Goal: Information Seeking & Learning: Find specific fact

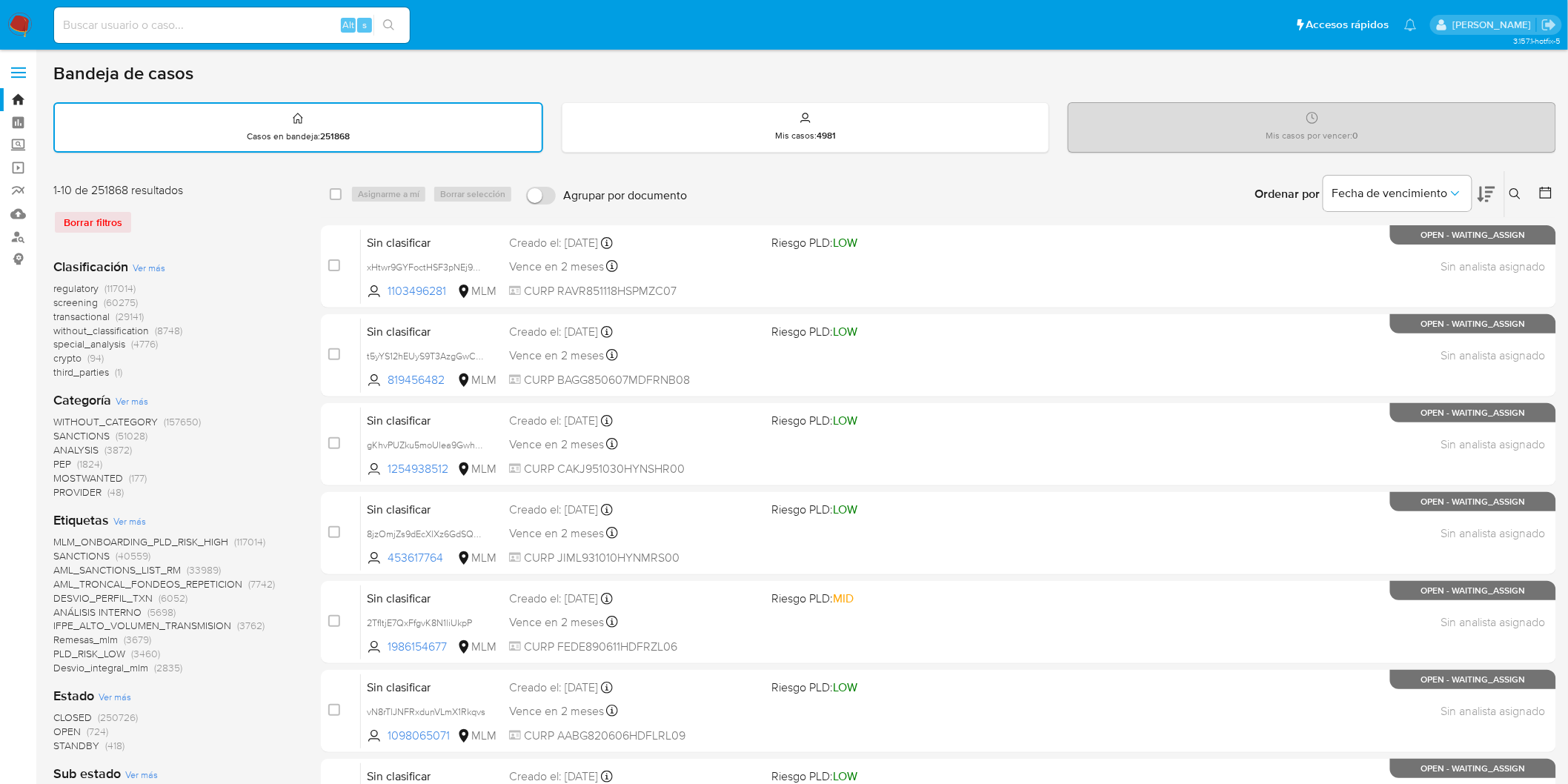
click at [16, 74] on label at bounding box center [19, 72] width 37 height 31
click at [0, 0] on input "checkbox" at bounding box center [0, 0] width 0 height 0
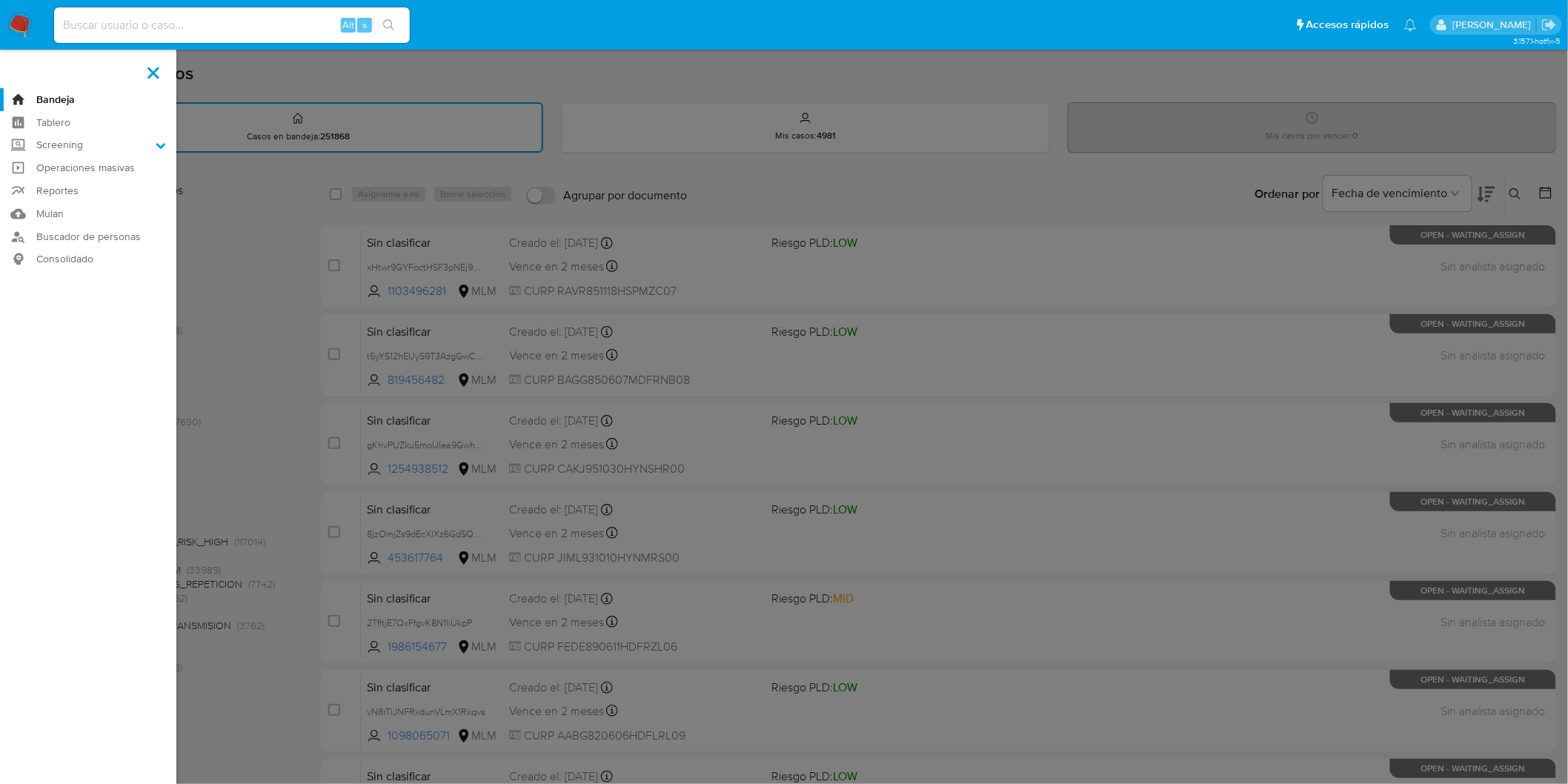
click at [249, 235] on label at bounding box center [784, 392] width 1568 height 784
click at [0, 0] on input "checkbox" at bounding box center [0, 0] width 0 height 0
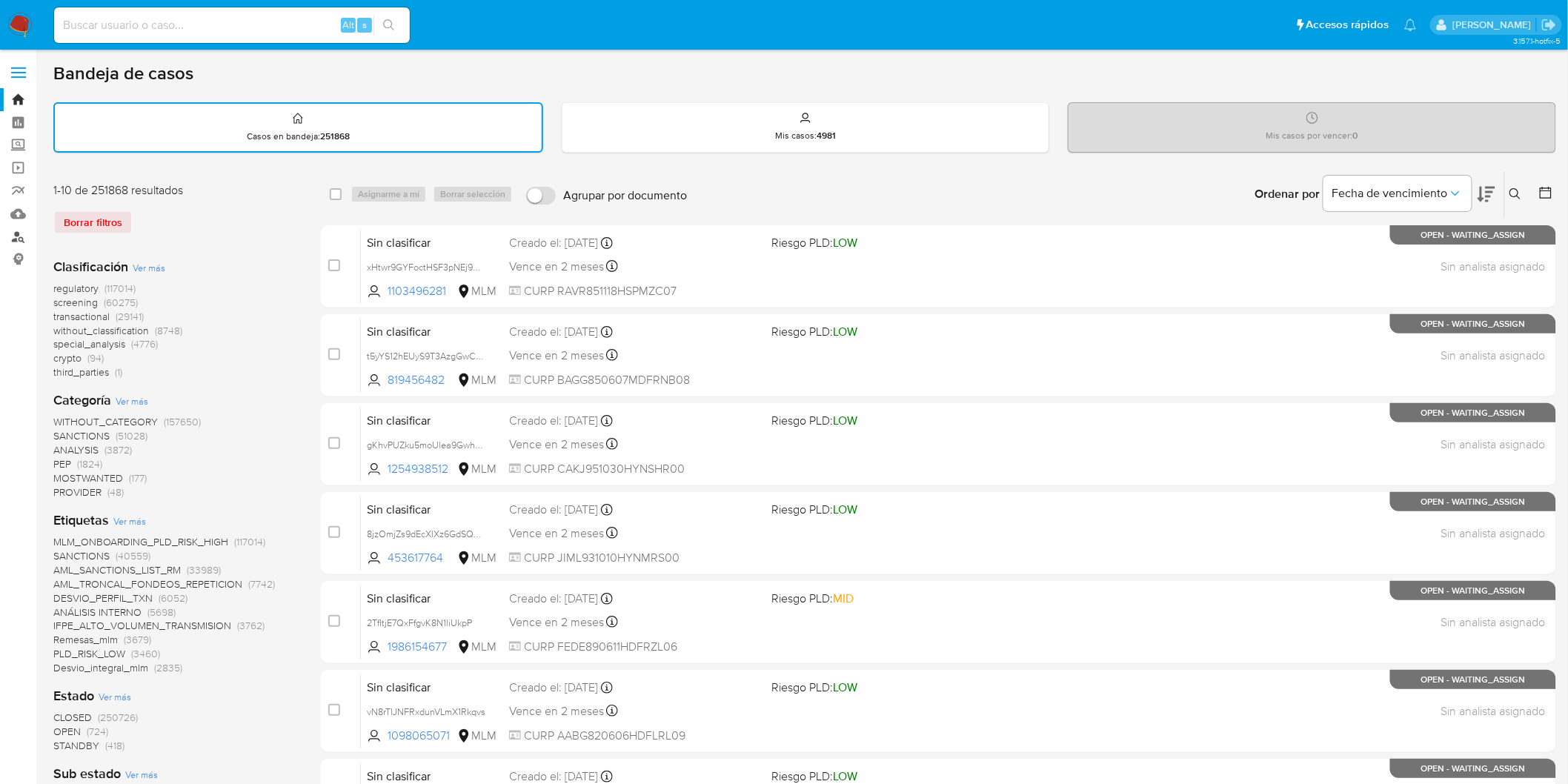
click at [17, 235] on link "Buscador de personas" at bounding box center [88, 237] width 176 height 23
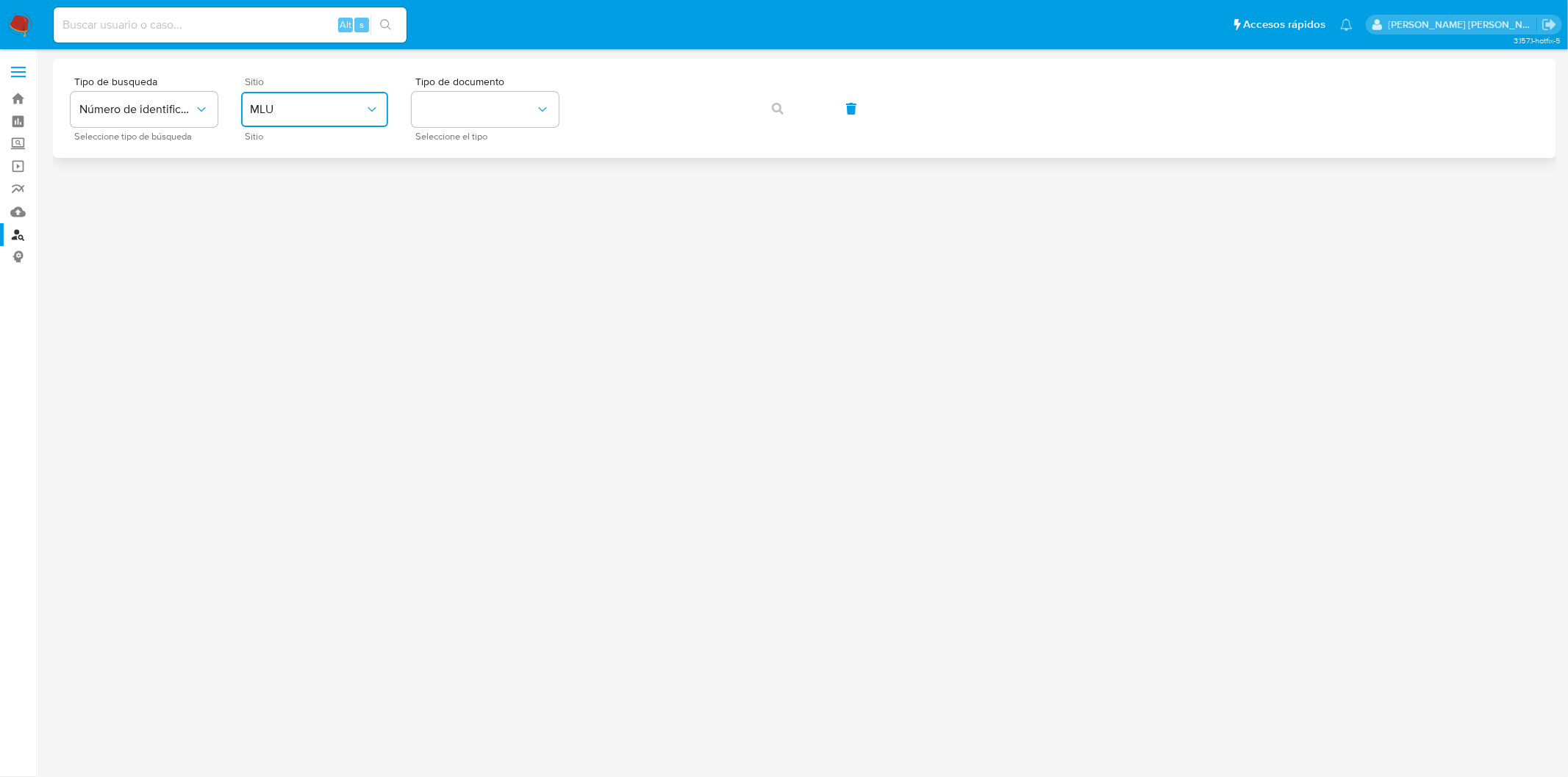
click at [364, 98] on button "MLU" at bounding box center [314, 109] width 147 height 35
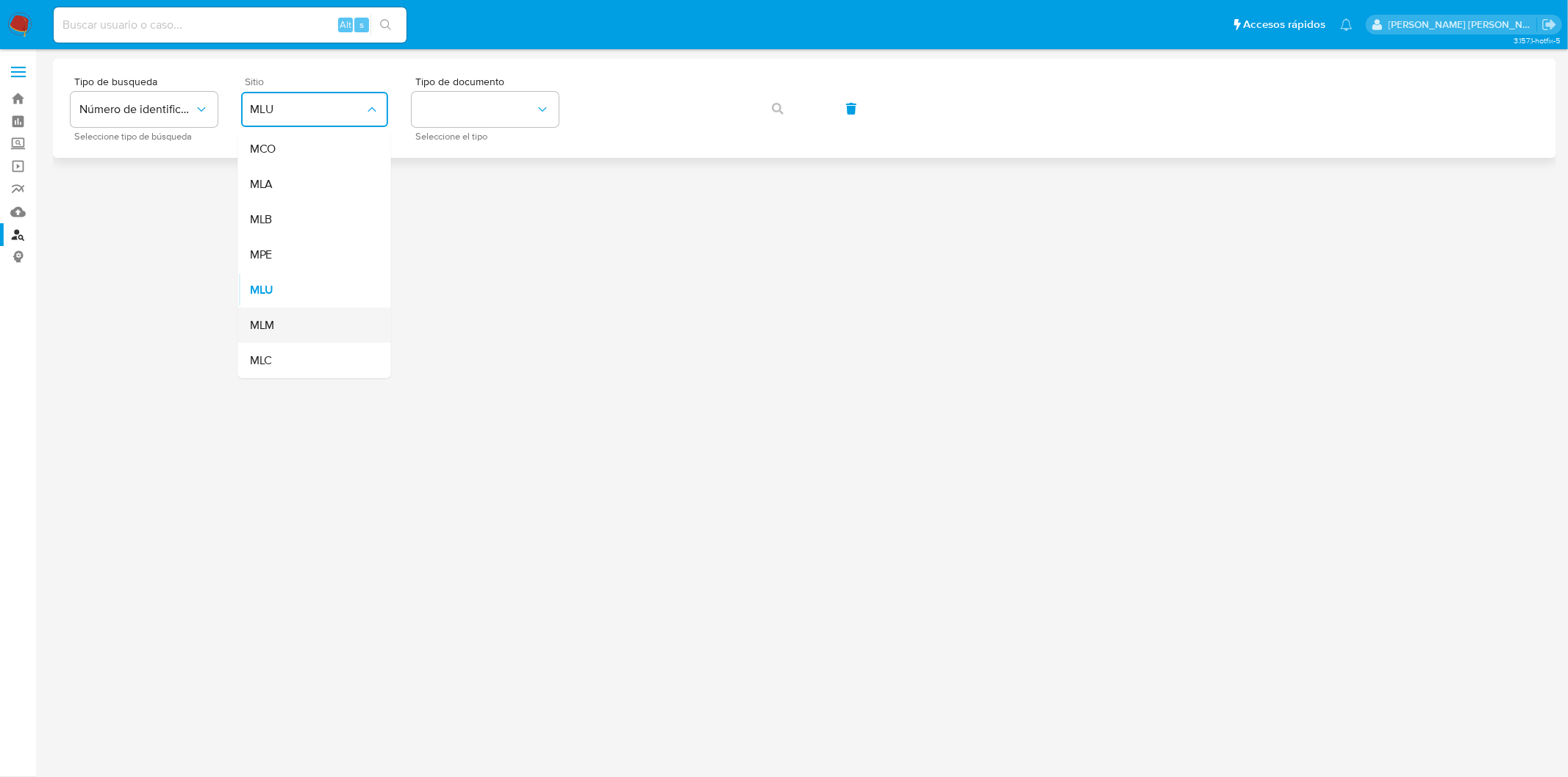
click at [298, 312] on div "MLM" at bounding box center [310, 326] width 120 height 35
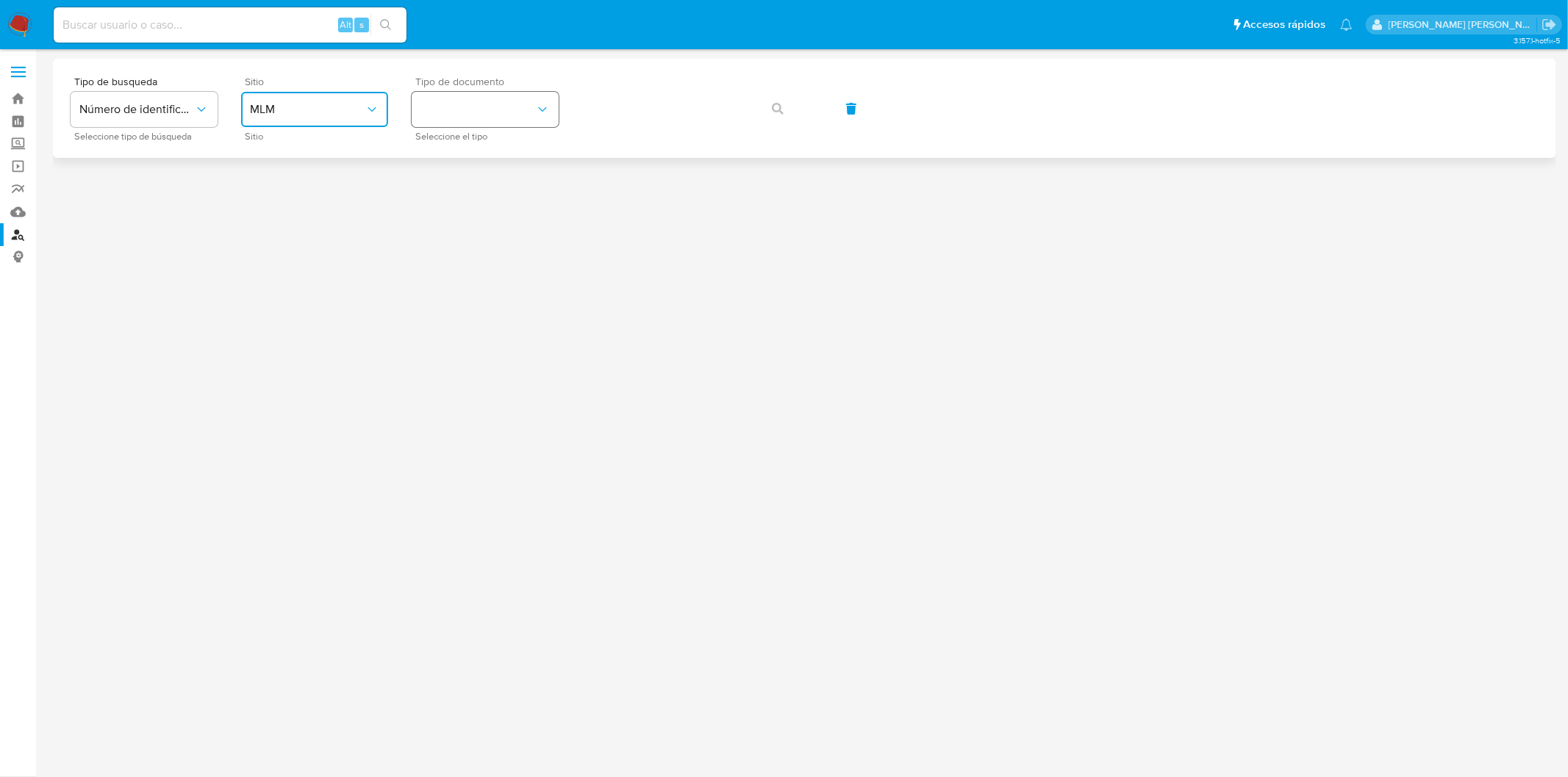
click at [539, 103] on icon "identificationType" at bounding box center [542, 109] width 15 height 15
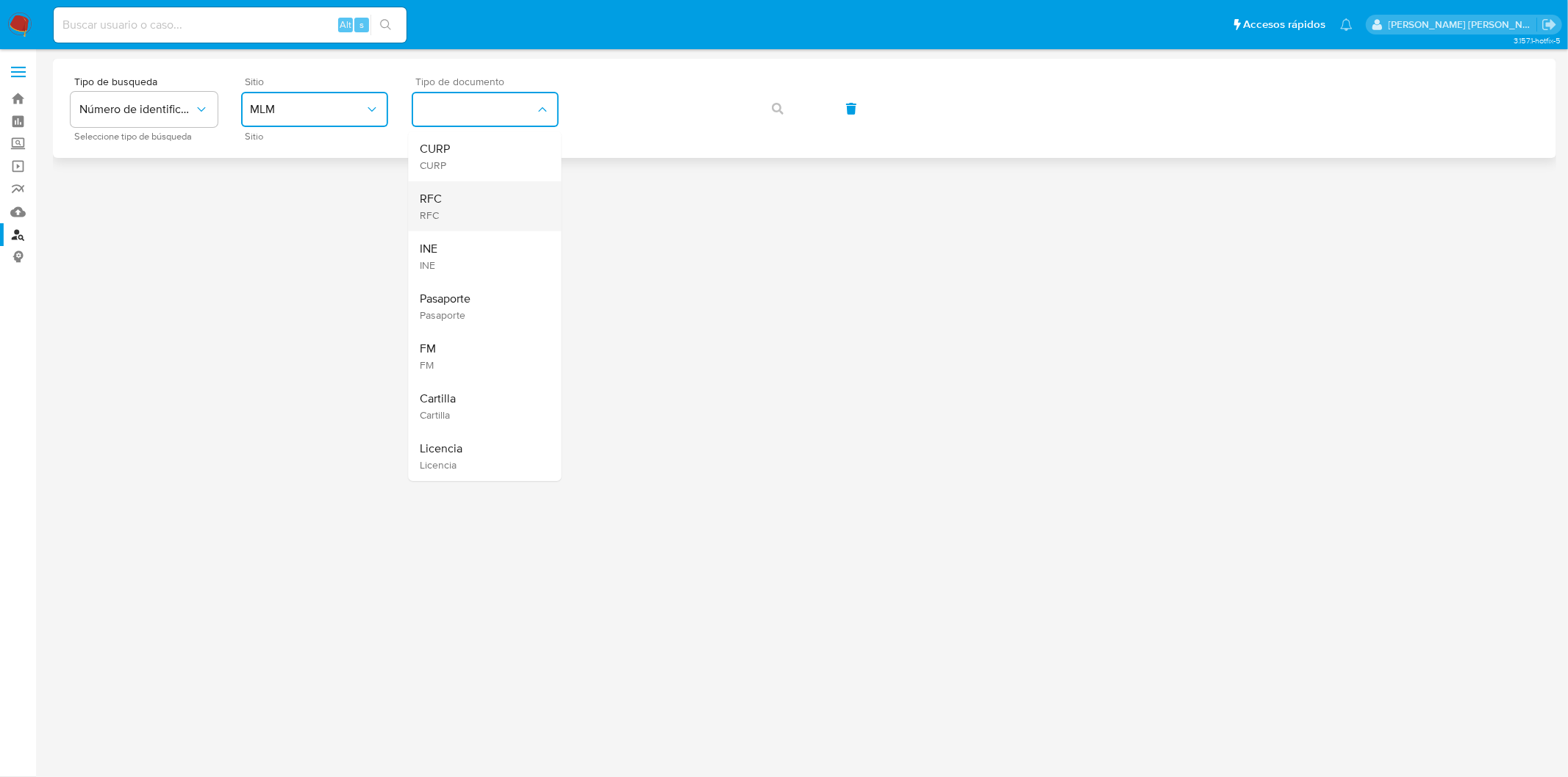
click at [496, 208] on div "RFC RFC" at bounding box center [481, 207] width 120 height 50
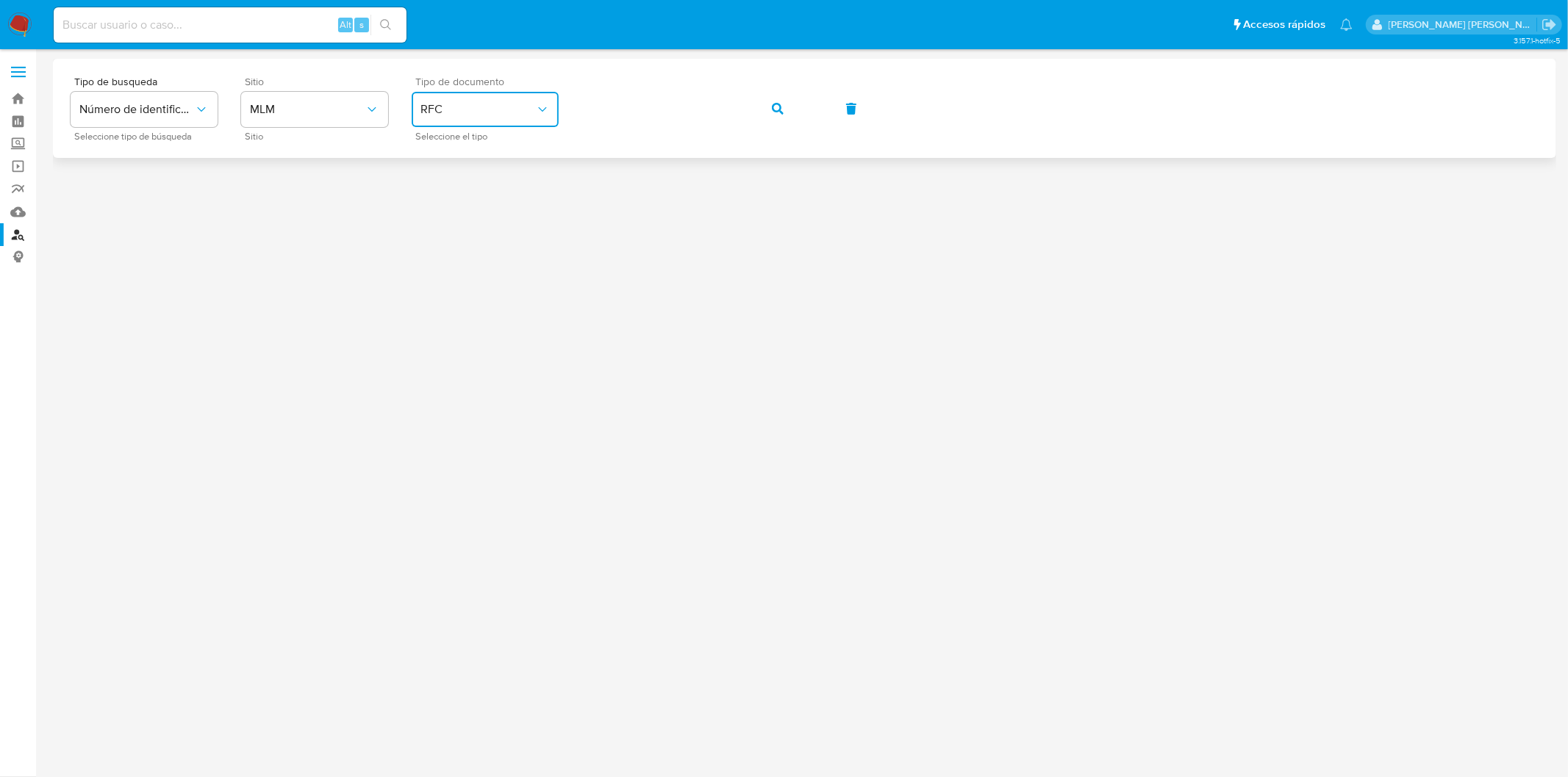
click at [781, 109] on icon "button" at bounding box center [777, 108] width 11 height 11
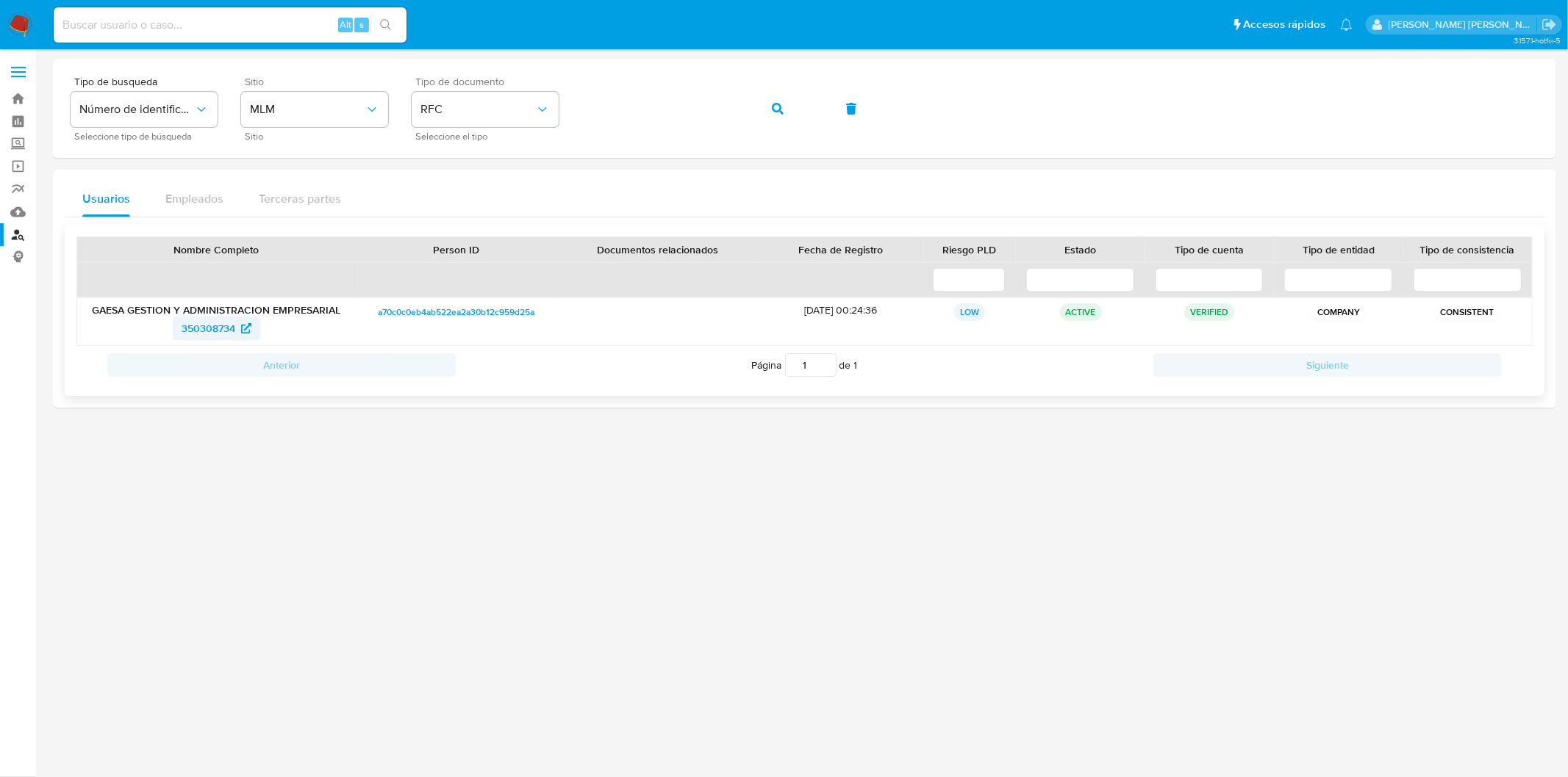
click at [218, 330] on span "350308734" at bounding box center [208, 328] width 54 height 24
click at [19, 72] on span at bounding box center [18, 72] width 15 height 2
click at [0, 0] on input "checkbox" at bounding box center [0, 0] width 0 height 0
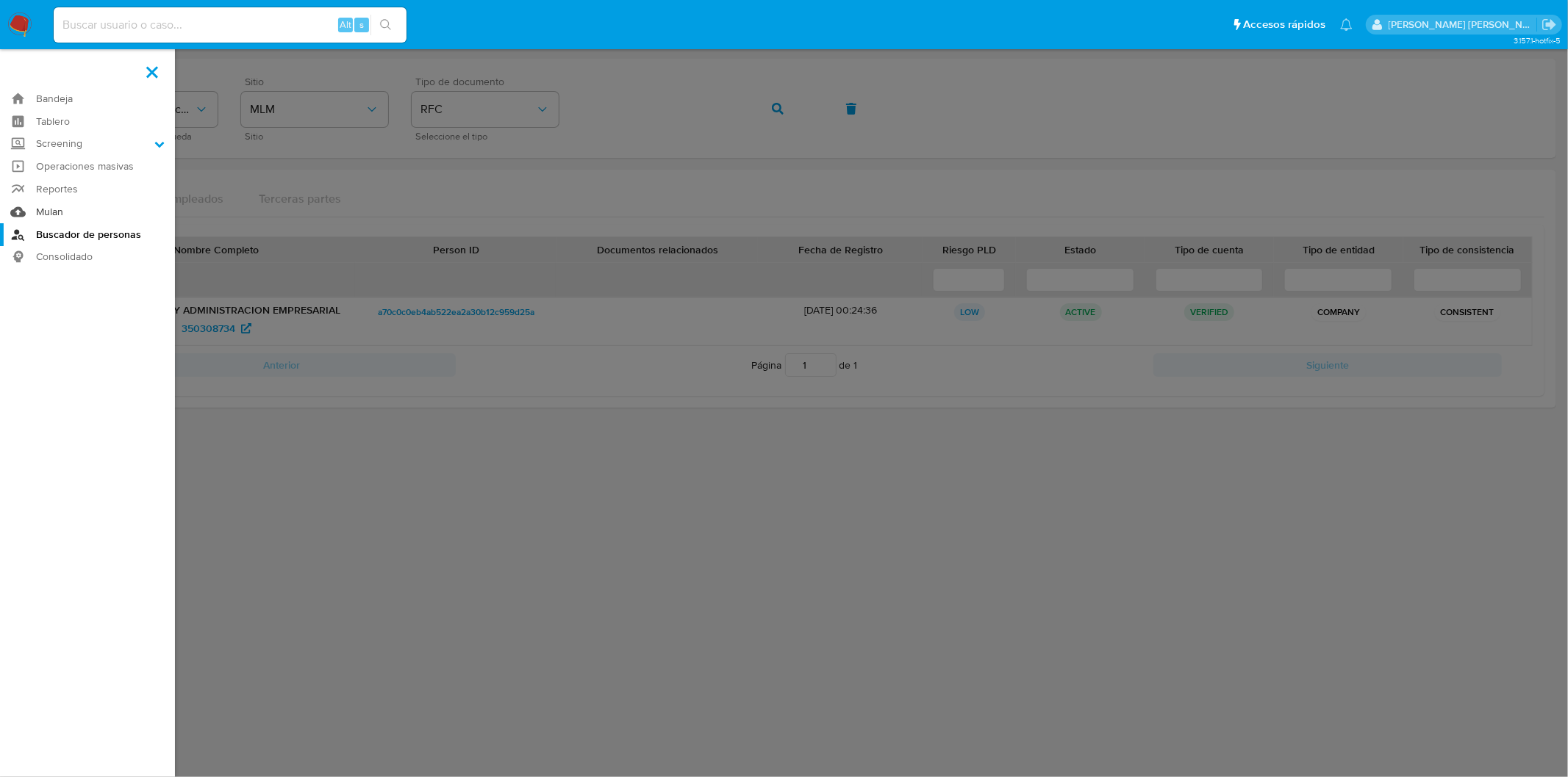
click at [37, 203] on link "Mulan" at bounding box center [87, 212] width 175 height 23
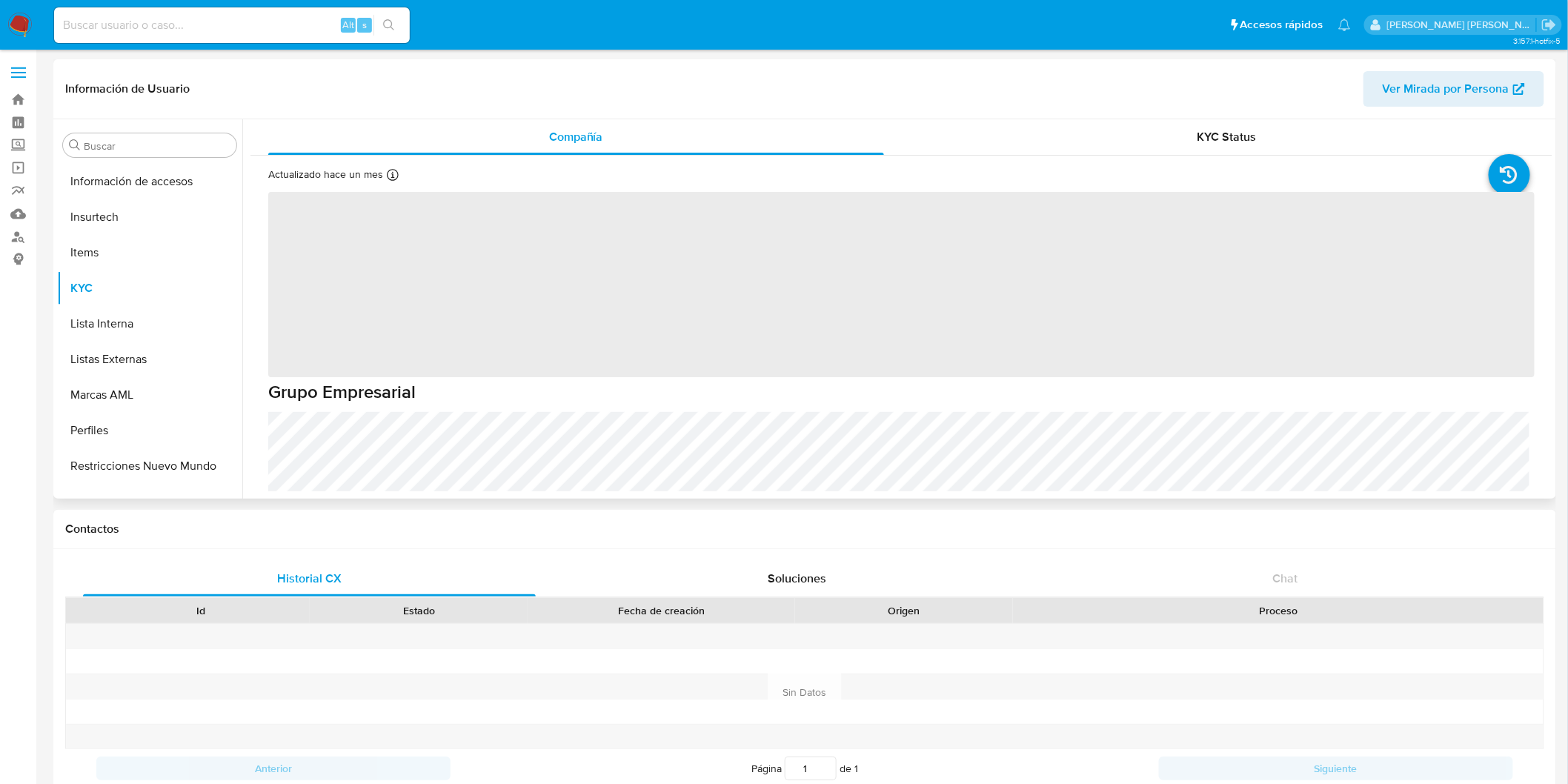
scroll to position [625, 0]
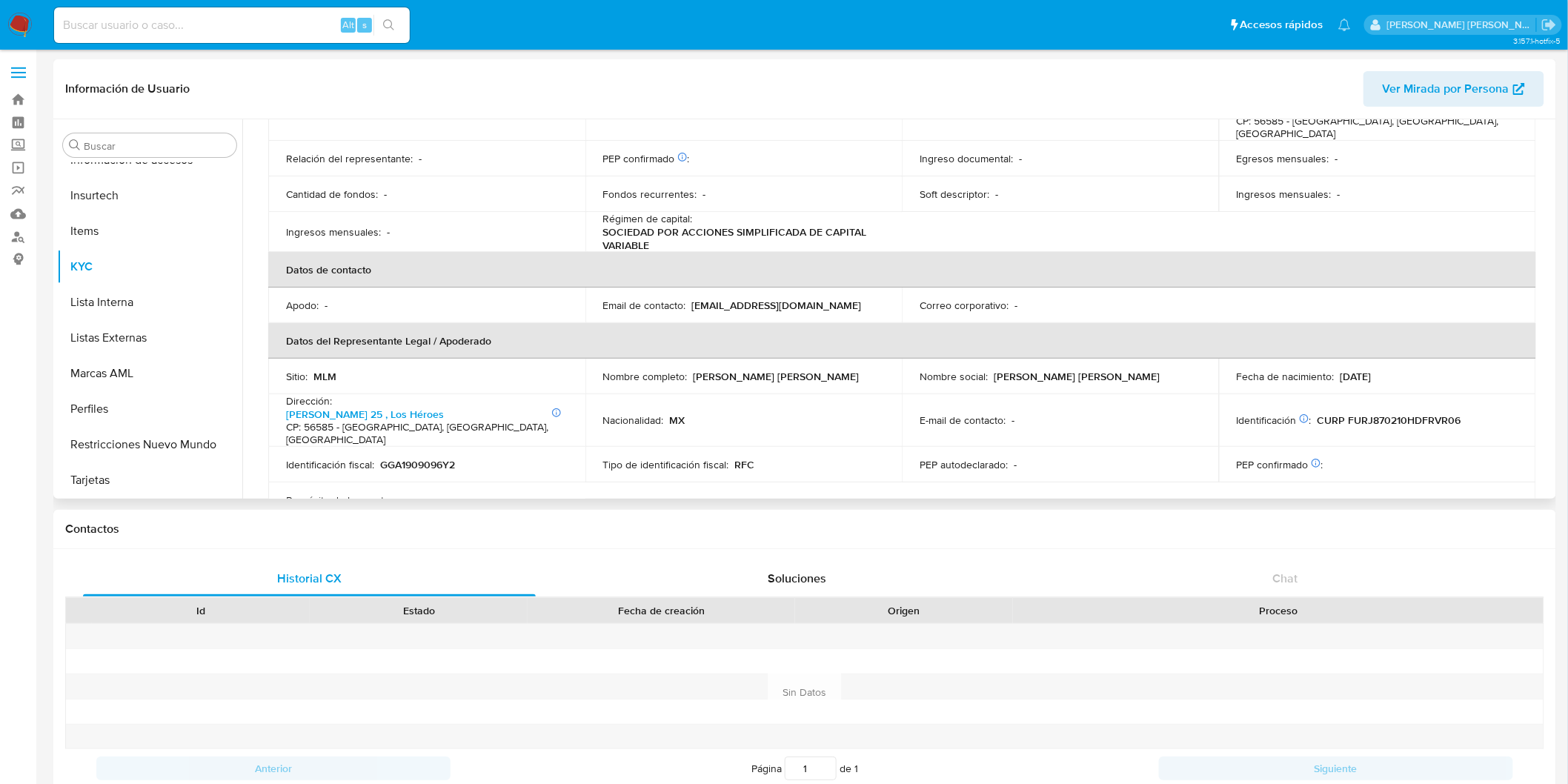
select select "10"
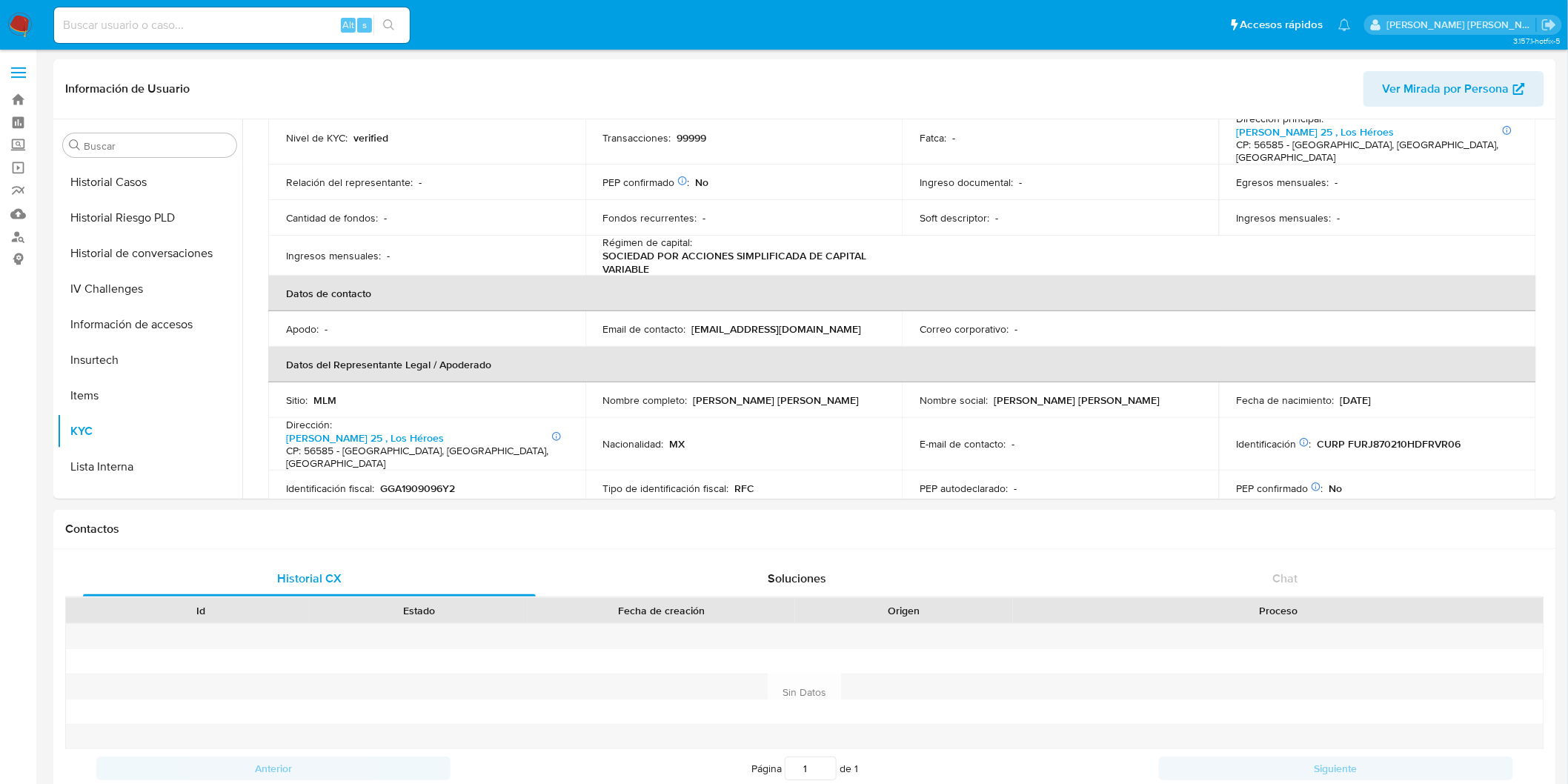
scroll to position [247, 0]
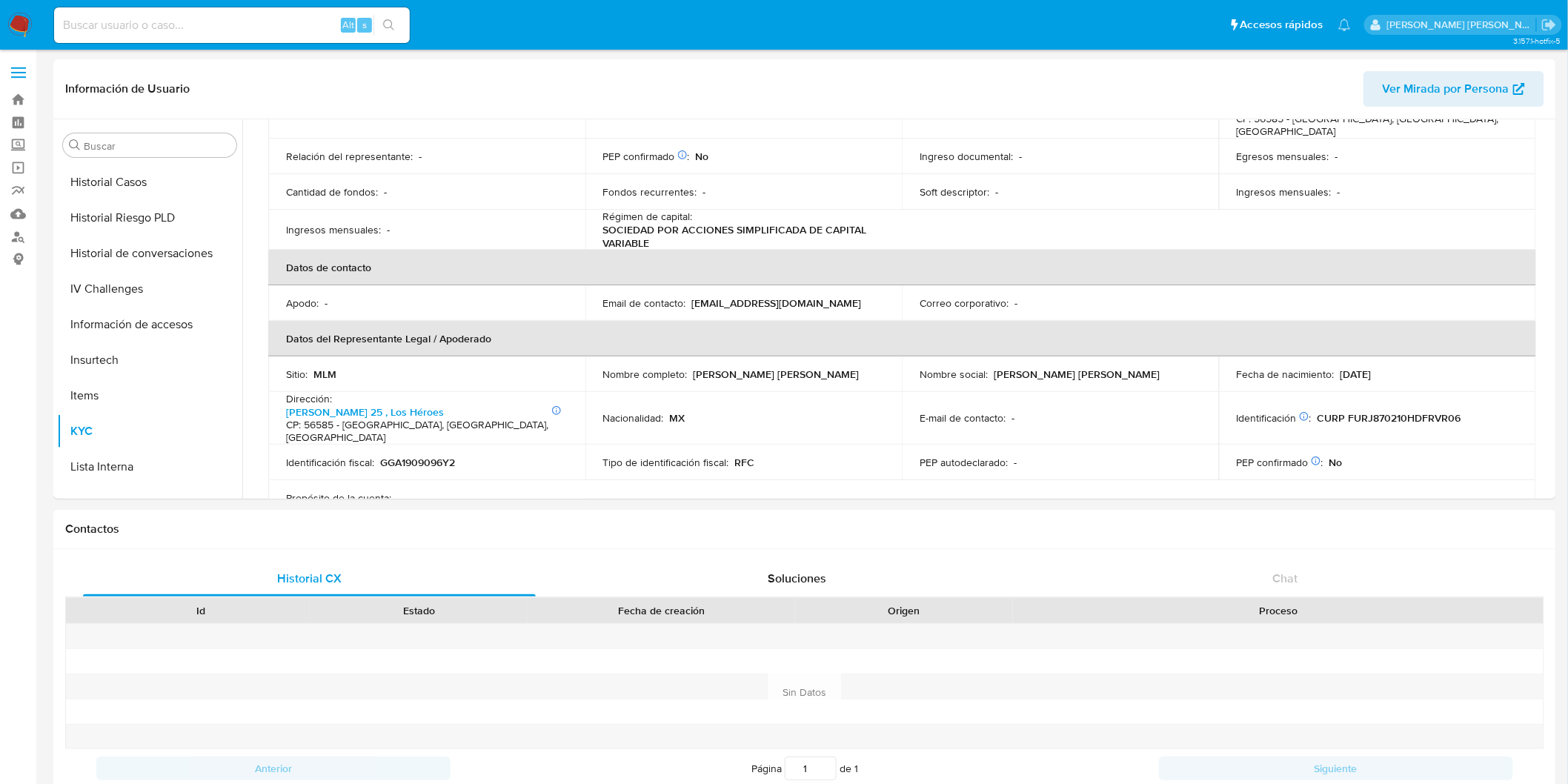
drag, startPoint x: 1543, startPoint y: 342, endPoint x: 1546, endPoint y: 421, distance: 79.1
click at [1546, 421] on div "Actualizado hace un mes Creado: 08/01/2021 10:54:21 Actualizado: 30/07/2025 14:…" at bounding box center [902, 624] width 1303 height 1430
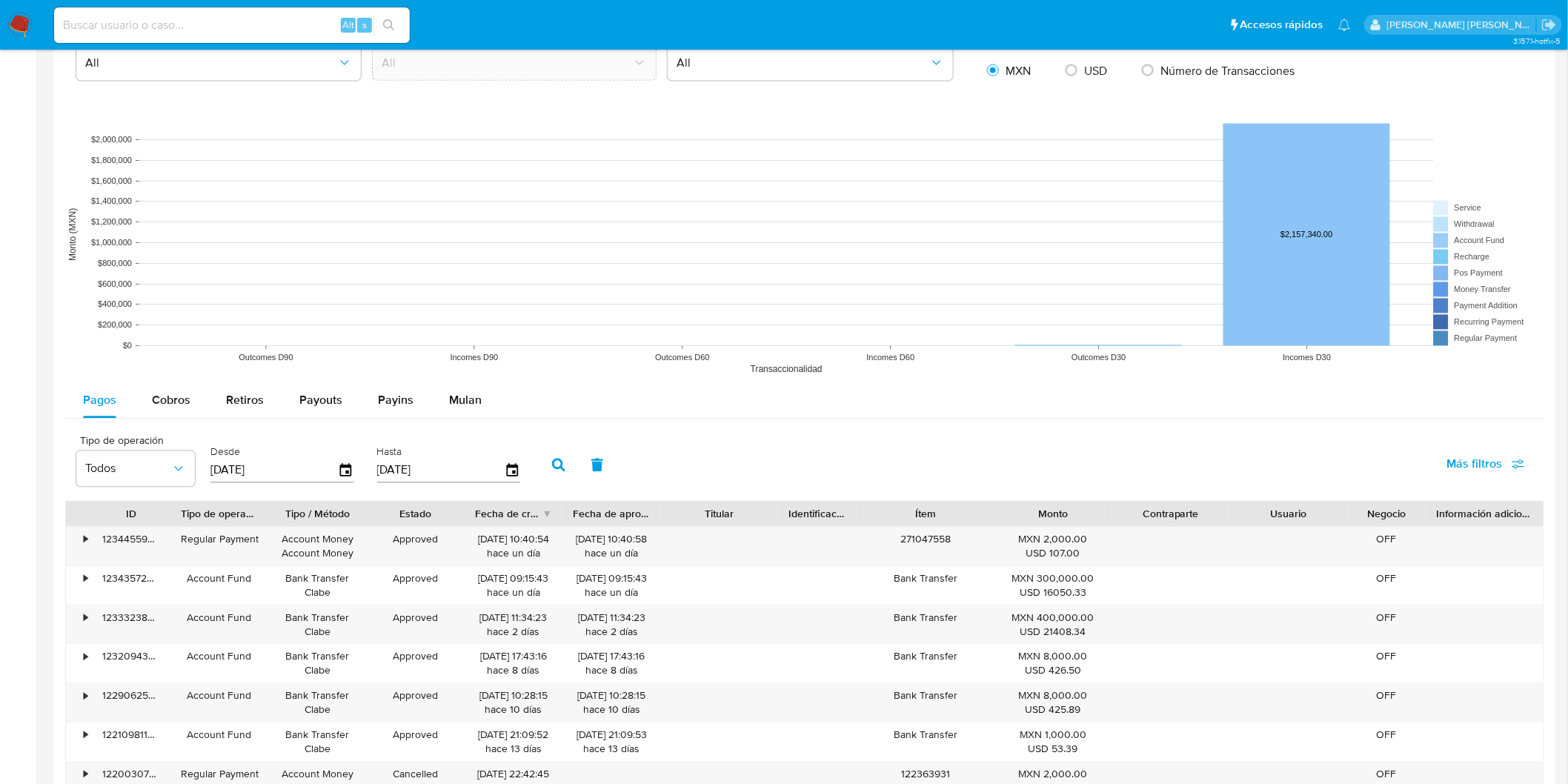
scroll to position [1163, 0]
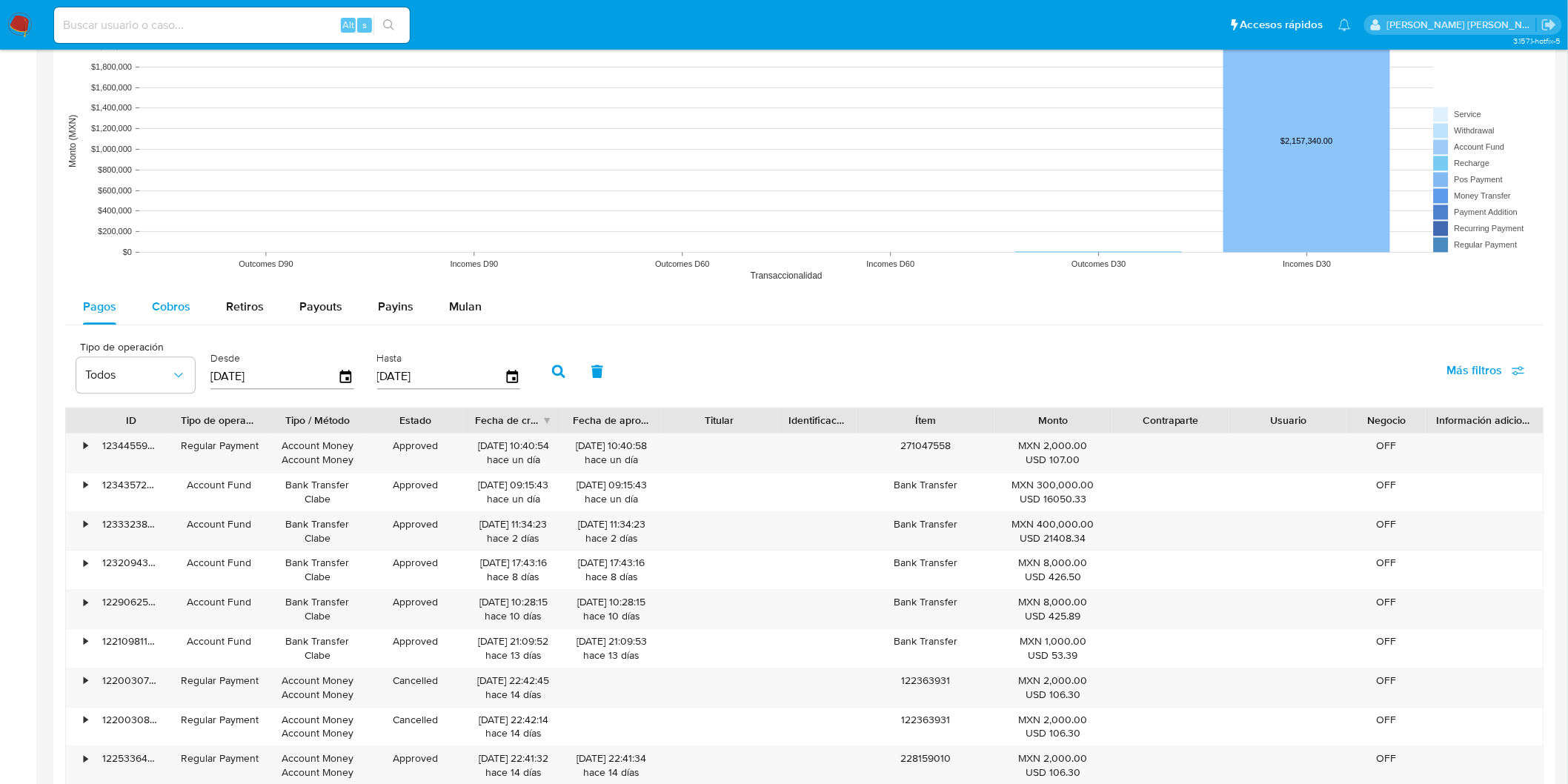
click at [178, 309] on span "Cobros" at bounding box center [171, 306] width 38 height 17
select select "10"
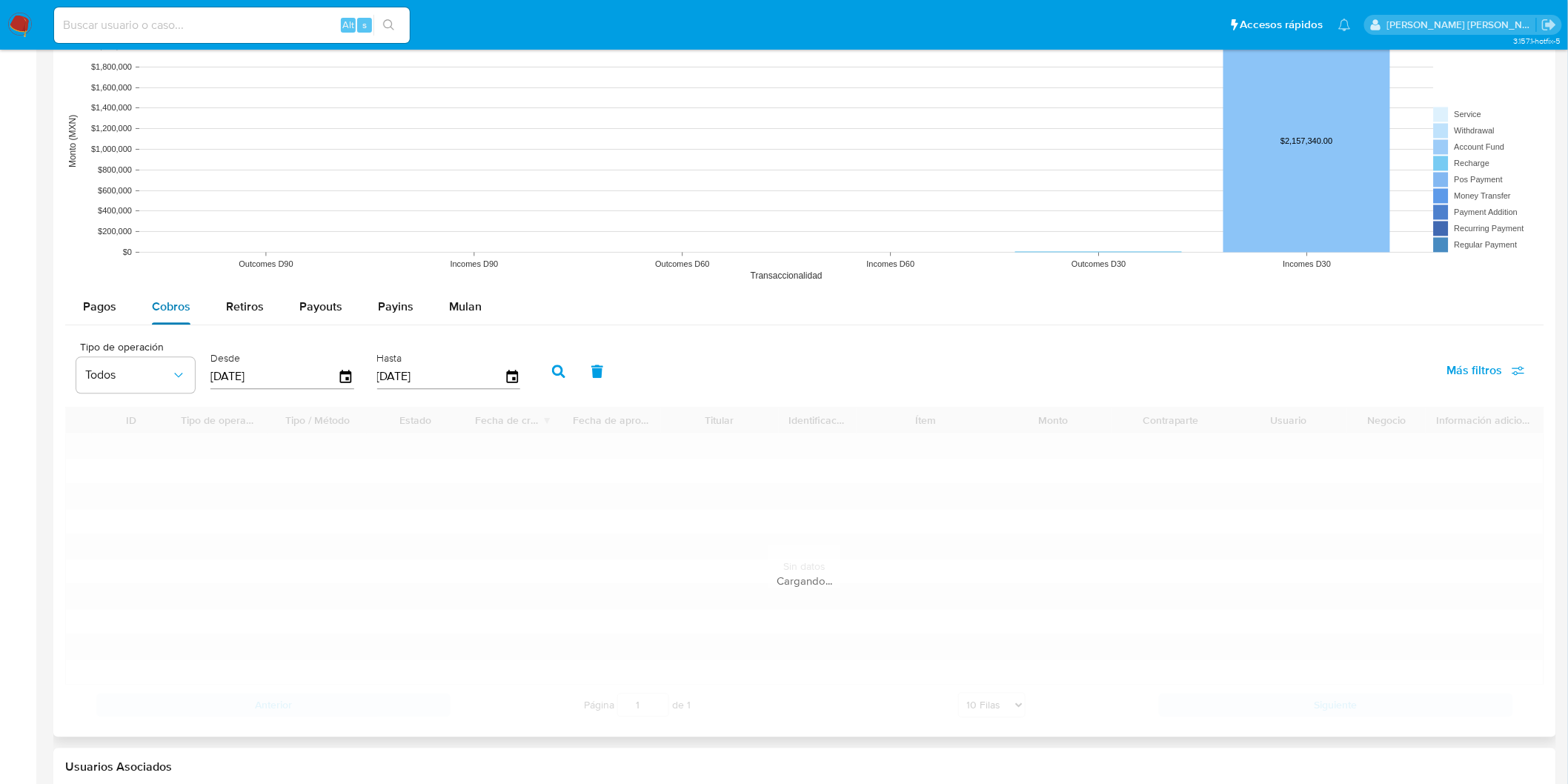
scroll to position [1344, 0]
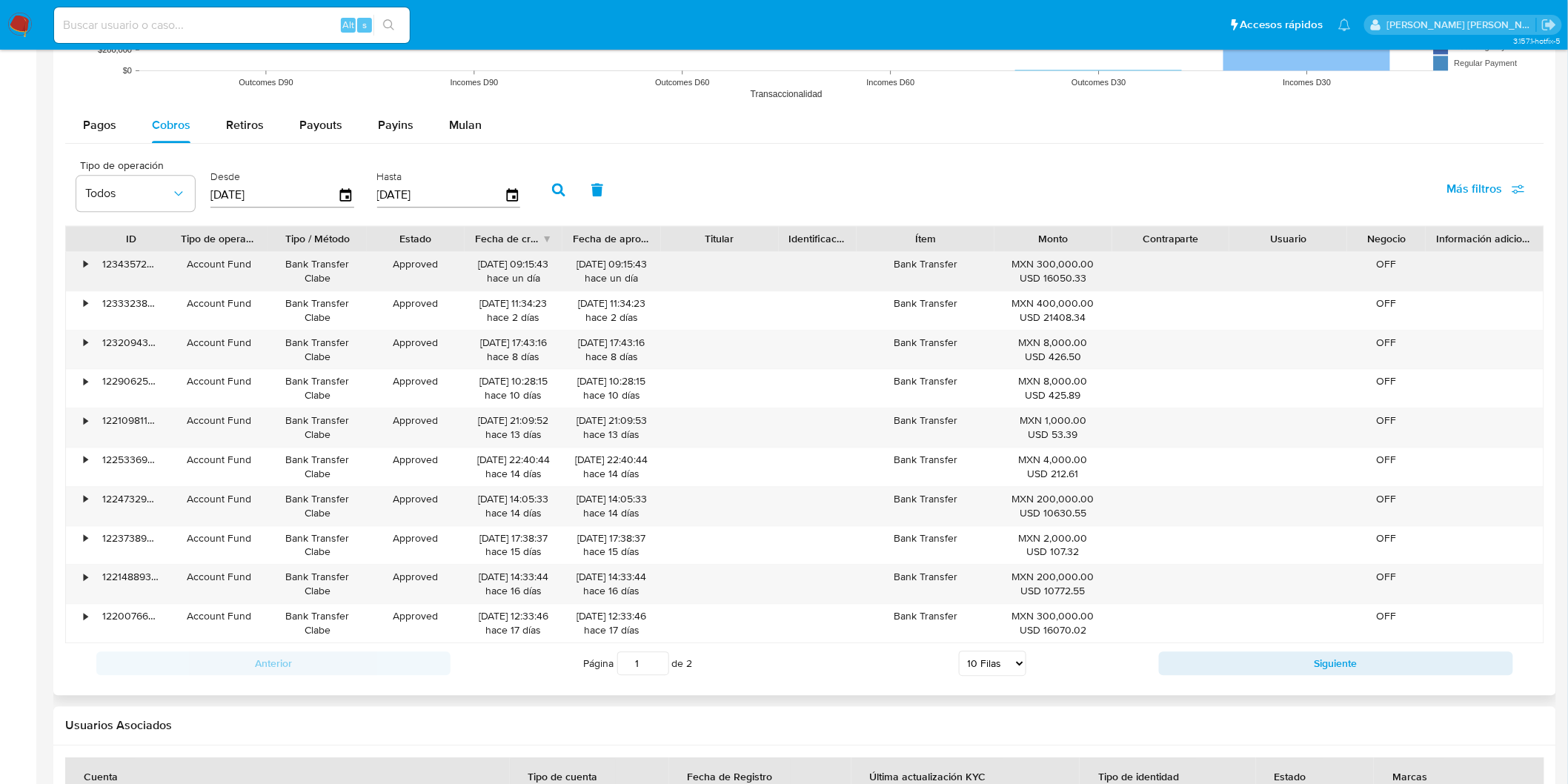
click at [80, 269] on div "•" at bounding box center [78, 271] width 26 height 38
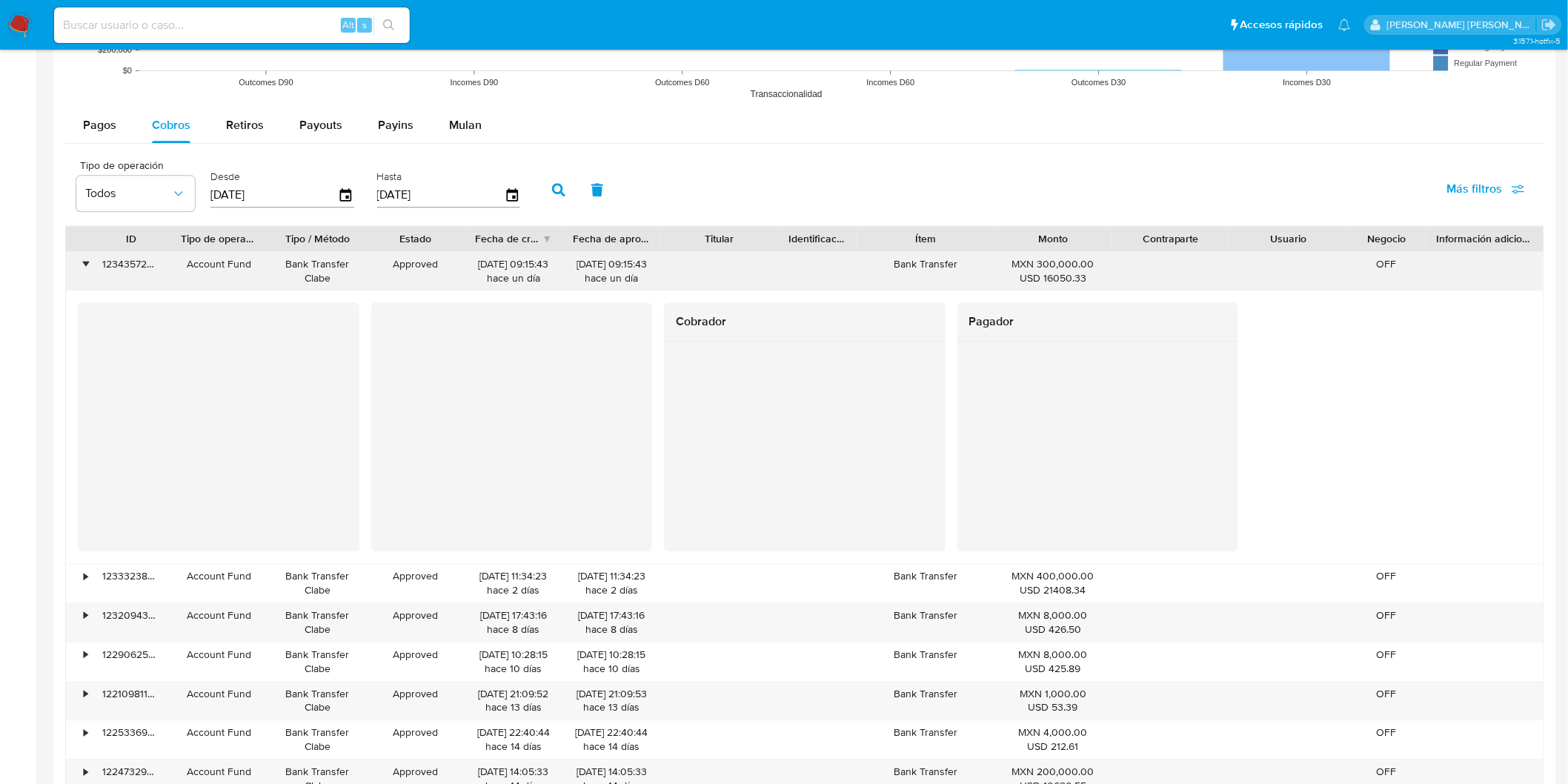
click at [80, 269] on div "•" at bounding box center [78, 271] width 26 height 38
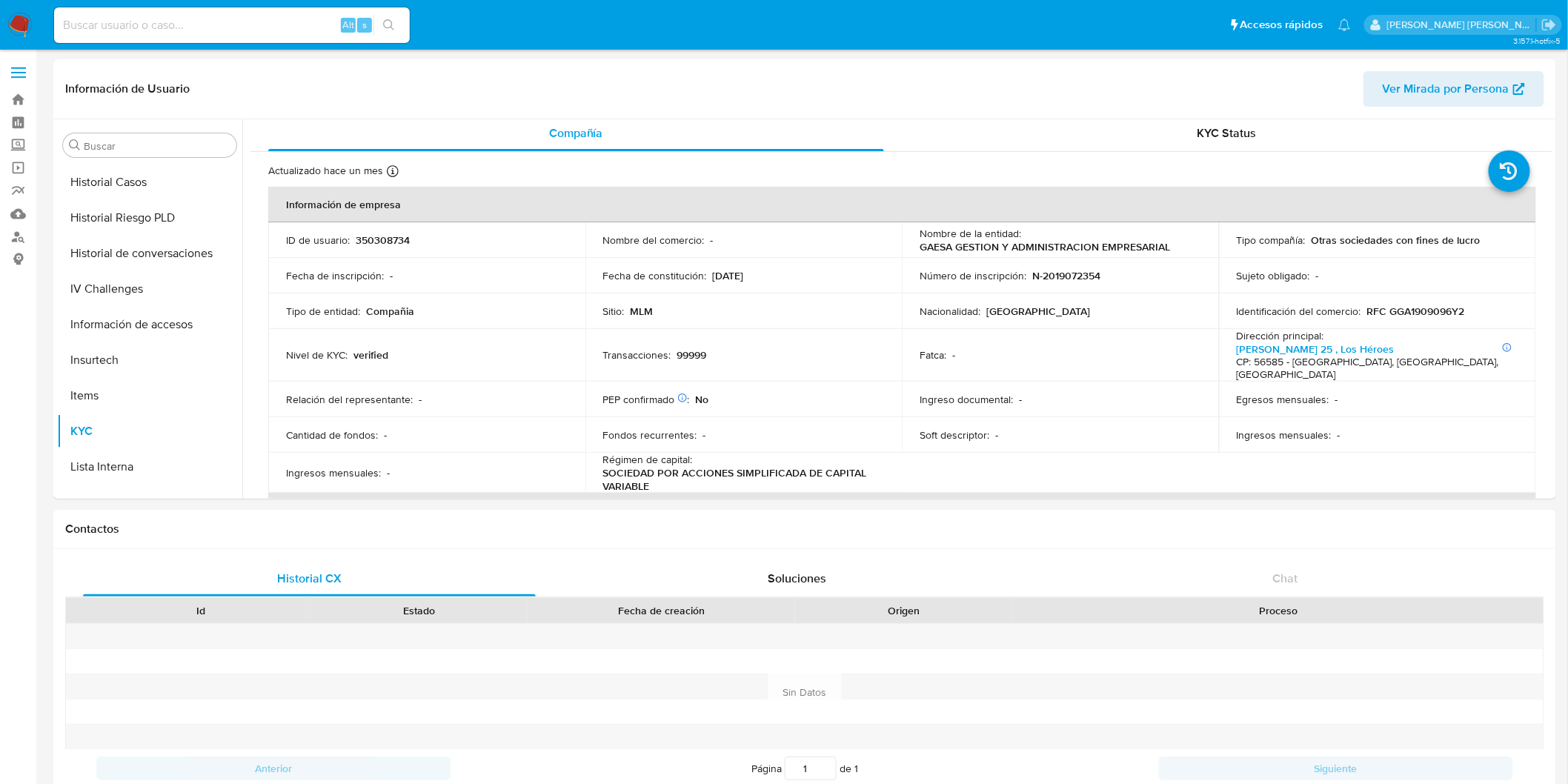
scroll to position [0, 0]
click at [396, 248] on p "350308734" at bounding box center [382, 243] width 54 height 13
copy p "350308734"
click at [22, 19] on img at bounding box center [20, 25] width 25 height 25
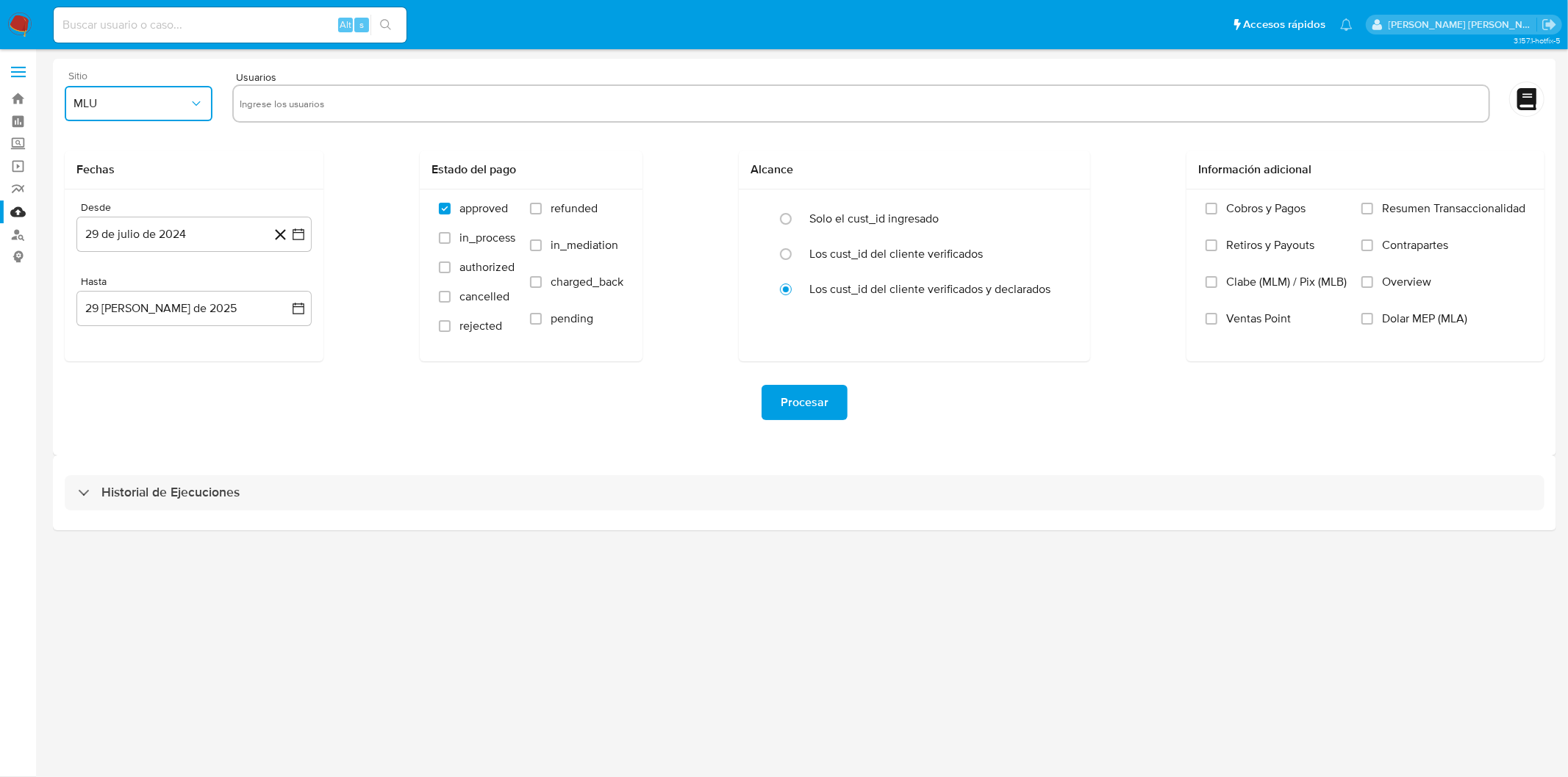
click at [149, 107] on span "MLU" at bounding box center [131, 103] width 116 height 15
click at [96, 309] on div "MLM" at bounding box center [134, 320] width 121 height 35
click at [266, 107] on input "text" at bounding box center [860, 103] width 1243 height 24
type input "350308734"
click at [208, 233] on button "29 de julio de 2024" at bounding box center [194, 234] width 235 height 35
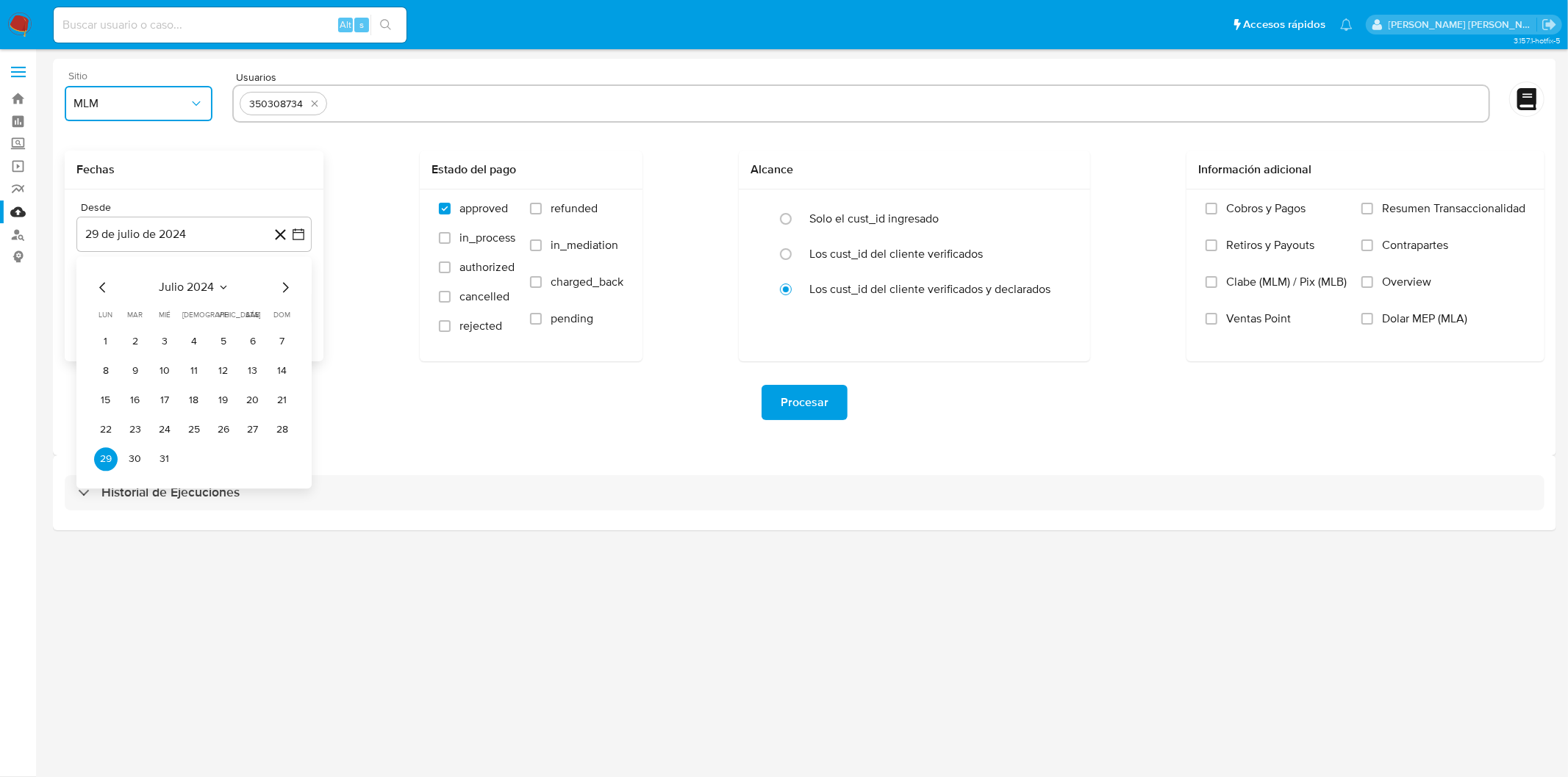
click at [208, 283] on span "julio 2024" at bounding box center [187, 287] width 55 height 15
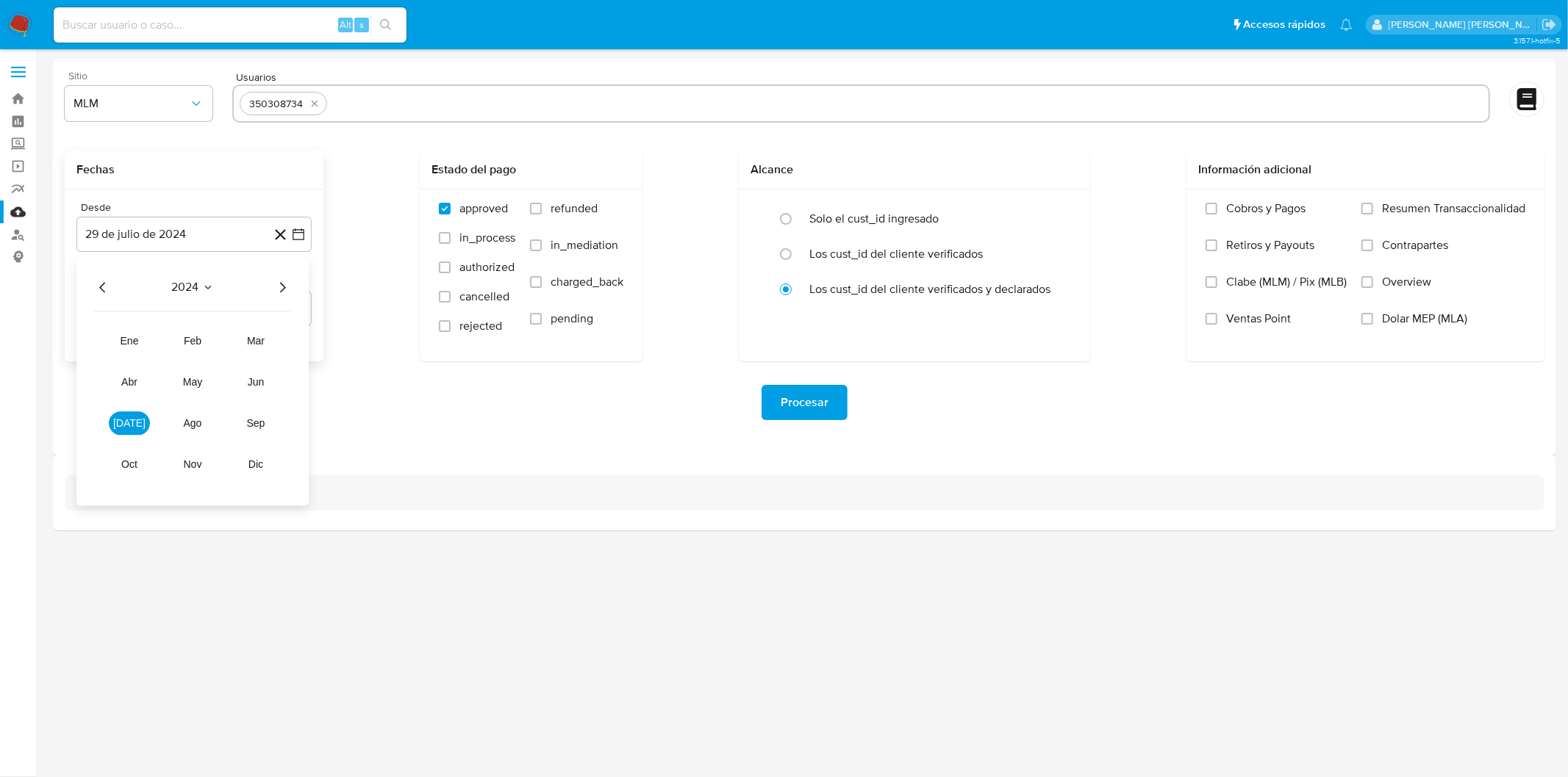
click at [277, 297] on div "2024 2024 ene feb mar abr may jun jul ago sep oct nov dic" at bounding box center [193, 381] width 232 height 249
click at [280, 290] on icon "Año siguiente" at bounding box center [283, 287] width 18 height 18
click at [129, 421] on span "jul" at bounding box center [129, 423] width 33 height 11
click at [137, 339] on button "1" at bounding box center [135, 342] width 24 height 24
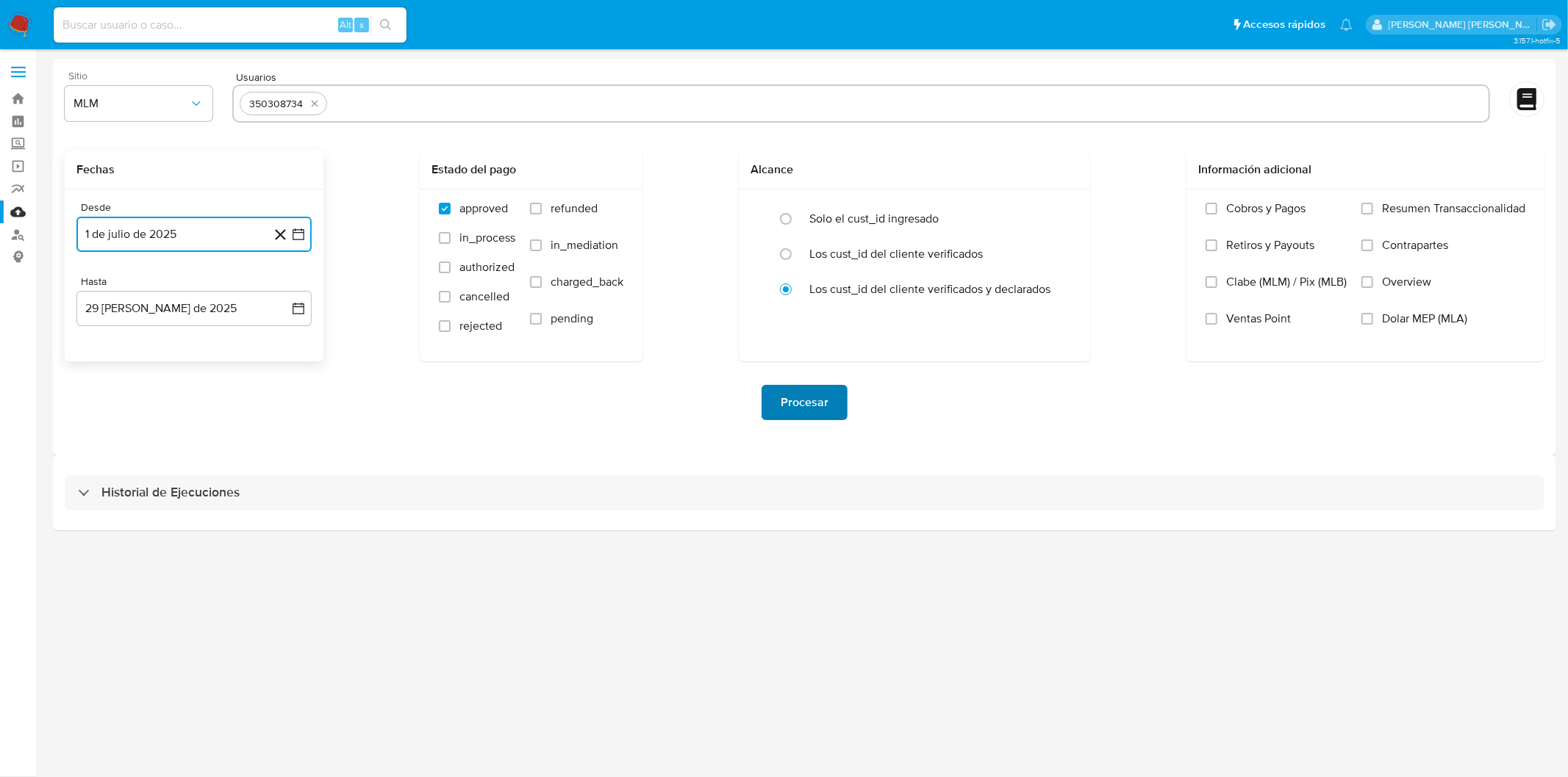
click at [779, 400] on button "Procesar" at bounding box center [804, 403] width 86 height 35
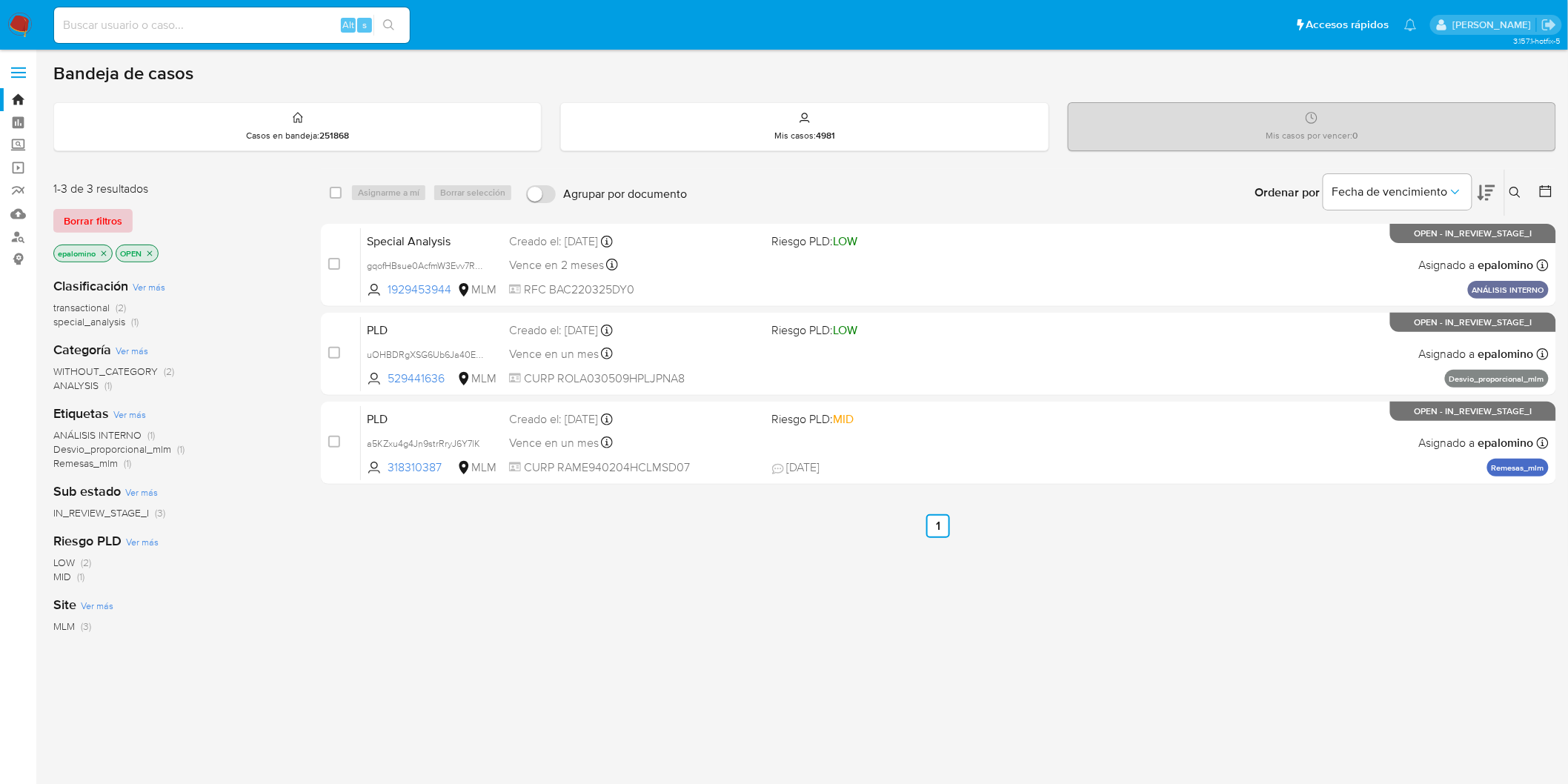
click at [78, 211] on span "Borrar filtros" at bounding box center [94, 220] width 59 height 20
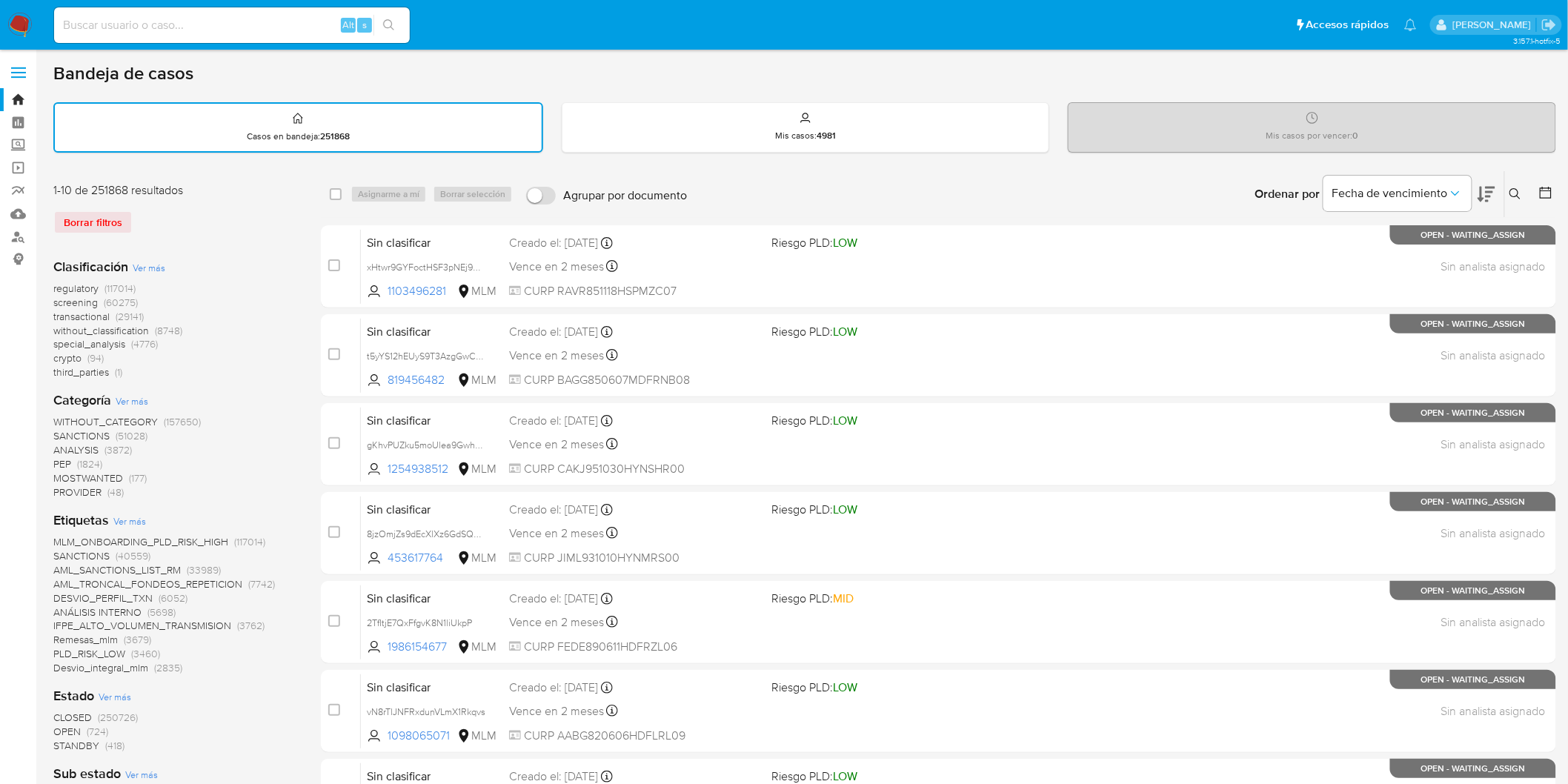
click at [1513, 188] on icon at bounding box center [1515, 193] width 12 height 12
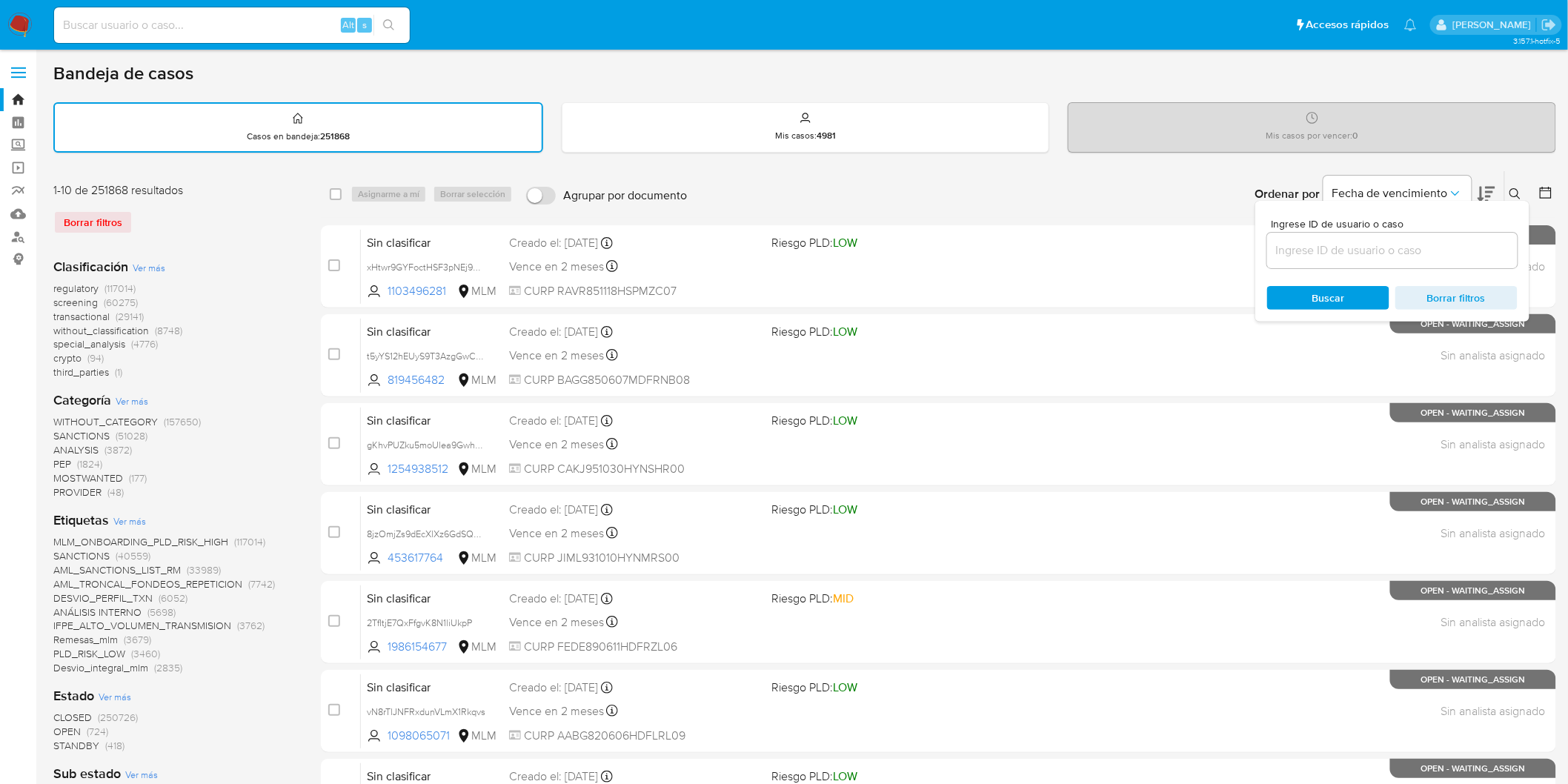
click at [1304, 253] on input at bounding box center [1392, 250] width 250 height 20
type input "151605175"
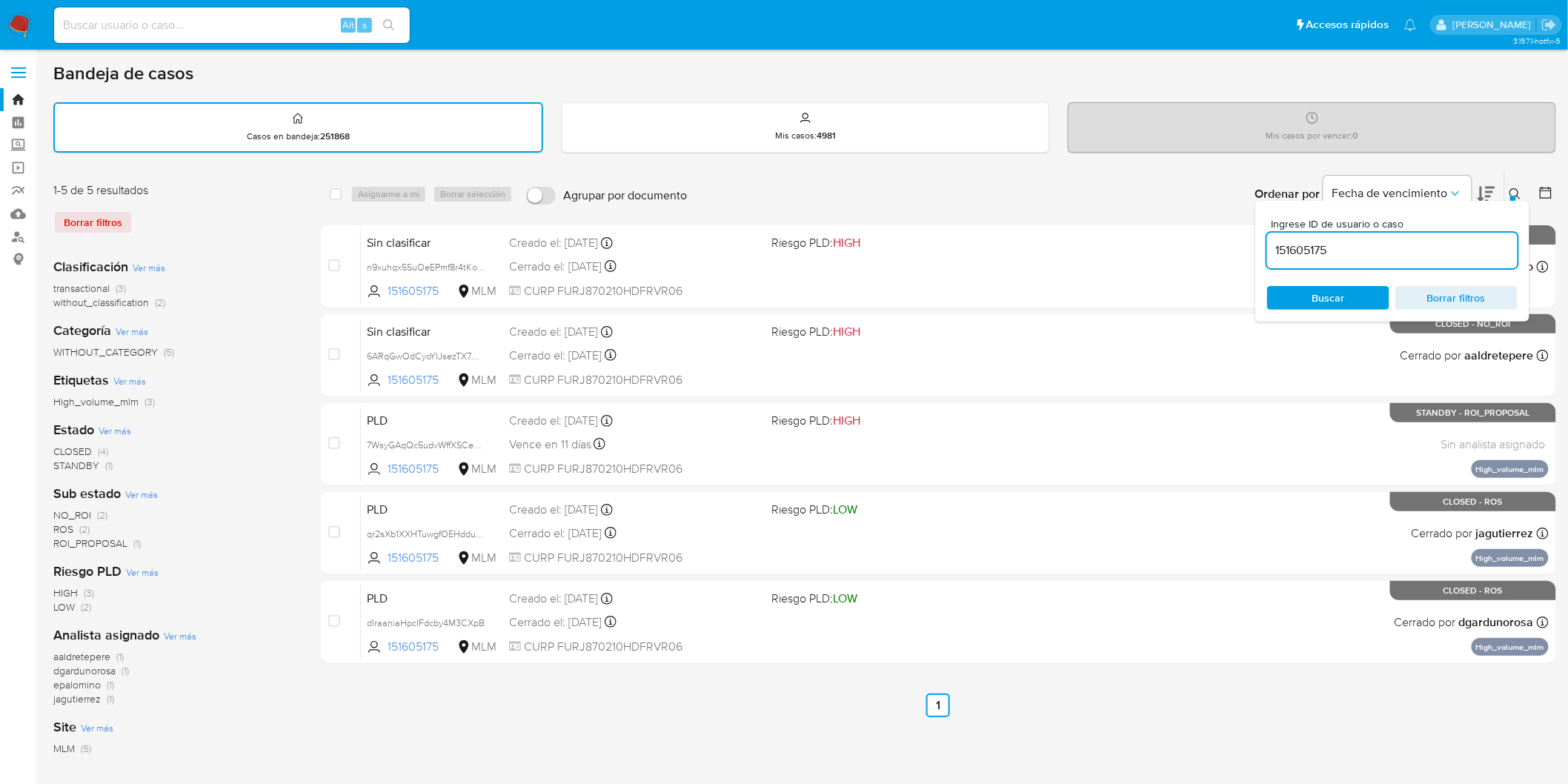
click at [1527, 185] on button at bounding box center [1517, 194] width 24 height 18
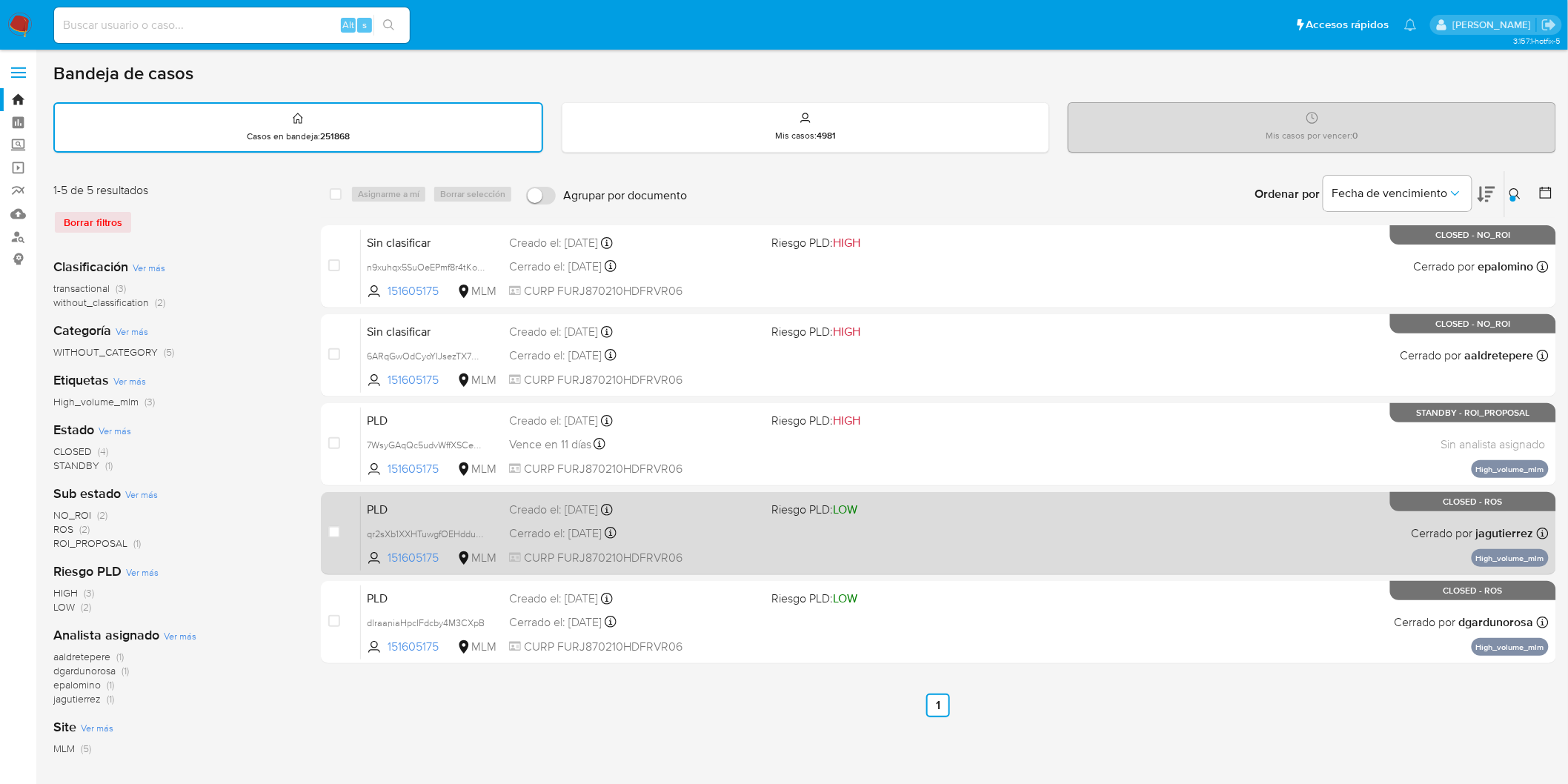
click at [386, 500] on span "PLD" at bounding box center [432, 509] width 130 height 20
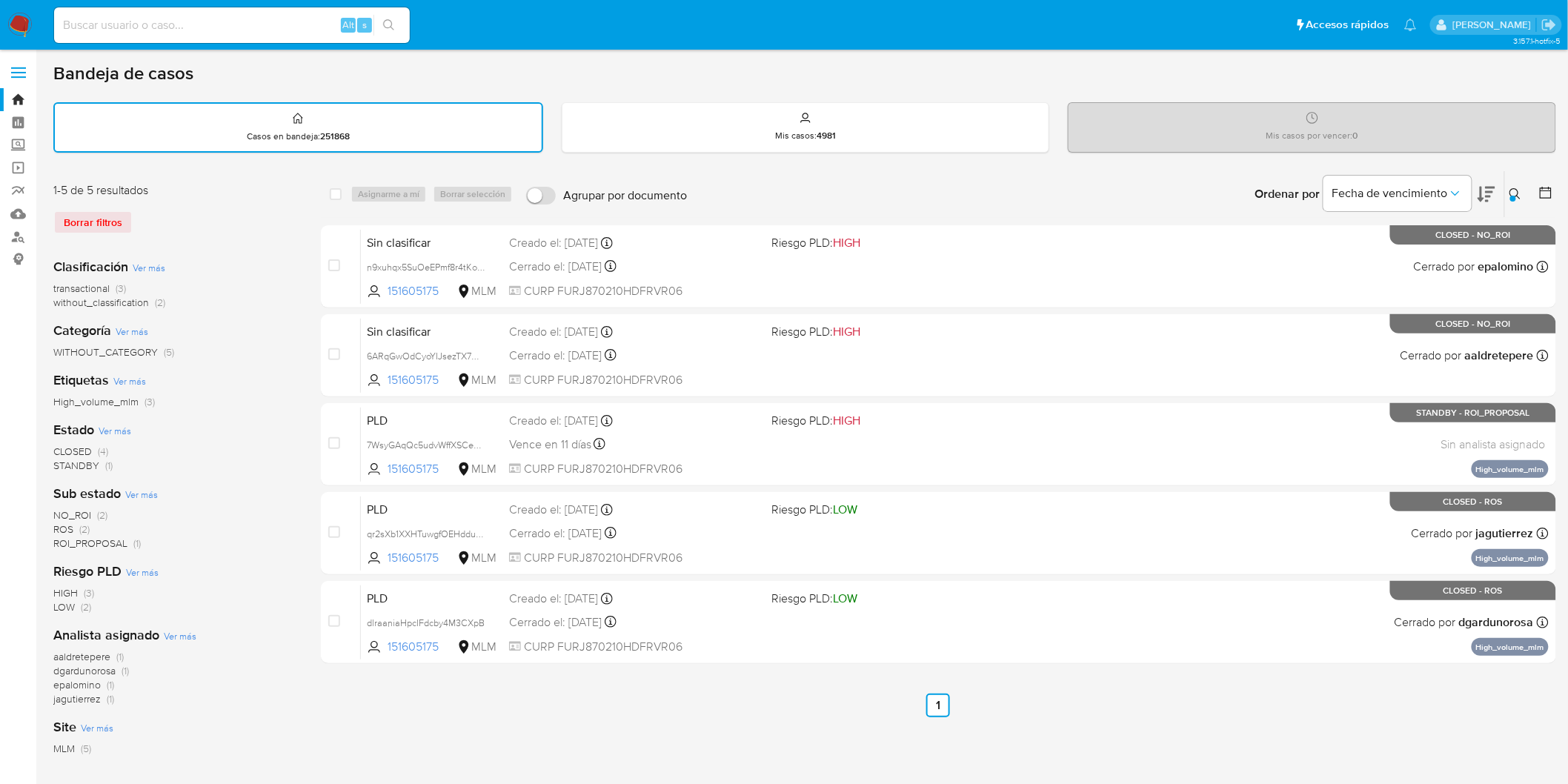
click at [15, 27] on img at bounding box center [20, 25] width 25 height 25
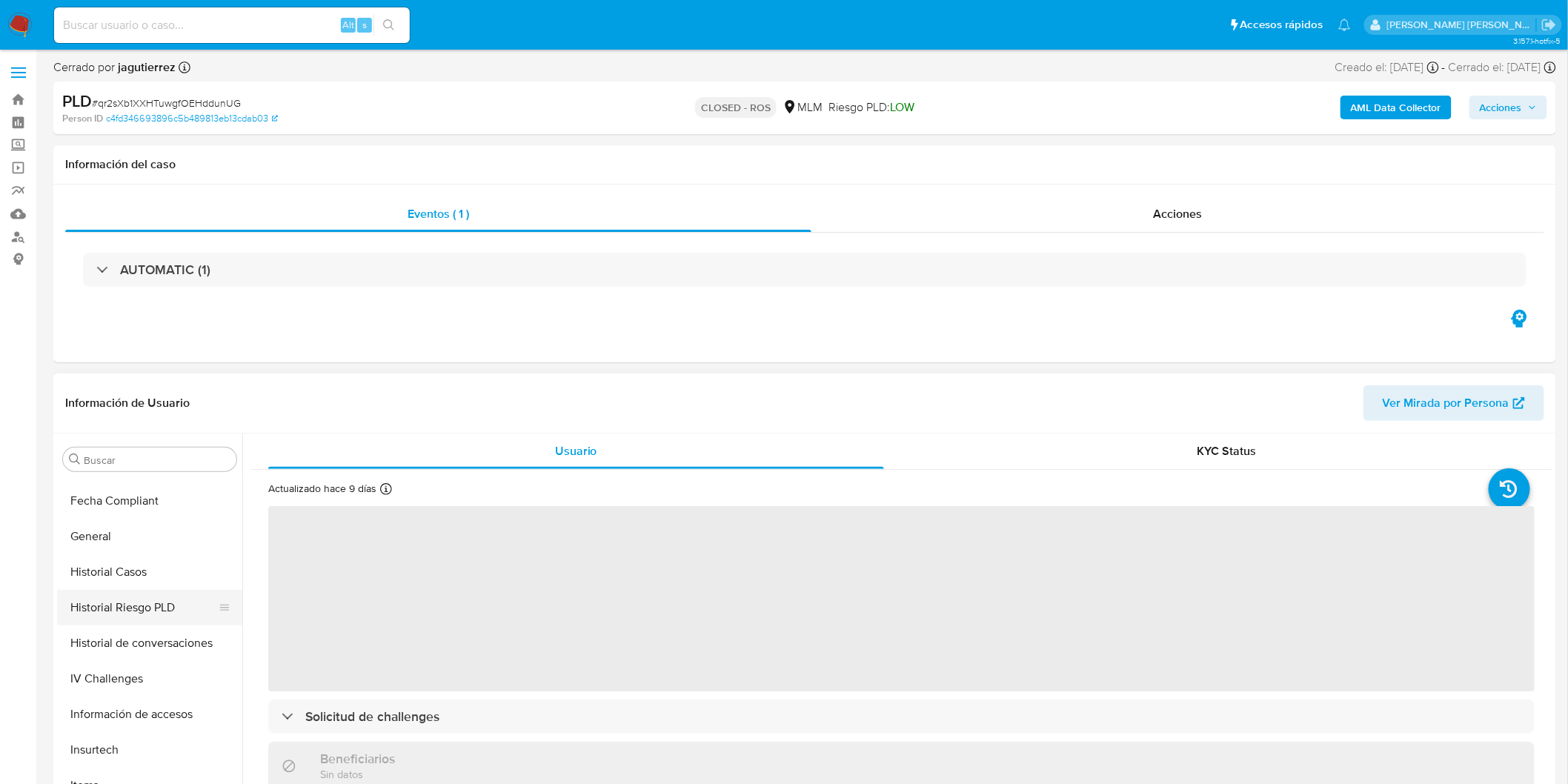
scroll to position [379, 0]
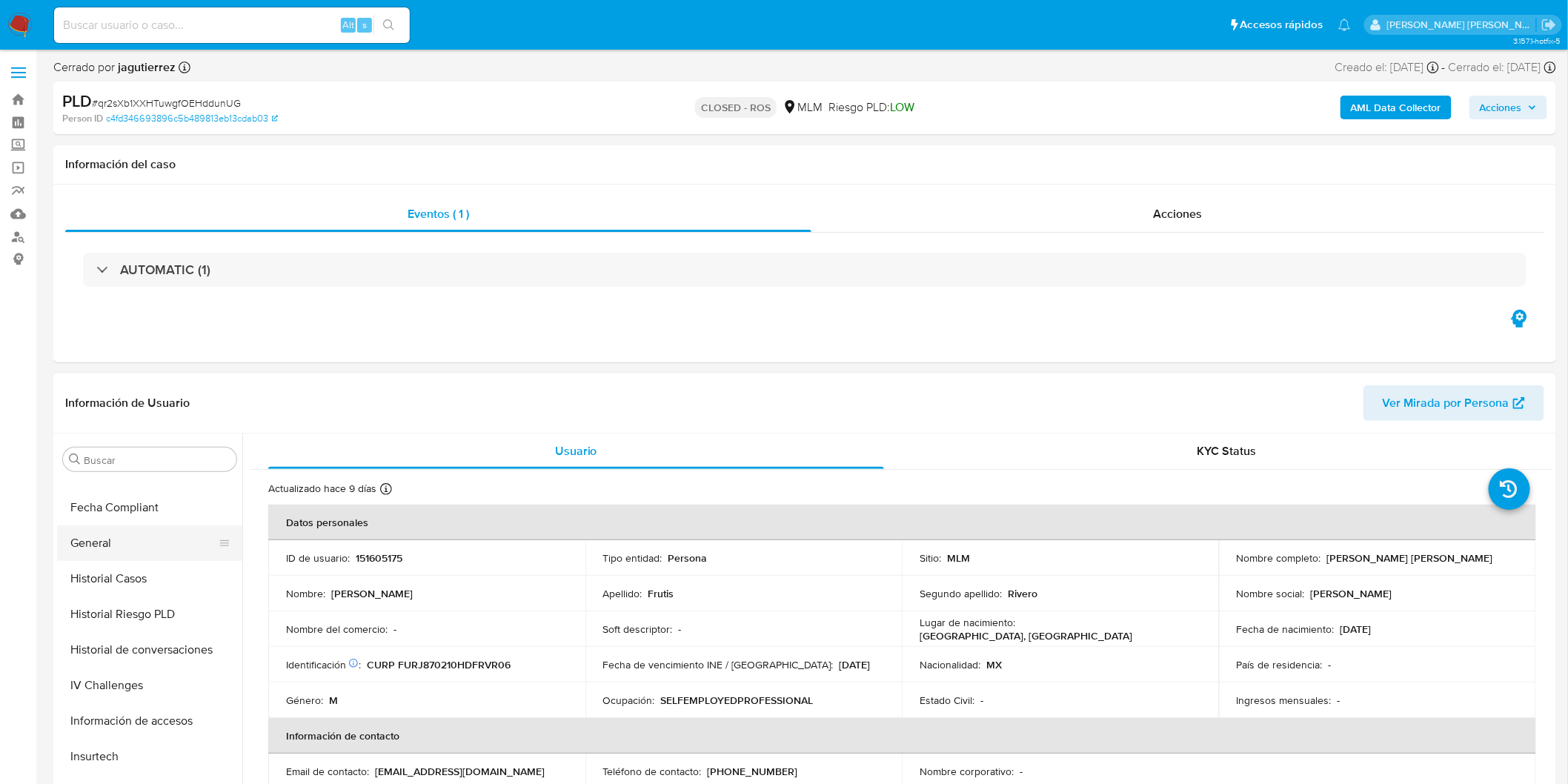
click at [141, 550] on button "General" at bounding box center [143, 543] width 174 height 36
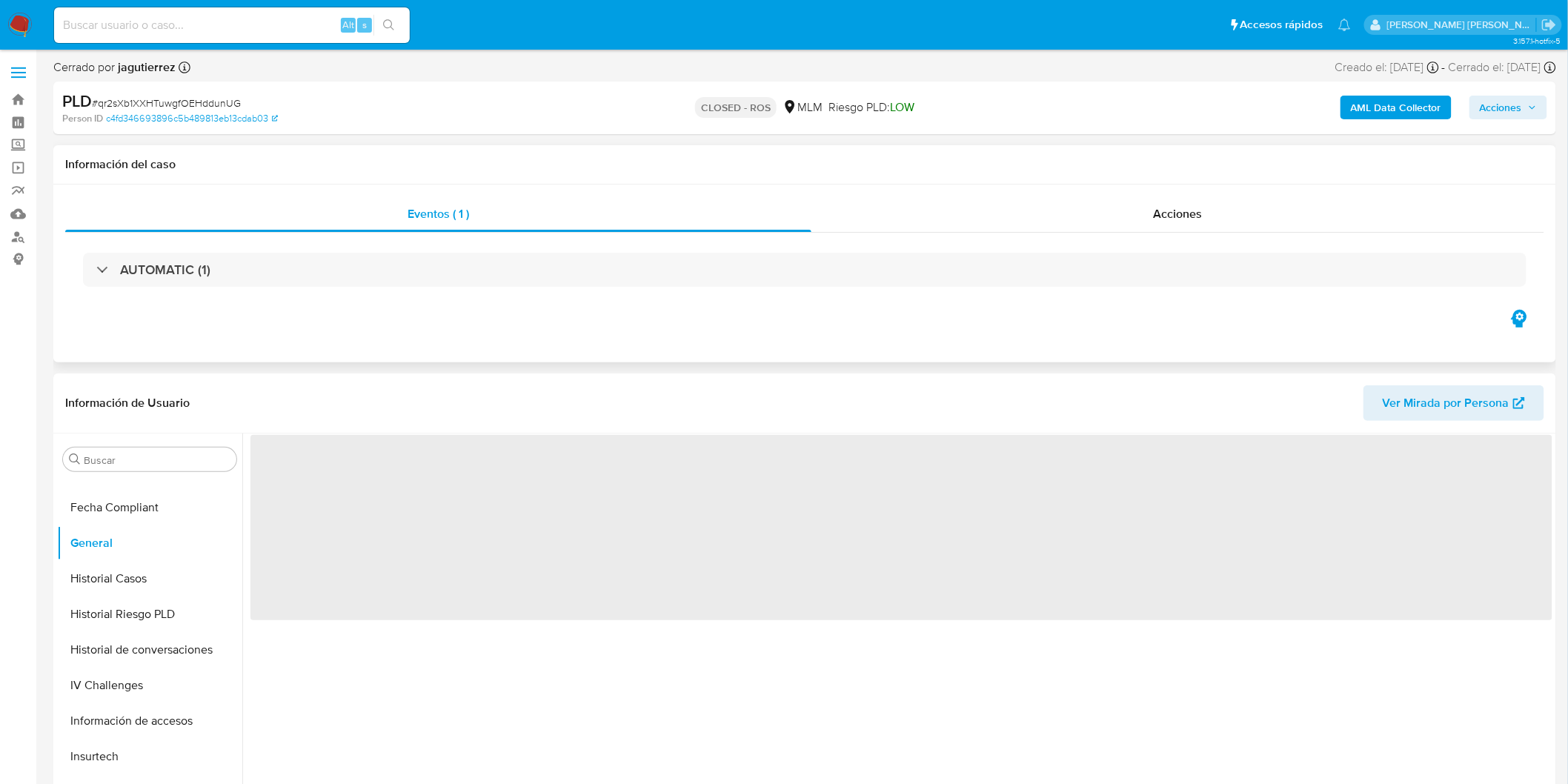
select select "10"
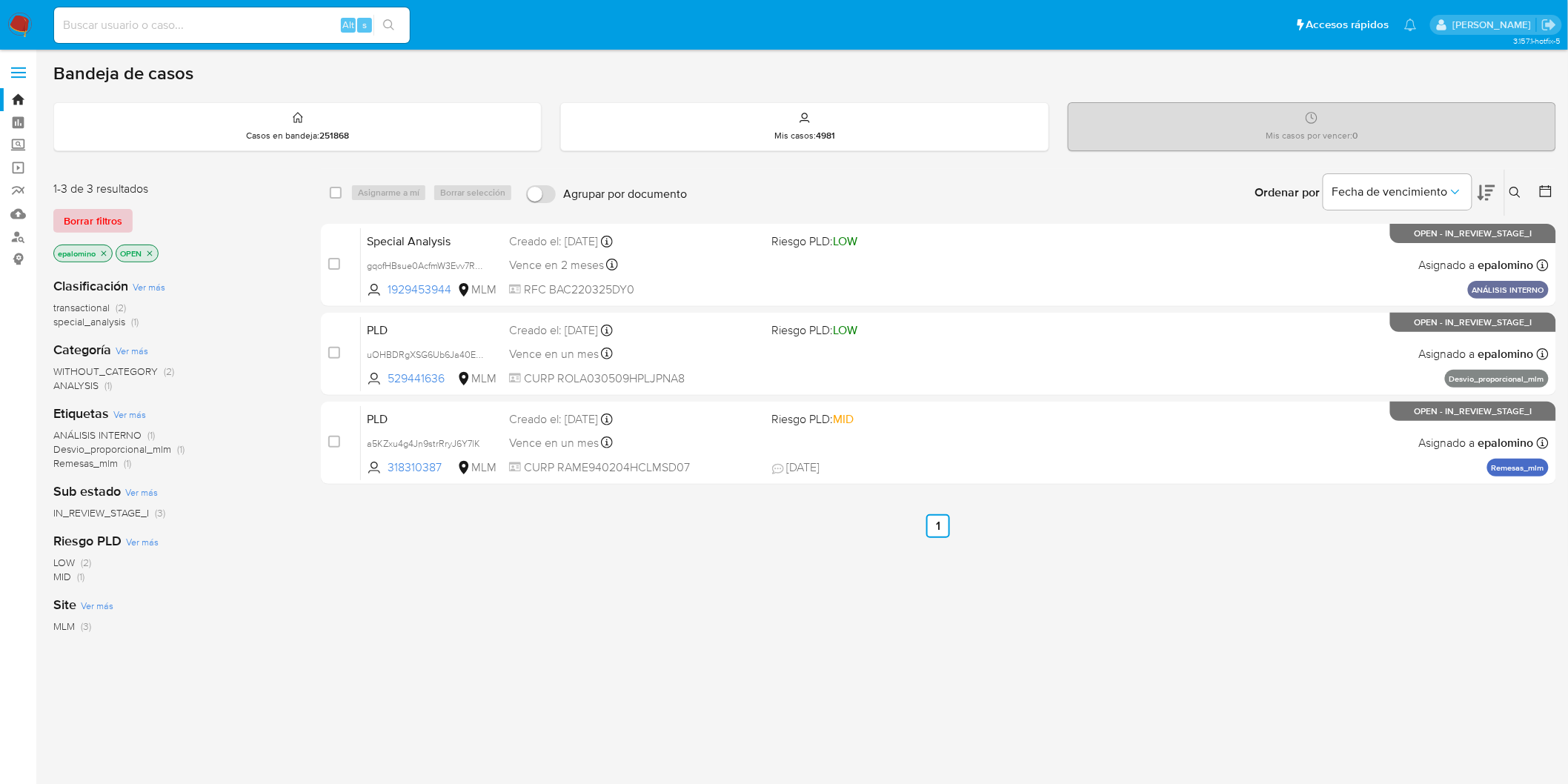
click at [109, 218] on span "Borrar filtros" at bounding box center [94, 220] width 59 height 20
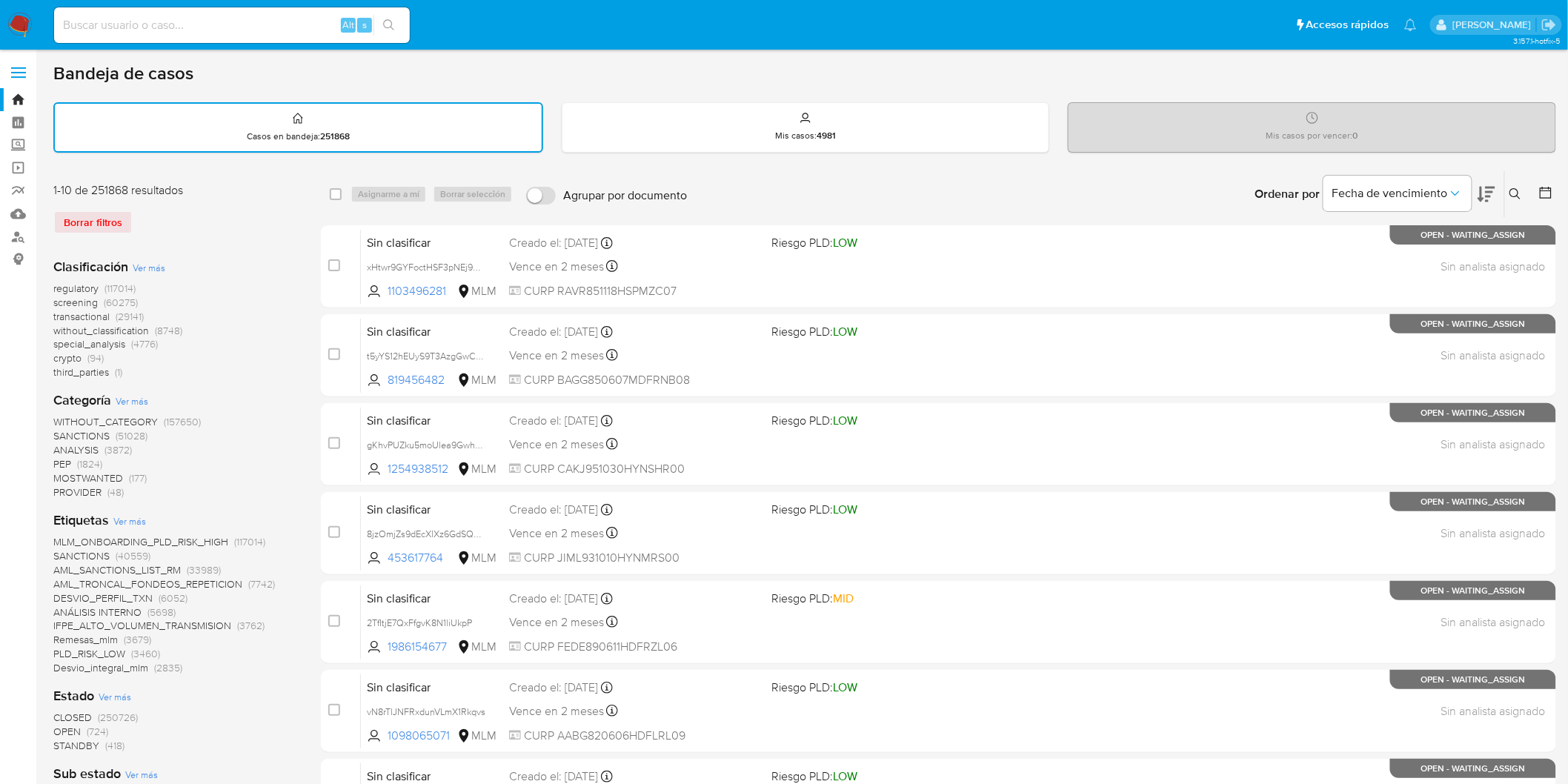
click at [1510, 188] on icon at bounding box center [1515, 193] width 12 height 12
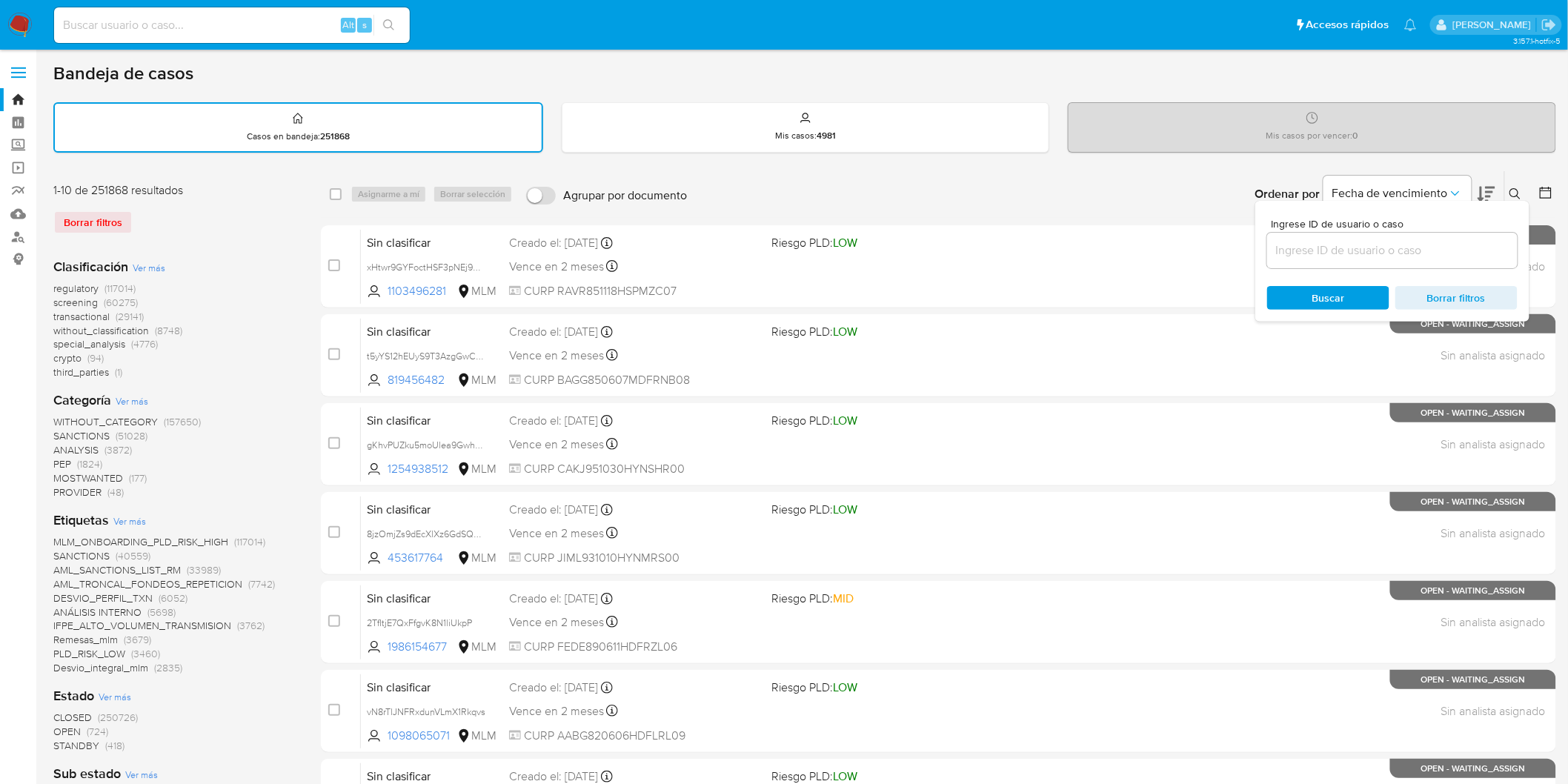
click at [1353, 249] on input at bounding box center [1392, 250] width 250 height 20
type input "151605175"
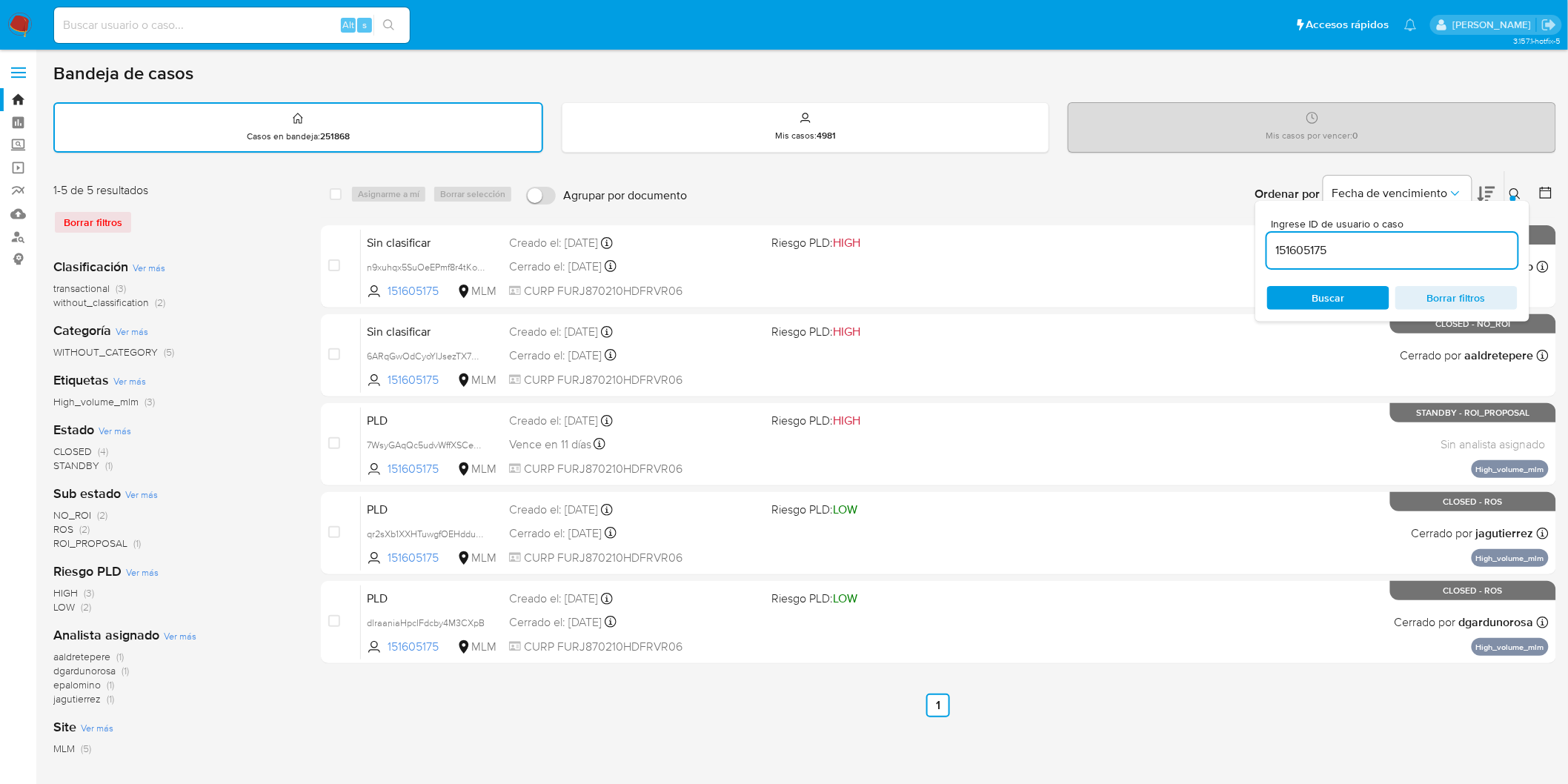
click at [1523, 193] on button at bounding box center [1517, 194] width 24 height 18
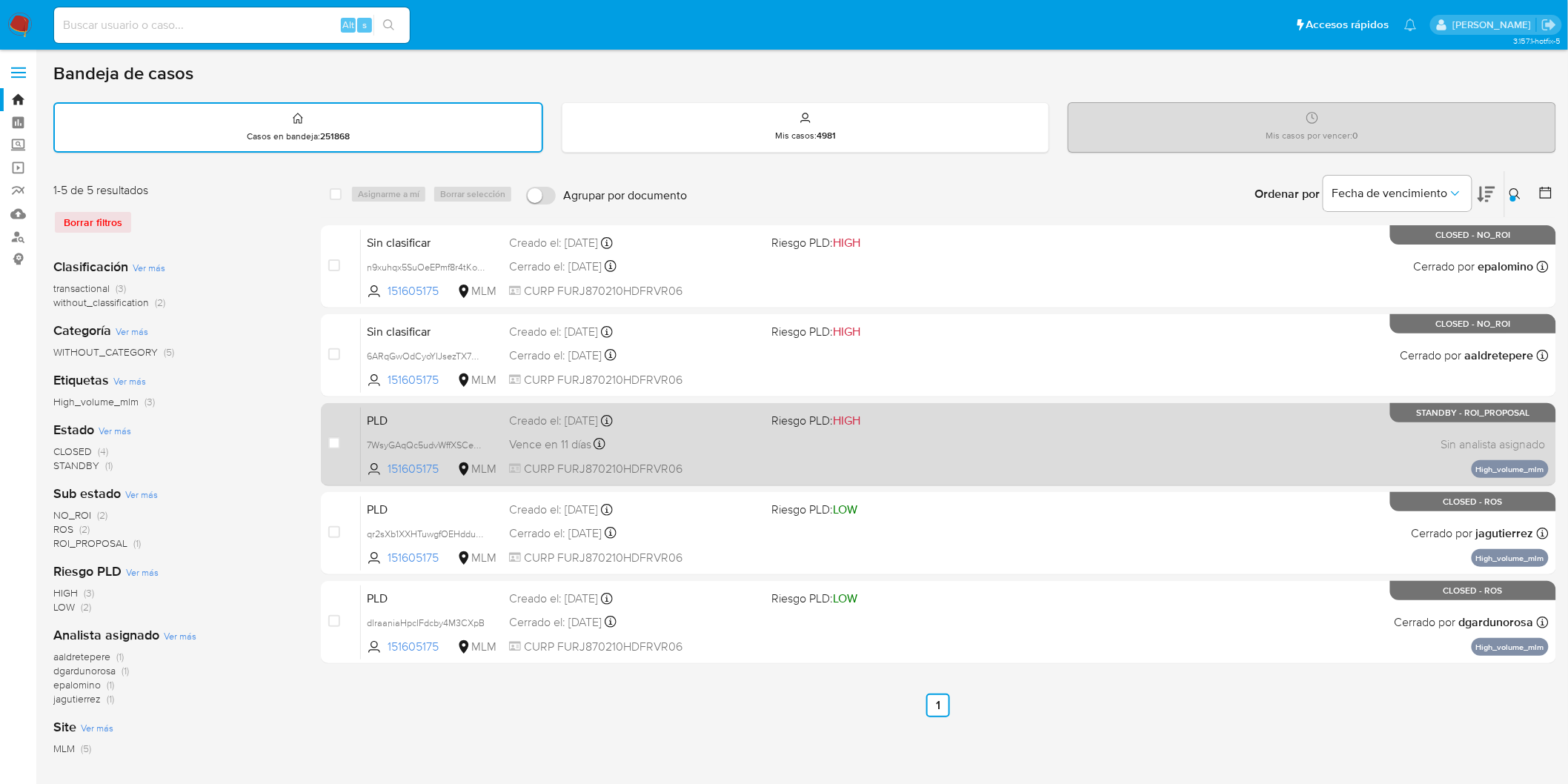
click at [380, 421] on span "PLD" at bounding box center [432, 420] width 130 height 20
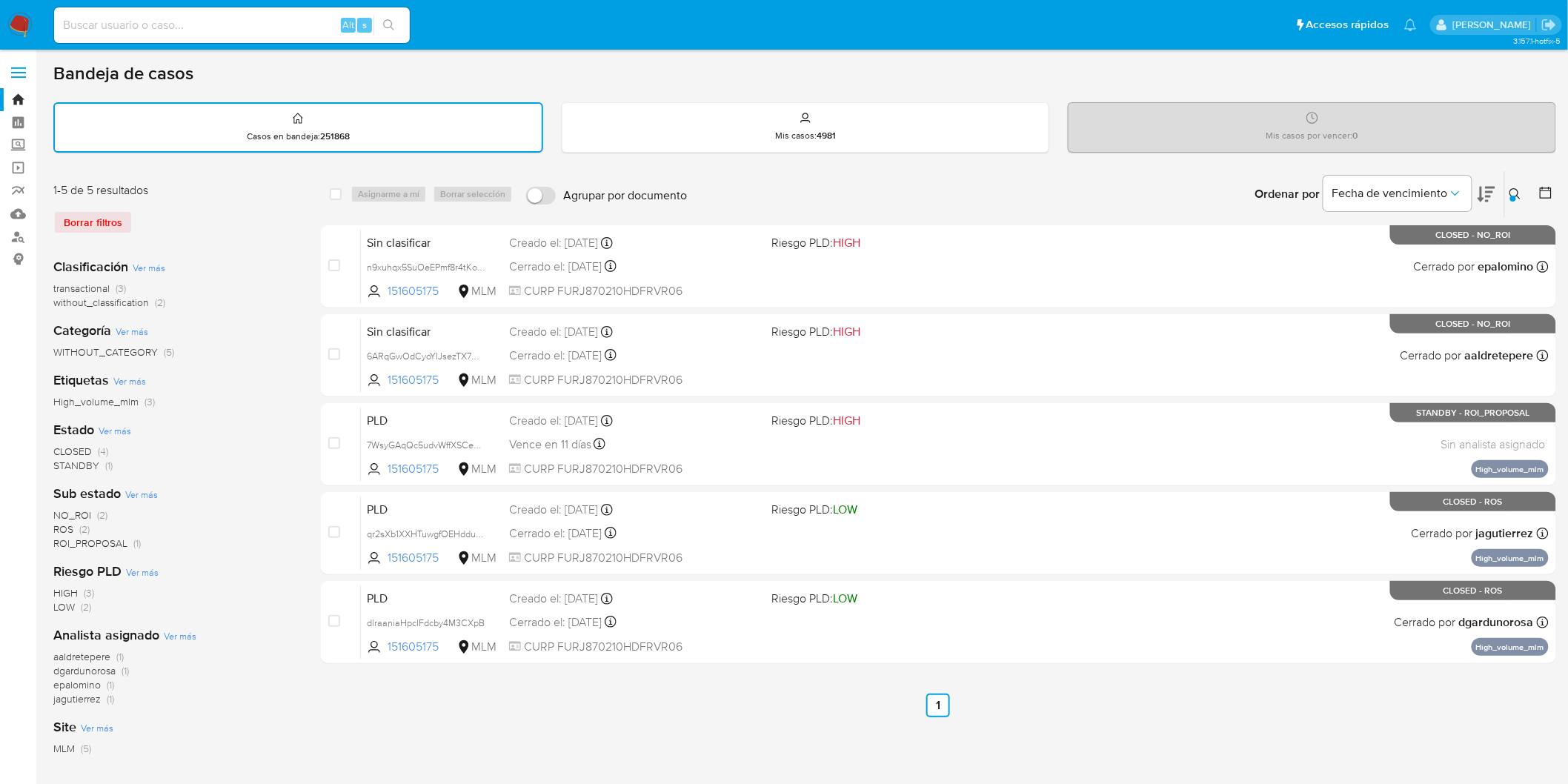
click at [20, 22] on img at bounding box center [20, 25] width 25 height 25
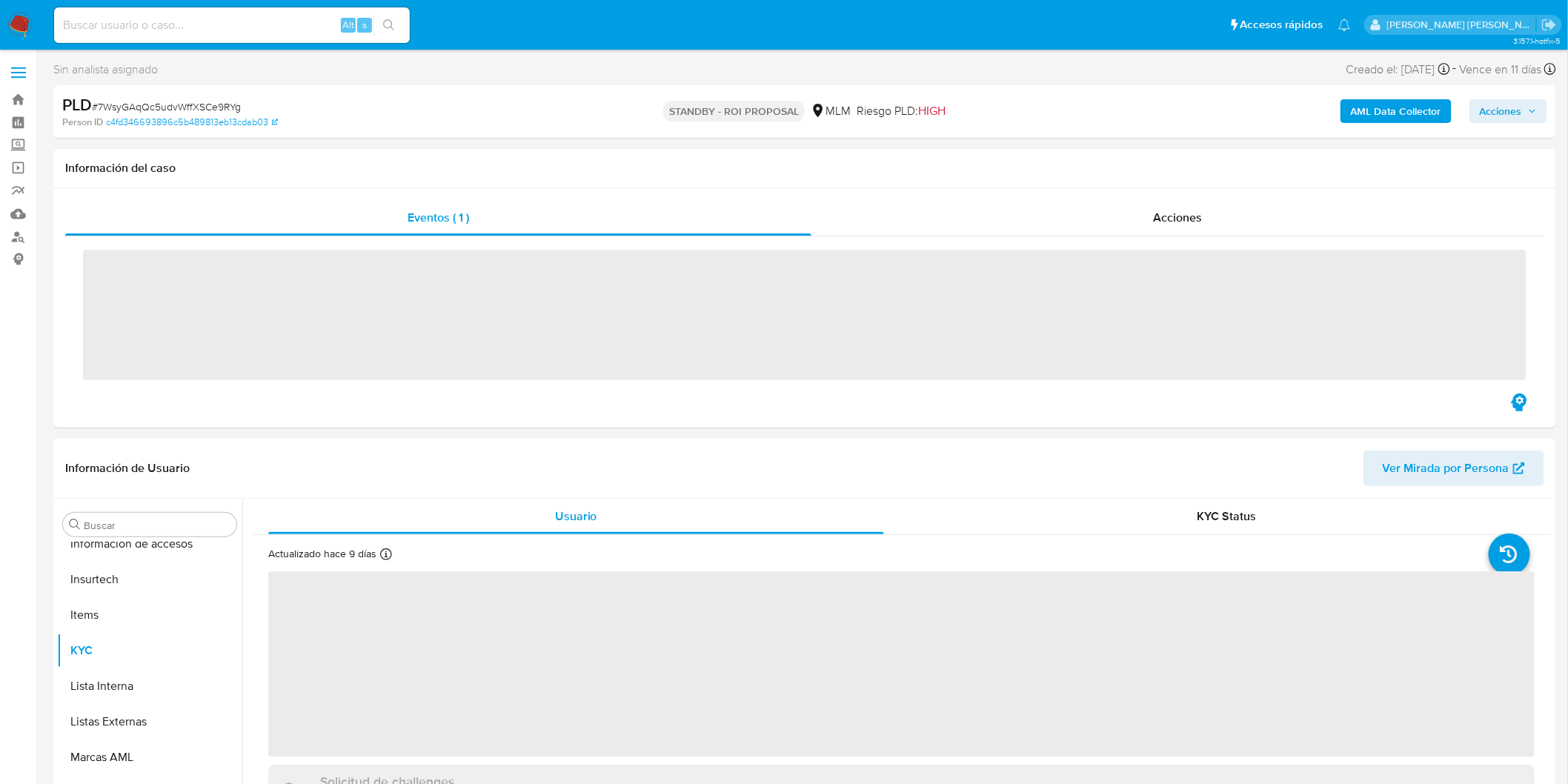
scroll to position [625, 0]
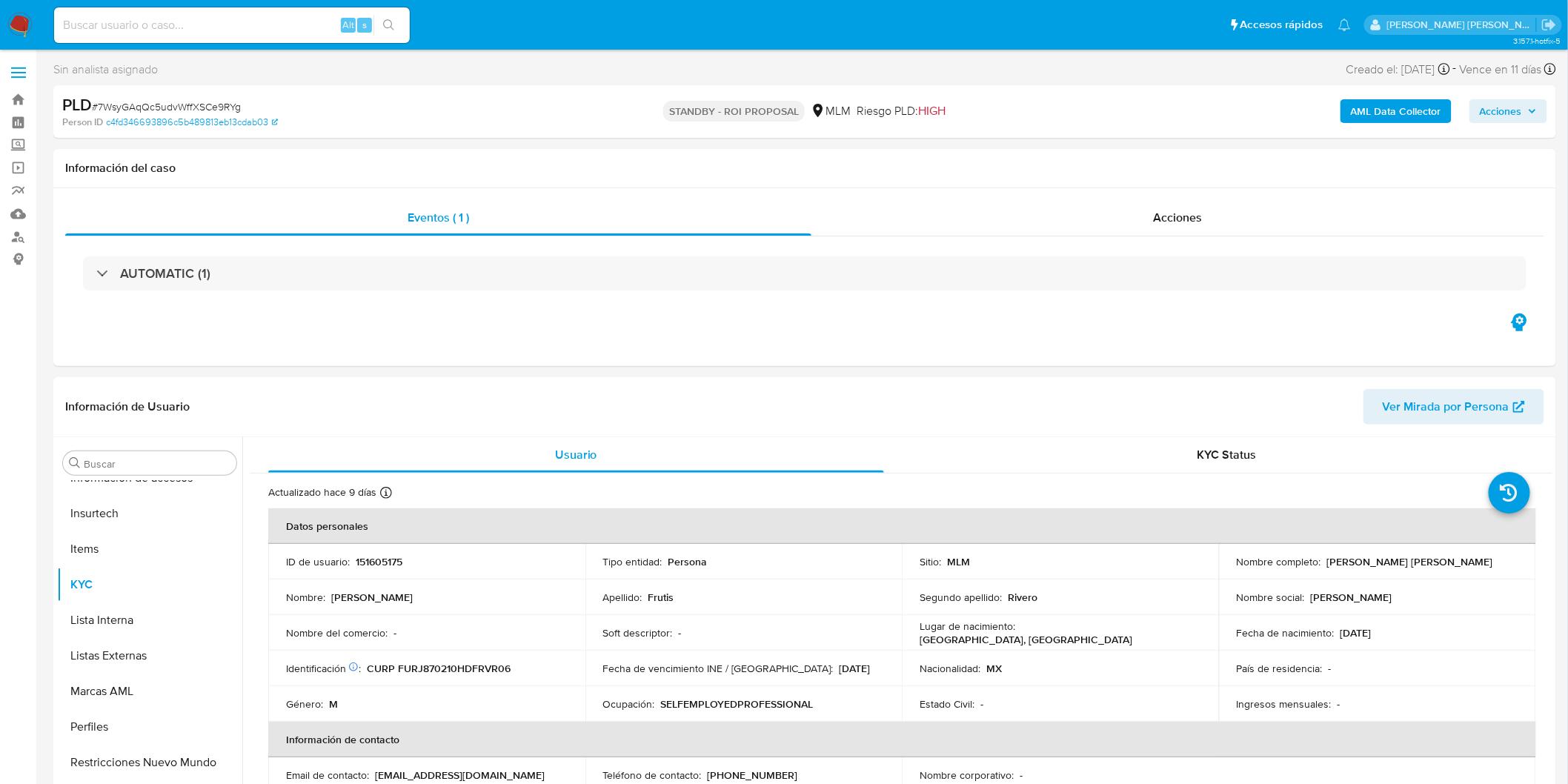
select select "10"
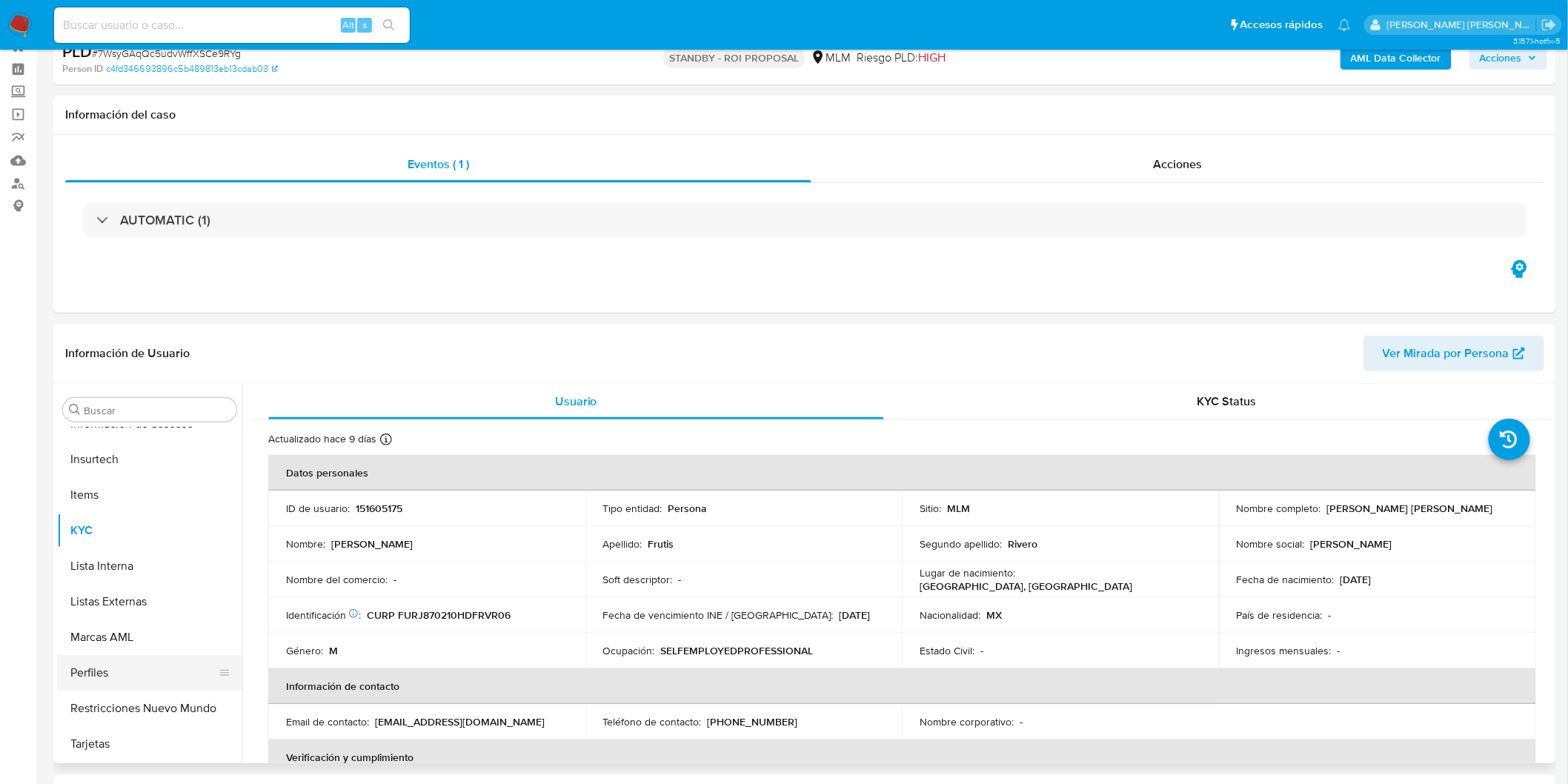
scroll to position [82, 0]
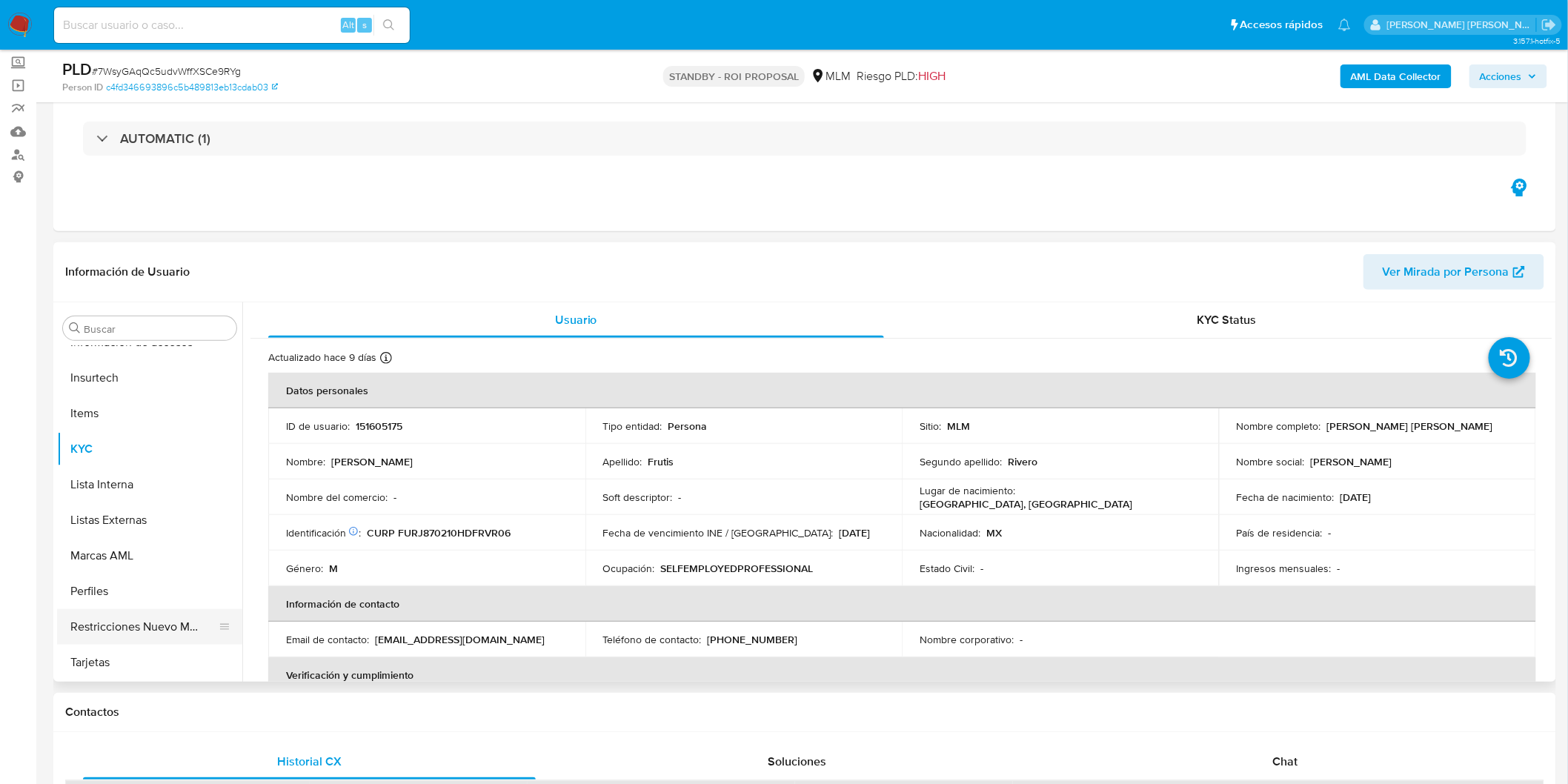
click at [161, 621] on button "Restricciones Nuevo Mundo" at bounding box center [143, 627] width 174 height 36
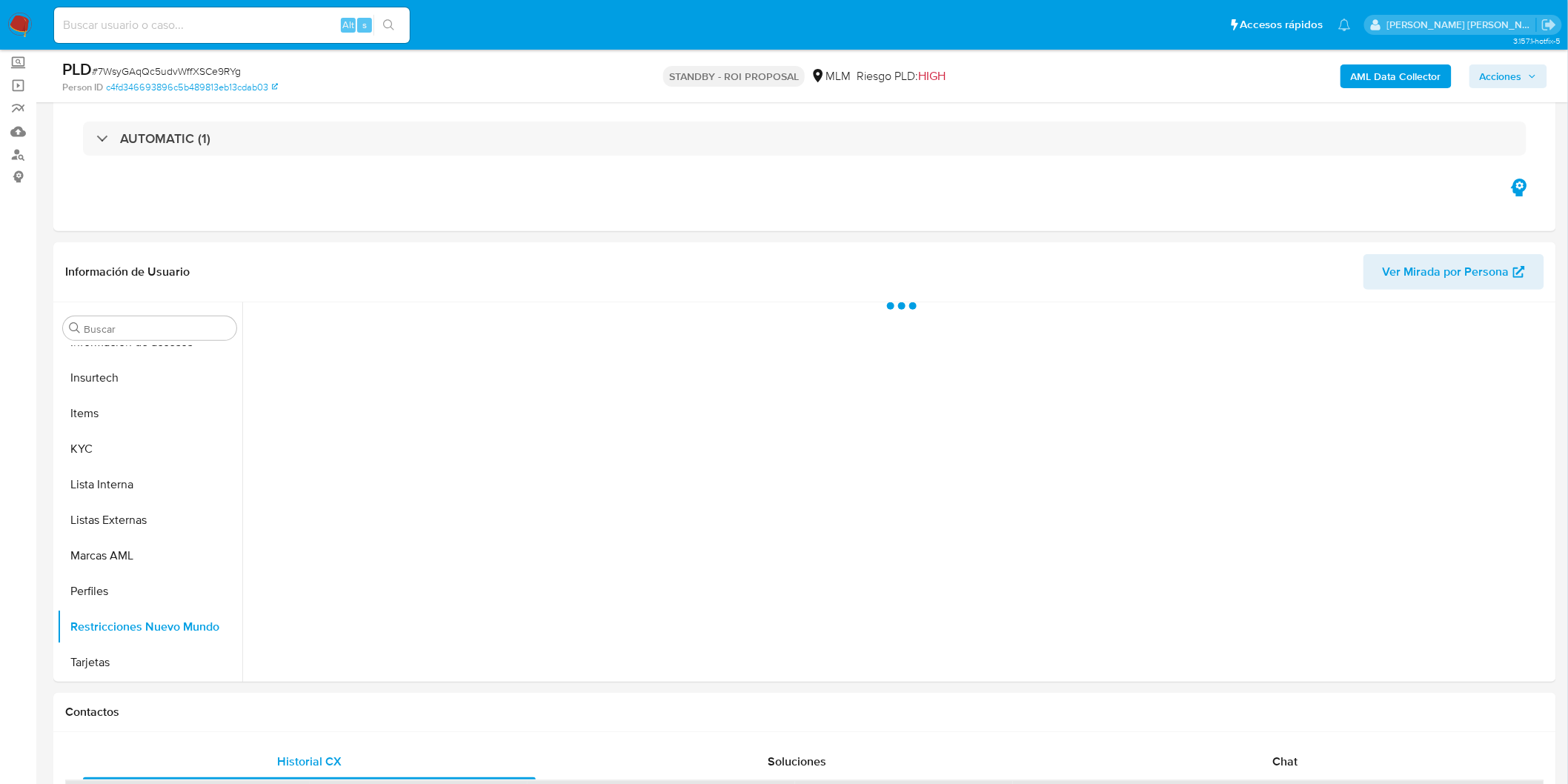
scroll to position [625, 0]
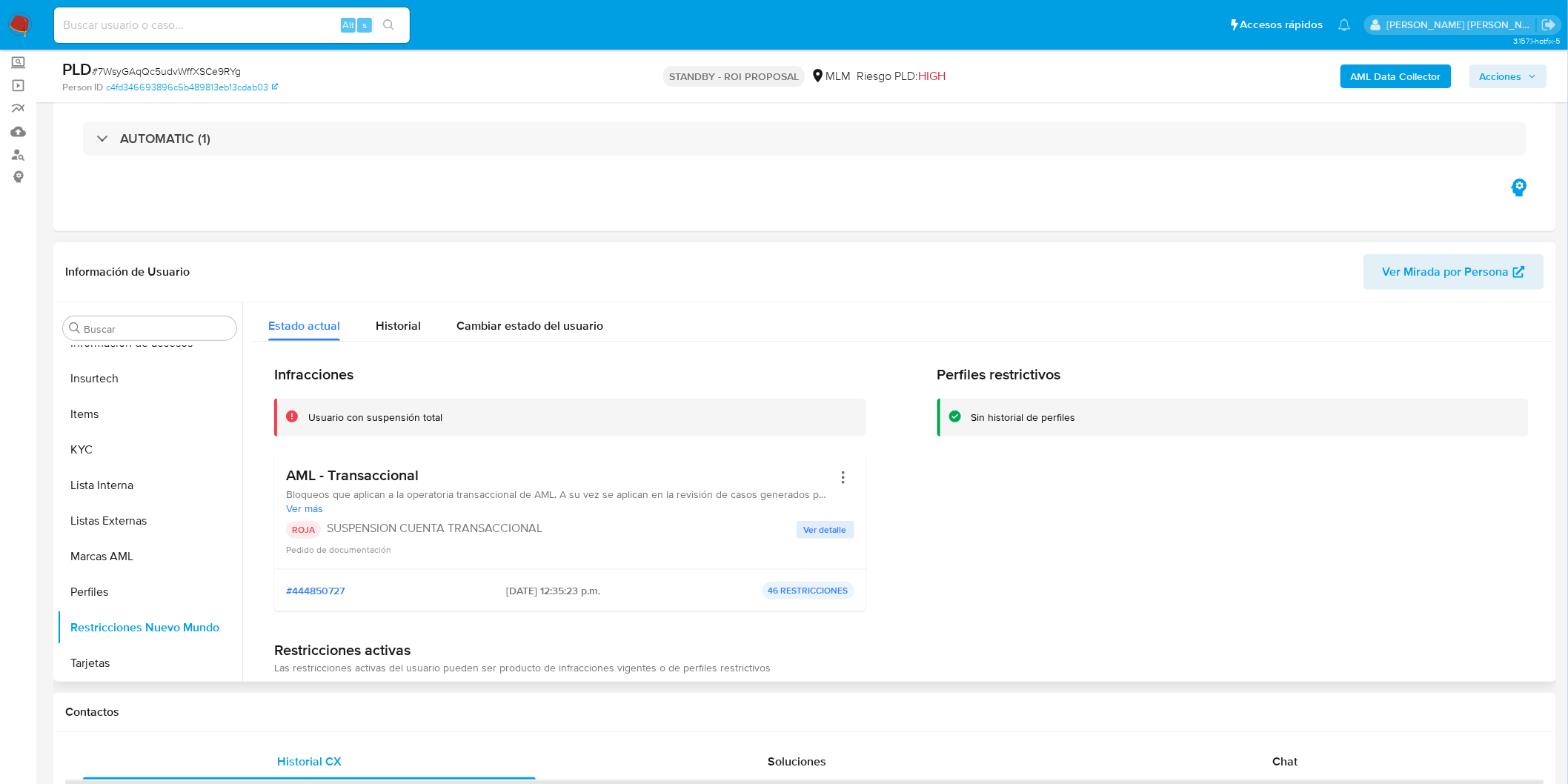
click at [821, 535] on span "Ver detalle" at bounding box center [826, 530] width 43 height 15
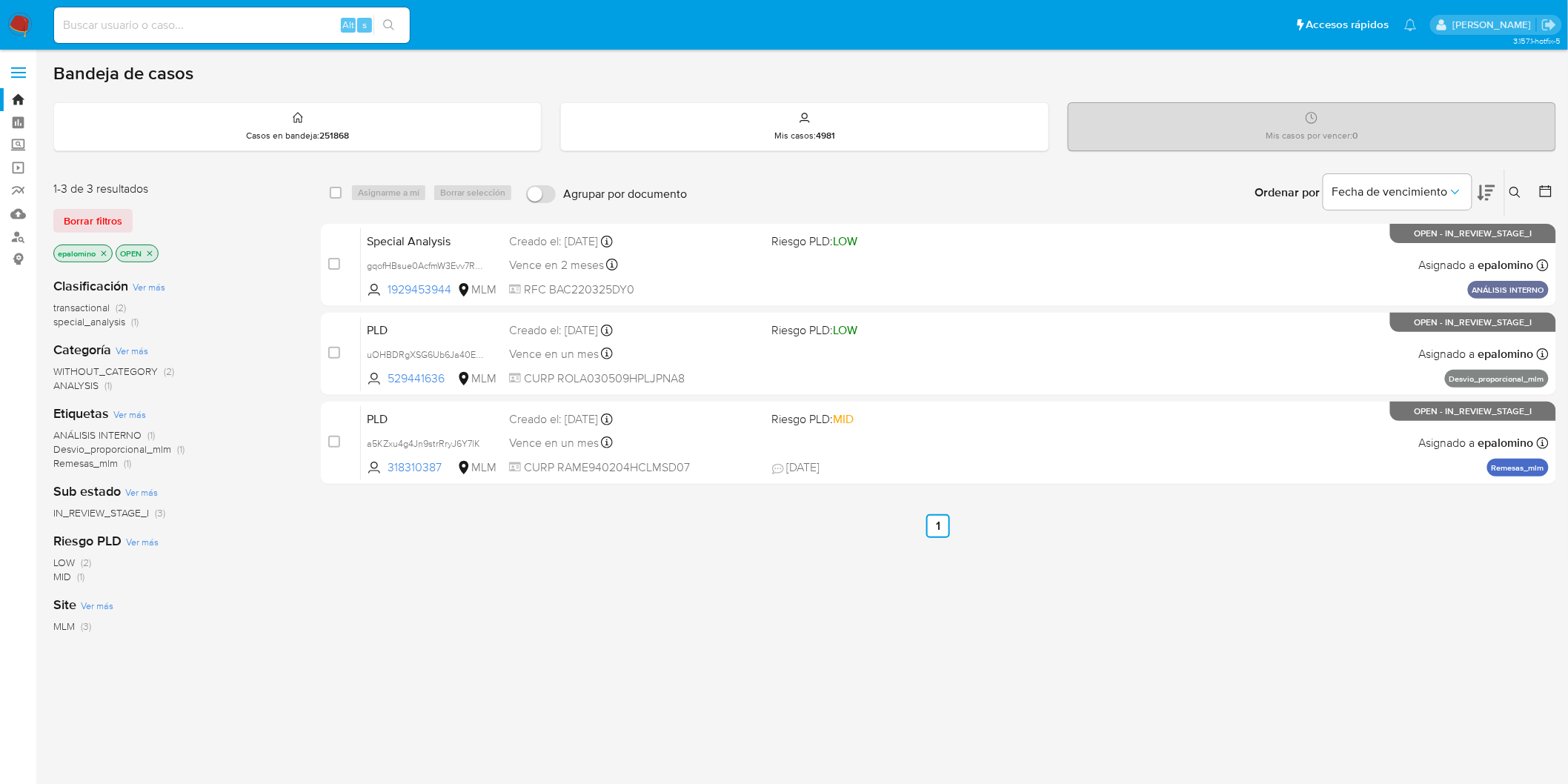
click at [1518, 189] on icon at bounding box center [1515, 192] width 11 height 11
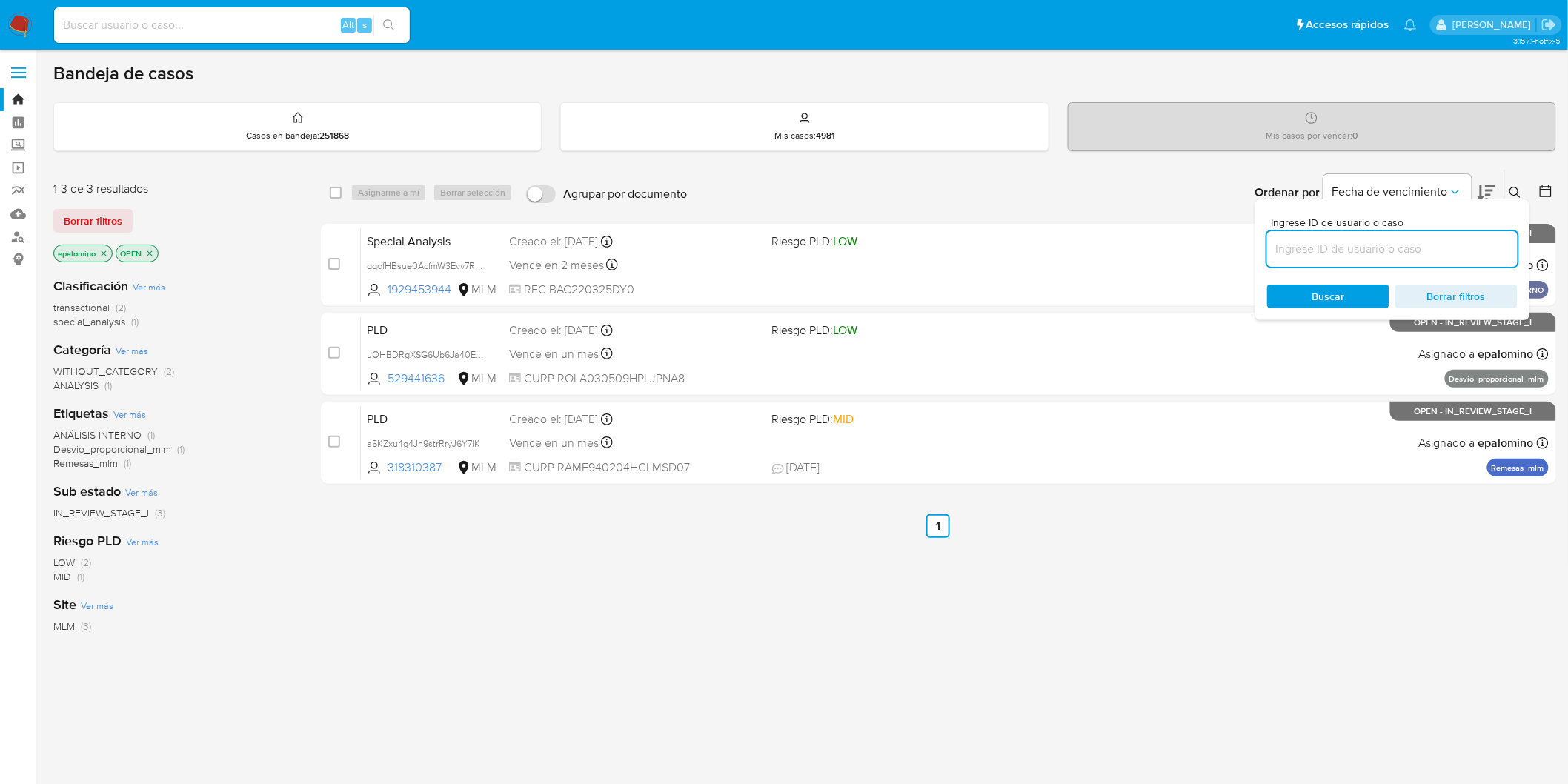
click at [1336, 252] on input at bounding box center [1392, 249] width 250 height 20
type input "151605175"
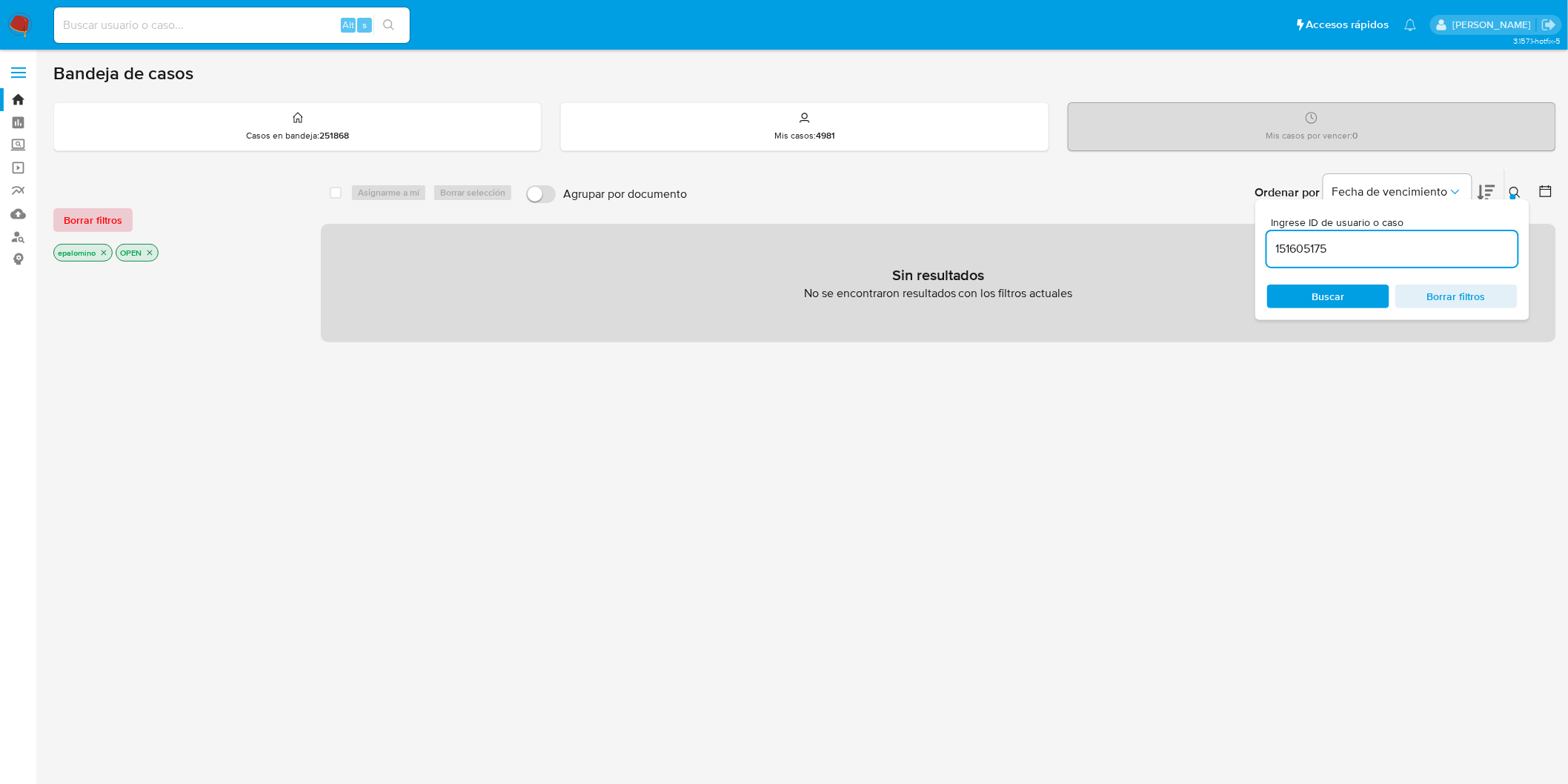
click at [94, 220] on span "Borrar filtros" at bounding box center [94, 219] width 59 height 20
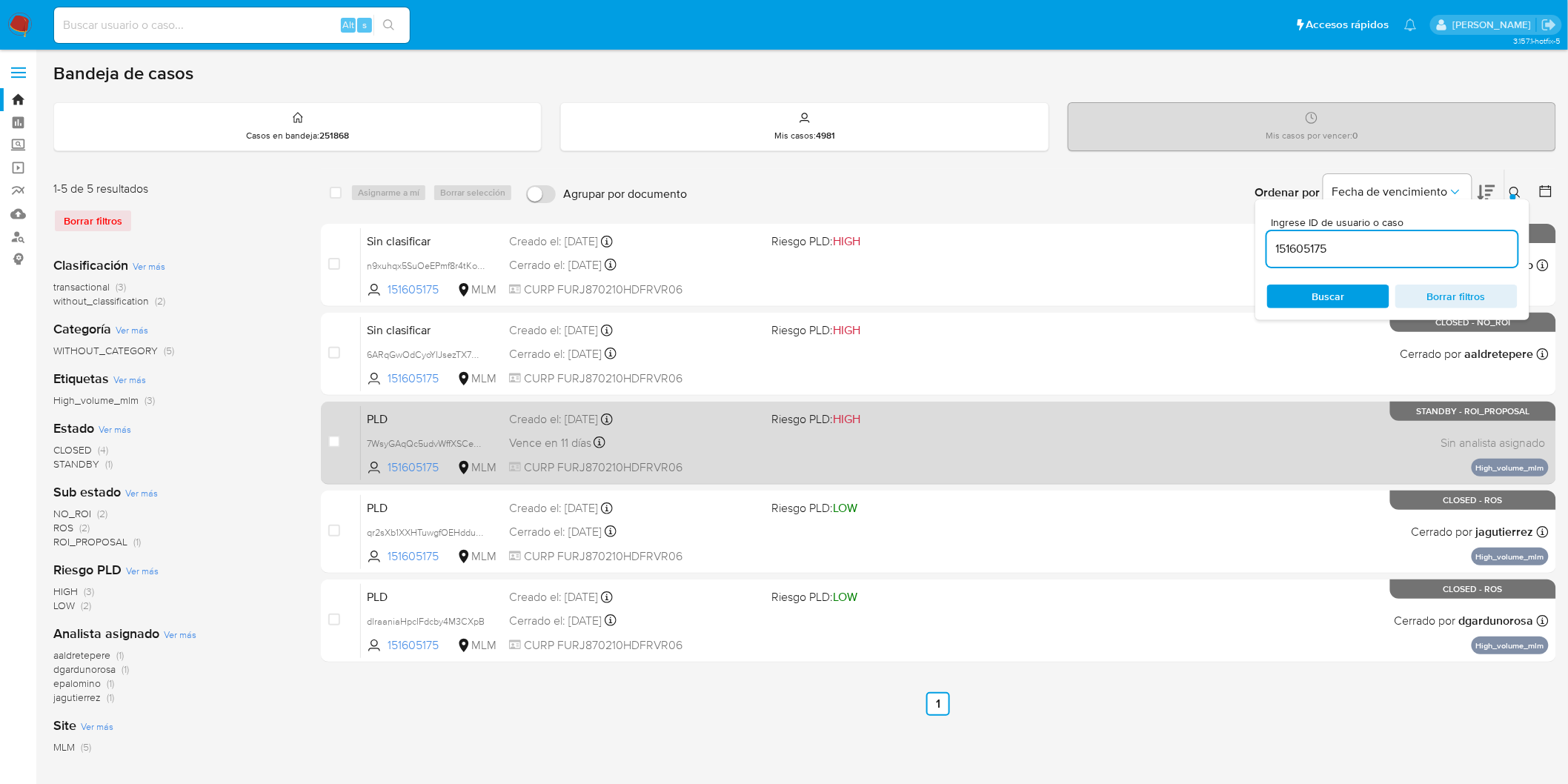
click at [401, 411] on span "PLD" at bounding box center [432, 418] width 130 height 20
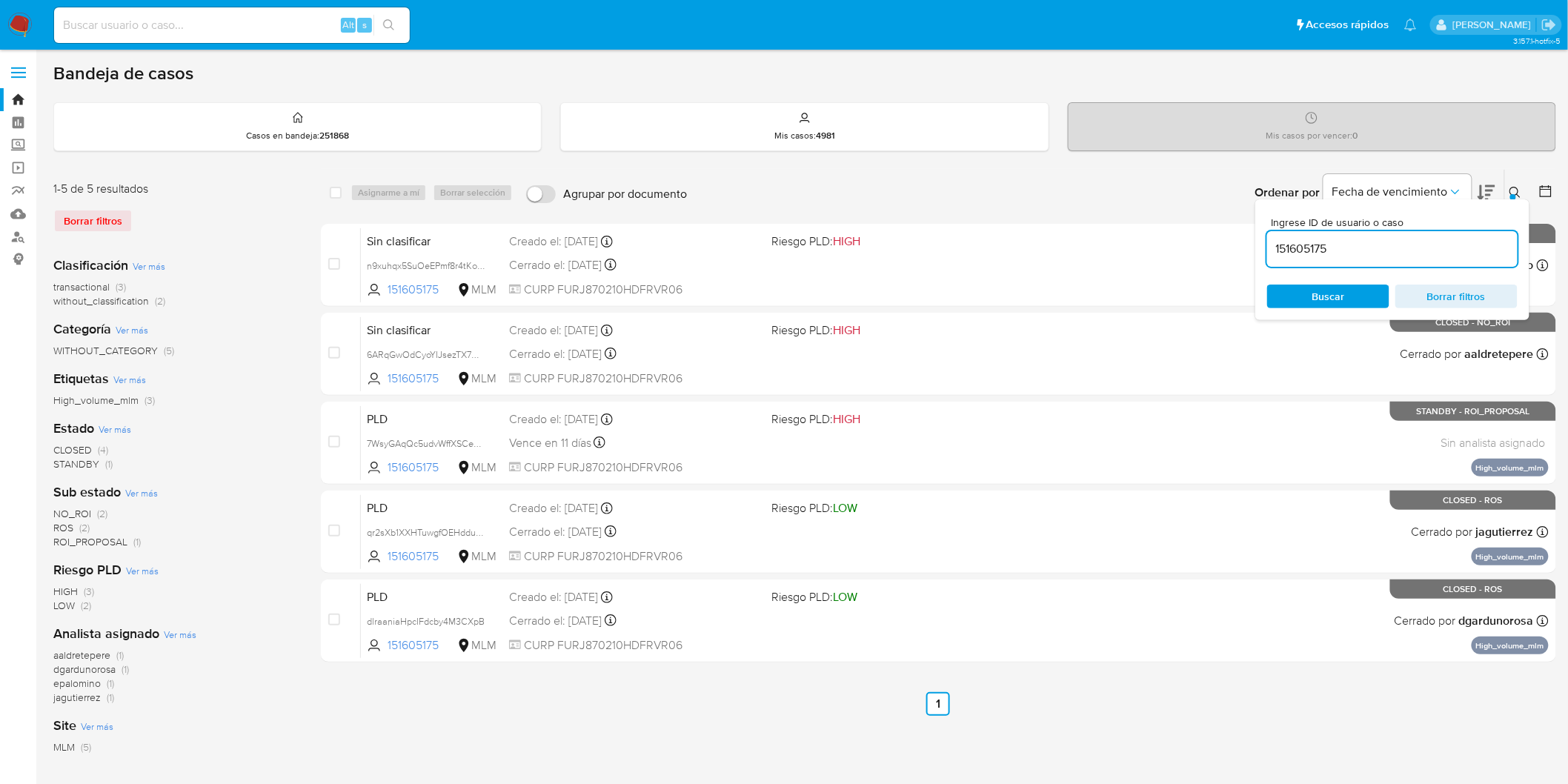
click at [13, 31] on img at bounding box center [20, 25] width 25 height 25
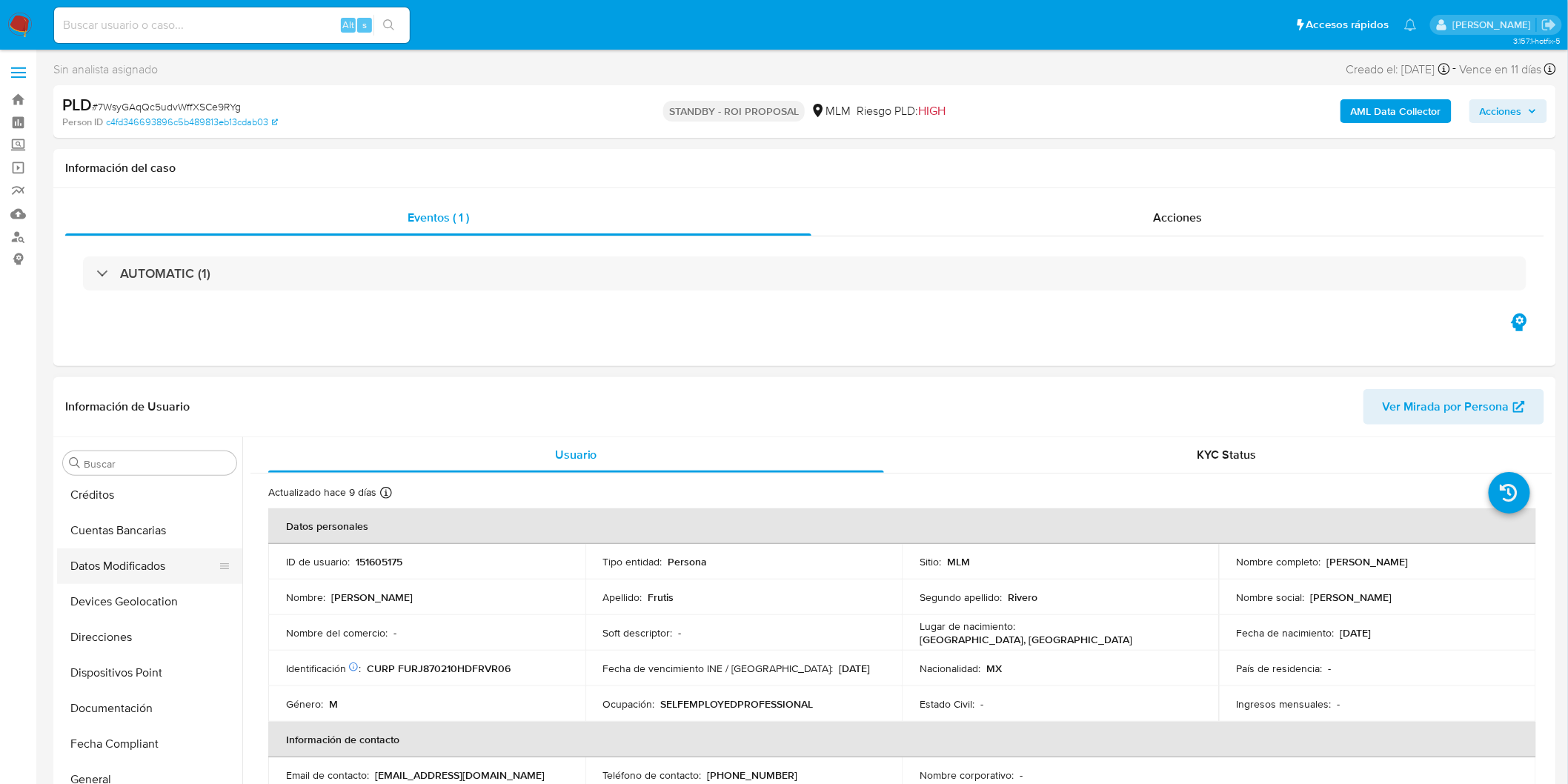
select select "10"
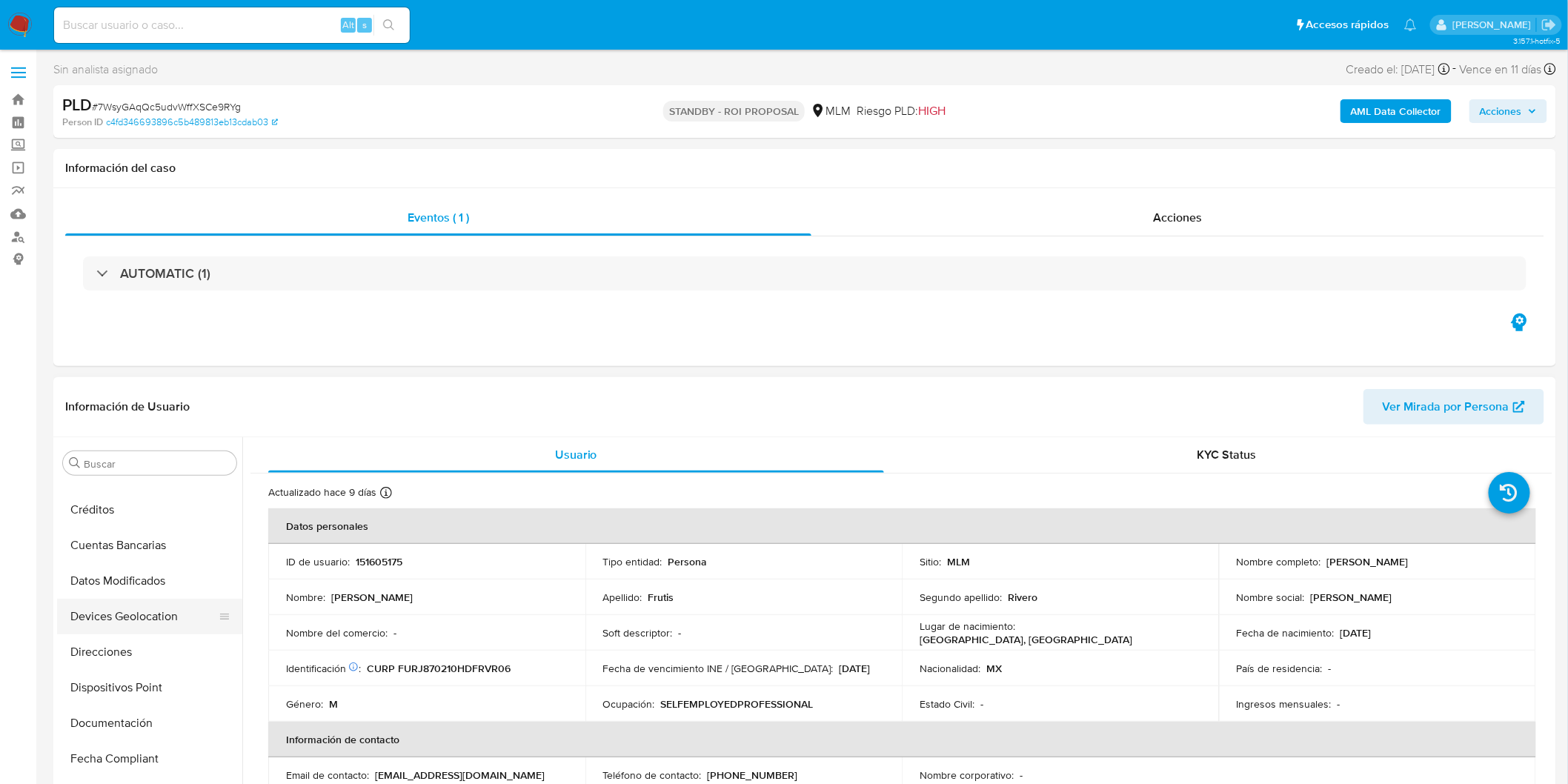
click at [166, 613] on button "Devices Geolocation" at bounding box center [143, 617] width 174 height 36
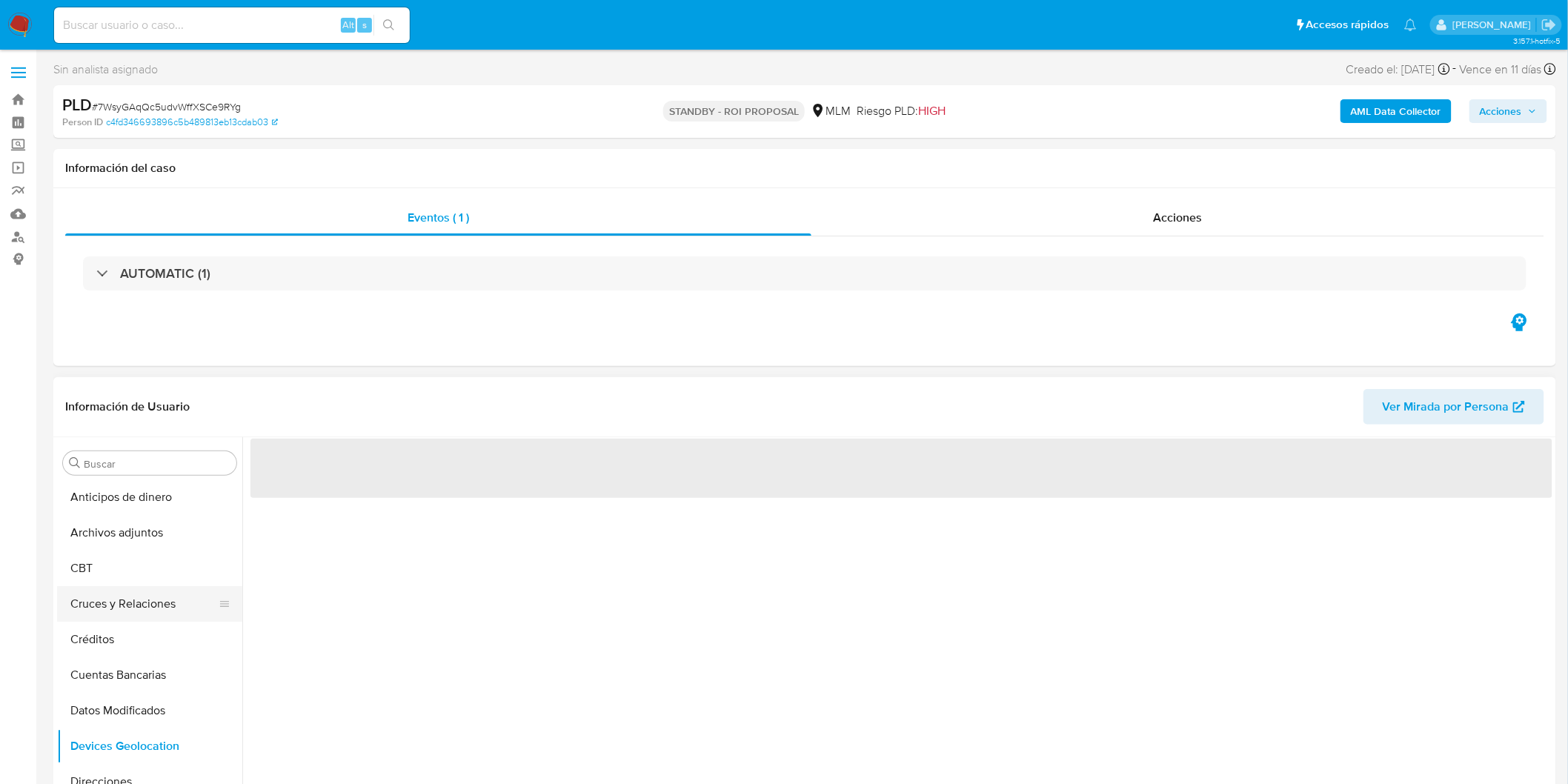
scroll to position [0, 0]
click at [176, 608] on button "Cruces y Relaciones" at bounding box center [143, 606] width 174 height 36
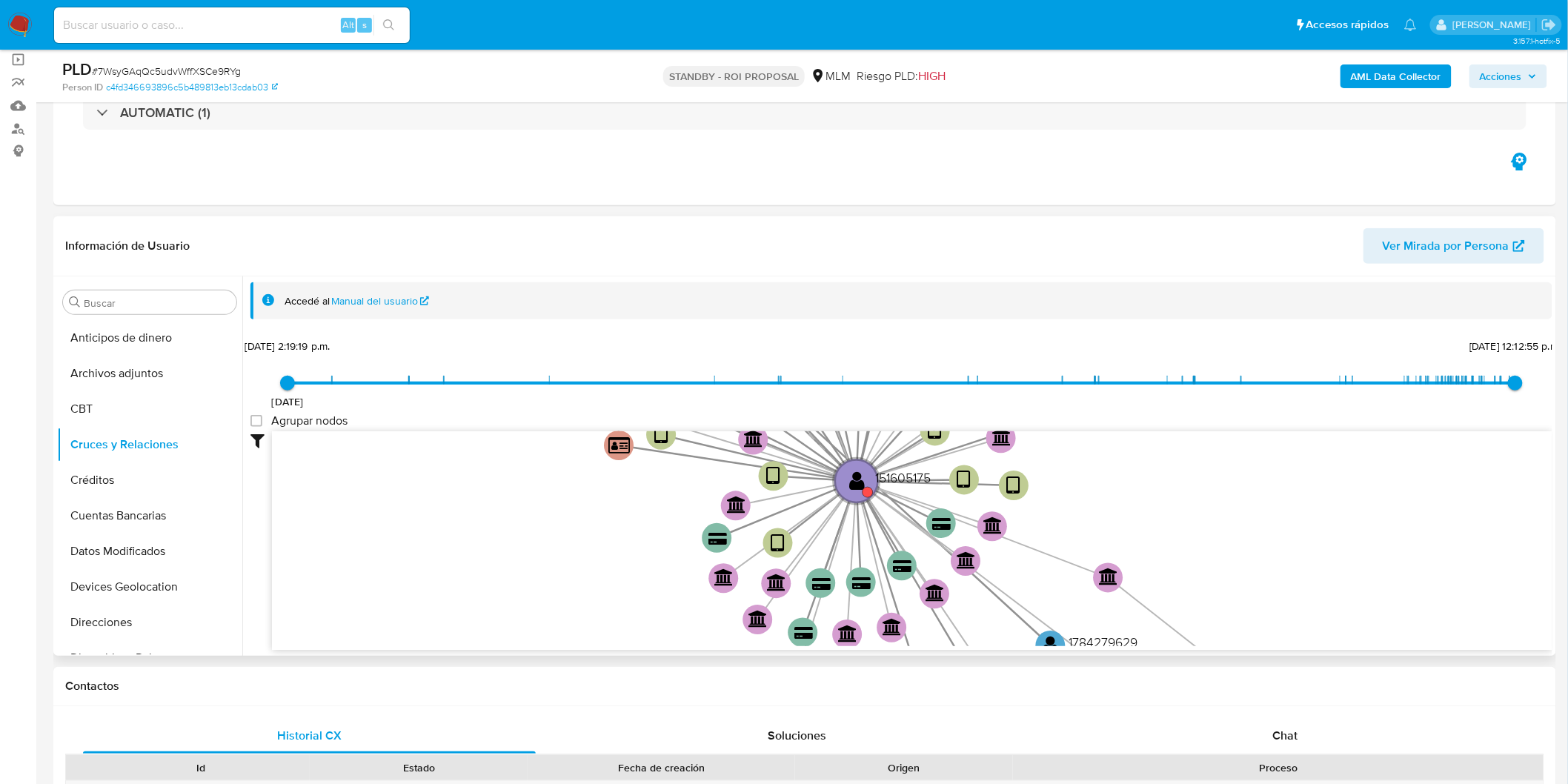
scroll to position [247, 0]
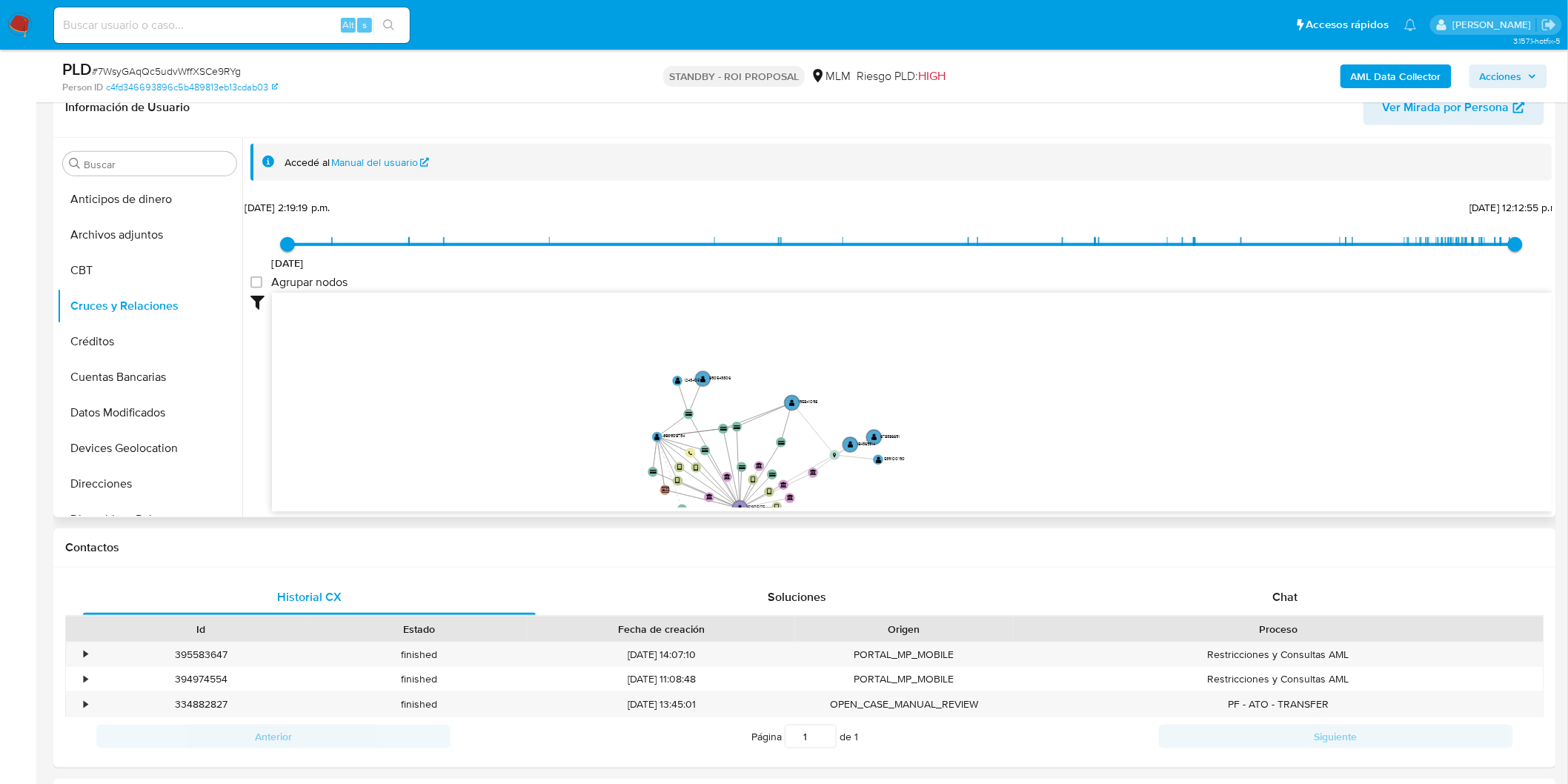
drag, startPoint x: 610, startPoint y: 368, endPoint x: 605, endPoint y: 450, distance: 82.2
click at [602, 461] on icon "device-64e138a6cb2989687ae5f678  user-350308734  350308734 user-151605175  1…" at bounding box center [912, 400] width 1281 height 215
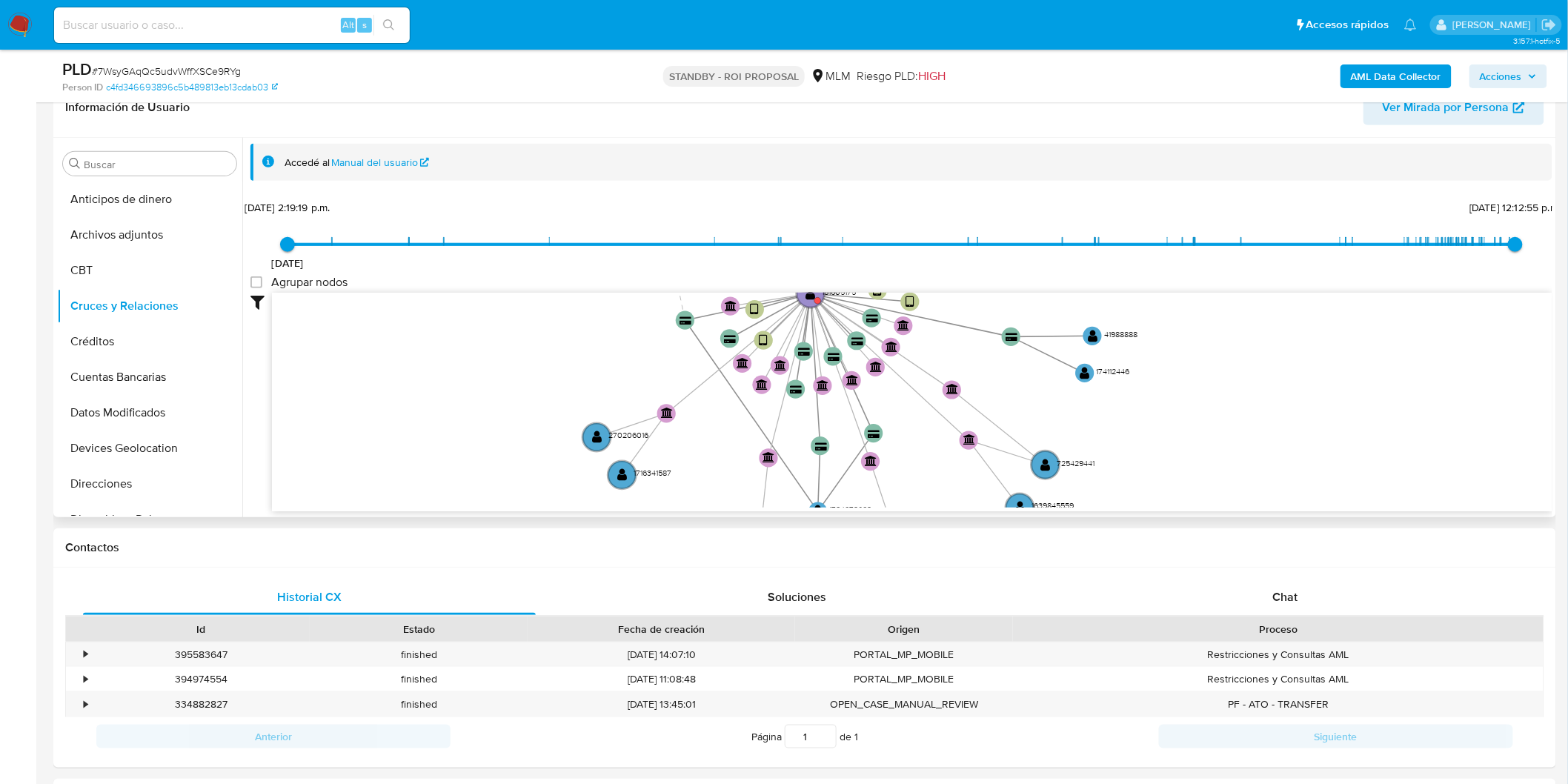
drag, startPoint x: 633, startPoint y: 398, endPoint x: 601, endPoint y: 211, distance: 189.7
click at [601, 211] on div "18/1/2021 18/1/2021, 2:19:19 p.m. 22/8/2025, 12:12:55 p.m. Agrupar nodos Filtro…" at bounding box center [902, 354] width 1303 height 315
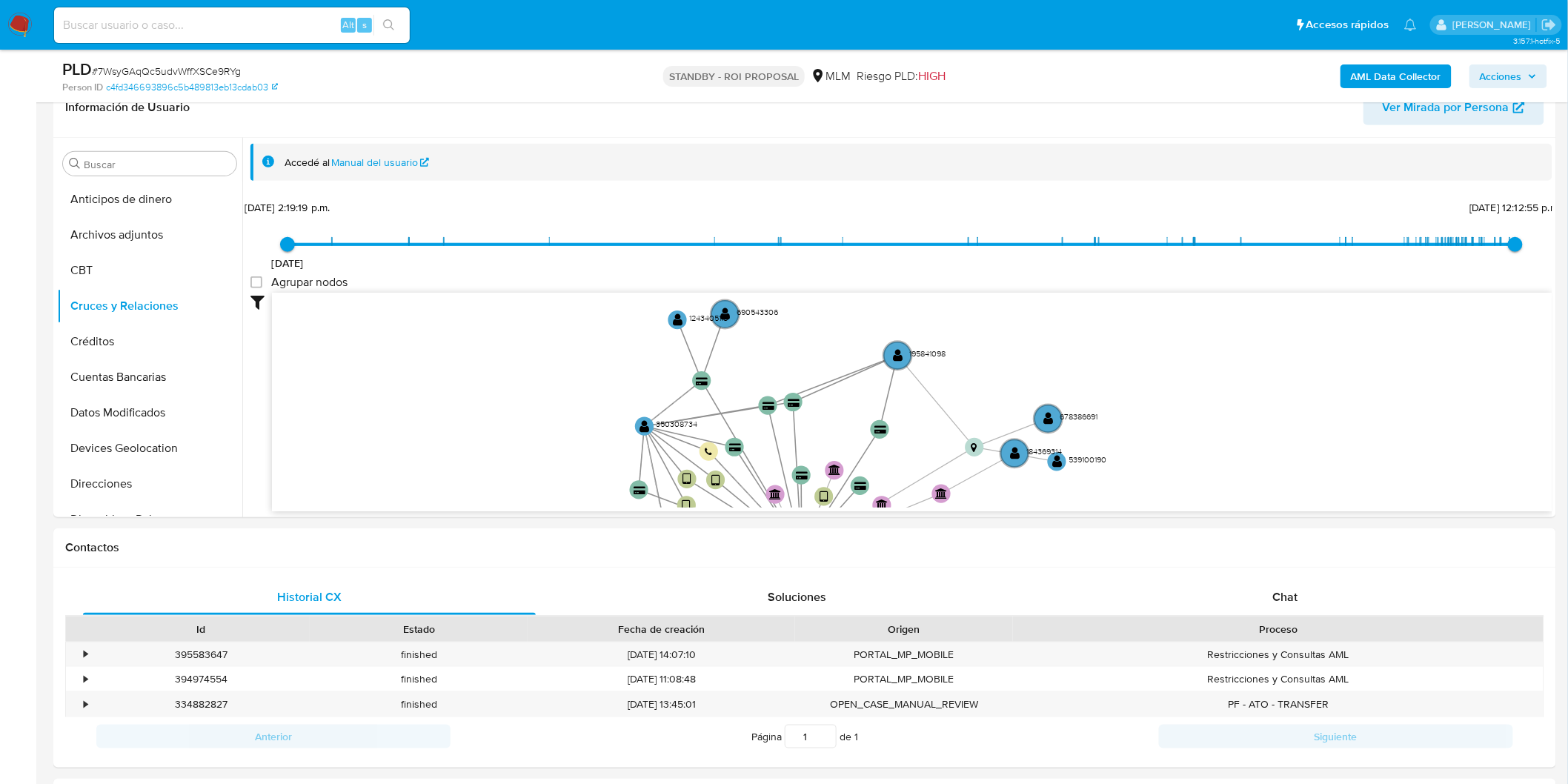
drag, startPoint x: 578, startPoint y: 315, endPoint x: 527, endPoint y: 519, distance: 210.3
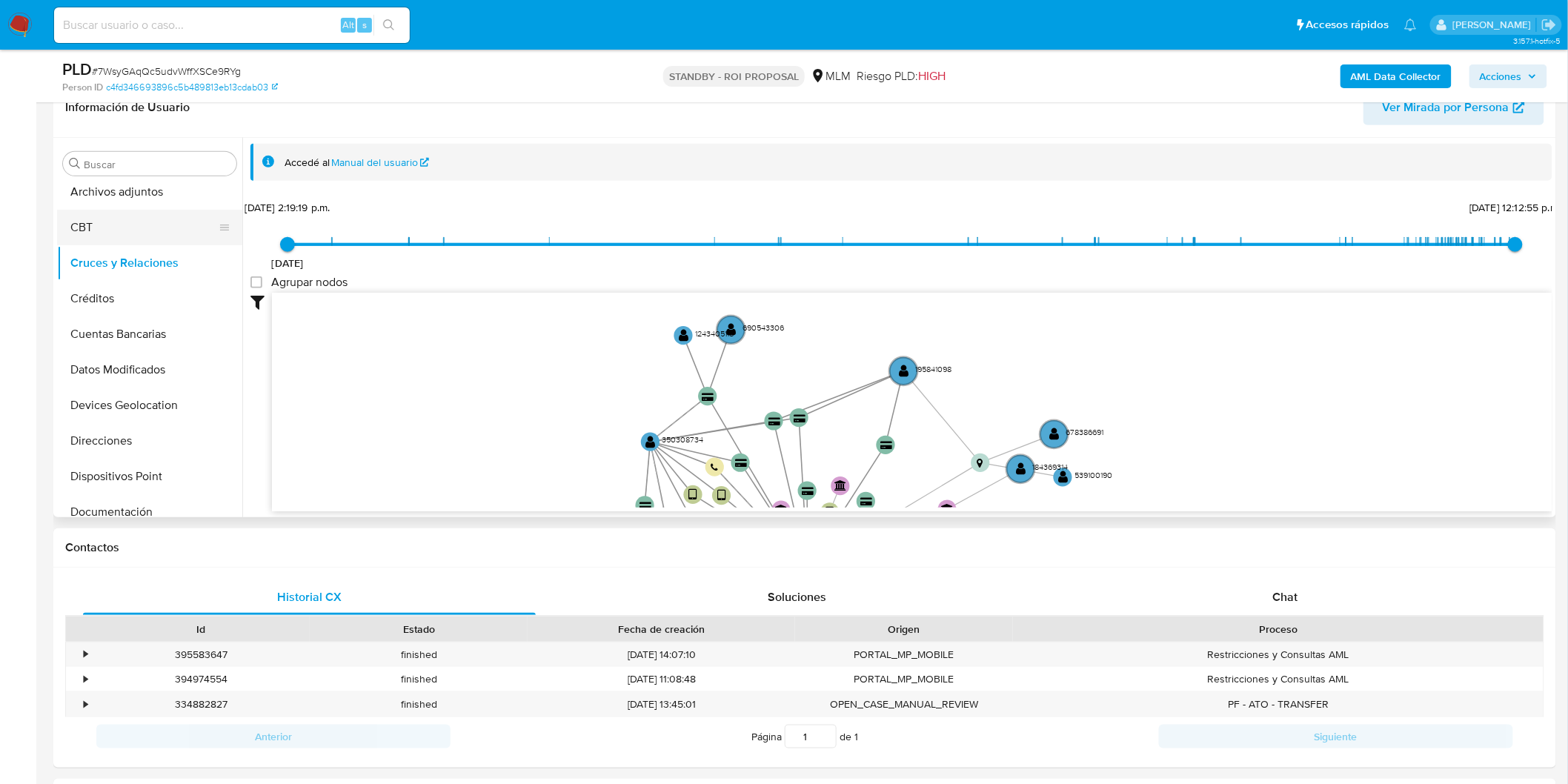
scroll to position [82, 0]
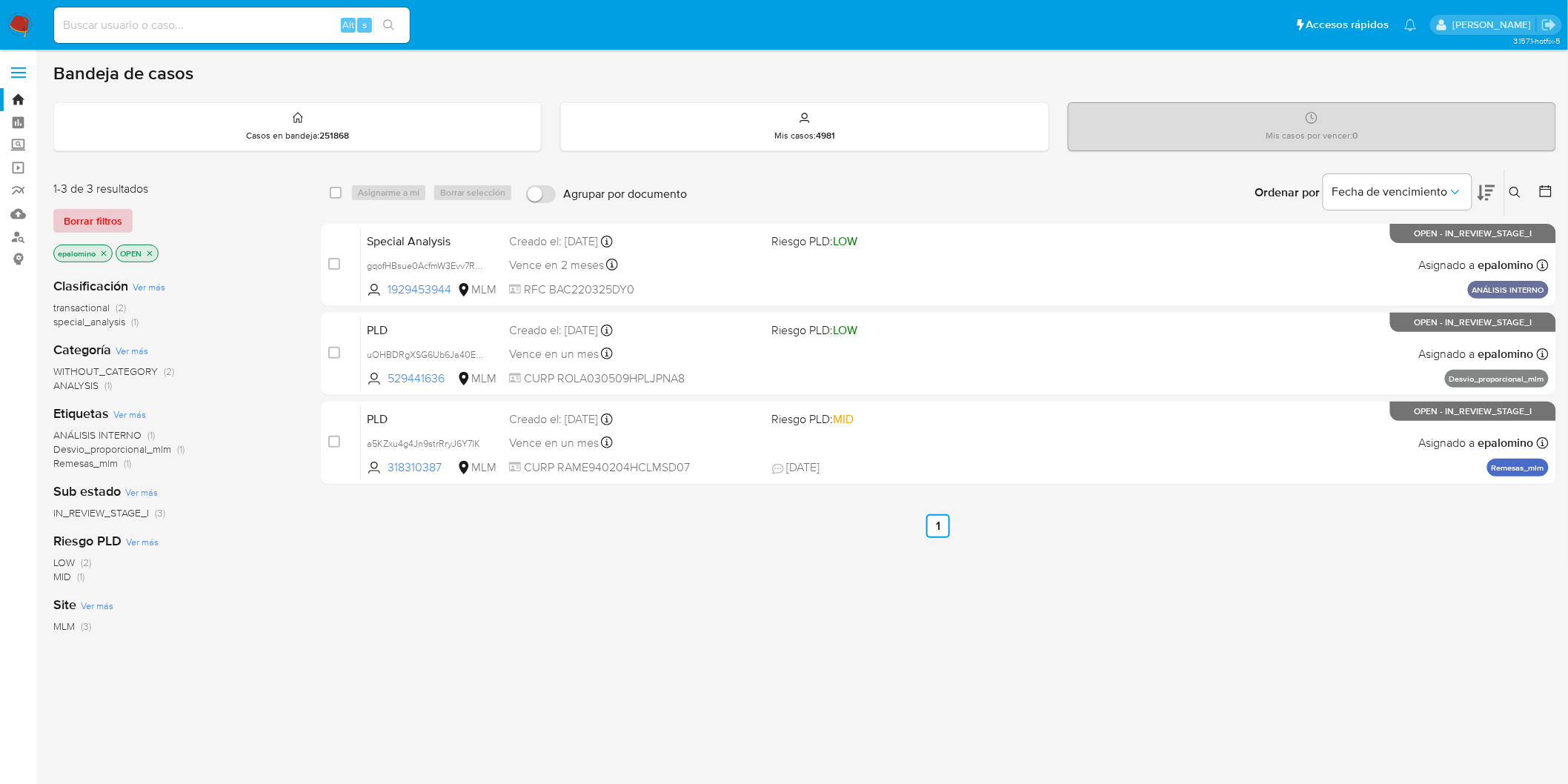
click at [78, 212] on span "Borrar filtros" at bounding box center [94, 220] width 59 height 20
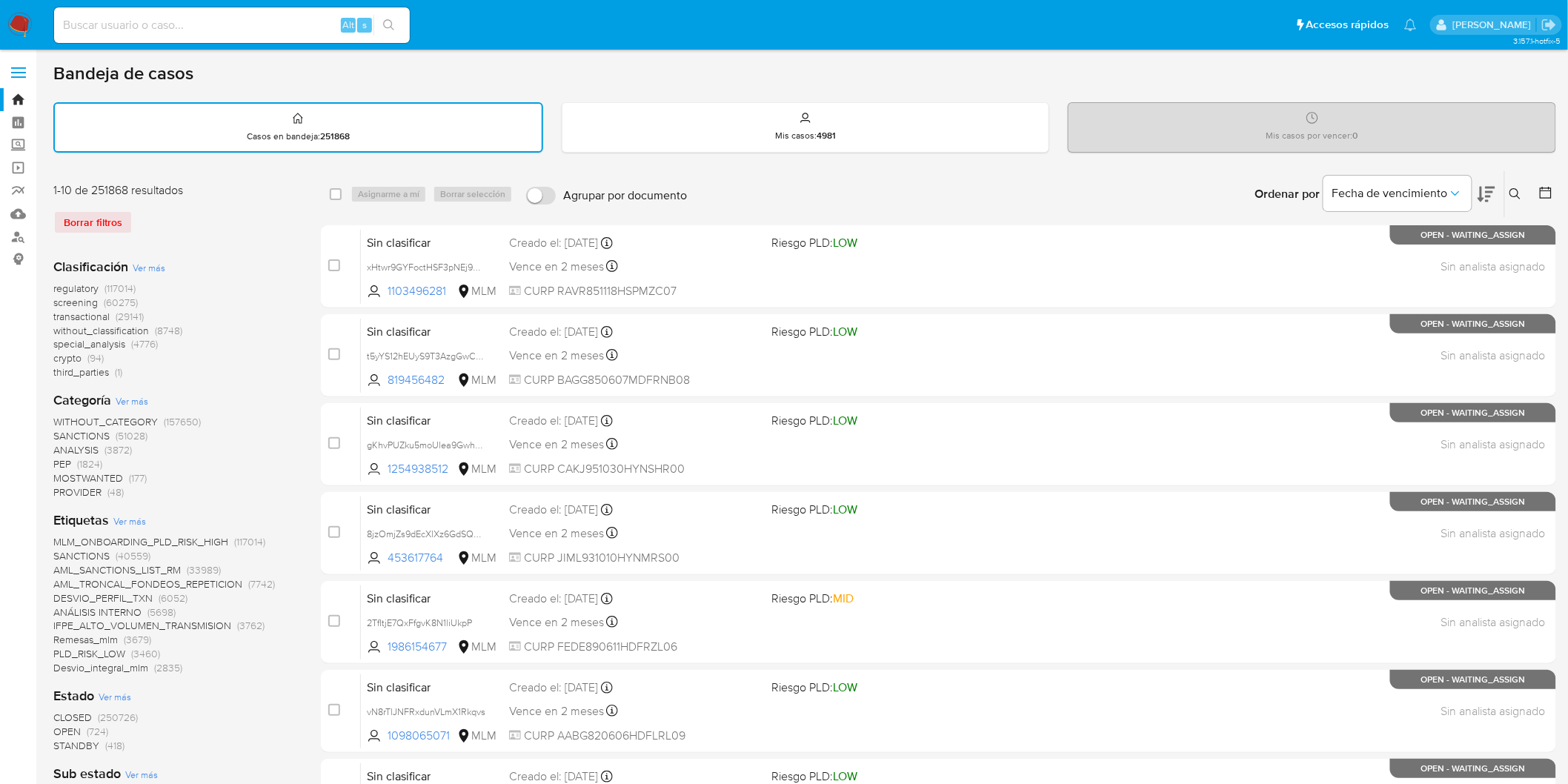
click at [12, 69] on label at bounding box center [19, 72] width 37 height 31
click at [0, 0] on input "checkbox" at bounding box center [0, 0] width 0 height 0
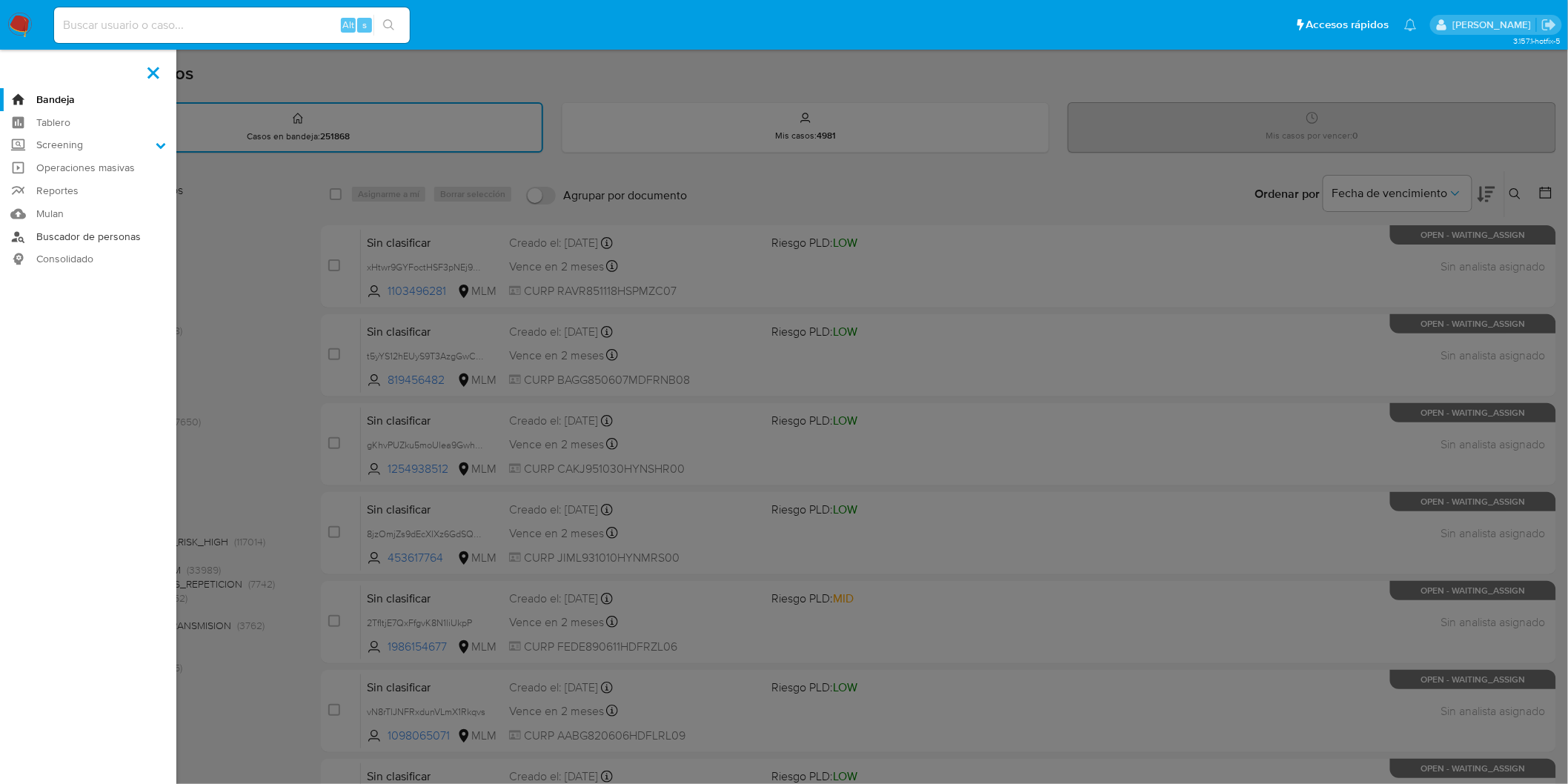
click at [57, 238] on link "Buscador de personas" at bounding box center [88, 237] width 176 height 23
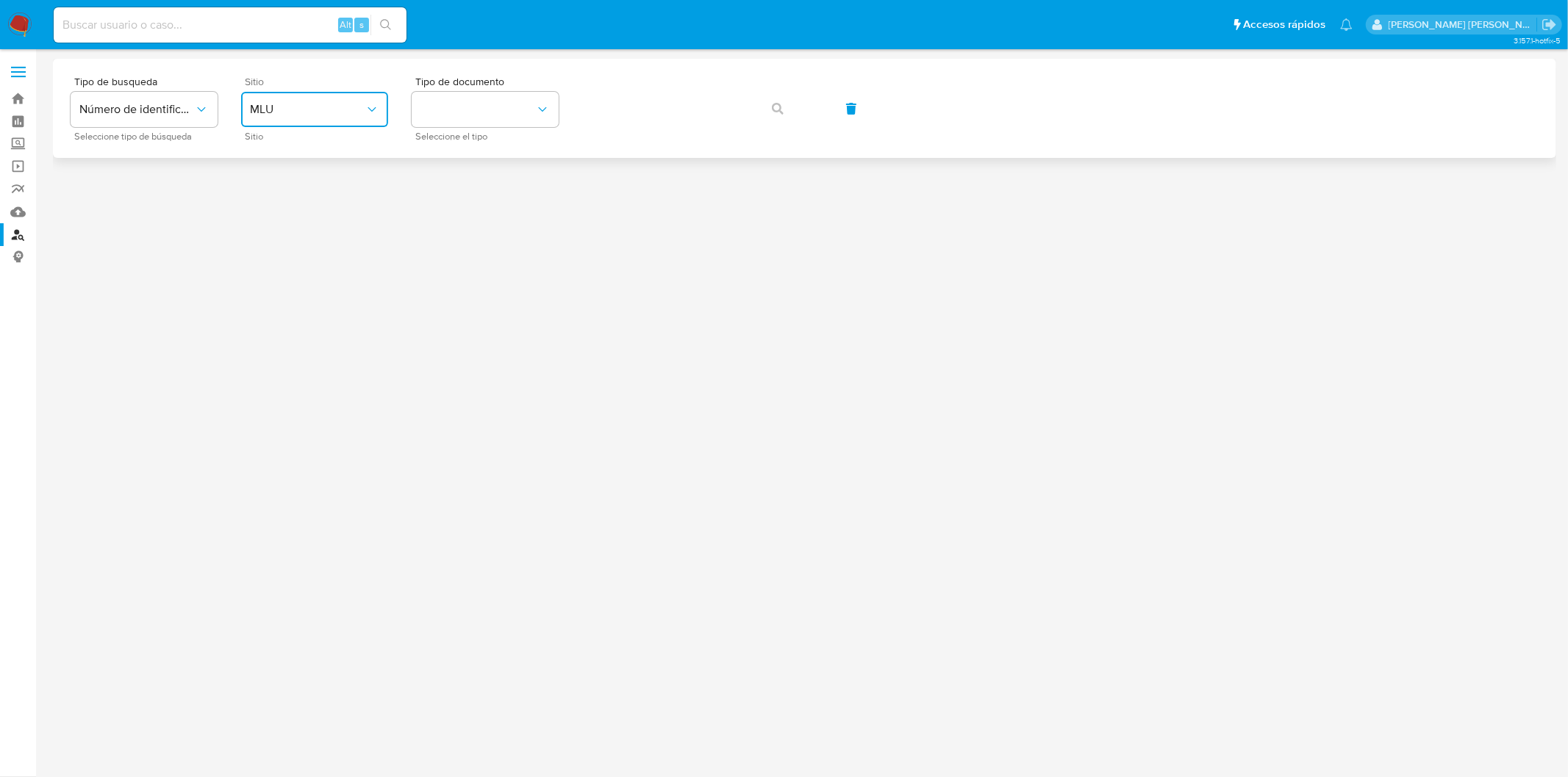
click at [360, 113] on span "MLU" at bounding box center [307, 109] width 115 height 15
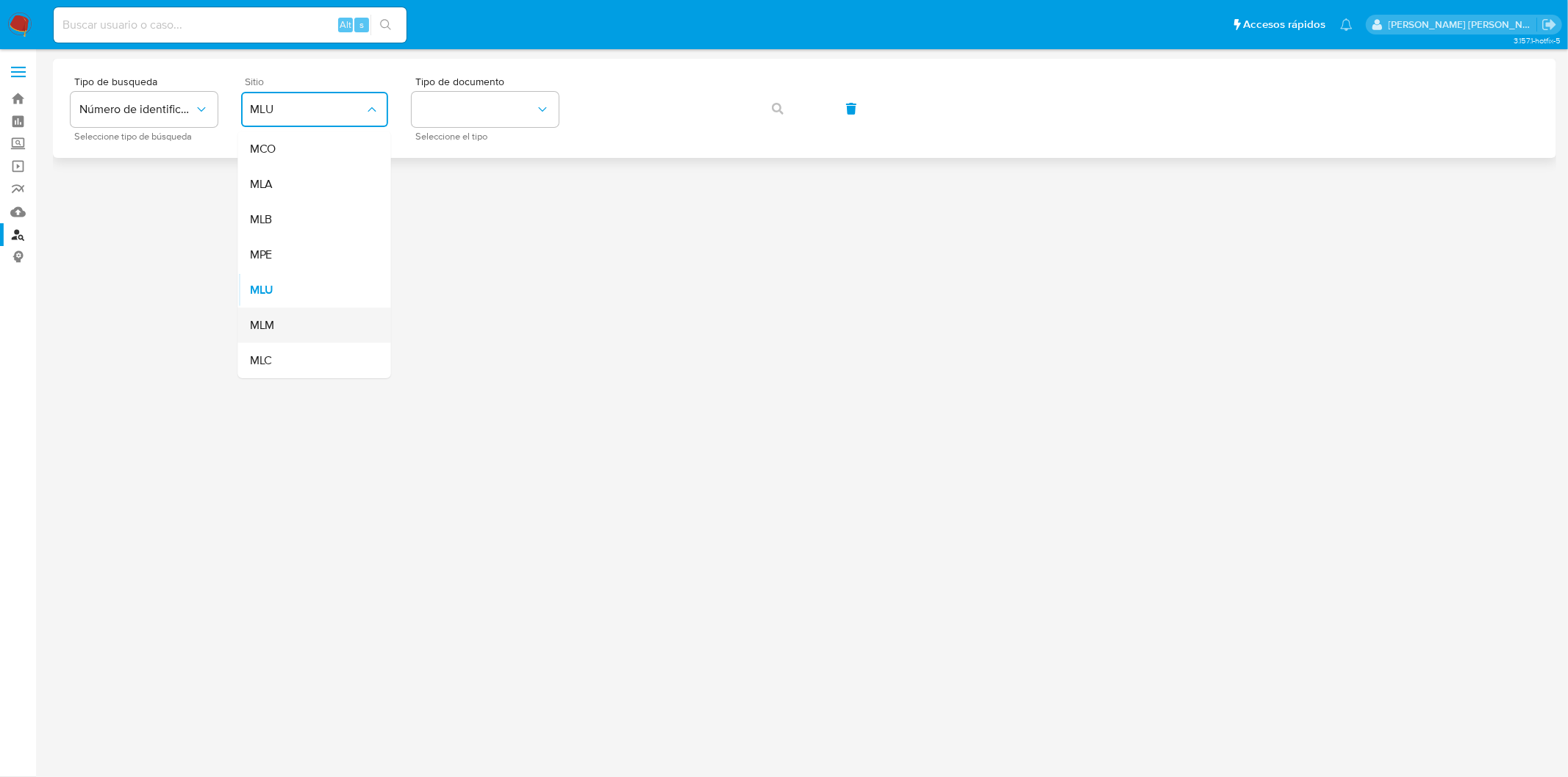
click at [297, 318] on div "MLM" at bounding box center [310, 326] width 120 height 35
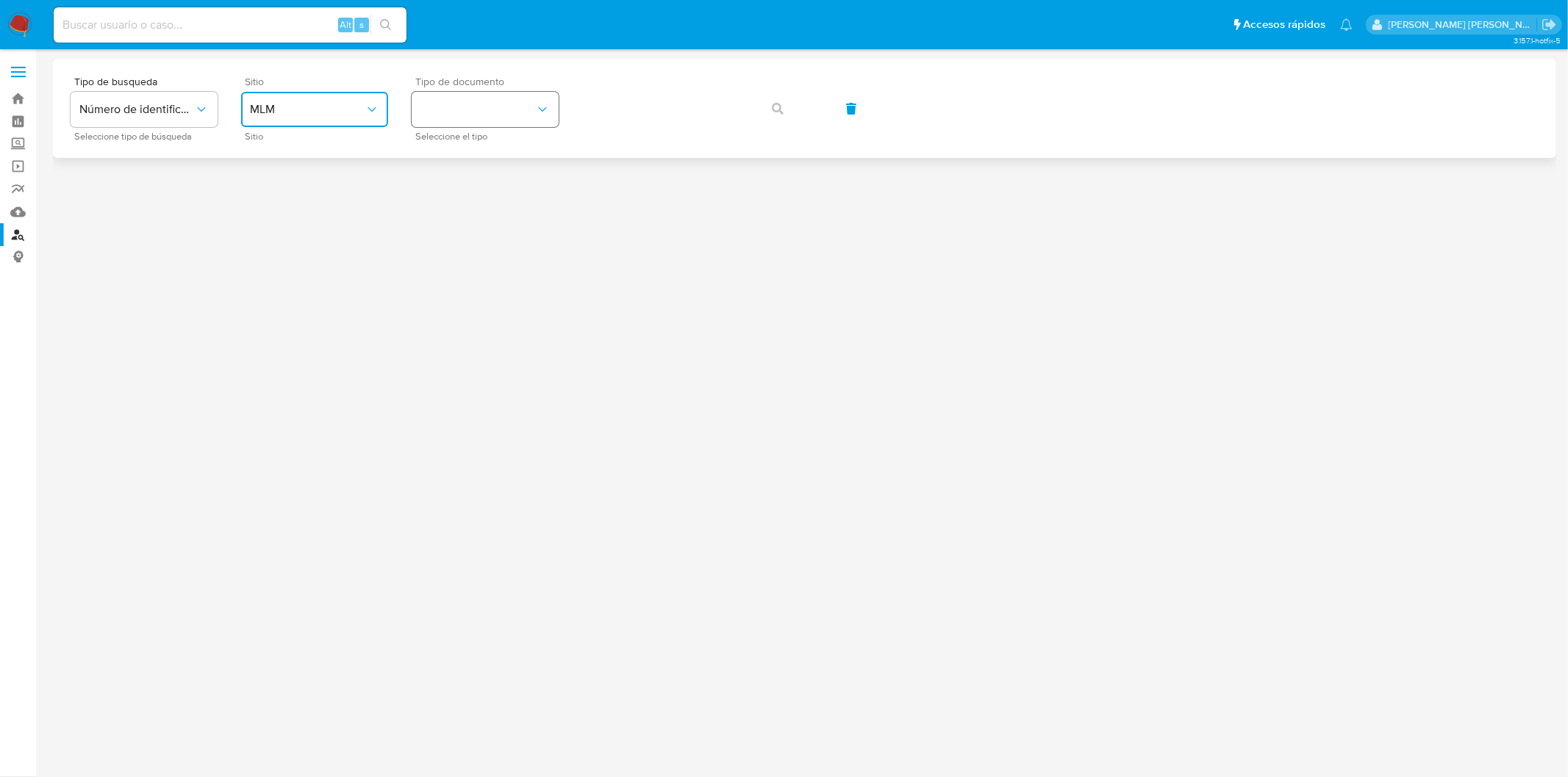
click at [541, 104] on icon "identificationType" at bounding box center [542, 109] width 15 height 15
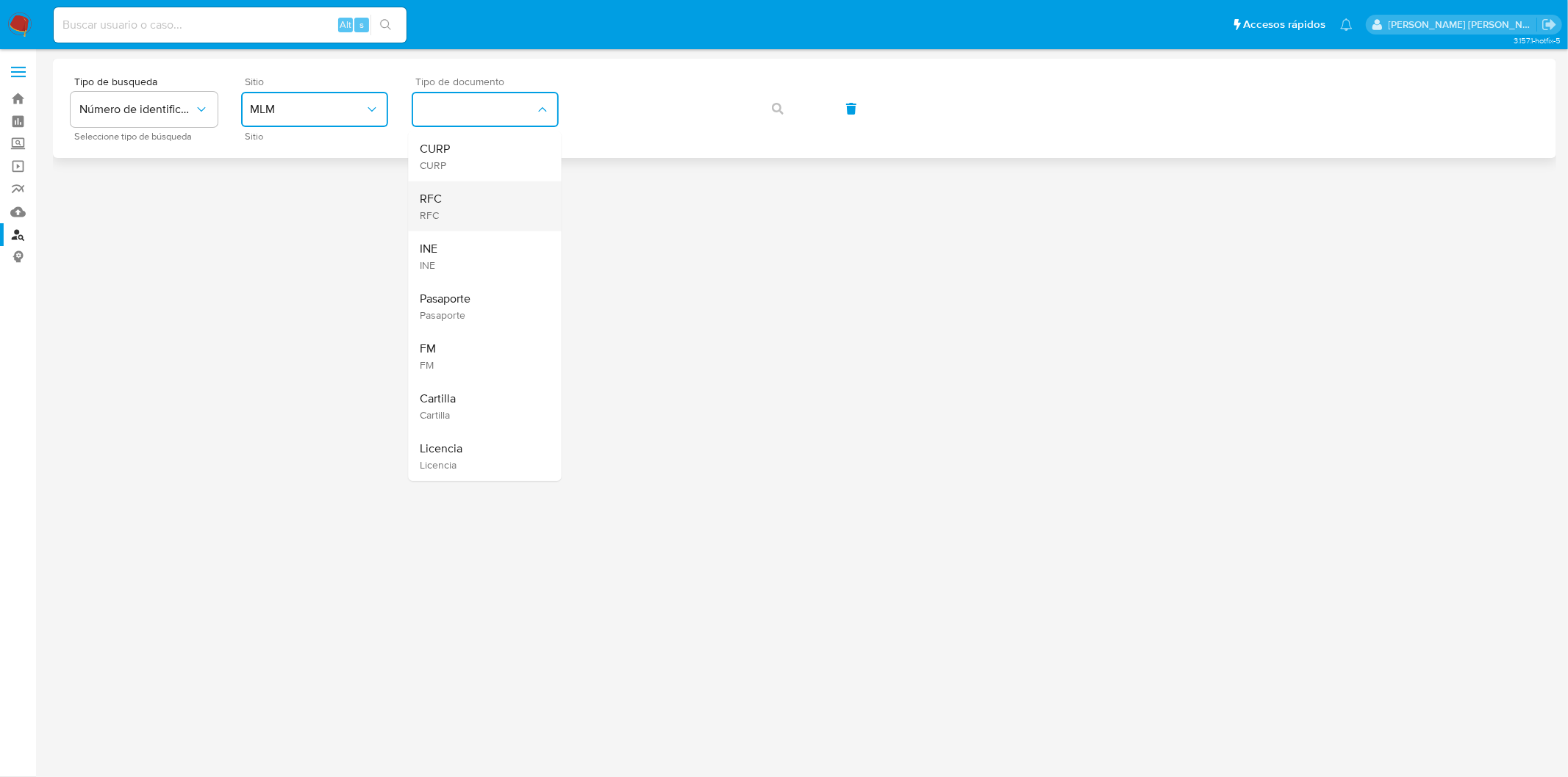
click at [487, 207] on div "RFC RFC" at bounding box center [481, 207] width 120 height 50
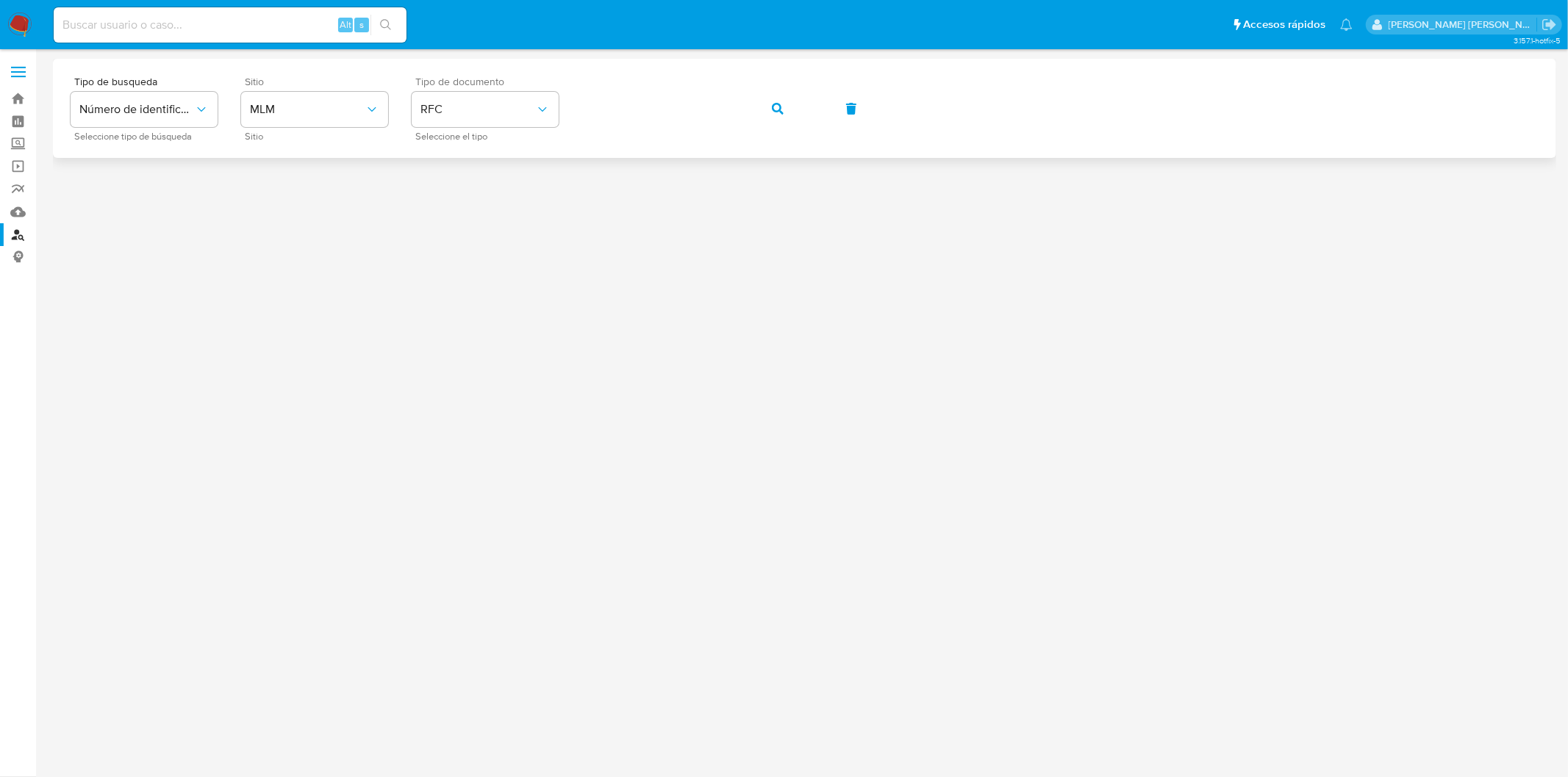
click at [772, 107] on icon "button" at bounding box center [777, 108] width 11 height 11
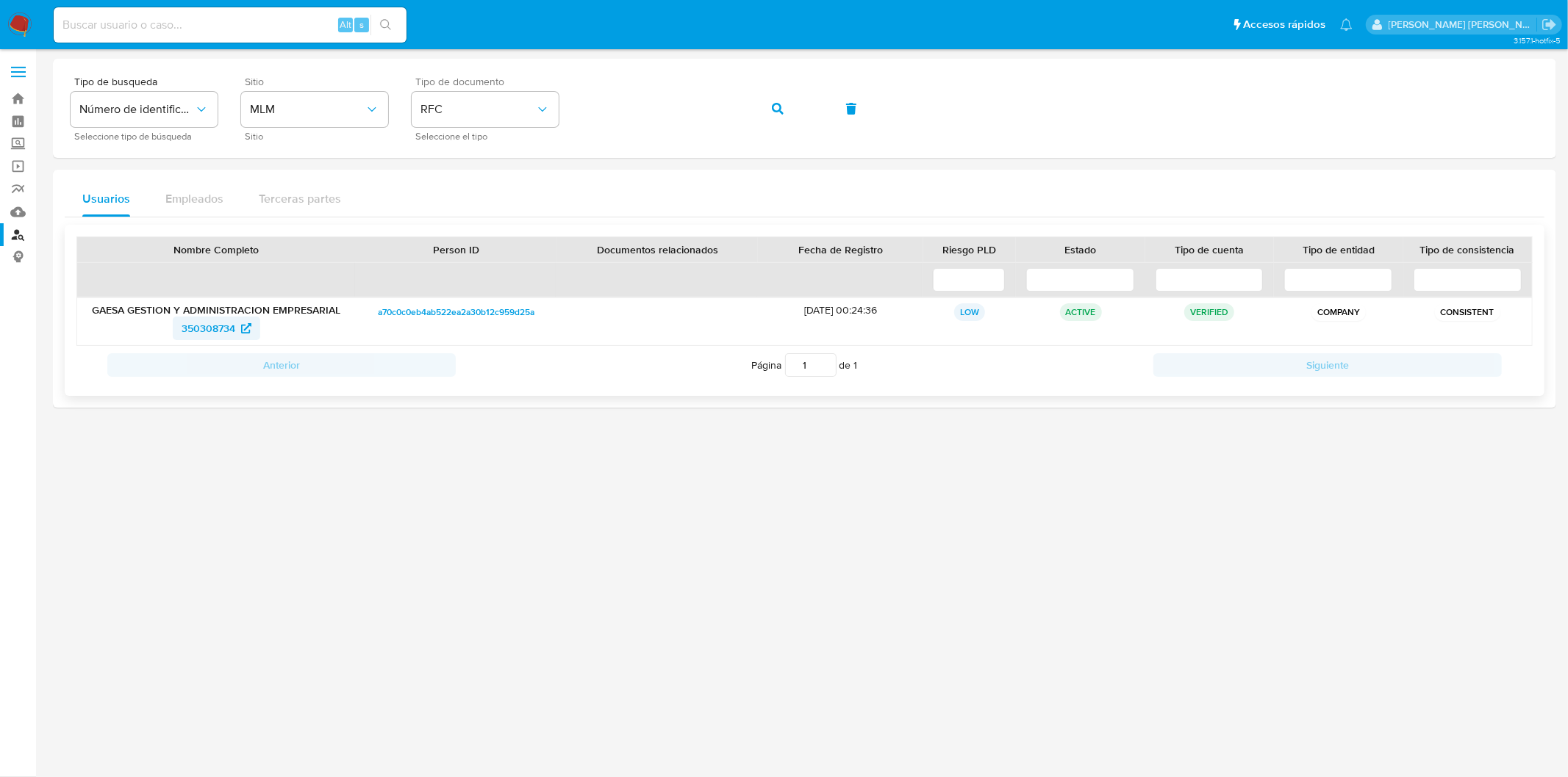
click at [213, 335] on span "350308734" at bounding box center [208, 328] width 54 height 24
click at [25, 33] on img at bounding box center [19, 25] width 25 height 25
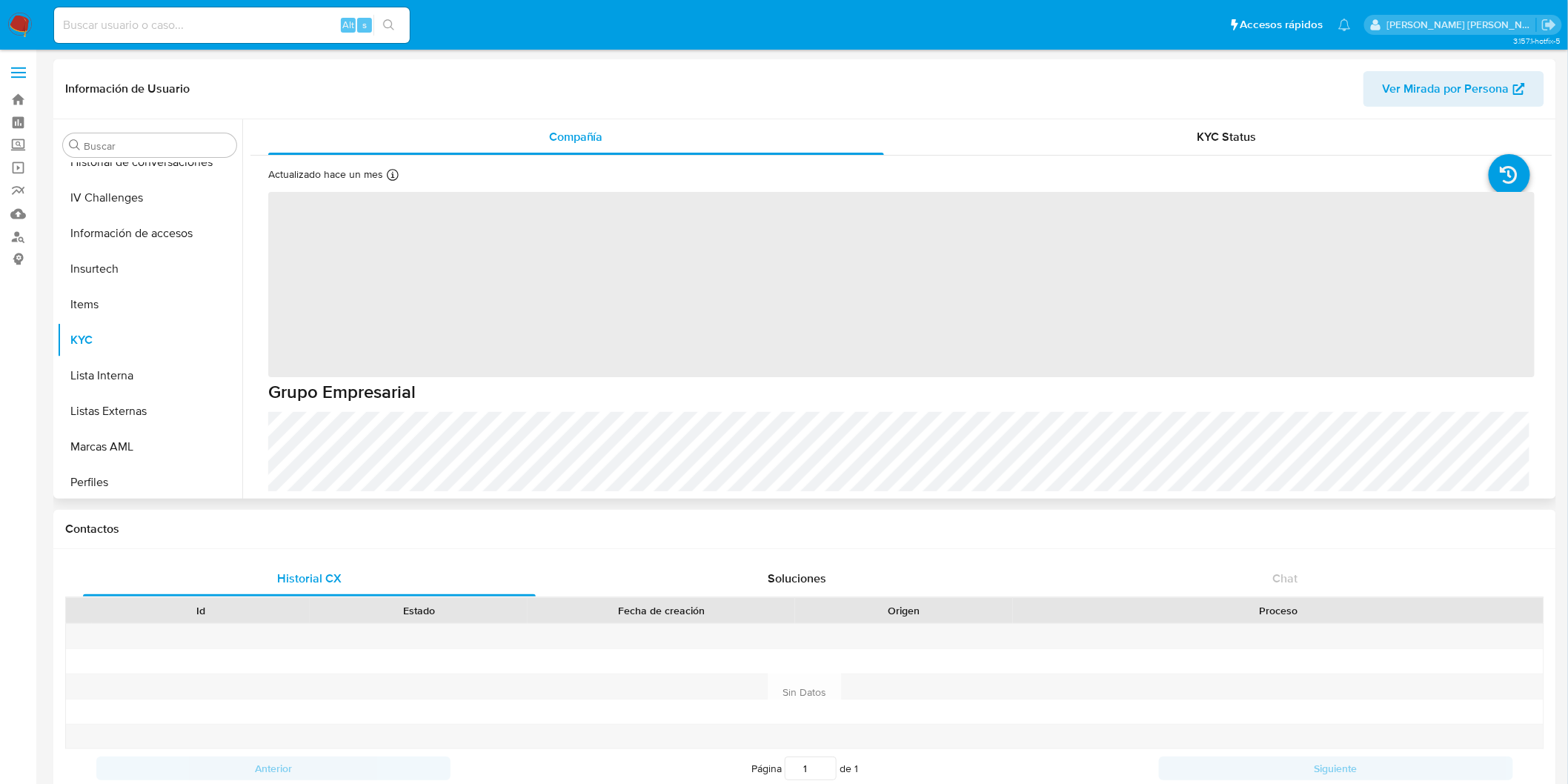
scroll to position [625, 0]
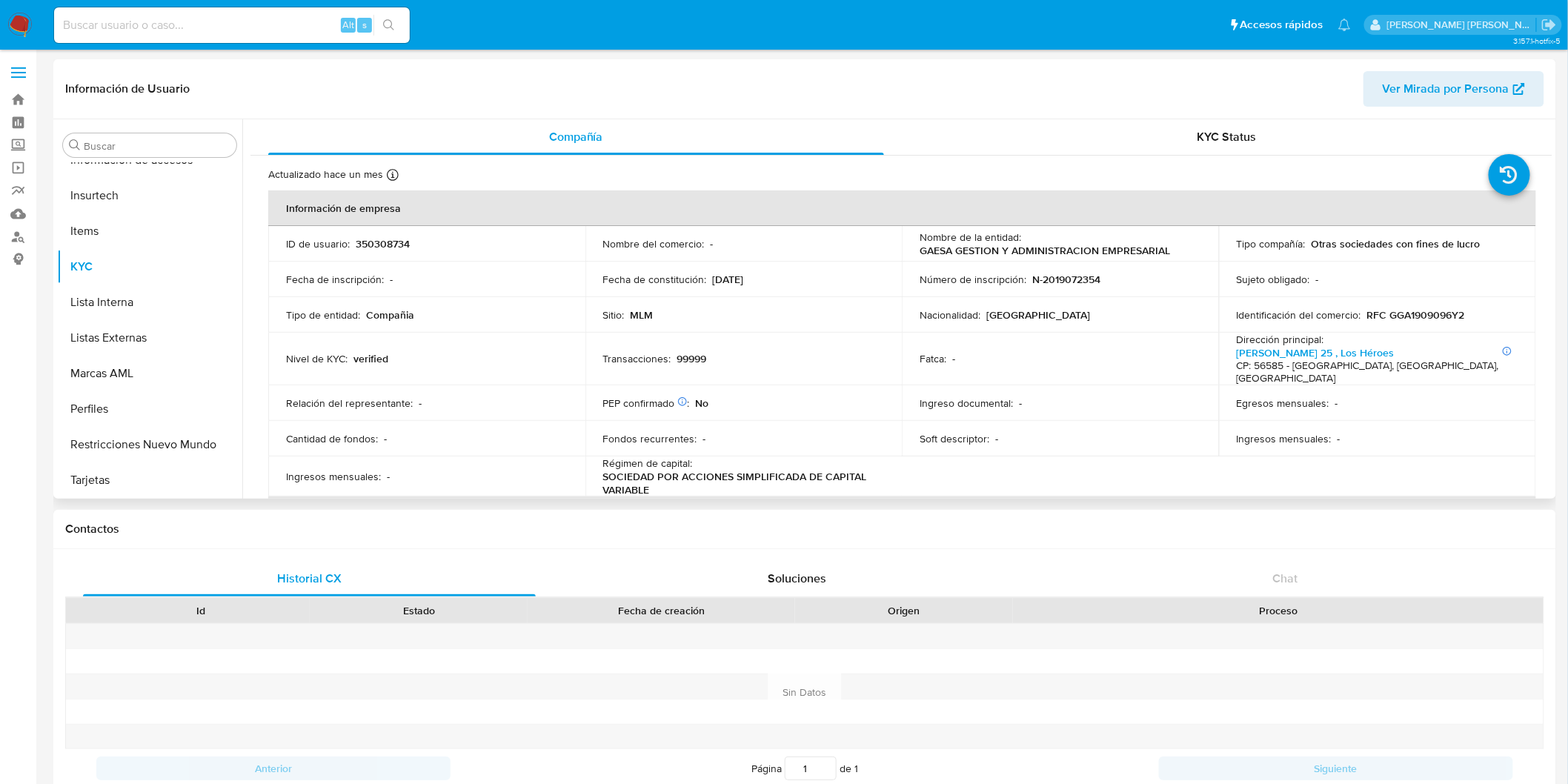
select select "10"
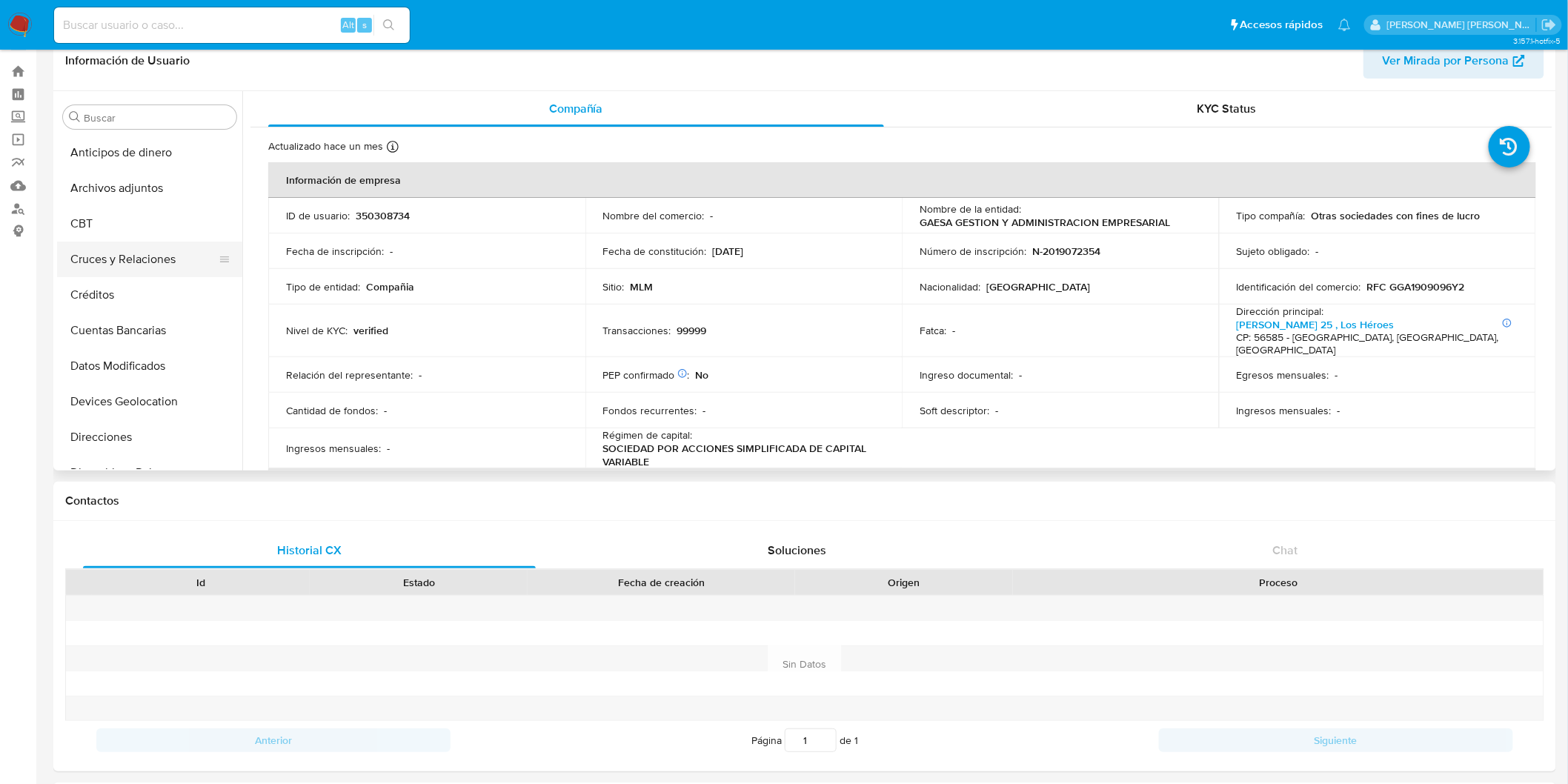
scroll to position [0, 0]
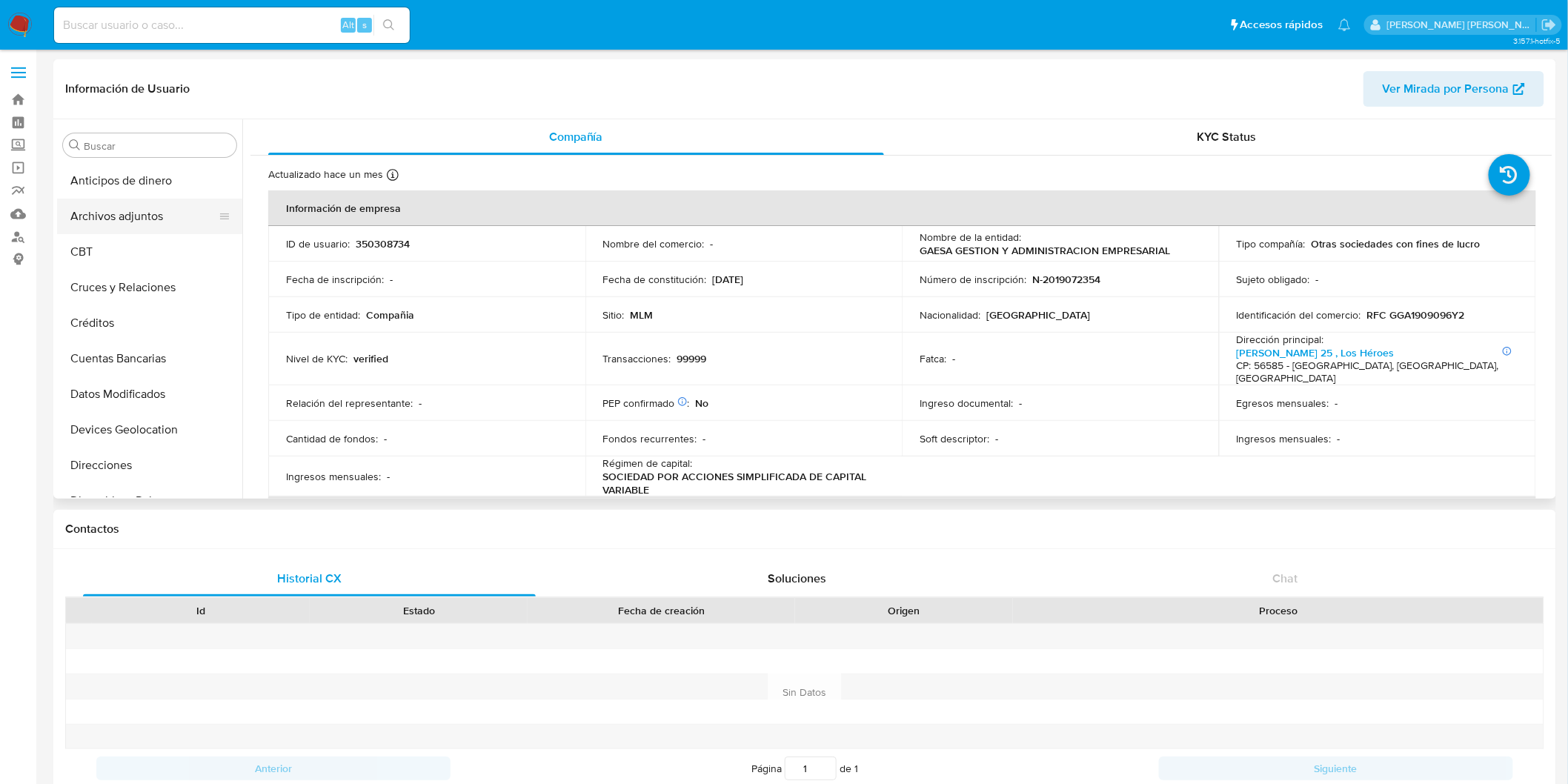
click at [152, 223] on button "Archivos adjuntos" at bounding box center [143, 216] width 174 height 36
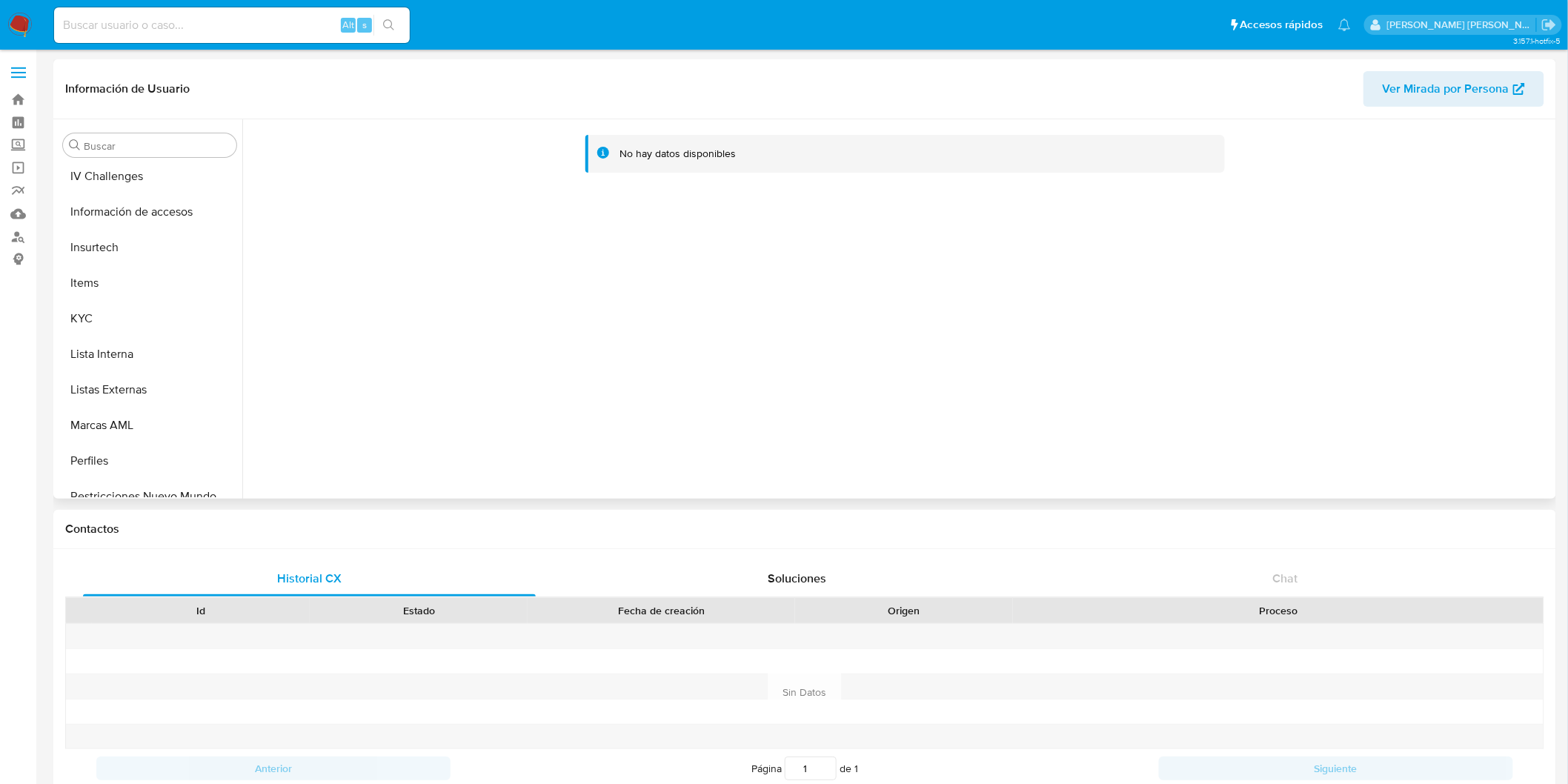
scroll to position [573, 0]
click at [134, 329] on button "KYC" at bounding box center [143, 320] width 174 height 36
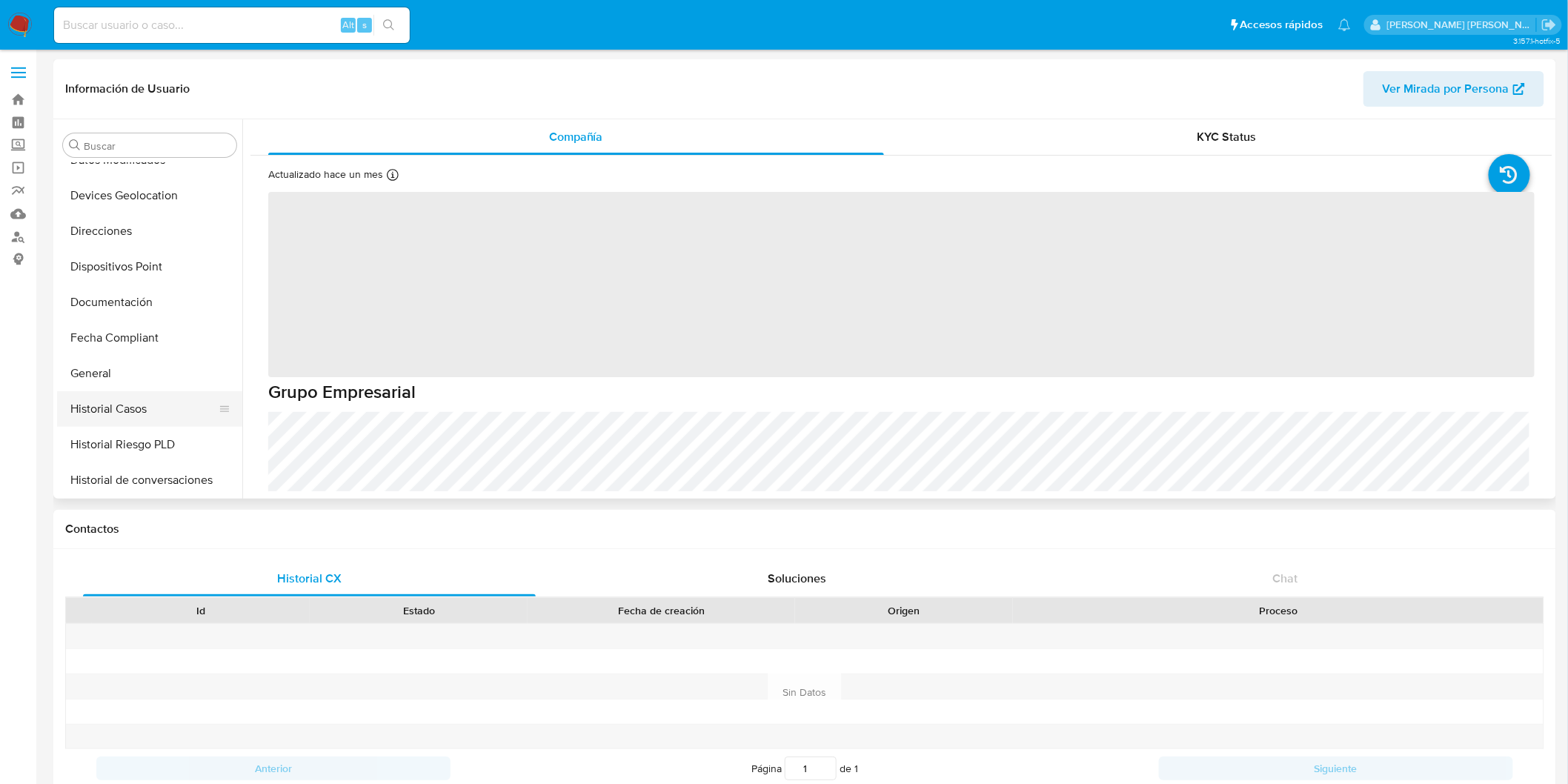
scroll to position [78, 0]
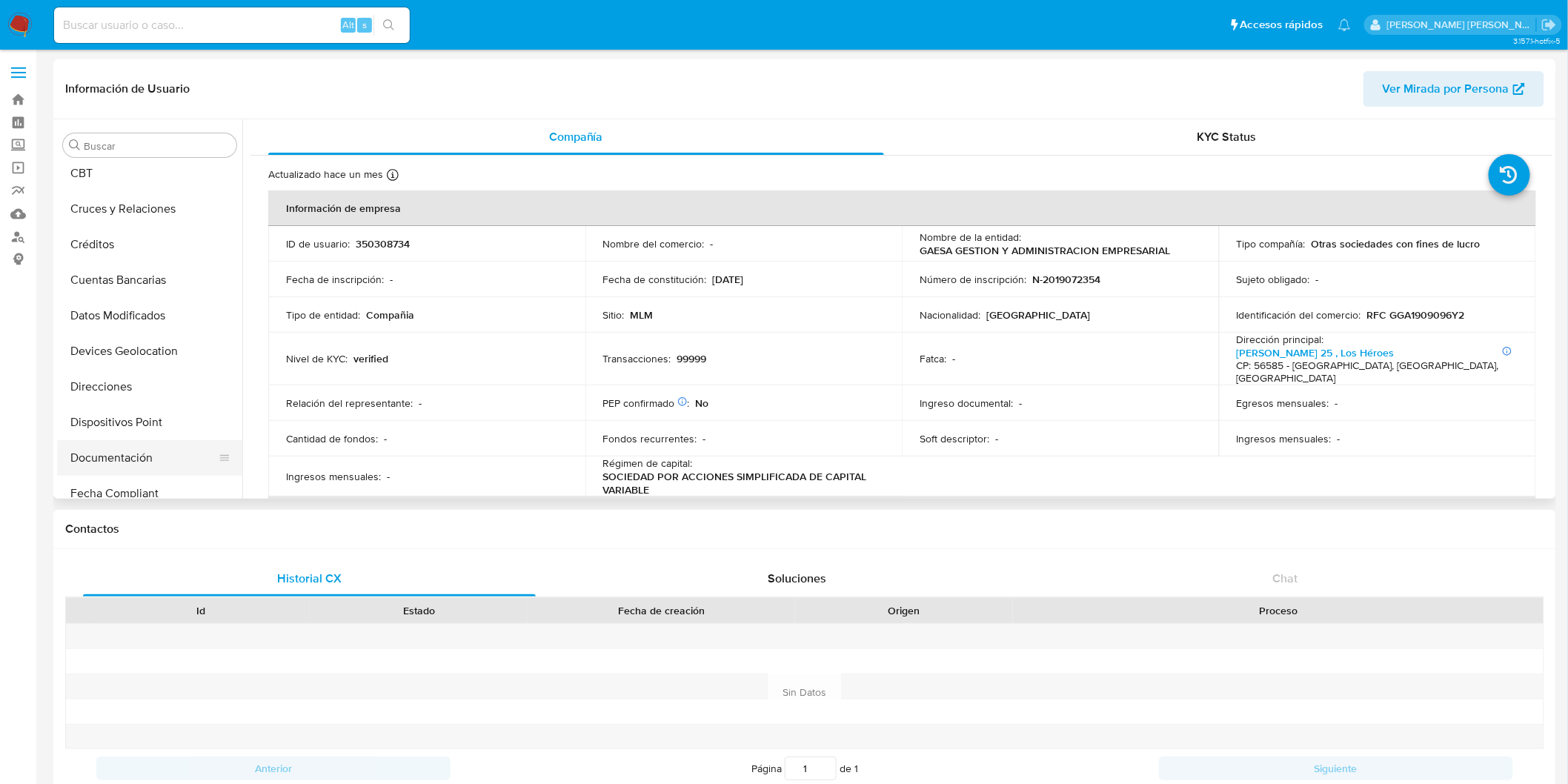
click at [137, 450] on button "Documentación" at bounding box center [143, 458] width 174 height 36
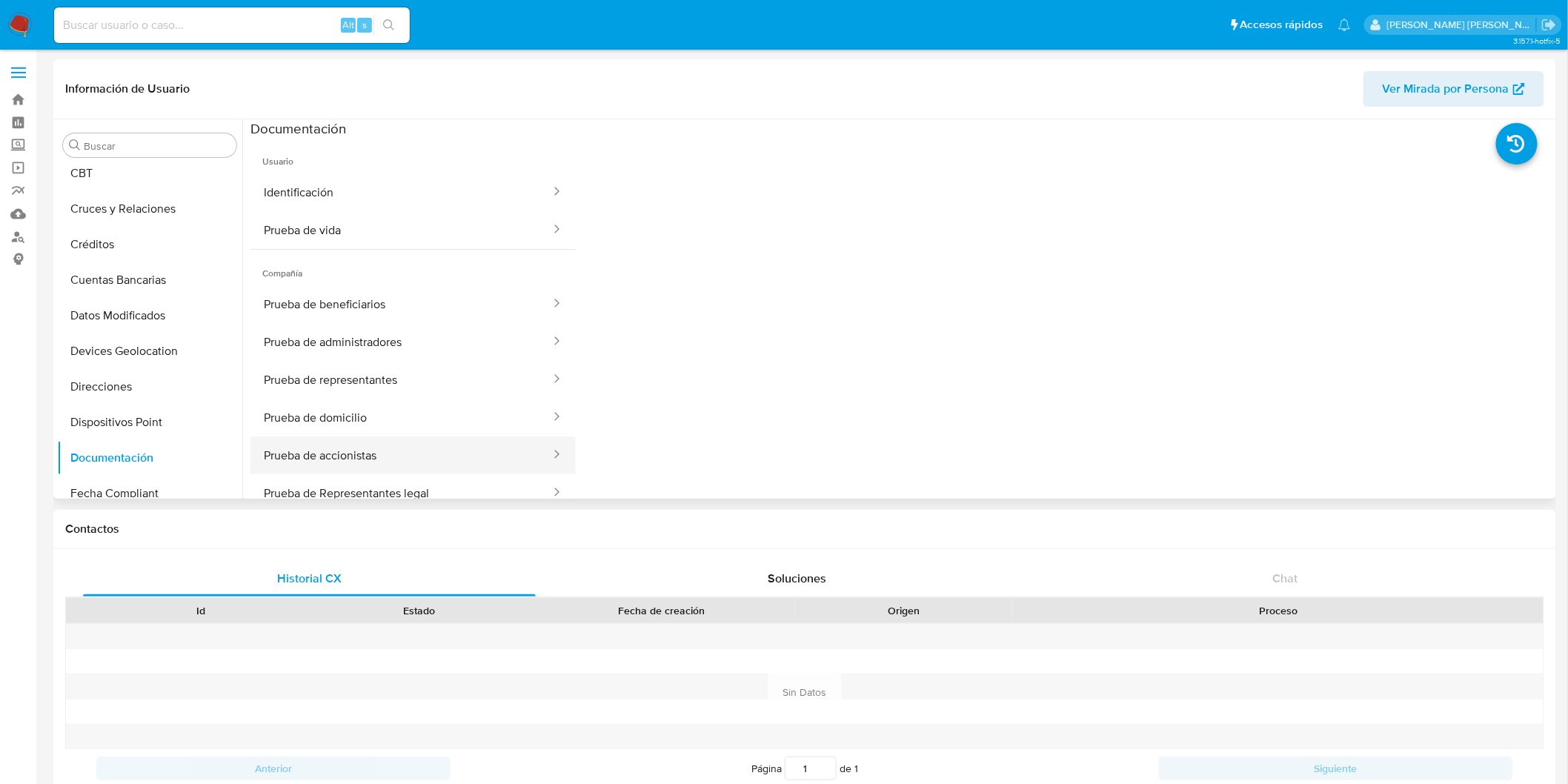
scroll to position [120, 0]
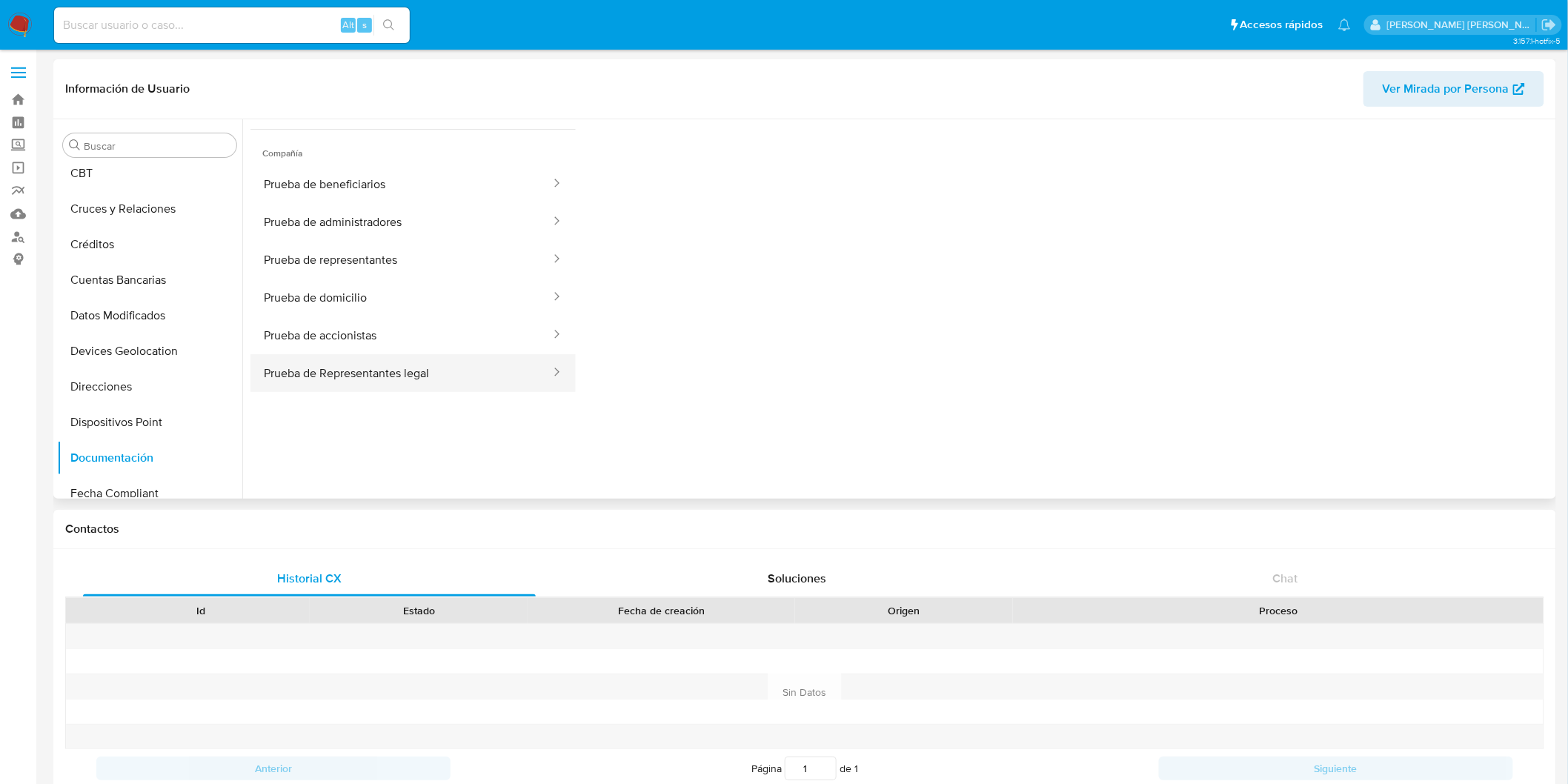
click at [420, 375] on button "Prueba de Representantes legal" at bounding box center [401, 373] width 302 height 37
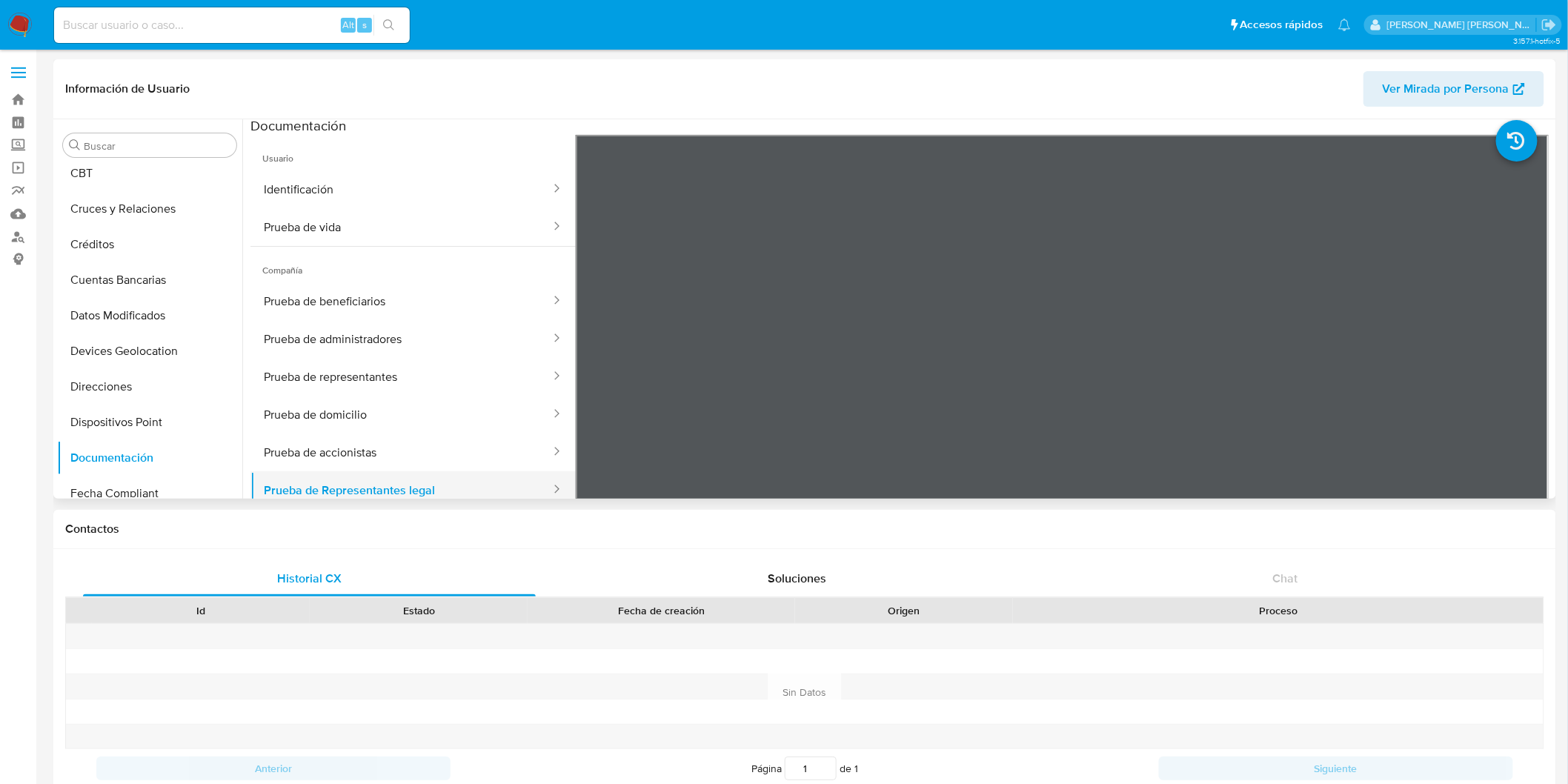
scroll to position [0, 0]
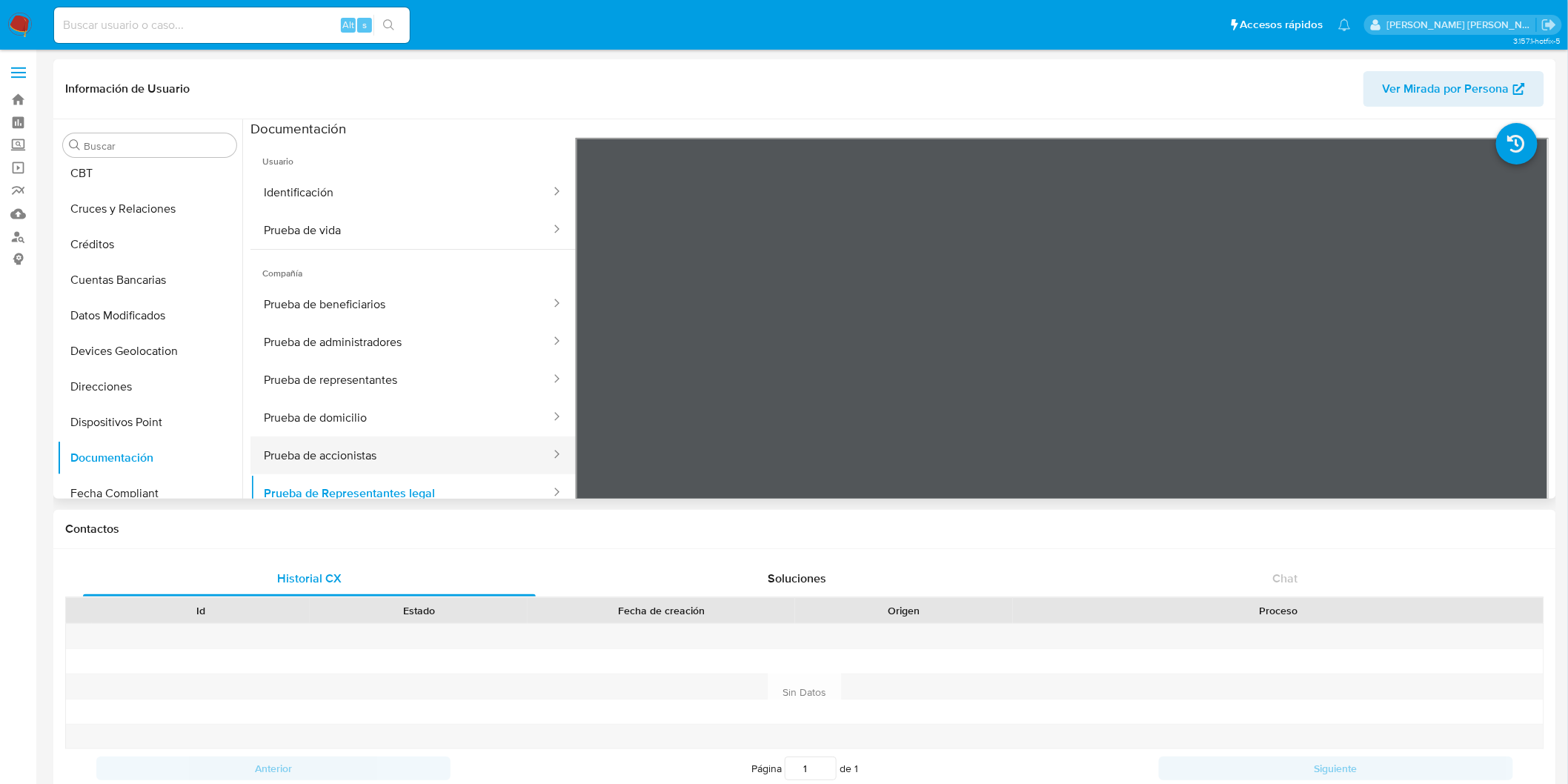
drag, startPoint x: 365, startPoint y: 455, endPoint x: 390, endPoint y: 447, distance: 26.2
click at [365, 455] on button "Prueba de accionistas" at bounding box center [401, 455] width 302 height 37
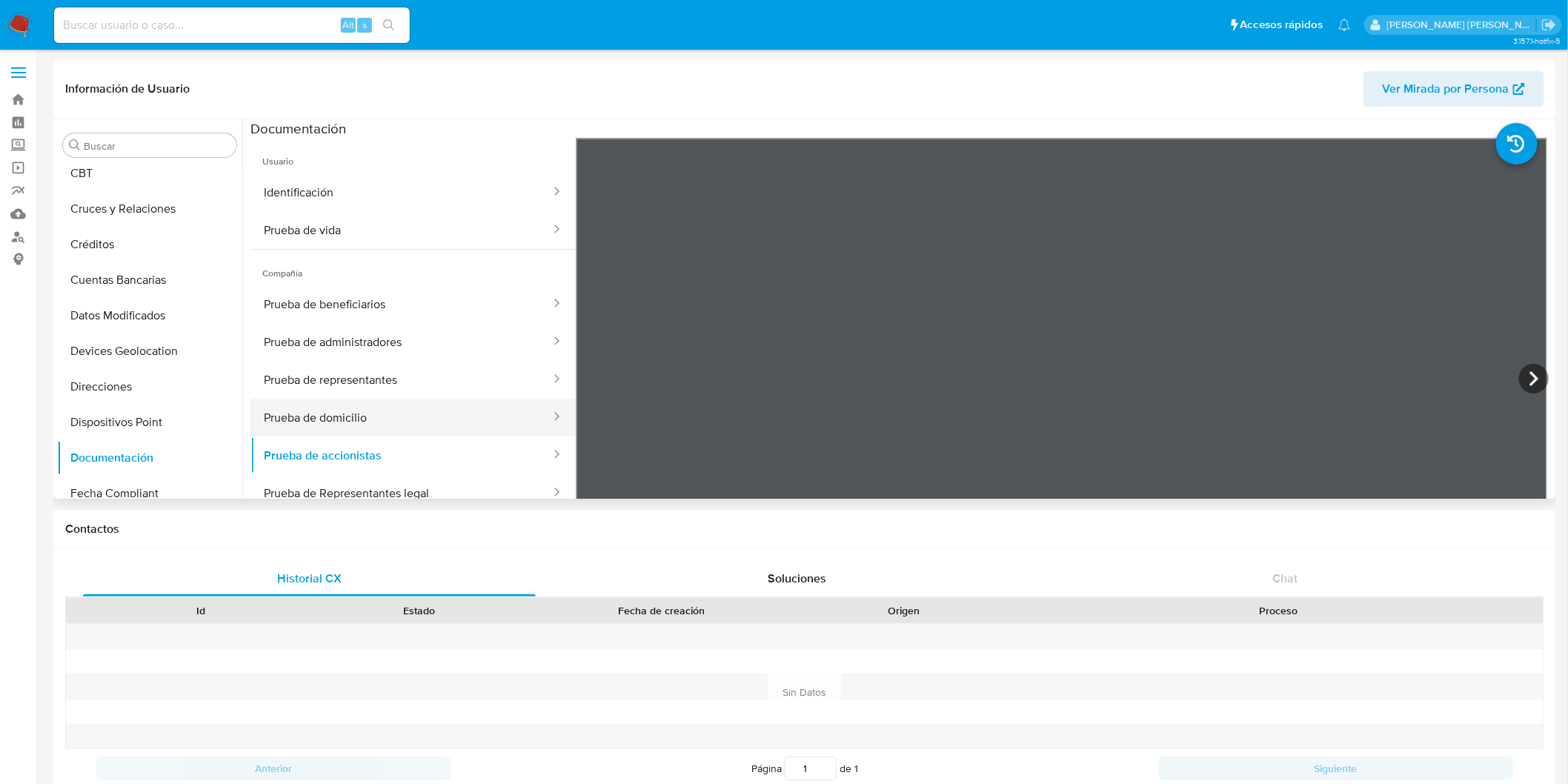
click at [383, 432] on button "Prueba de domicilio" at bounding box center [401, 418] width 302 height 37
click at [350, 381] on button "Prueba de representantes" at bounding box center [401, 380] width 302 height 37
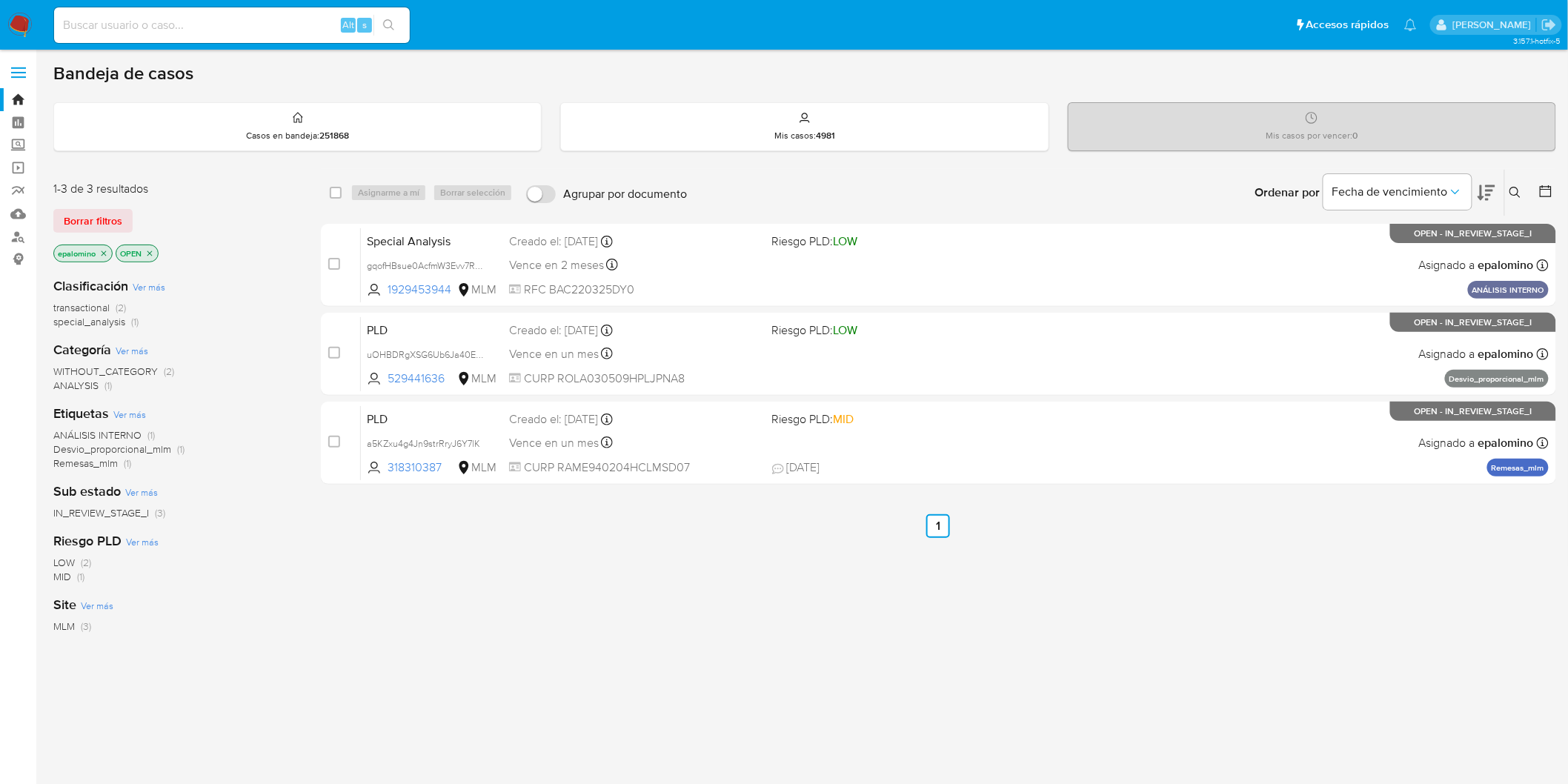
click at [94, 225] on span "Borrar filtros" at bounding box center [94, 220] width 59 height 20
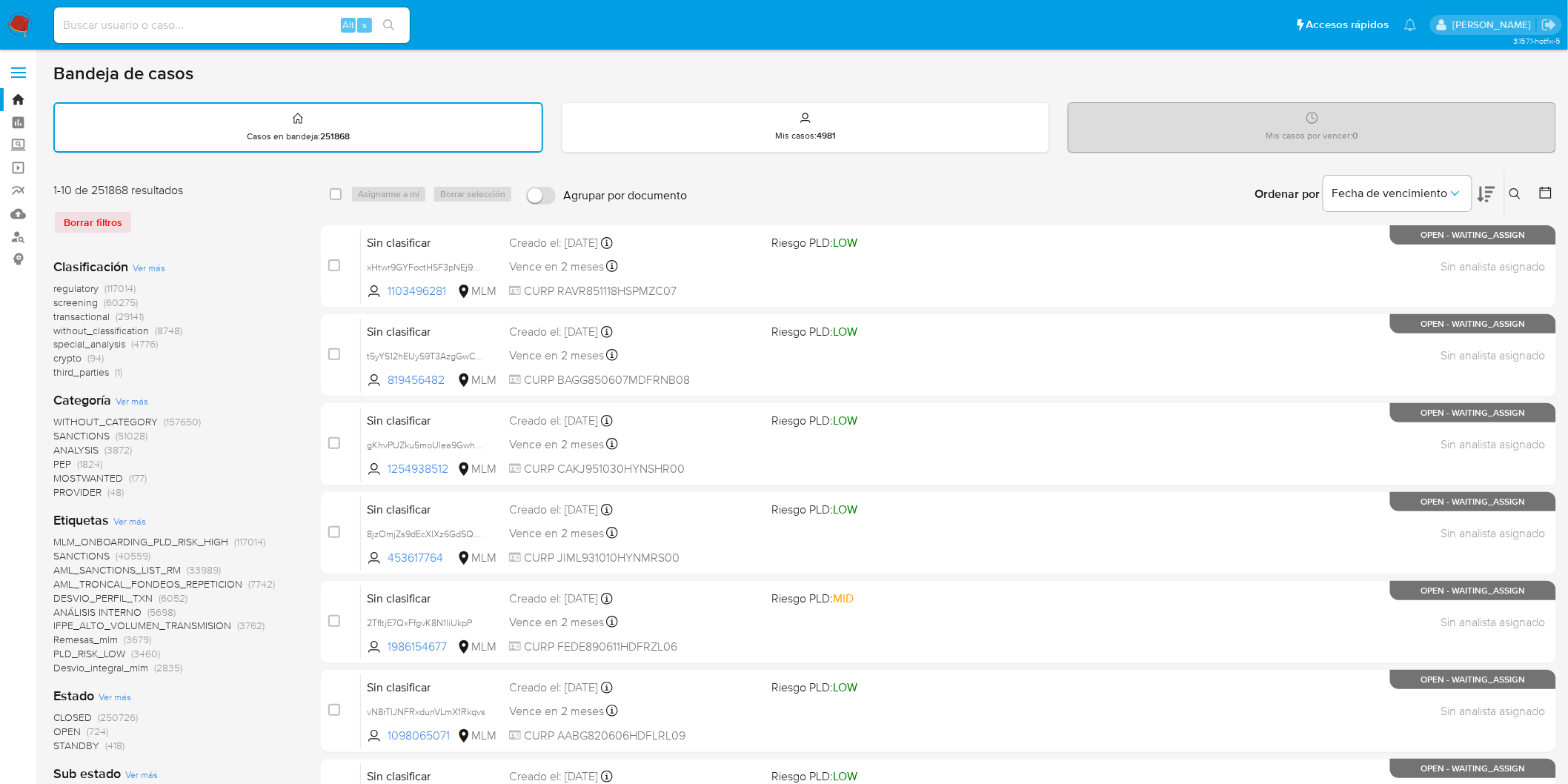
click at [1510, 188] on icon at bounding box center [1515, 193] width 12 height 12
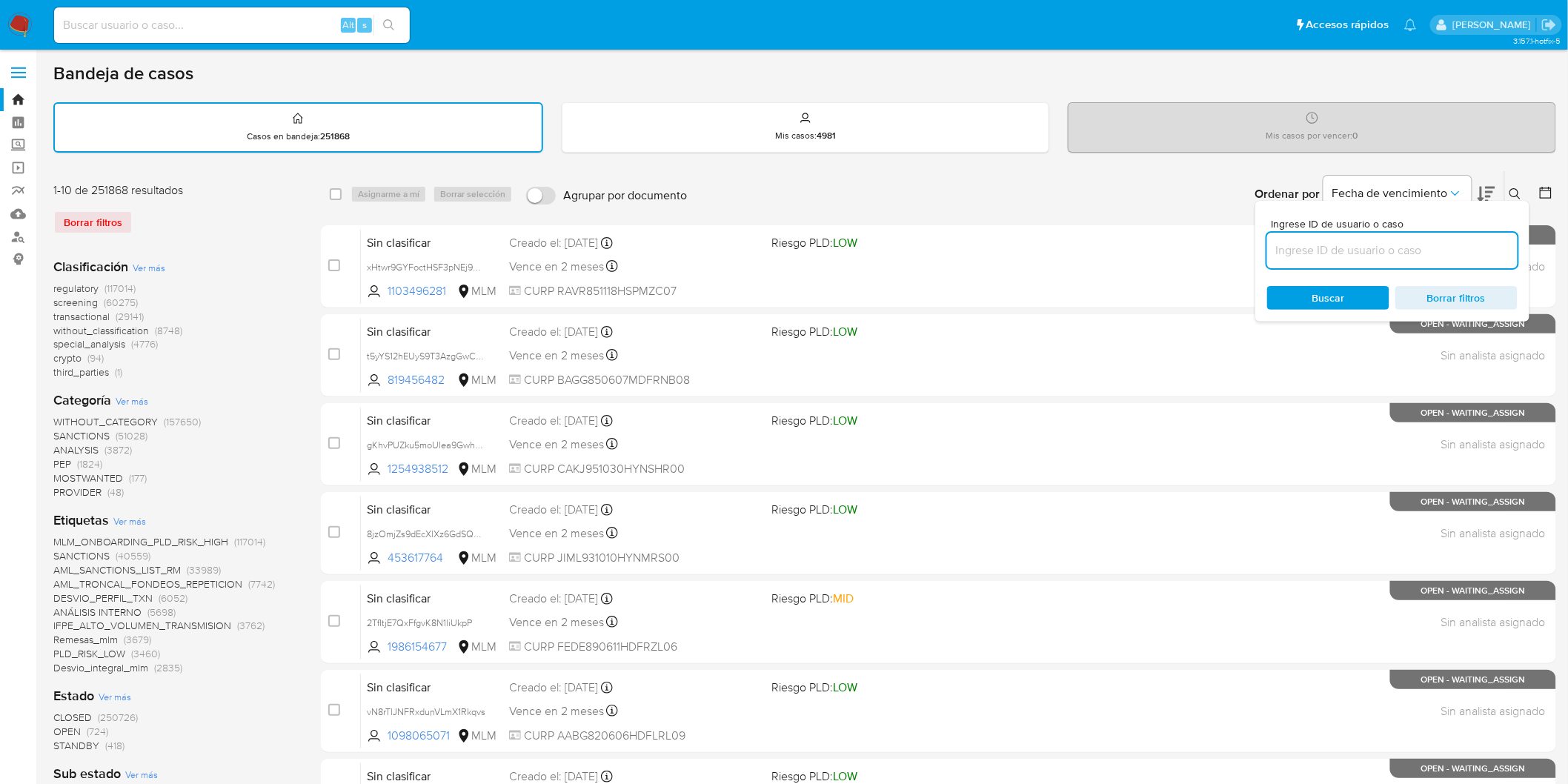
click at [1328, 254] on input at bounding box center [1392, 250] width 250 height 20
type input "151605175"
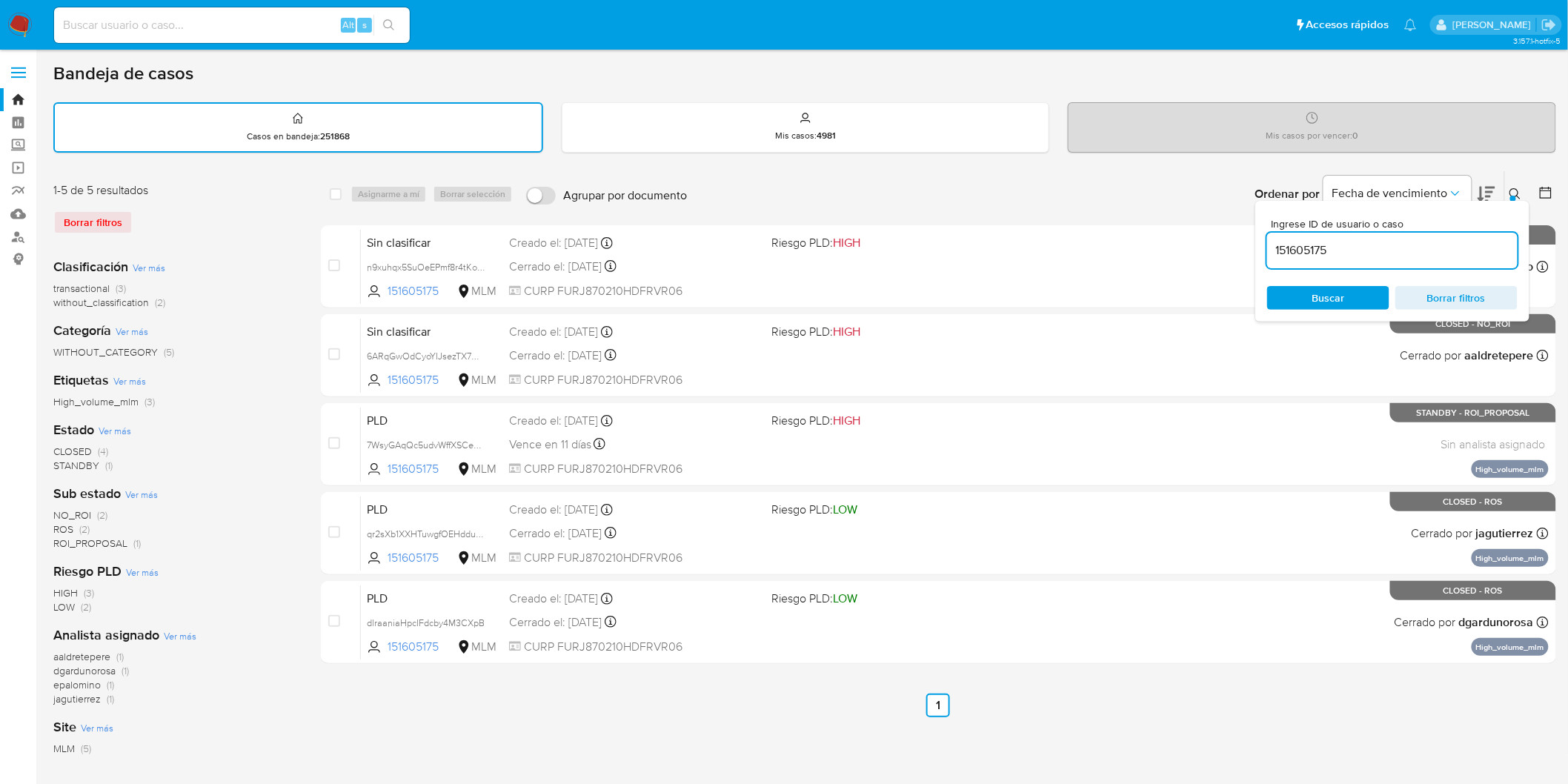
click at [1515, 192] on icon at bounding box center [1515, 193] width 12 height 12
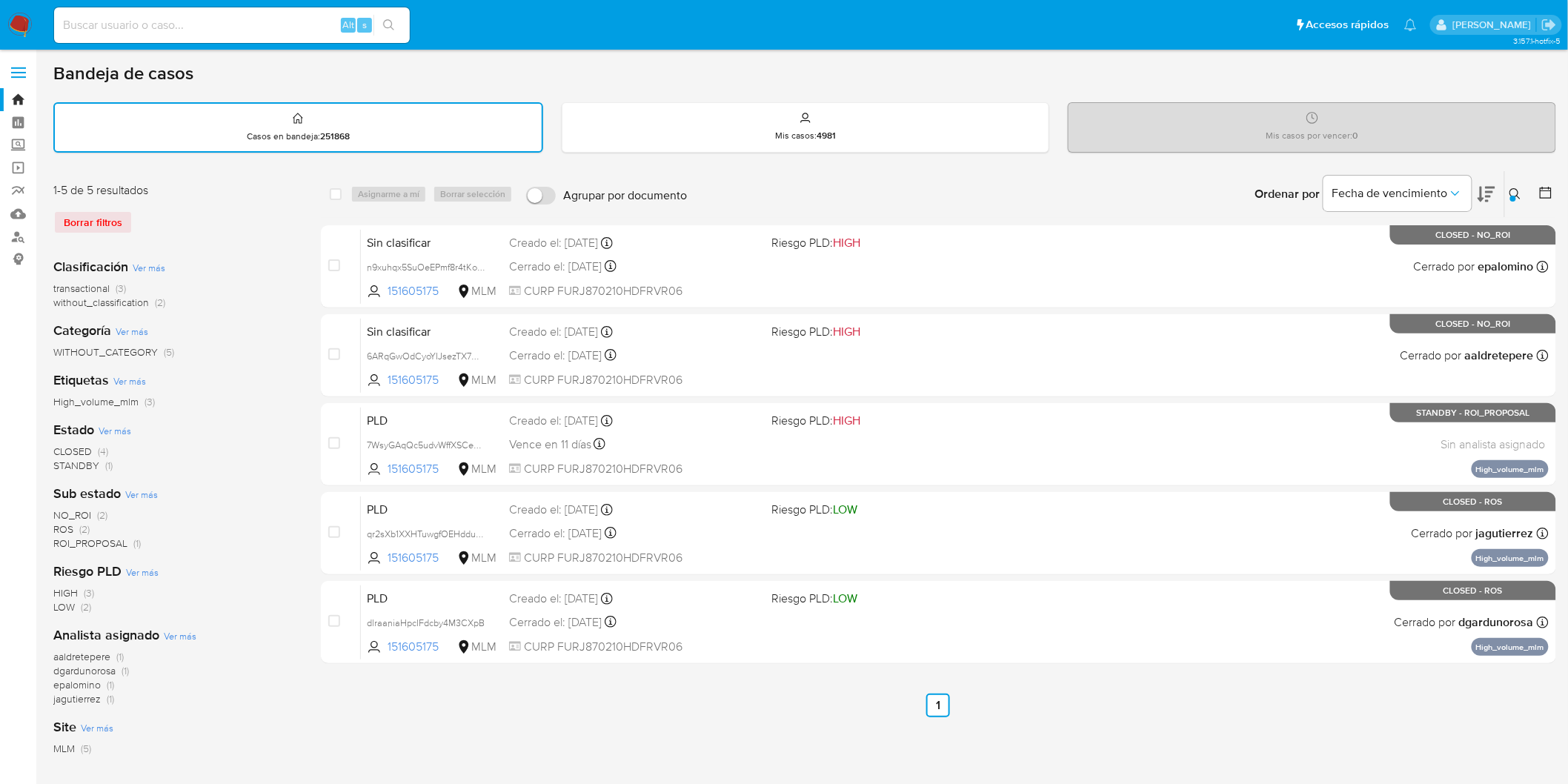
click at [19, 24] on img at bounding box center [20, 25] width 25 height 25
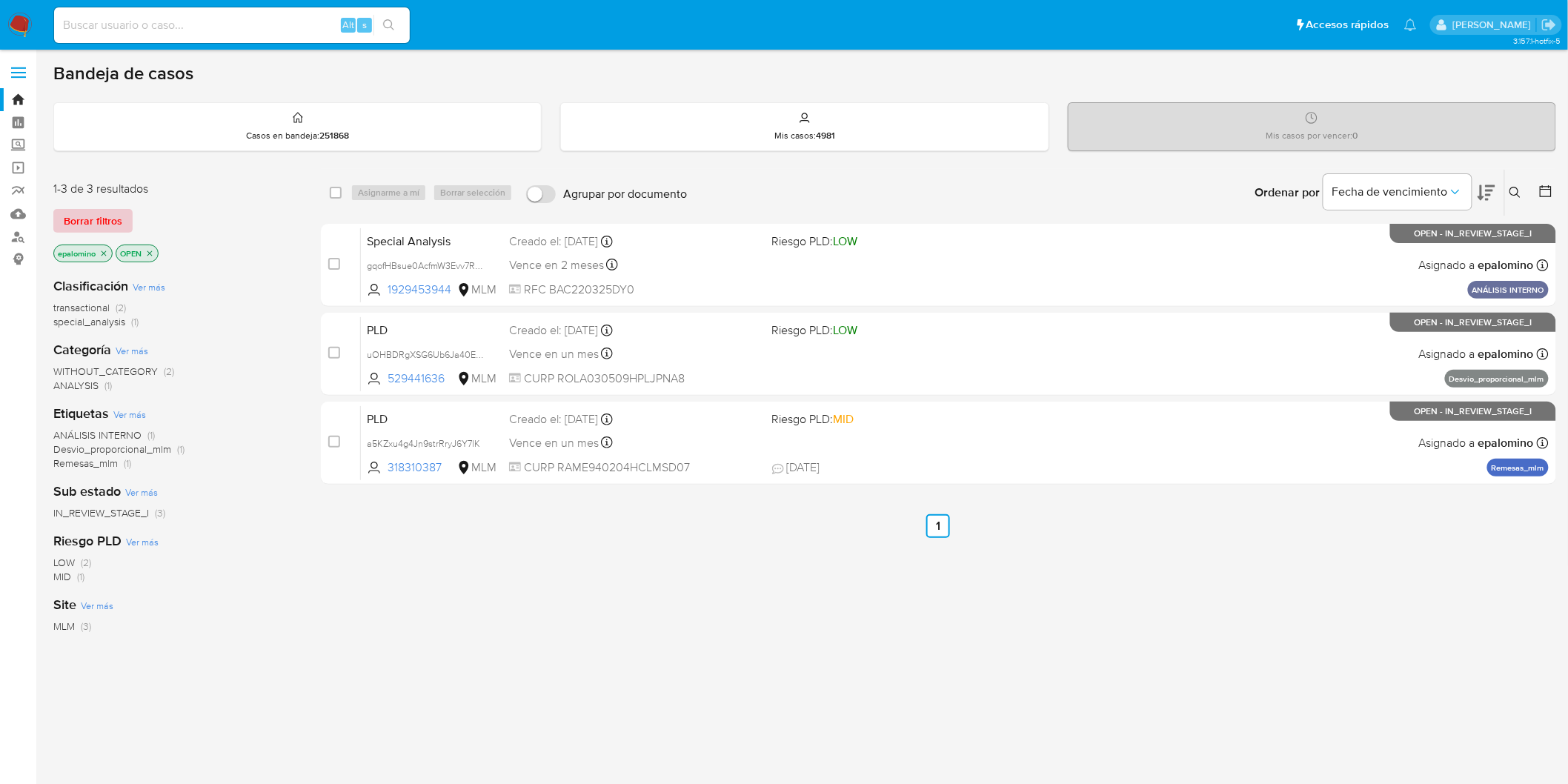
click at [82, 216] on span "Borrar filtros" at bounding box center [94, 220] width 59 height 20
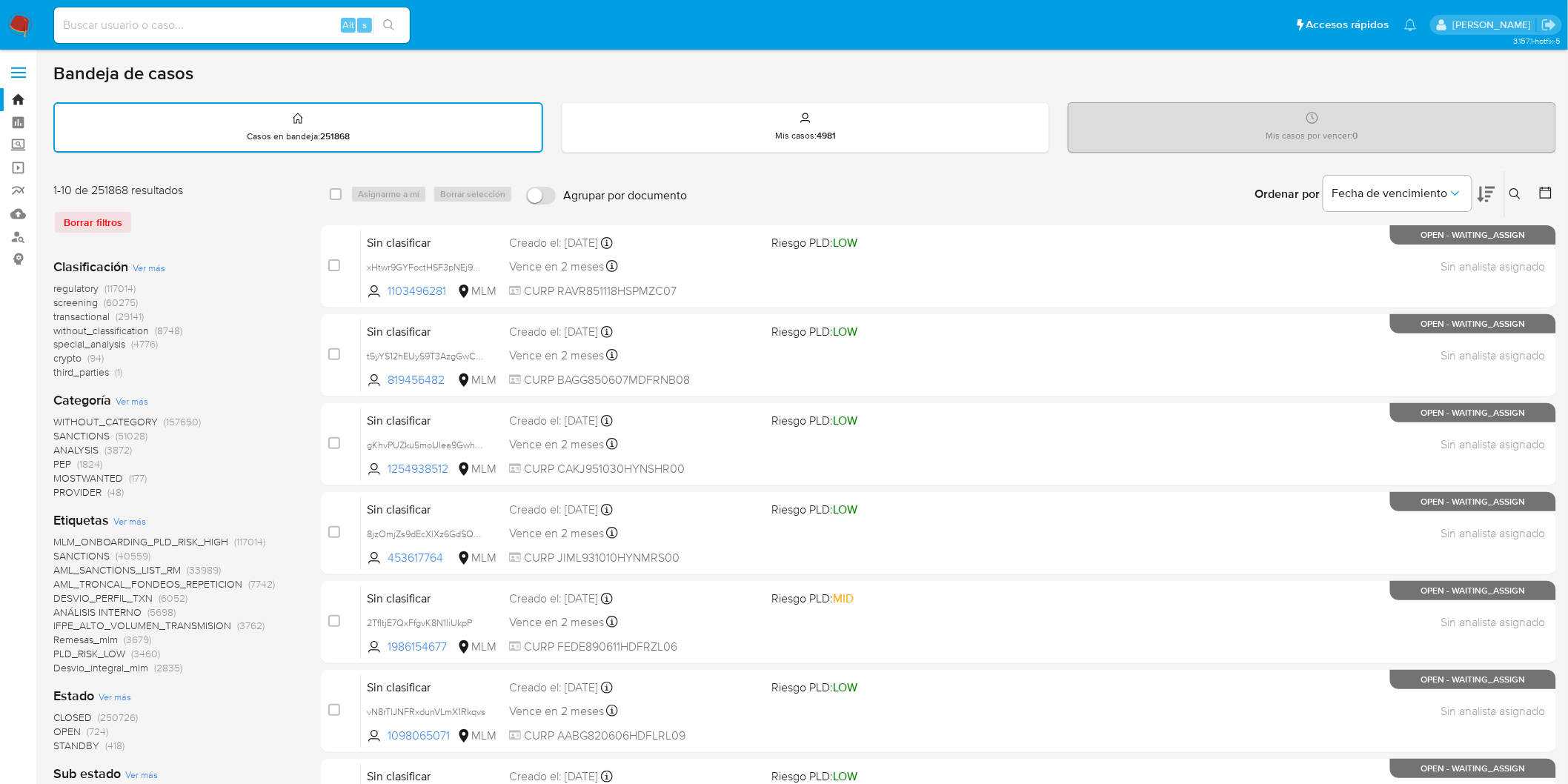
click at [15, 33] on img at bounding box center [20, 25] width 25 height 25
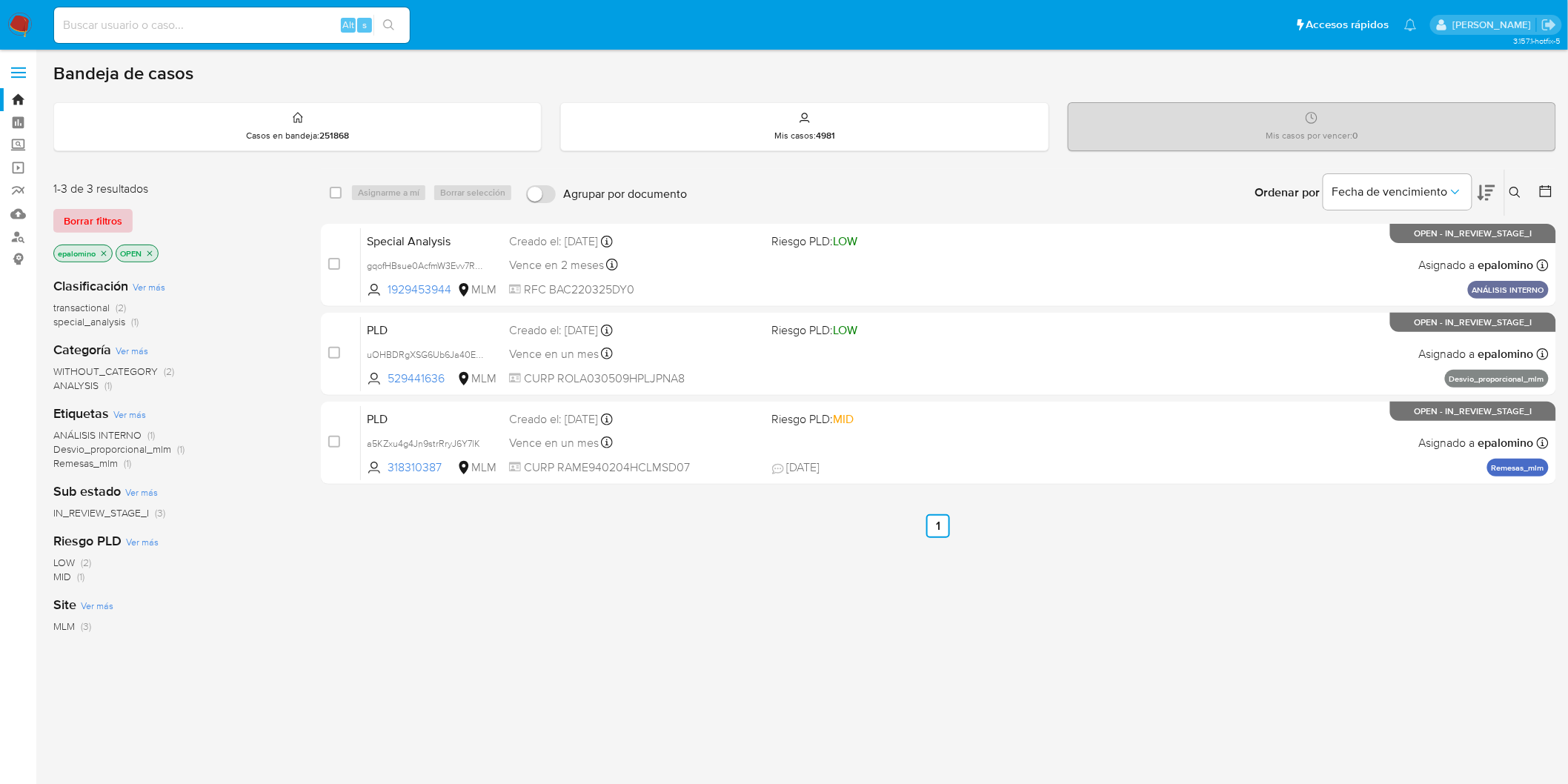
click at [91, 230] on span "Borrar filtros" at bounding box center [94, 220] width 59 height 20
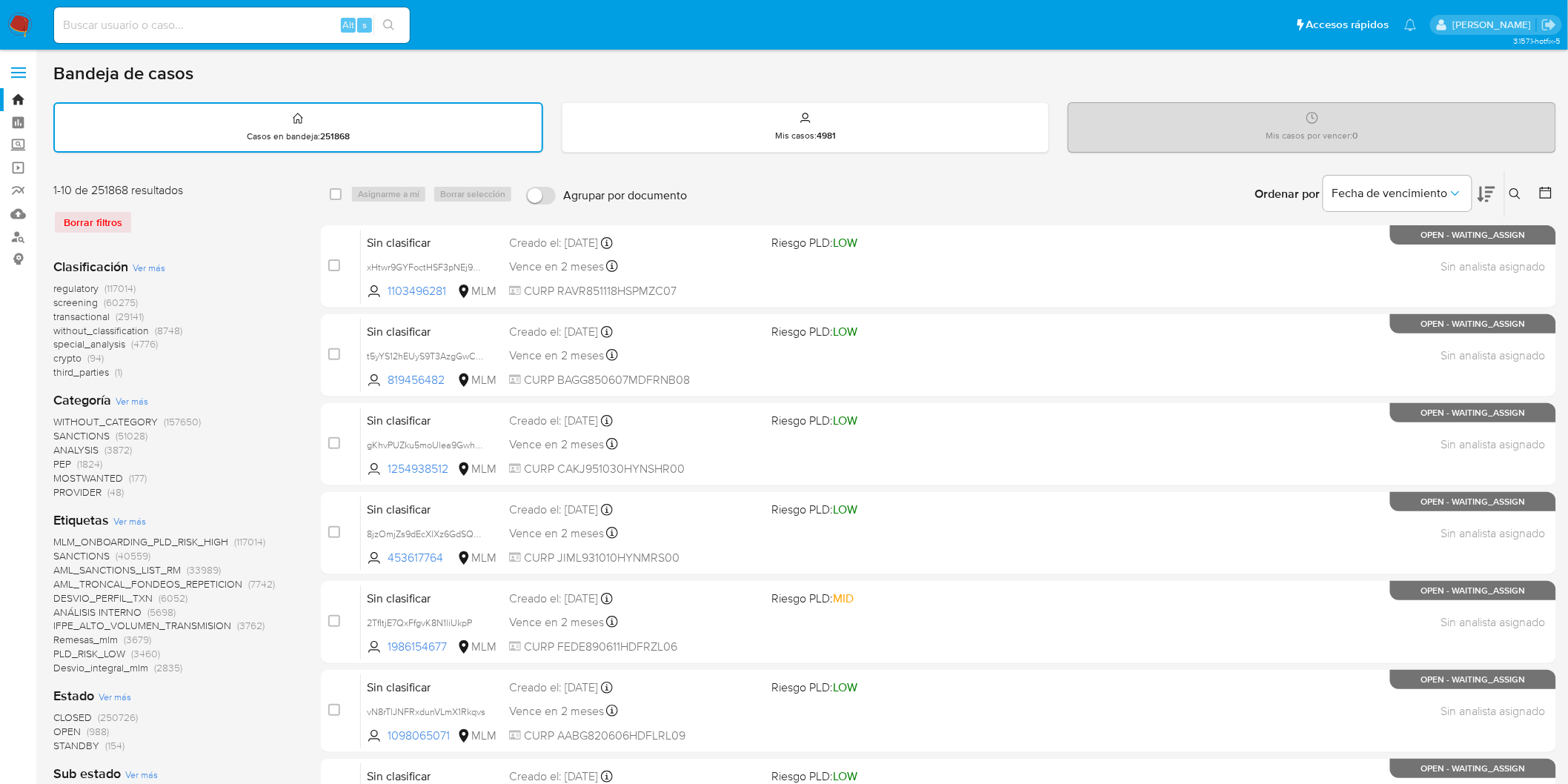
drag, startPoint x: 1516, startPoint y: 187, endPoint x: 1374, endPoint y: 245, distance: 153.4
click at [1515, 188] on icon at bounding box center [1515, 193] width 12 height 12
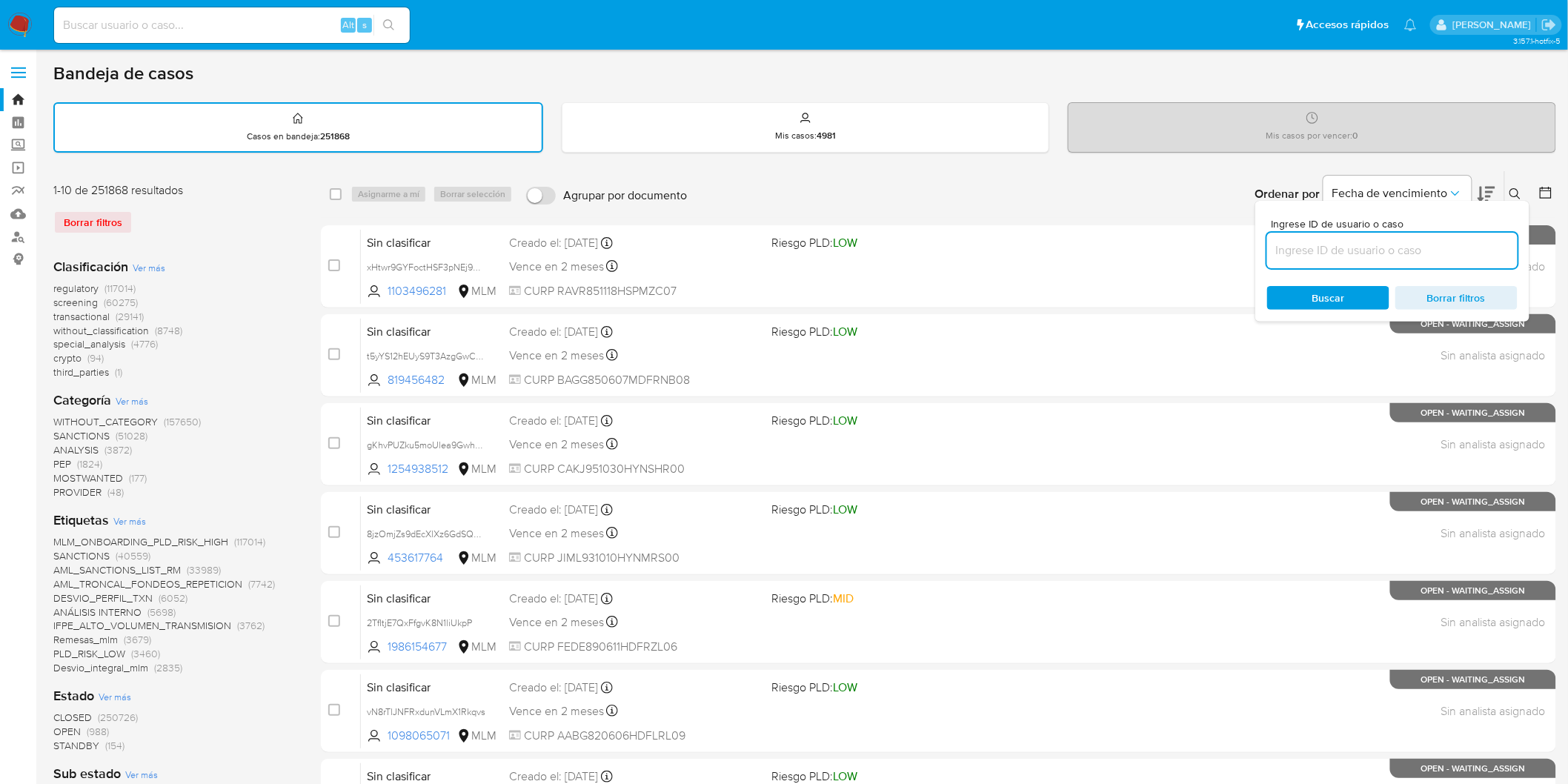
click at [1366, 245] on input at bounding box center [1392, 250] width 250 height 20
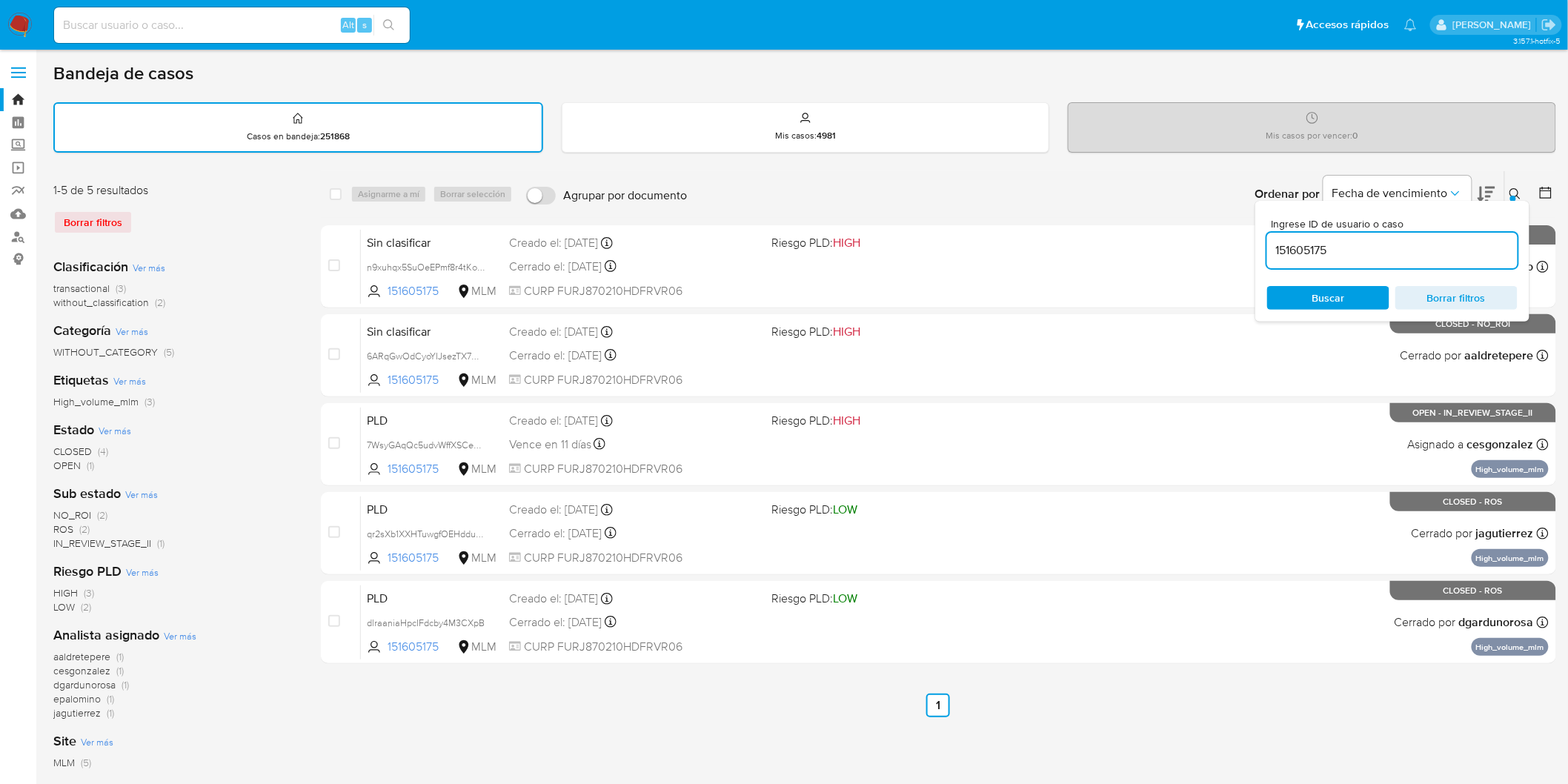
click at [1517, 197] on icon at bounding box center [1515, 193] width 12 height 12
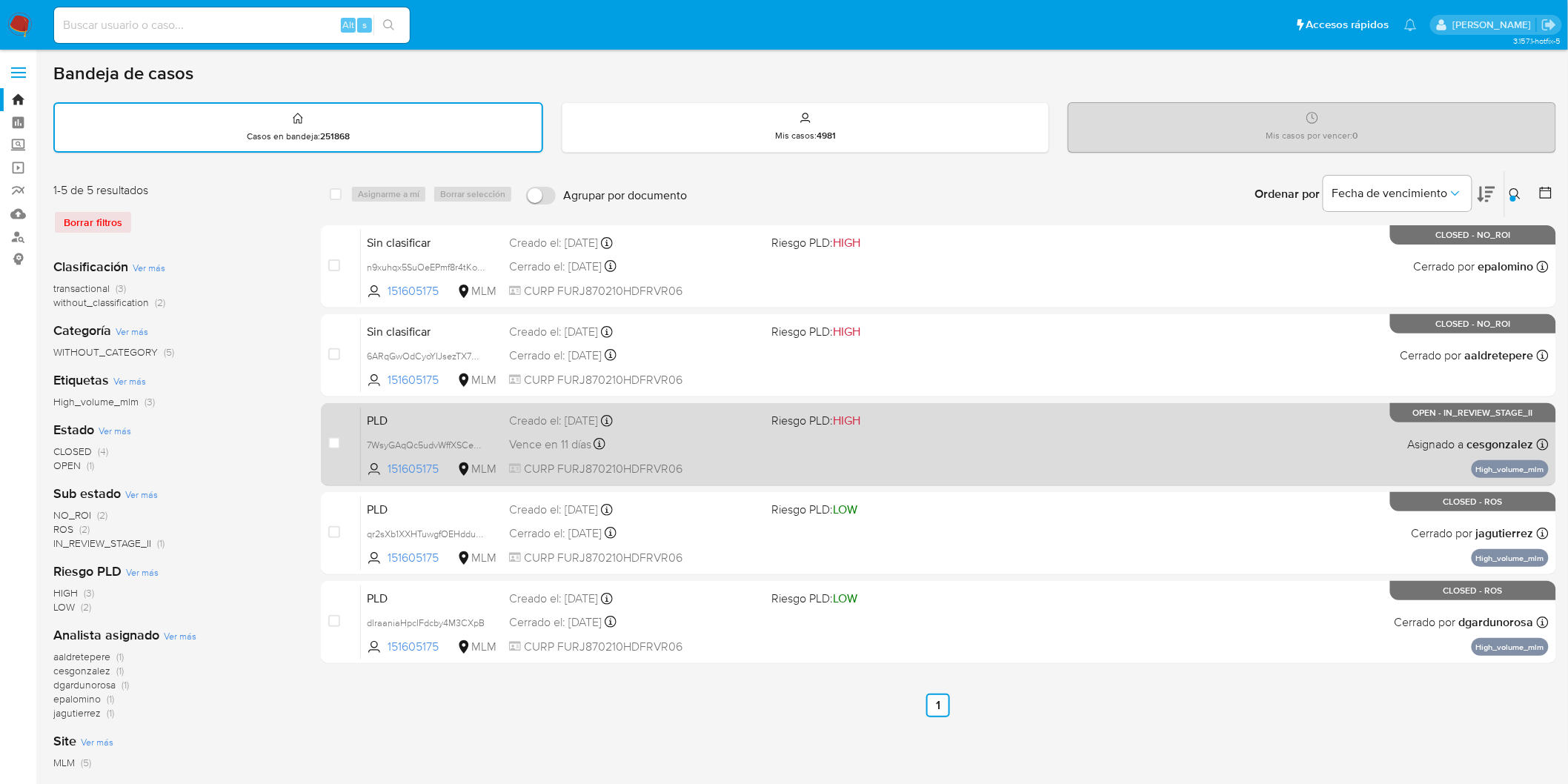
click at [397, 421] on span "PLD" at bounding box center [432, 420] width 130 height 20
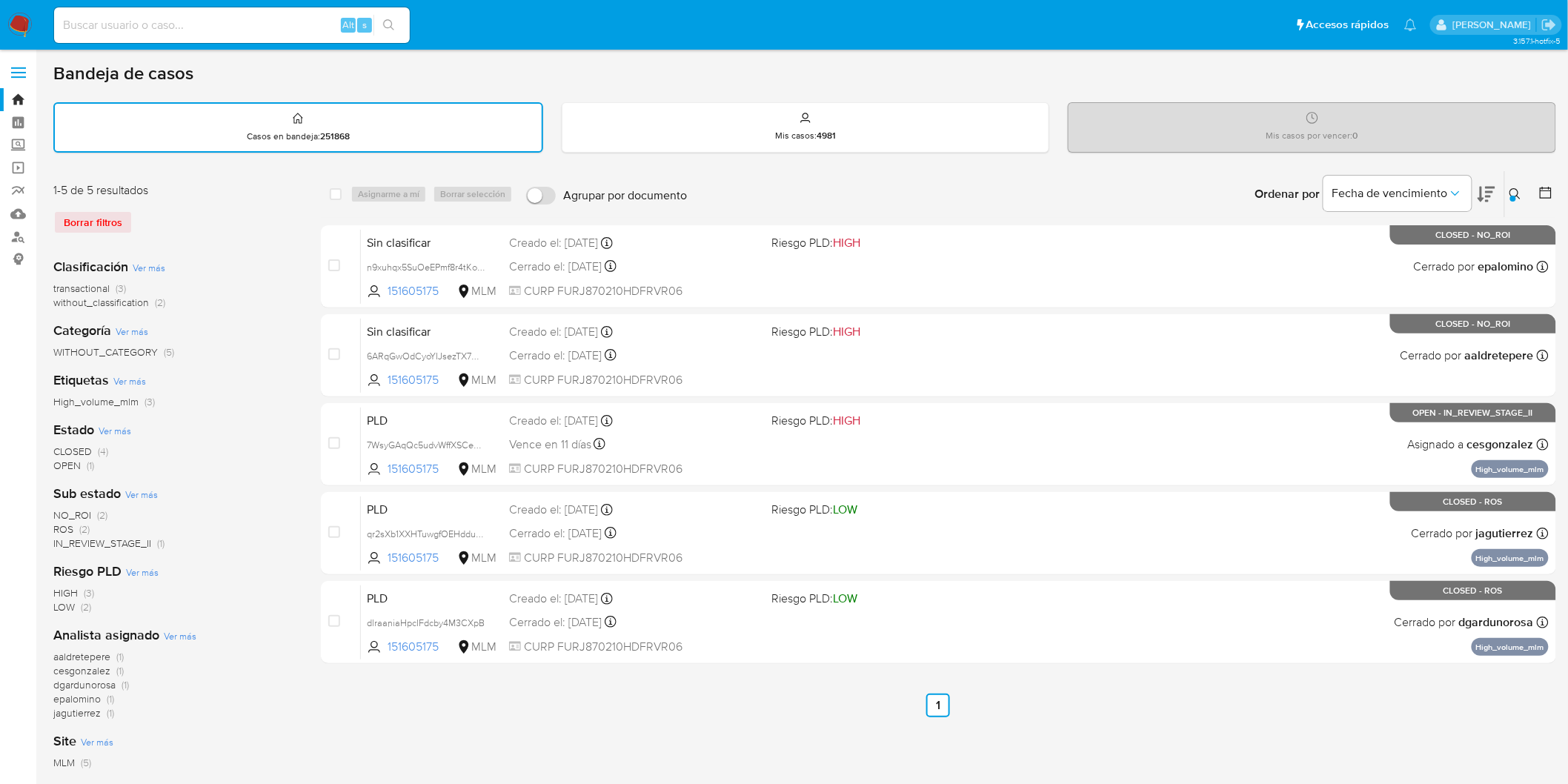
click at [1512, 188] on icon at bounding box center [1515, 193] width 11 height 11
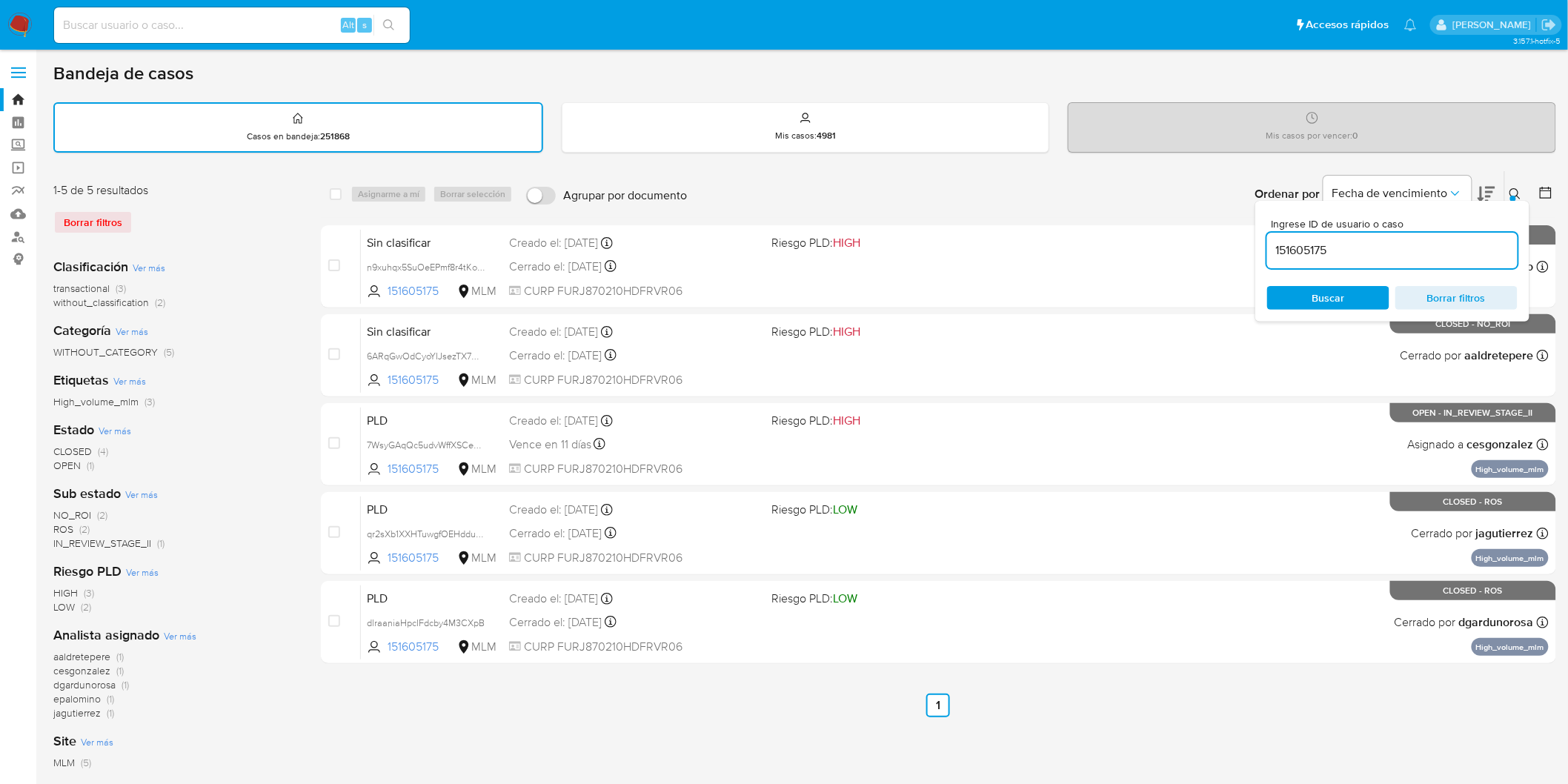
click at [1308, 254] on input "151605175" at bounding box center [1392, 250] width 250 height 20
type input "350308734"
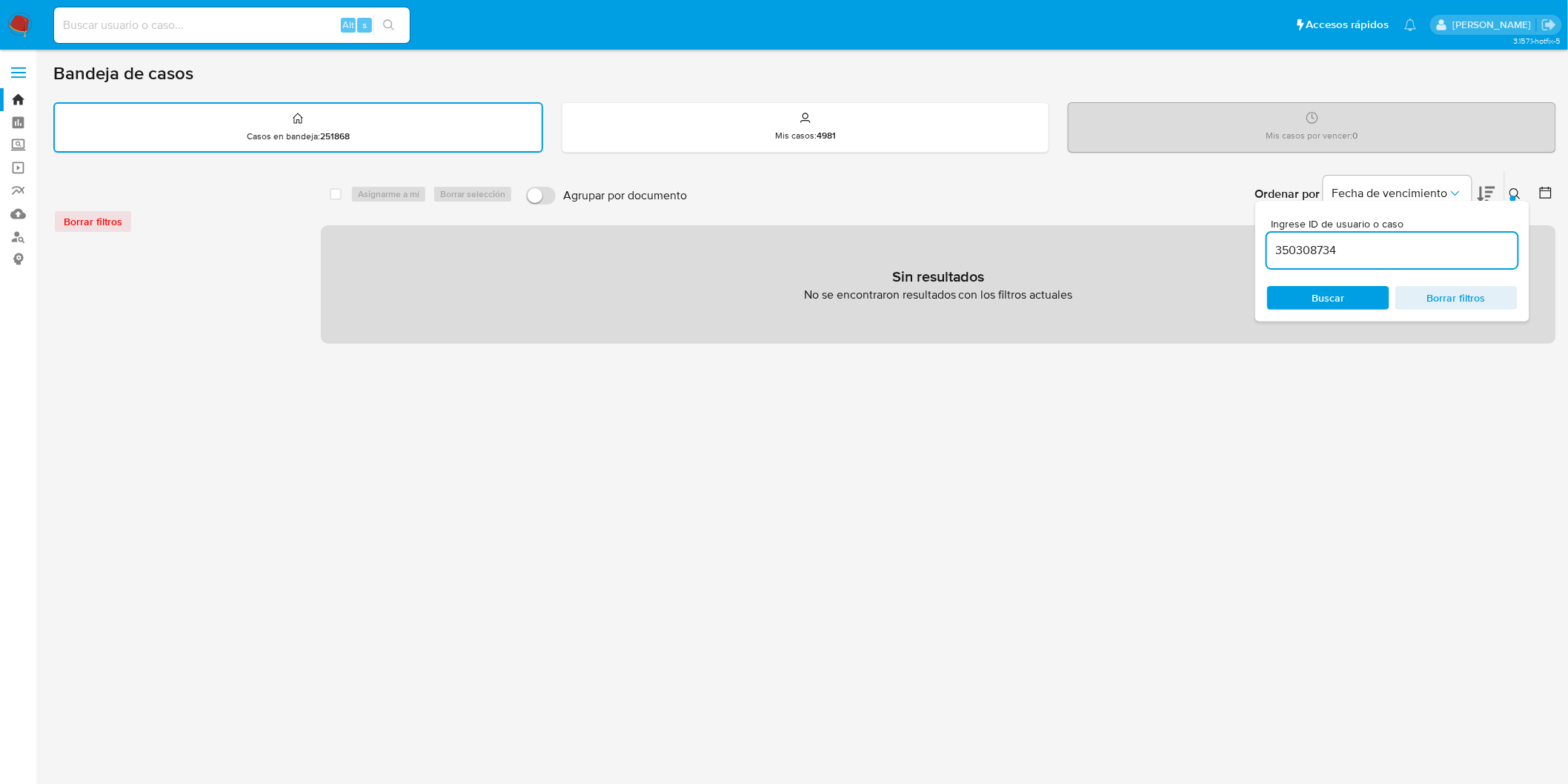
click at [12, 29] on img at bounding box center [20, 25] width 25 height 25
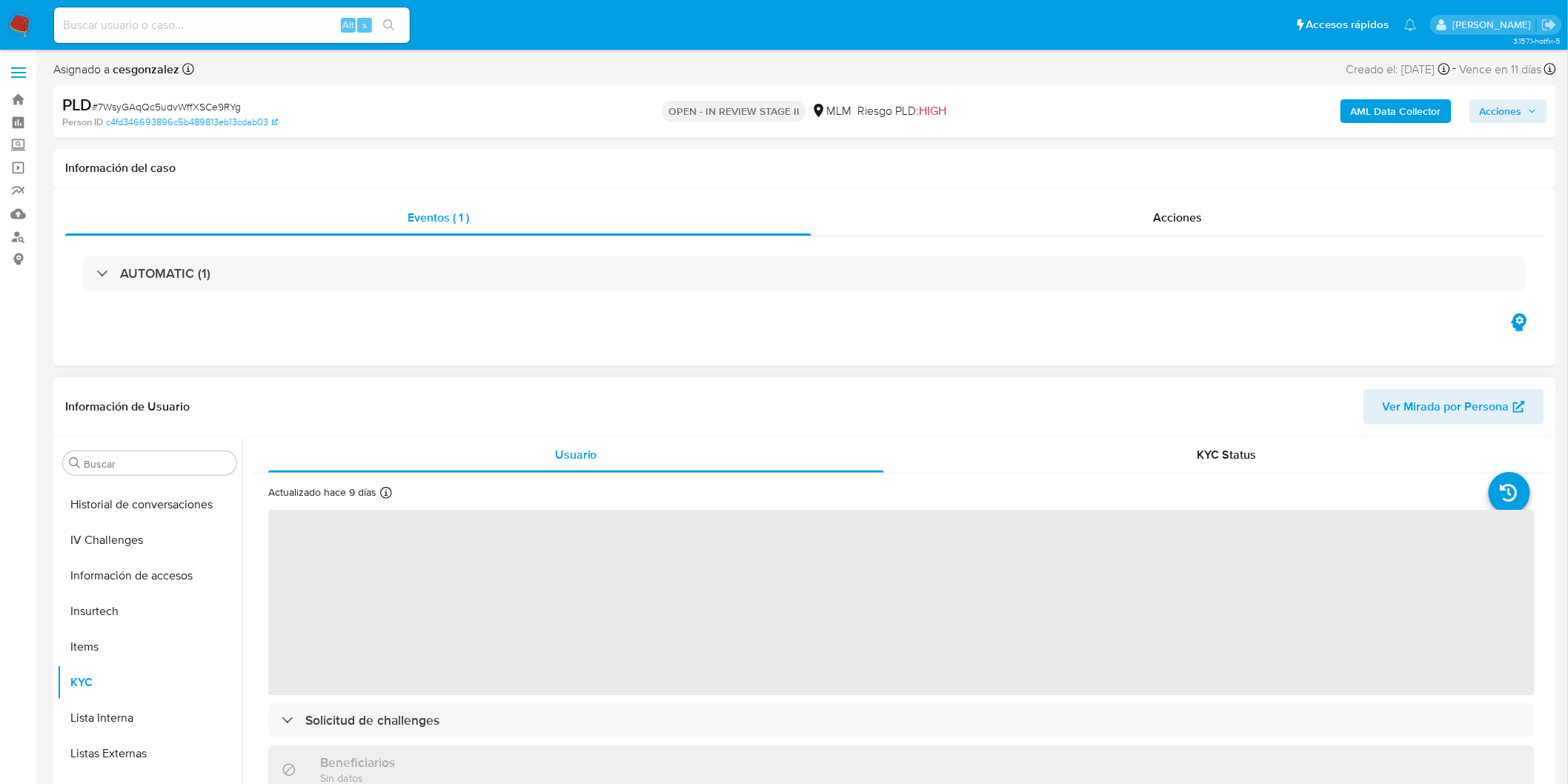
scroll to position [82, 0]
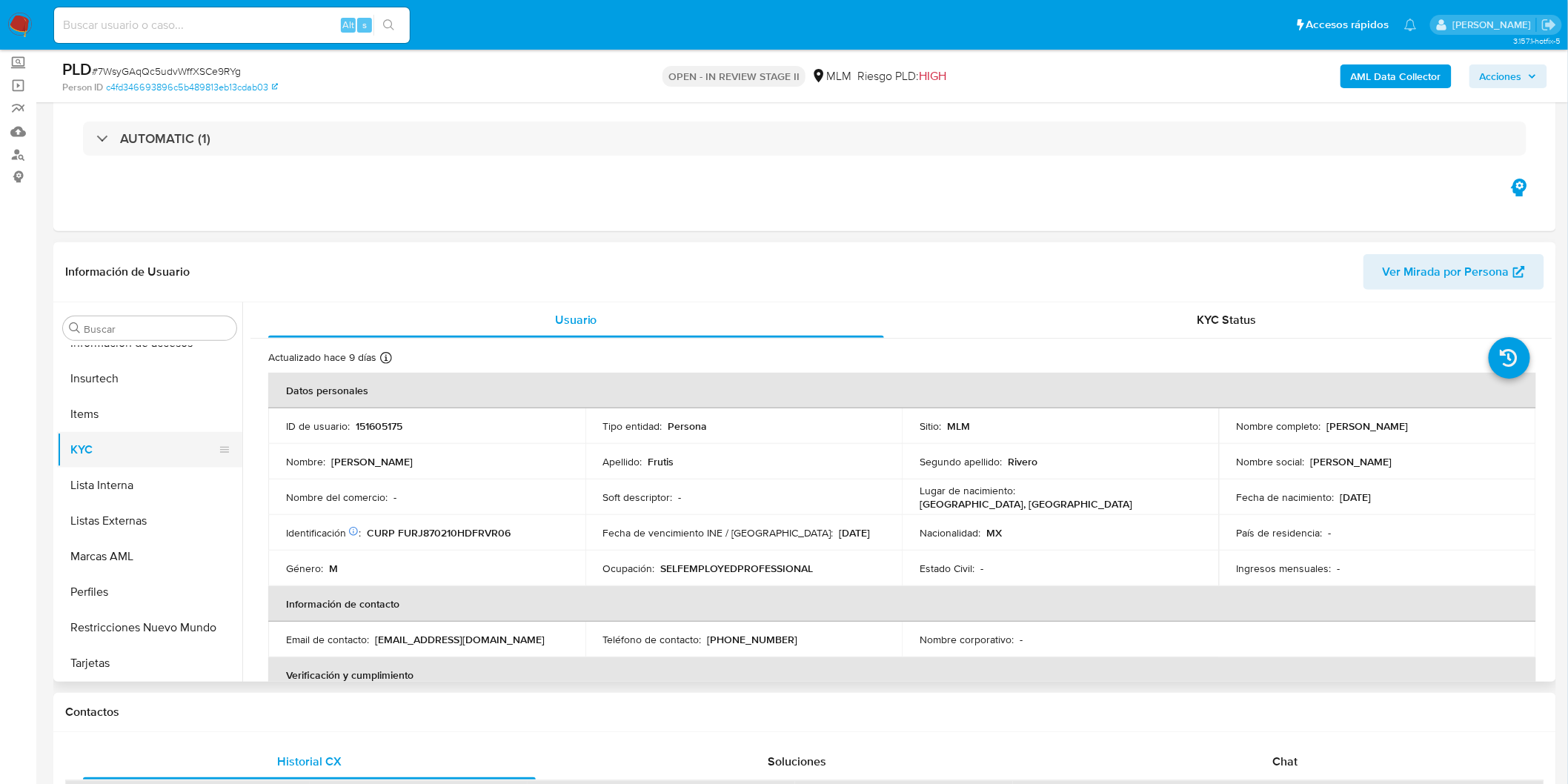
select select "10"
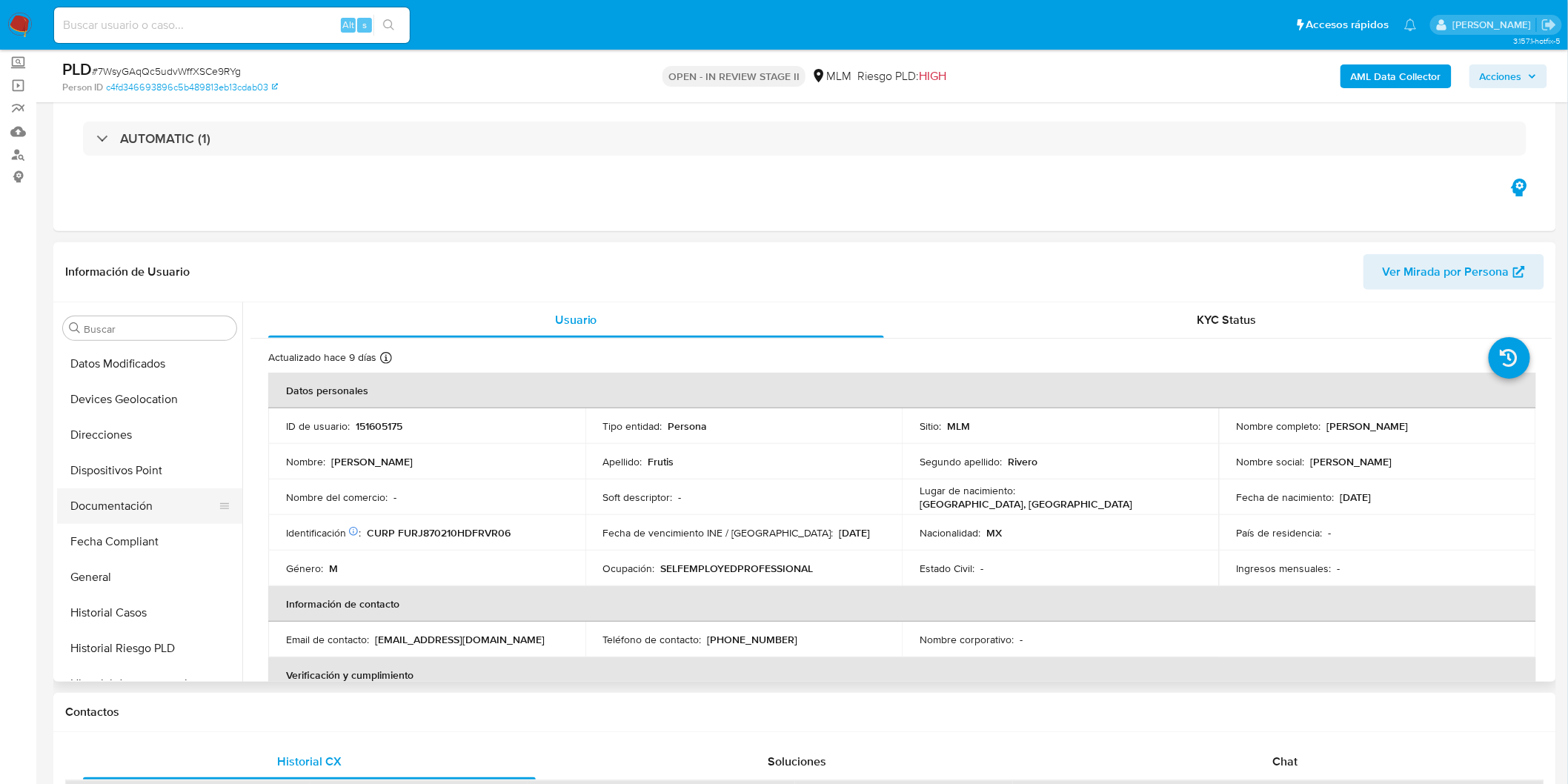
click at [126, 498] on button "Documentación" at bounding box center [143, 506] width 174 height 36
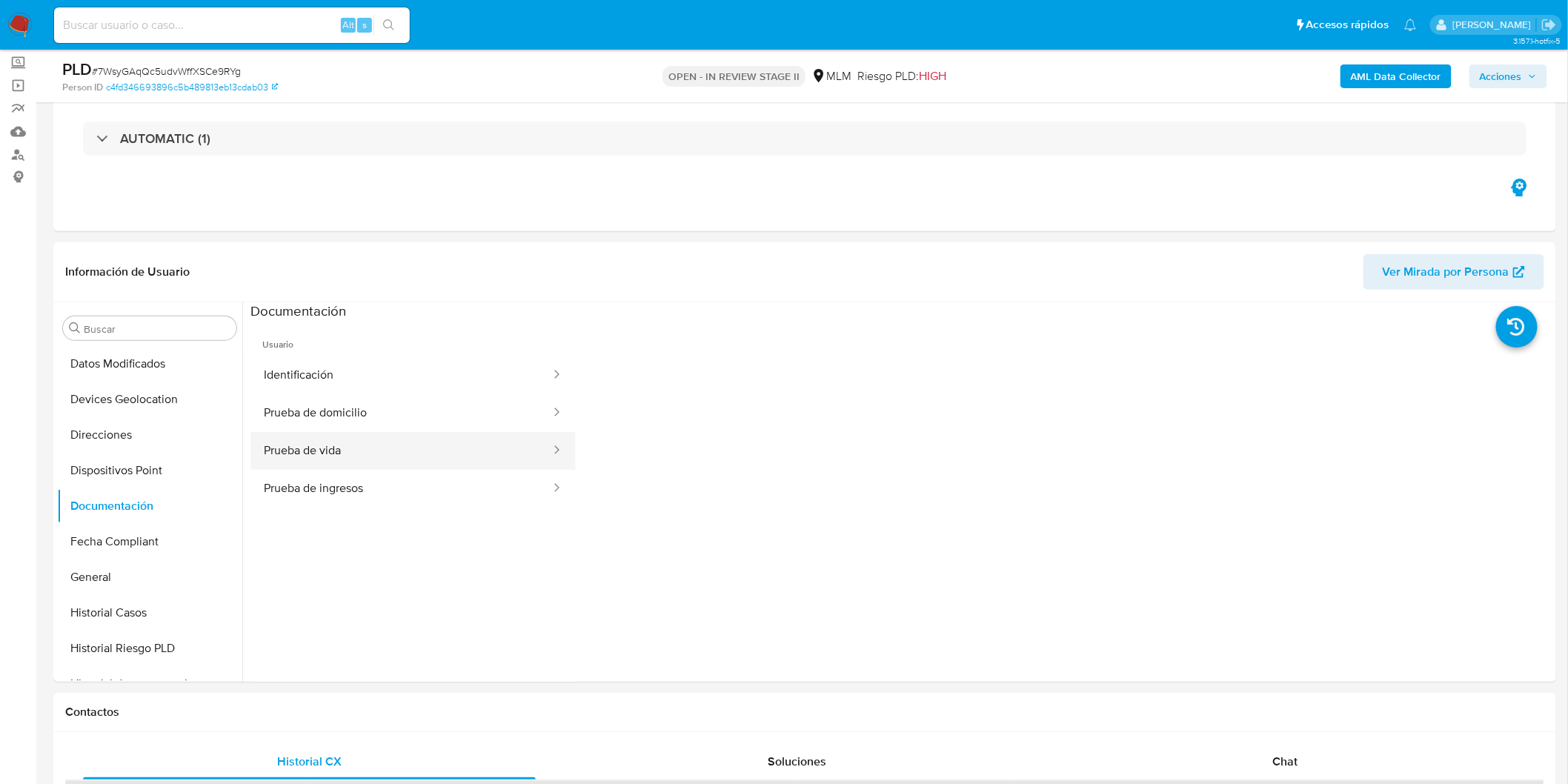
drag, startPoint x: 425, startPoint y: 453, endPoint x: 445, endPoint y: 453, distance: 20.0
click at [425, 453] on button "Prueba de vida" at bounding box center [401, 451] width 302 height 37
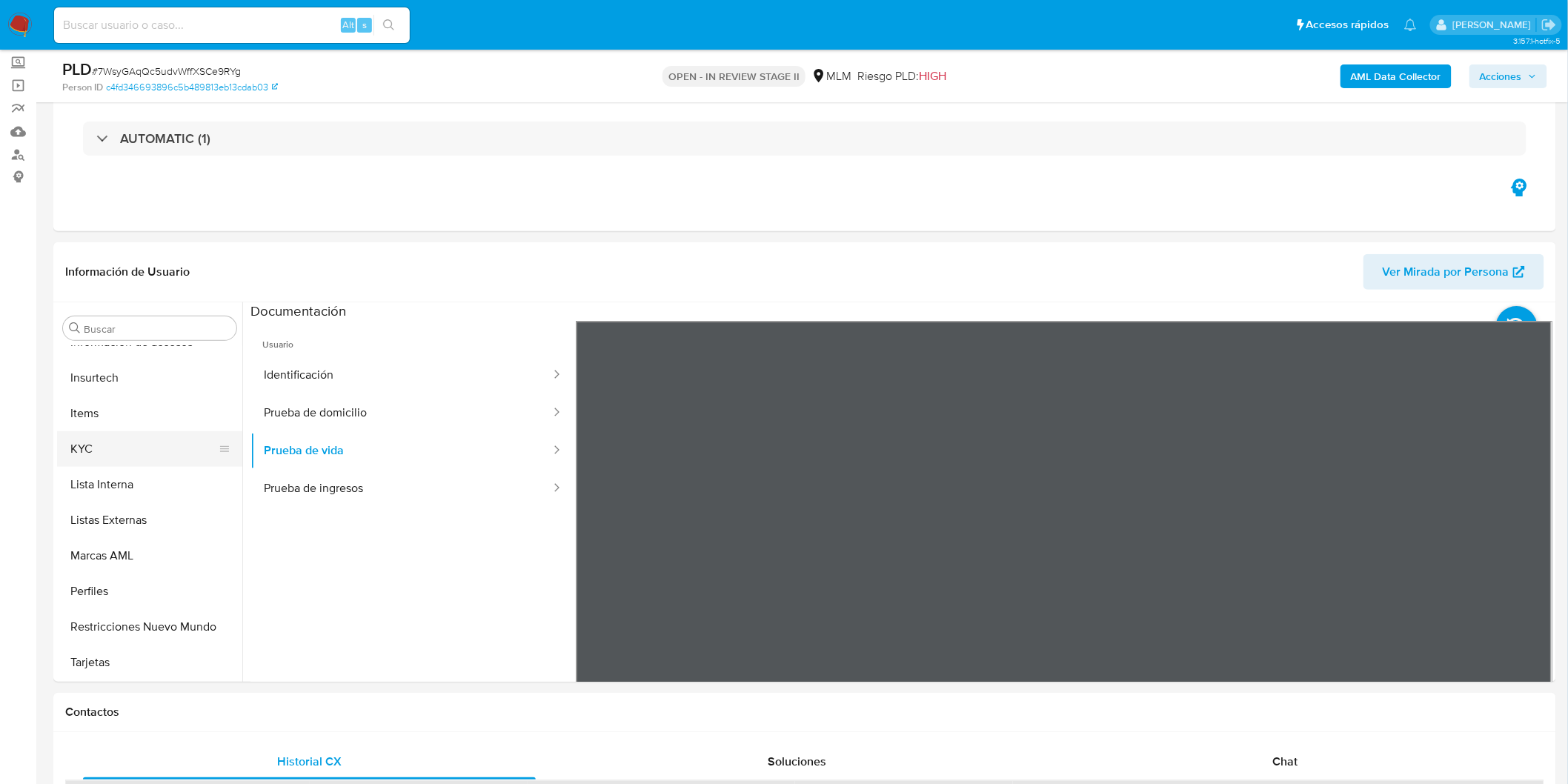
click at [117, 457] on button "KYC" at bounding box center [143, 449] width 174 height 36
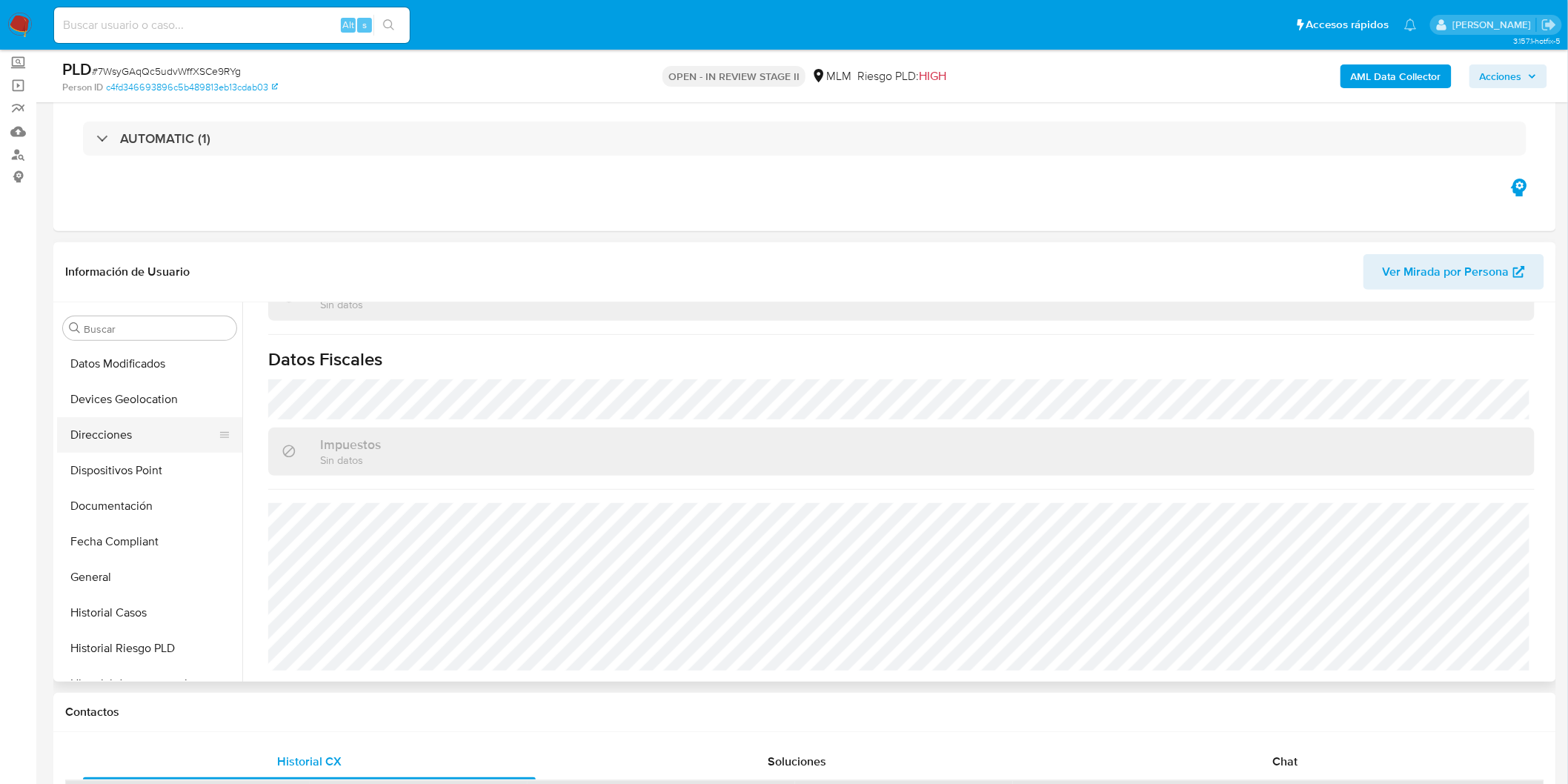
click at [166, 442] on button "Direcciones" at bounding box center [143, 435] width 174 height 36
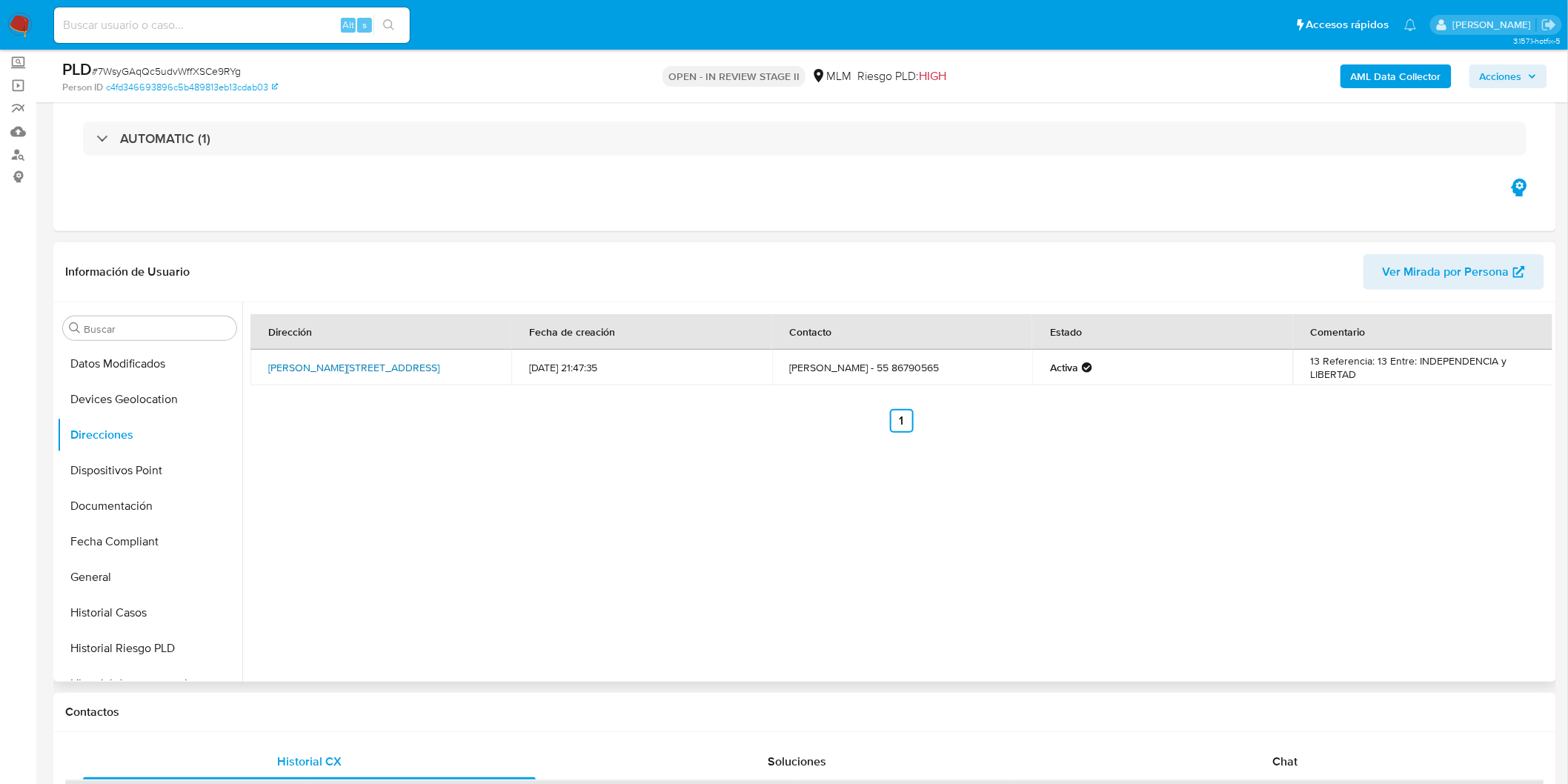
click at [347, 369] on link "Miguel Hidalgo 25, Ixtapaluca, Estado De México, 56530, Mexico 25" at bounding box center [354, 367] width 171 height 15
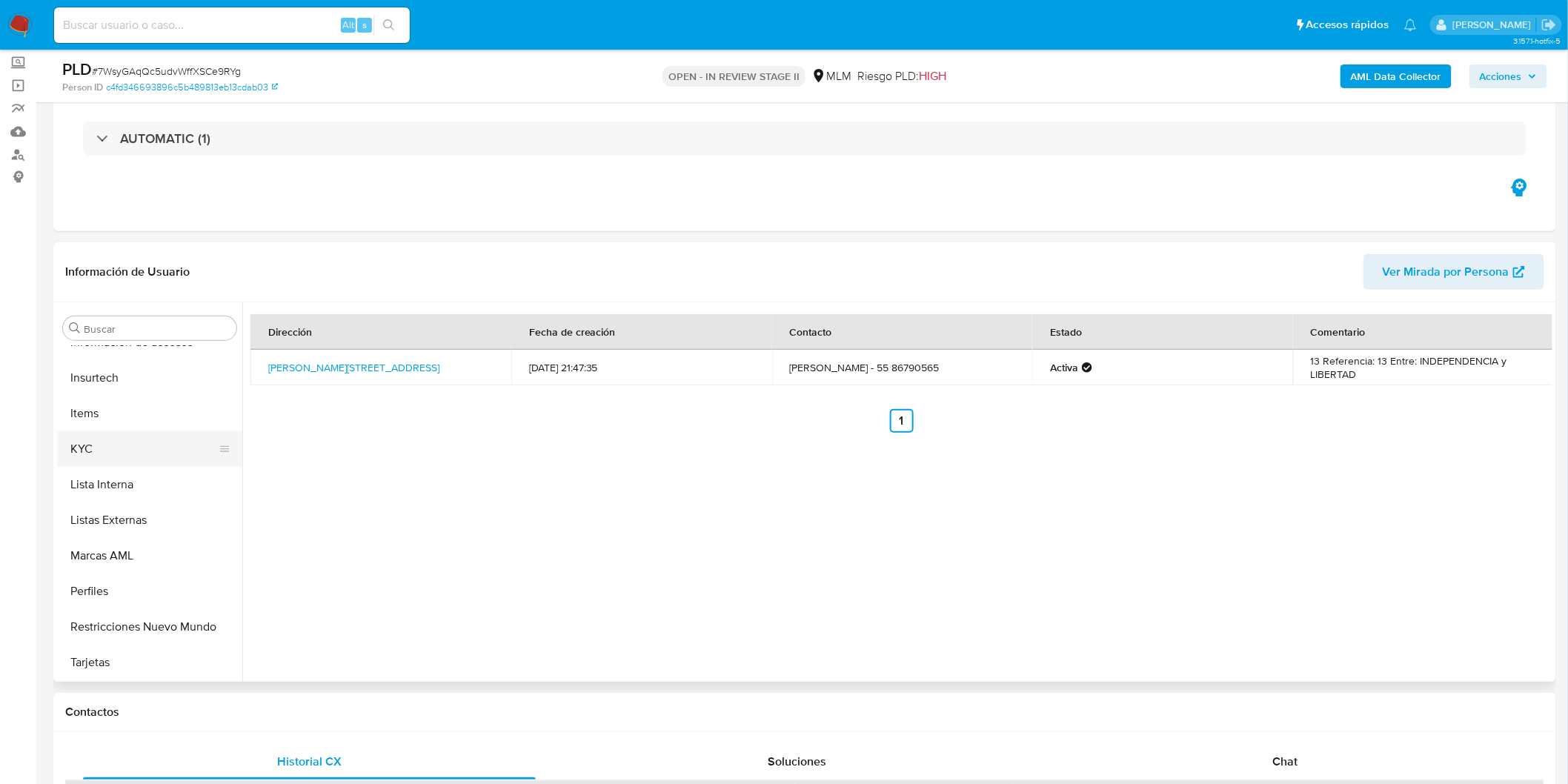
click at [132, 450] on button "KYC" at bounding box center [143, 449] width 174 height 36
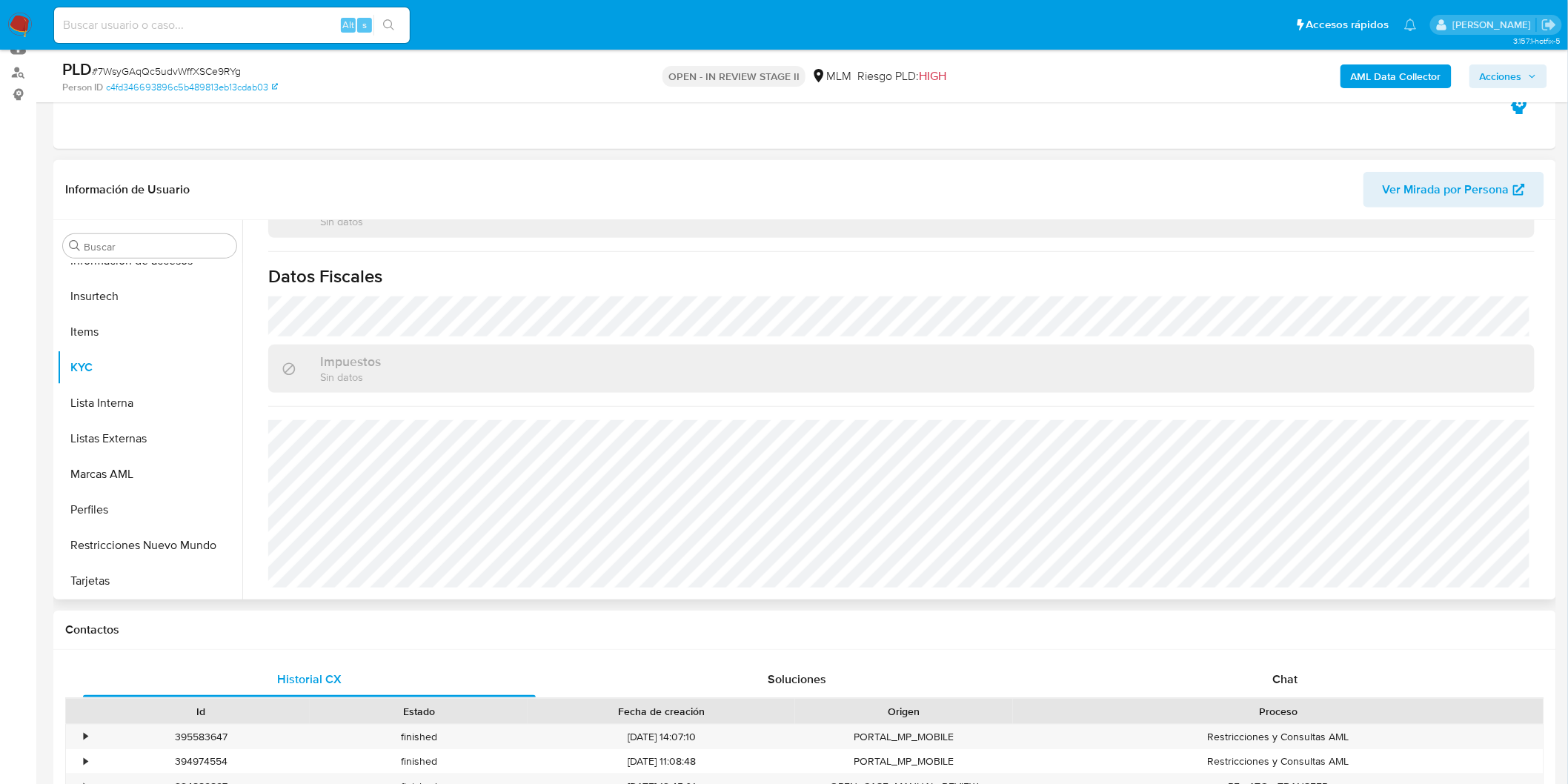
scroll to position [887, 0]
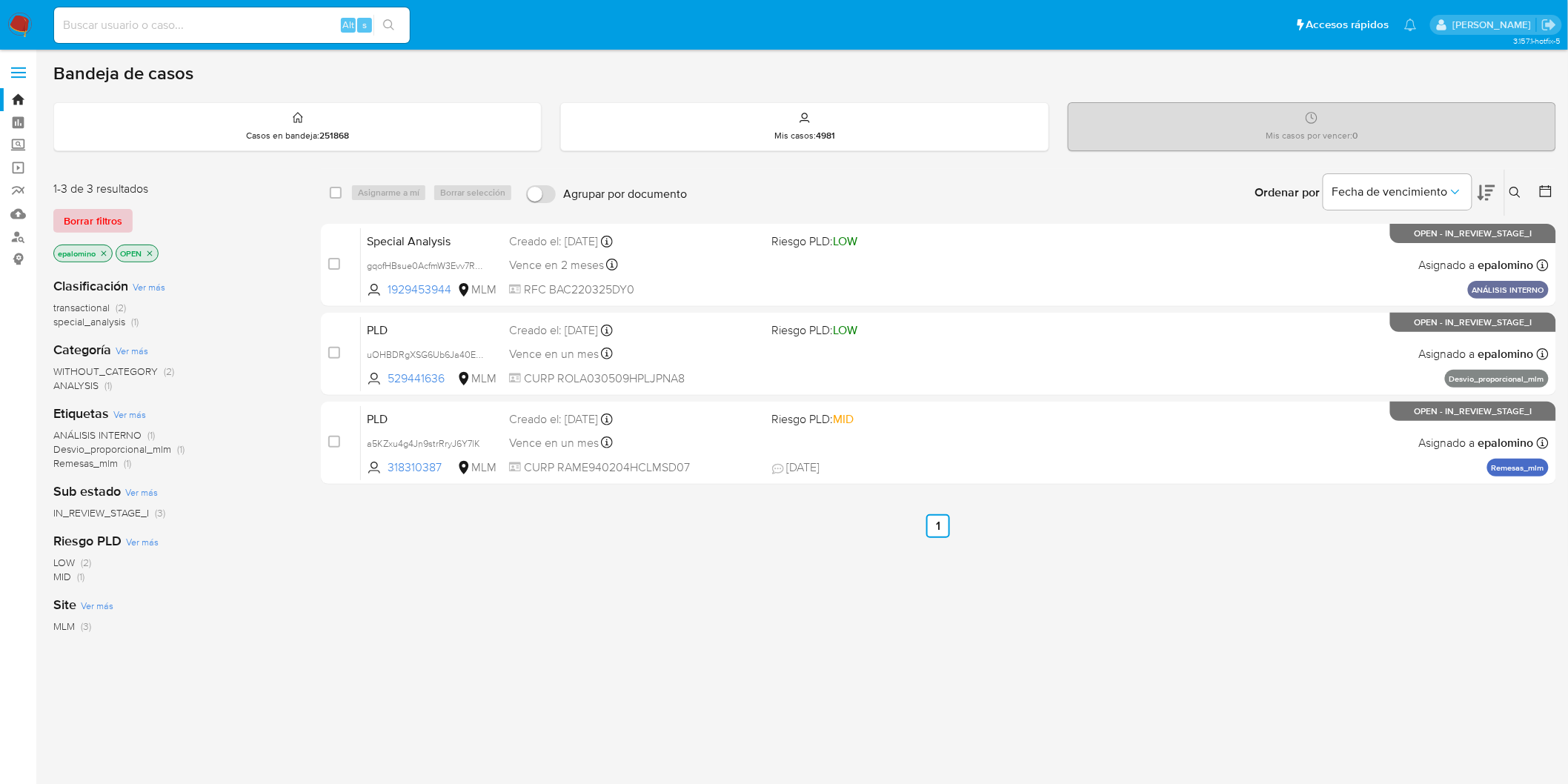
click at [102, 225] on span "Borrar filtros" at bounding box center [94, 220] width 59 height 20
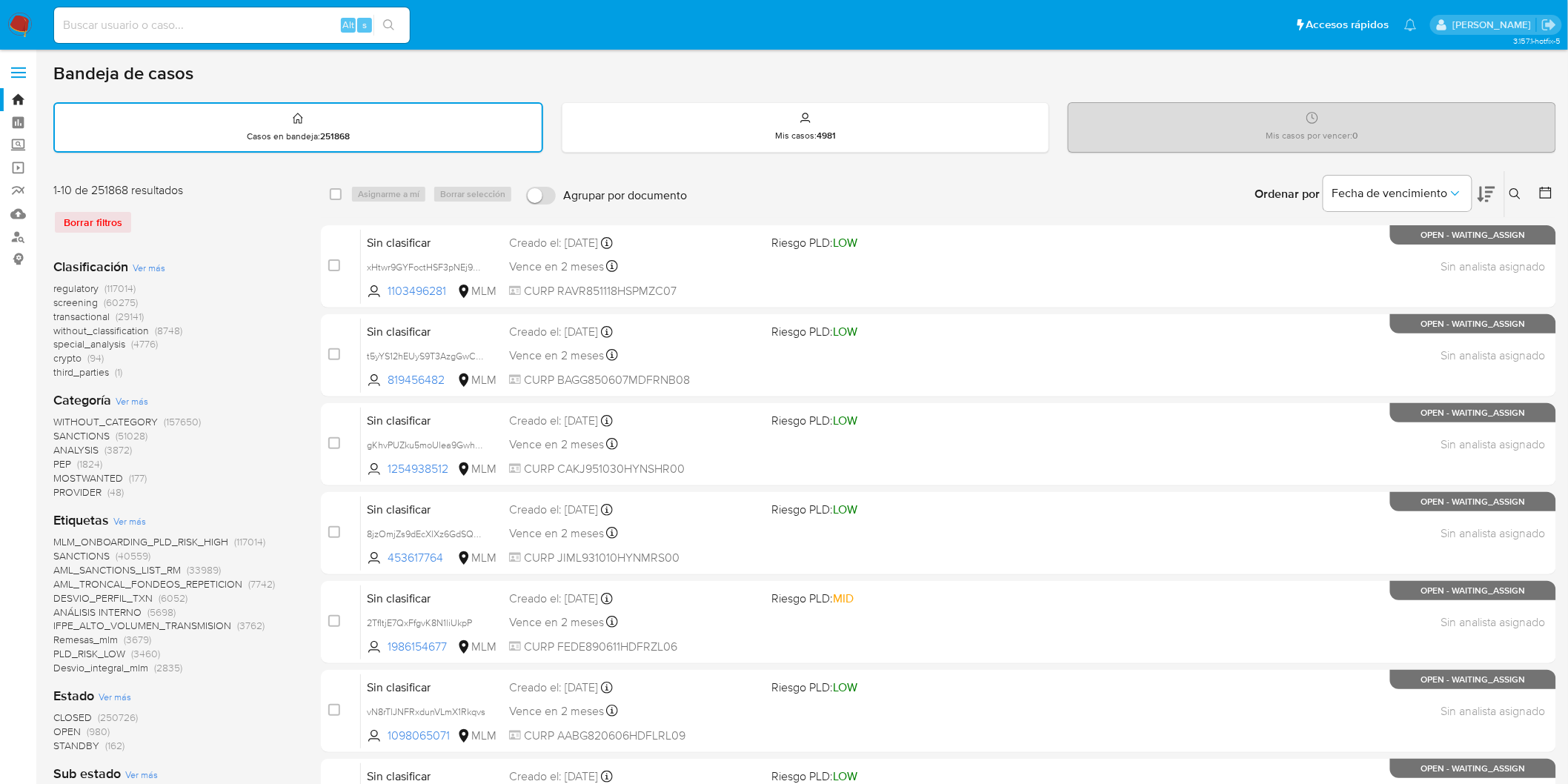
click at [1515, 190] on icon at bounding box center [1515, 193] width 12 height 12
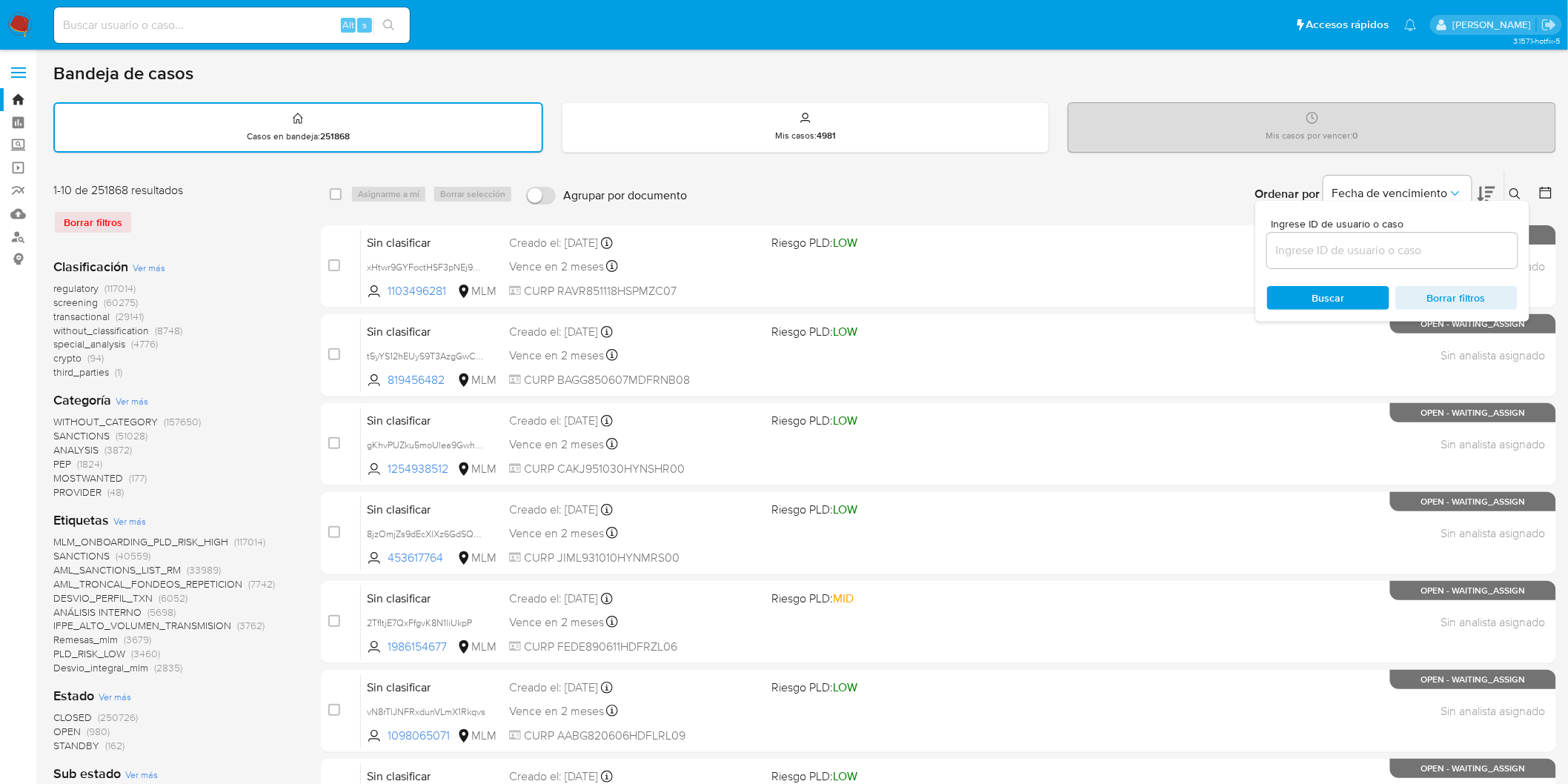
click at [1312, 245] on input at bounding box center [1392, 250] width 250 height 20
type input "350308734"
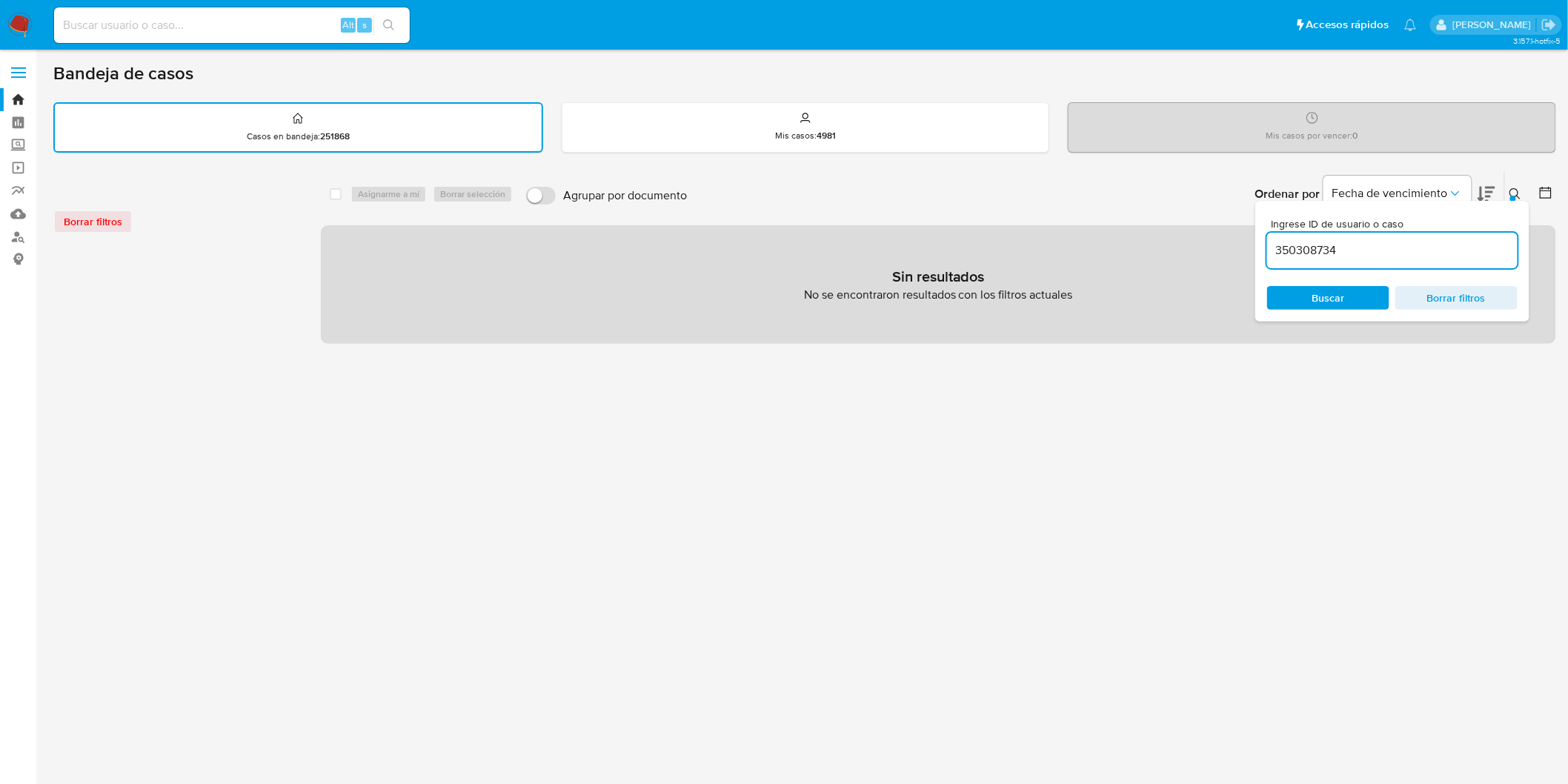
click at [157, 9] on div "Alt s" at bounding box center [232, 25] width 355 height 36
click at [159, 28] on input at bounding box center [232, 25] width 355 height 20
paste input "350308734"
type input "350308734"
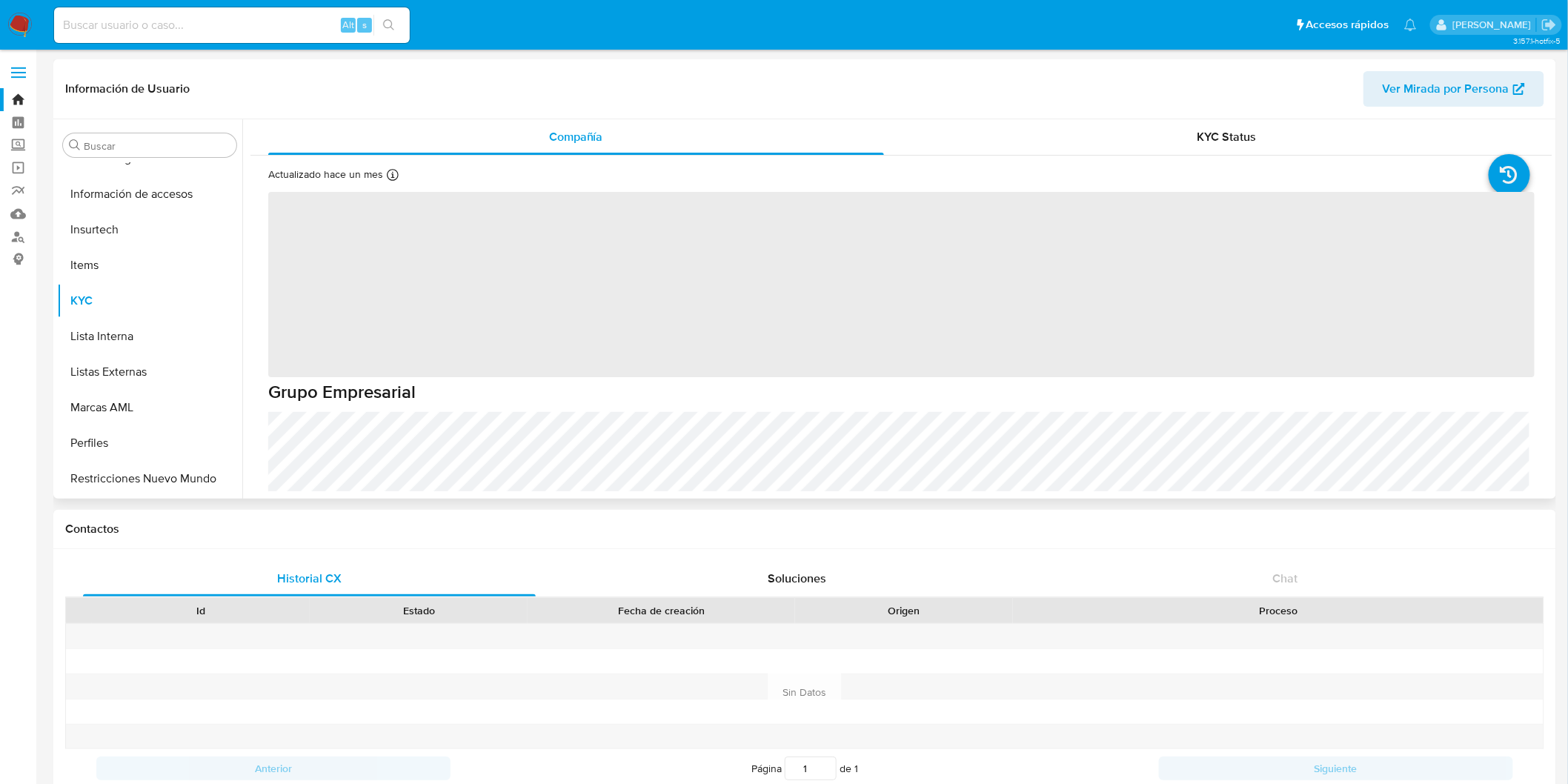
scroll to position [625, 0]
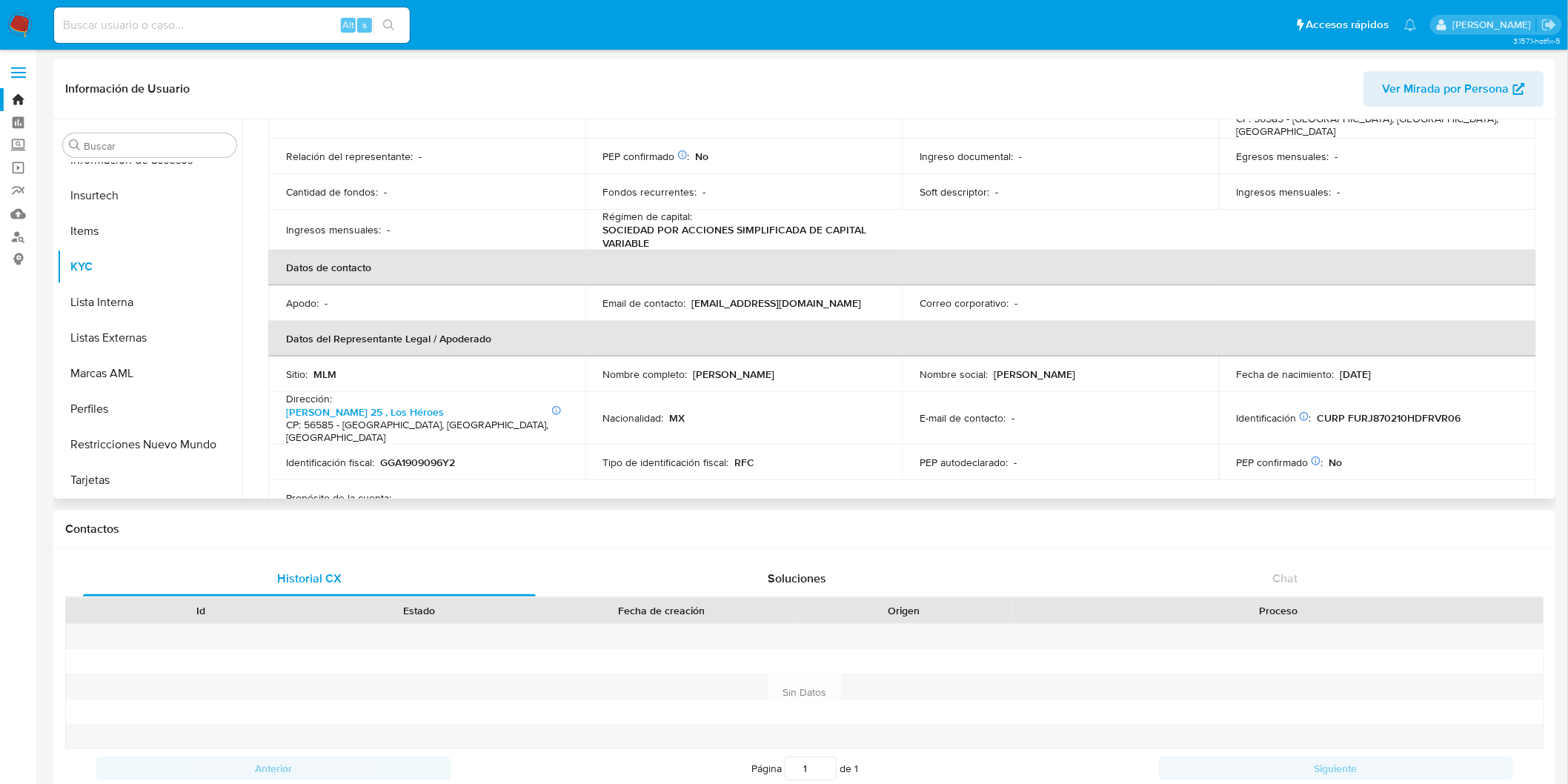
select select "10"
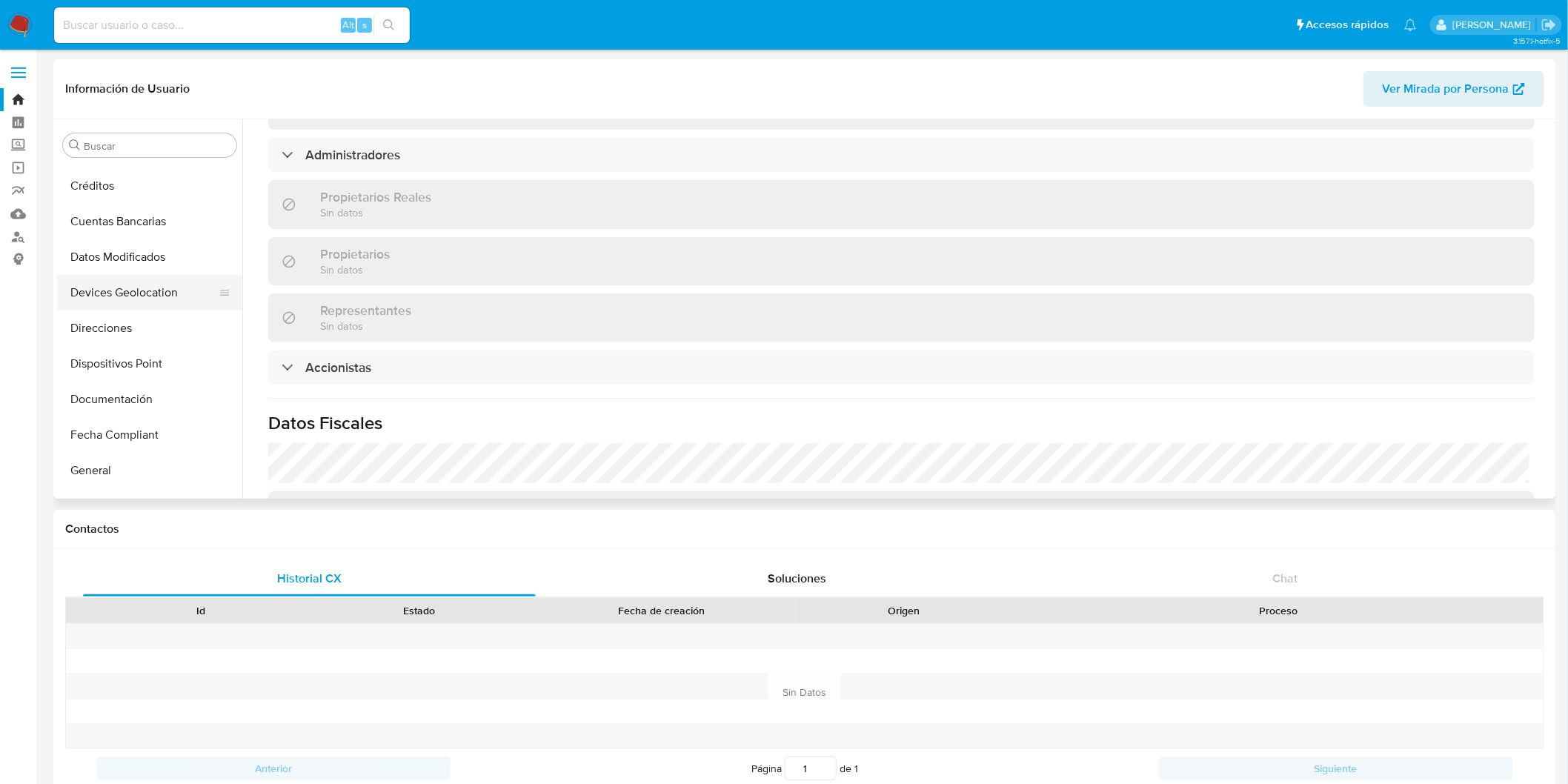
scroll to position [131, 0]
click at [152, 343] on button "Direcciones" at bounding box center [143, 334] width 174 height 36
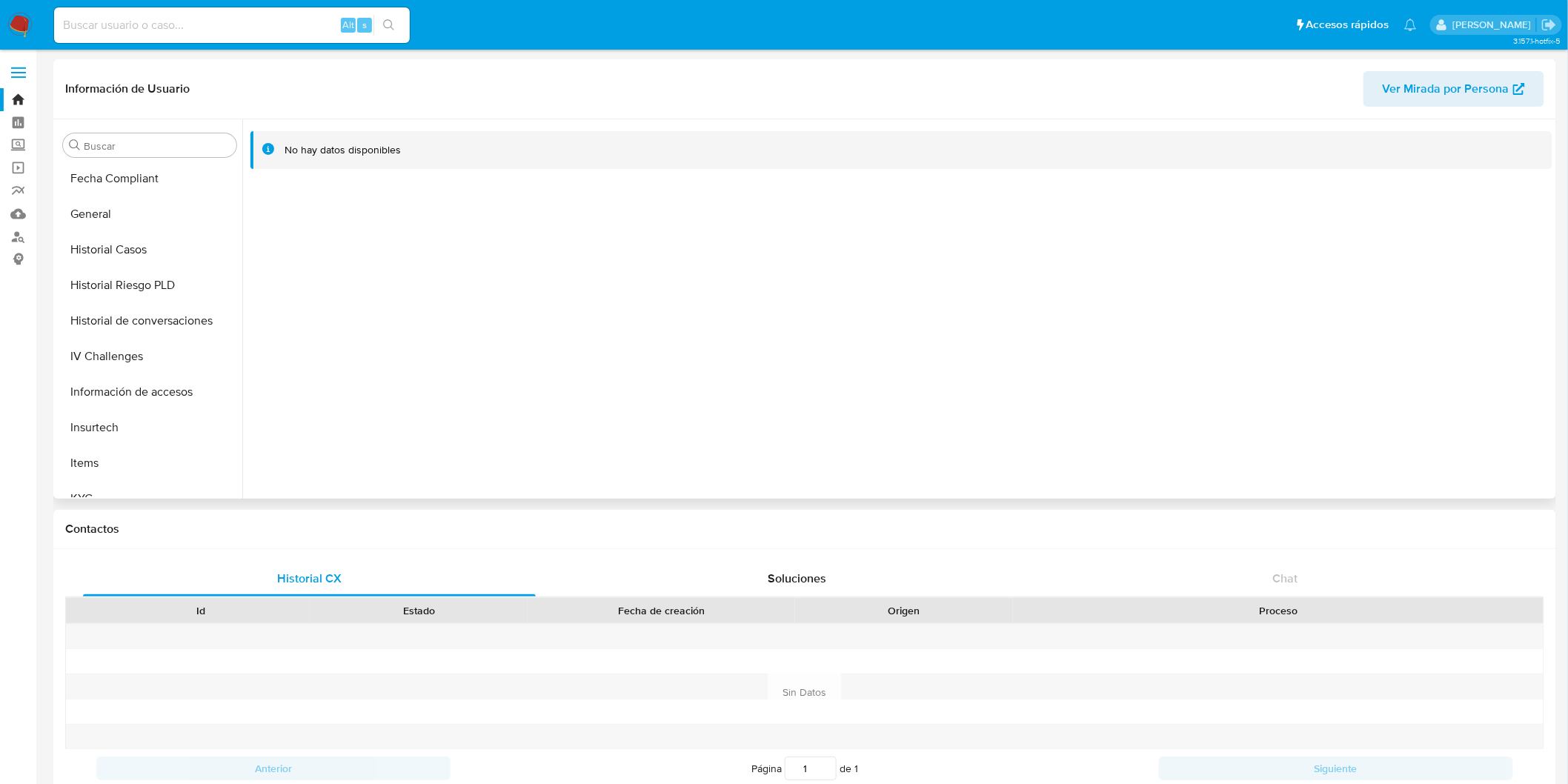
scroll to position [625, 0]
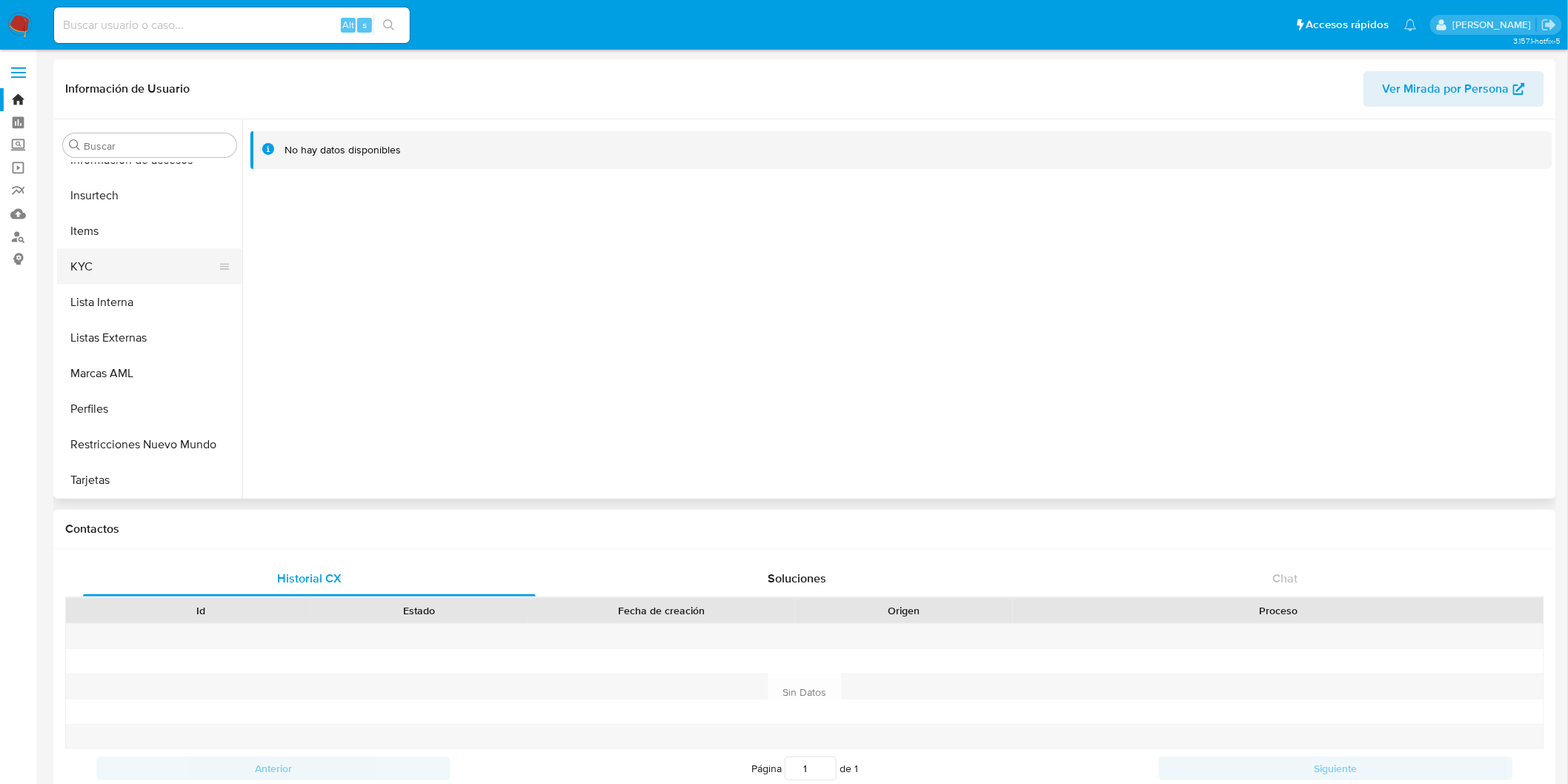
click at [117, 249] on button "KYC" at bounding box center [143, 267] width 174 height 36
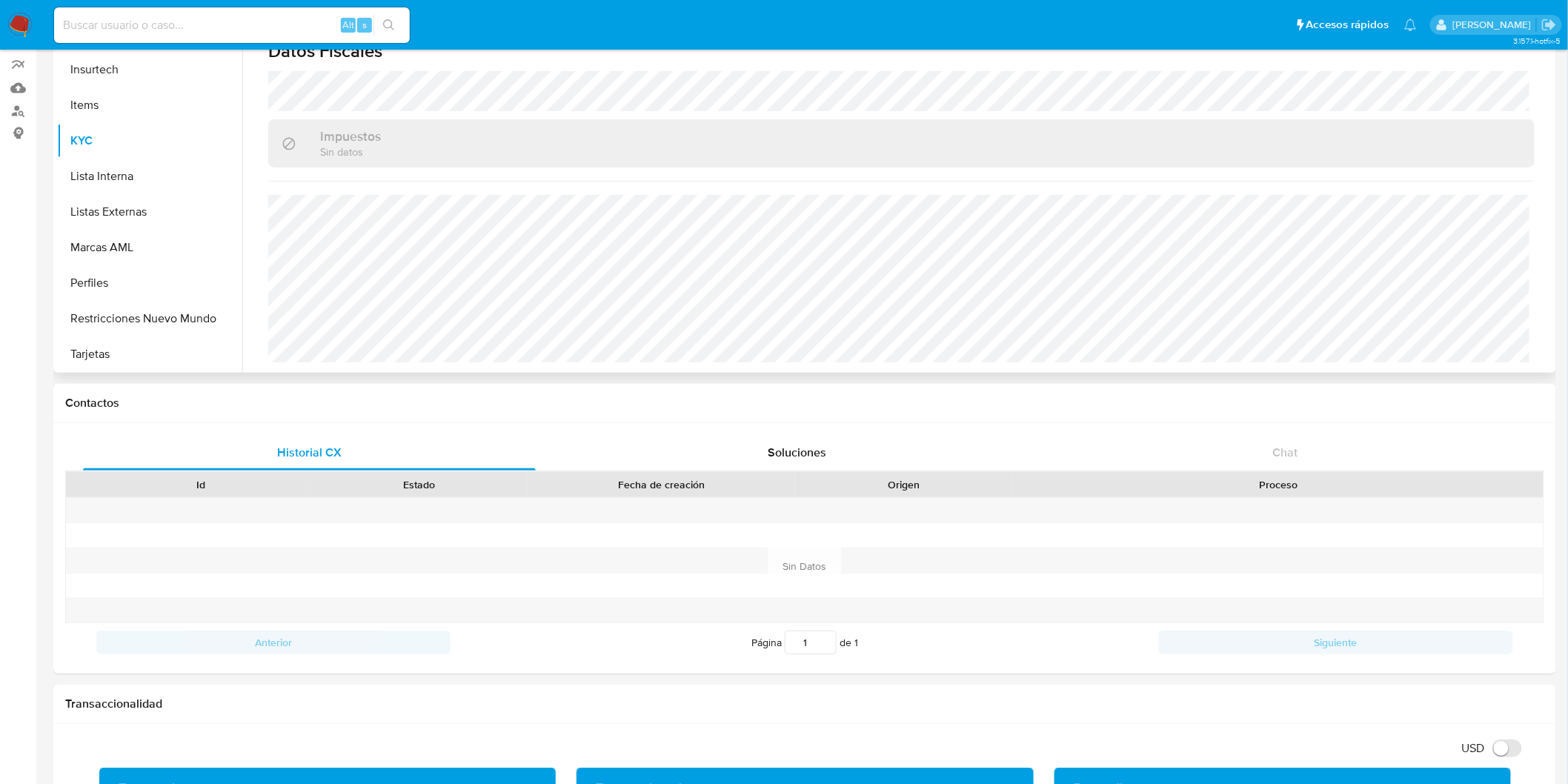
scroll to position [0, 0]
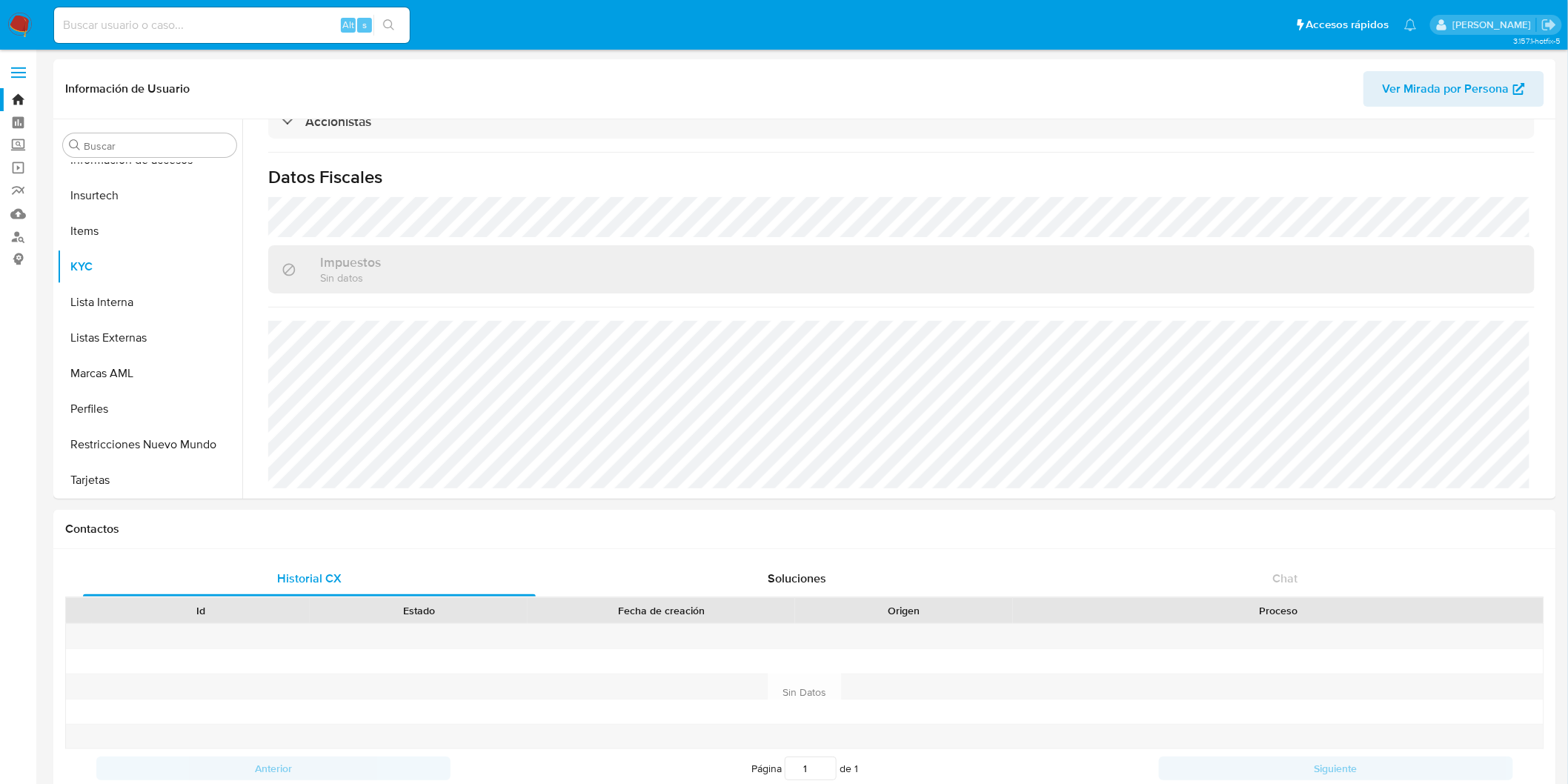
click at [18, 20] on img at bounding box center [20, 25] width 25 height 25
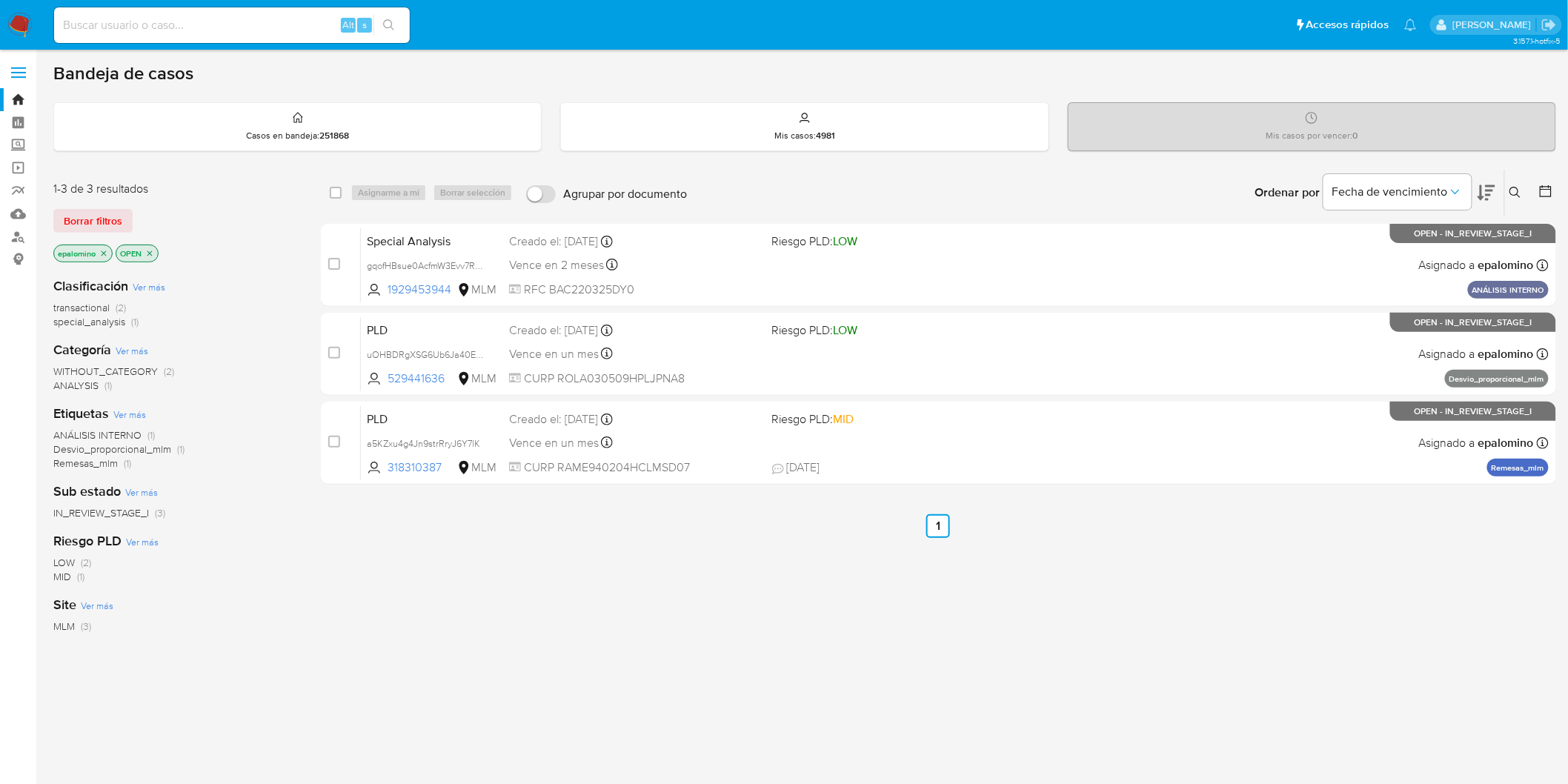
click at [662, 487] on div "select-all-cases-checkbox Asignarme a mí Borrar selección Agrupar por documento…" at bounding box center [938, 330] width 1236 height 322
click at [732, 564] on div "select-all-cases-checkbox Asignarme a mí Borrar selección Agrupar por documento…" at bounding box center [938, 505] width 1236 height 672
click at [112, 218] on span "Borrar filtros" at bounding box center [94, 220] width 59 height 20
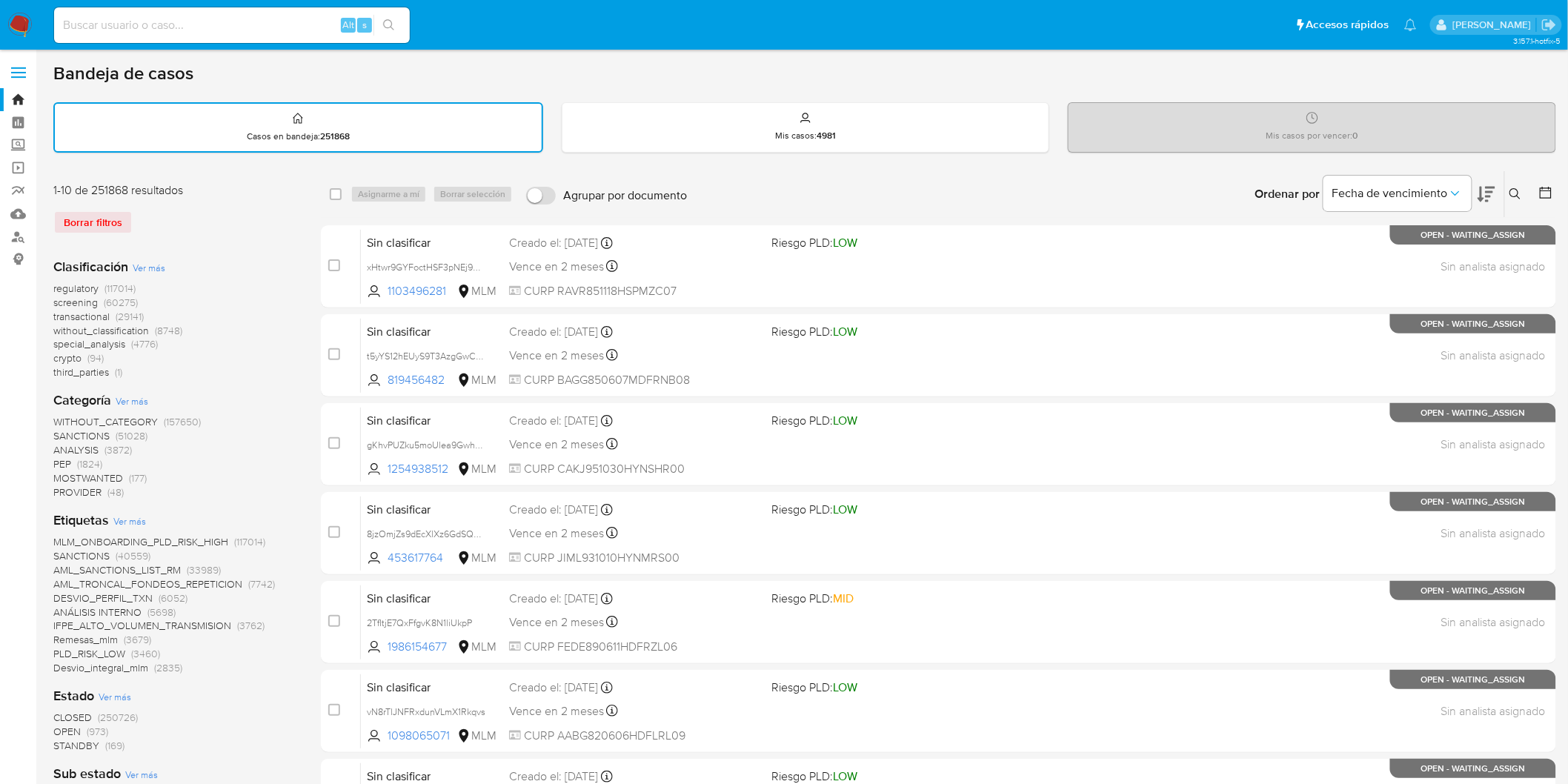
click at [1520, 190] on icon at bounding box center [1515, 193] width 12 height 12
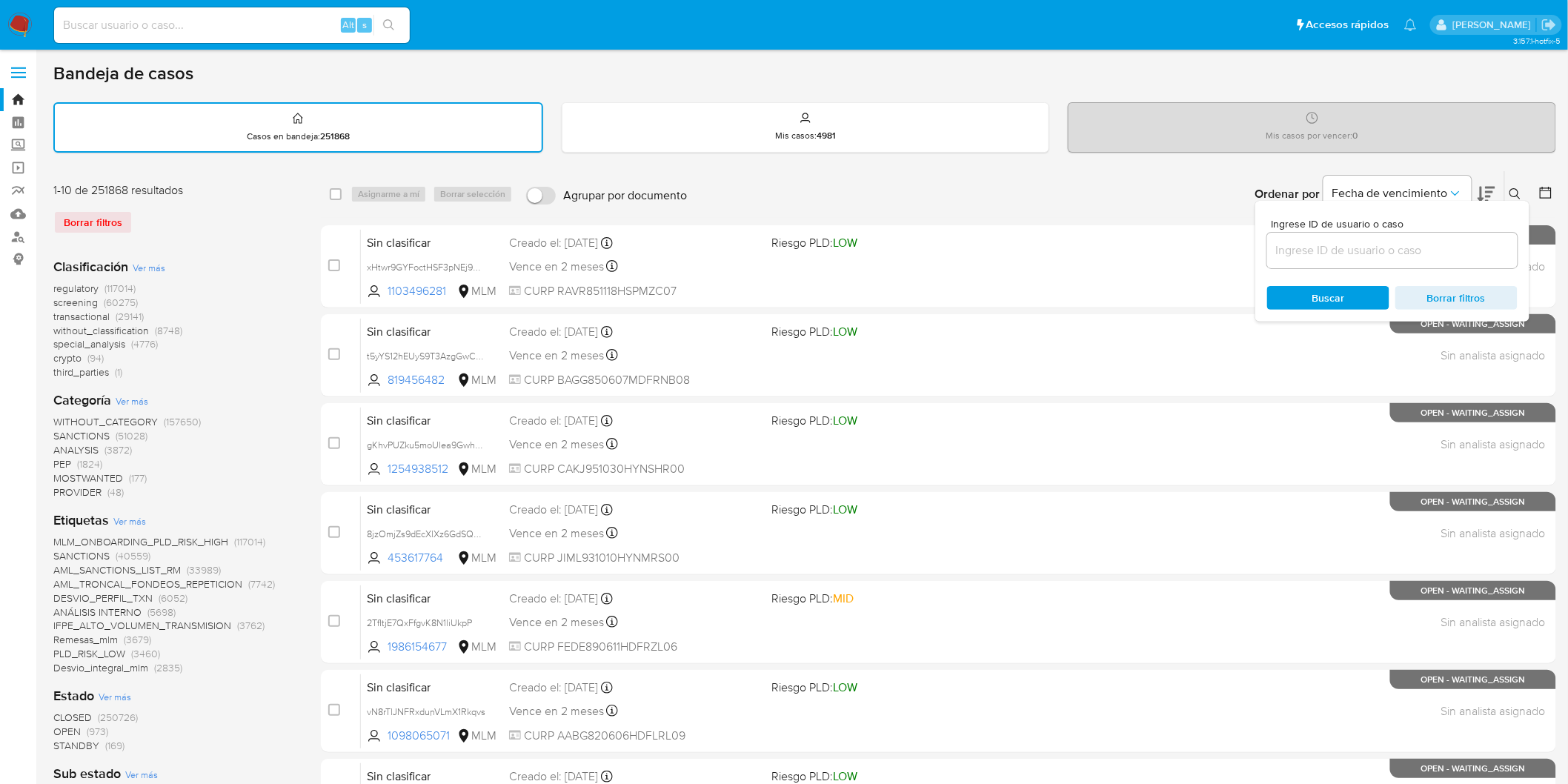
click at [1361, 241] on input at bounding box center [1392, 250] width 250 height 20
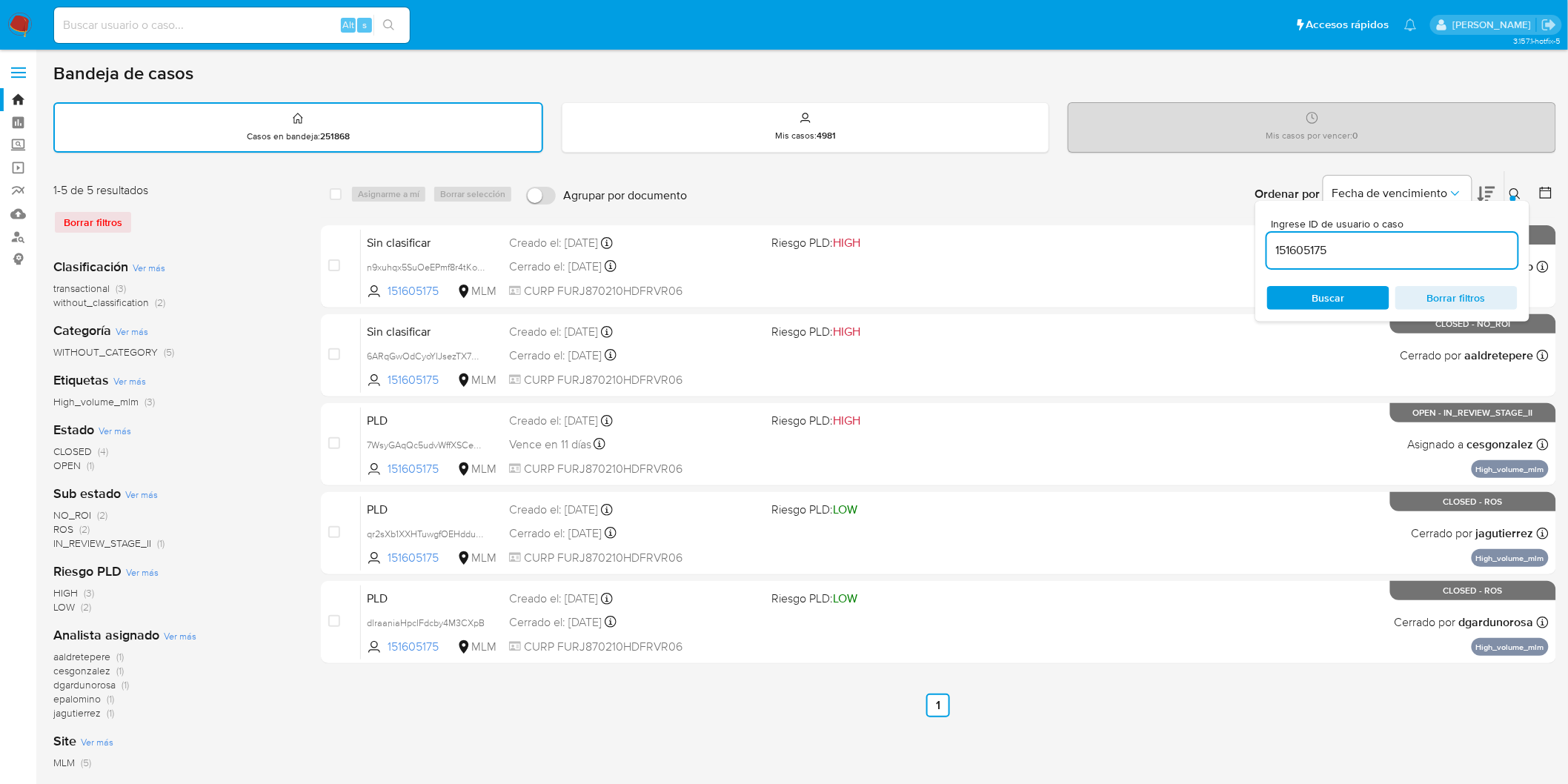
click at [1513, 191] on icon at bounding box center [1515, 193] width 12 height 12
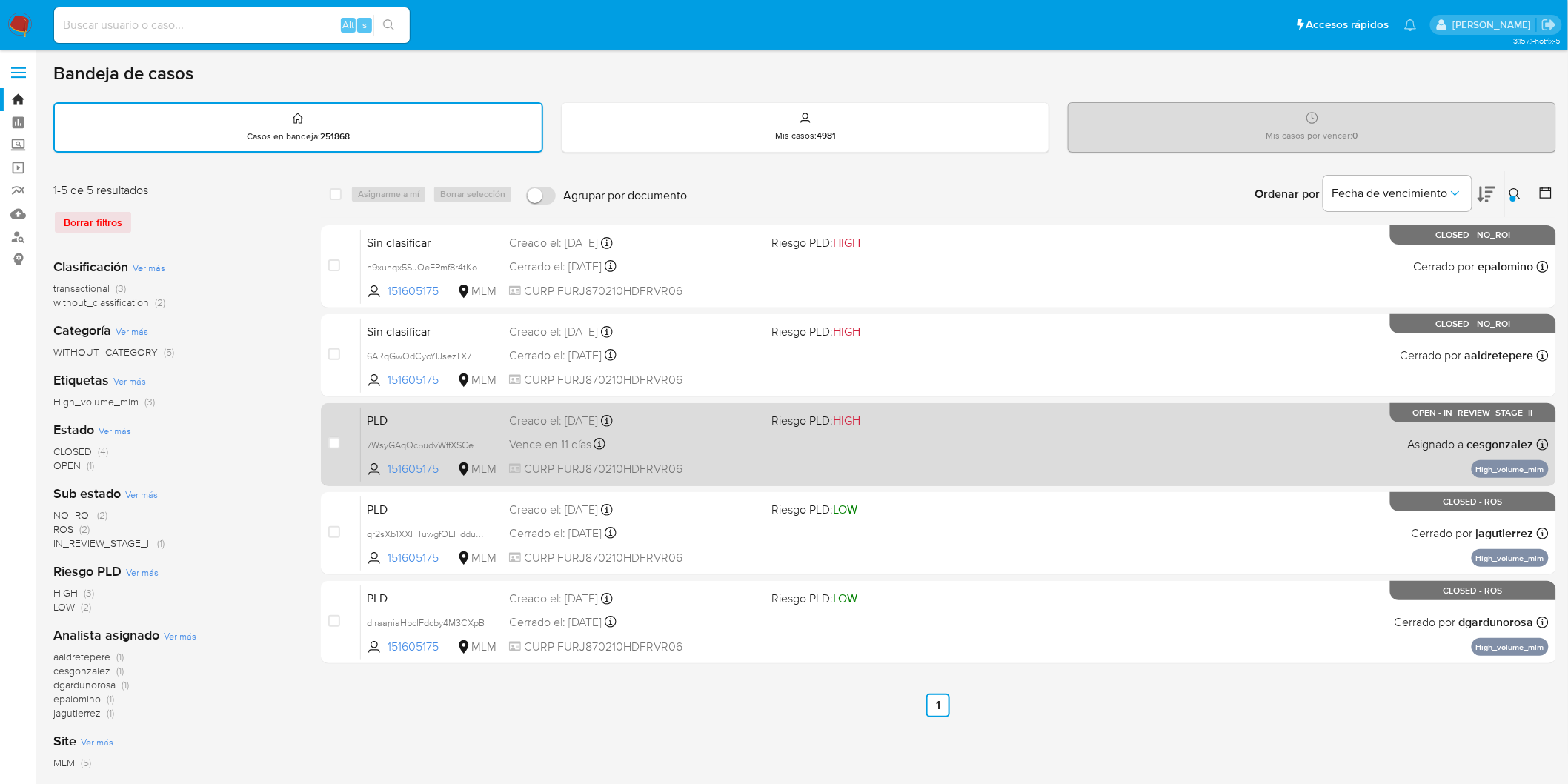
click at [397, 416] on span "PLD" at bounding box center [432, 420] width 130 height 20
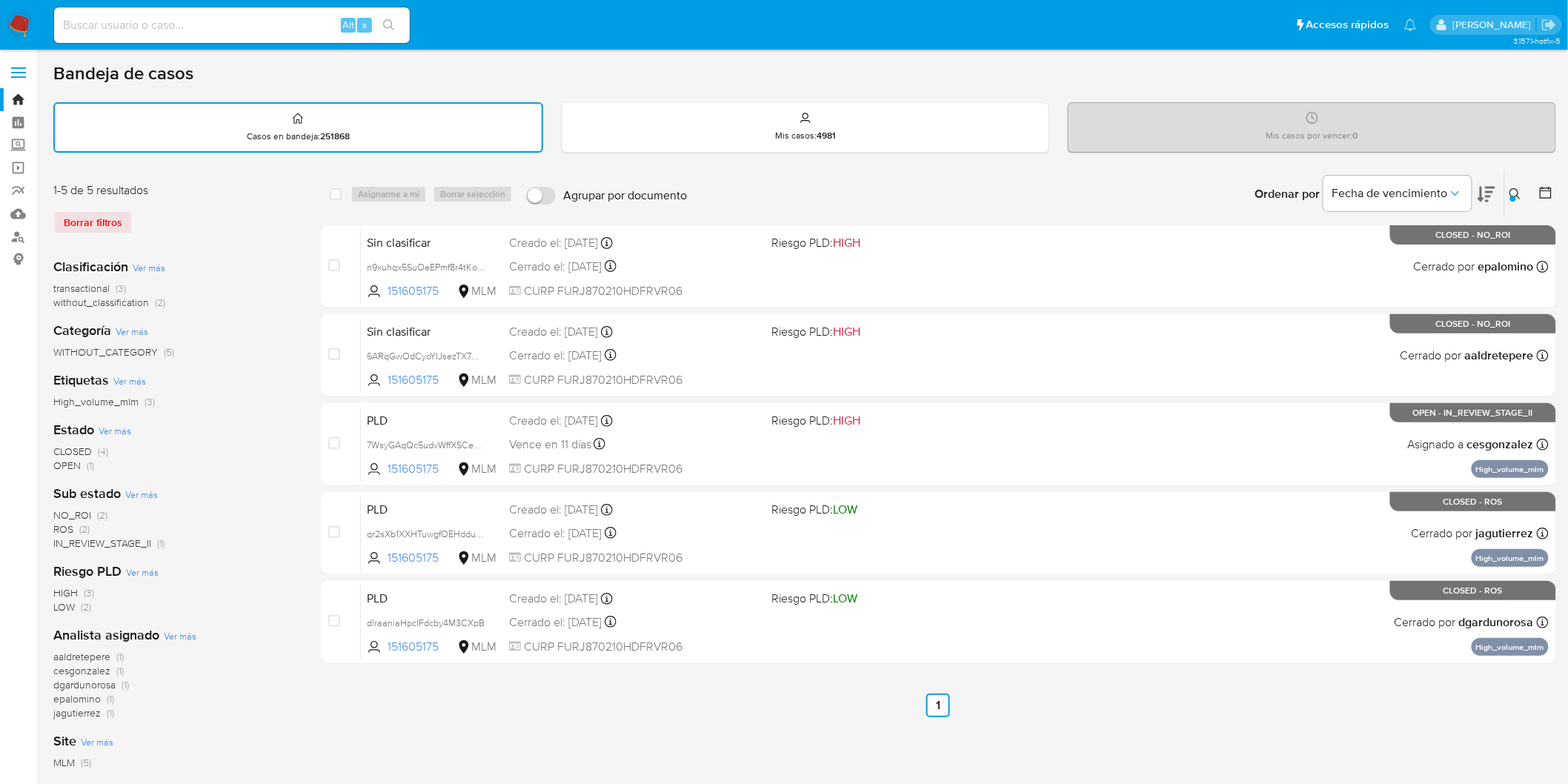
click at [1516, 185] on button at bounding box center [1517, 194] width 24 height 18
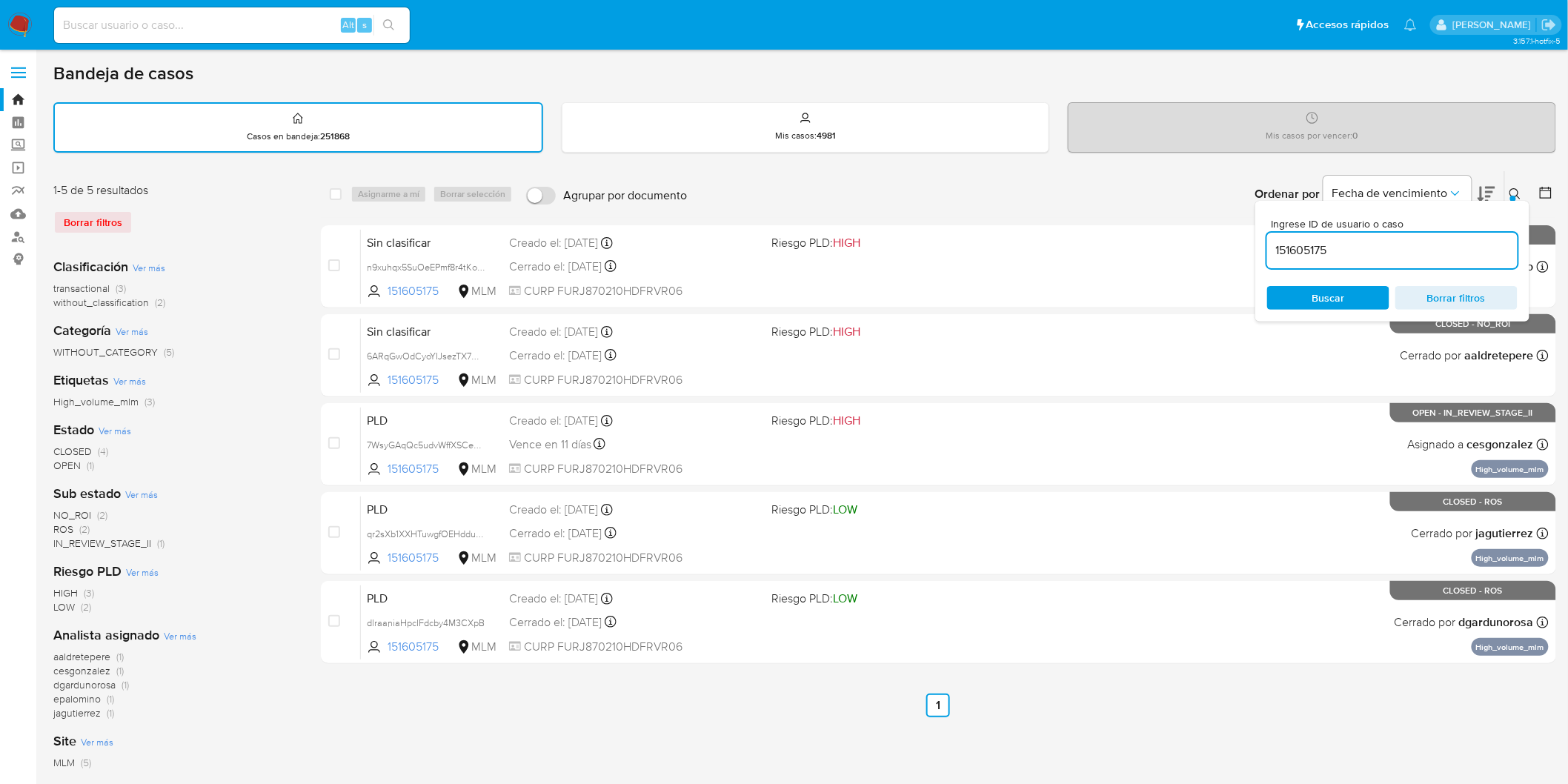
click at [1317, 243] on input "151605175" at bounding box center [1392, 250] width 250 height 20
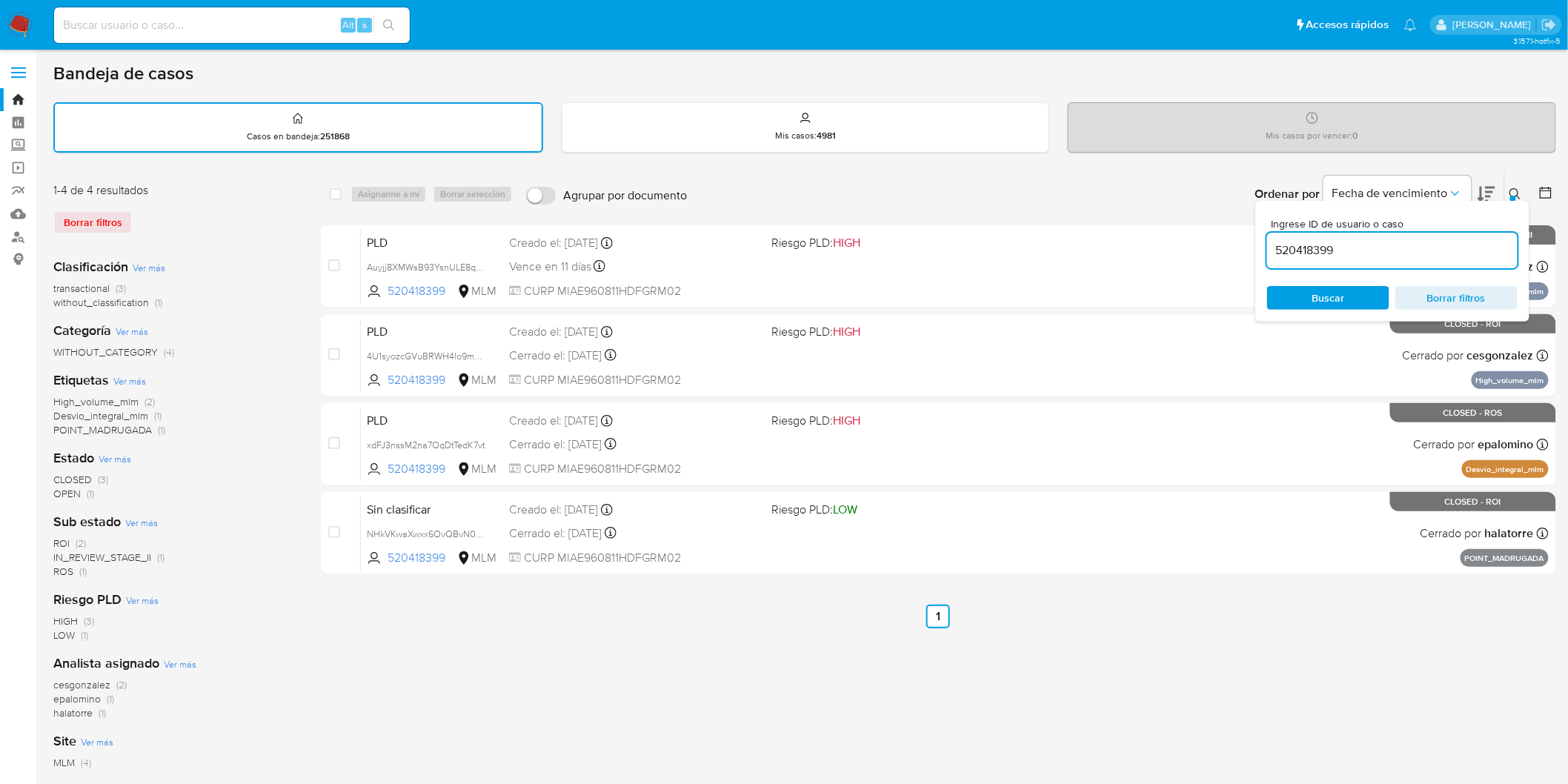
click at [1507, 190] on button at bounding box center [1517, 194] width 24 height 18
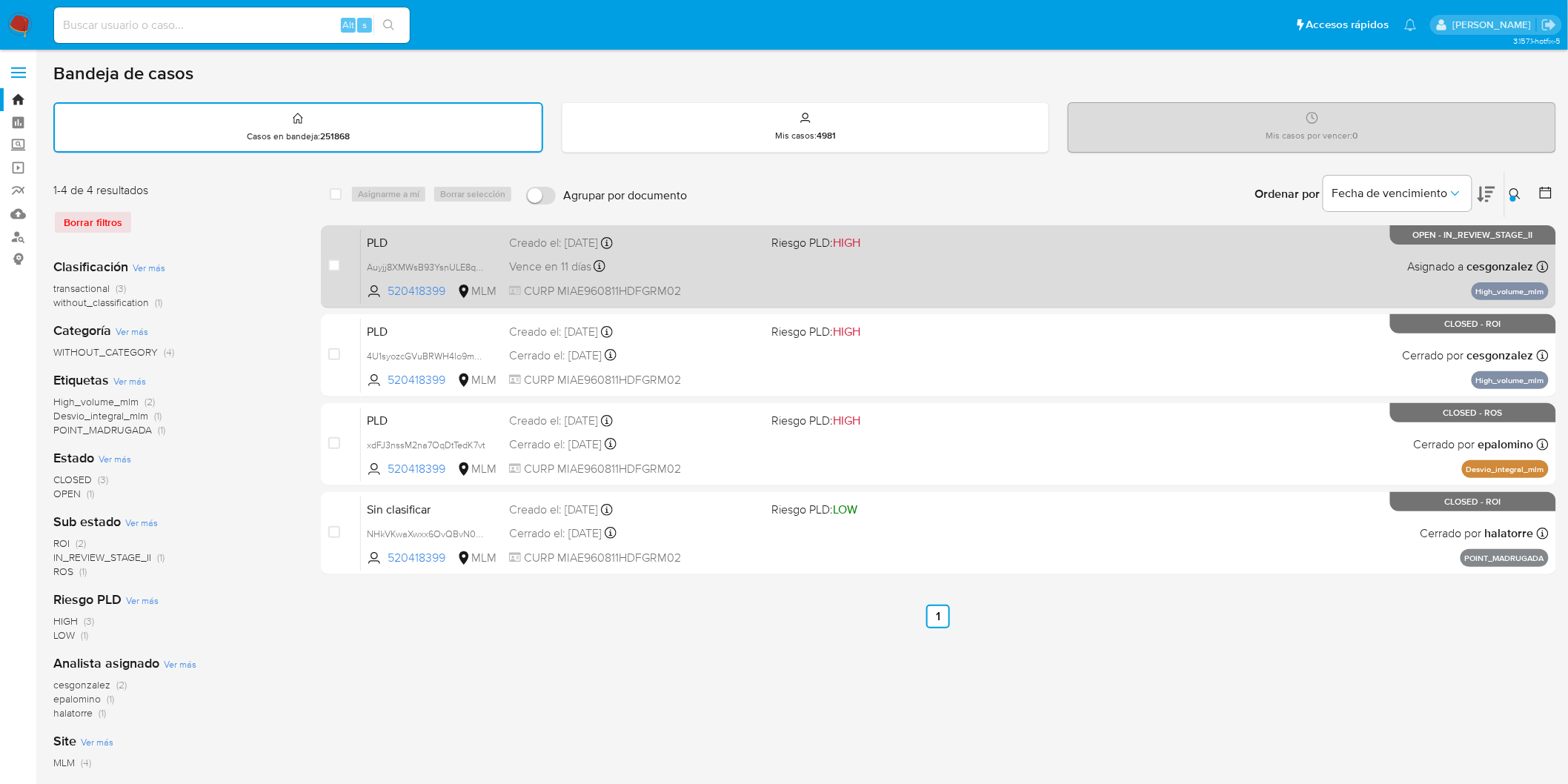
click at [386, 239] on span "PLD" at bounding box center [432, 241] width 130 height 20
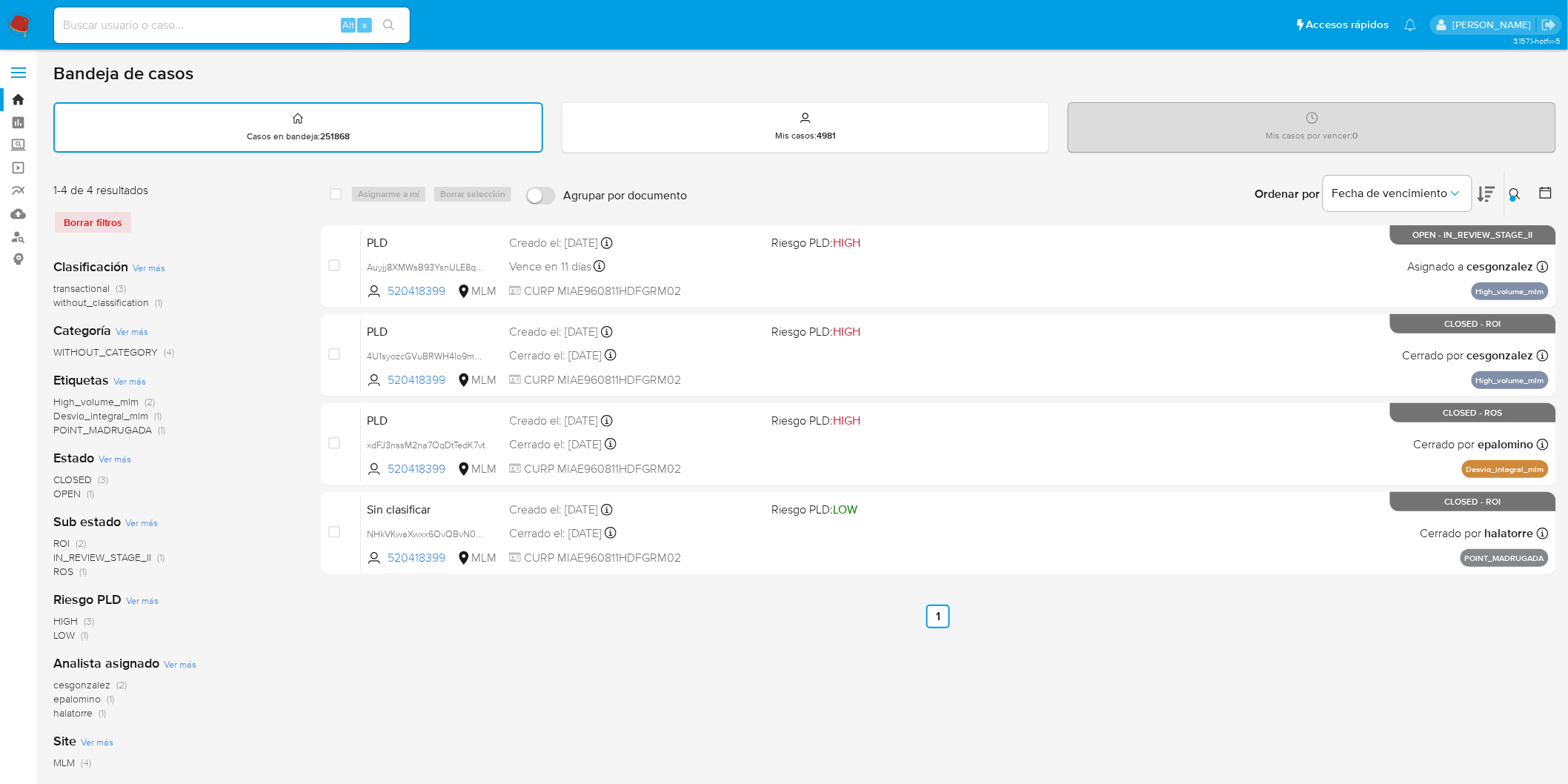
click at [1515, 188] on icon at bounding box center [1515, 193] width 12 height 12
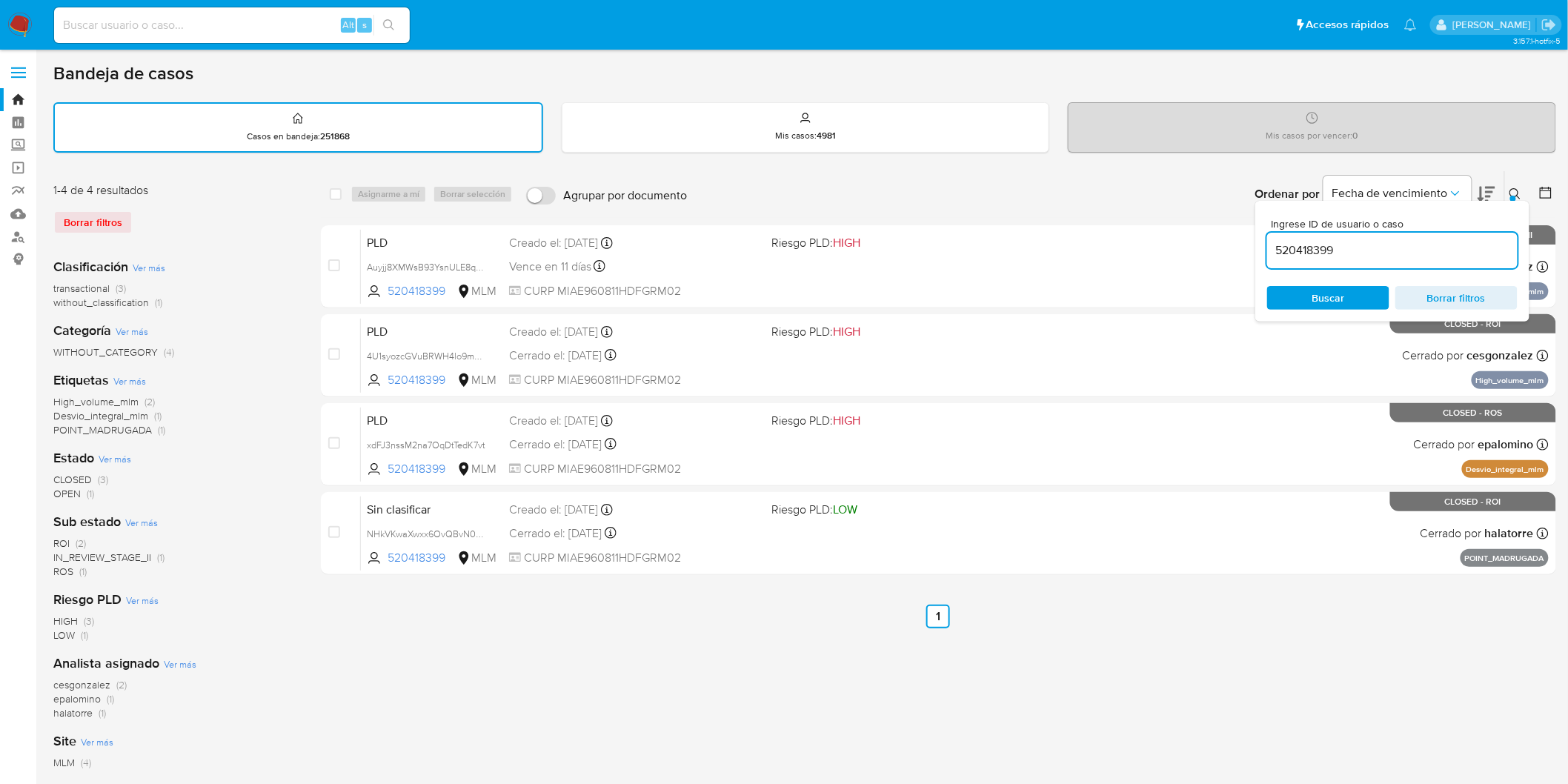
click at [1330, 249] on input "520418399" at bounding box center [1392, 250] width 250 height 20
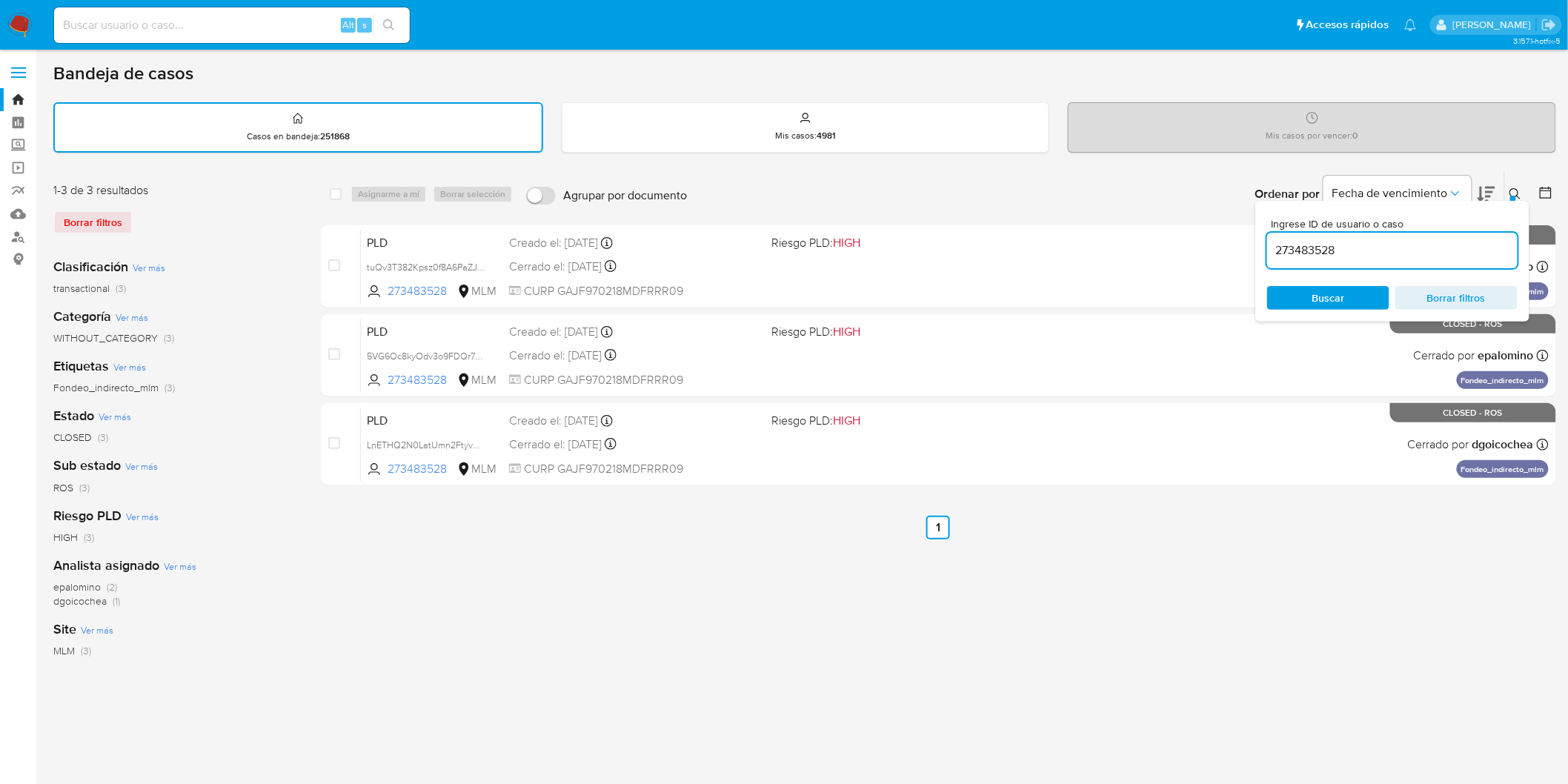
click at [1515, 192] on icon at bounding box center [1515, 193] width 12 height 12
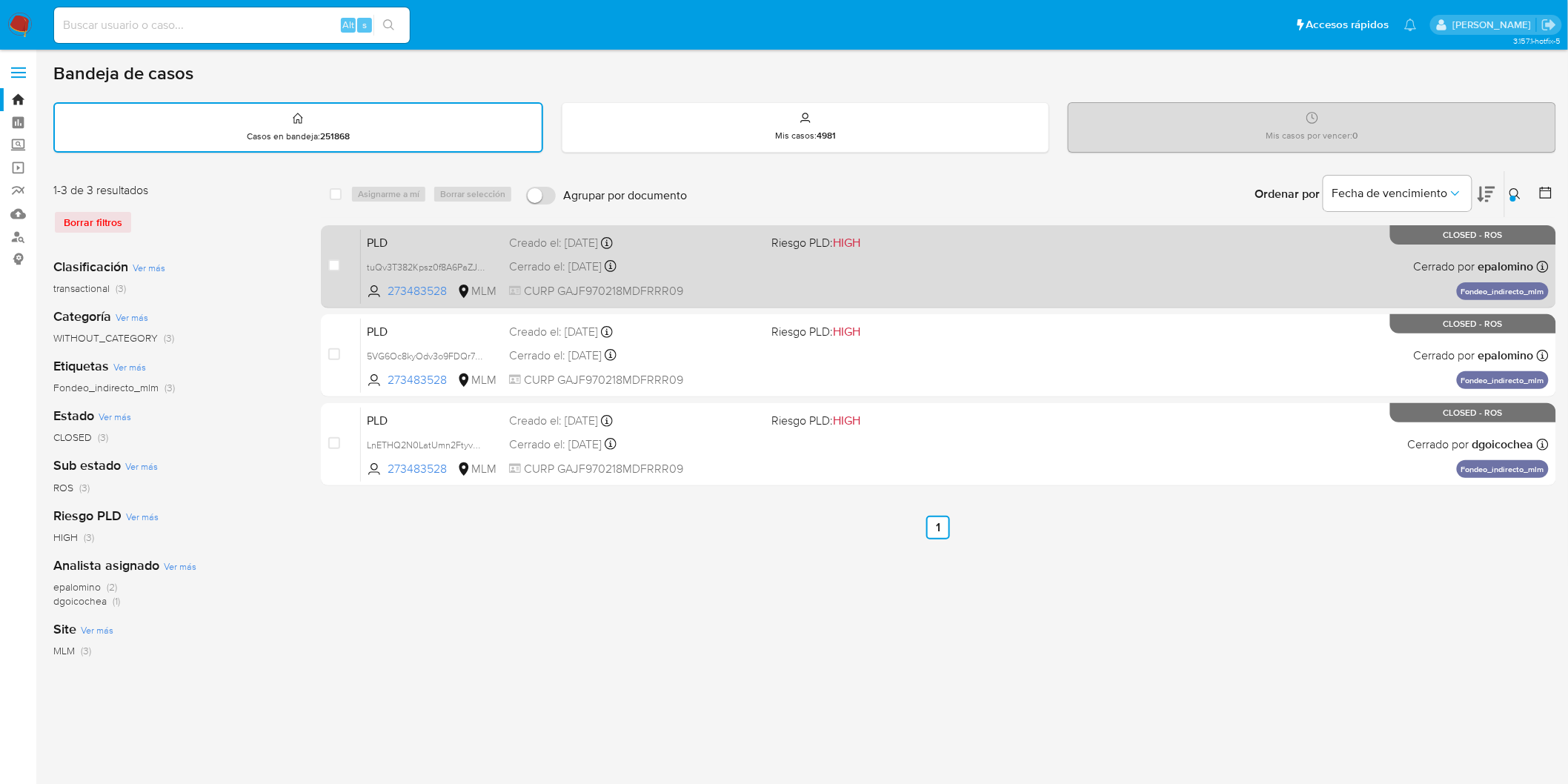
click at [374, 233] on span "PLD" at bounding box center [432, 241] width 130 height 20
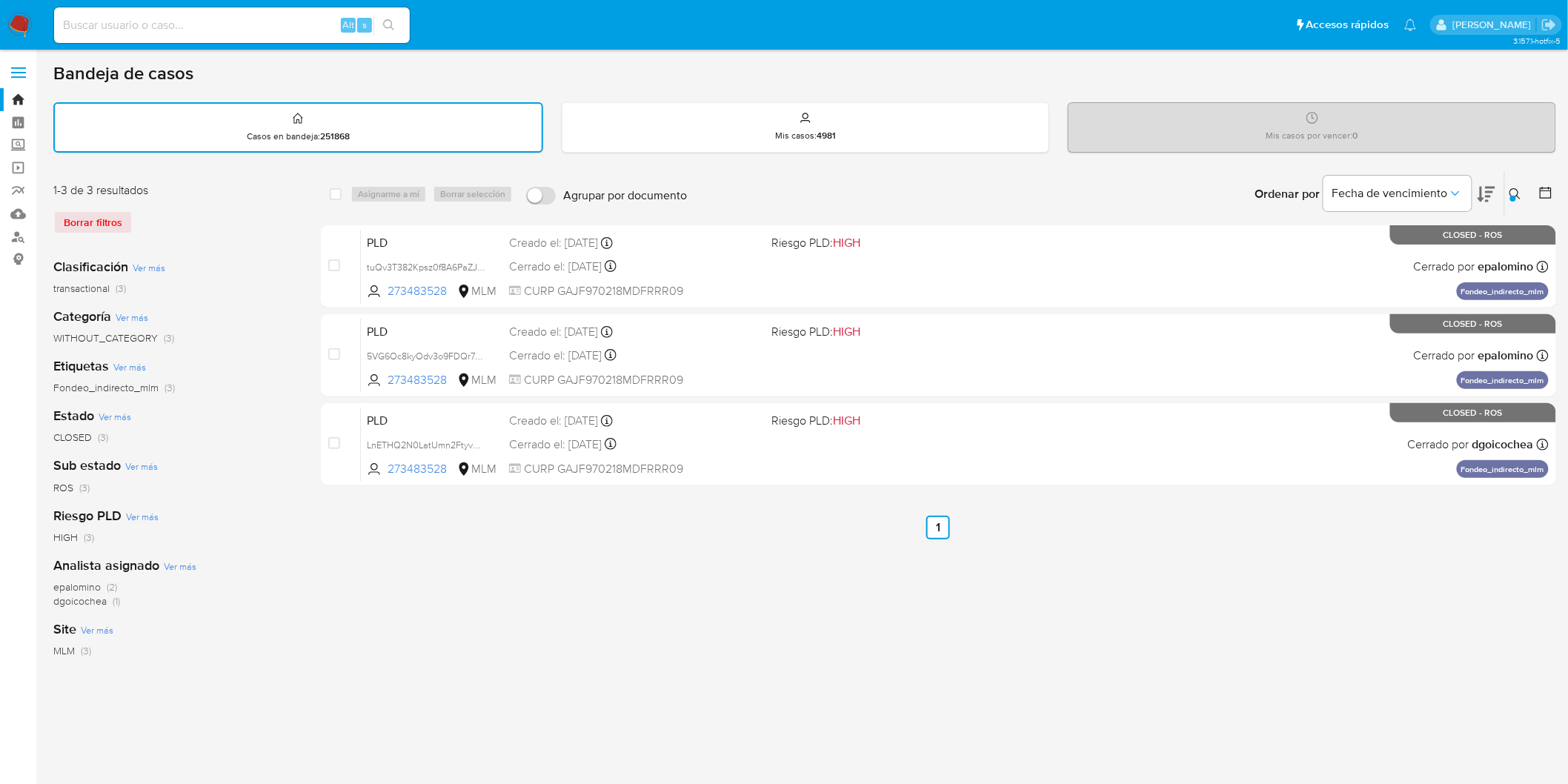
click at [1517, 191] on icon at bounding box center [1515, 193] width 12 height 12
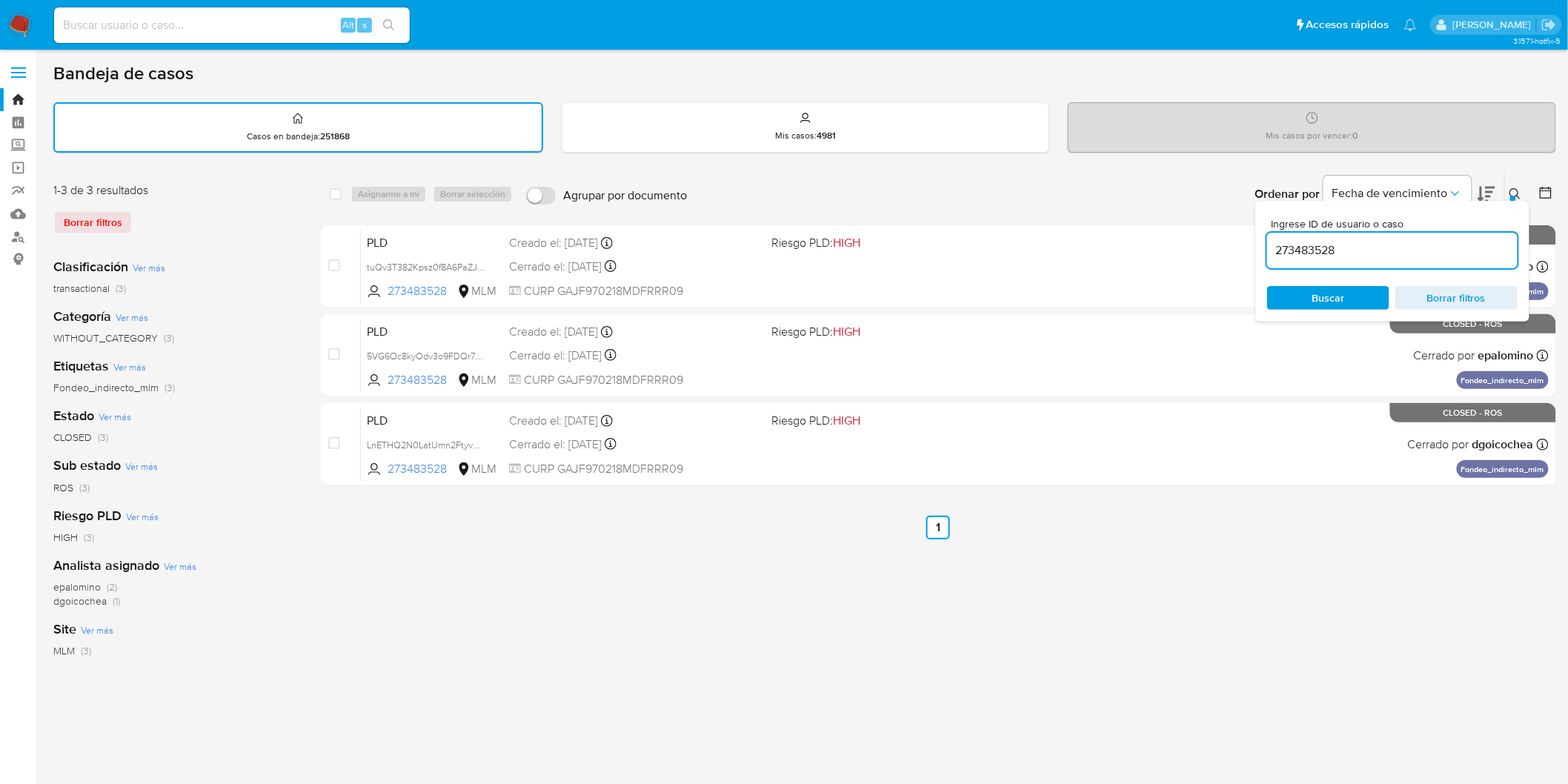
click at [1321, 245] on input "273483528" at bounding box center [1392, 250] width 250 height 20
type input "1978037424"
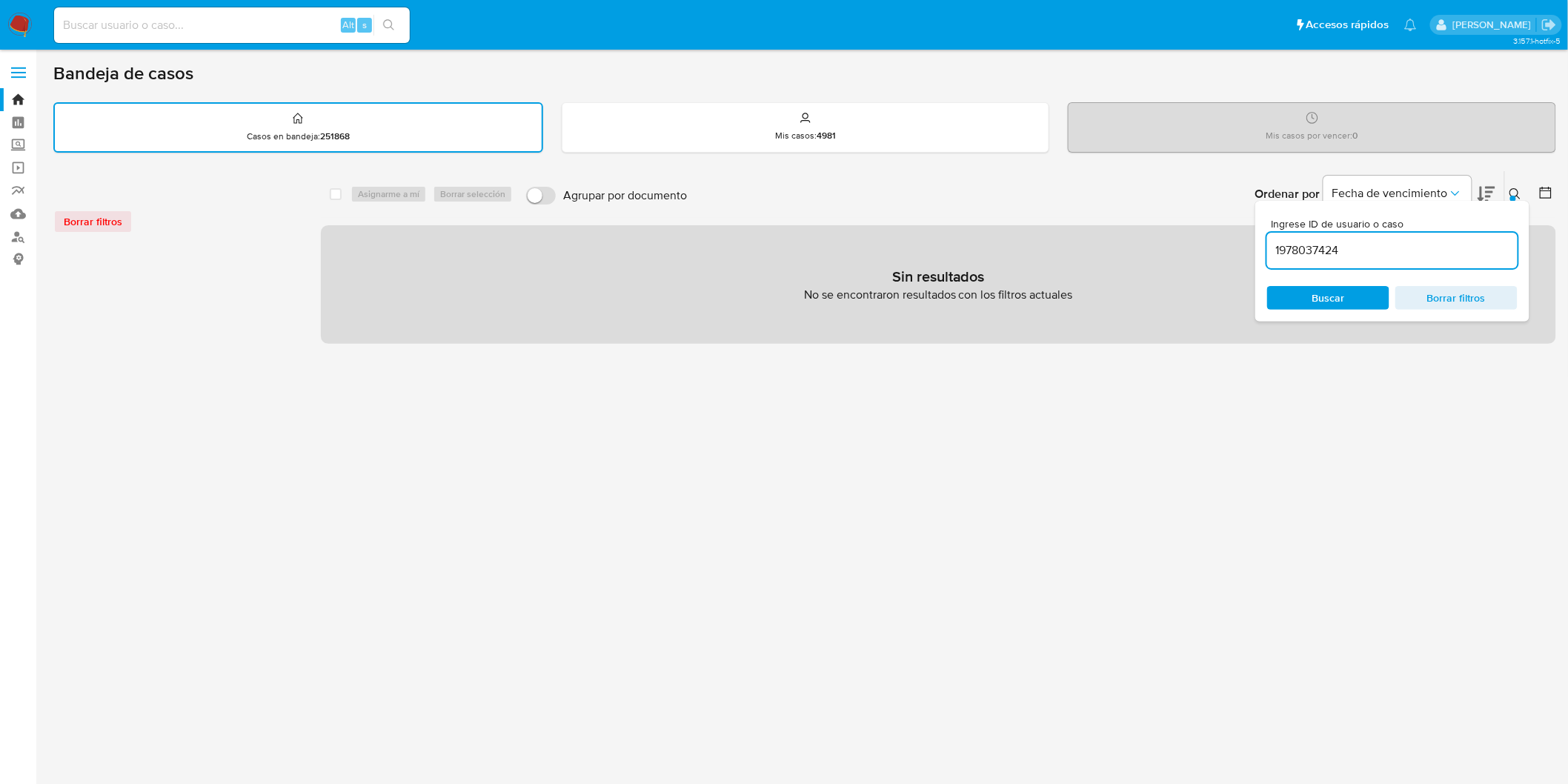
click at [151, 25] on input at bounding box center [232, 25] width 355 height 20
paste input "1978037424"
type input "1978037424"
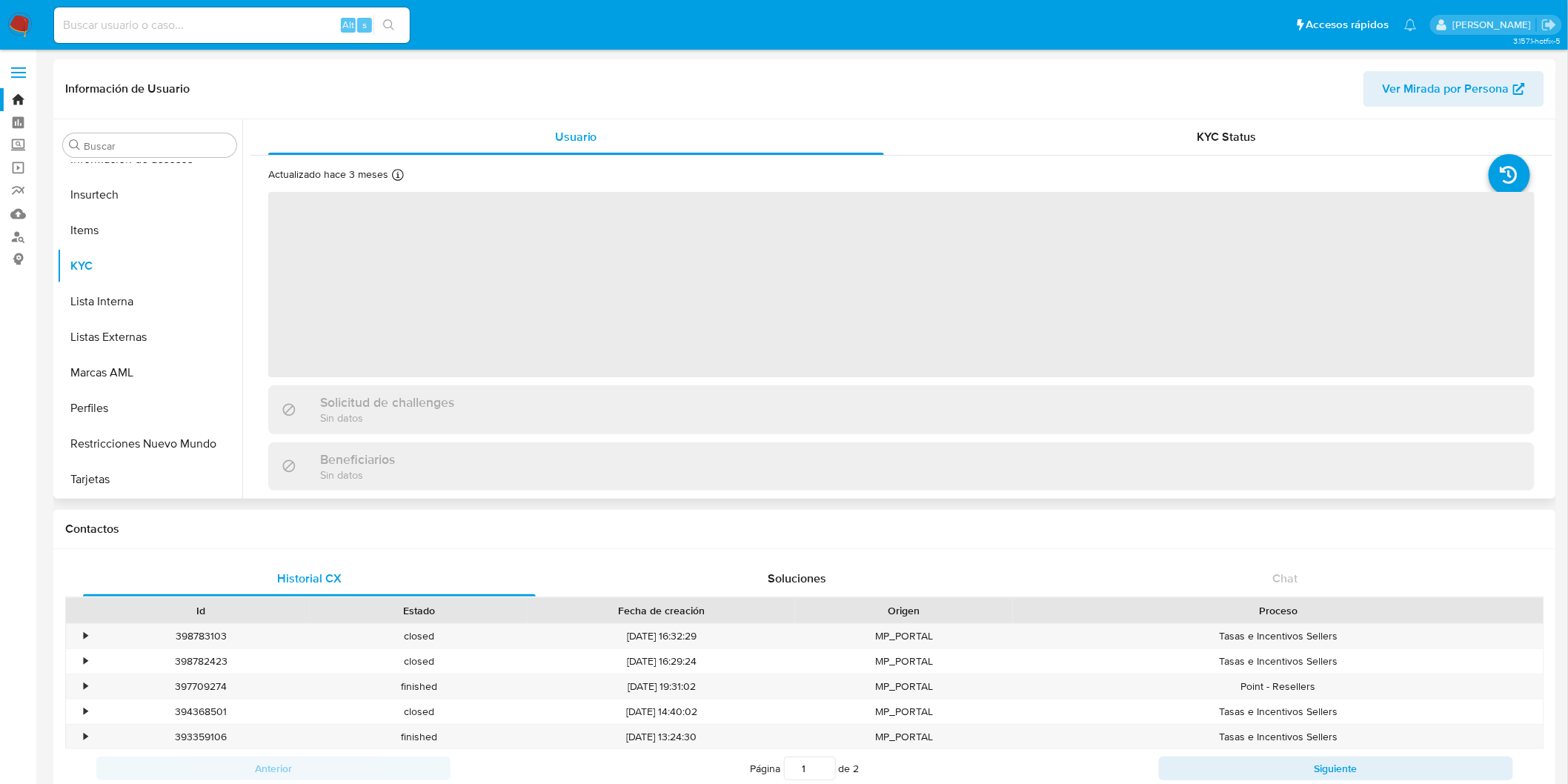
scroll to position [625, 0]
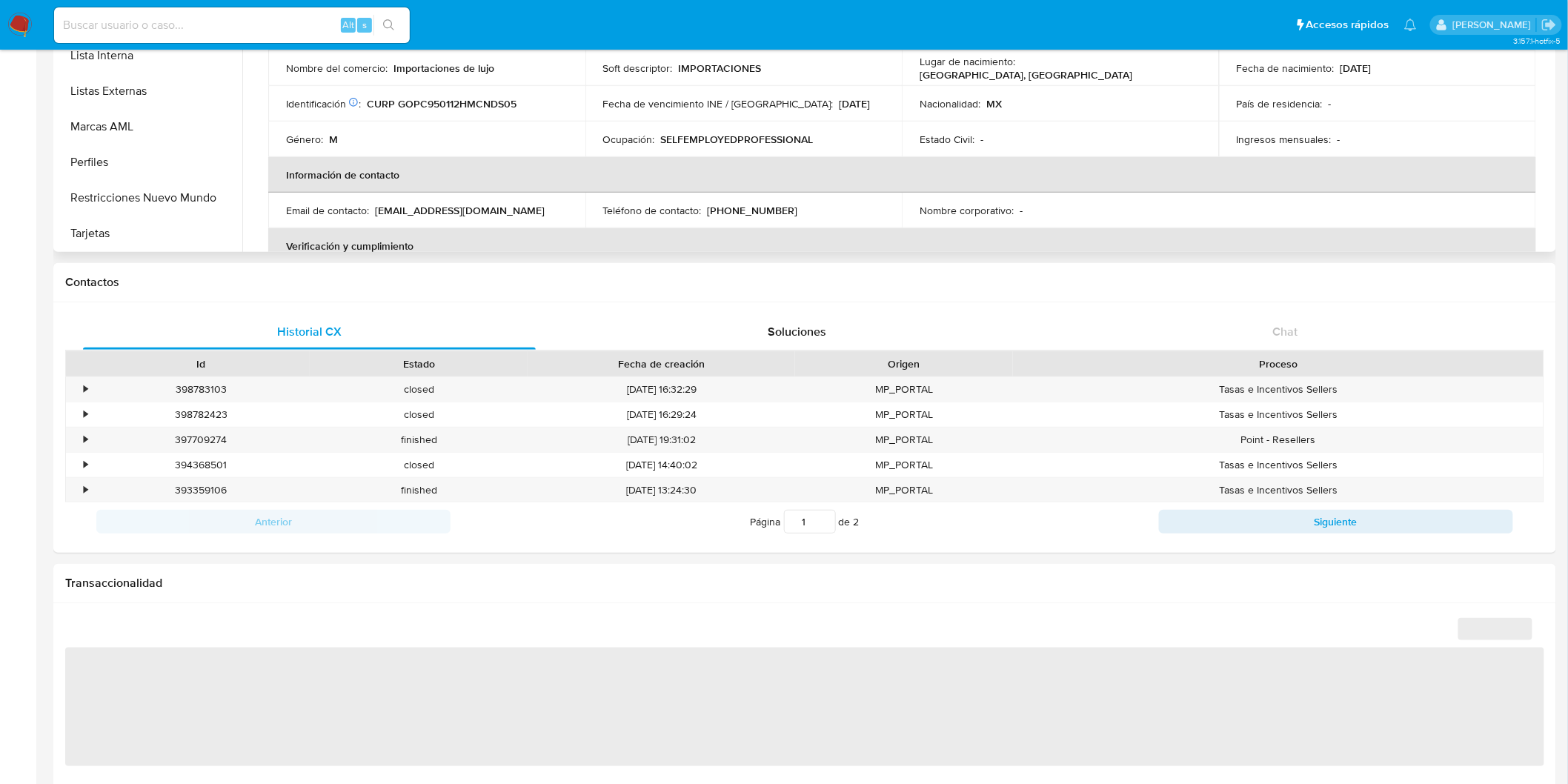
select select "10"
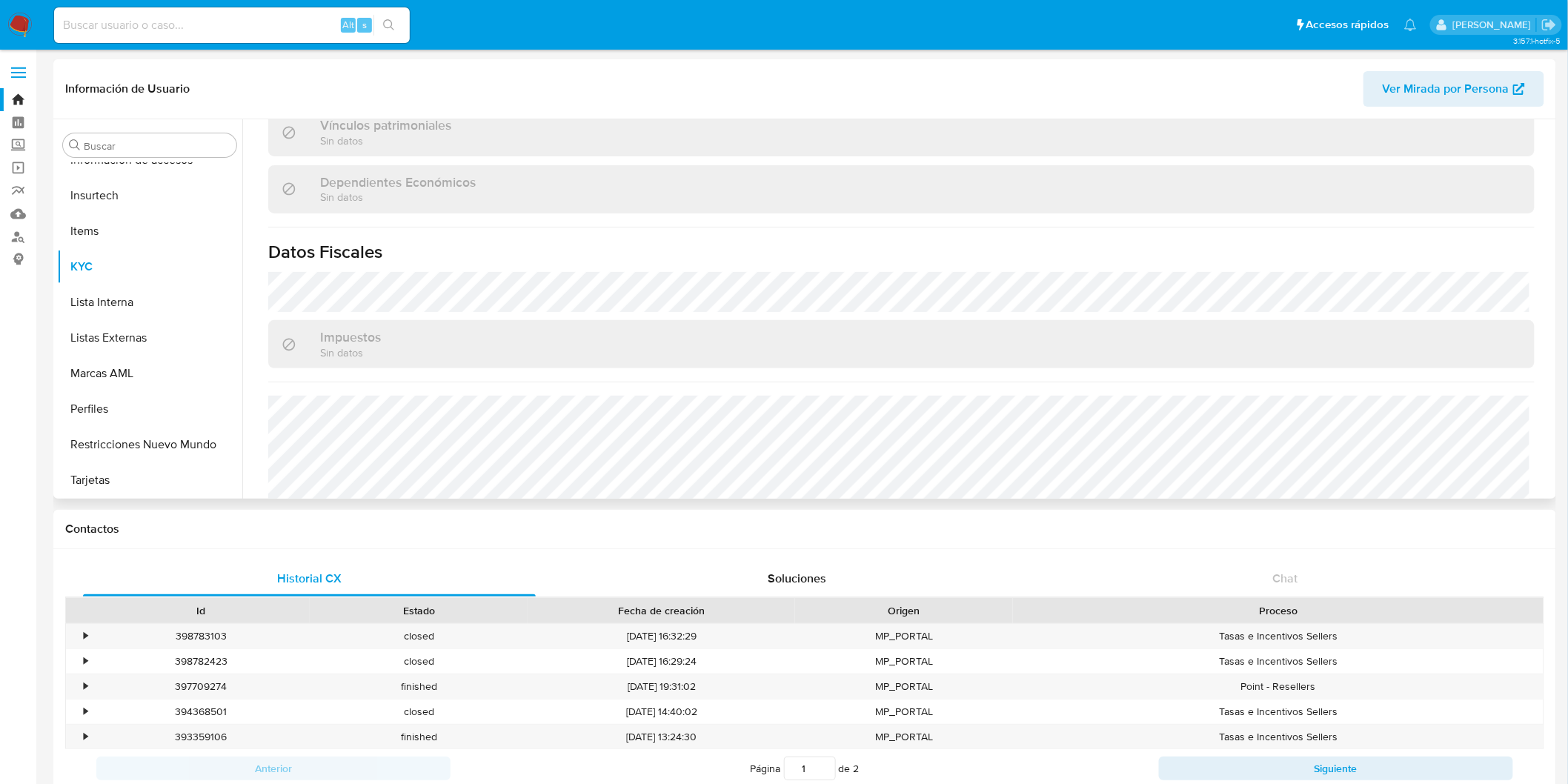
scroll to position [916, 0]
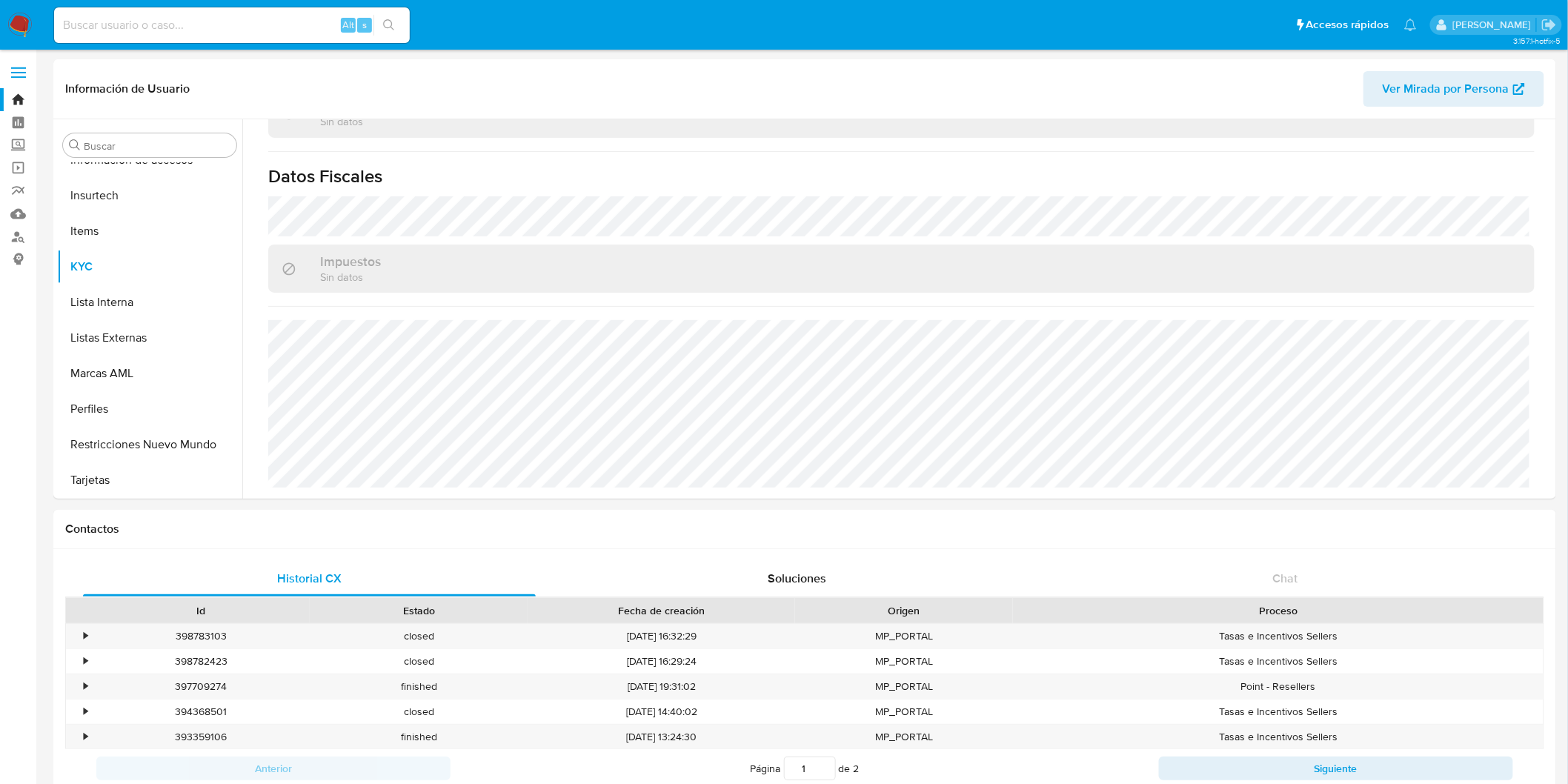
click at [24, 27] on img at bounding box center [20, 25] width 25 height 25
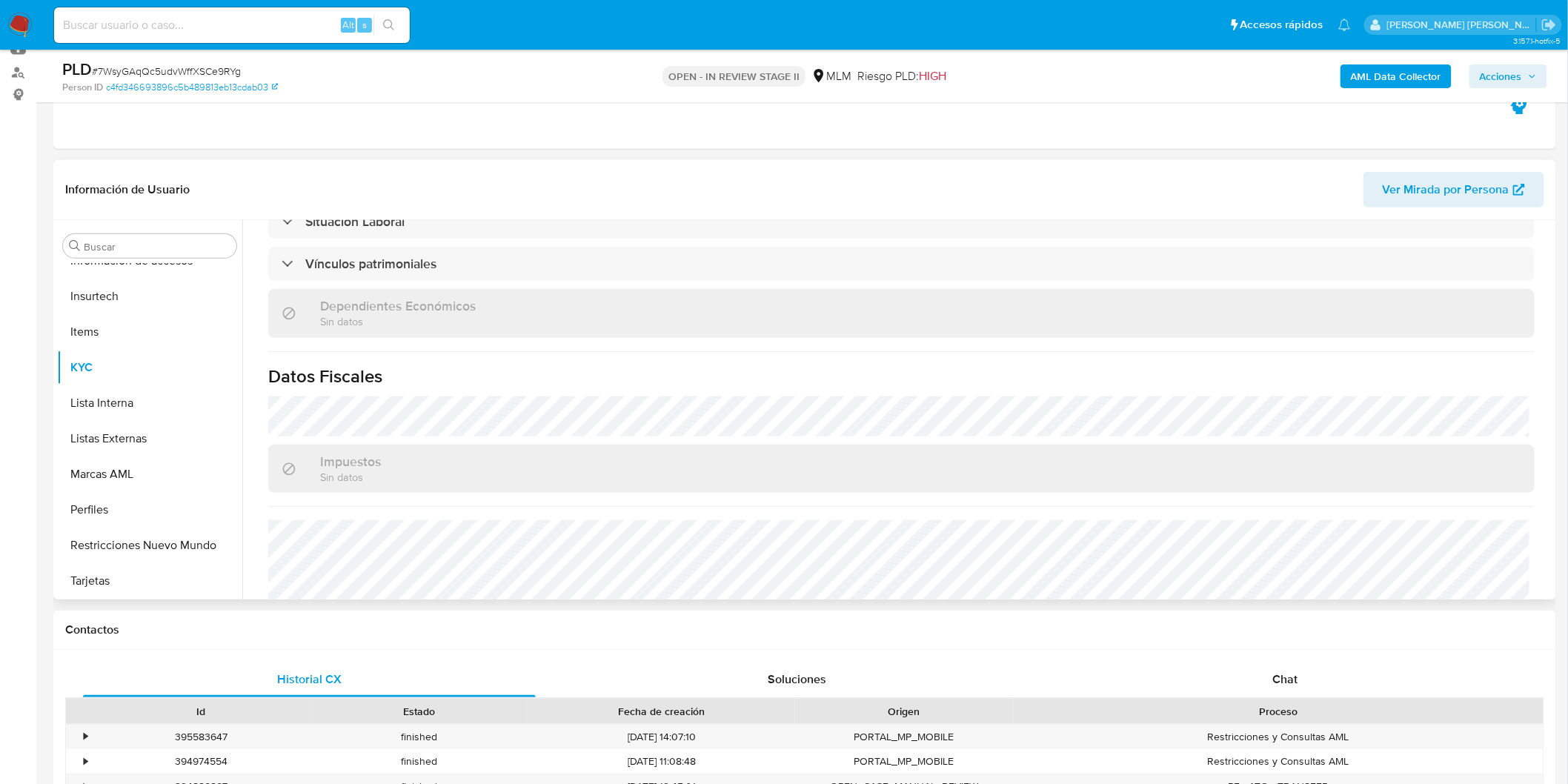
scroll to position [844, 0]
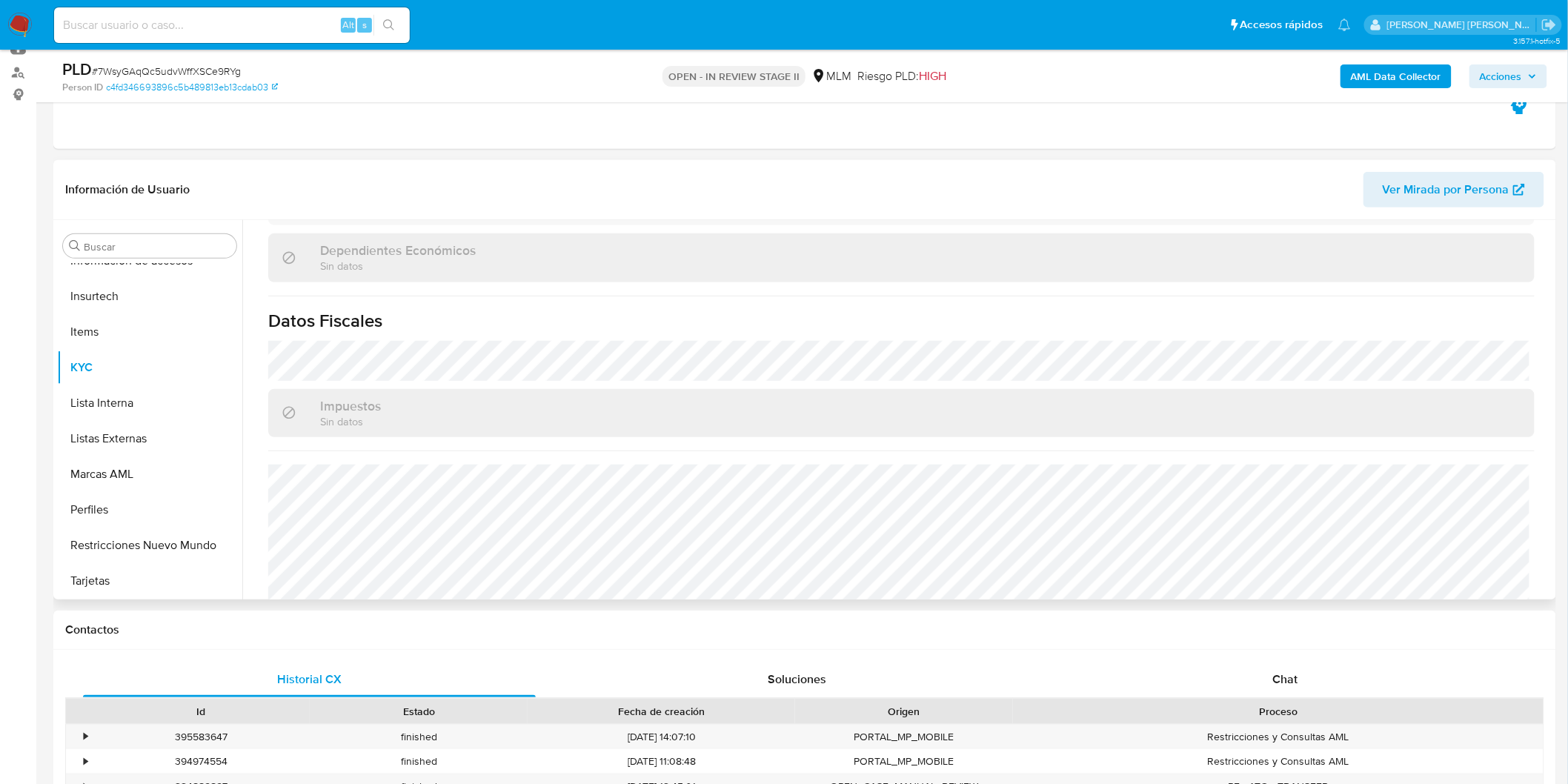
select select "10"
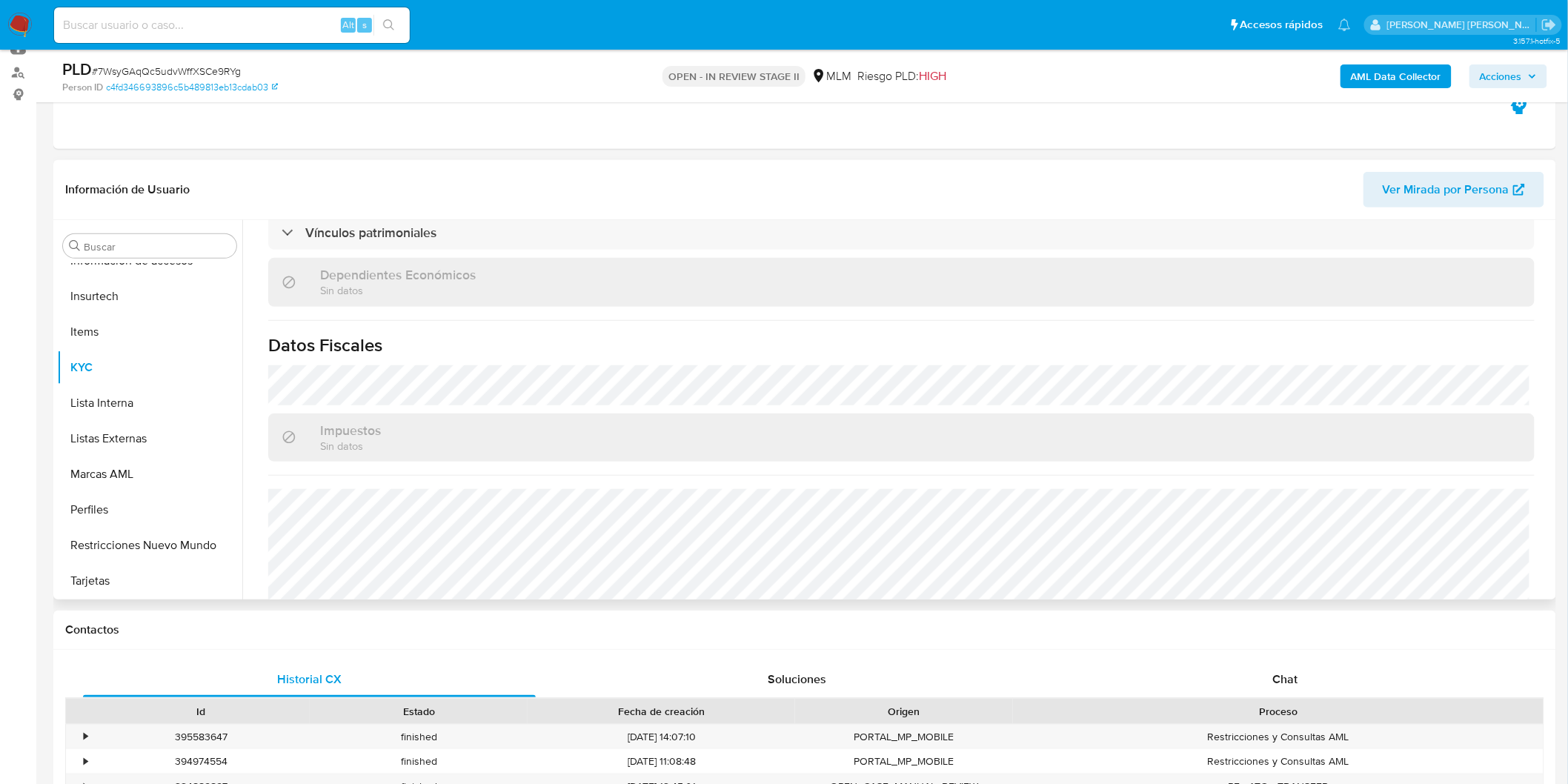
scroll to position [887, 0]
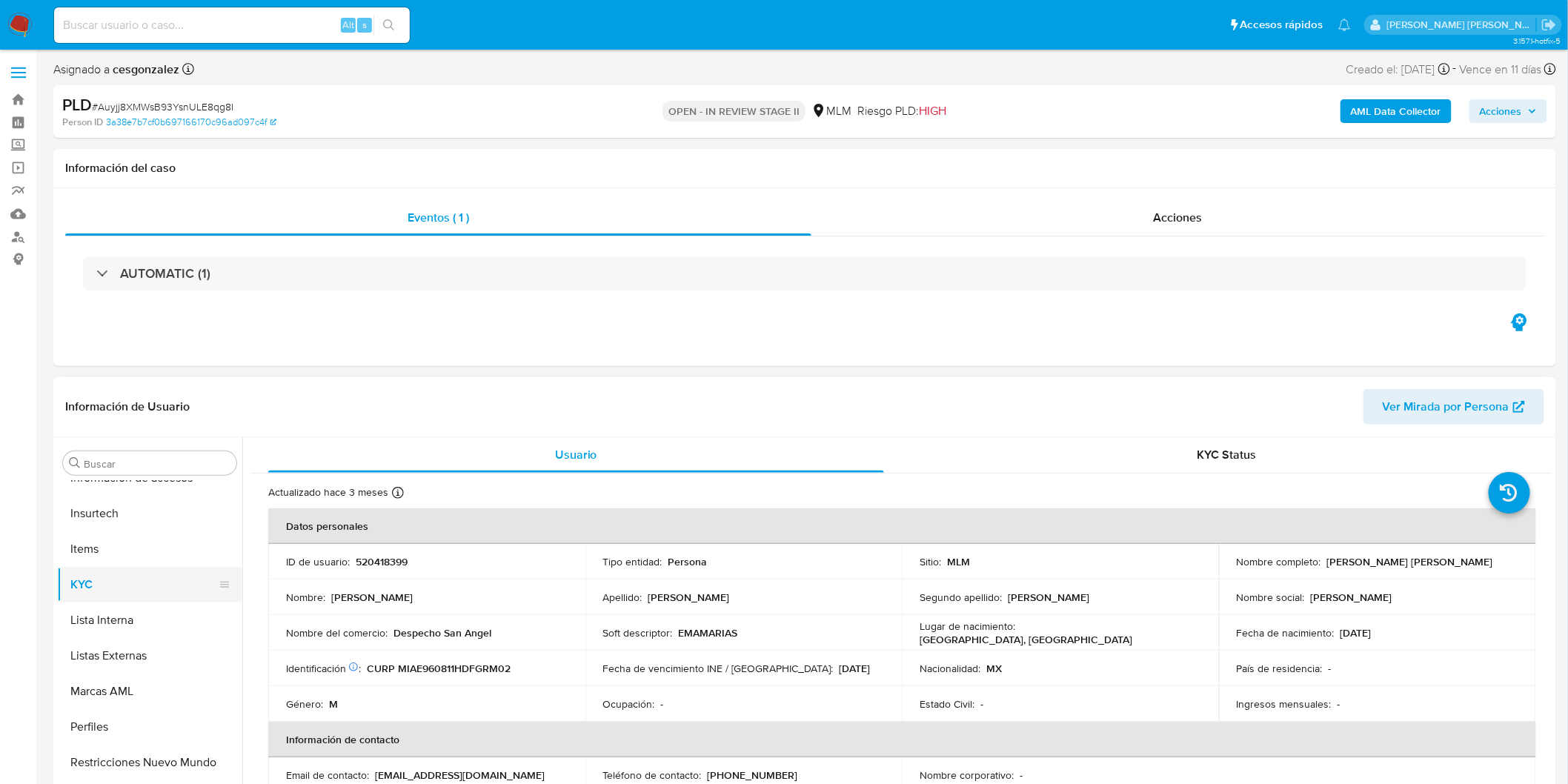
select select "10"
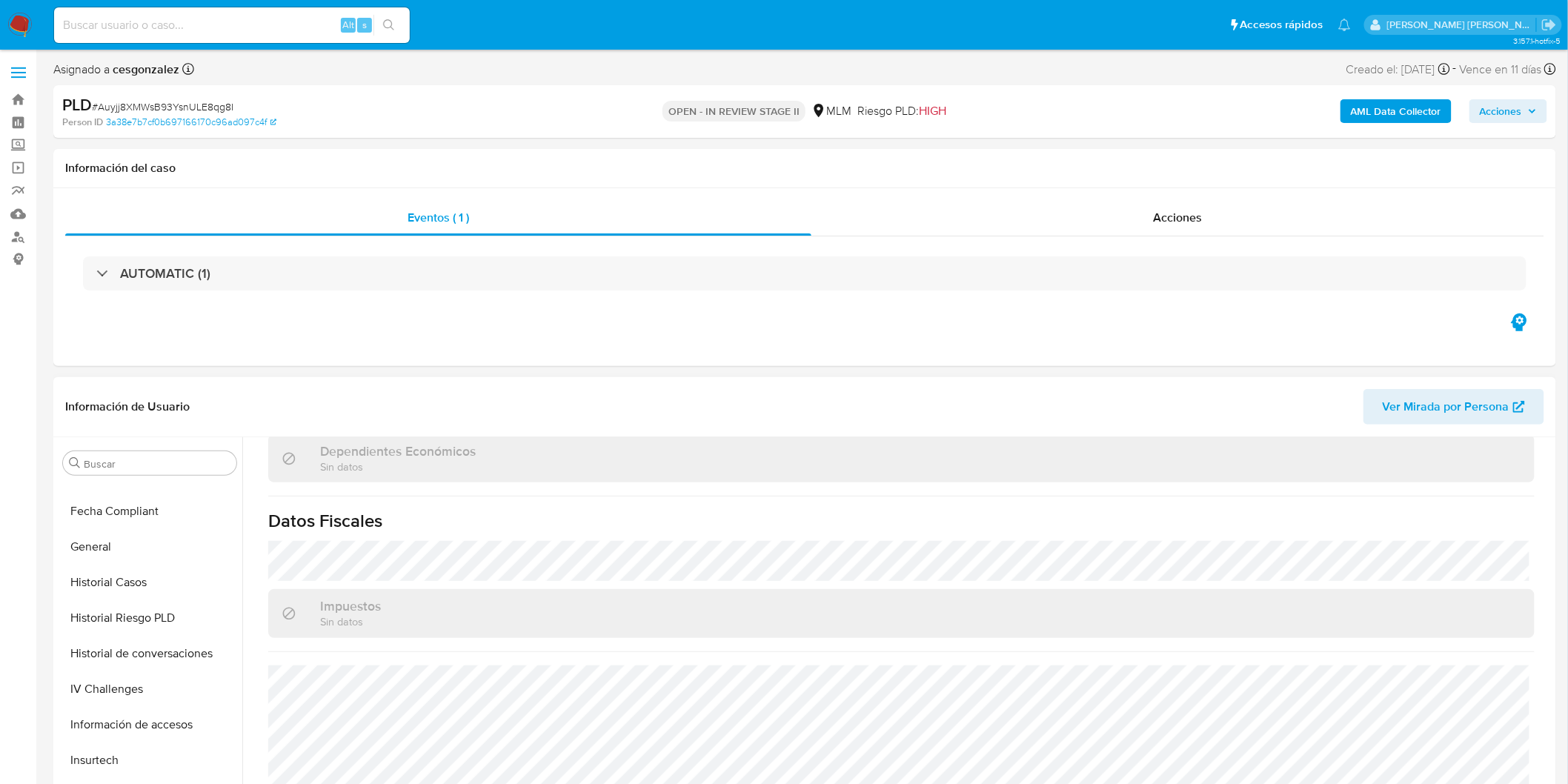
scroll to position [902, 0]
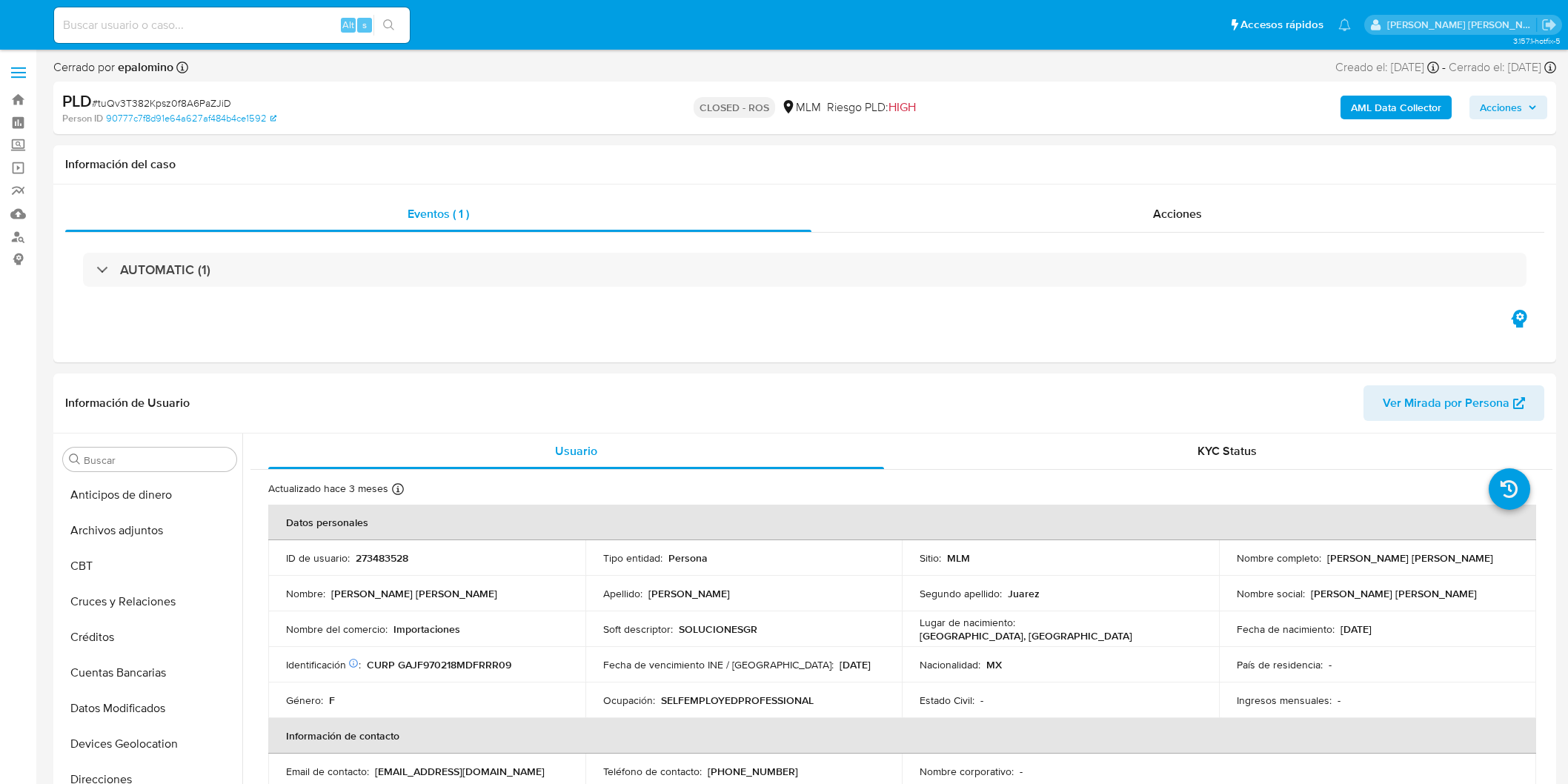
select select "10"
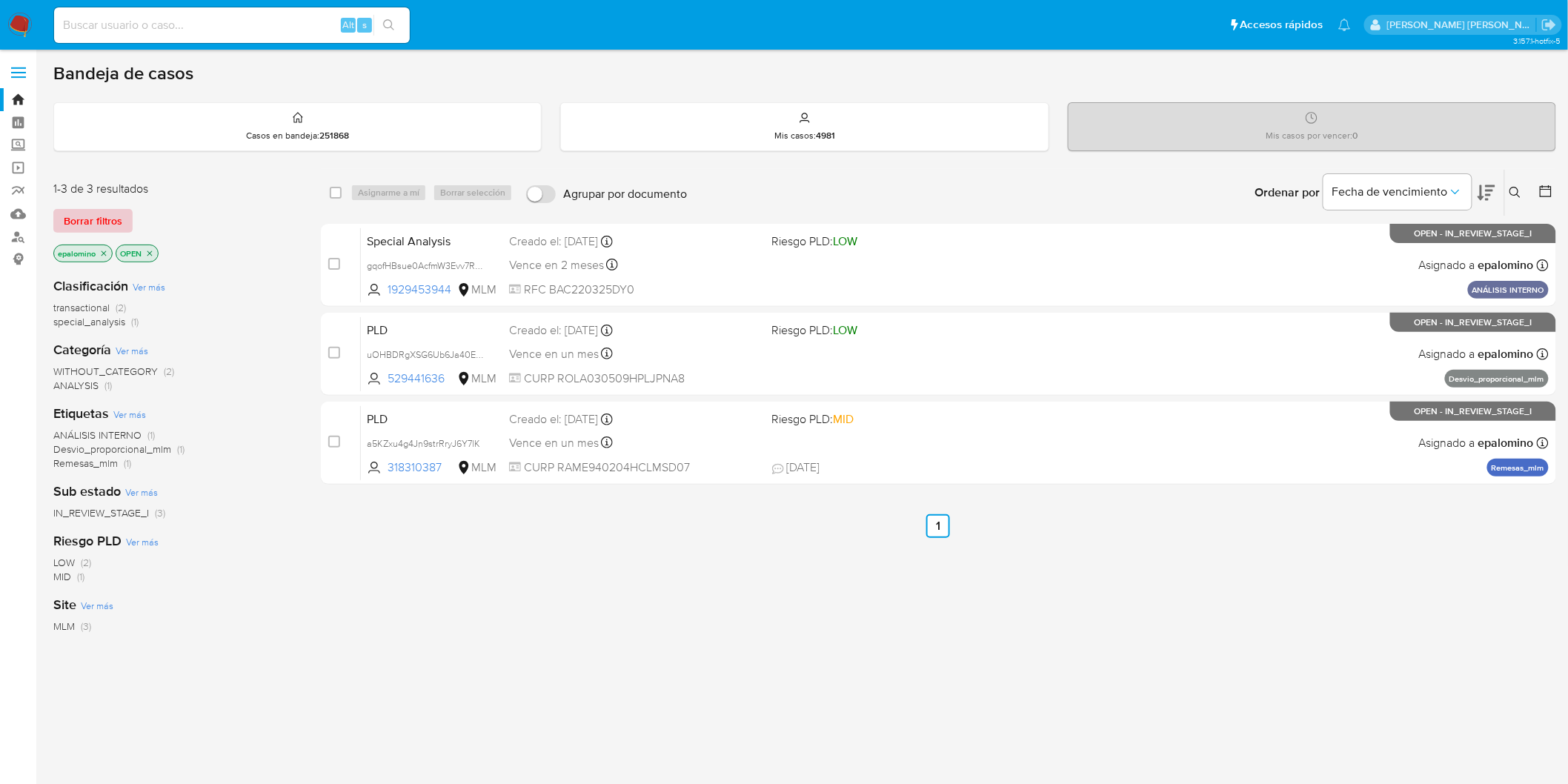
click at [91, 227] on span "Borrar filtros" at bounding box center [94, 220] width 59 height 20
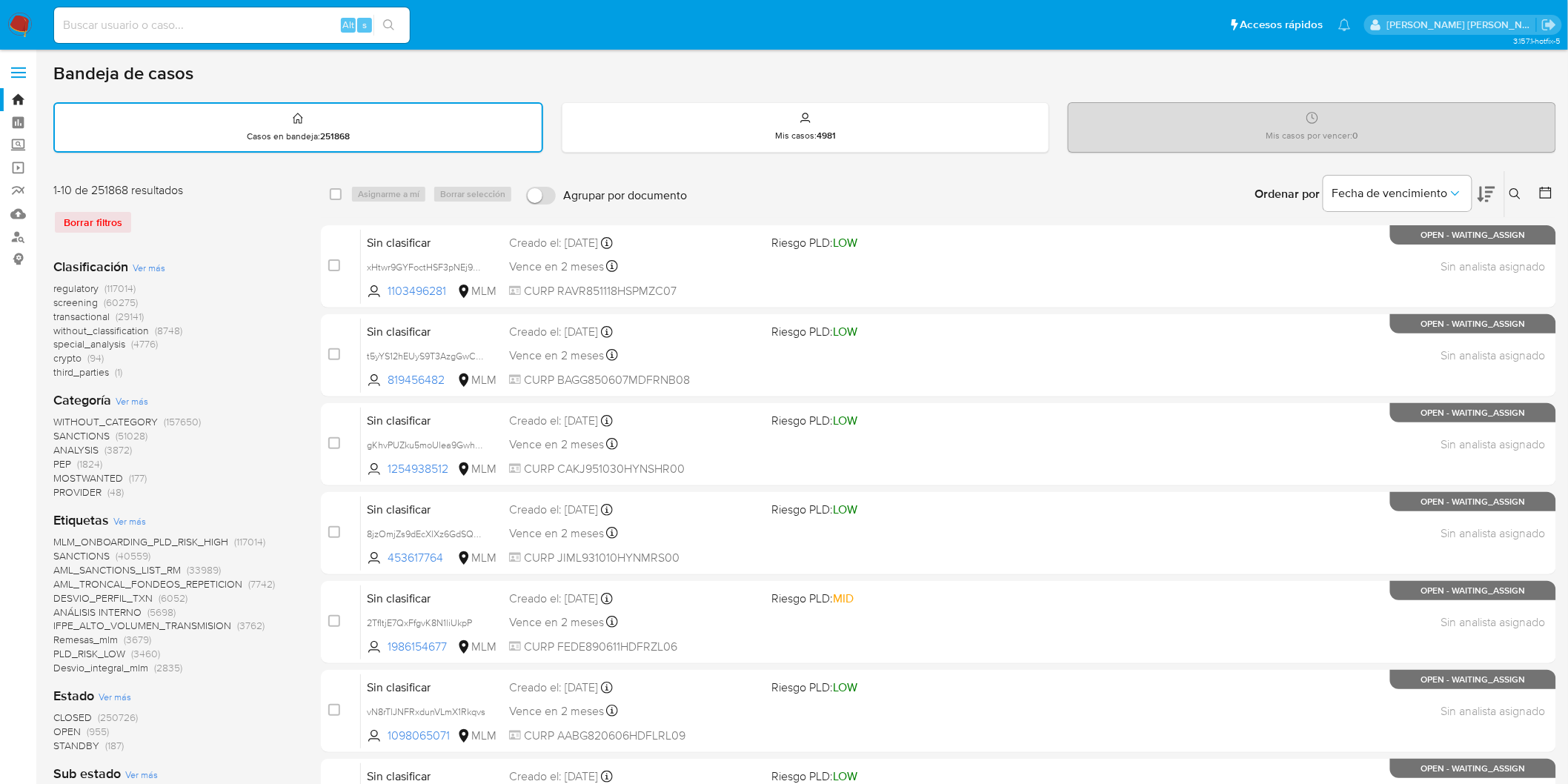
click at [1511, 189] on icon at bounding box center [1515, 193] width 11 height 11
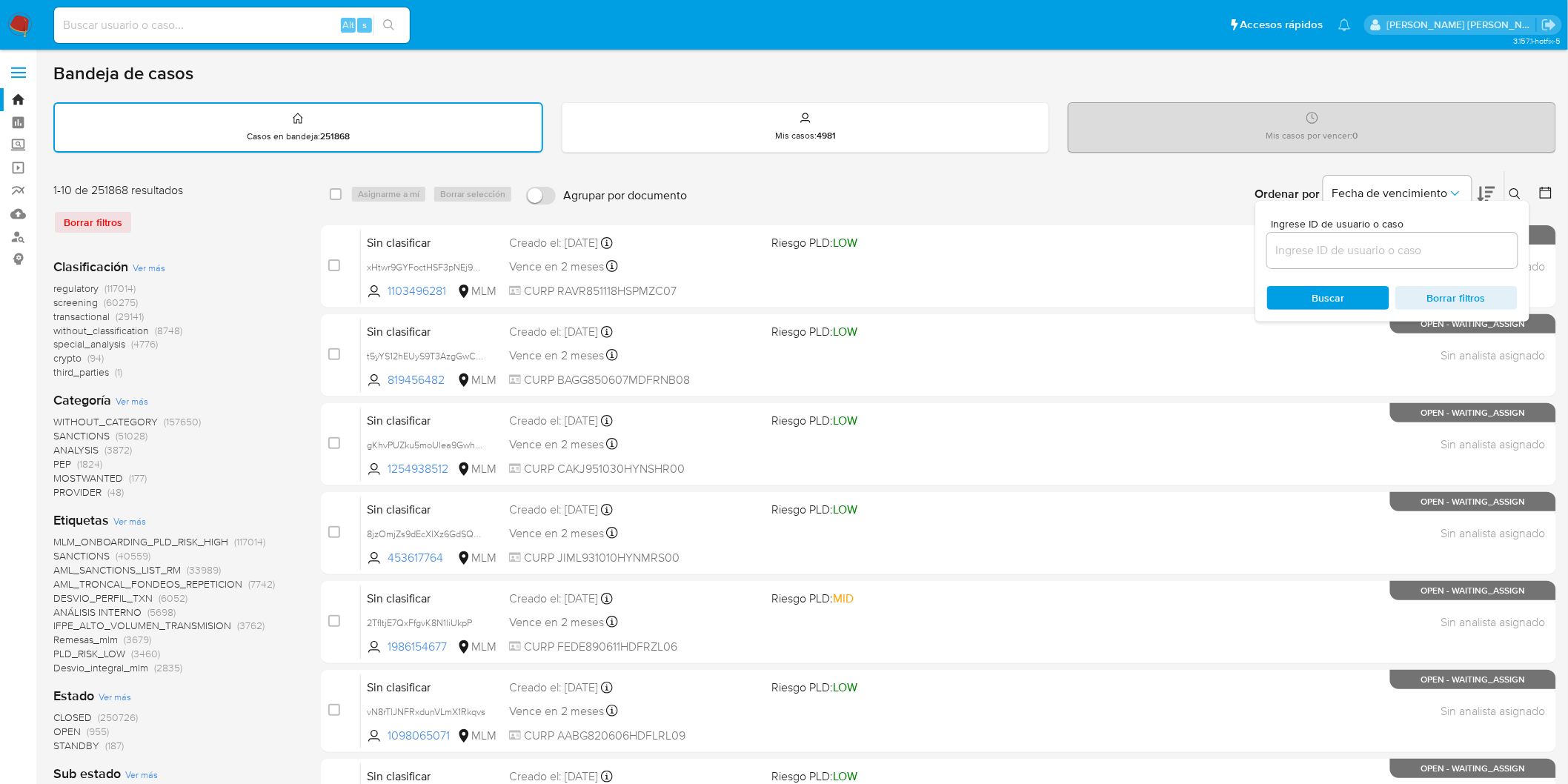
click at [1352, 241] on input at bounding box center [1392, 250] width 250 height 20
type input "258319496"
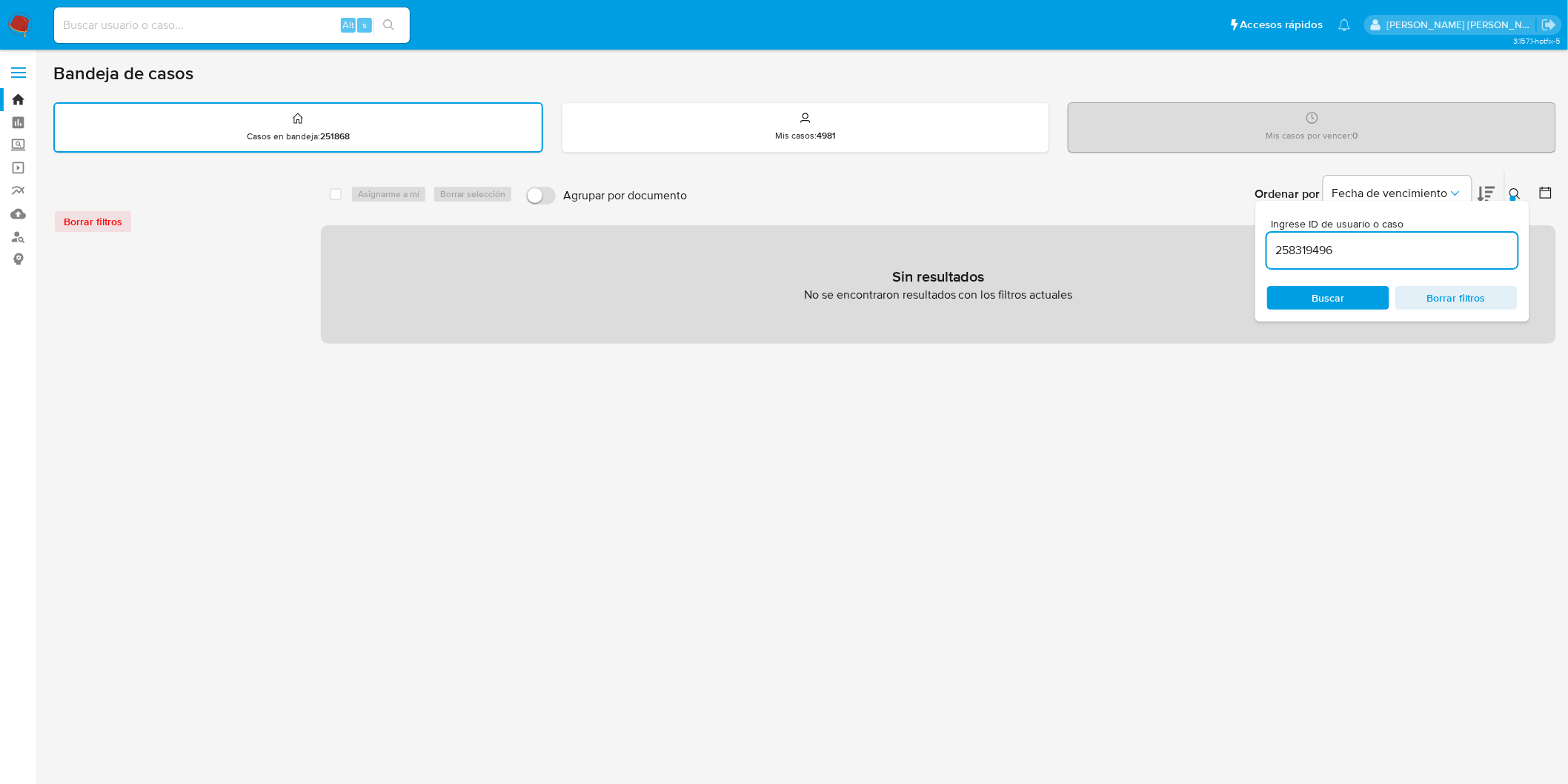
drag, startPoint x: 1518, startPoint y: 194, endPoint x: 559, endPoint y: 194, distance: 959.0
click at [1516, 194] on icon at bounding box center [1515, 193] width 11 height 11
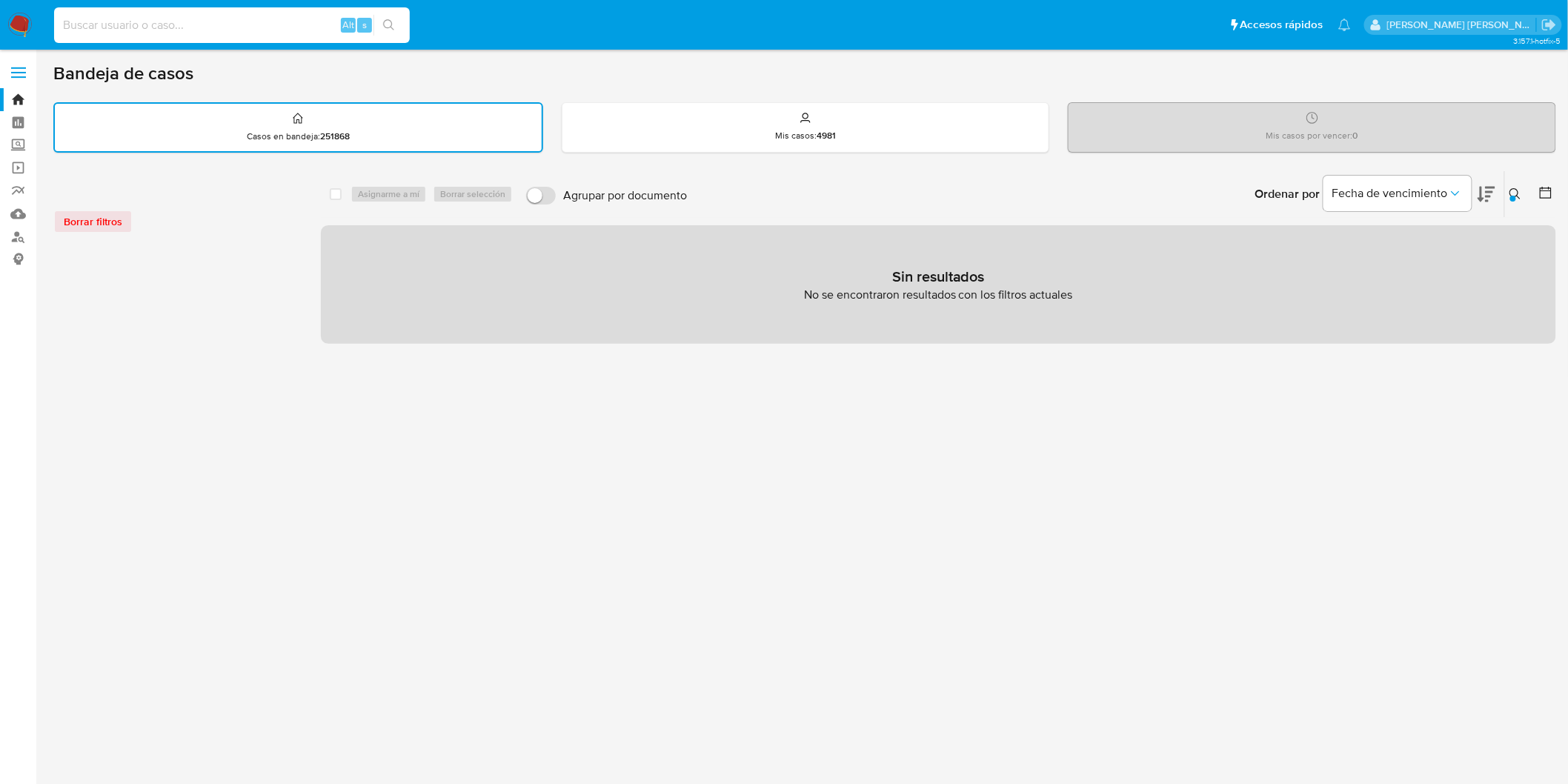
click at [204, 29] on input at bounding box center [232, 25] width 355 height 20
paste input "258319496"
type input "258319496"
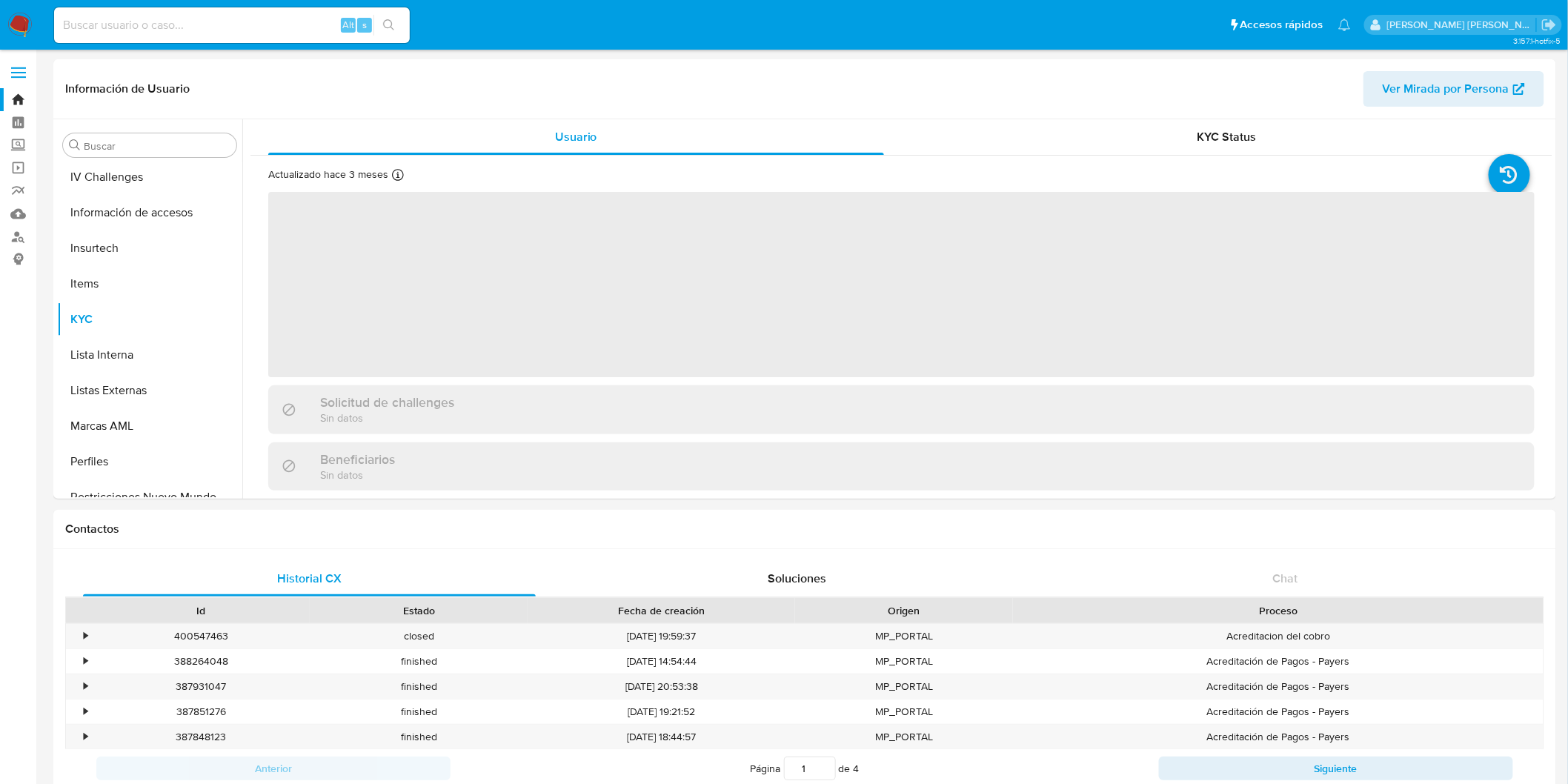
scroll to position [625, 0]
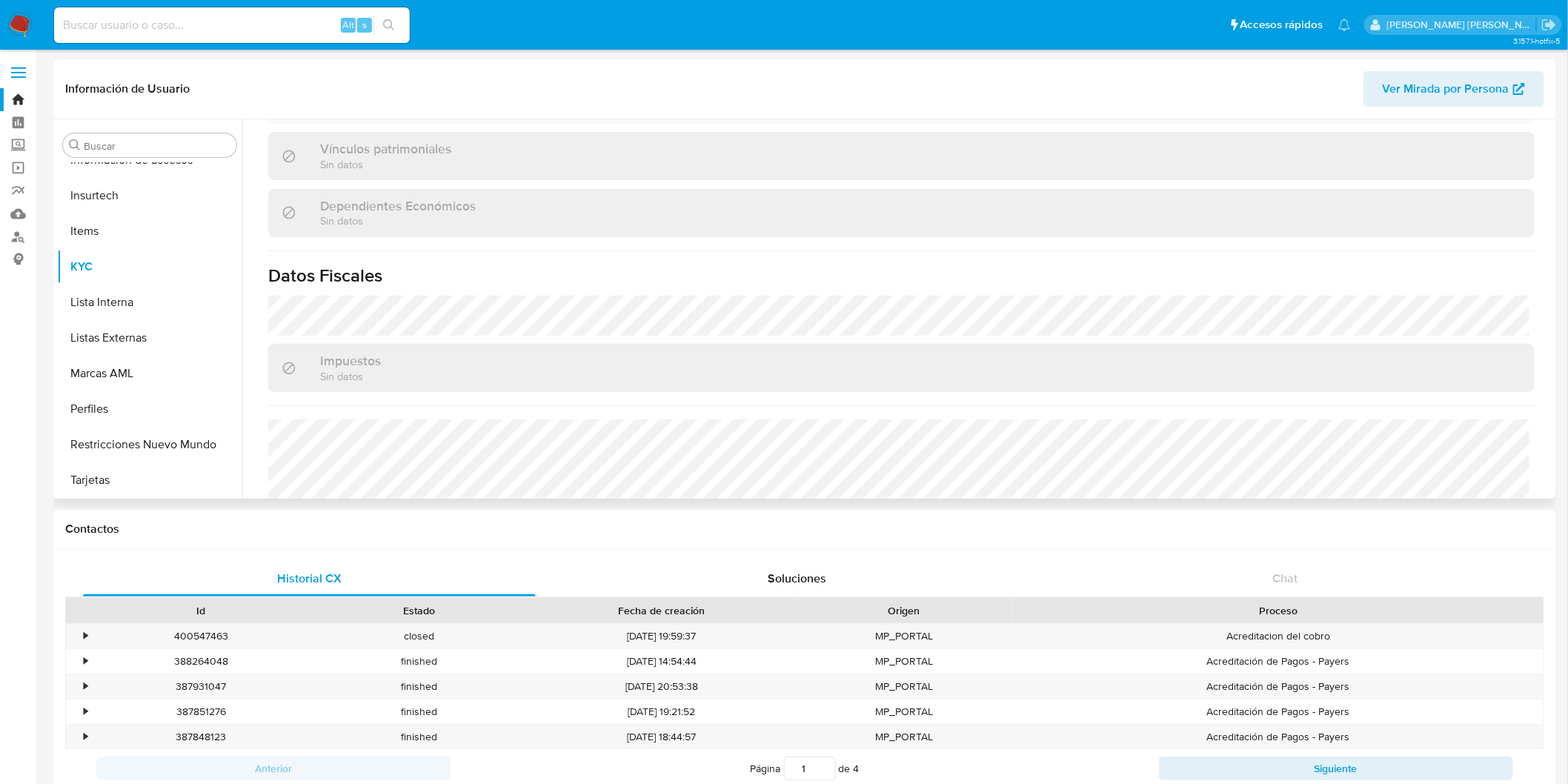
select select "10"
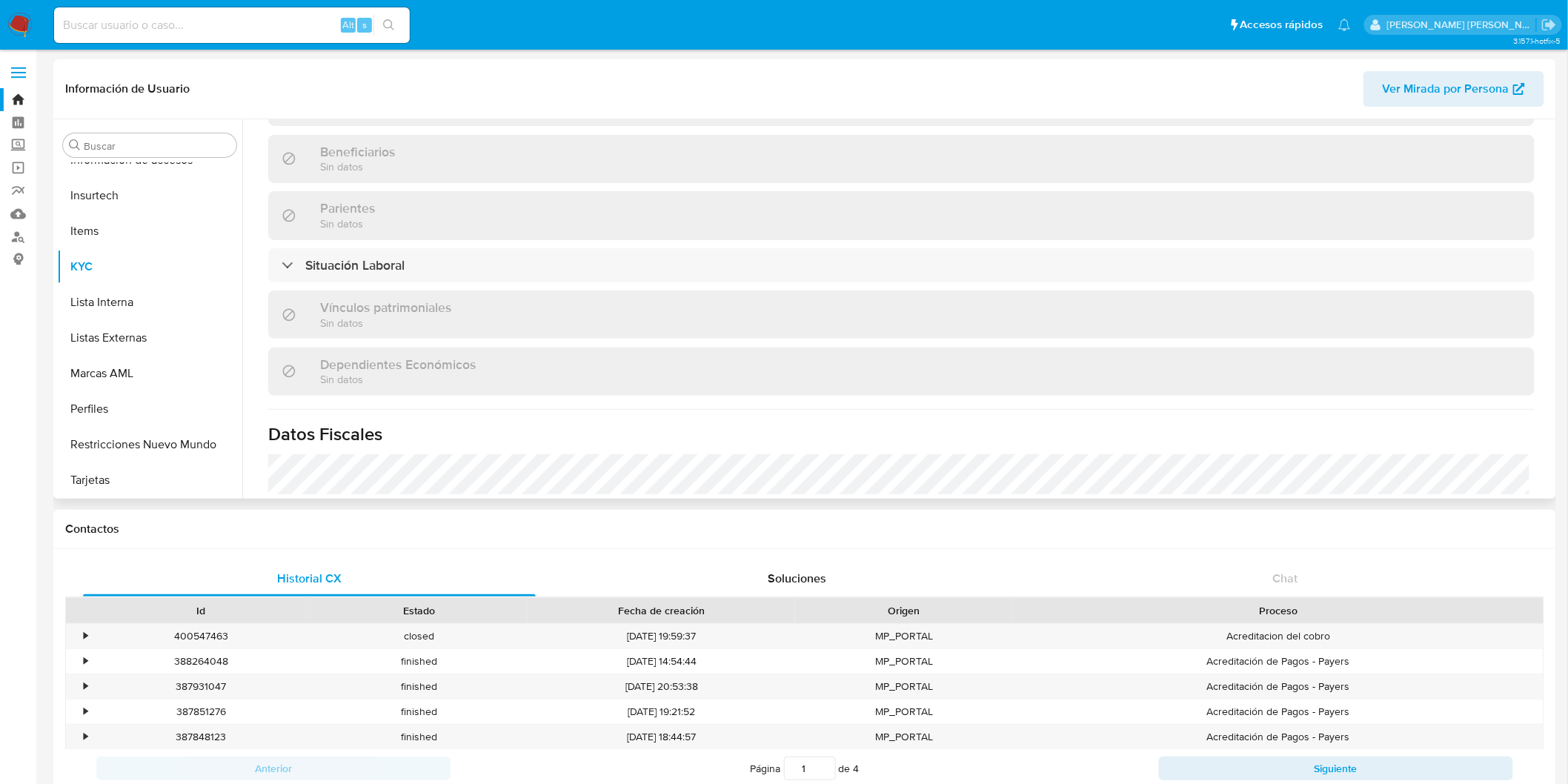
scroll to position [916, 0]
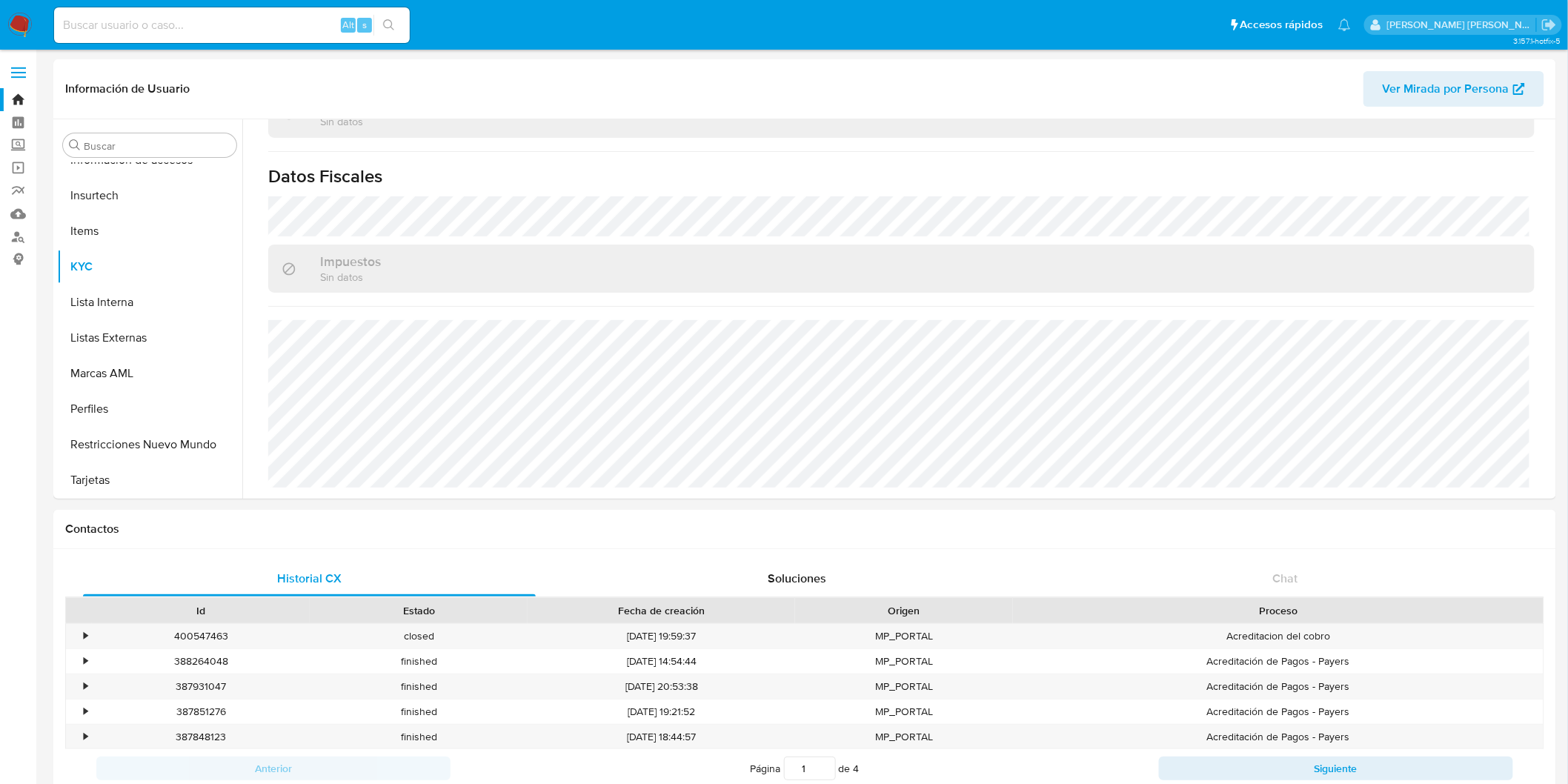
click at [16, 16] on img at bounding box center [20, 25] width 25 height 25
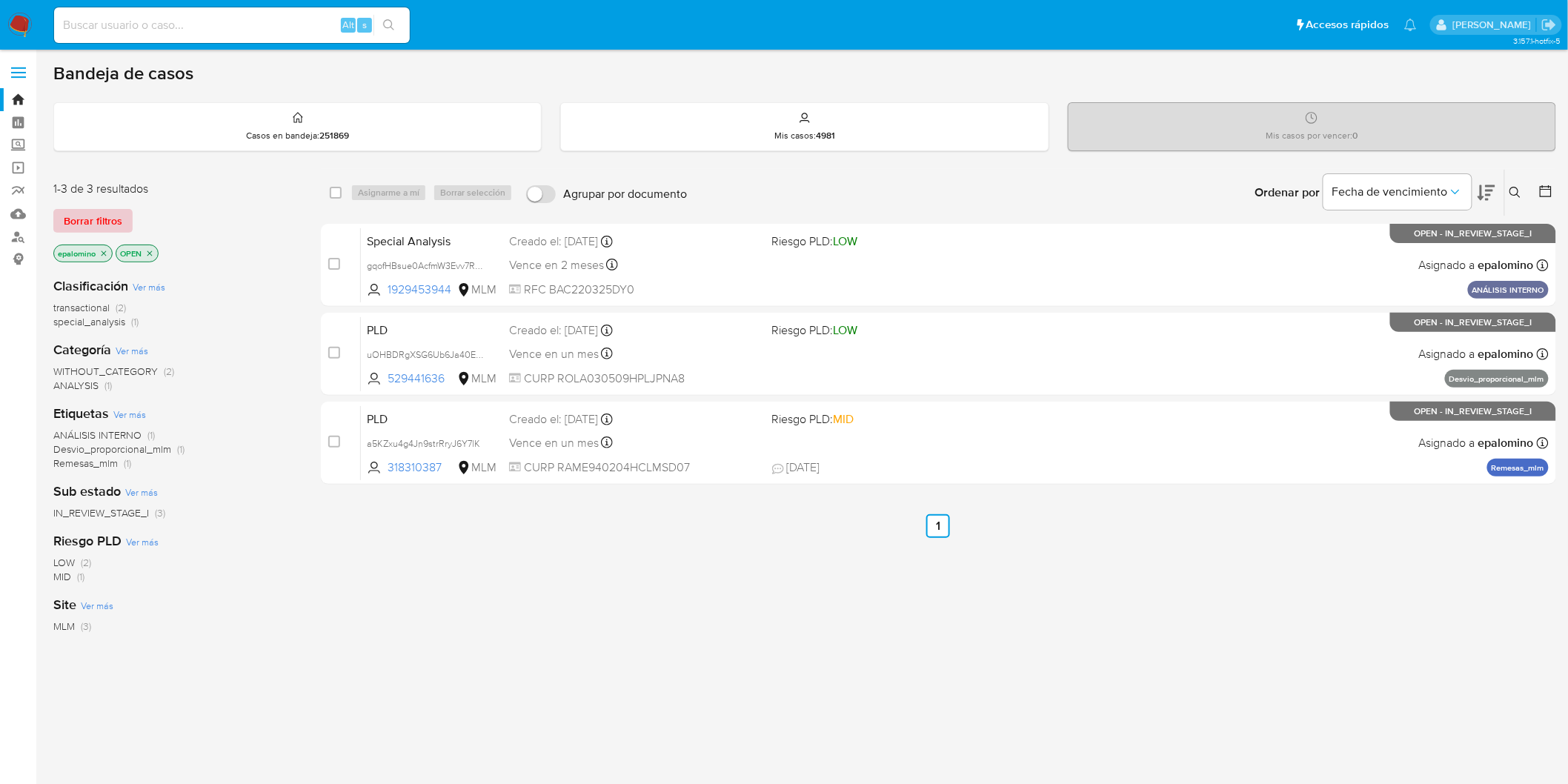
click at [78, 220] on span "Borrar filtros" at bounding box center [94, 220] width 59 height 20
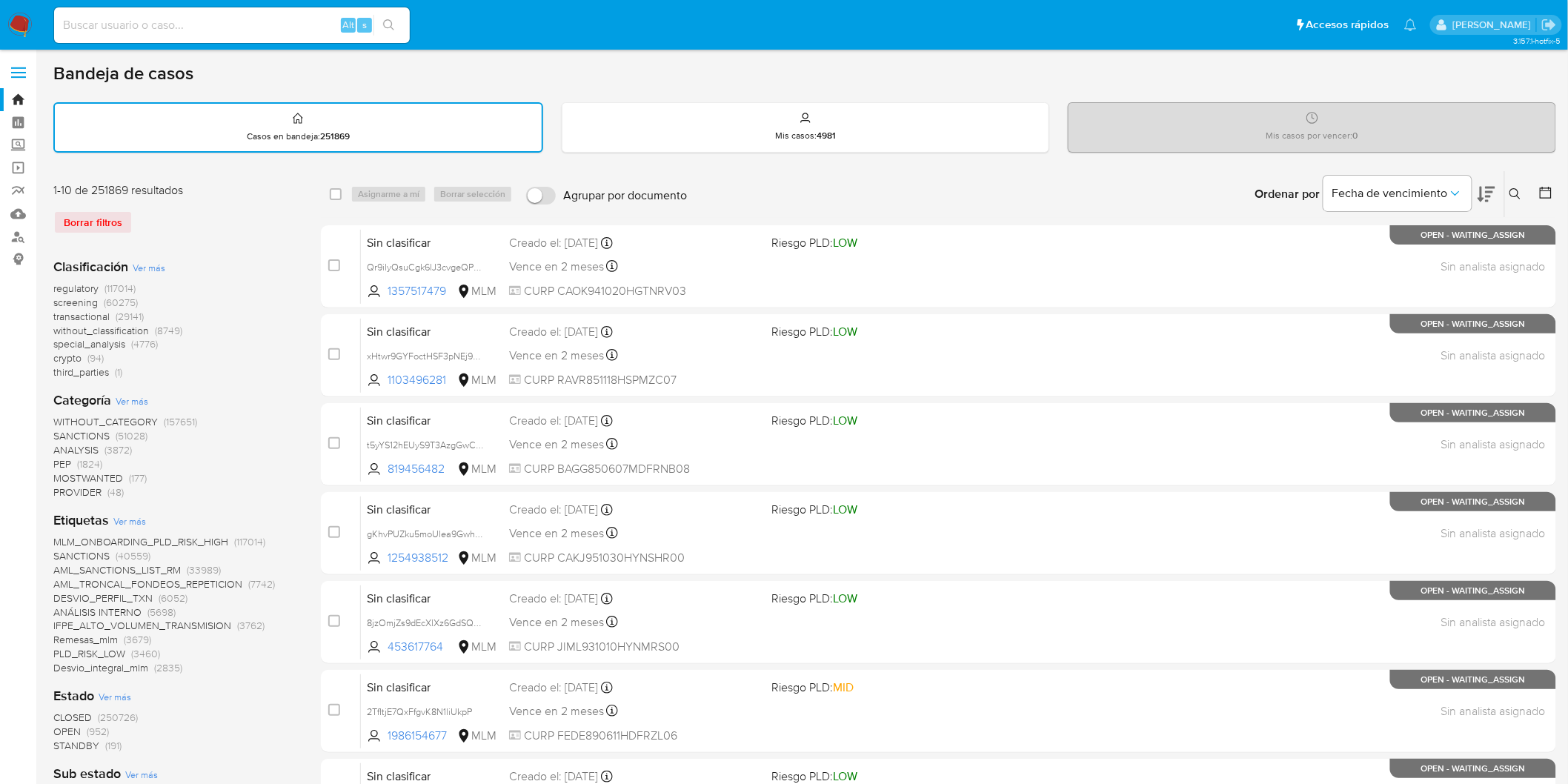
click at [1515, 185] on button at bounding box center [1517, 194] width 24 height 18
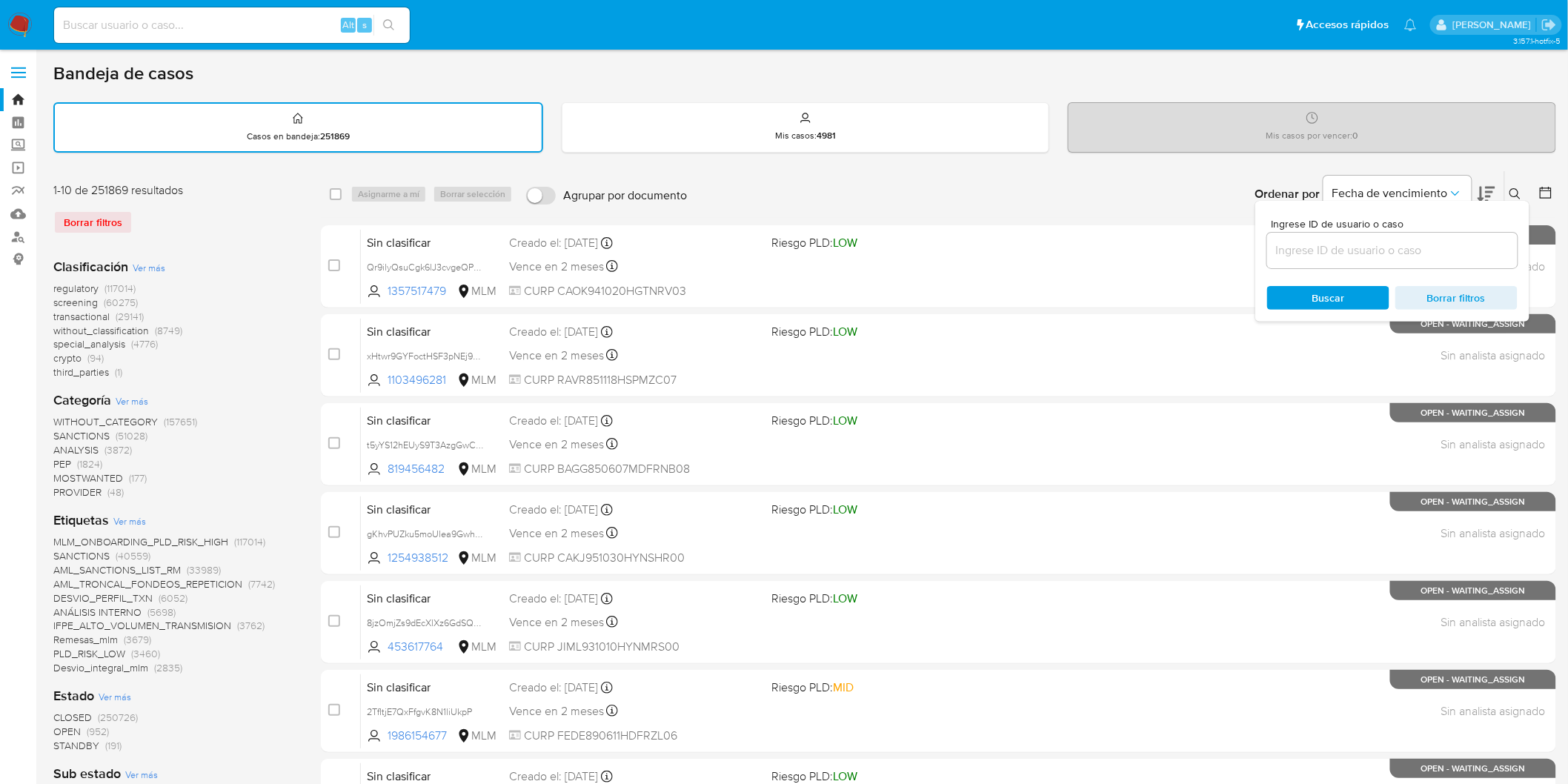
click at [1400, 241] on input at bounding box center [1392, 250] width 250 height 20
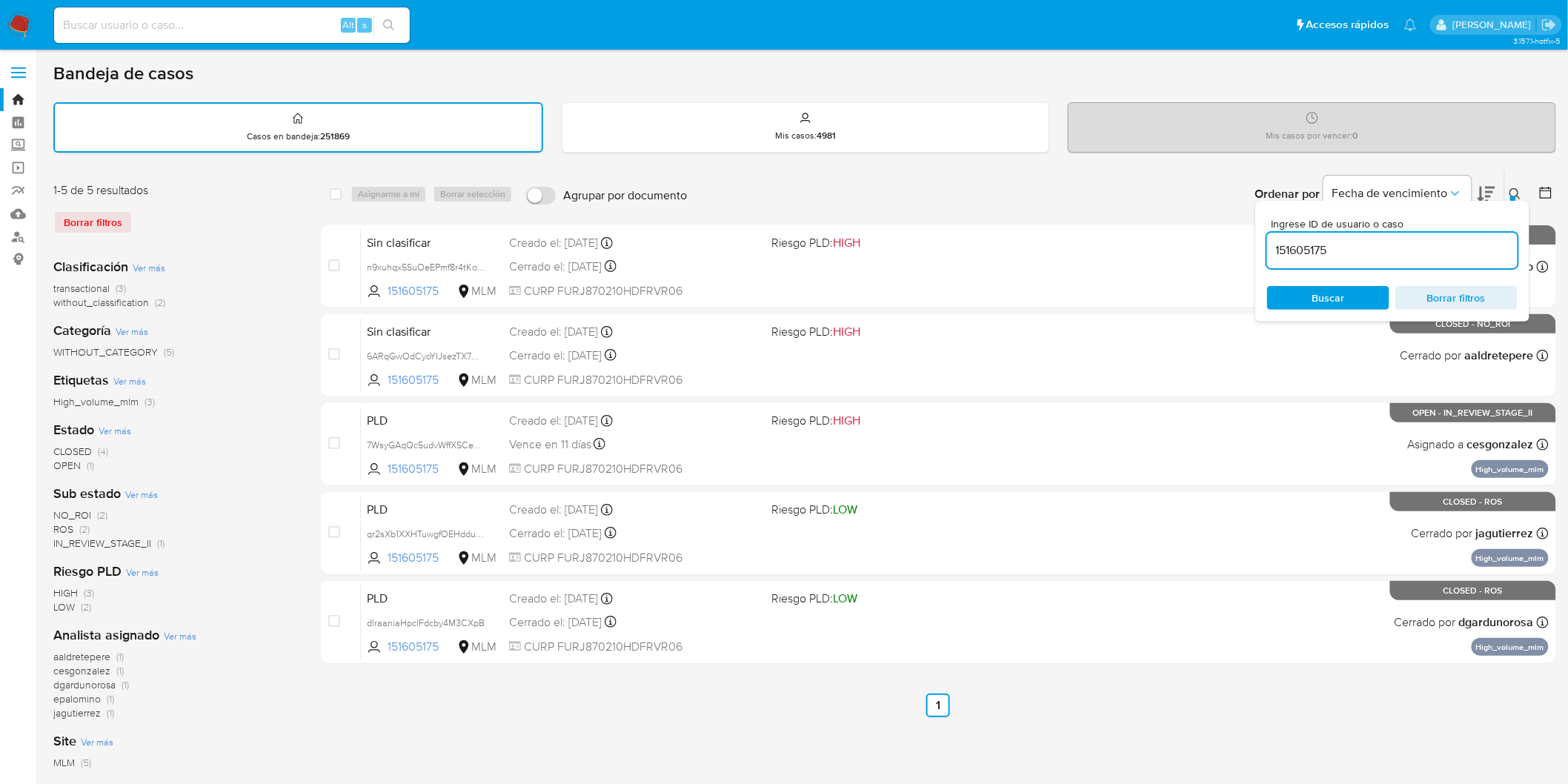
click at [1510, 190] on icon at bounding box center [1515, 193] width 12 height 12
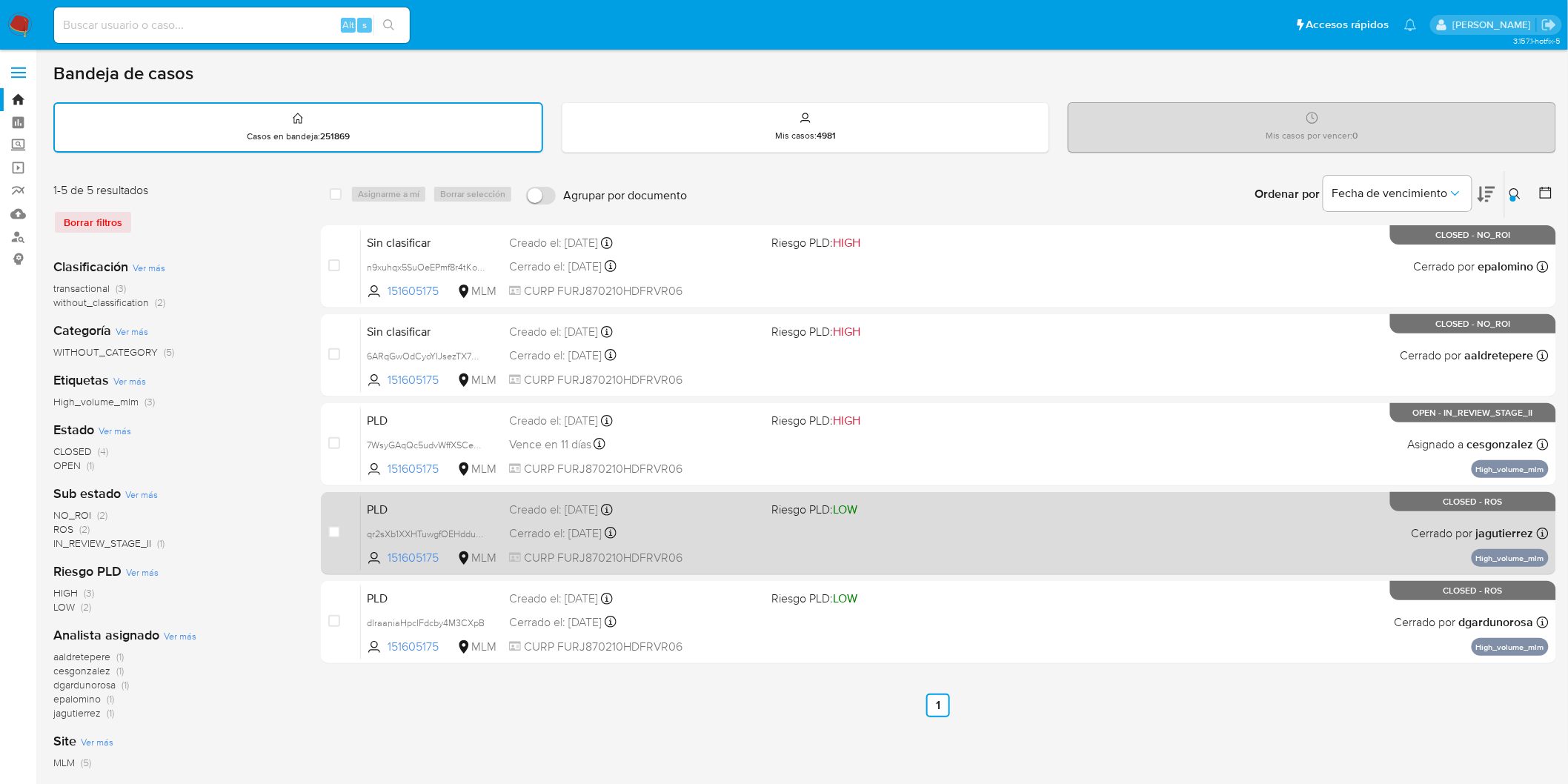
click at [391, 499] on span "PLD" at bounding box center [432, 509] width 130 height 20
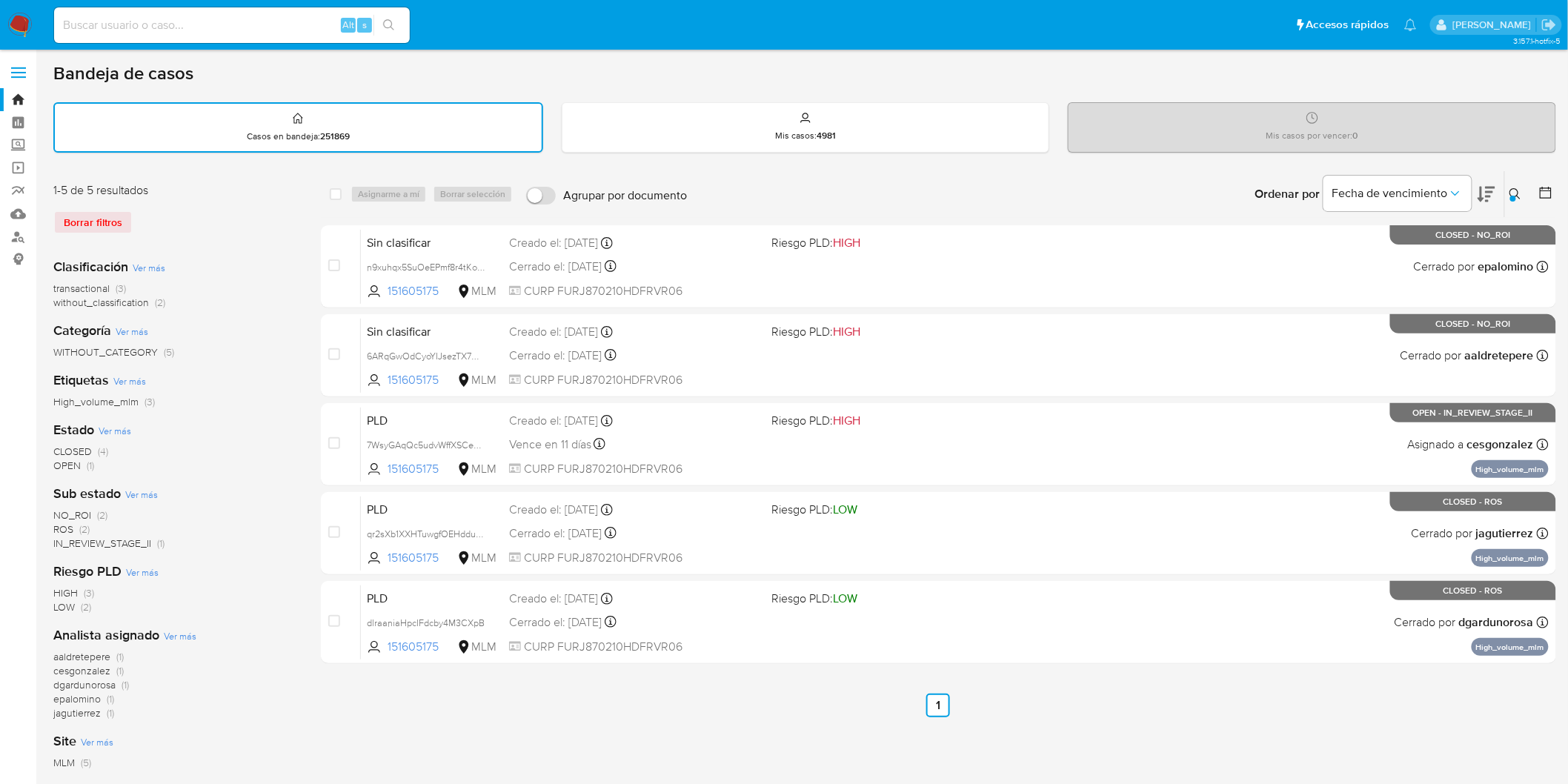
click at [1515, 191] on icon at bounding box center [1515, 193] width 12 height 12
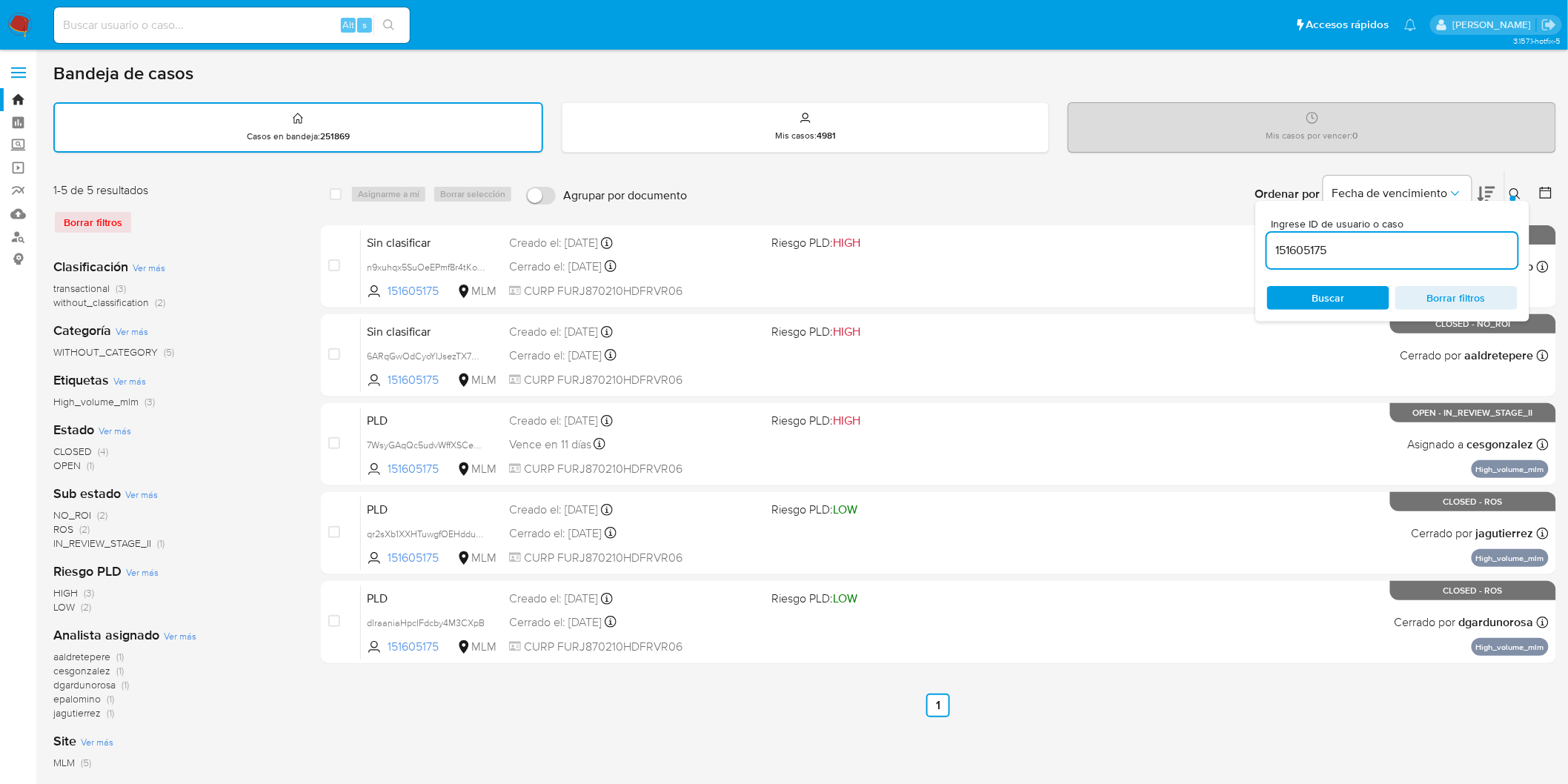
click at [1321, 253] on input "151605175" at bounding box center [1392, 250] width 250 height 20
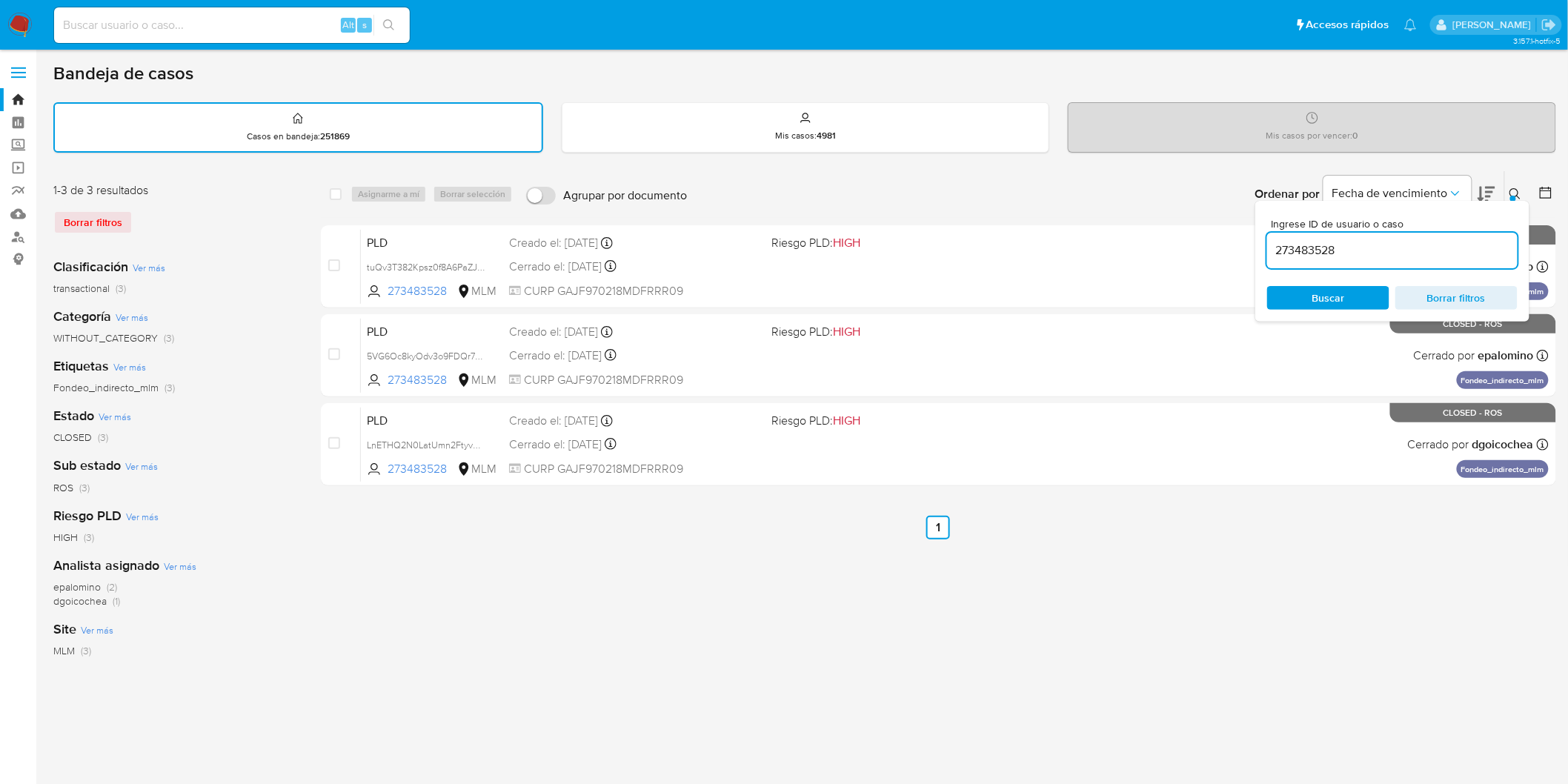
click at [1517, 195] on icon at bounding box center [1515, 193] width 12 height 12
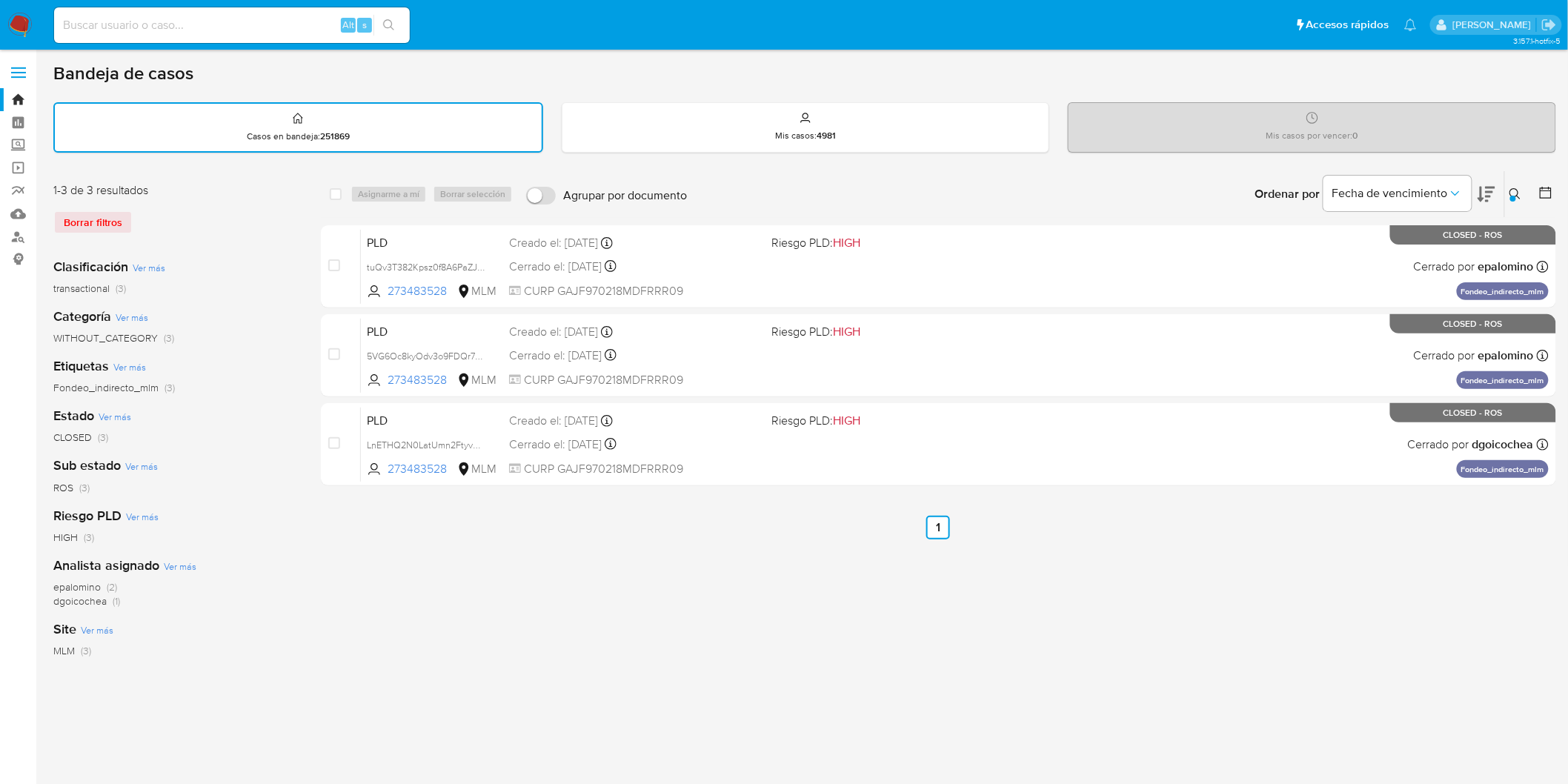
drag, startPoint x: 1515, startPoint y: 188, endPoint x: 1368, endPoint y: 246, distance: 158.0
click at [1515, 188] on icon at bounding box center [1515, 193] width 12 height 12
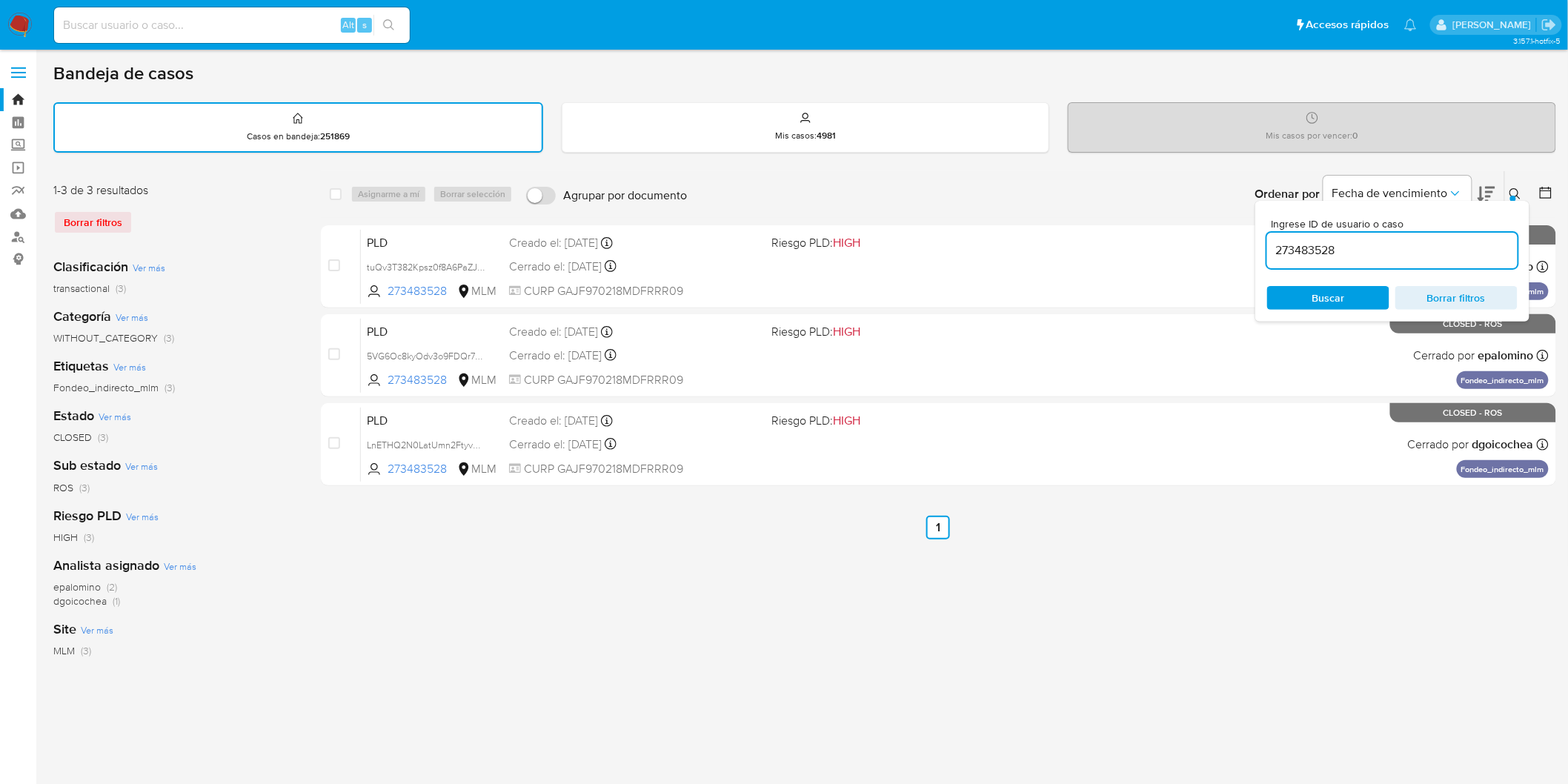
click at [1322, 249] on input "273483528" at bounding box center [1392, 250] width 250 height 20
type input "520418399"
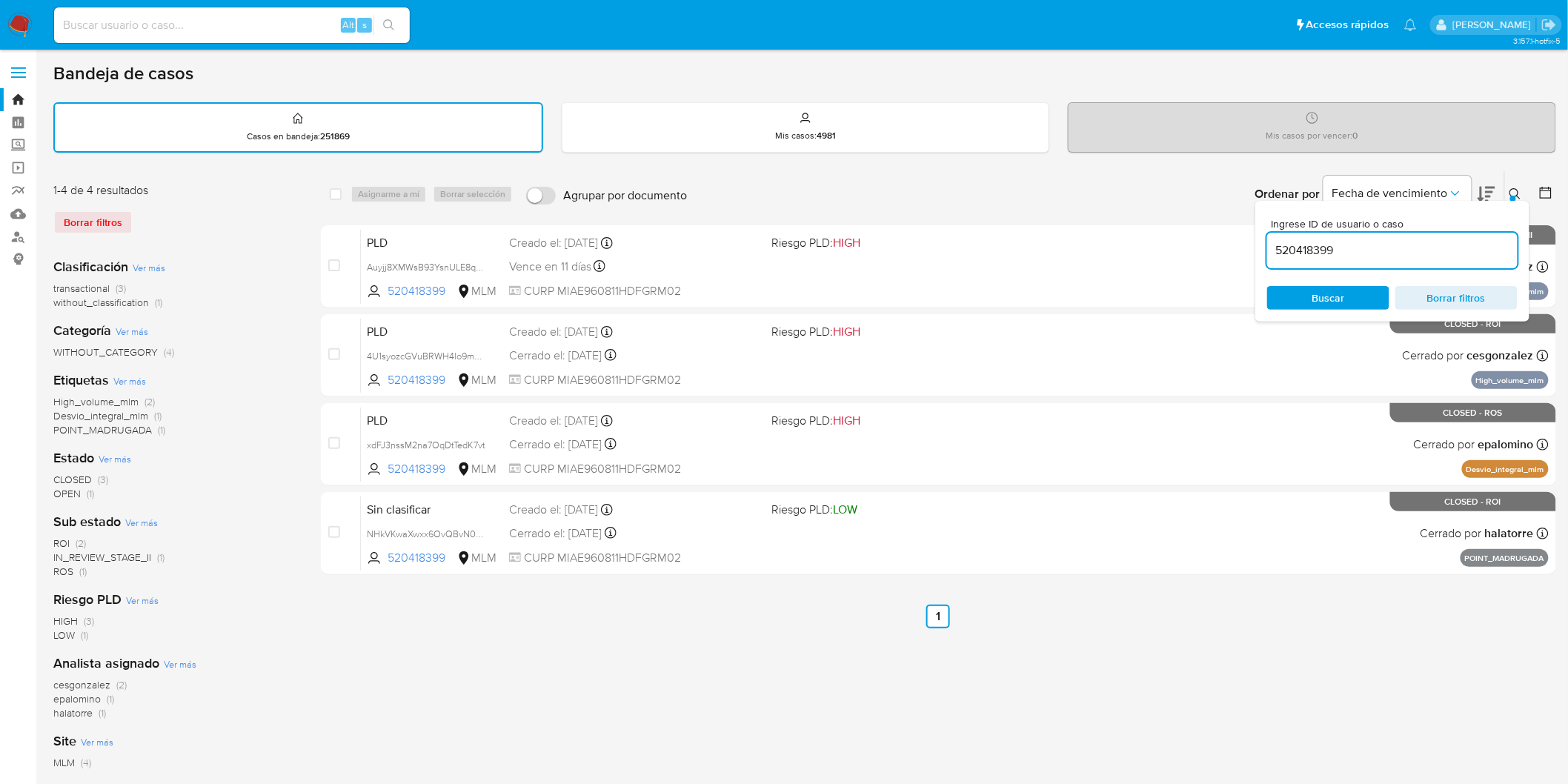
click at [1496, 196] on div "Ordenar por Fecha de vencimiento" at bounding box center [1374, 194] width 261 height 46
click at [1520, 194] on icon at bounding box center [1515, 193] width 12 height 12
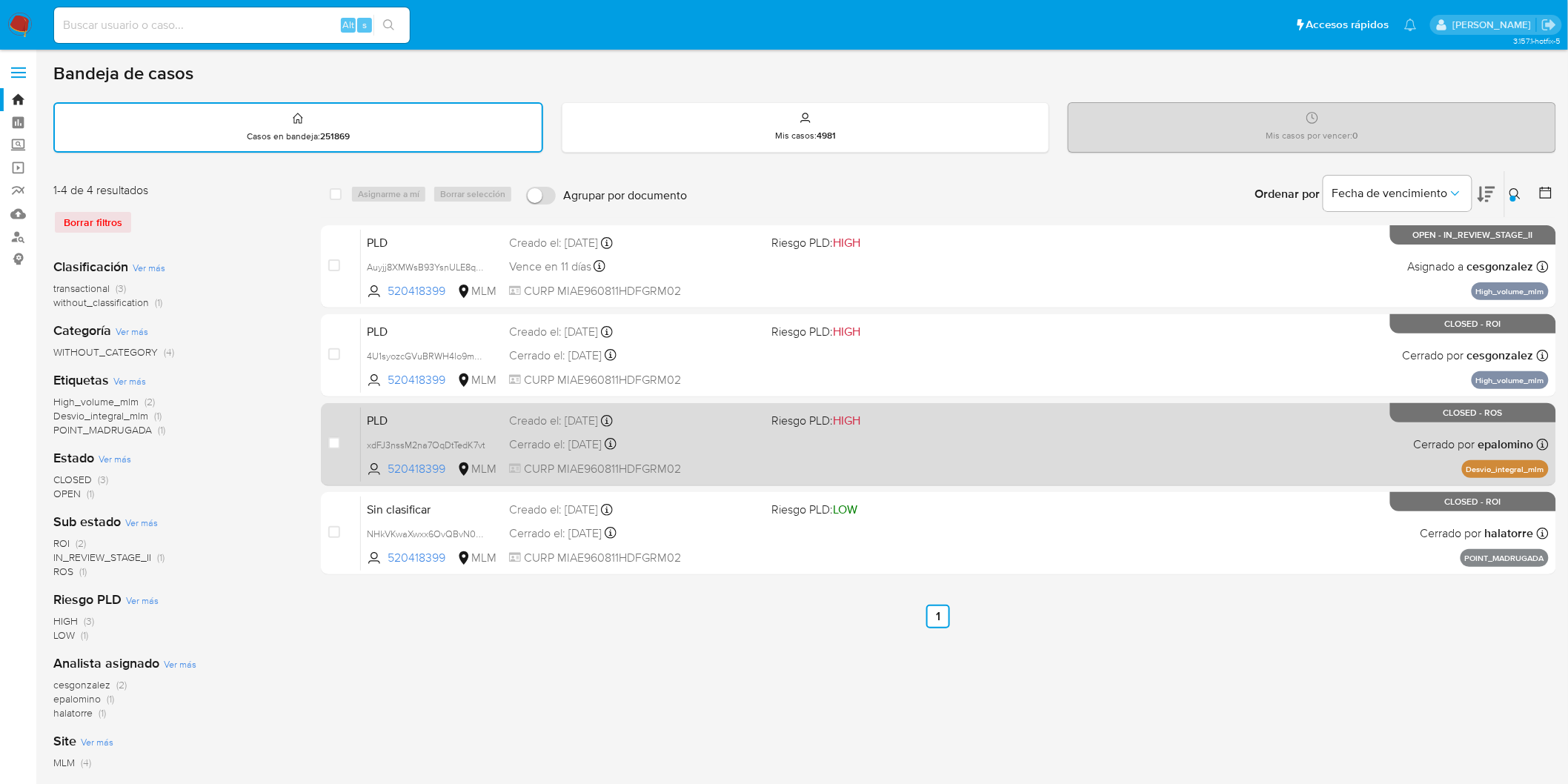
click at [403, 412] on span "PLD" at bounding box center [432, 420] width 130 height 20
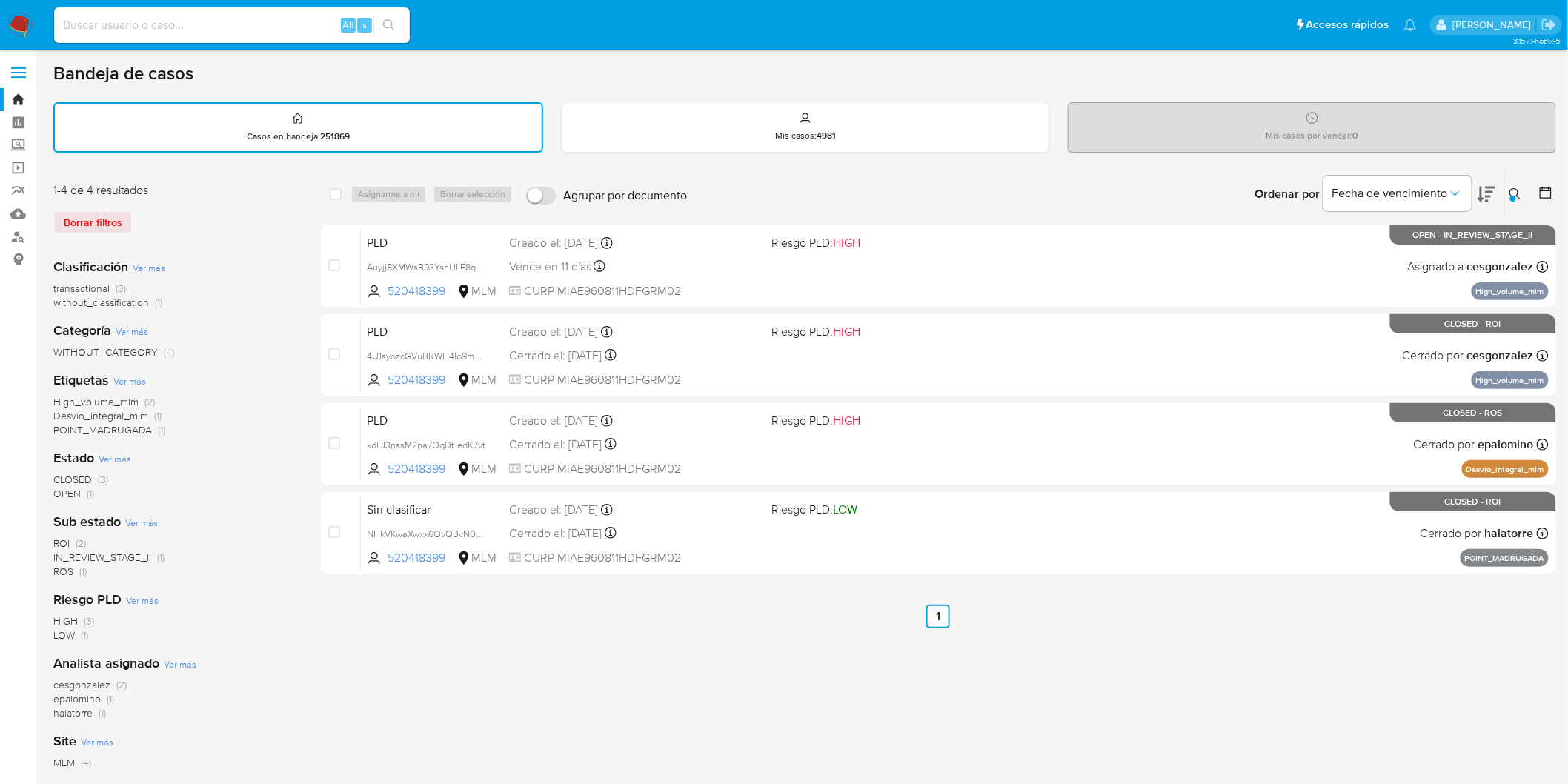
click at [24, 27] on img at bounding box center [20, 25] width 25 height 25
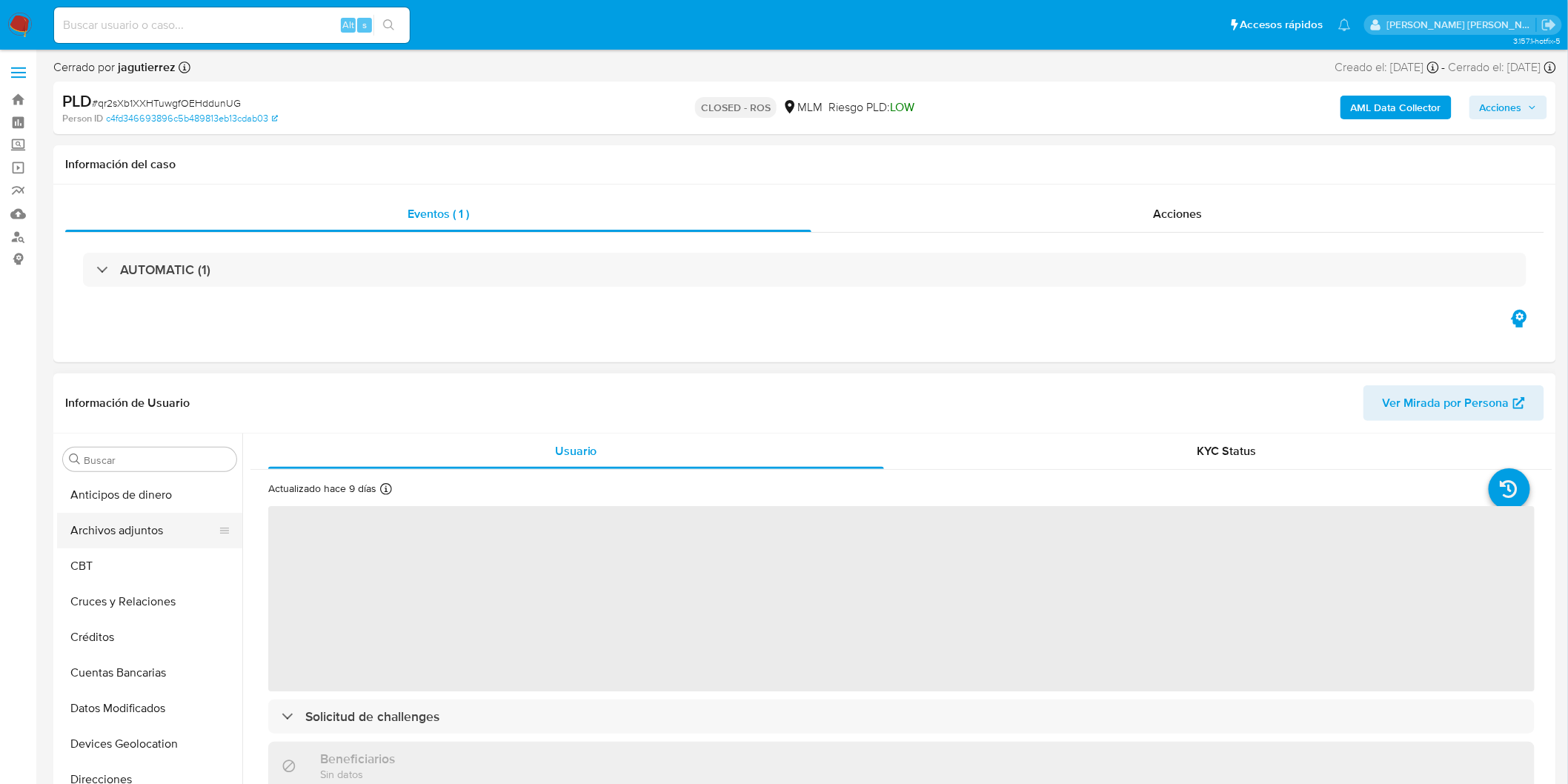
click at [161, 536] on button "Archivos adjuntos" at bounding box center [143, 531] width 174 height 36
select select "10"
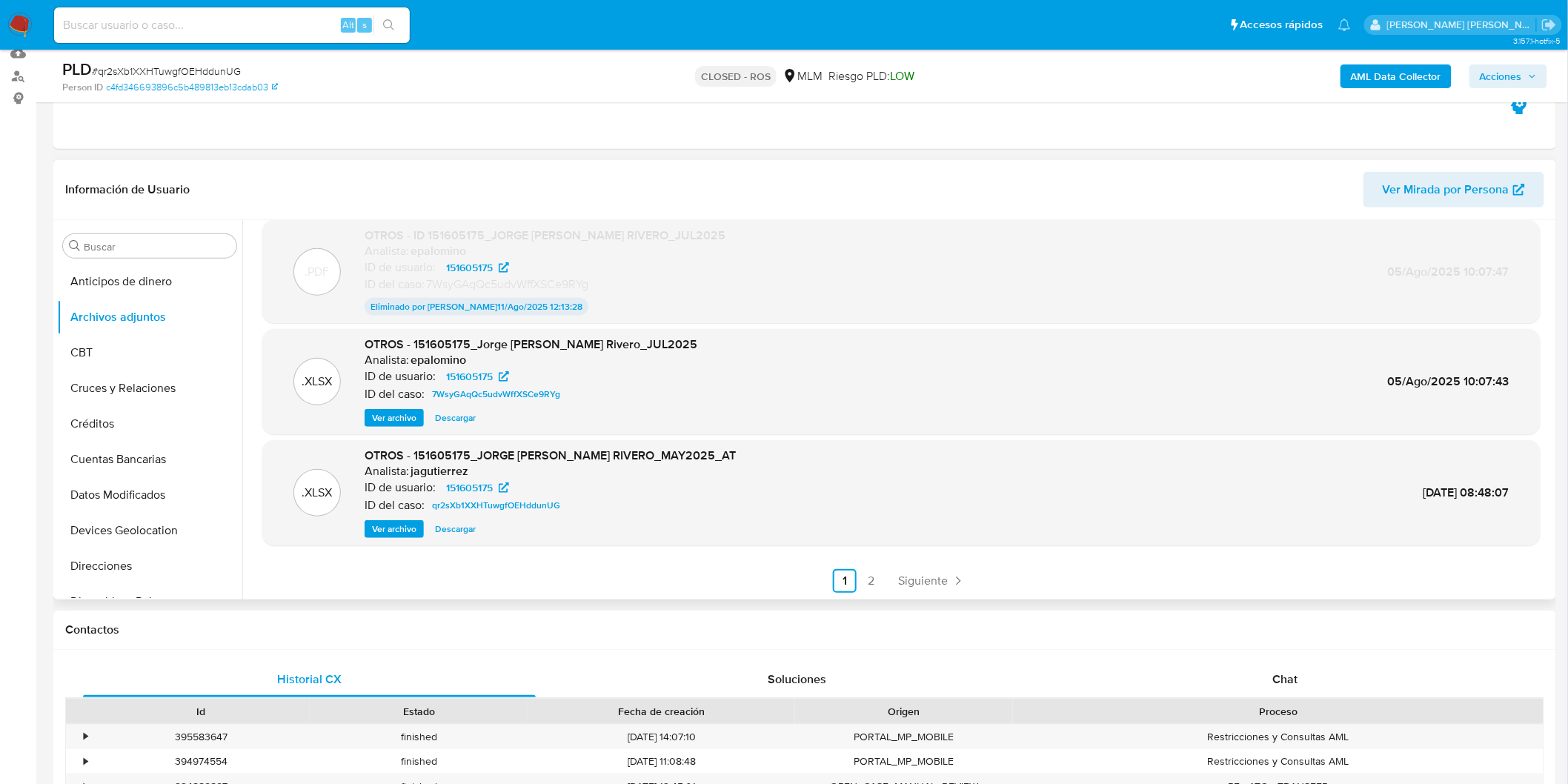
scroll to position [255, 0]
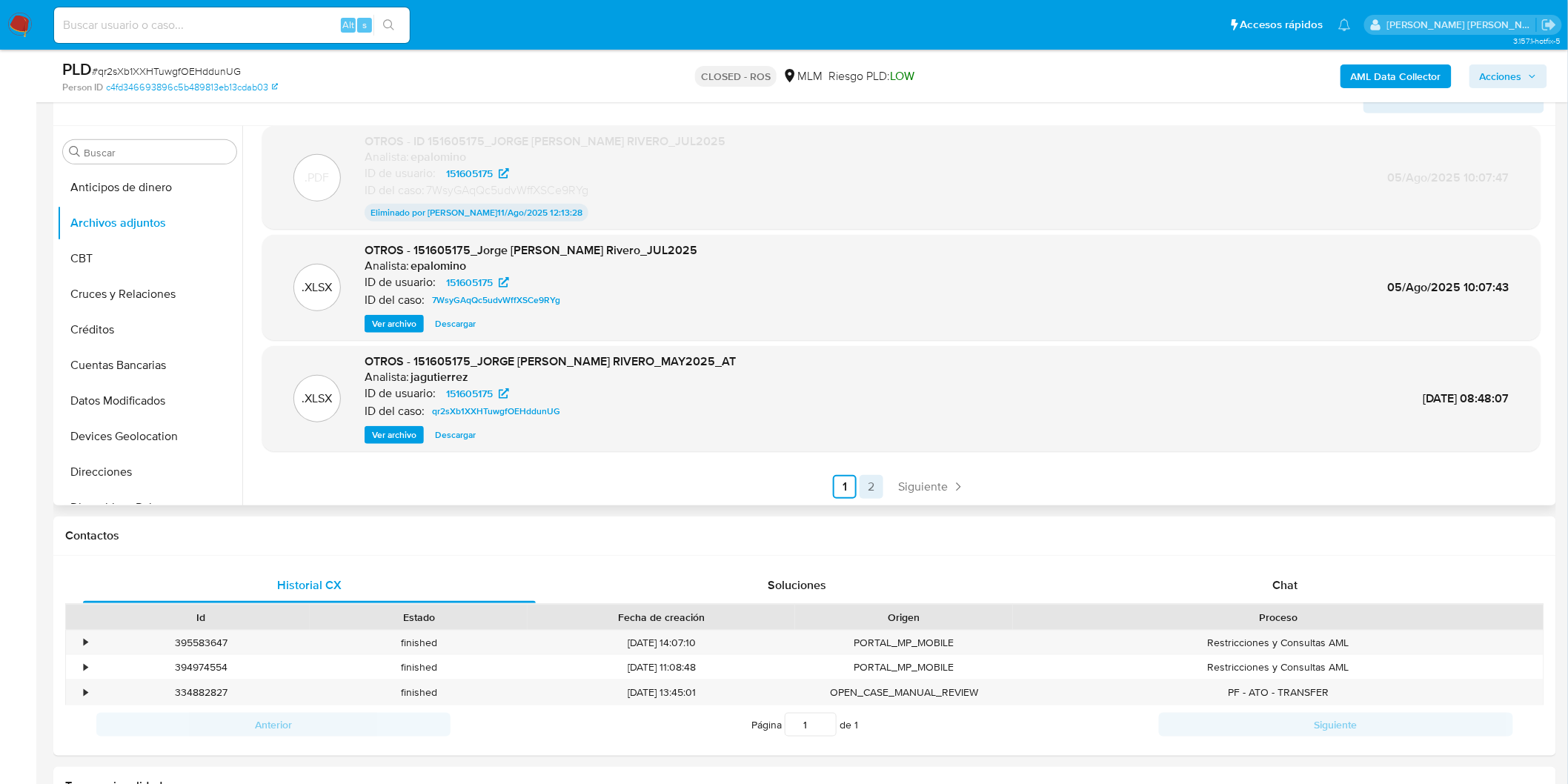
click at [871, 482] on link "2" at bounding box center [871, 486] width 24 height 24
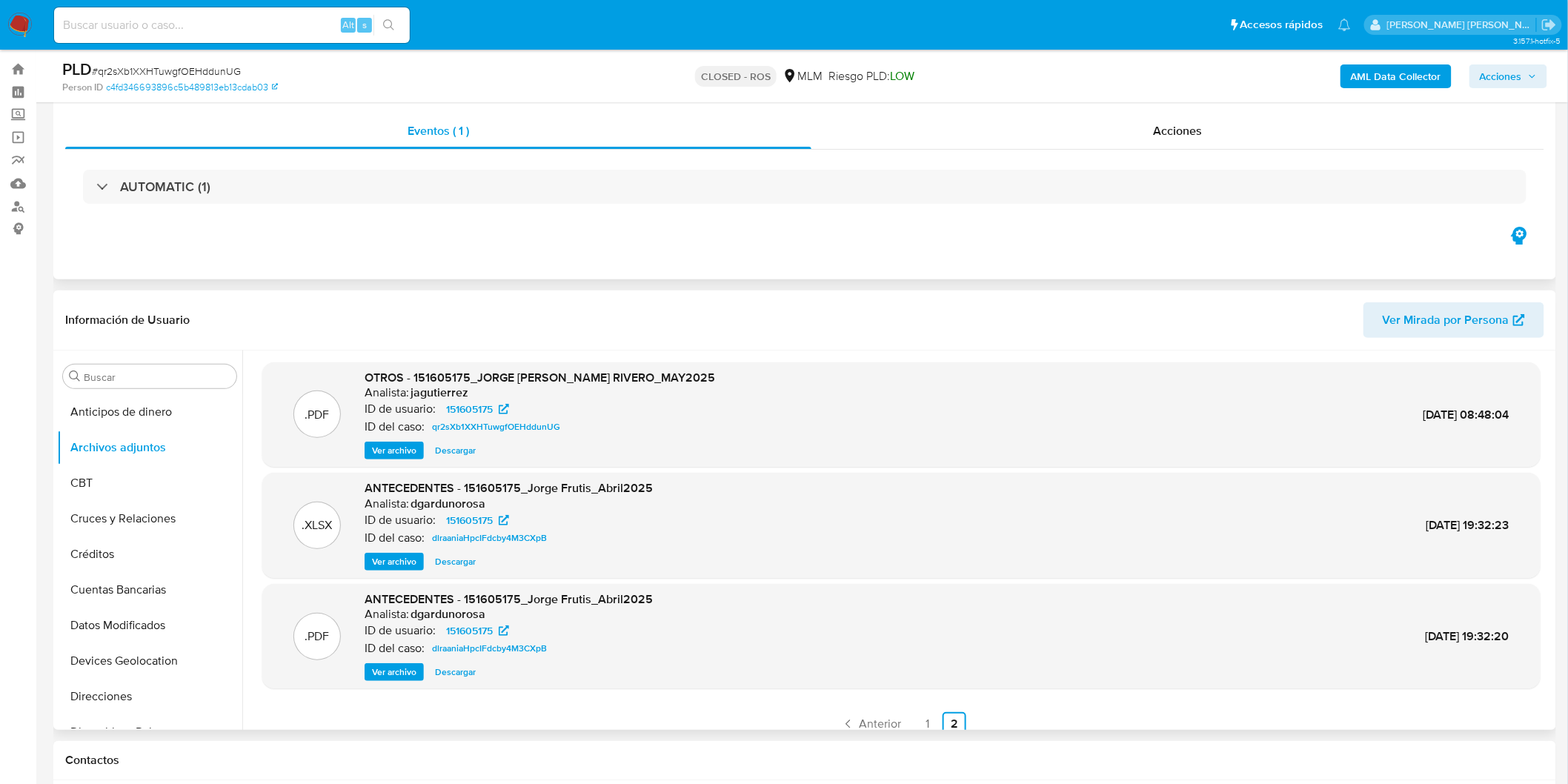
scroll to position [8, 0]
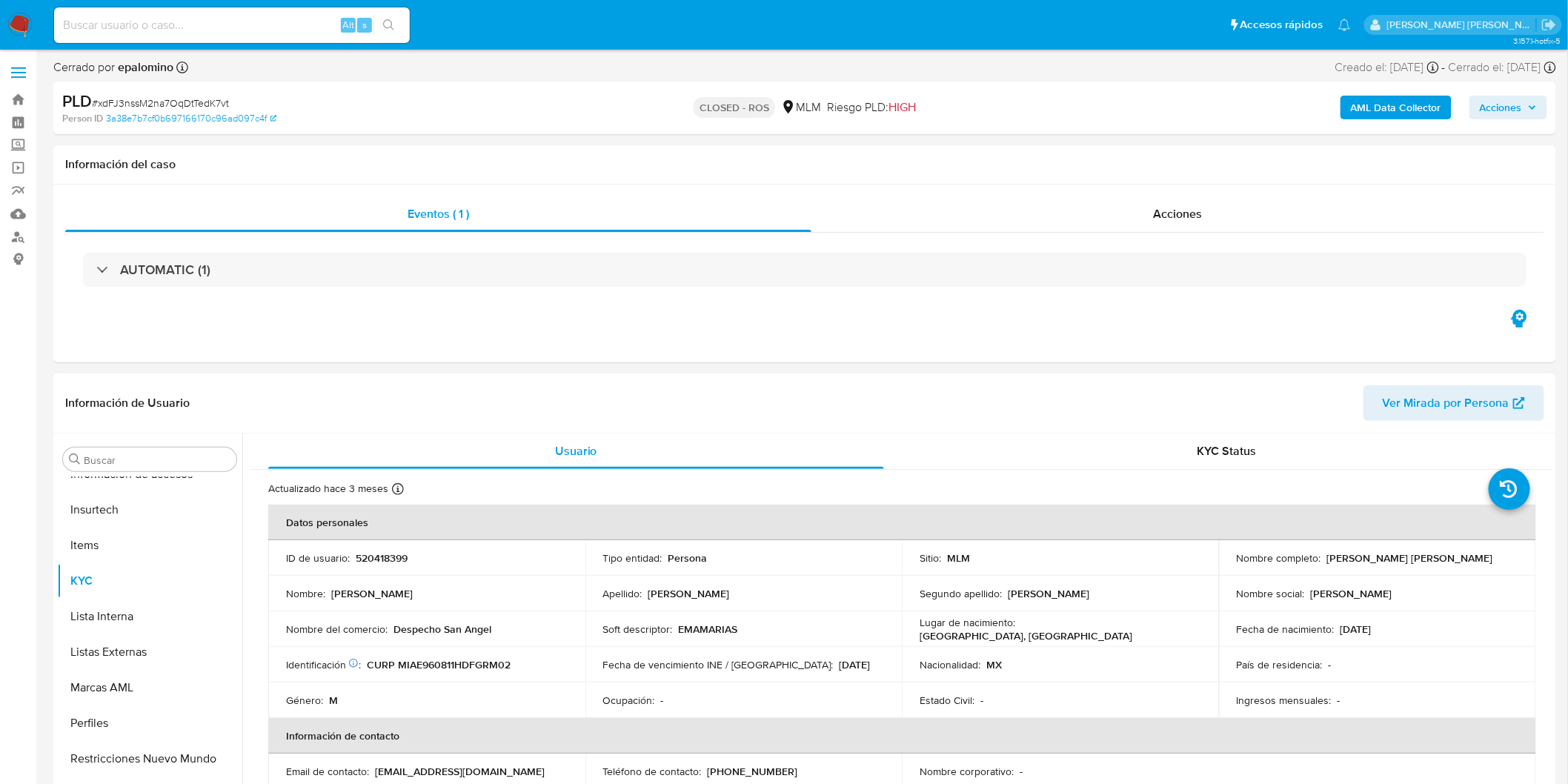
select select "10"
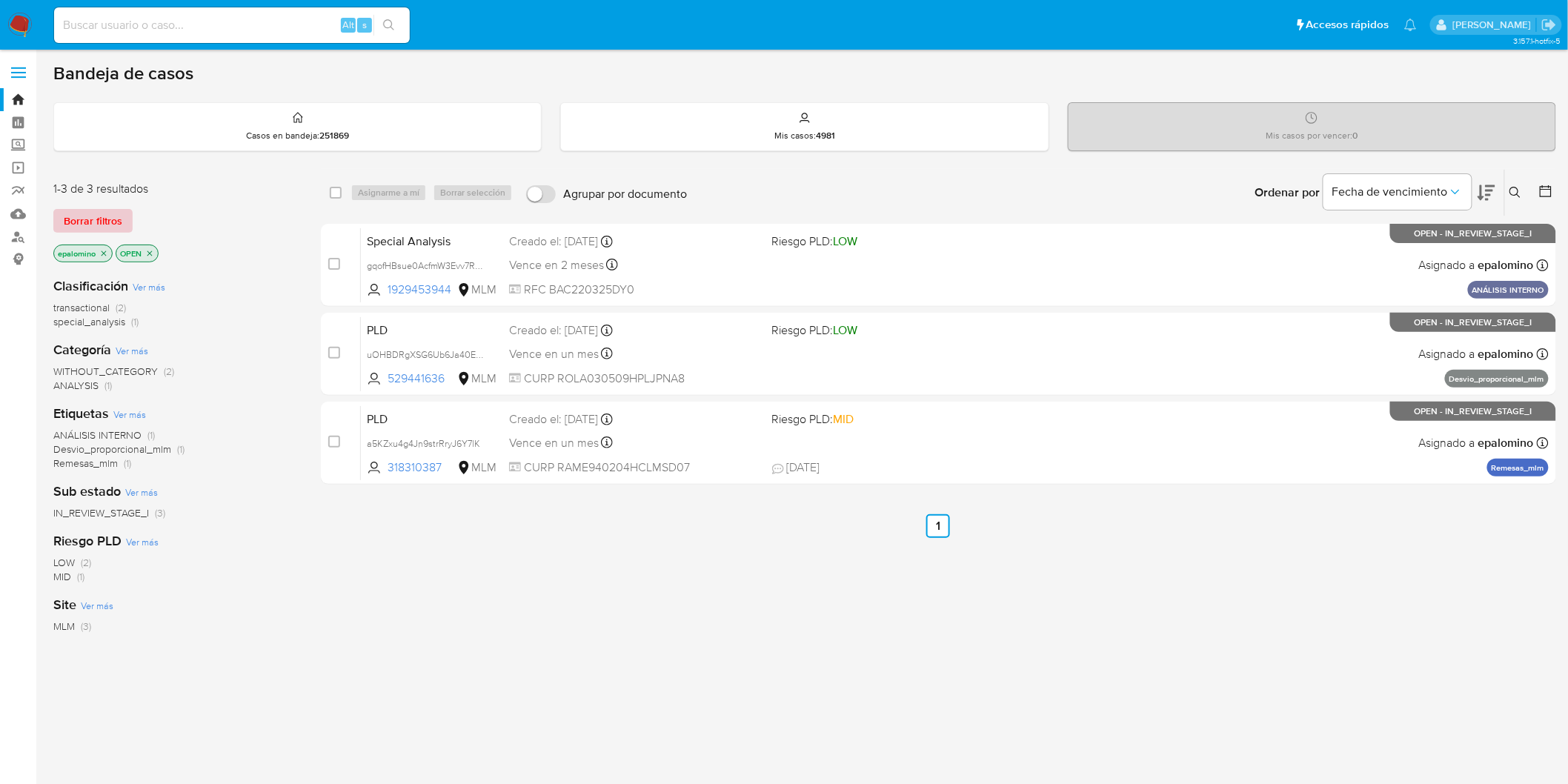
click at [97, 213] on span "Borrar filtros" at bounding box center [94, 220] width 59 height 20
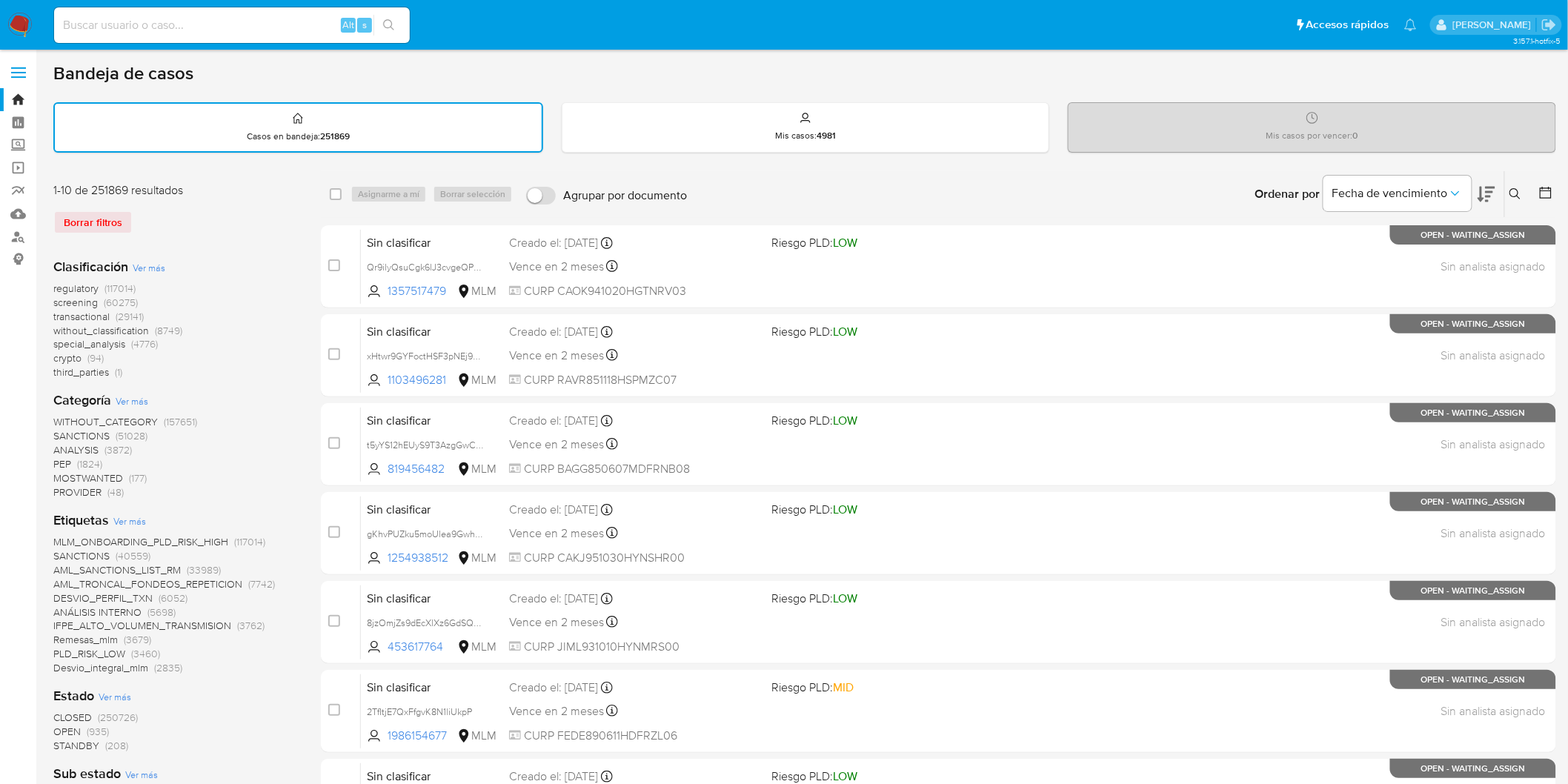
click at [208, 231] on div "Borrar filtros" at bounding box center [172, 222] width 237 height 24
click at [9, 27] on img at bounding box center [20, 25] width 25 height 25
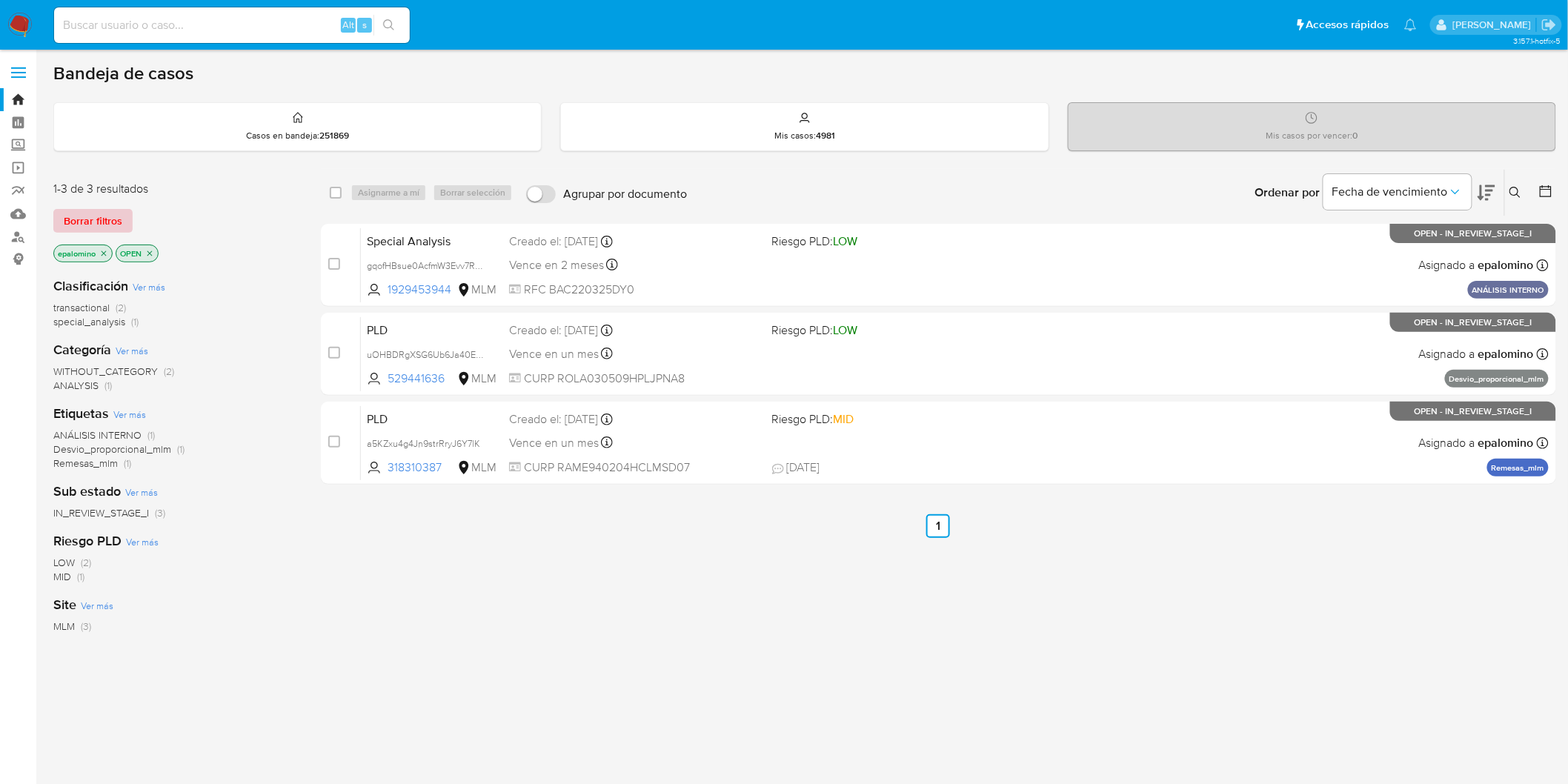
click at [78, 216] on span "Borrar filtros" at bounding box center [94, 220] width 59 height 20
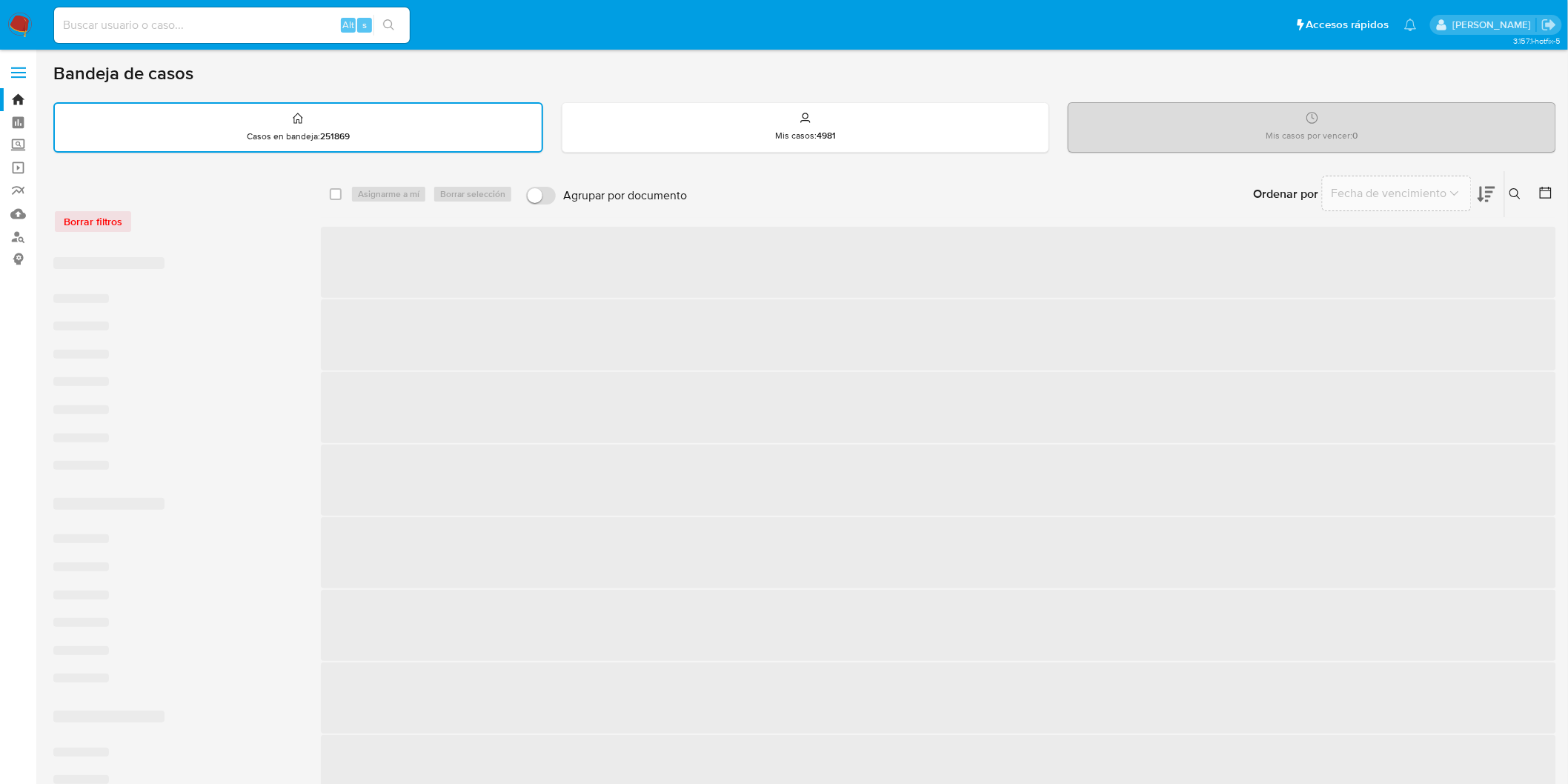
click at [208, 215] on div "Borrar filtros" at bounding box center [172, 221] width 237 height 24
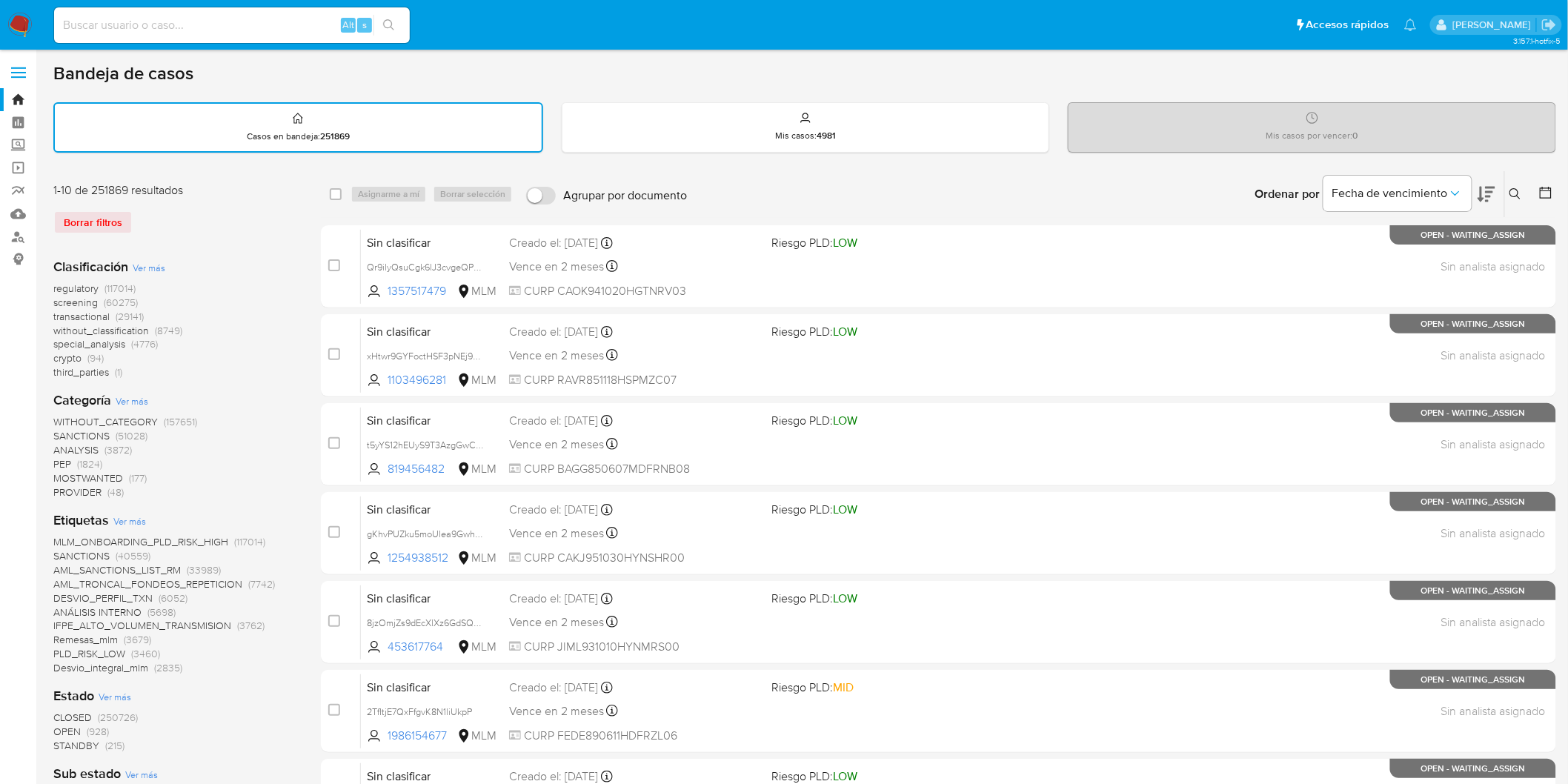
click at [15, 18] on img at bounding box center [20, 25] width 25 height 25
click at [218, 210] on div "Borrar filtros" at bounding box center [172, 222] width 237 height 24
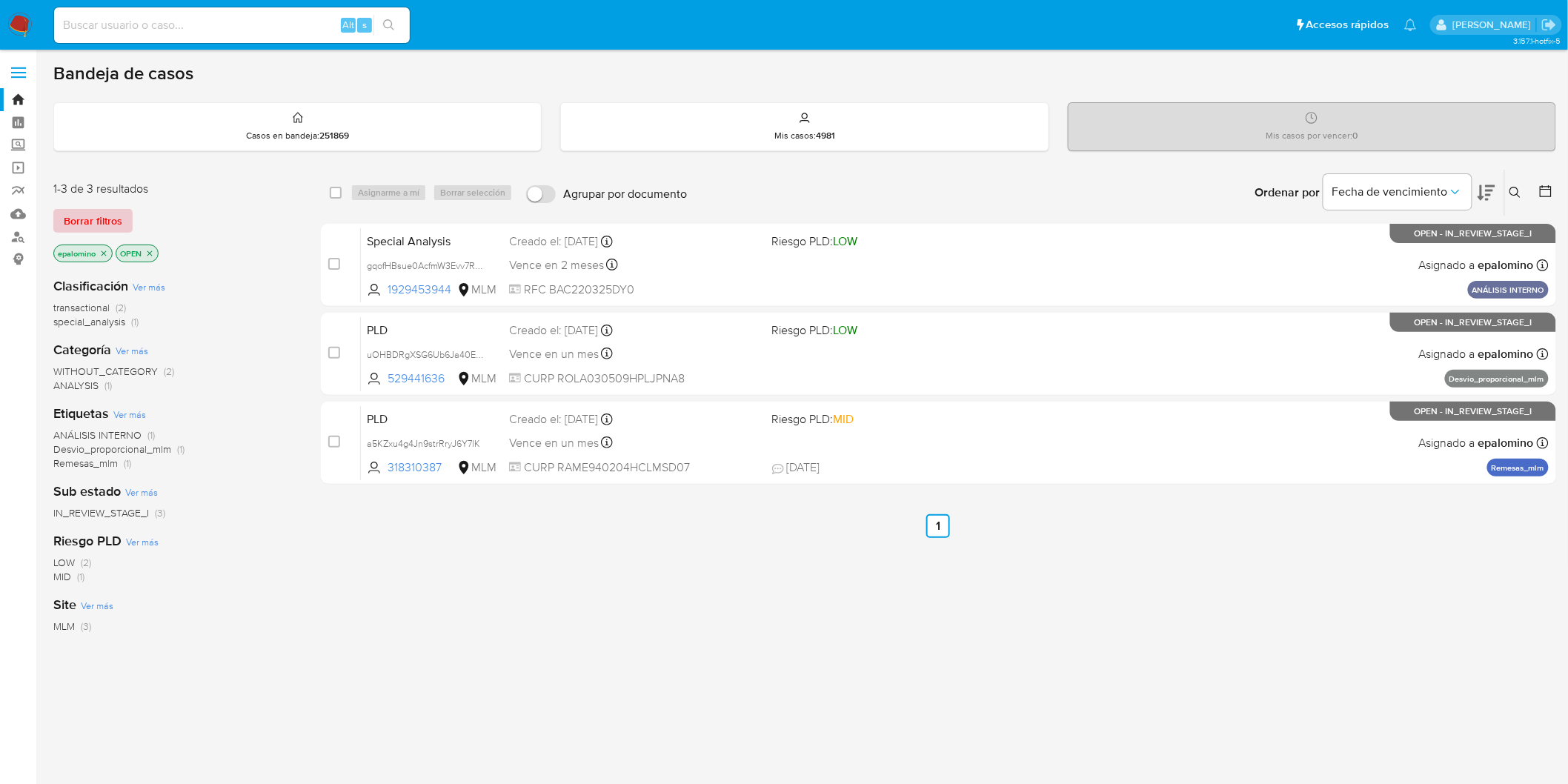
click at [91, 214] on span "Borrar filtros" at bounding box center [94, 220] width 59 height 20
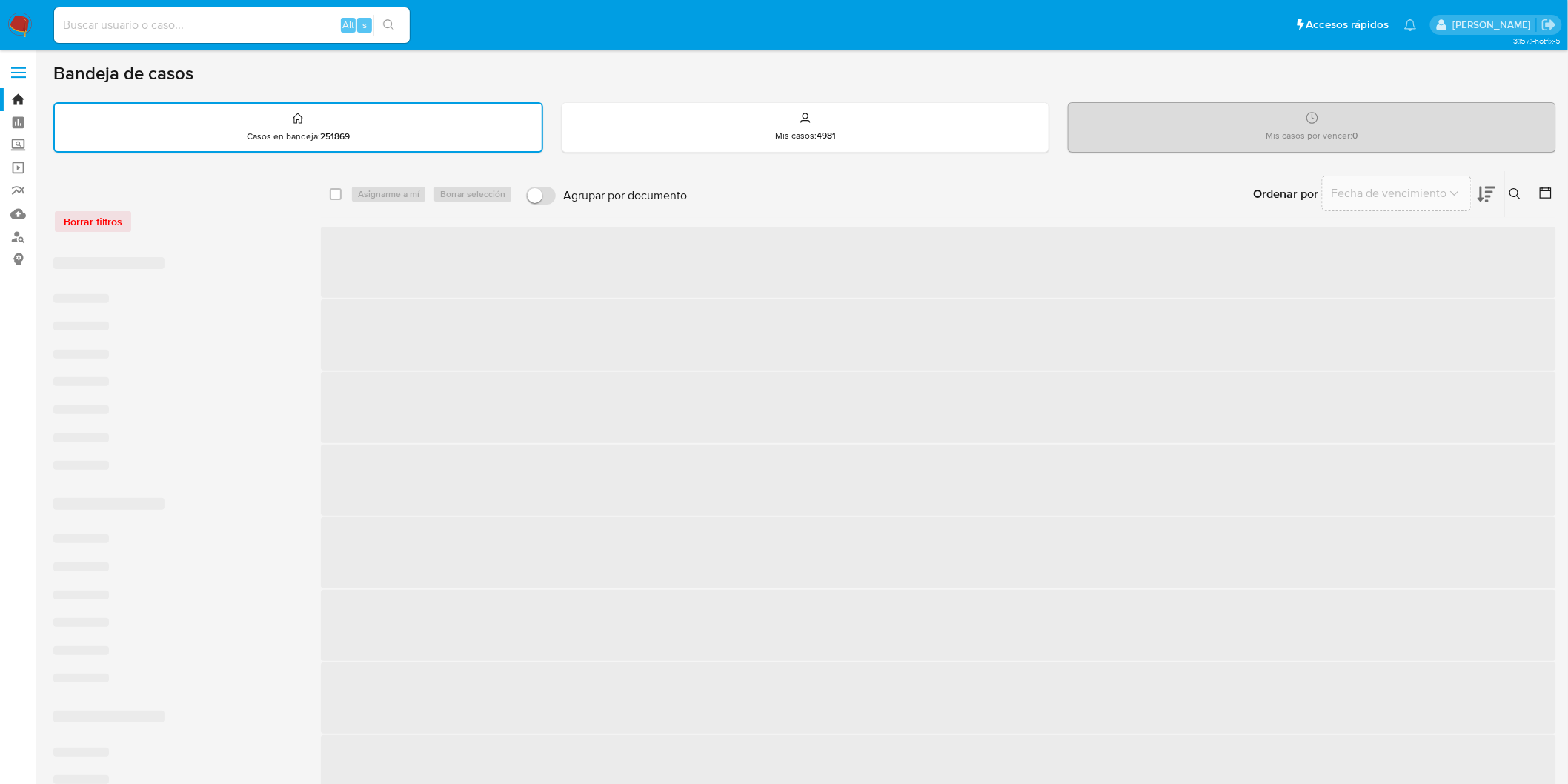
click at [235, 236] on div "Borrar filtros" at bounding box center [172, 214] width 237 height 63
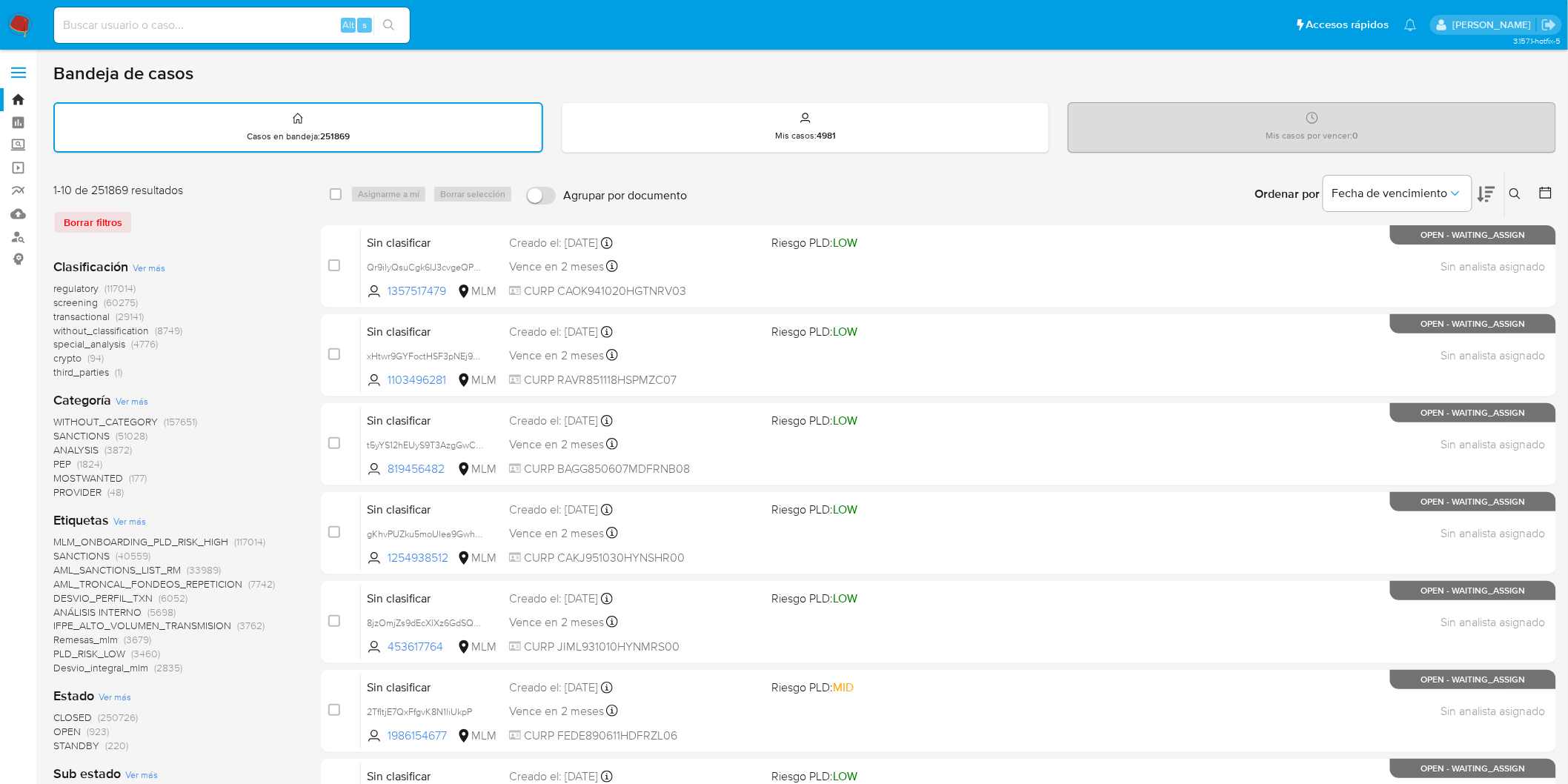
click at [20, 20] on img at bounding box center [20, 25] width 25 height 25
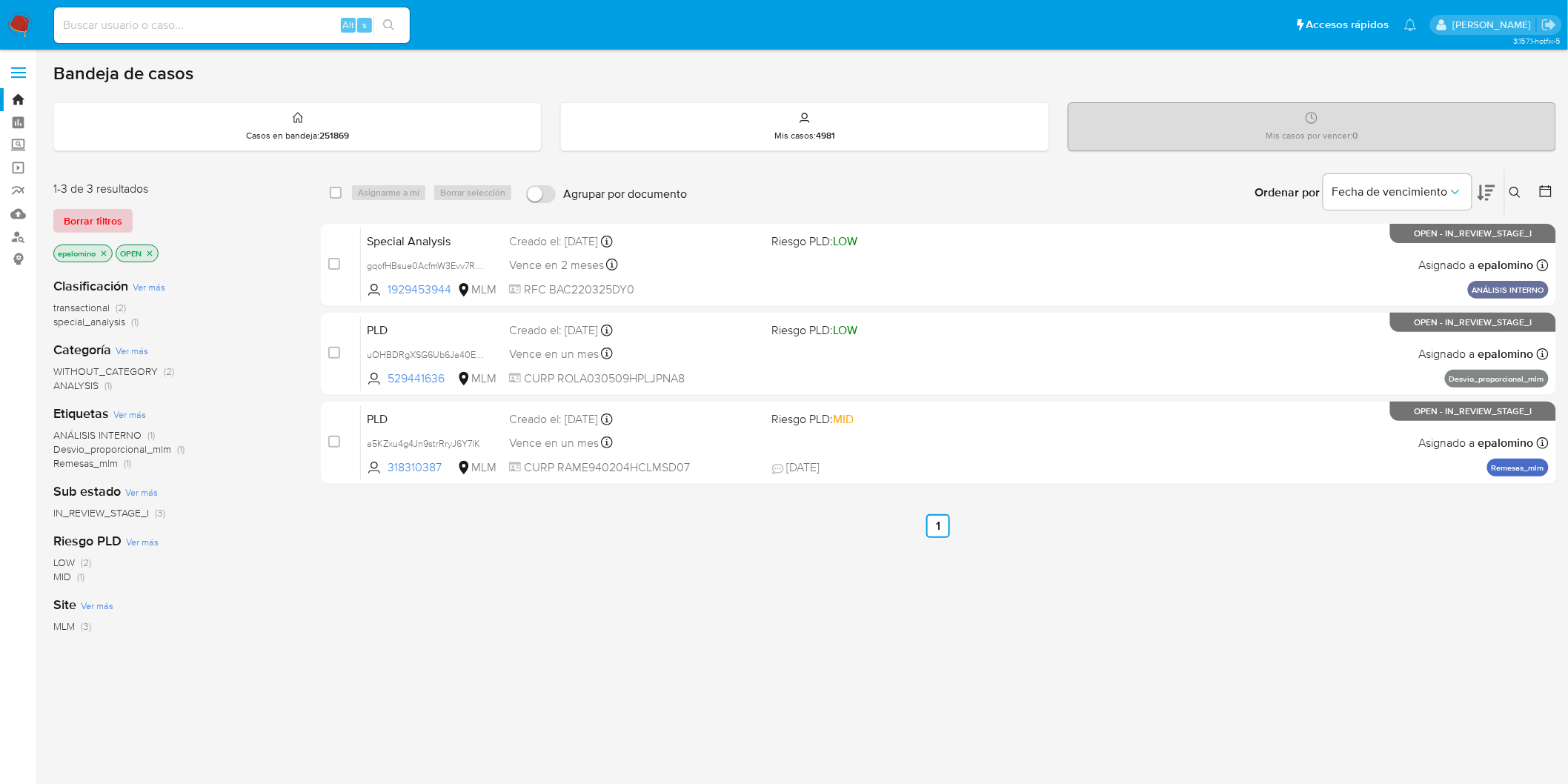
click at [121, 225] on button "Borrar filtros" at bounding box center [93, 221] width 79 height 24
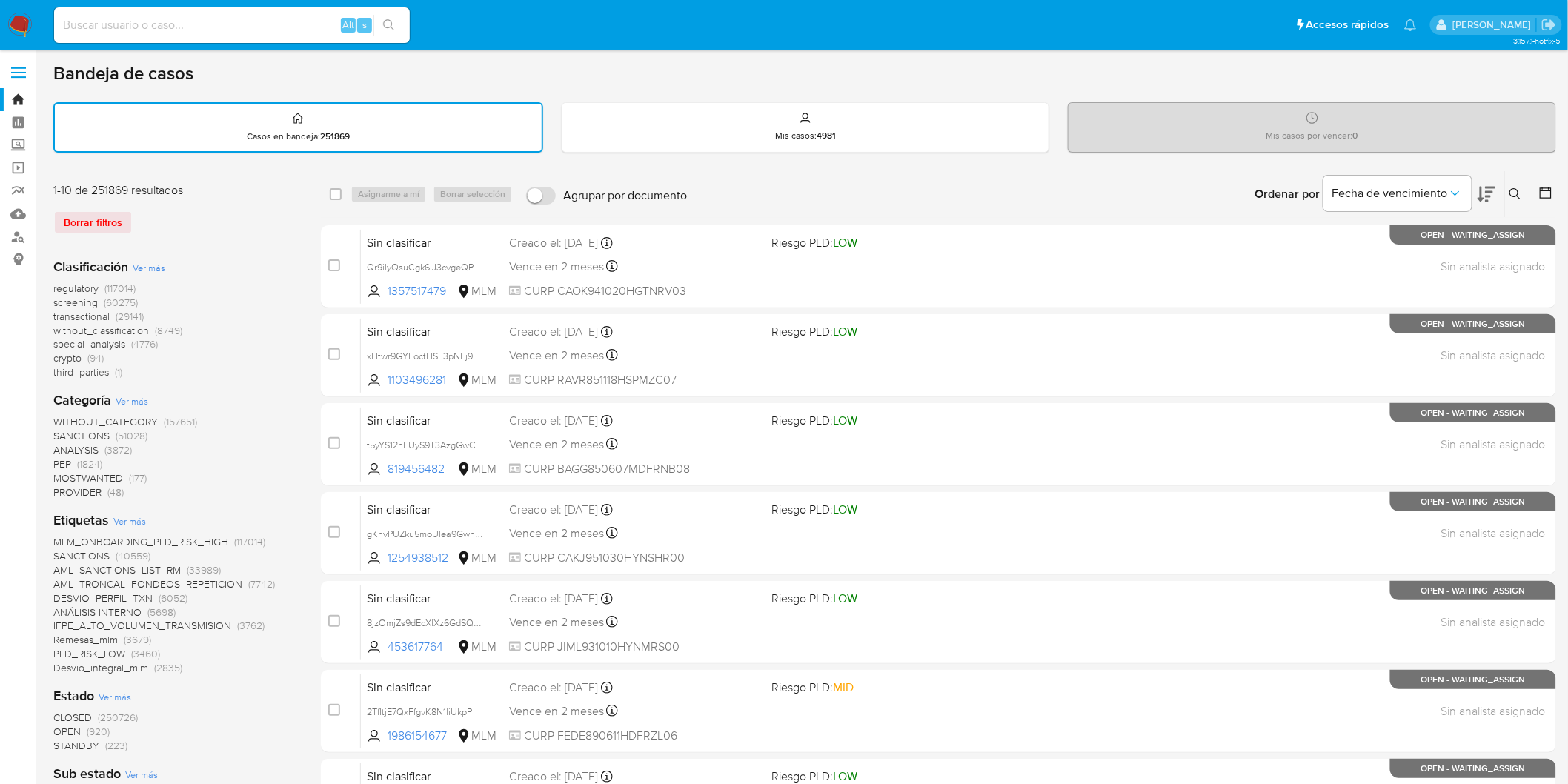
click at [194, 221] on div "Borrar filtros" at bounding box center [172, 222] width 237 height 24
click at [23, 27] on img at bounding box center [20, 25] width 25 height 25
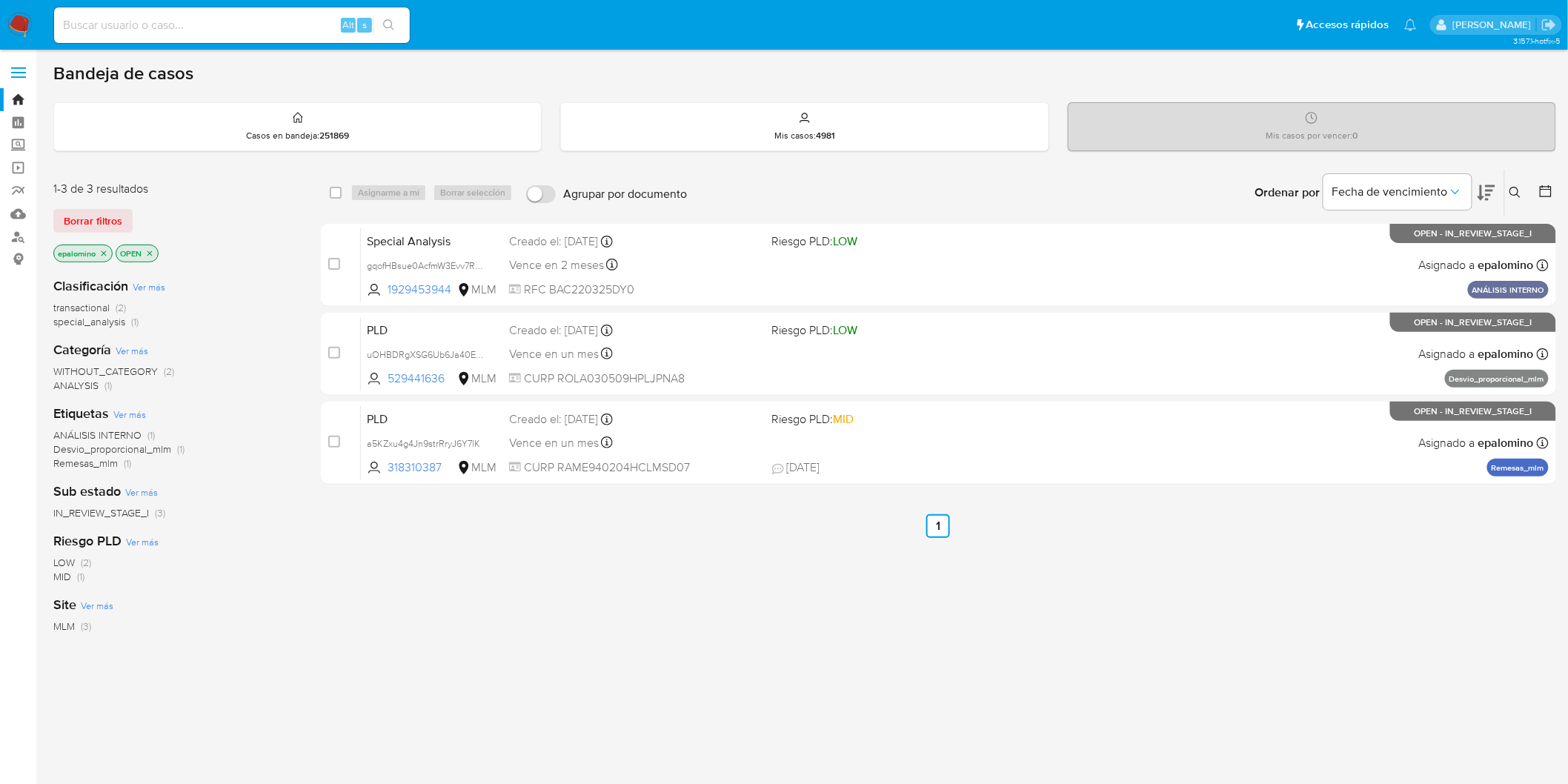
click at [113, 234] on div "1-3 de 3 resultados Borrar filtros epalomino OPEN" at bounding box center [172, 223] width 237 height 85
click at [91, 197] on div "1-3 de 3 resultados Borrar filtros epalomino OPEN" at bounding box center [172, 223] width 237 height 85
click at [89, 215] on span "Borrar filtros" at bounding box center [94, 220] width 59 height 20
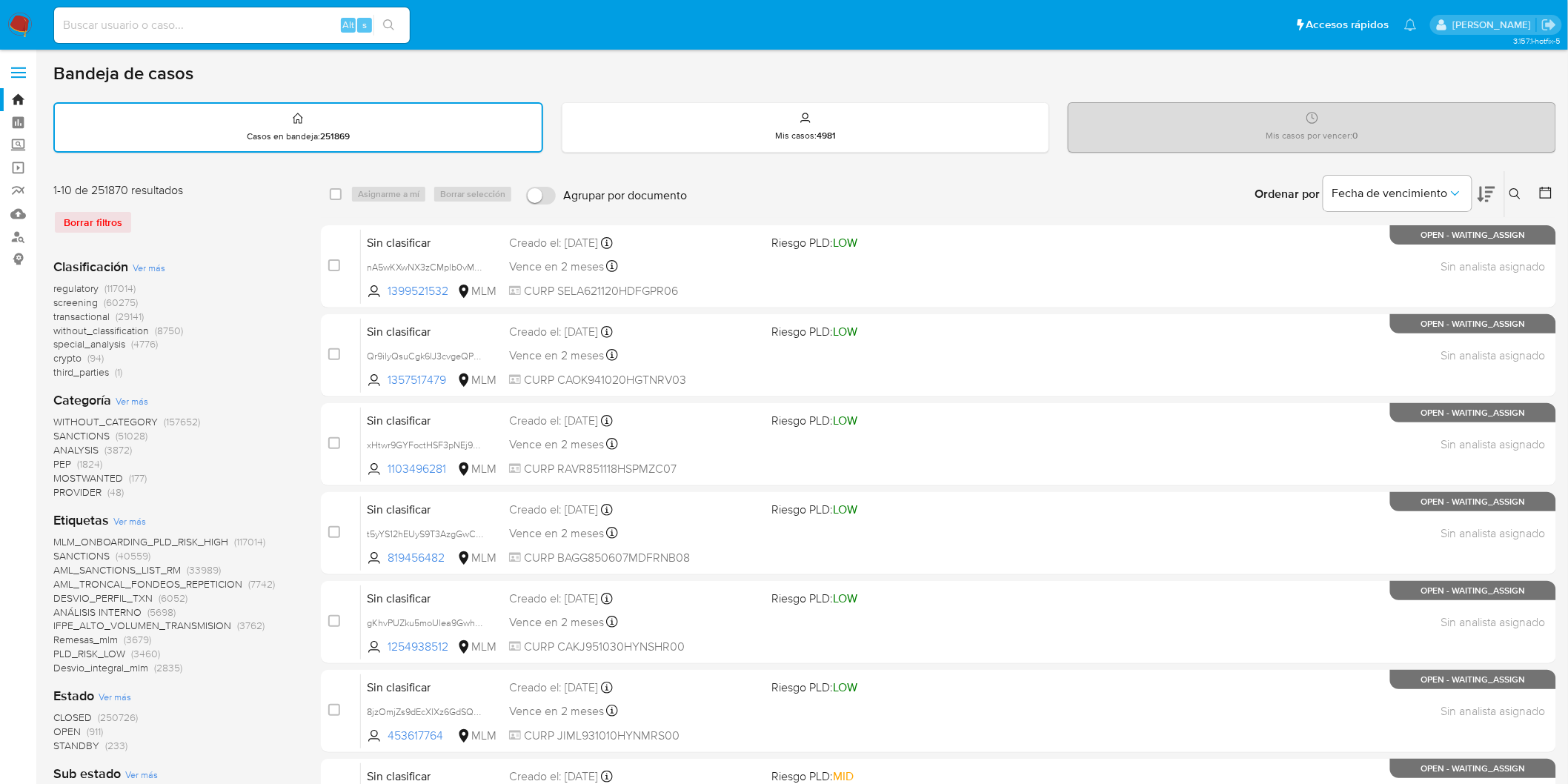
drag, startPoint x: 11, startPoint y: 18, endPoint x: 71, endPoint y: 2, distance: 62.1
click at [11, 18] on img at bounding box center [20, 25] width 25 height 25
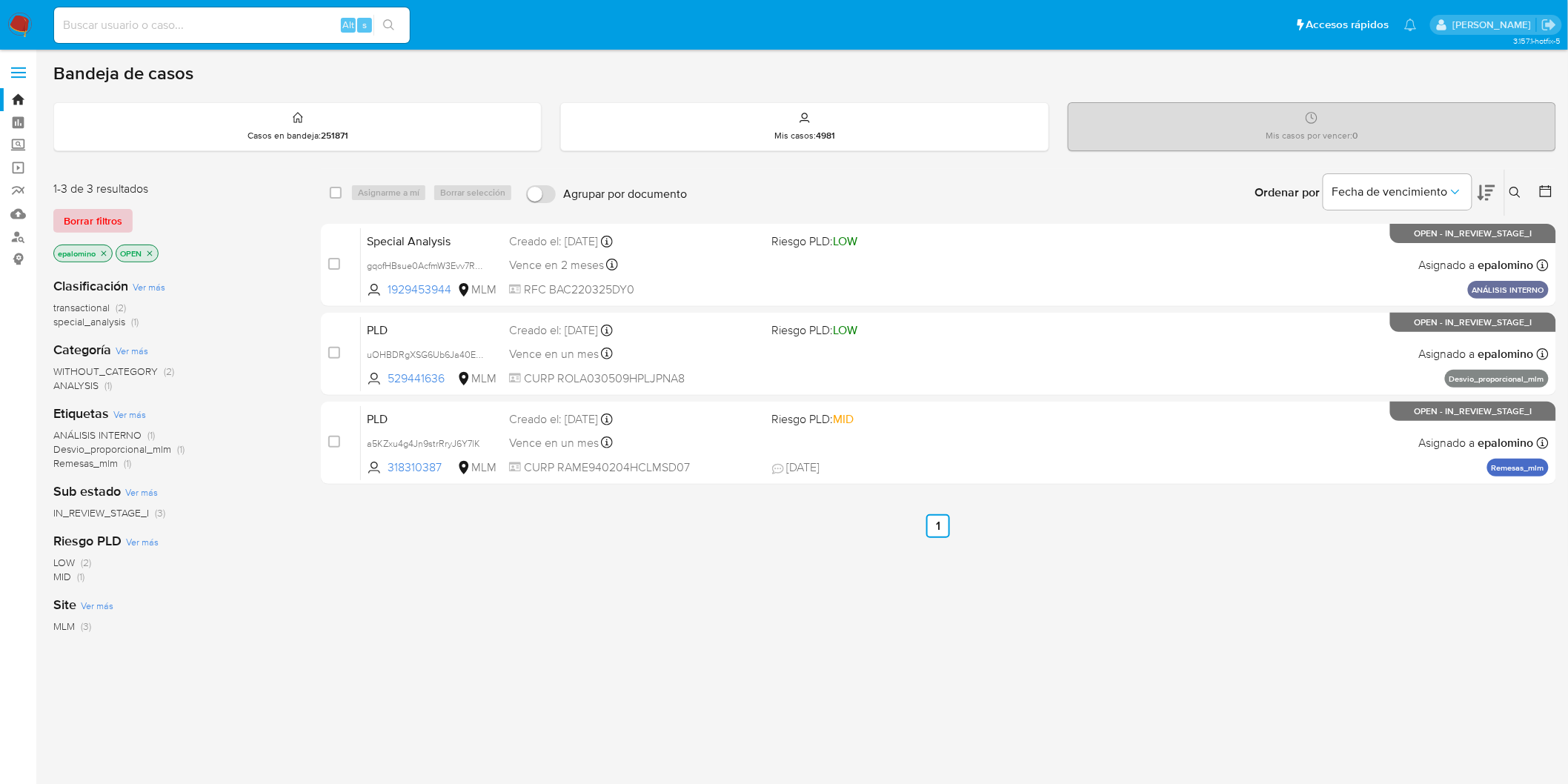
click at [89, 225] on span "Borrar filtros" at bounding box center [94, 220] width 59 height 20
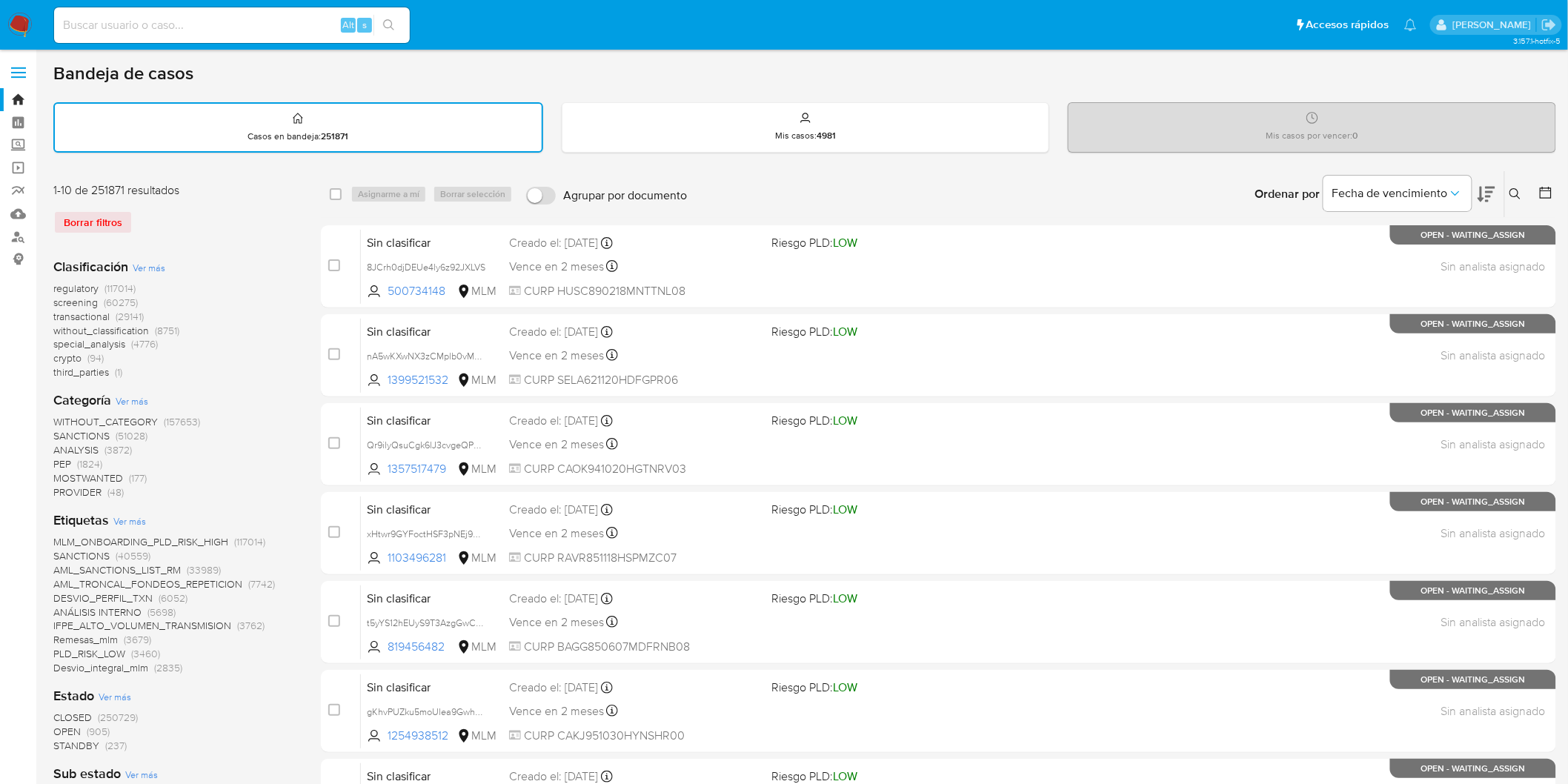
click at [233, 225] on div "Borrar filtros" at bounding box center [172, 222] width 237 height 24
click at [19, 16] on img at bounding box center [20, 25] width 25 height 25
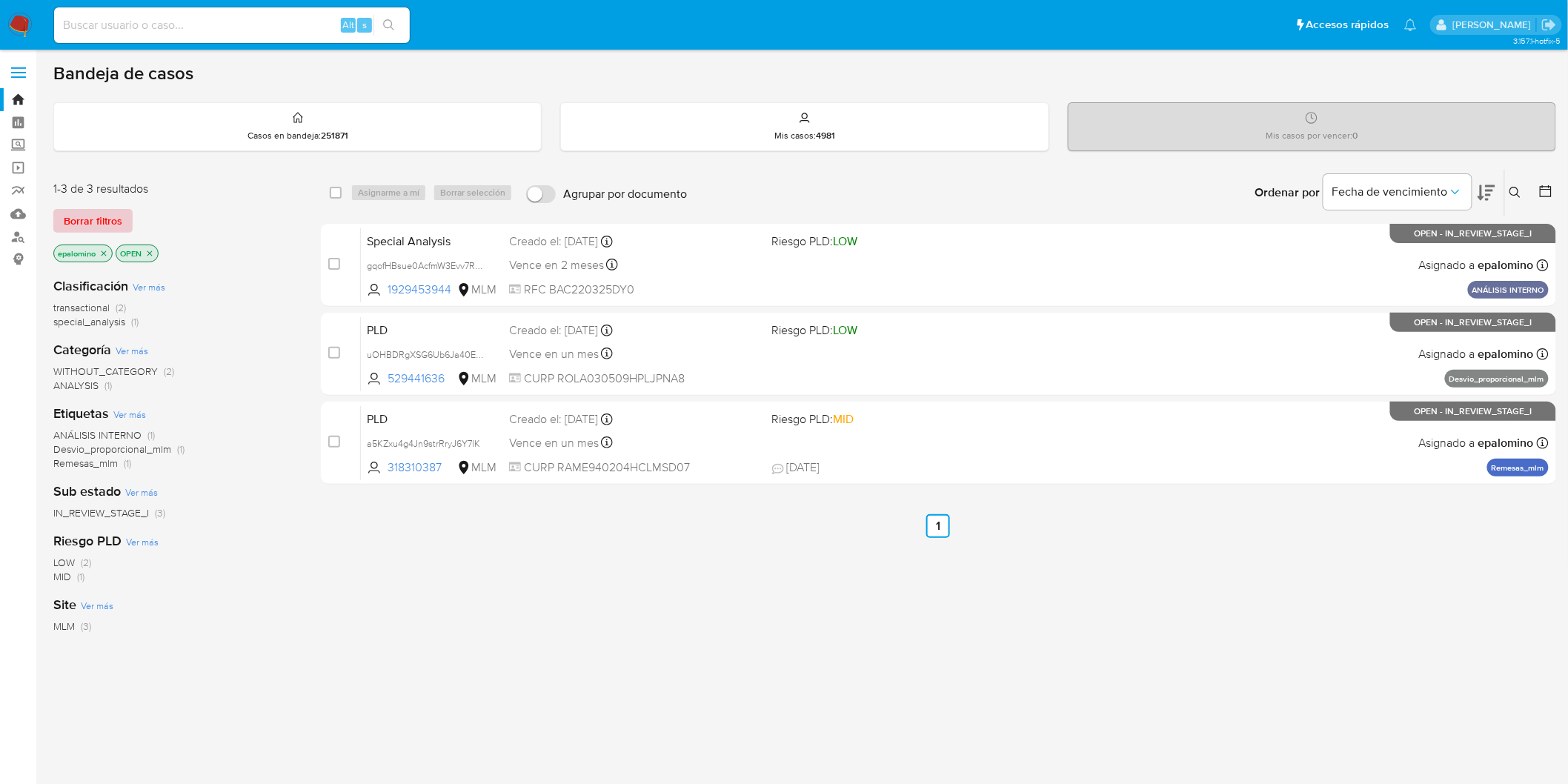
click at [108, 228] on span "Borrar filtros" at bounding box center [94, 220] width 59 height 20
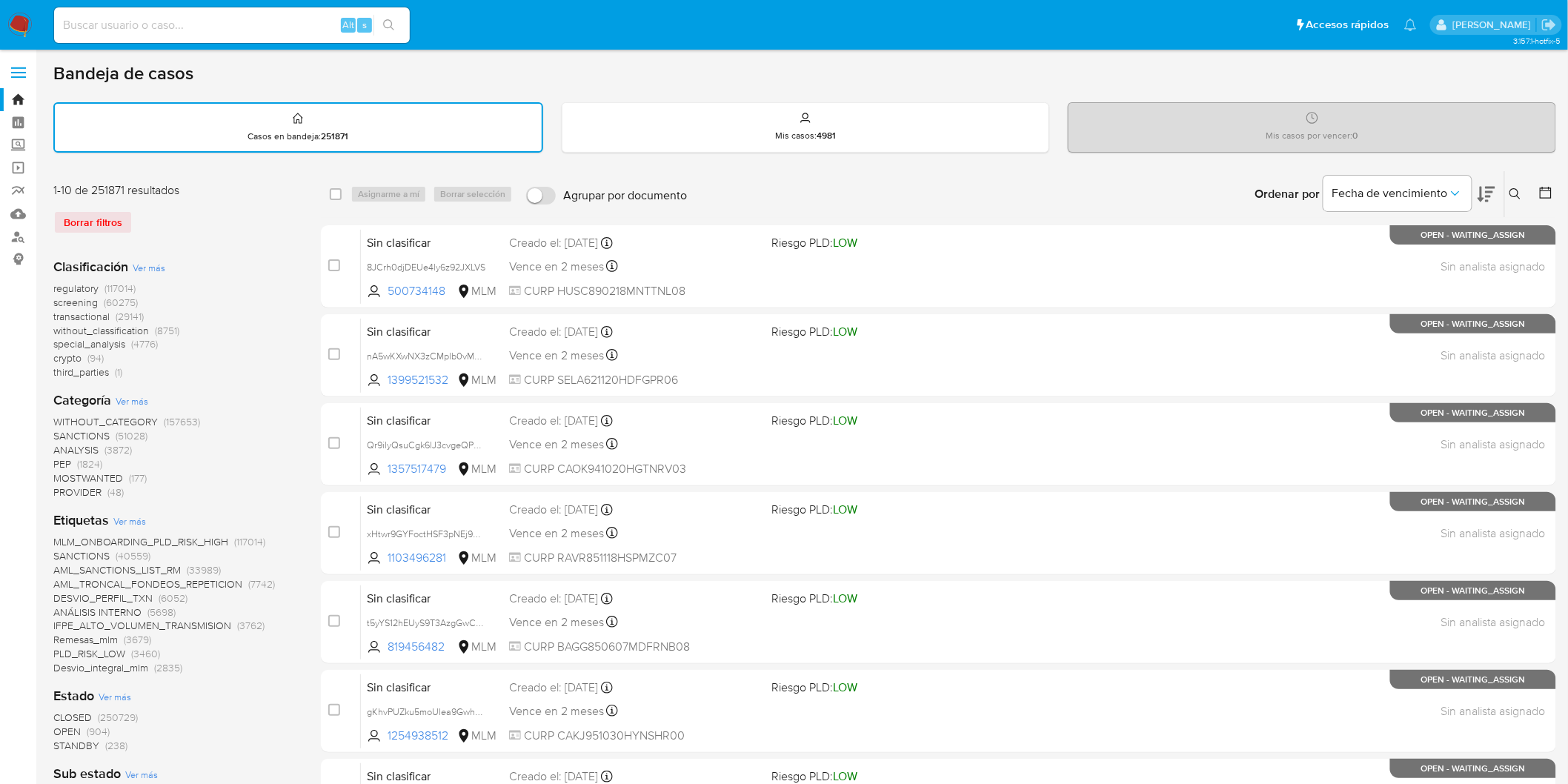
click at [197, 228] on div "Borrar filtros" at bounding box center [172, 222] width 237 height 24
click at [28, 23] on img at bounding box center [20, 25] width 25 height 25
click at [232, 241] on div "1-10 de 251871 resultados Borrar filtros" at bounding box center [172, 215] width 237 height 64
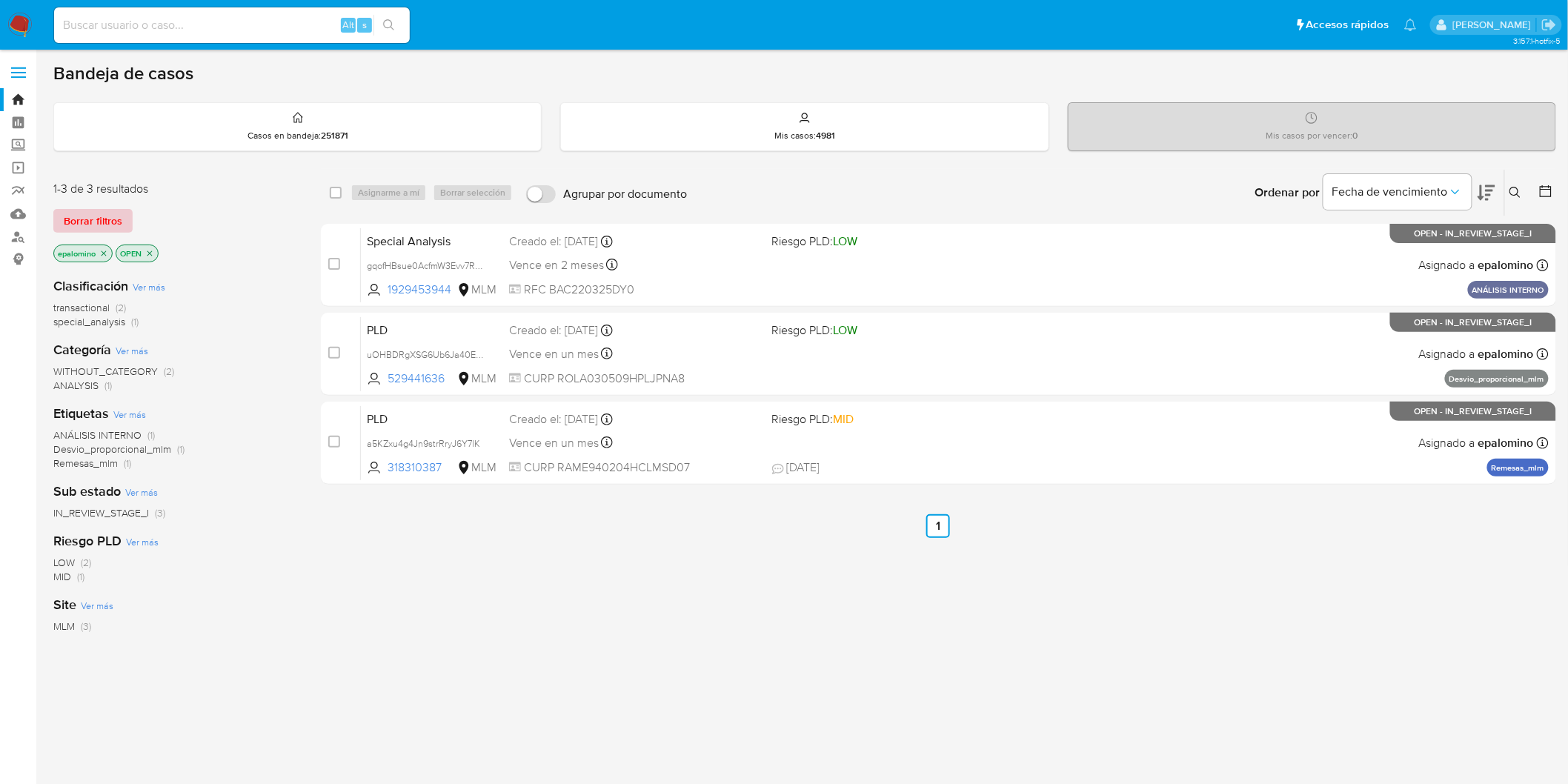
click at [83, 224] on span "Borrar filtros" at bounding box center [94, 220] width 59 height 20
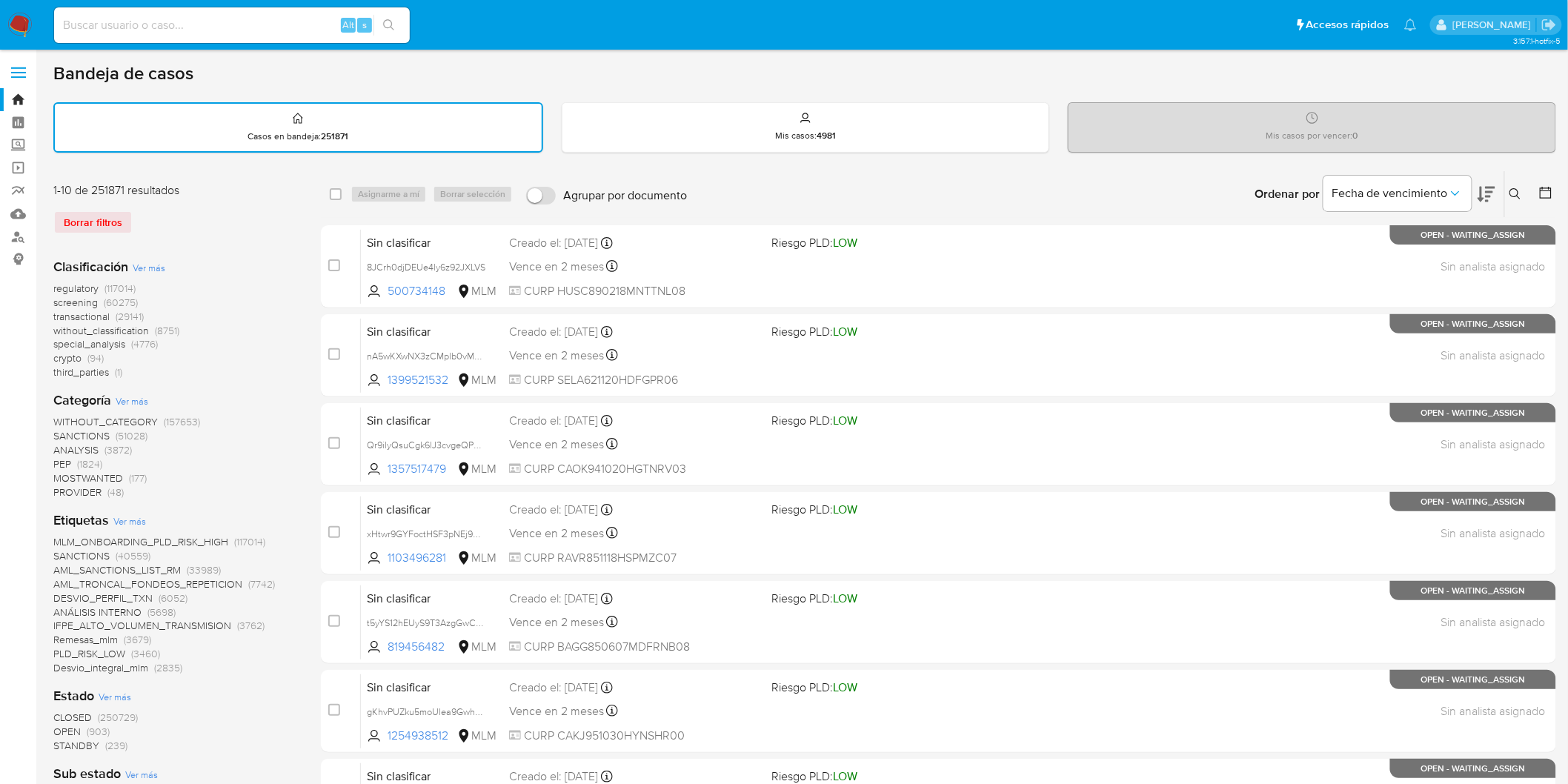
click at [20, 31] on img at bounding box center [20, 25] width 25 height 25
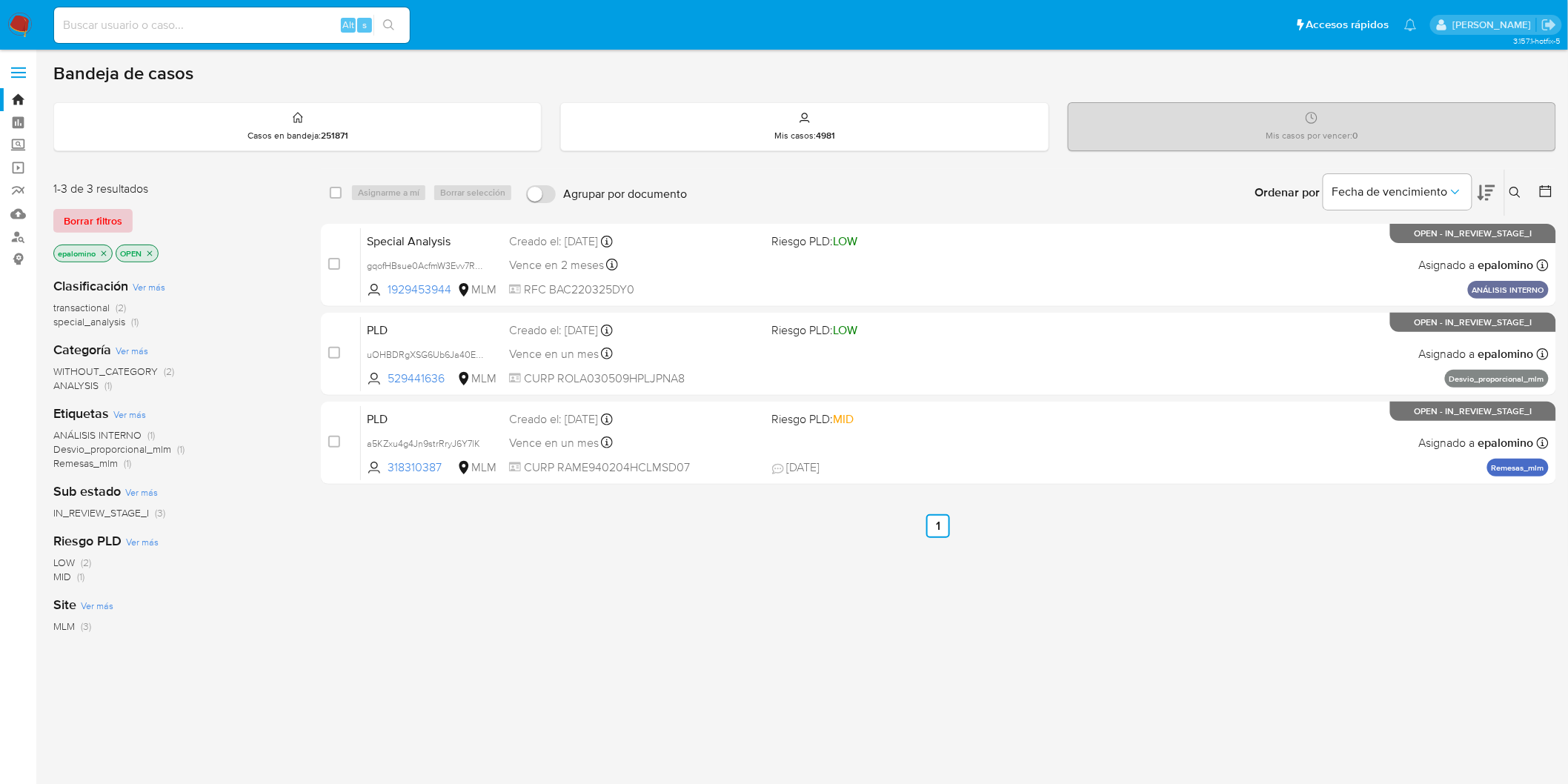
click at [83, 225] on span "Borrar filtros" at bounding box center [94, 220] width 59 height 20
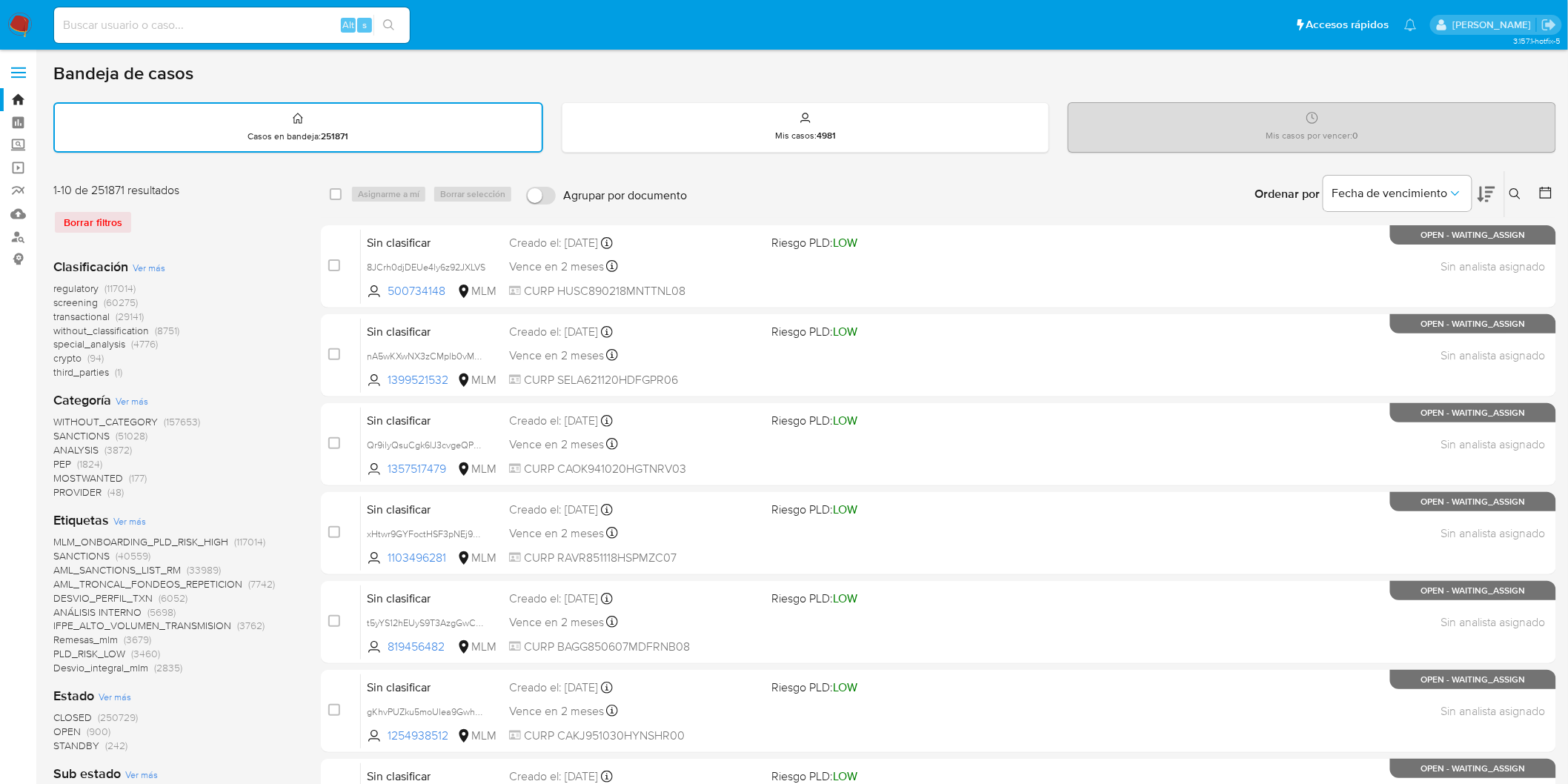
click at [16, 37] on img at bounding box center [20, 25] width 25 height 25
click at [265, 292] on div "regulatory (117014) screening (60275) transactional (29141) without_classificat…" at bounding box center [176, 331] width 244 height 98
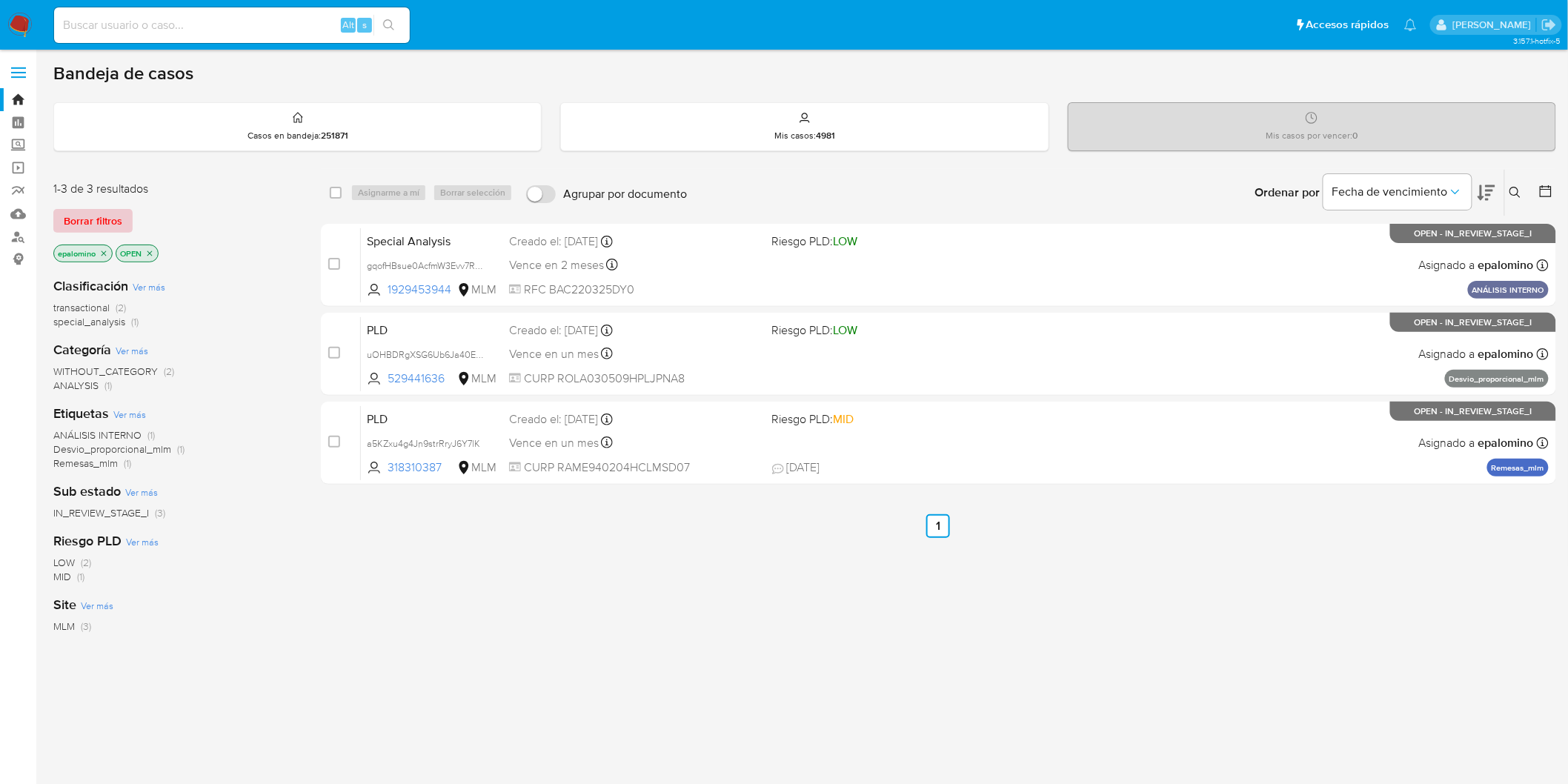
click at [121, 230] on button "Borrar filtros" at bounding box center [93, 221] width 79 height 24
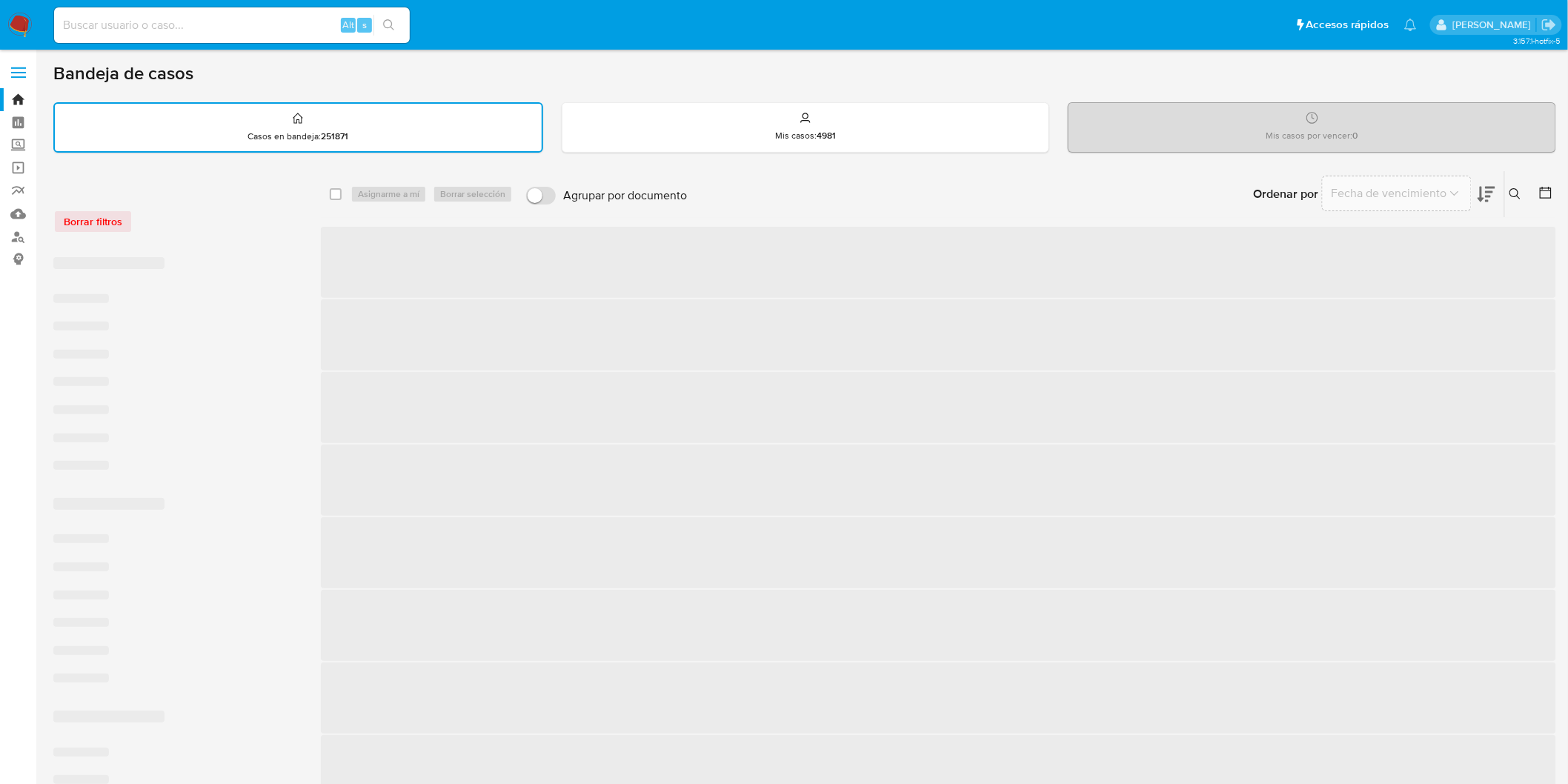
click at [209, 232] on div "Borrar filtros" at bounding box center [172, 214] width 237 height 63
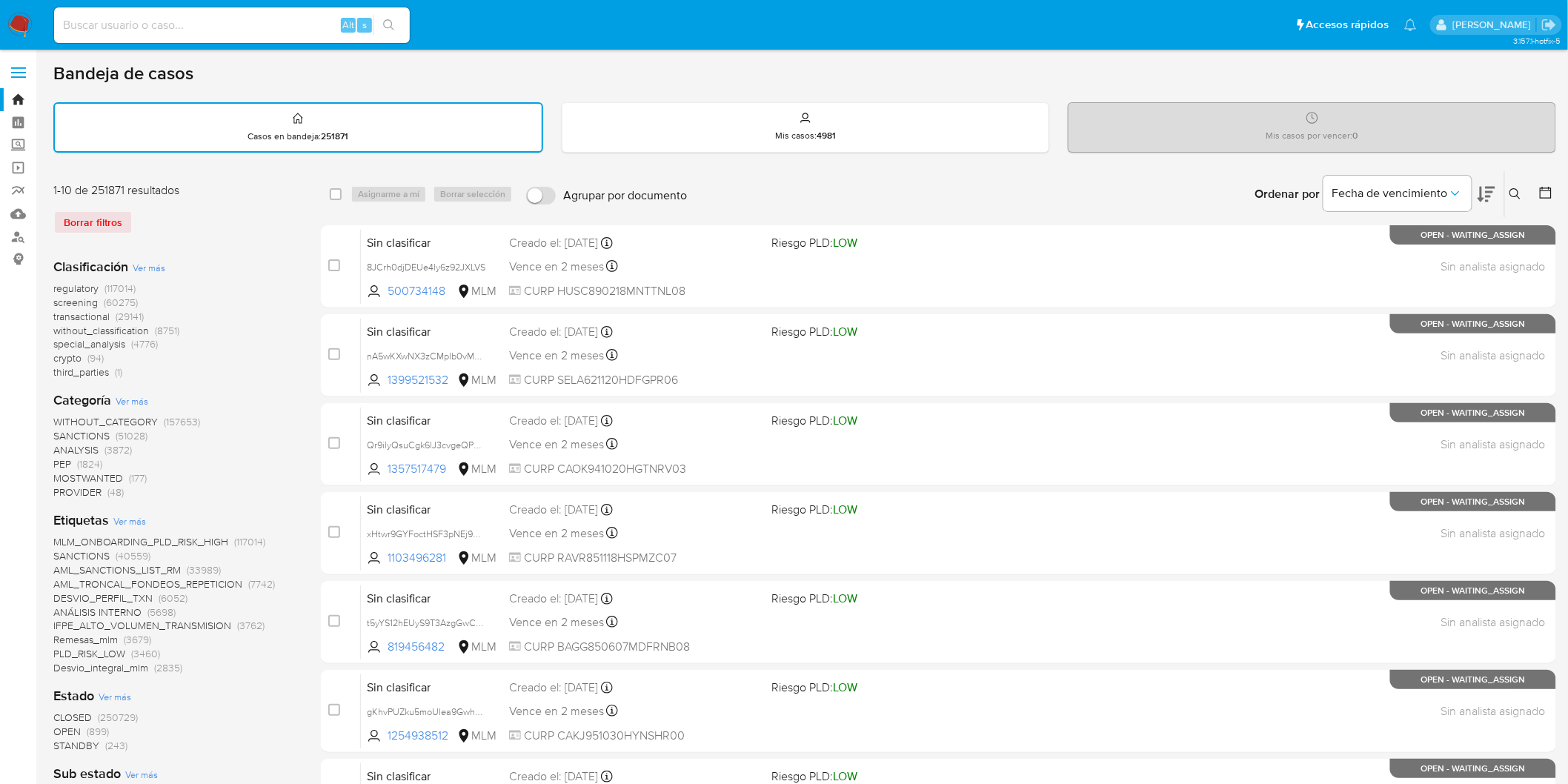
click at [23, 24] on img at bounding box center [20, 25] width 25 height 25
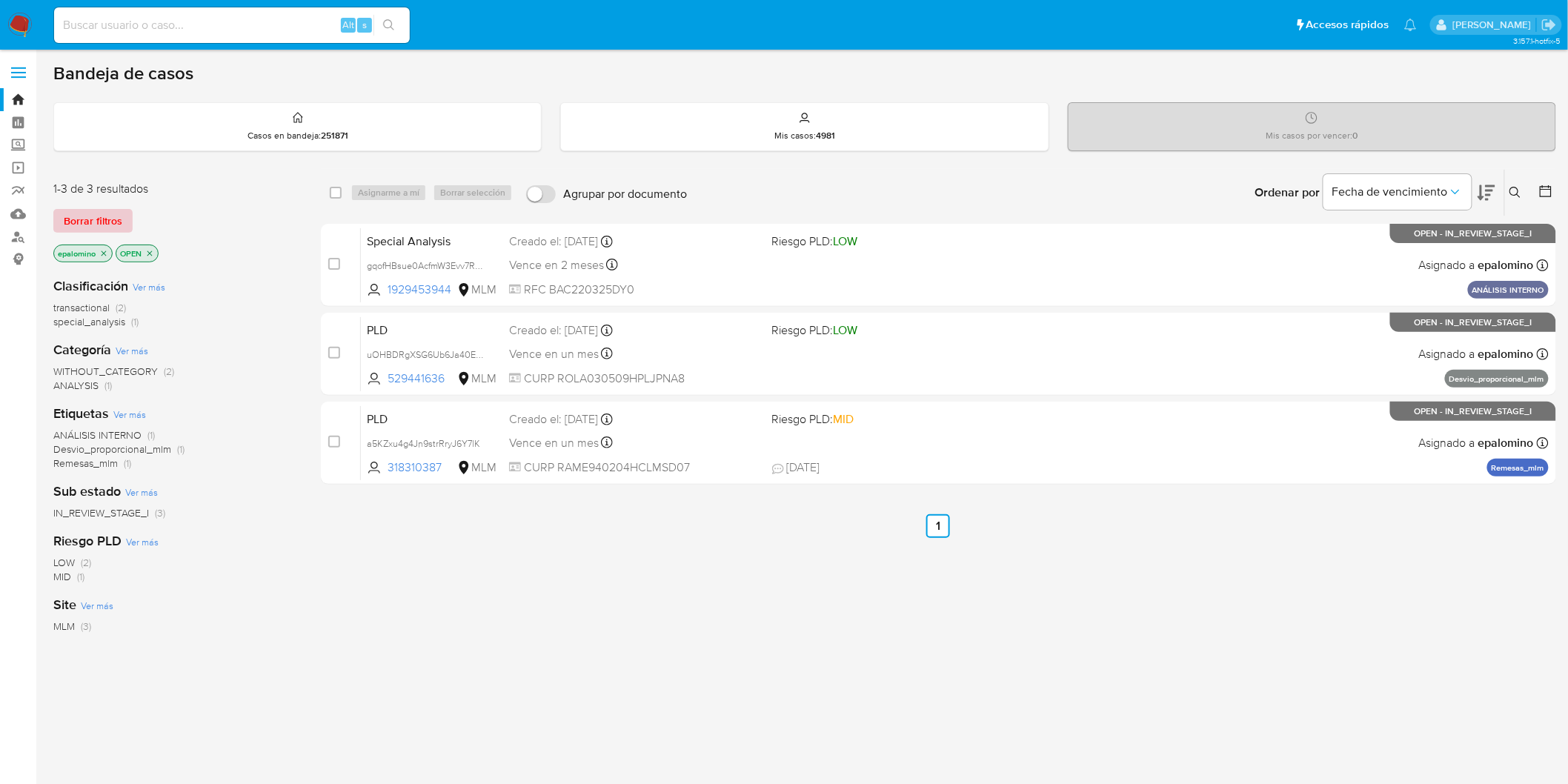
click at [105, 227] on span "Borrar filtros" at bounding box center [94, 220] width 59 height 20
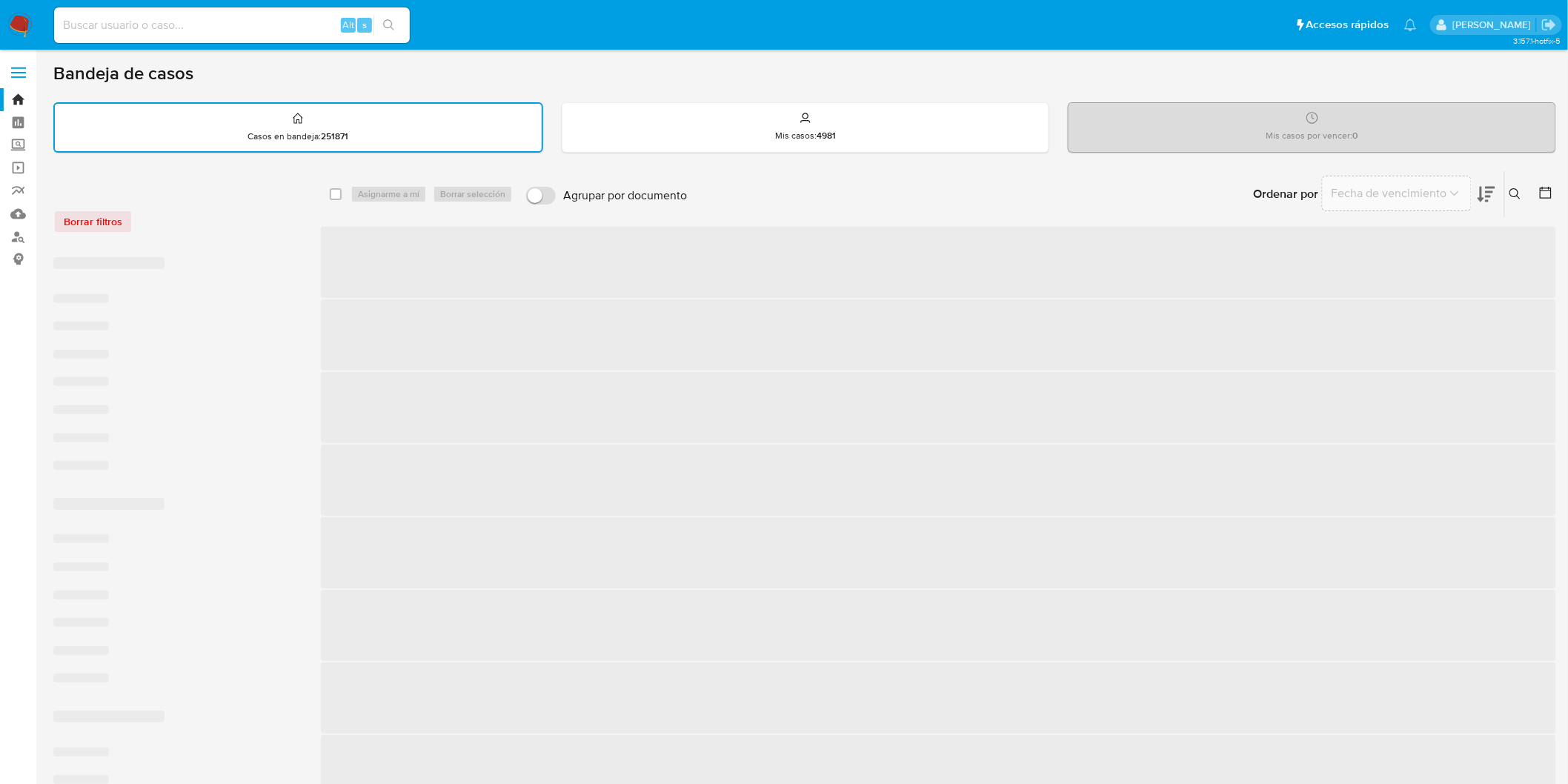
click at [257, 227] on div "Borrar filtros" at bounding box center [172, 221] width 237 height 24
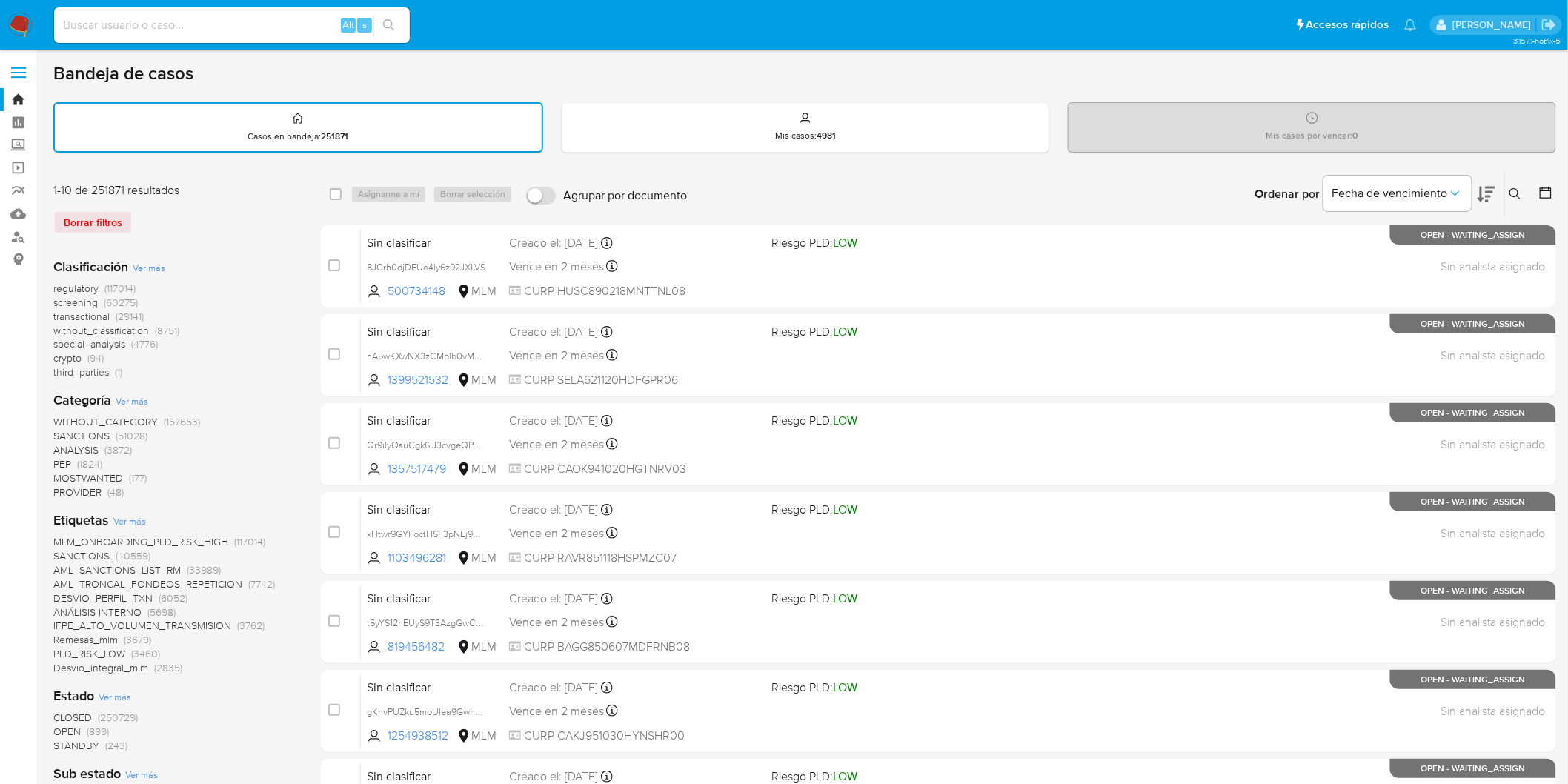
click at [19, 27] on img at bounding box center [20, 25] width 25 height 25
click at [265, 204] on div "1-10 de 251871 resultados Borrar filtros" at bounding box center [172, 215] width 237 height 64
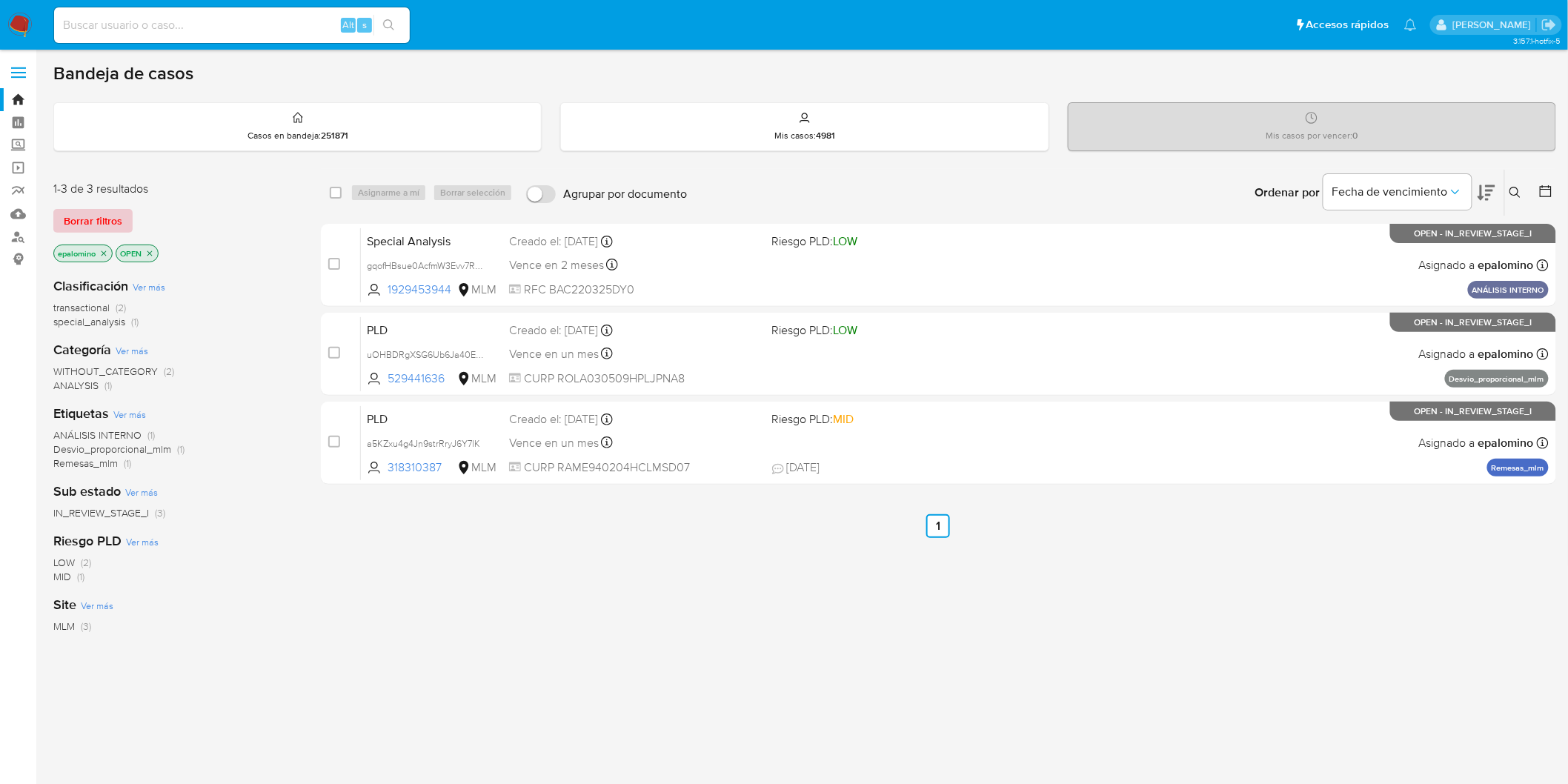
click at [117, 213] on span "Borrar filtros" at bounding box center [94, 220] width 59 height 20
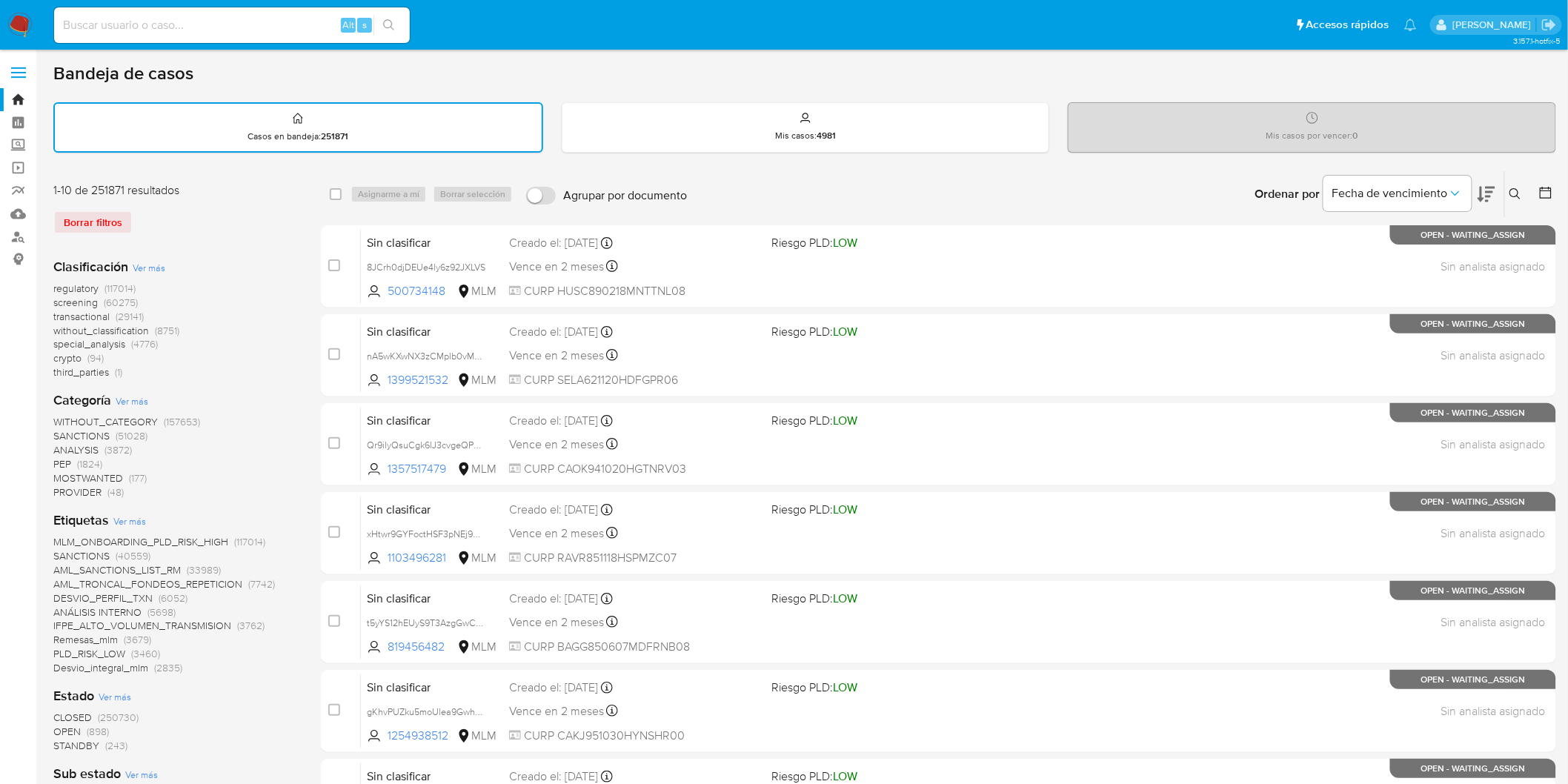
click at [26, 26] on img at bounding box center [20, 25] width 25 height 25
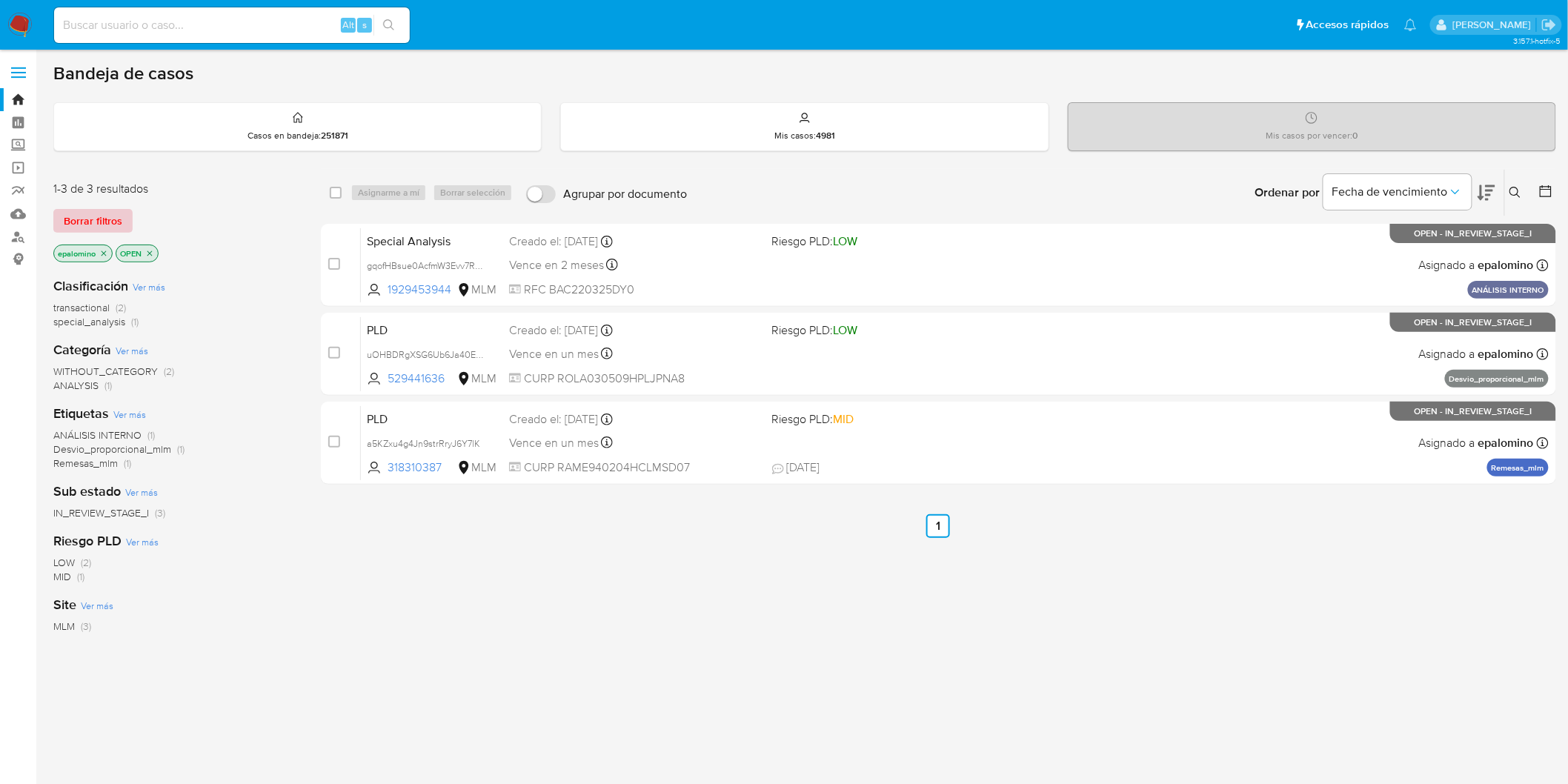
click at [113, 218] on span "Borrar filtros" at bounding box center [94, 220] width 59 height 20
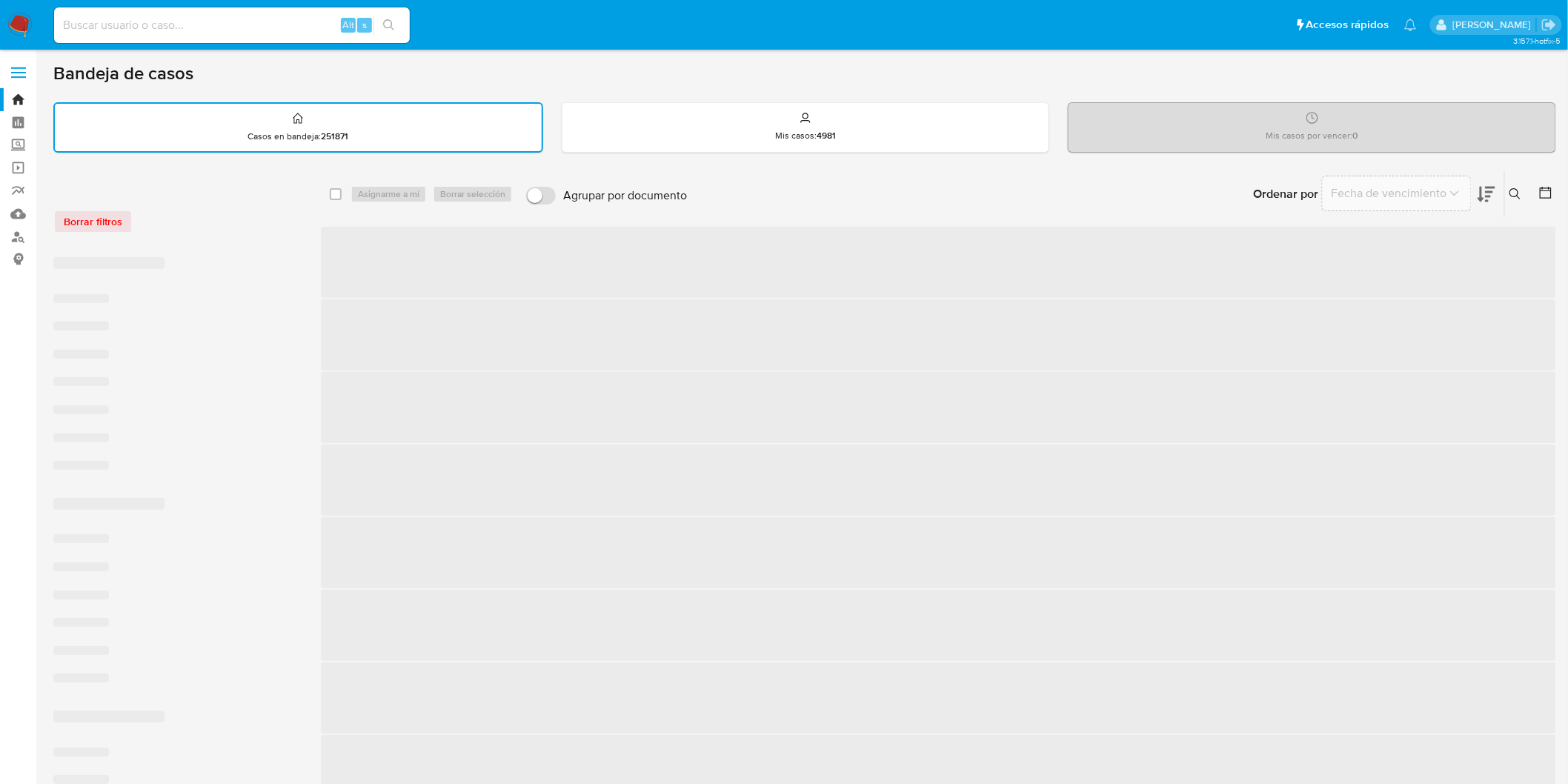
click at [187, 218] on div "Borrar filtros" at bounding box center [172, 221] width 237 height 24
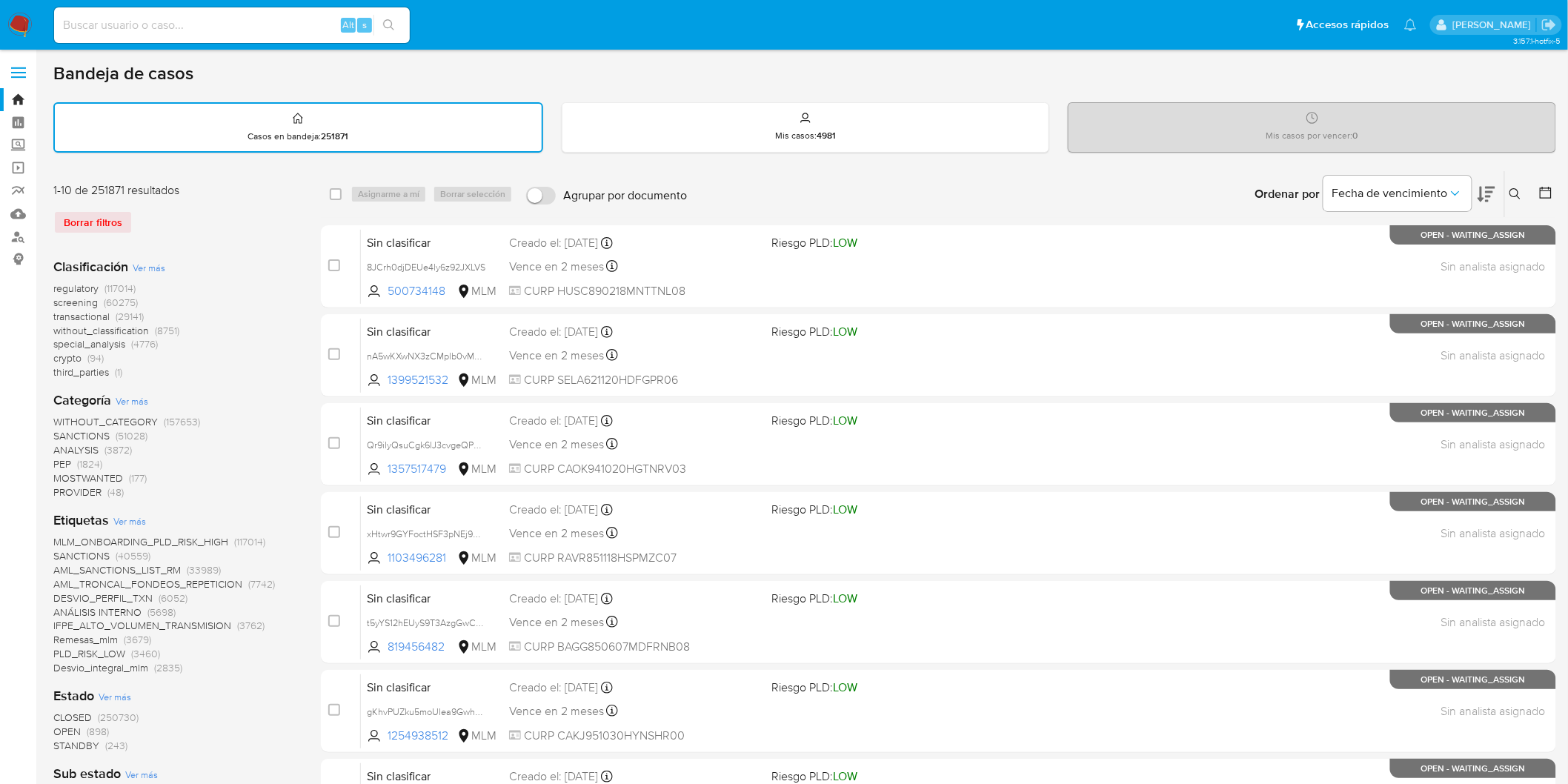
click at [30, 26] on img at bounding box center [20, 25] width 25 height 25
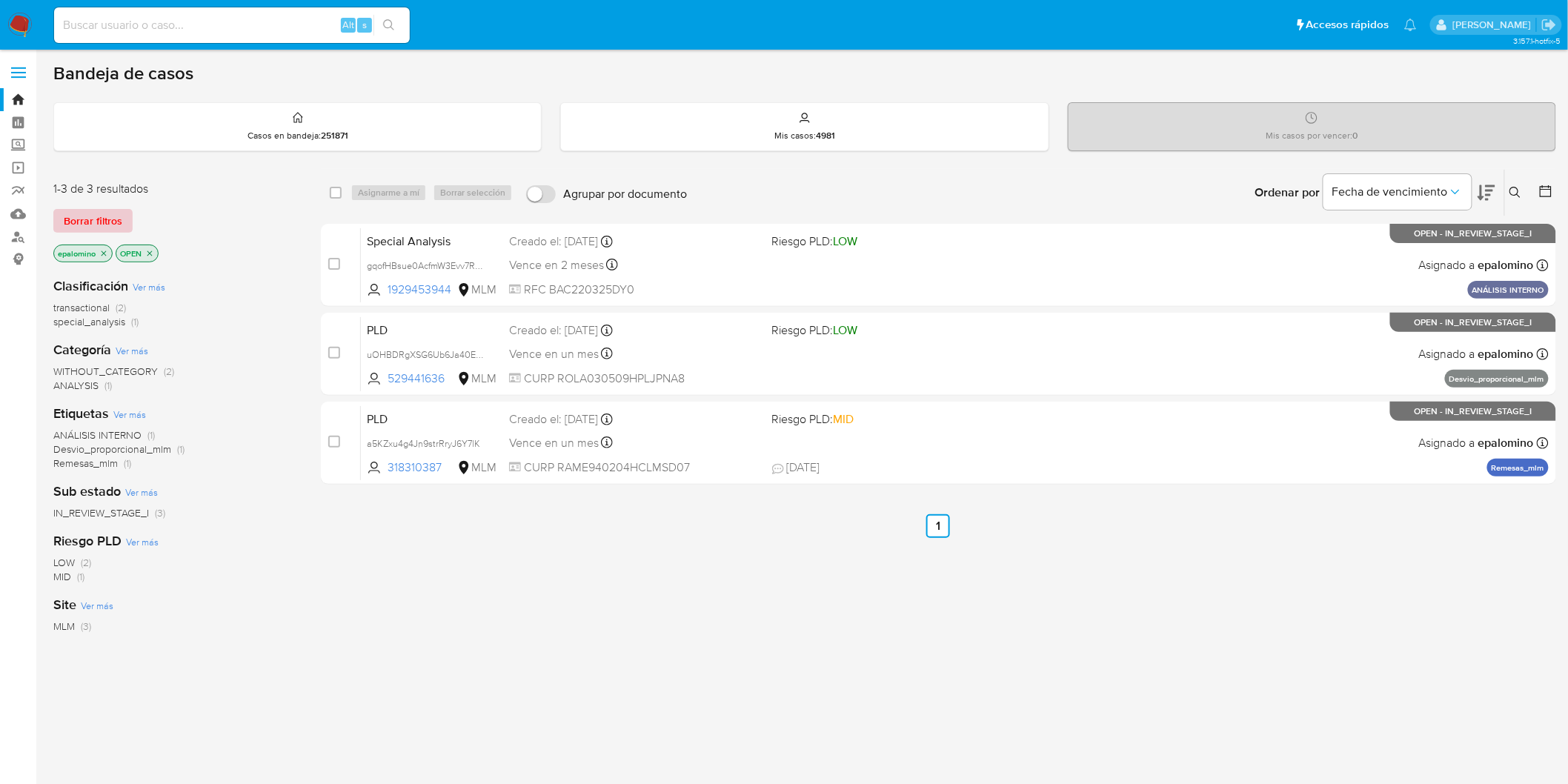
click at [108, 214] on span "Borrar filtros" at bounding box center [94, 220] width 59 height 20
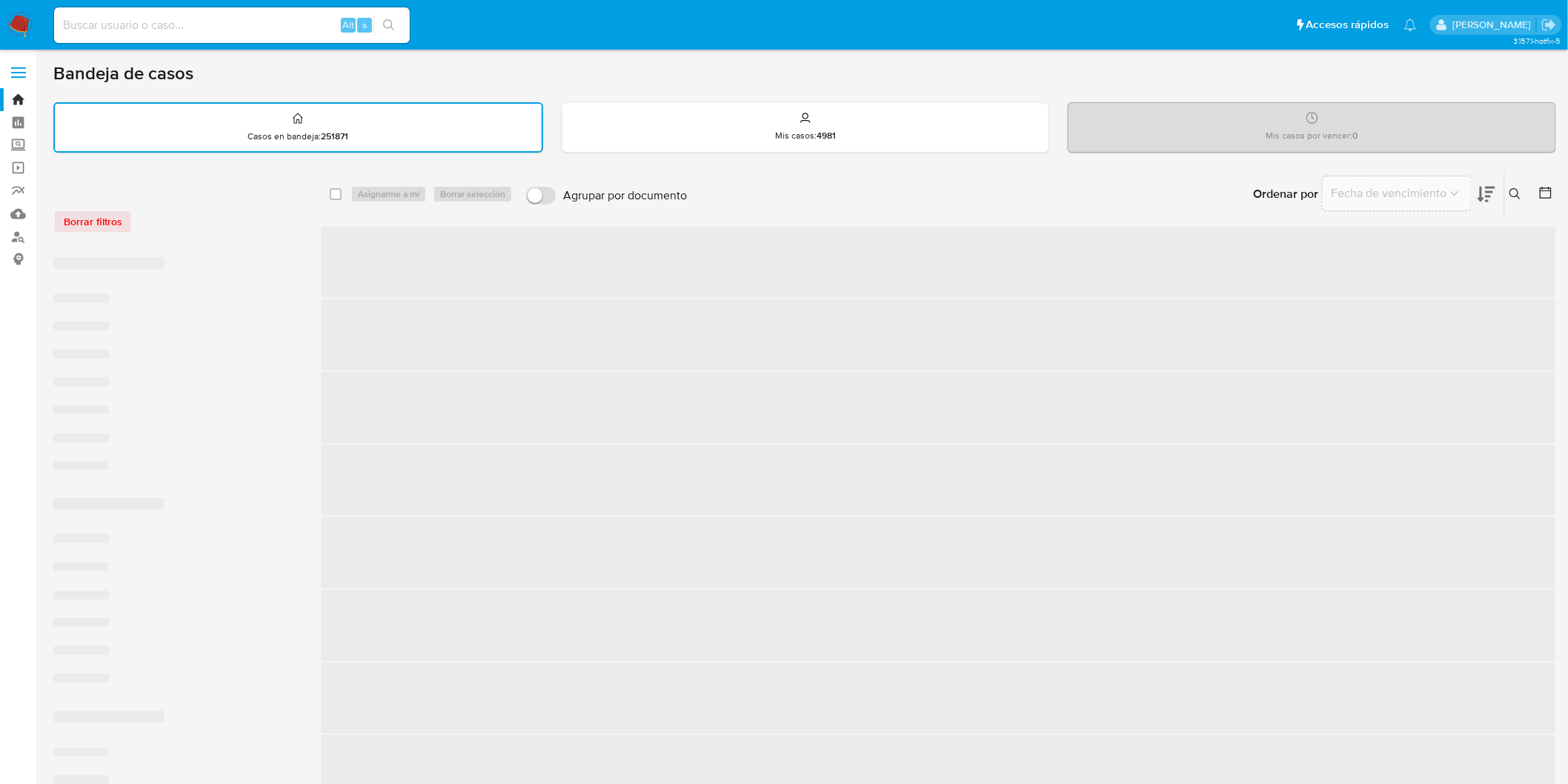
click at [275, 223] on div "Borrar filtros" at bounding box center [172, 221] width 237 height 24
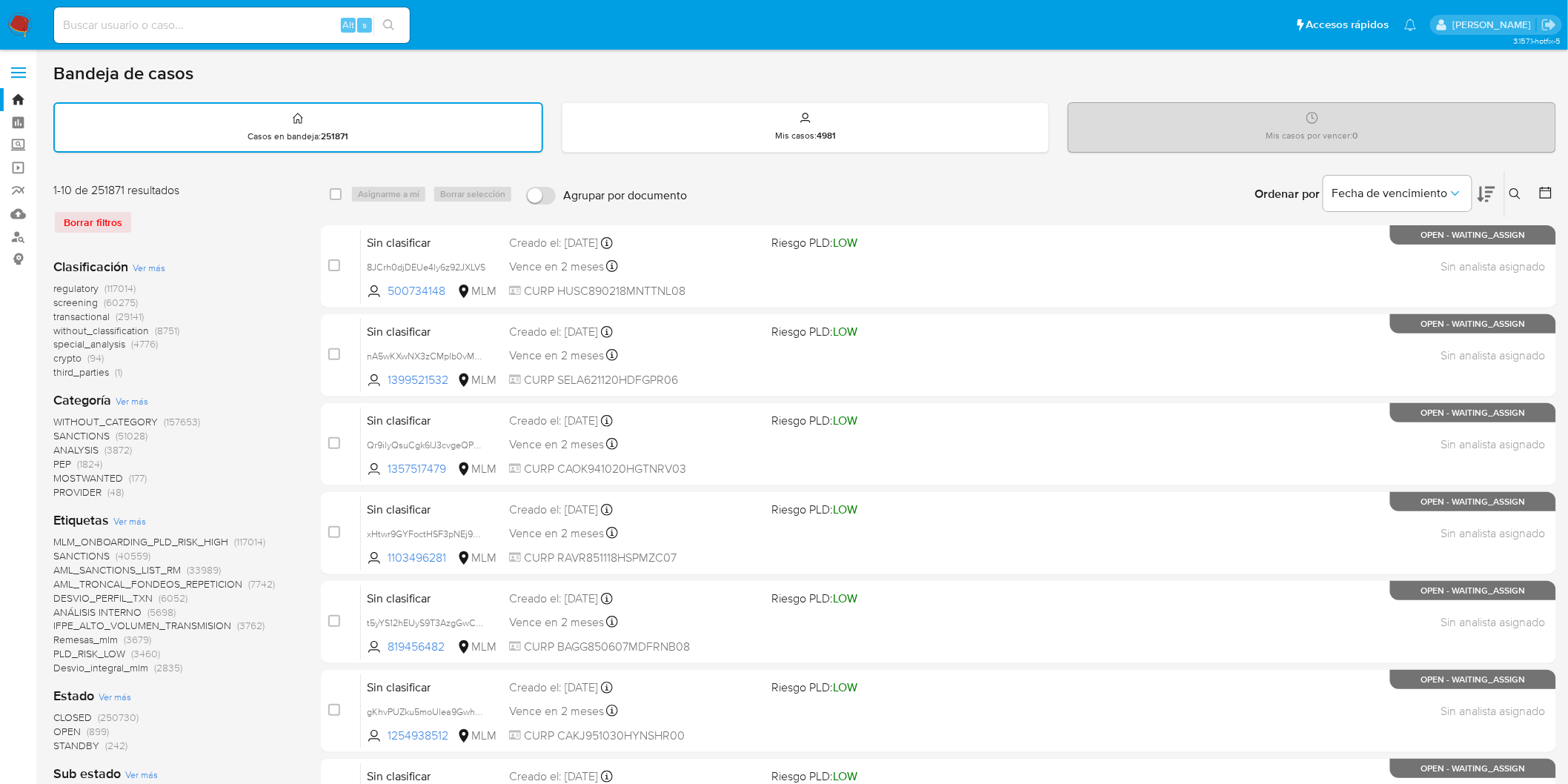
click at [20, 24] on img at bounding box center [20, 25] width 25 height 25
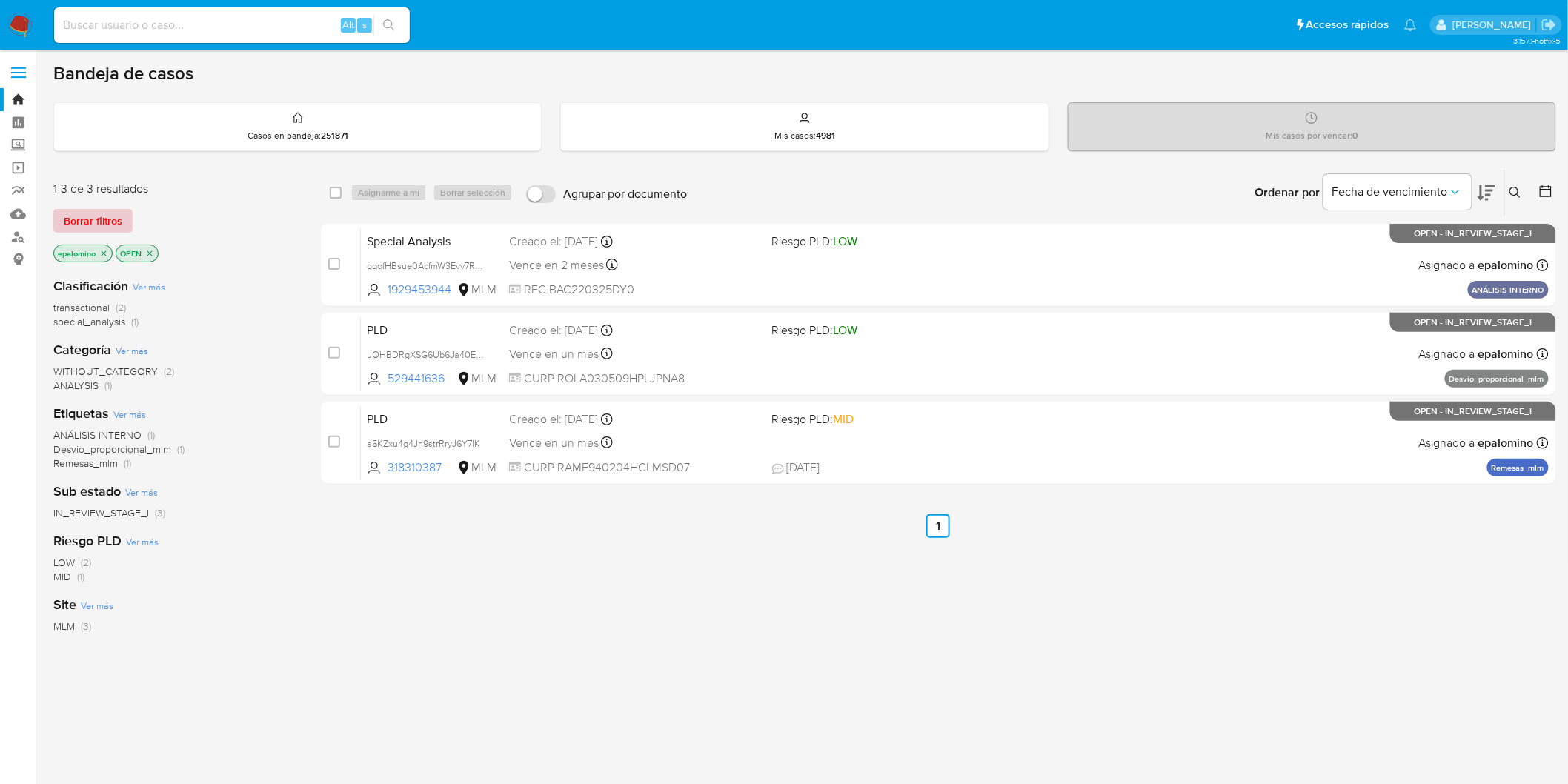
click at [82, 225] on span "Borrar filtros" at bounding box center [94, 220] width 59 height 20
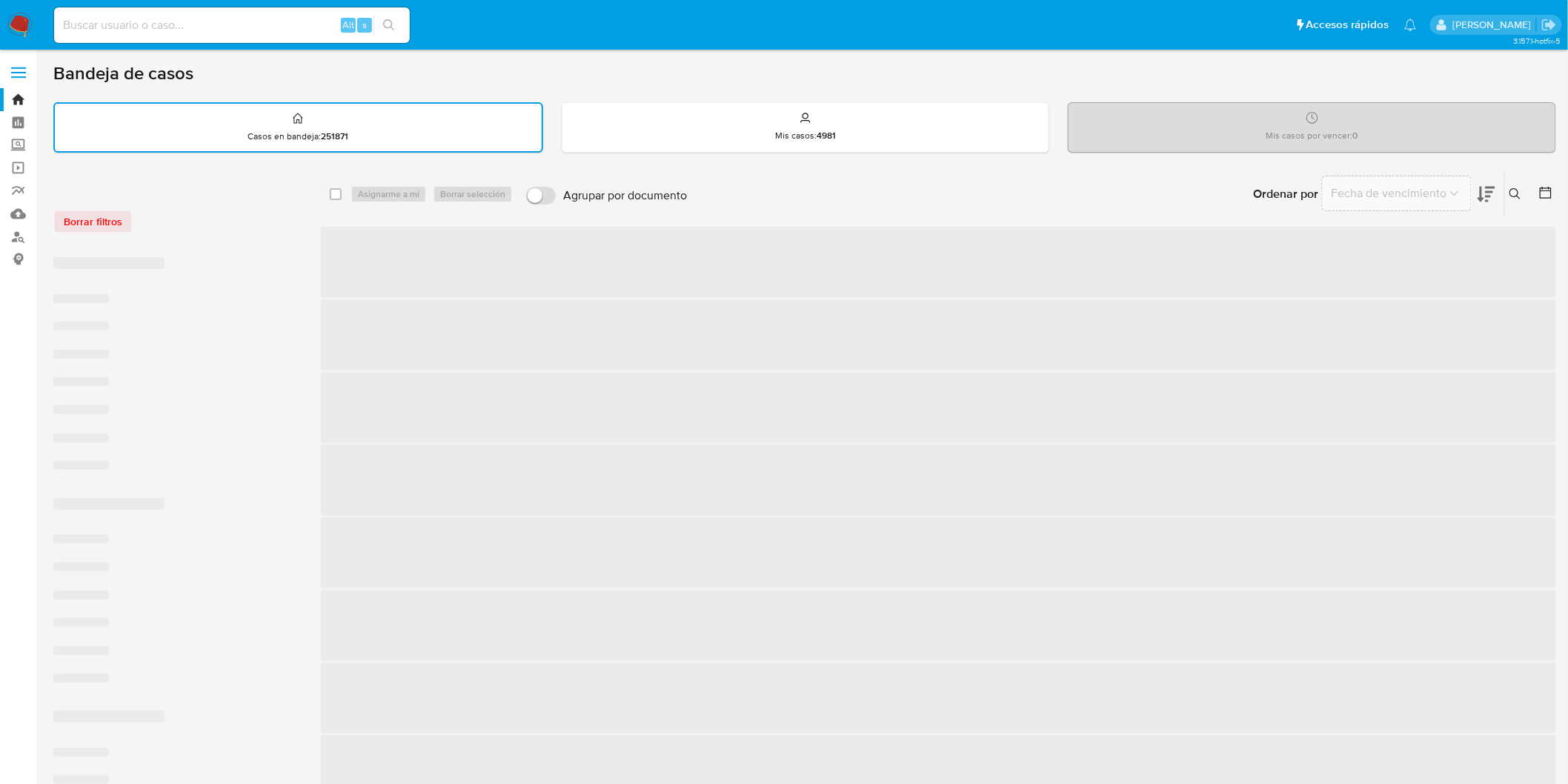
click at [262, 241] on div "Borrar filtros" at bounding box center [172, 214] width 237 height 63
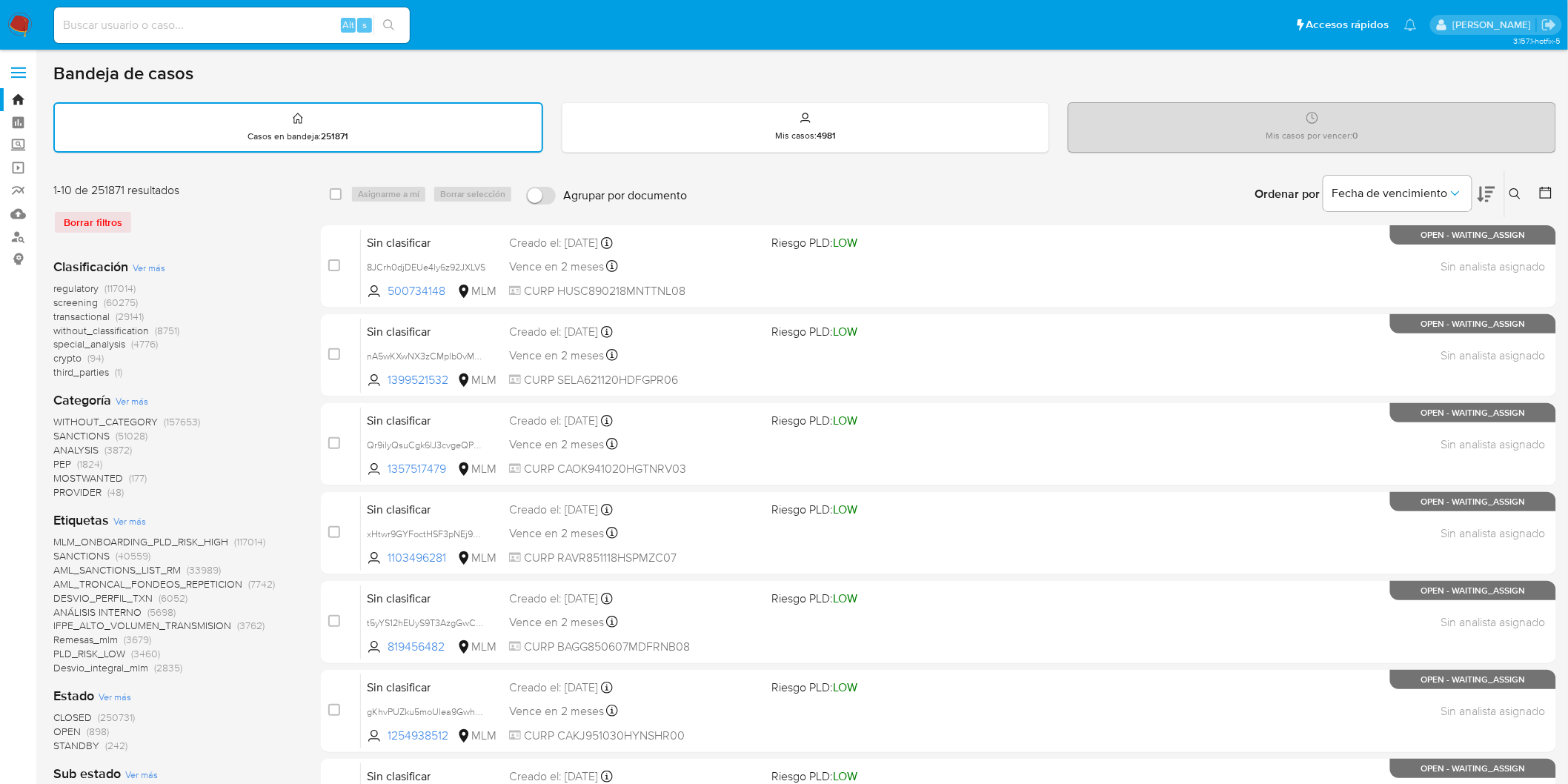
click at [23, 28] on img at bounding box center [20, 25] width 25 height 25
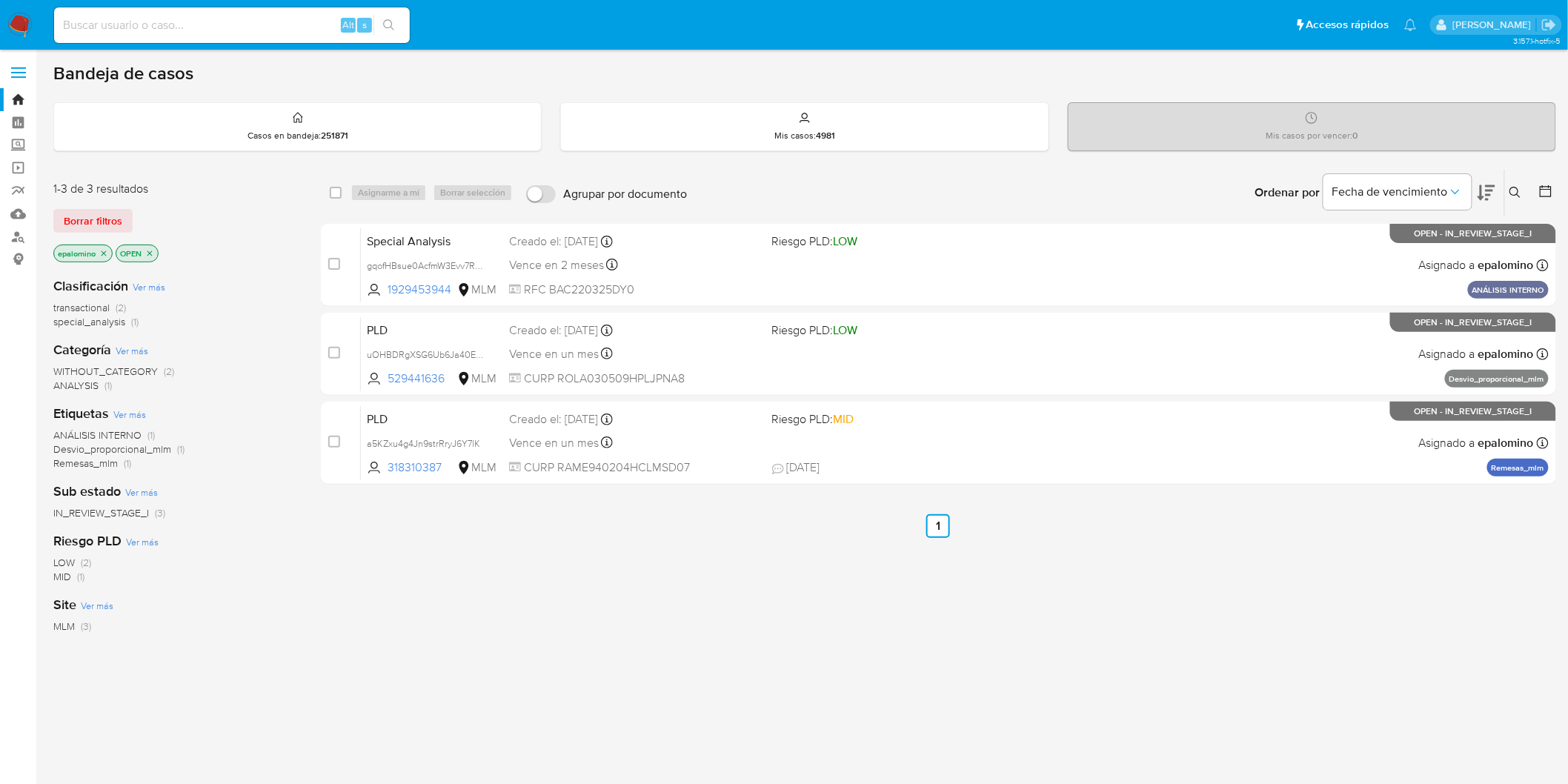
click at [94, 223] on span "Borrar filtros" at bounding box center [94, 220] width 59 height 20
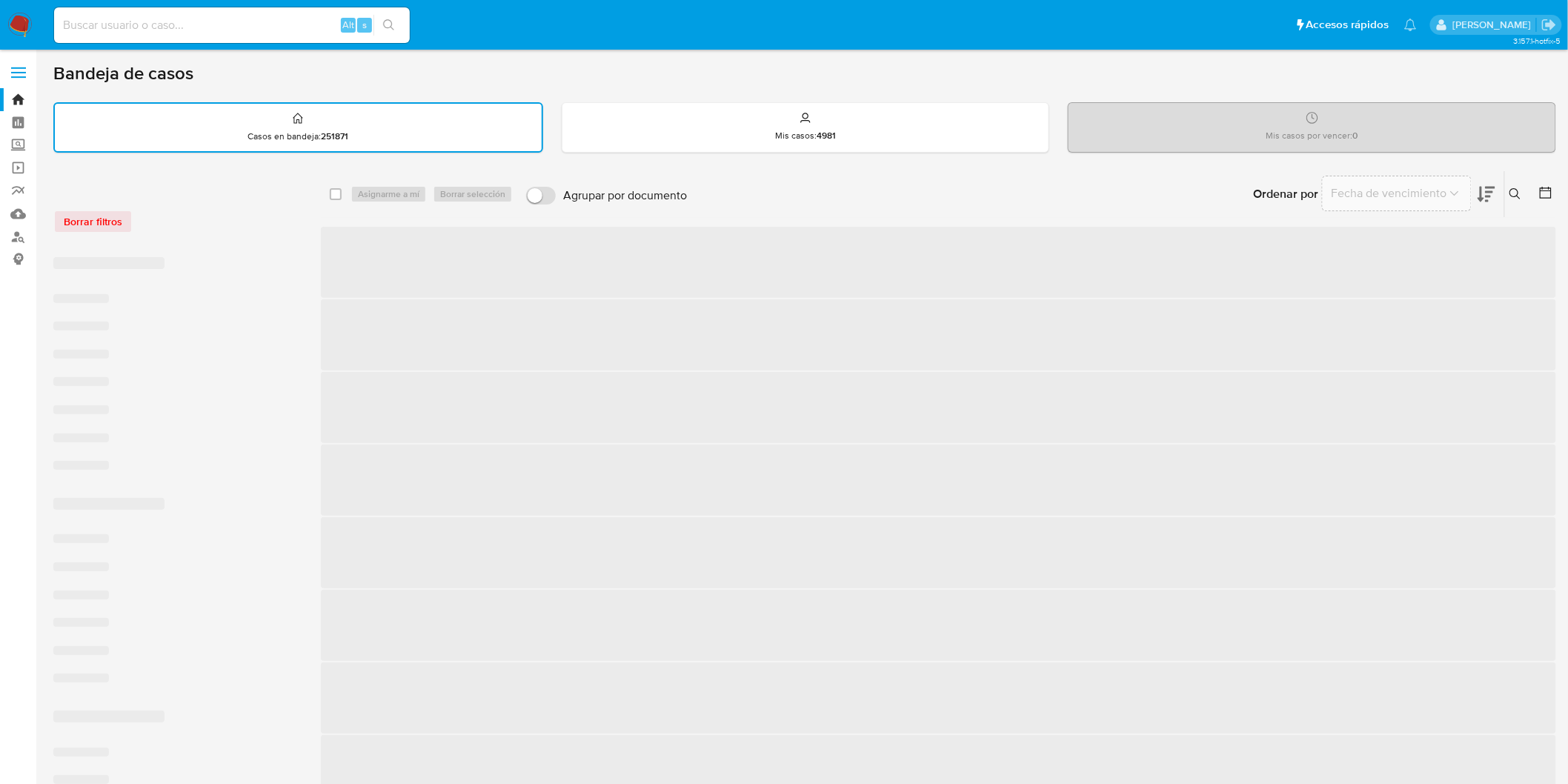
click at [205, 235] on div "Borrar filtros" at bounding box center [172, 214] width 237 height 63
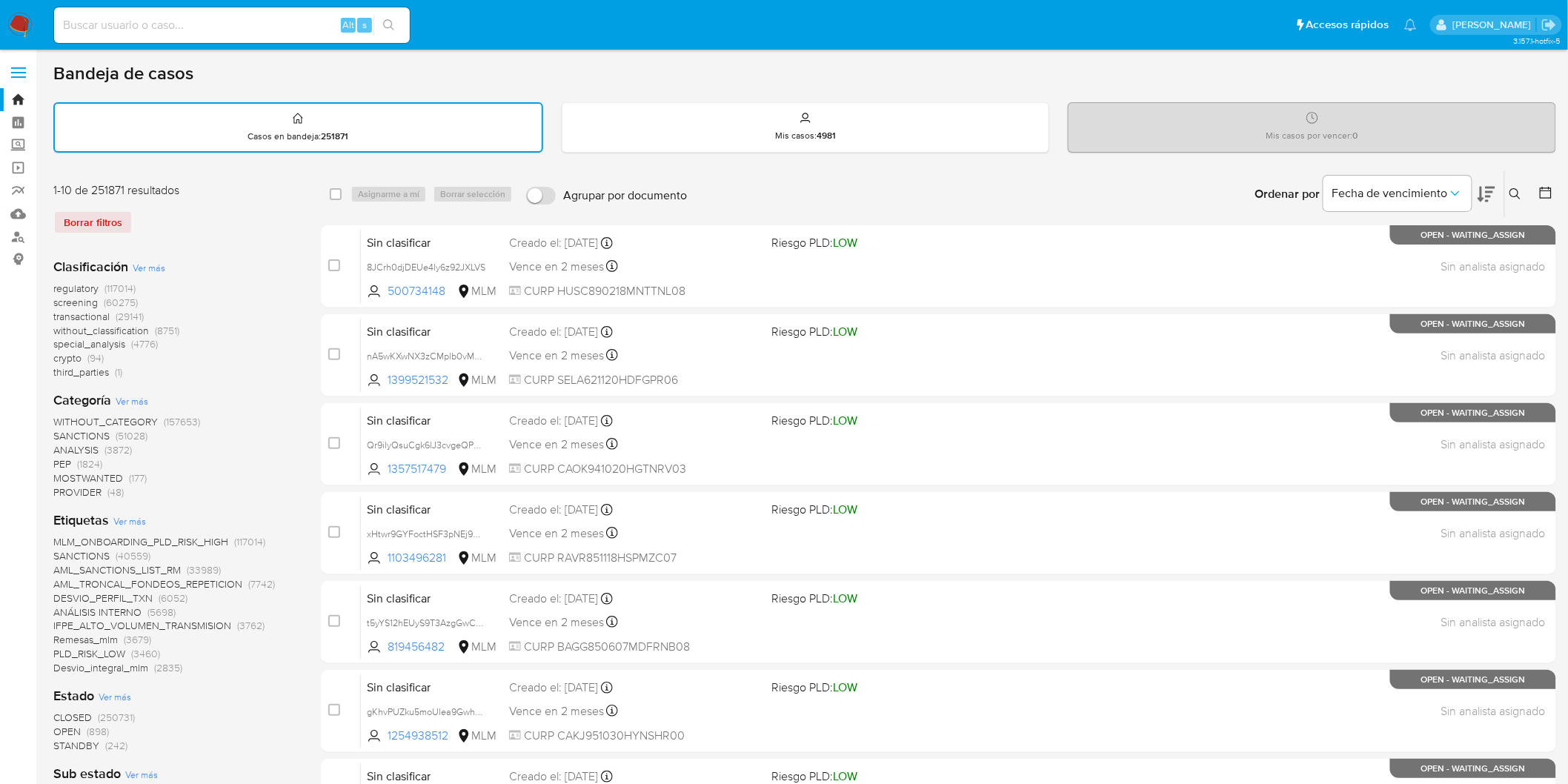
click at [214, 265] on div "1-10 de 251871 resultados Borrar filtros Clasificación Ver más regulatory (1170…" at bounding box center [176, 760] width 244 height 1156
click at [17, 19] on img at bounding box center [20, 25] width 25 height 25
click at [189, 267] on div "Clasificación Ver más regulatory (117014) screening (60275) transactional (2914…" at bounding box center [176, 319] width 244 height 122
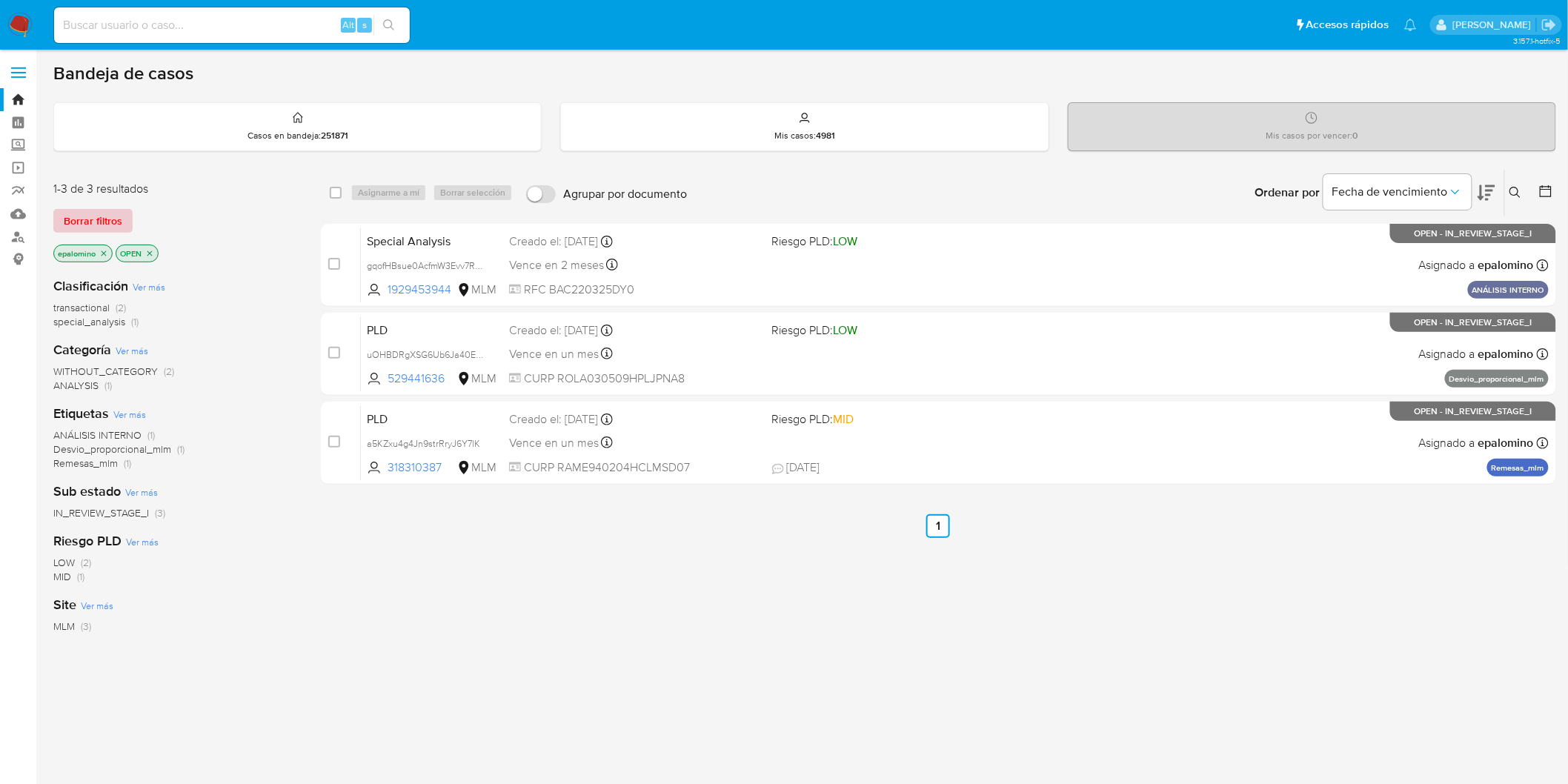
click at [123, 211] on button "Borrar filtros" at bounding box center [93, 221] width 79 height 24
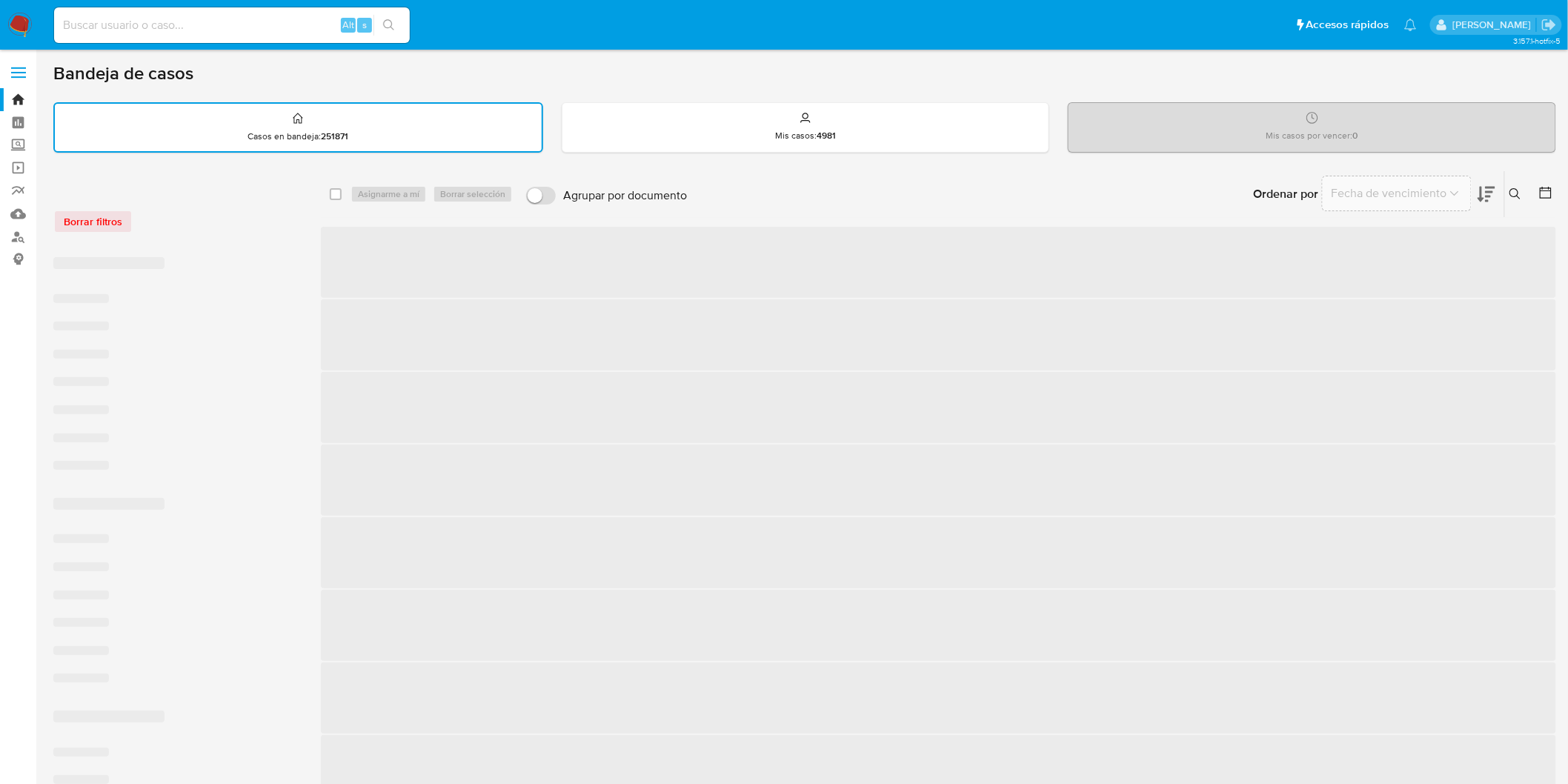
click at [201, 213] on div "Borrar filtros" at bounding box center [172, 221] width 237 height 24
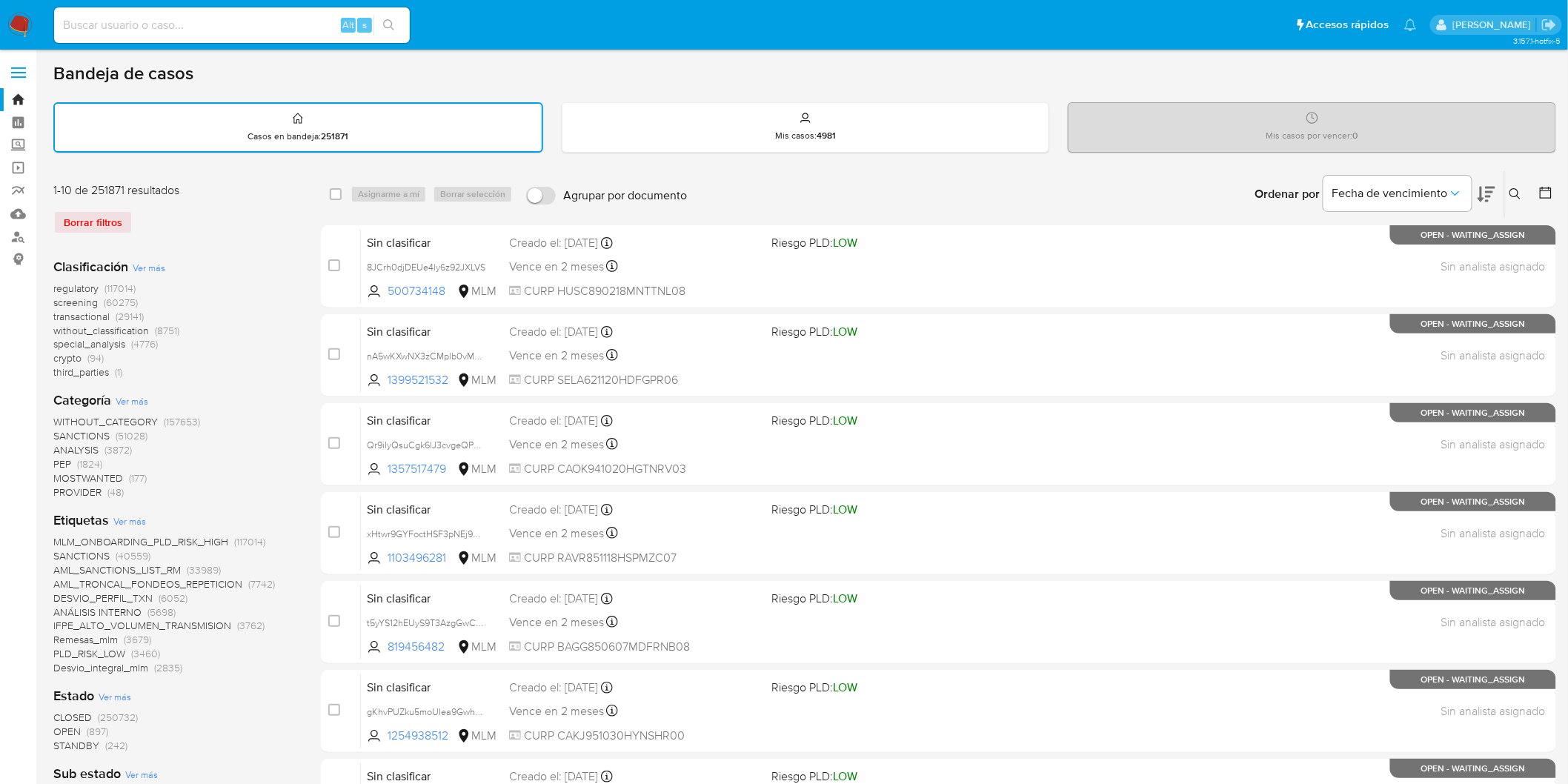
click at [20, 12] on img at bounding box center [20, 25] width 25 height 25
click at [196, 196] on div "1-10 de 251871 resultados Borrar filtros" at bounding box center [172, 215] width 237 height 64
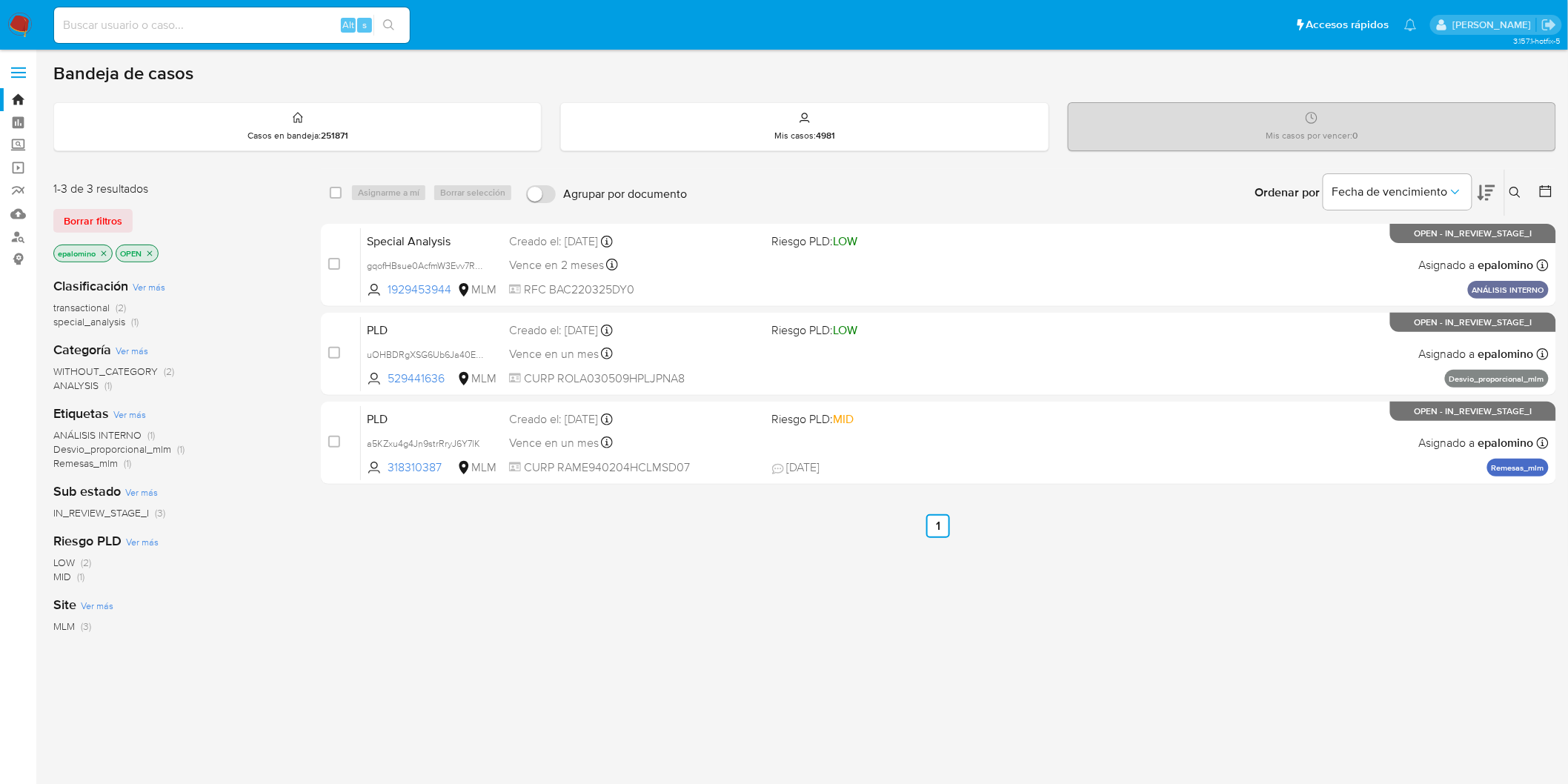
click at [97, 213] on span "Borrar filtros" at bounding box center [94, 220] width 59 height 20
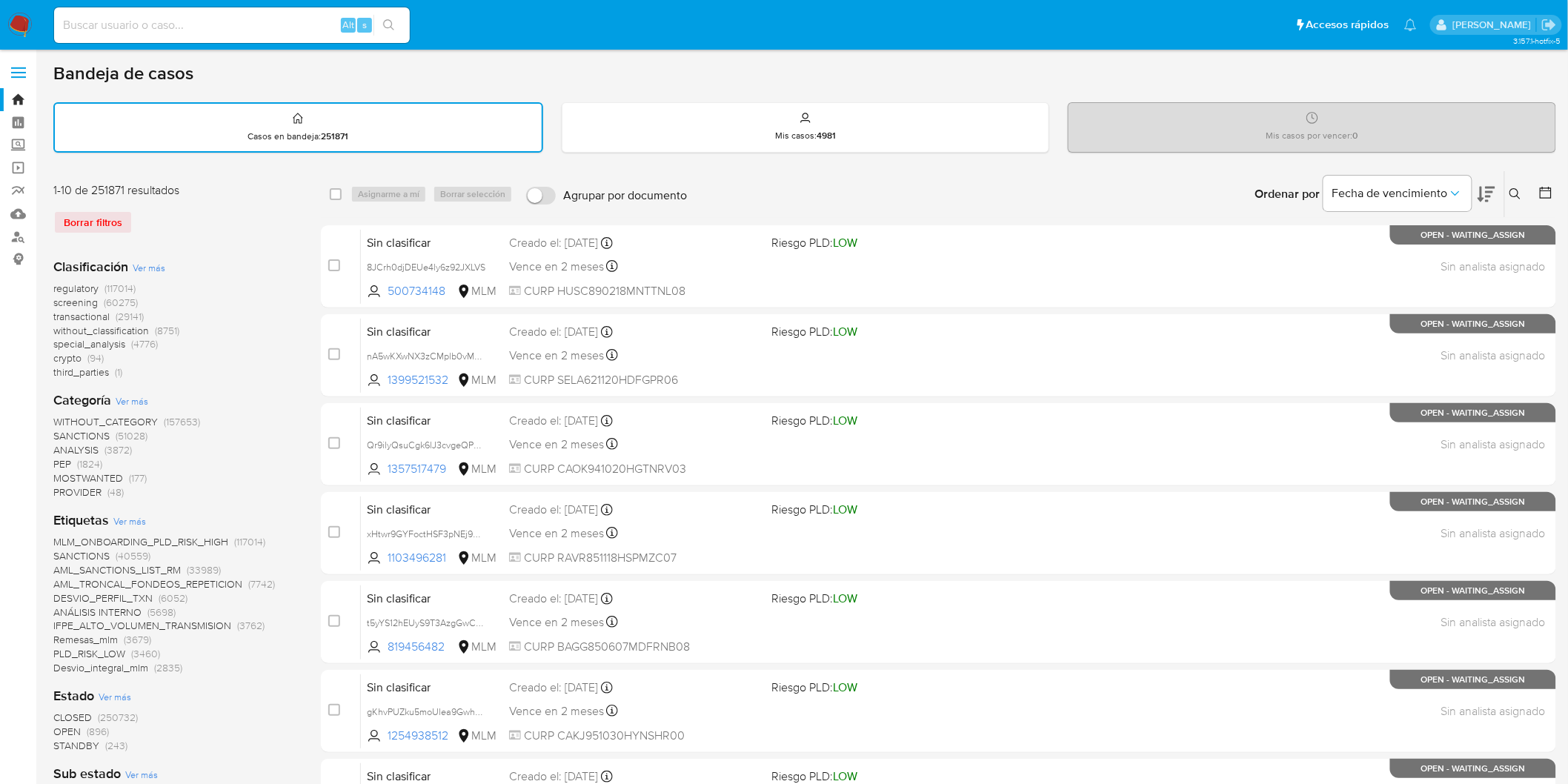
drag, startPoint x: 12, startPoint y: 20, endPoint x: 307, endPoint y: 531, distance: 590.0
click at [15, 20] on img at bounding box center [20, 25] width 25 height 25
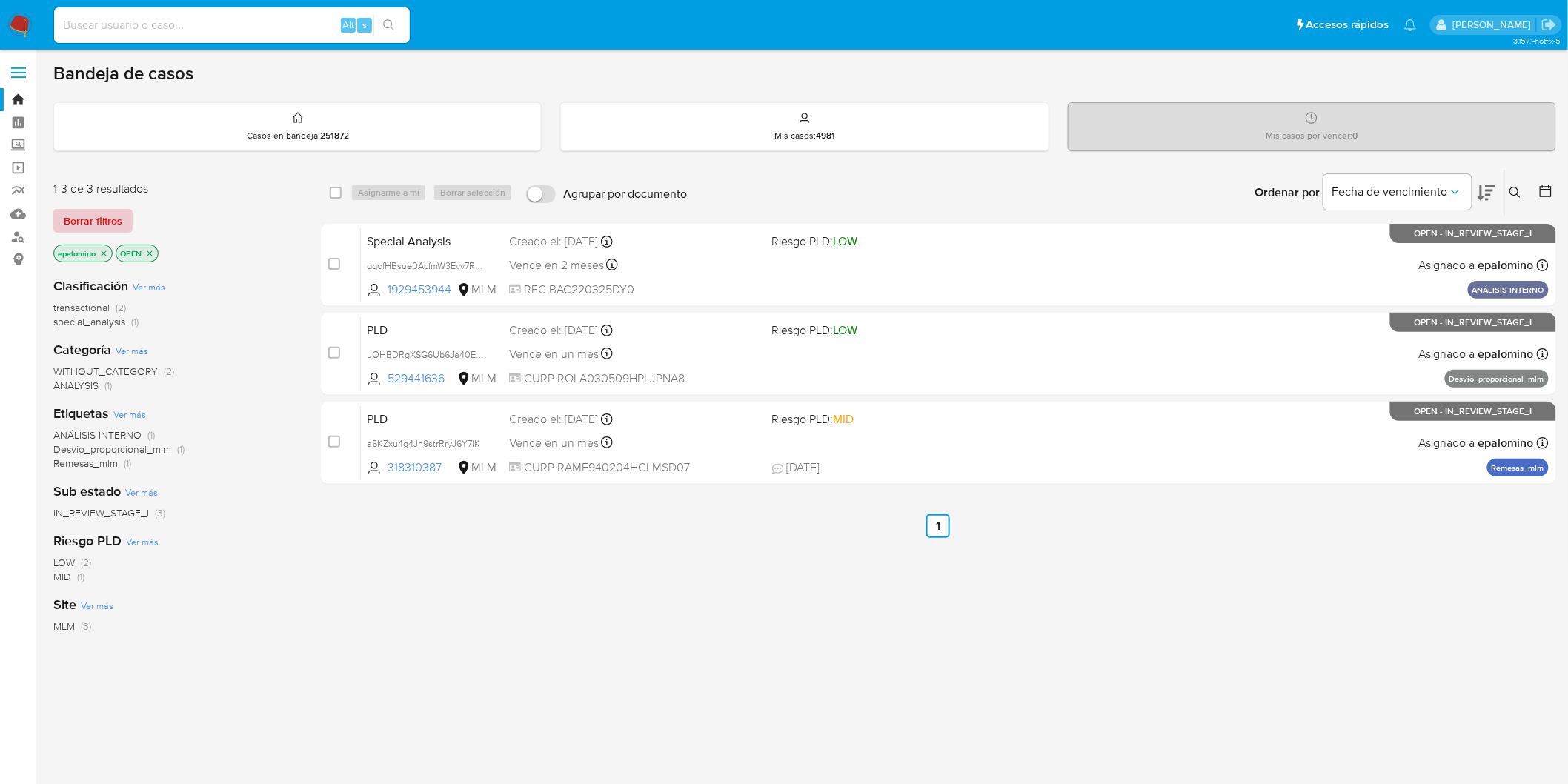
click at [94, 221] on span "Borrar filtros" at bounding box center [94, 220] width 59 height 20
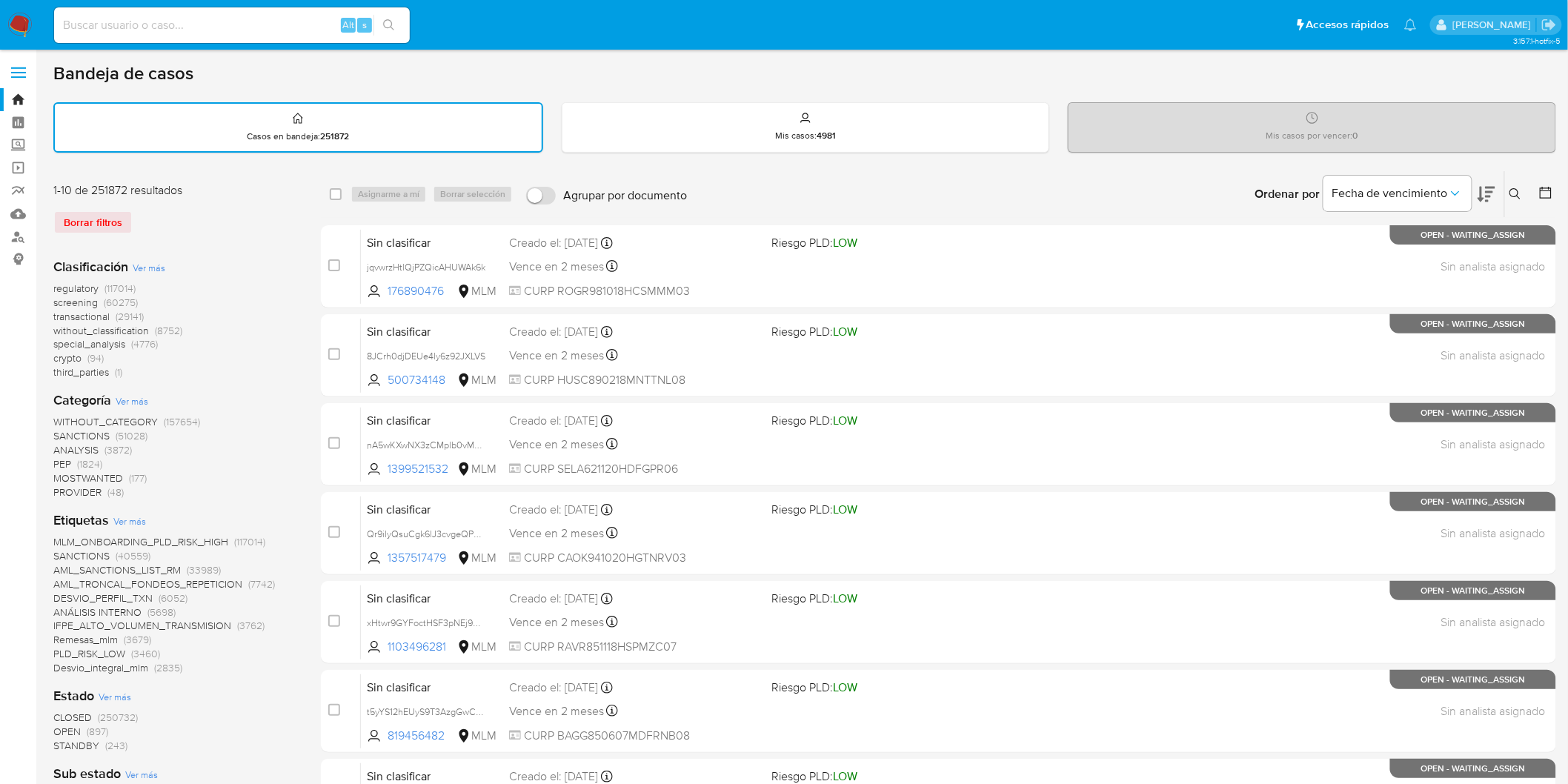
click at [20, 32] on img at bounding box center [20, 25] width 25 height 25
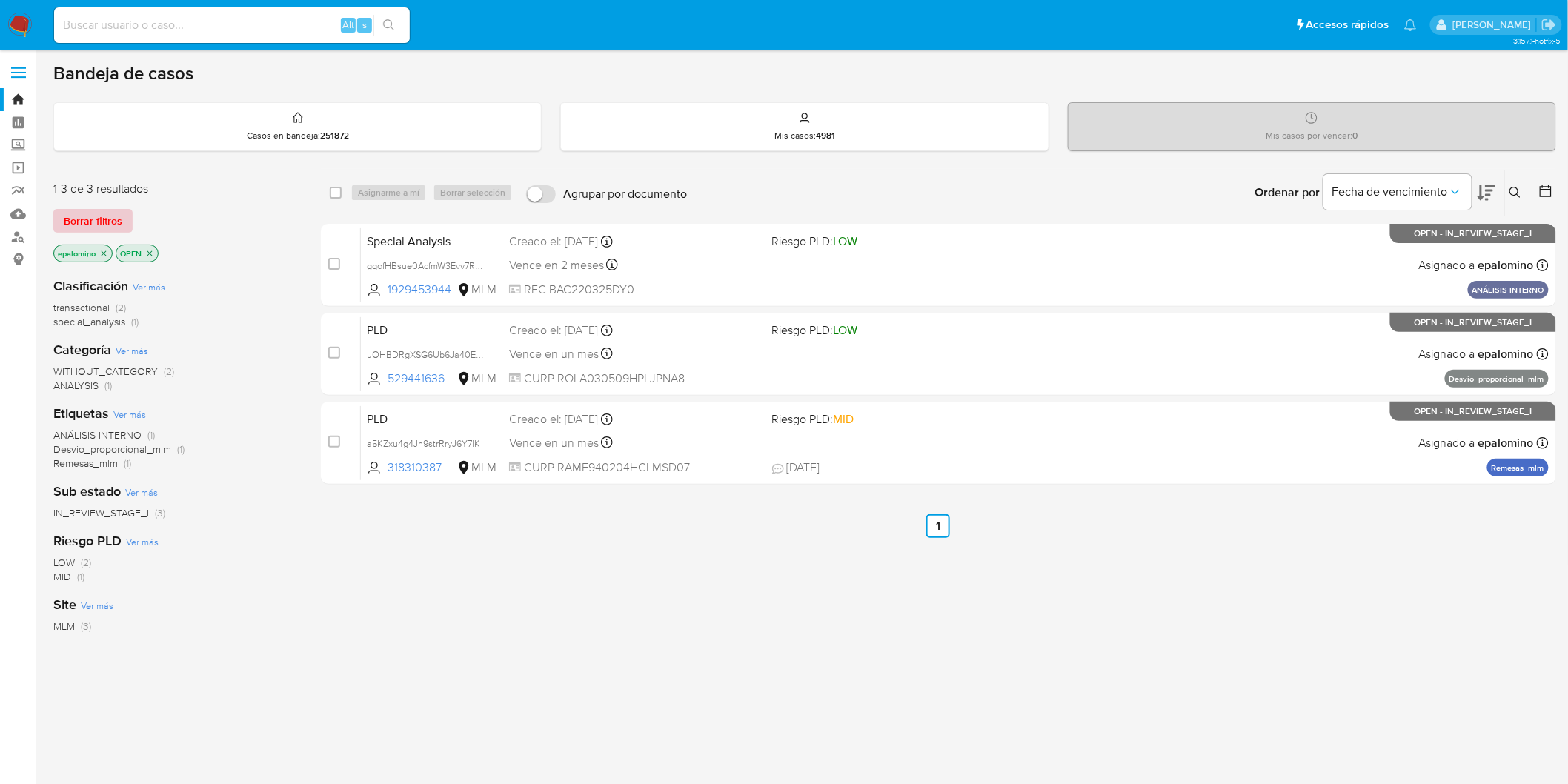
click at [93, 213] on span "Borrar filtros" at bounding box center [94, 220] width 59 height 20
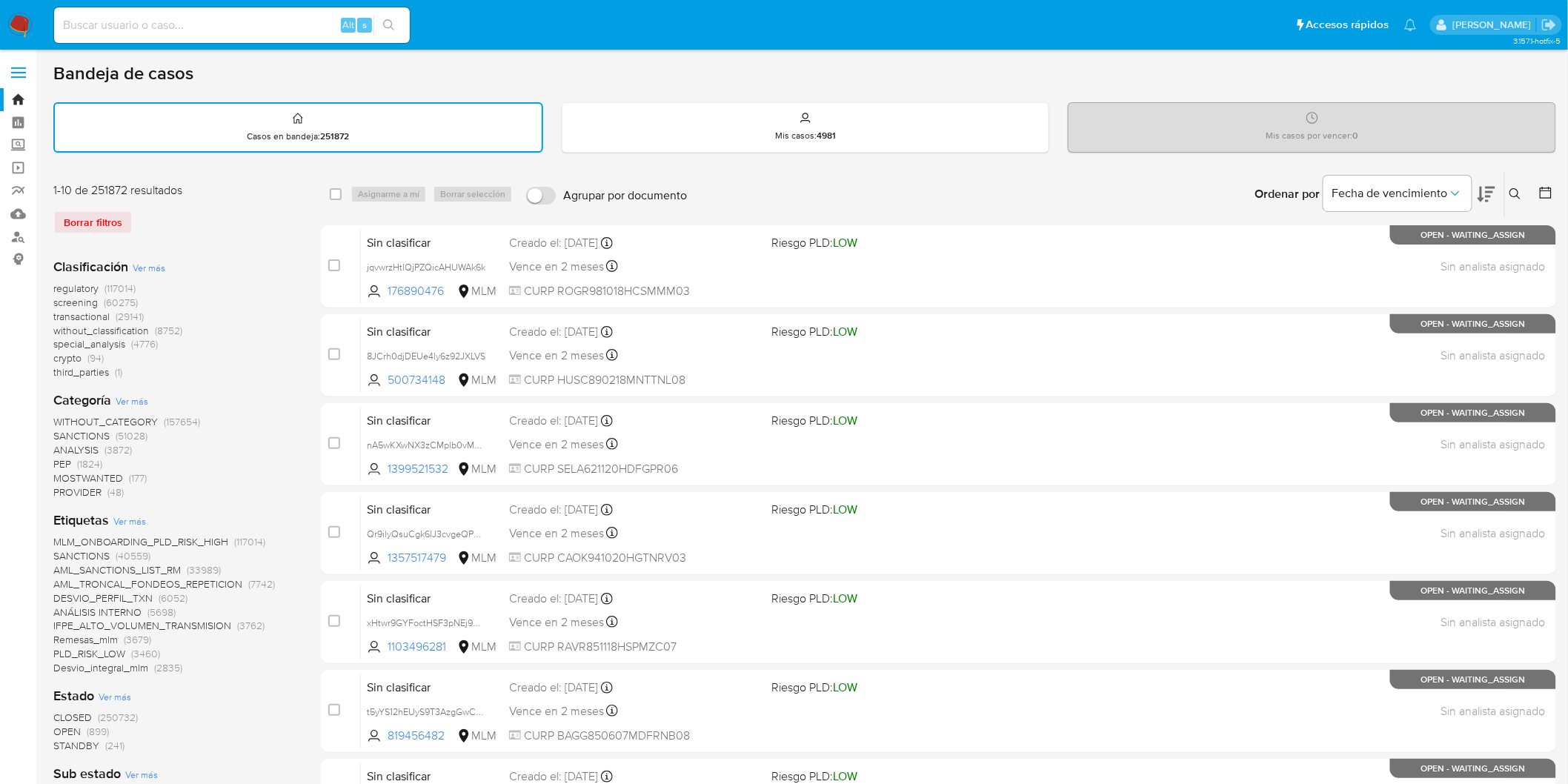
click at [12, 16] on img at bounding box center [20, 25] width 25 height 25
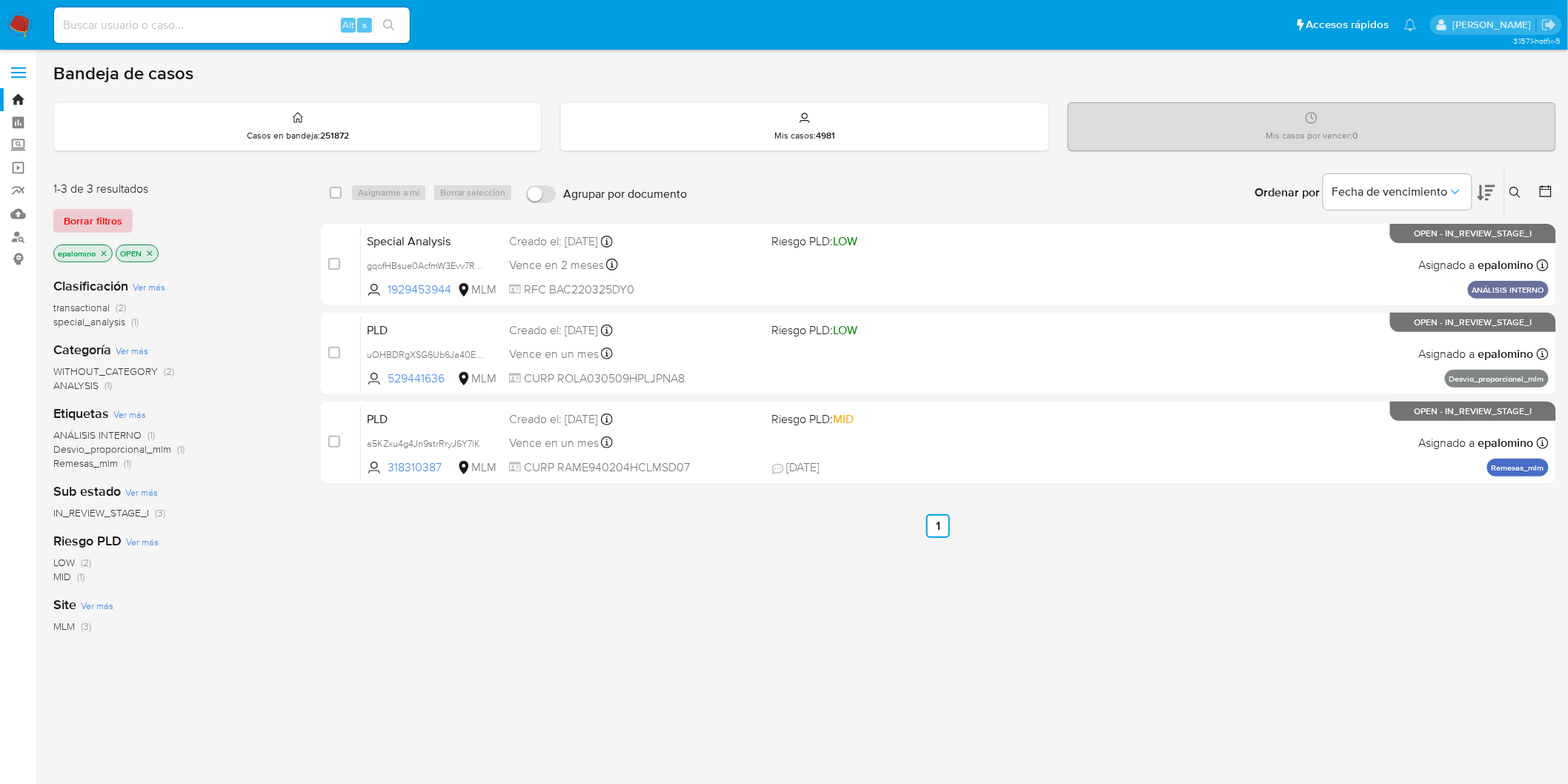
click at [94, 225] on span "Borrar filtros" at bounding box center [94, 220] width 59 height 20
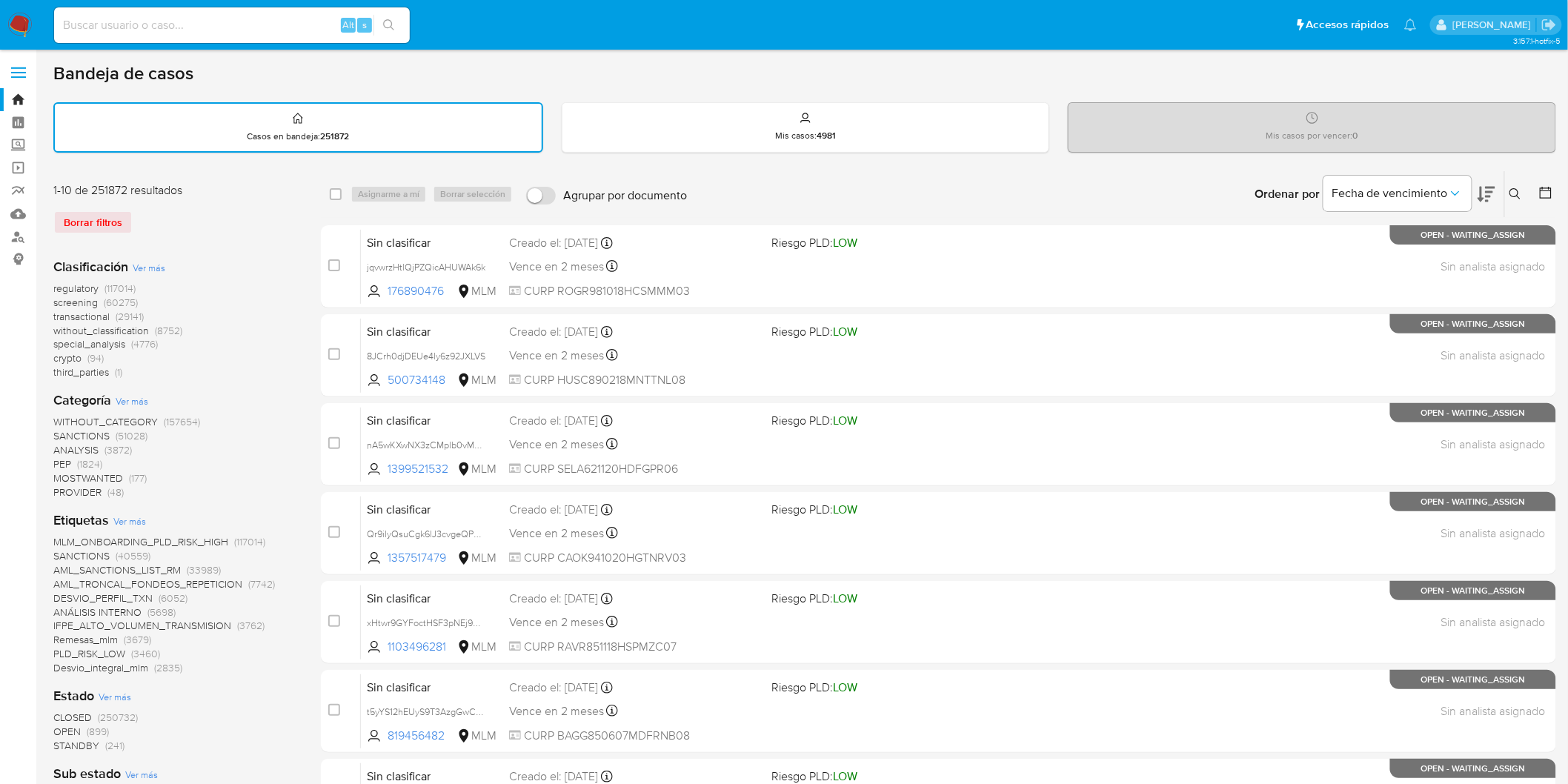
click at [15, 31] on img at bounding box center [20, 25] width 25 height 25
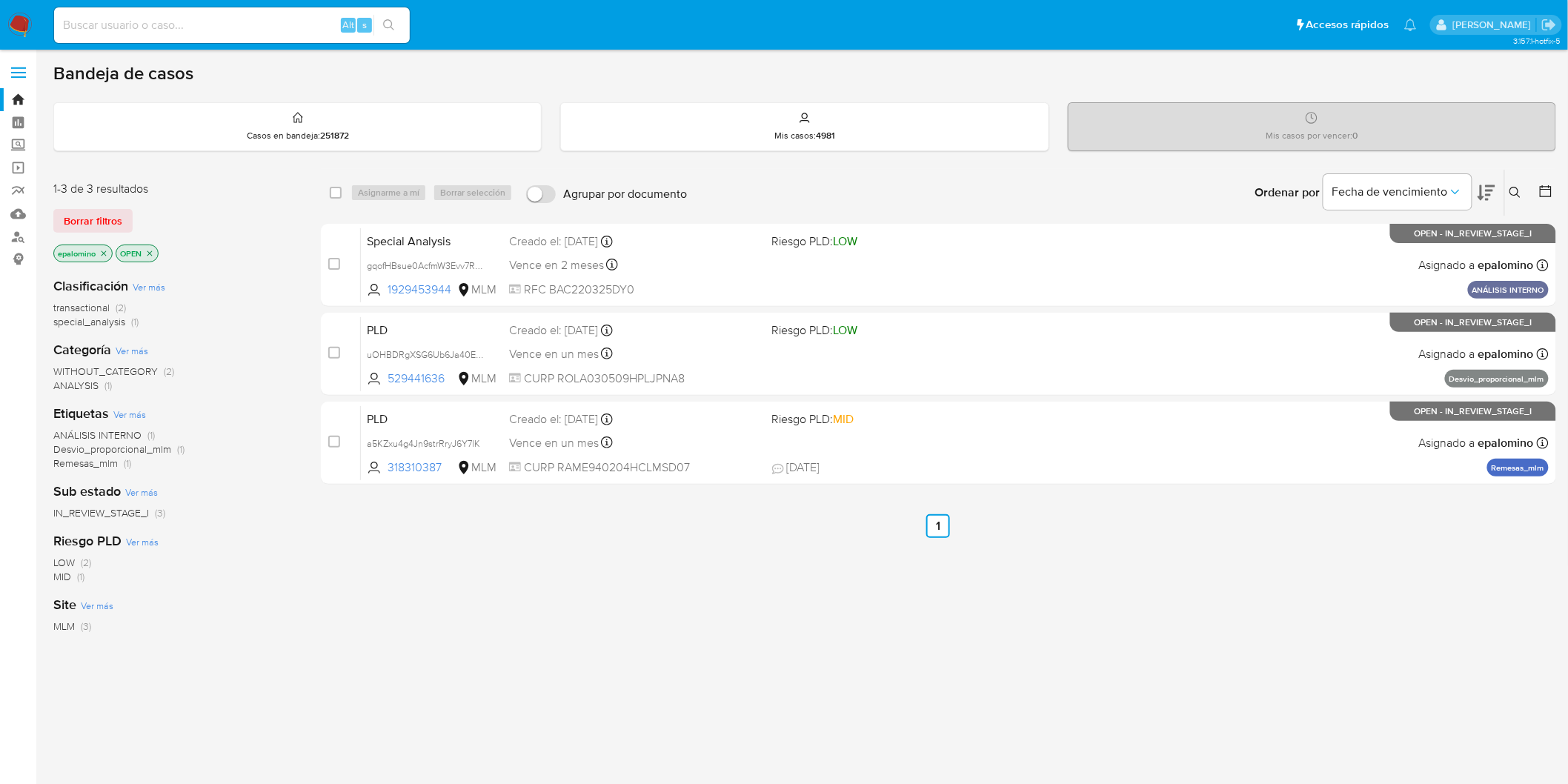
drag, startPoint x: 272, startPoint y: 344, endPoint x: 206, endPoint y: 233, distance: 129.1
click at [267, 343] on div "Categoría Ver más WITHOUT_CATEGORY (2) ANALYSIS (1)" at bounding box center [176, 367] width 244 height 52
click at [87, 210] on span "Borrar filtros" at bounding box center [94, 220] width 59 height 20
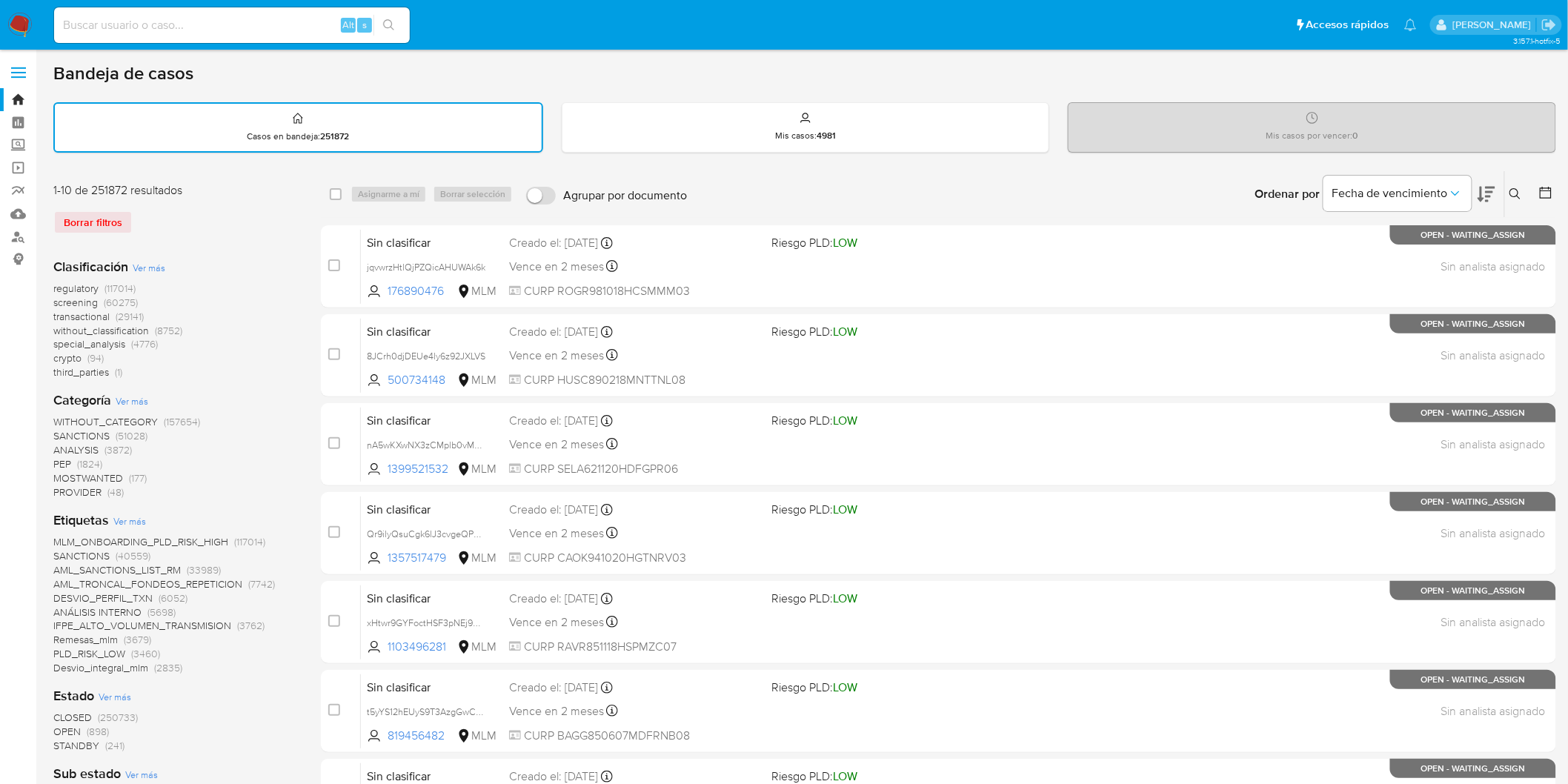
click at [15, 25] on img at bounding box center [20, 25] width 25 height 25
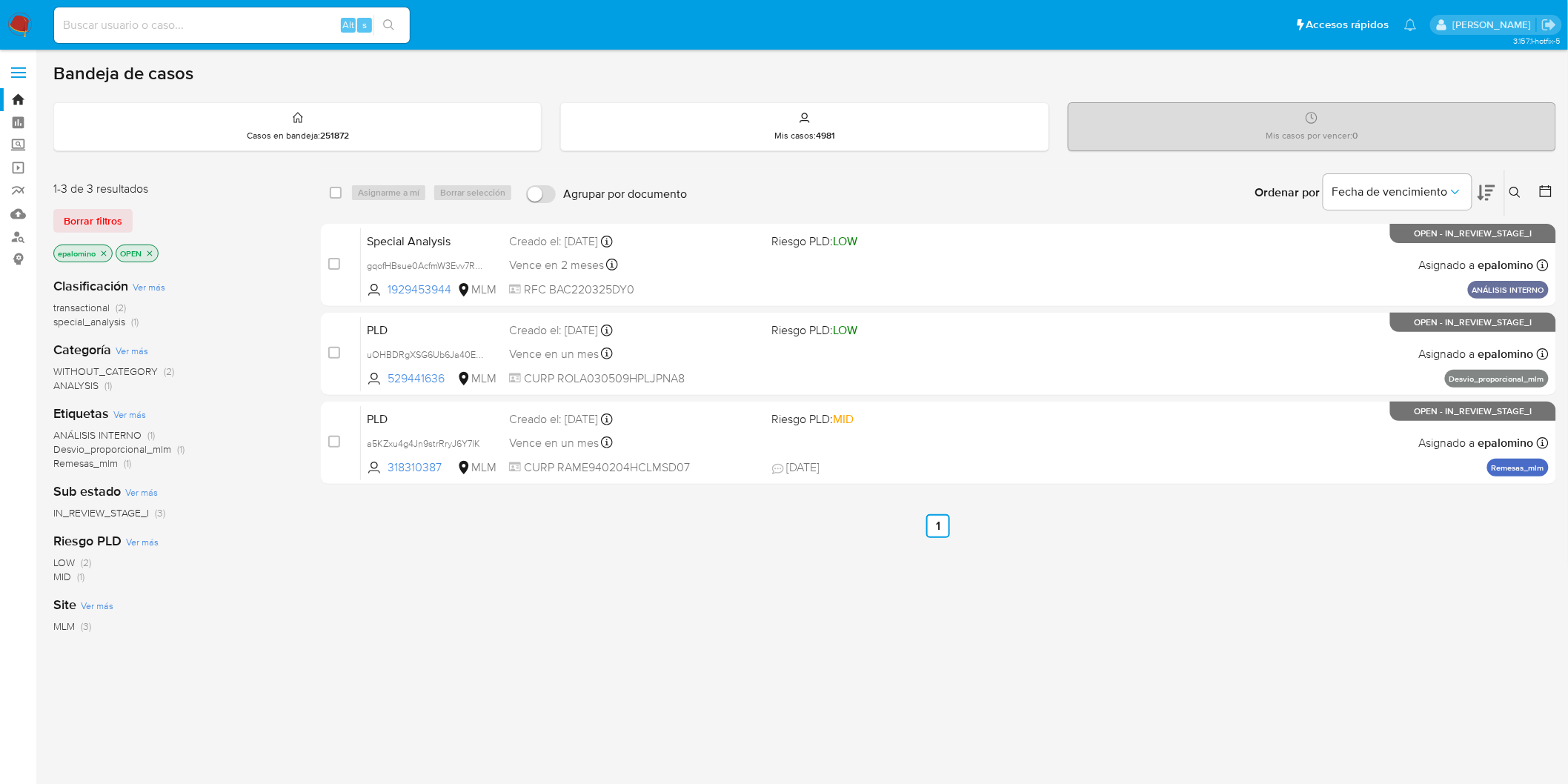
click at [20, 29] on img at bounding box center [20, 25] width 25 height 25
click at [112, 218] on span "Borrar filtros" at bounding box center [94, 220] width 59 height 20
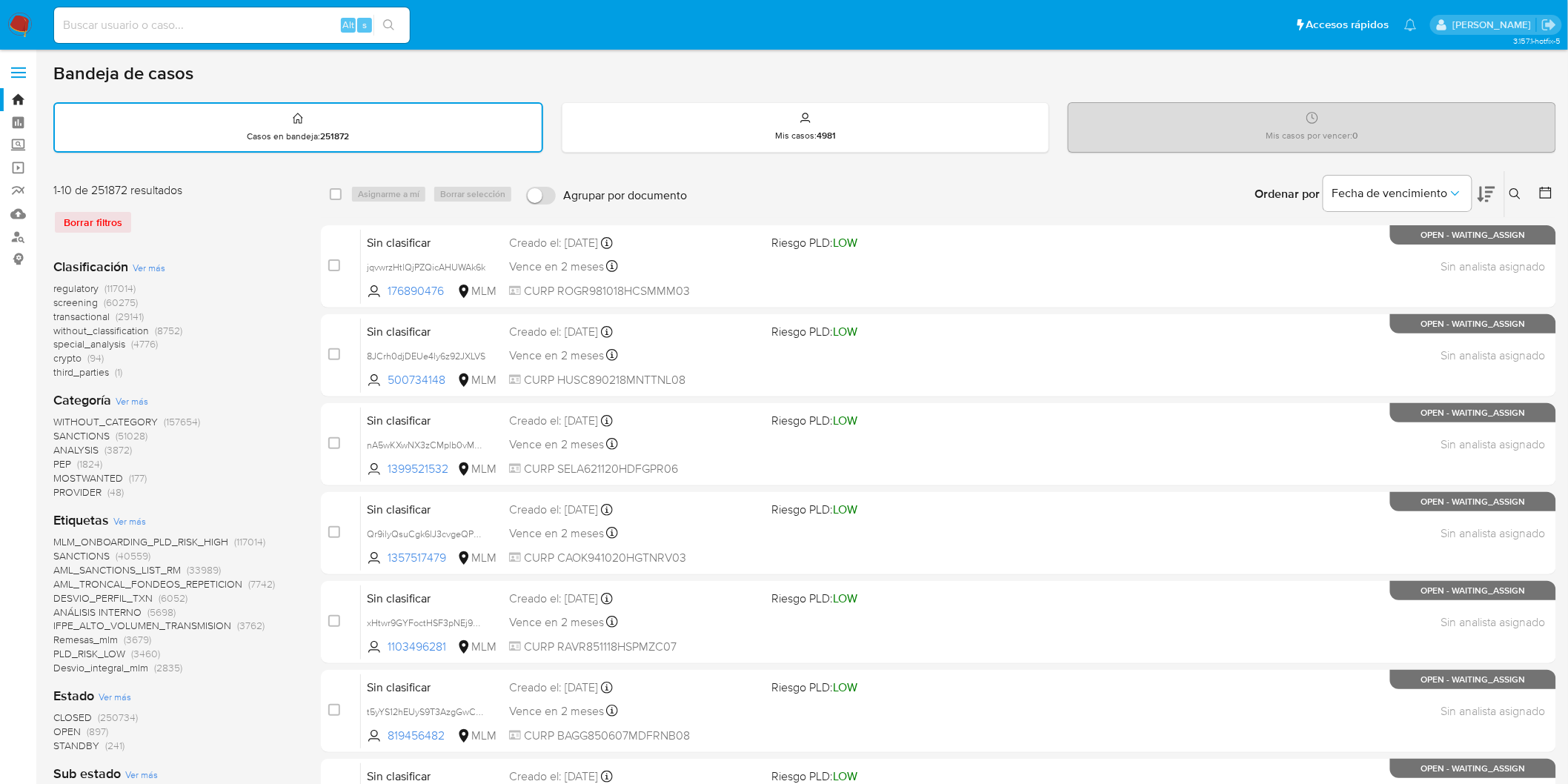
click at [24, 23] on img at bounding box center [20, 25] width 25 height 25
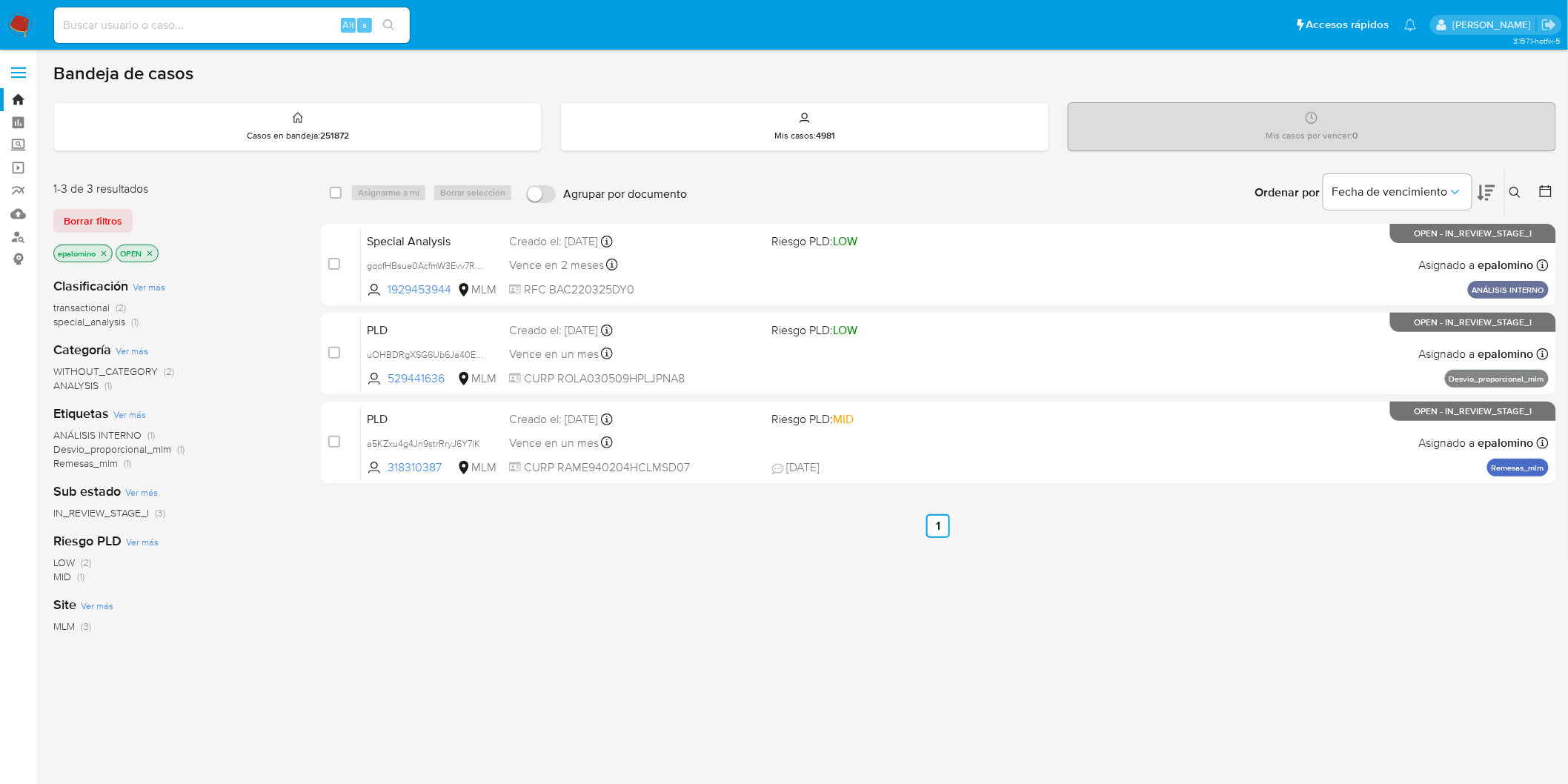
drag, startPoint x: 102, startPoint y: 223, endPoint x: 116, endPoint y: 234, distance: 17.8
click at [102, 223] on span "Borrar filtros" at bounding box center [94, 220] width 59 height 20
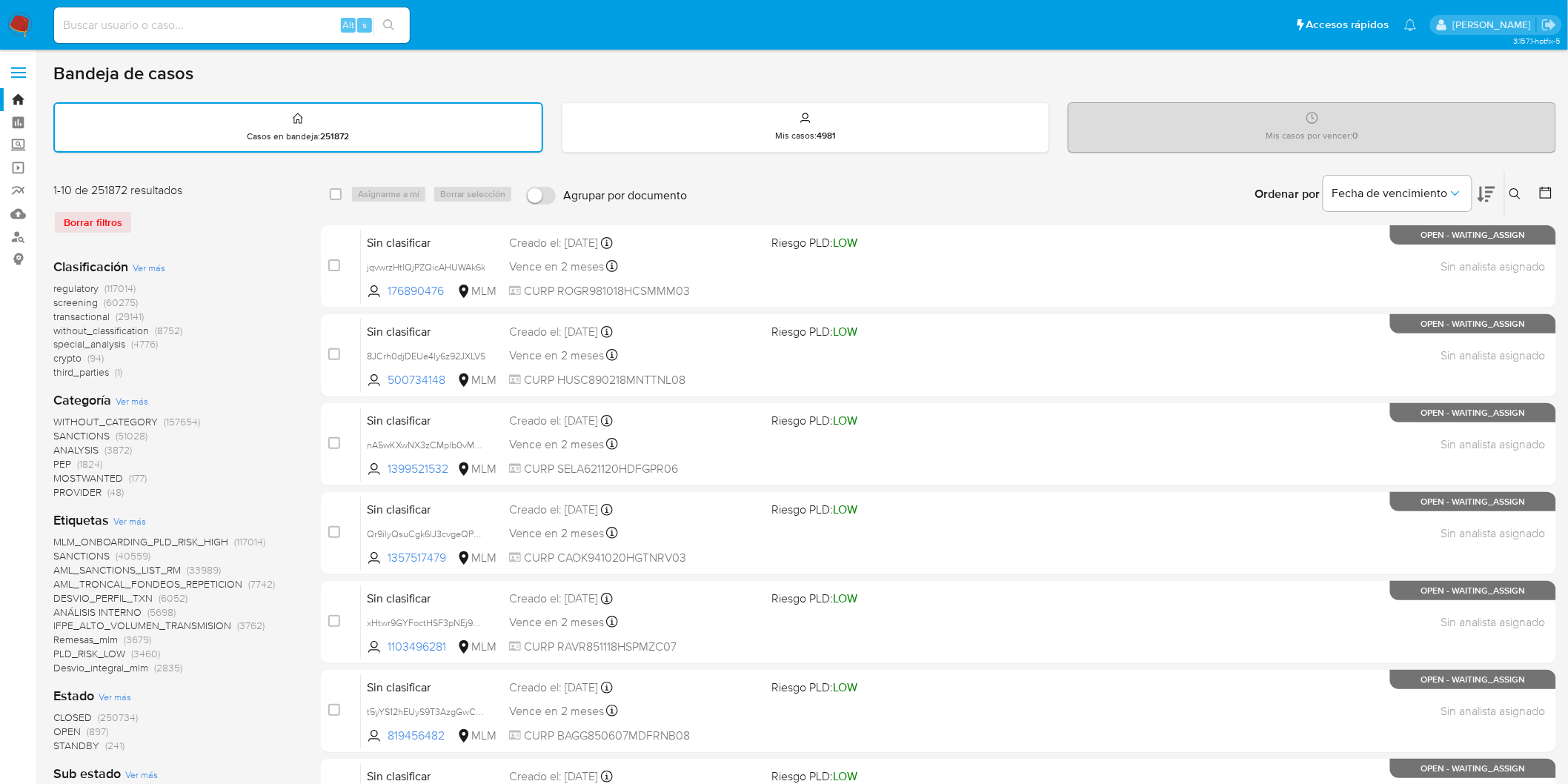
click at [20, 18] on img at bounding box center [20, 25] width 25 height 25
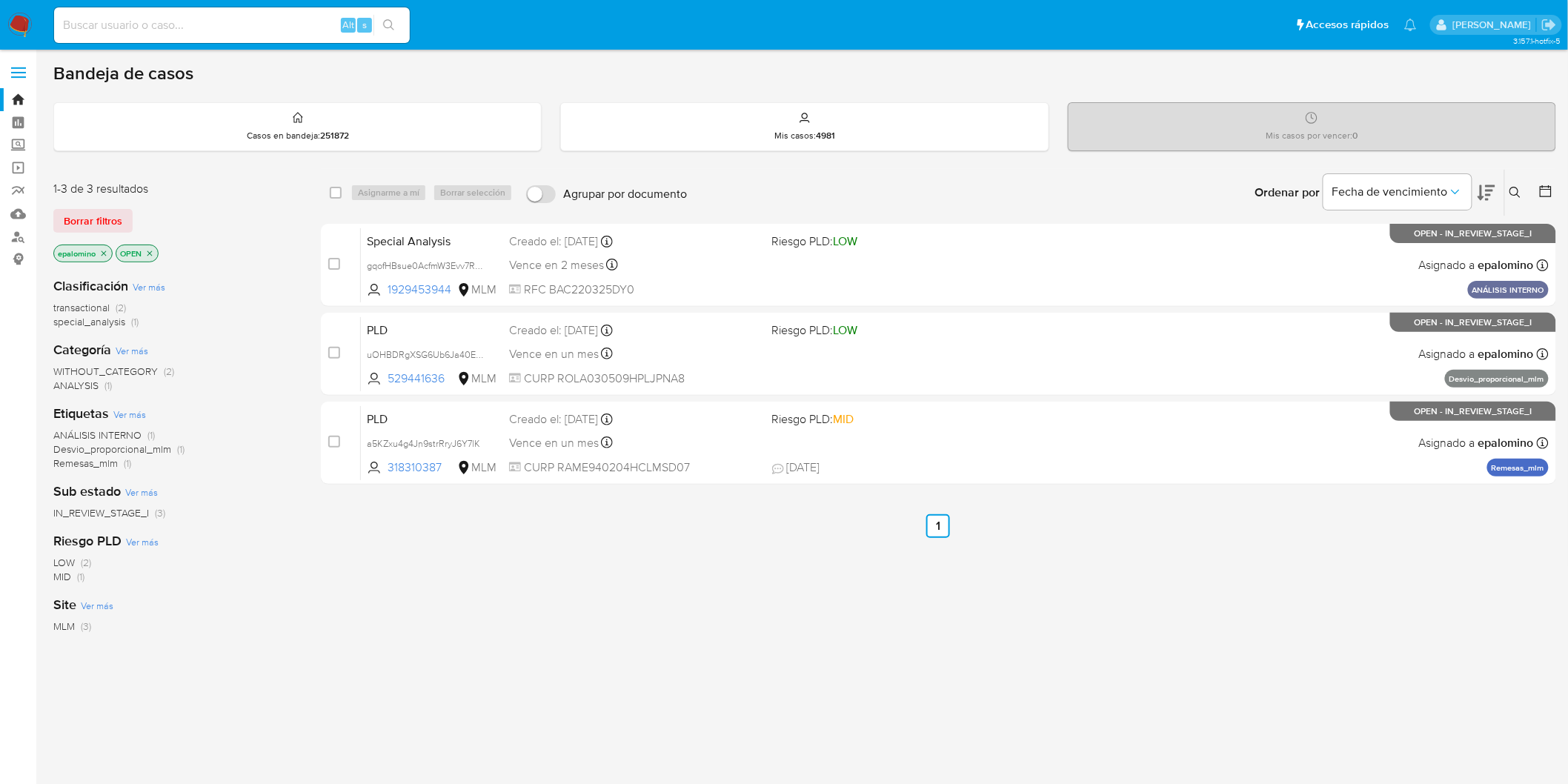
drag, startPoint x: 89, startPoint y: 228, endPoint x: 94, endPoint y: 238, distance: 11.2
click at [89, 228] on span "Borrar filtros" at bounding box center [94, 220] width 59 height 20
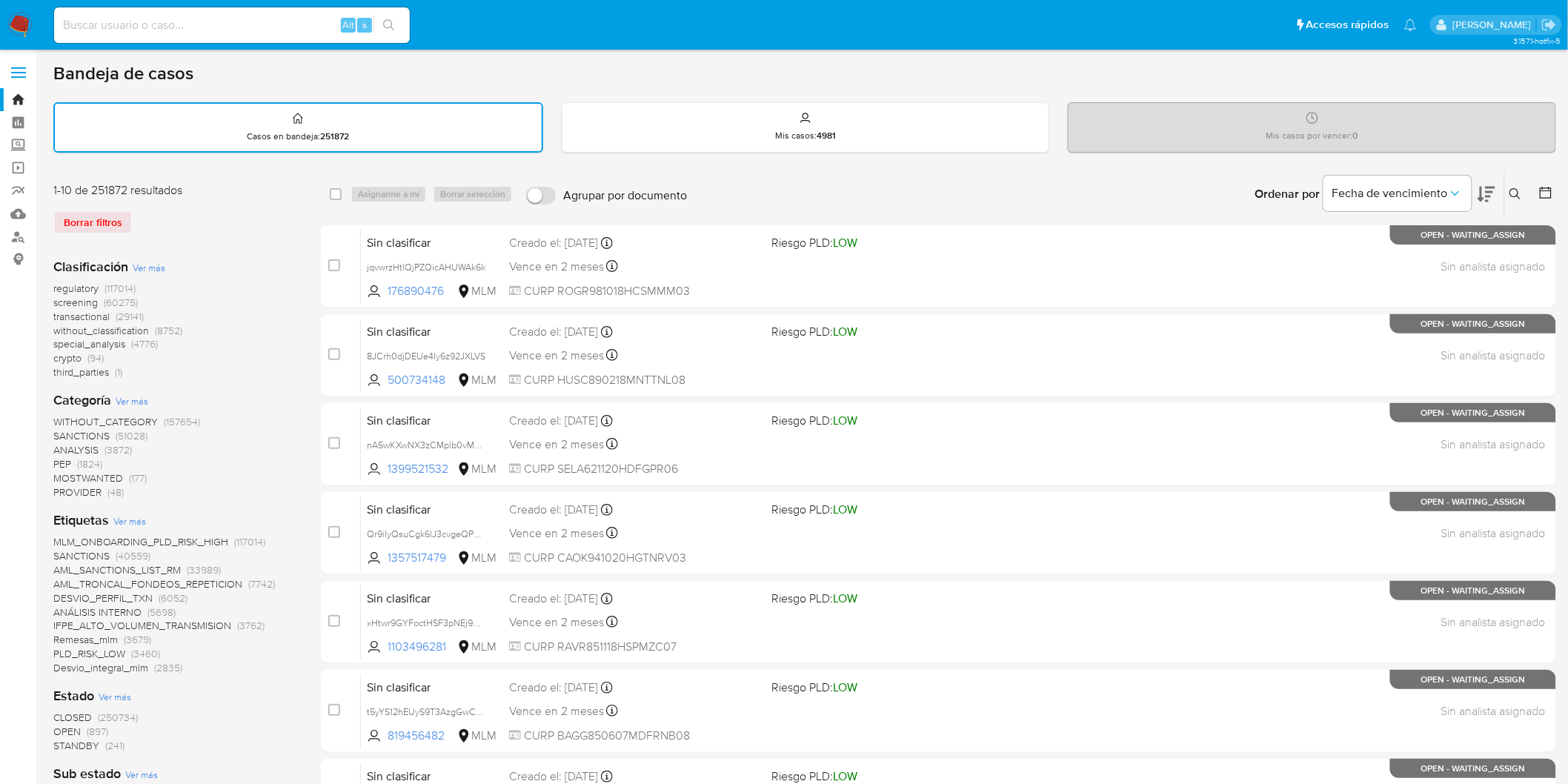
click at [23, 20] on img at bounding box center [20, 25] width 25 height 25
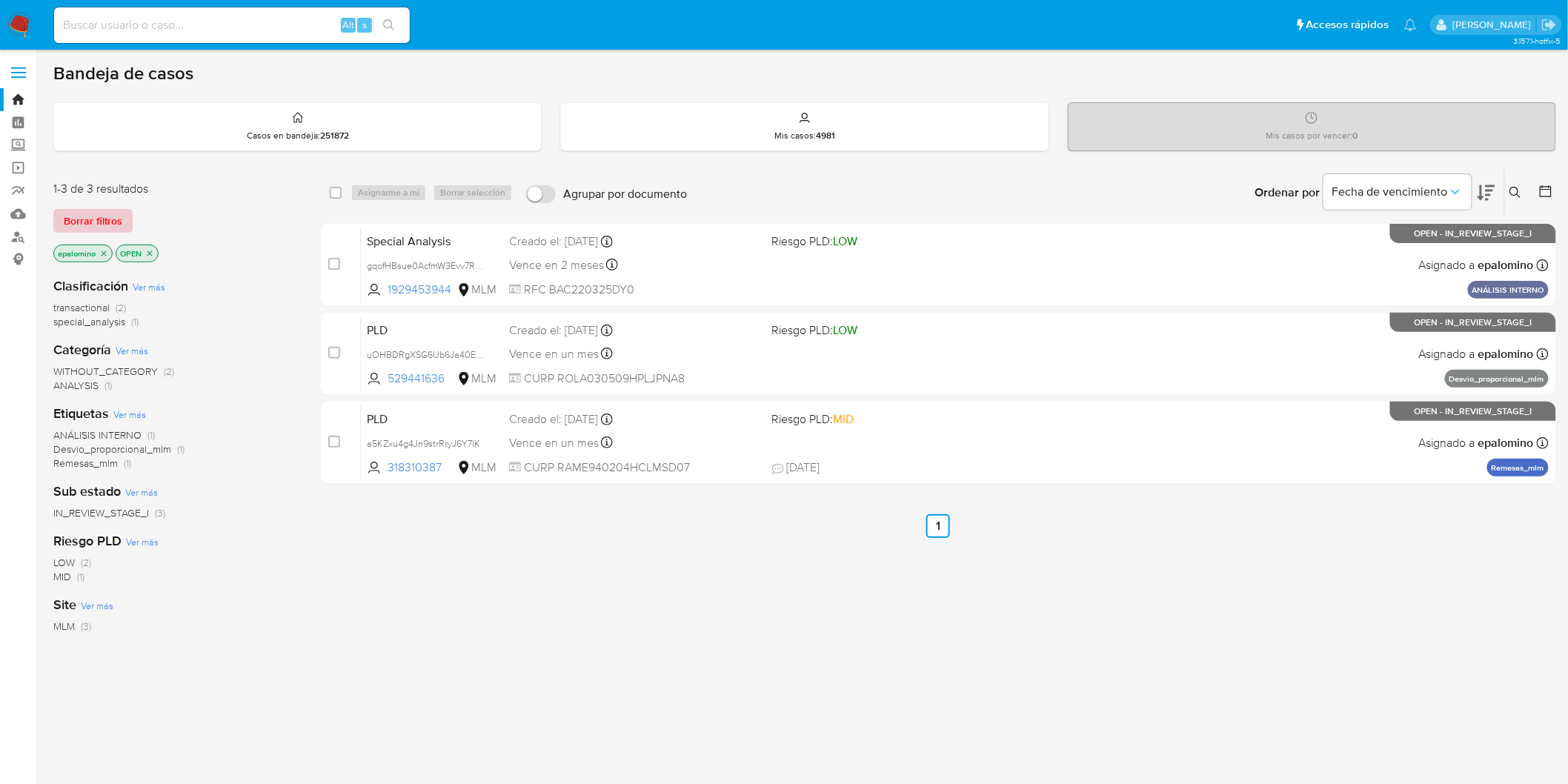
click at [99, 223] on span "Borrar filtros" at bounding box center [94, 220] width 59 height 20
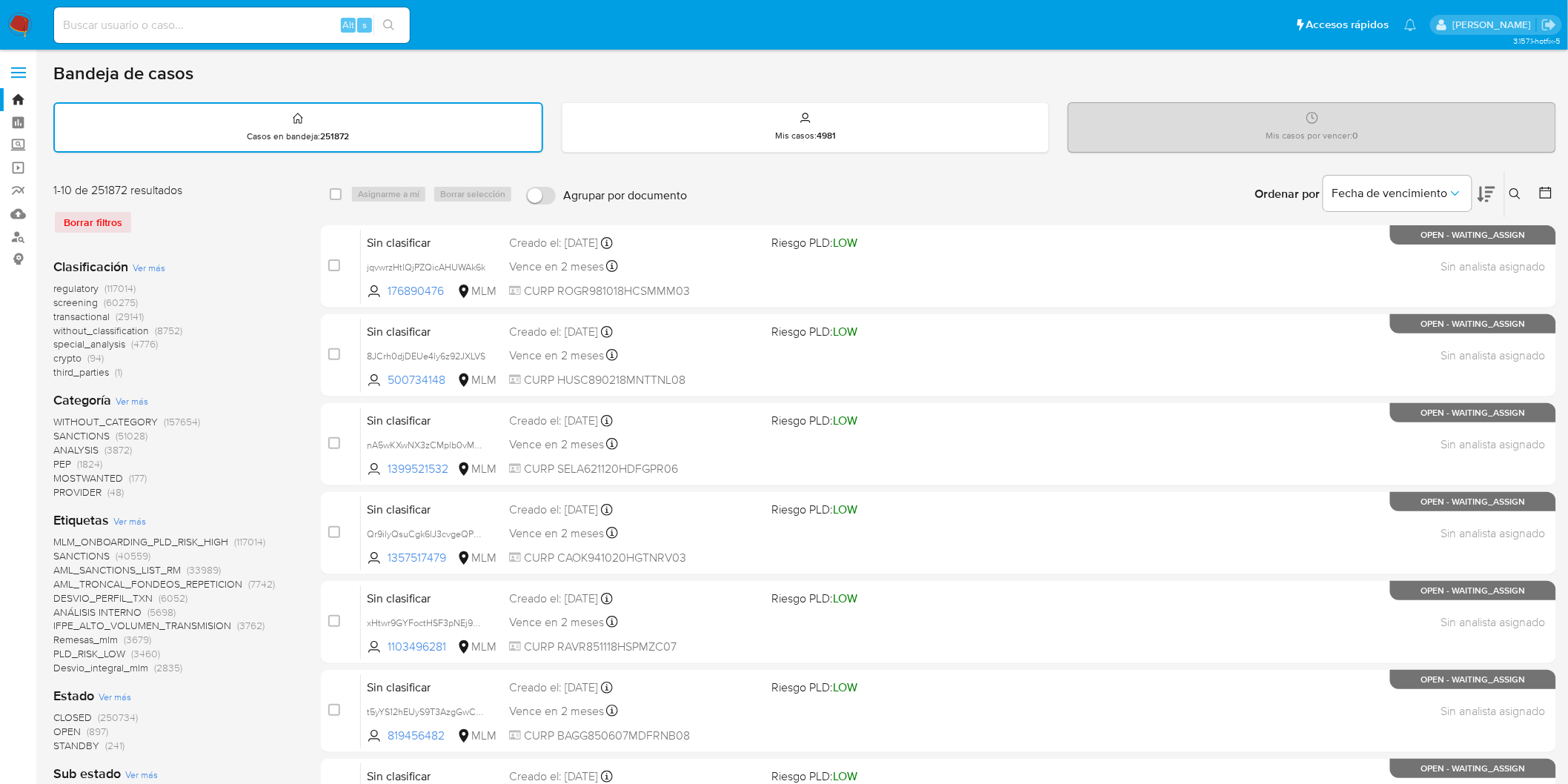
click at [15, 29] on img at bounding box center [20, 25] width 25 height 25
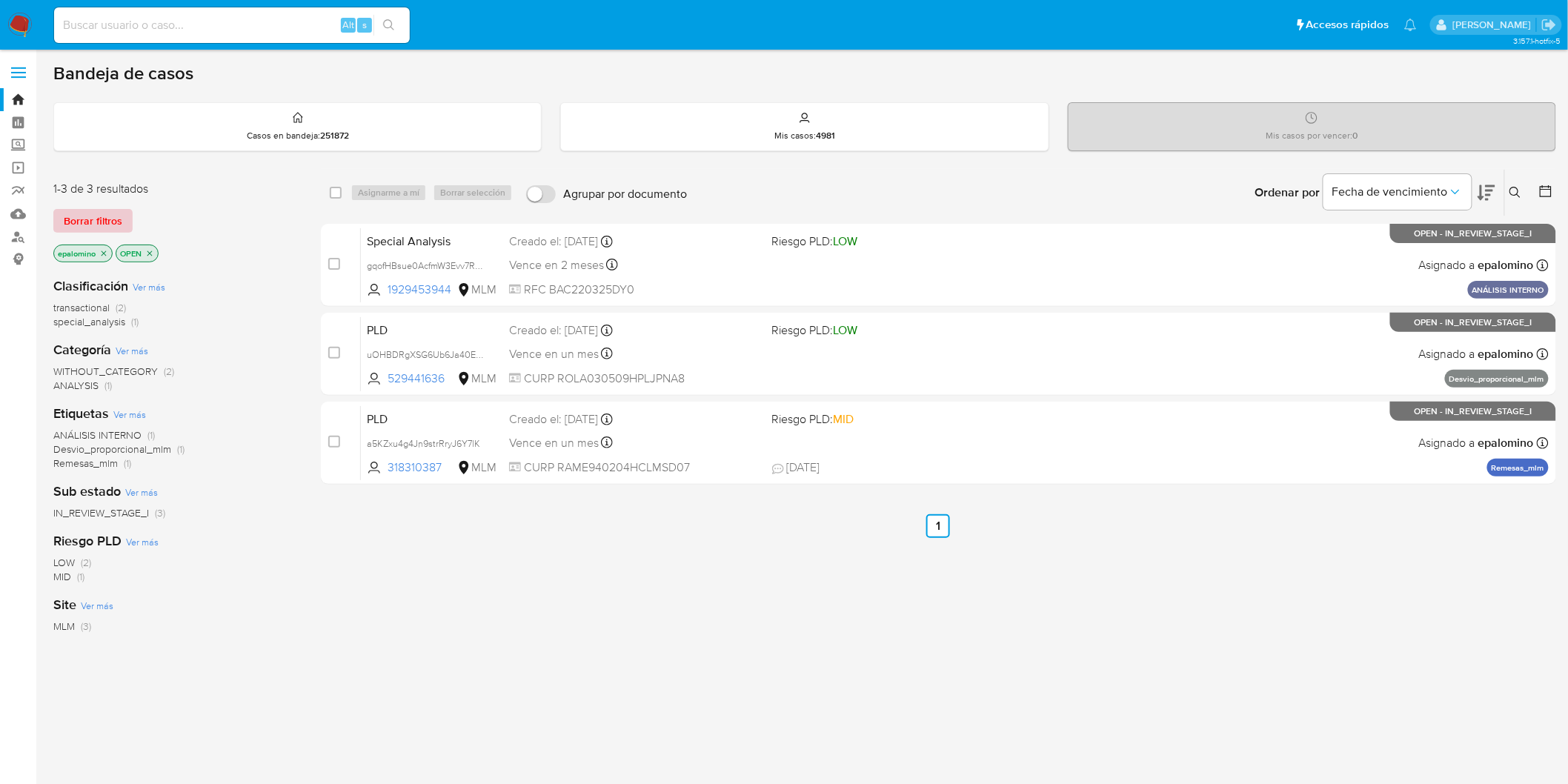
click at [105, 227] on span "Borrar filtros" at bounding box center [94, 220] width 59 height 20
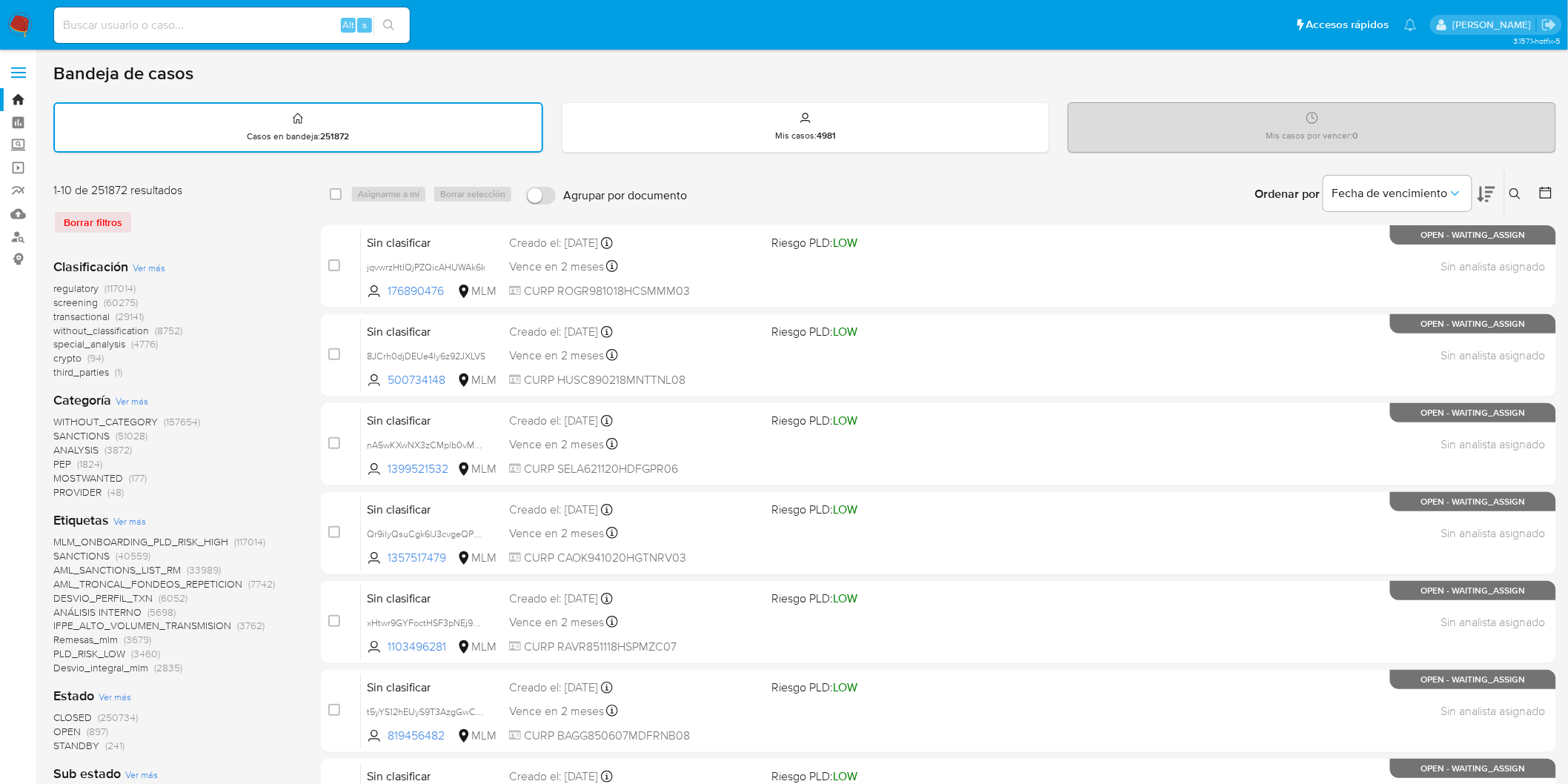
click at [15, 27] on img at bounding box center [20, 25] width 25 height 25
click at [220, 258] on div "Clasificación Ver más regulatory (117014) screening (60275) transactional (2914…" at bounding box center [176, 319] width 244 height 122
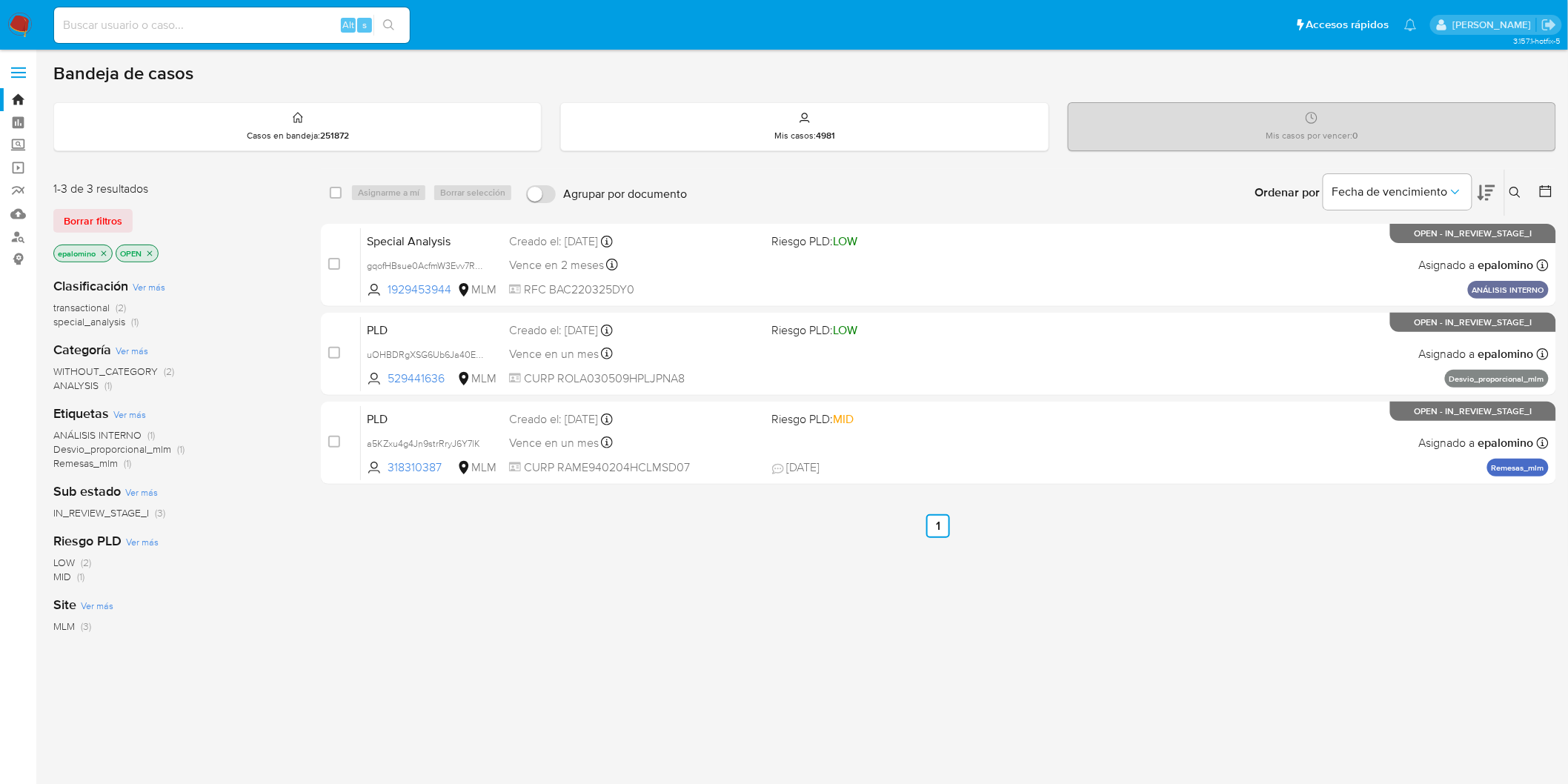
click at [82, 219] on span "Borrar filtros" at bounding box center [94, 220] width 59 height 20
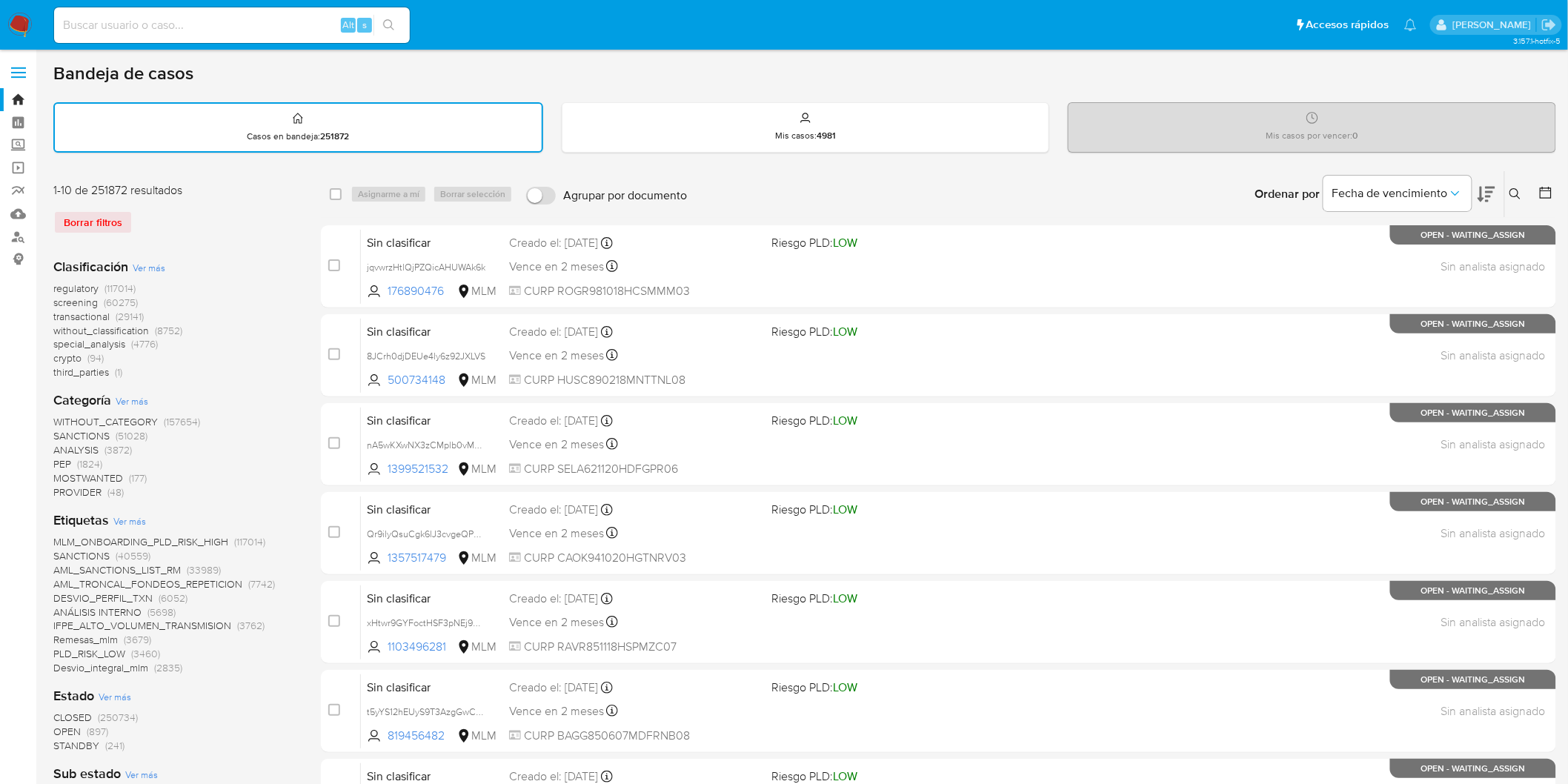
click at [24, 20] on img at bounding box center [20, 25] width 25 height 25
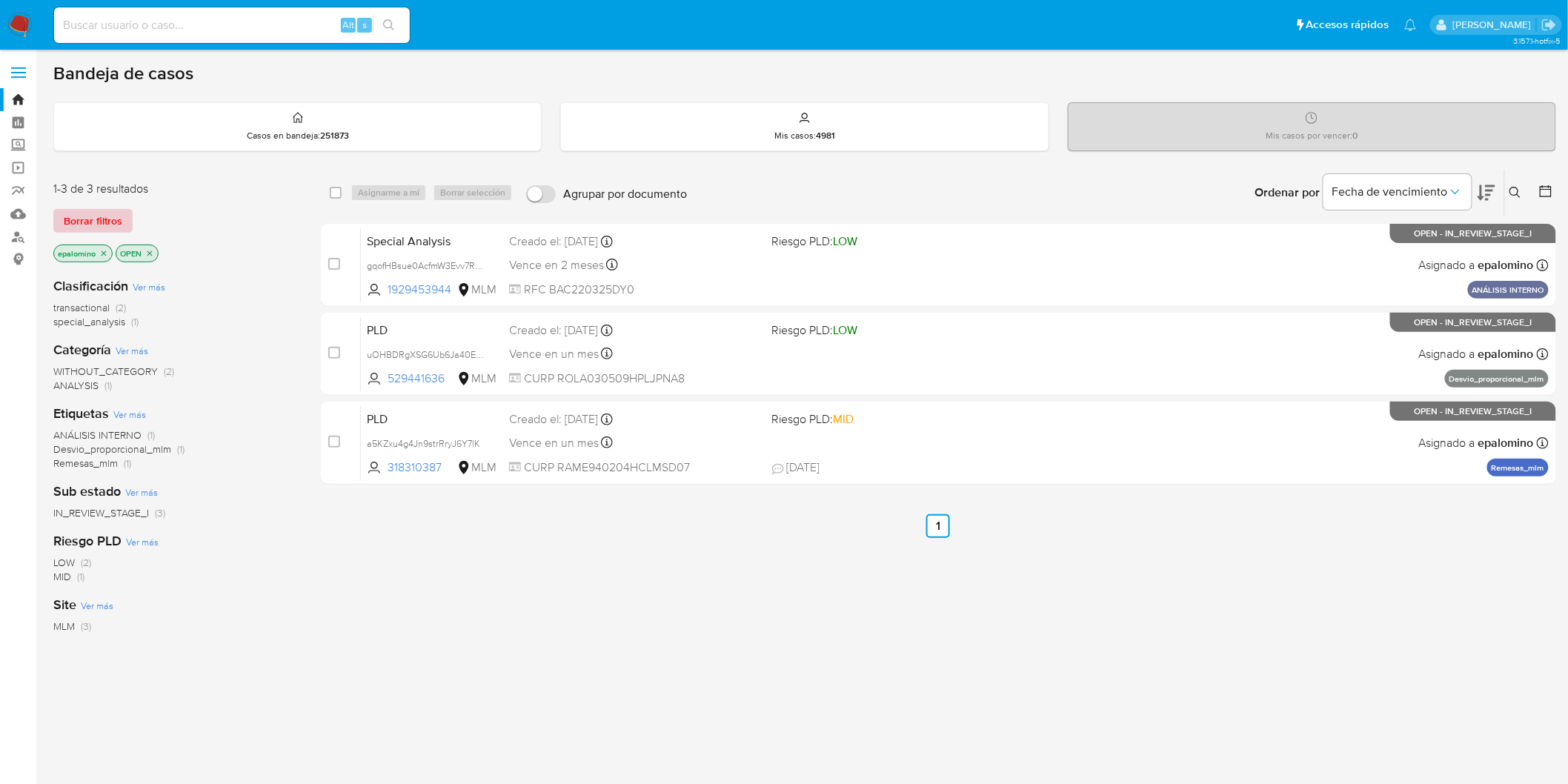
click at [122, 227] on button "Borrar filtros" at bounding box center [93, 221] width 79 height 24
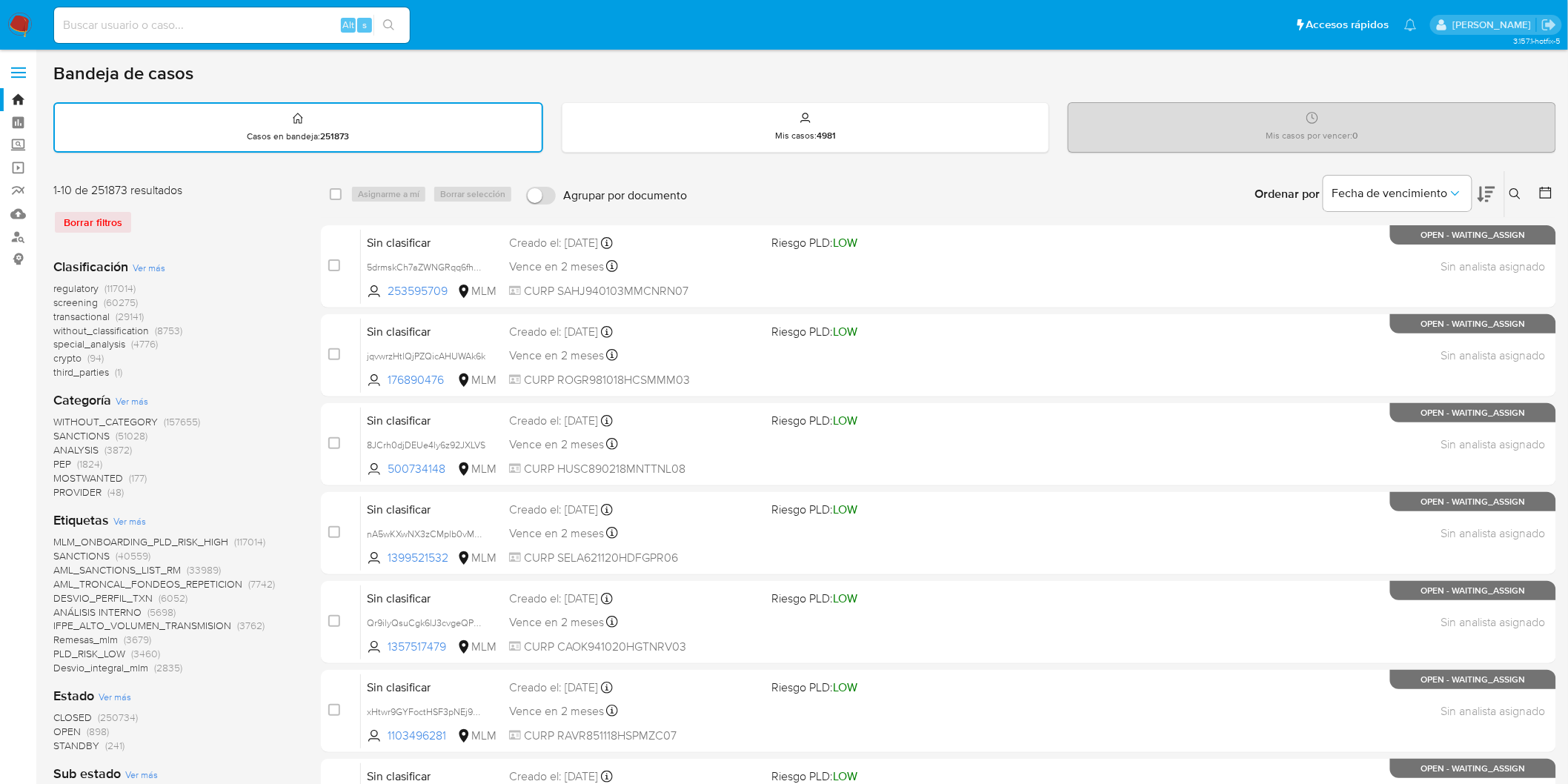
click at [184, 227] on div "Borrar filtros" at bounding box center [172, 222] width 237 height 24
click at [17, 22] on img at bounding box center [20, 25] width 25 height 25
click at [249, 210] on div "Borrar filtros" at bounding box center [172, 222] width 237 height 24
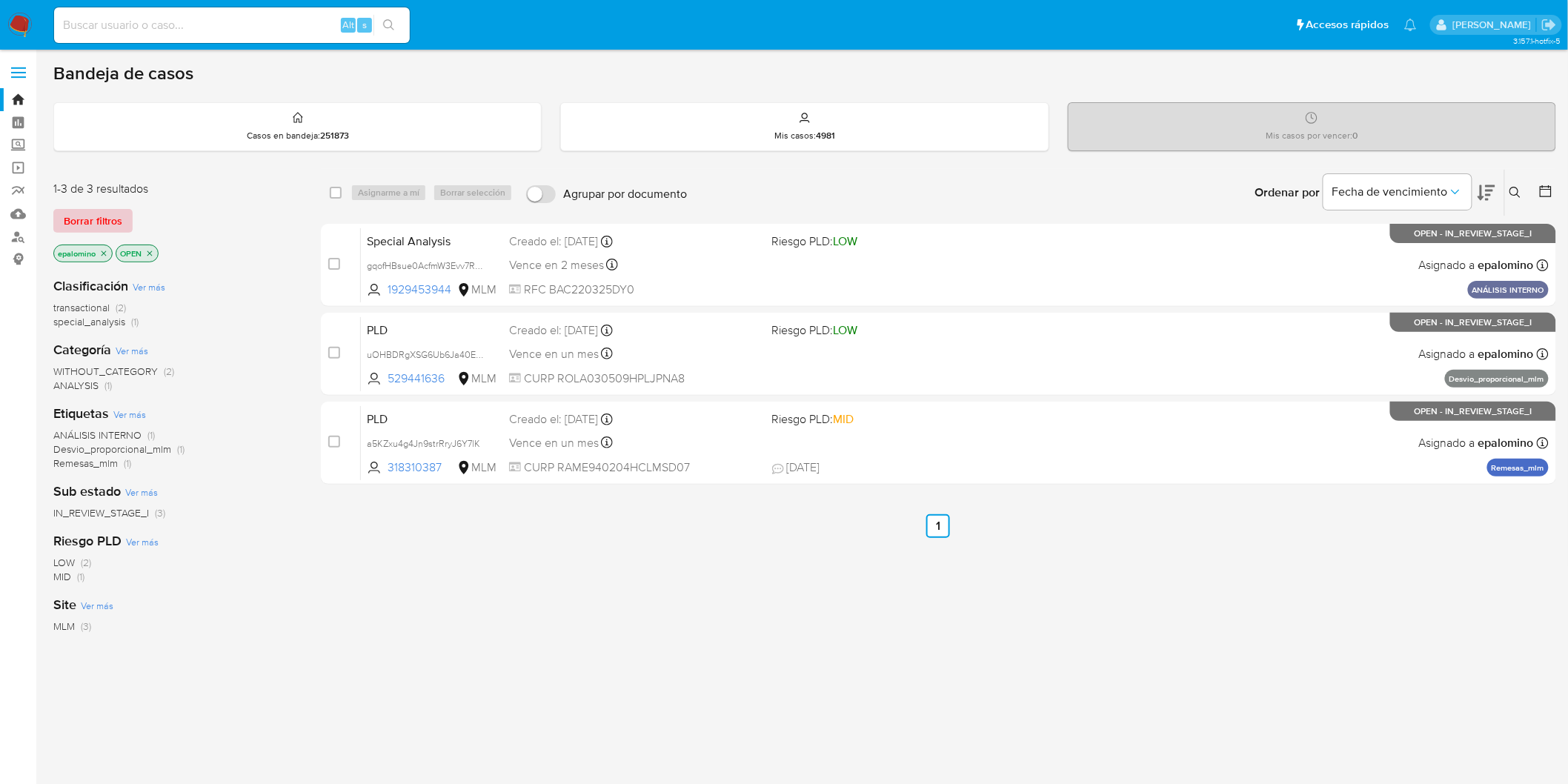
click at [125, 212] on button "Borrar filtros" at bounding box center [93, 221] width 79 height 24
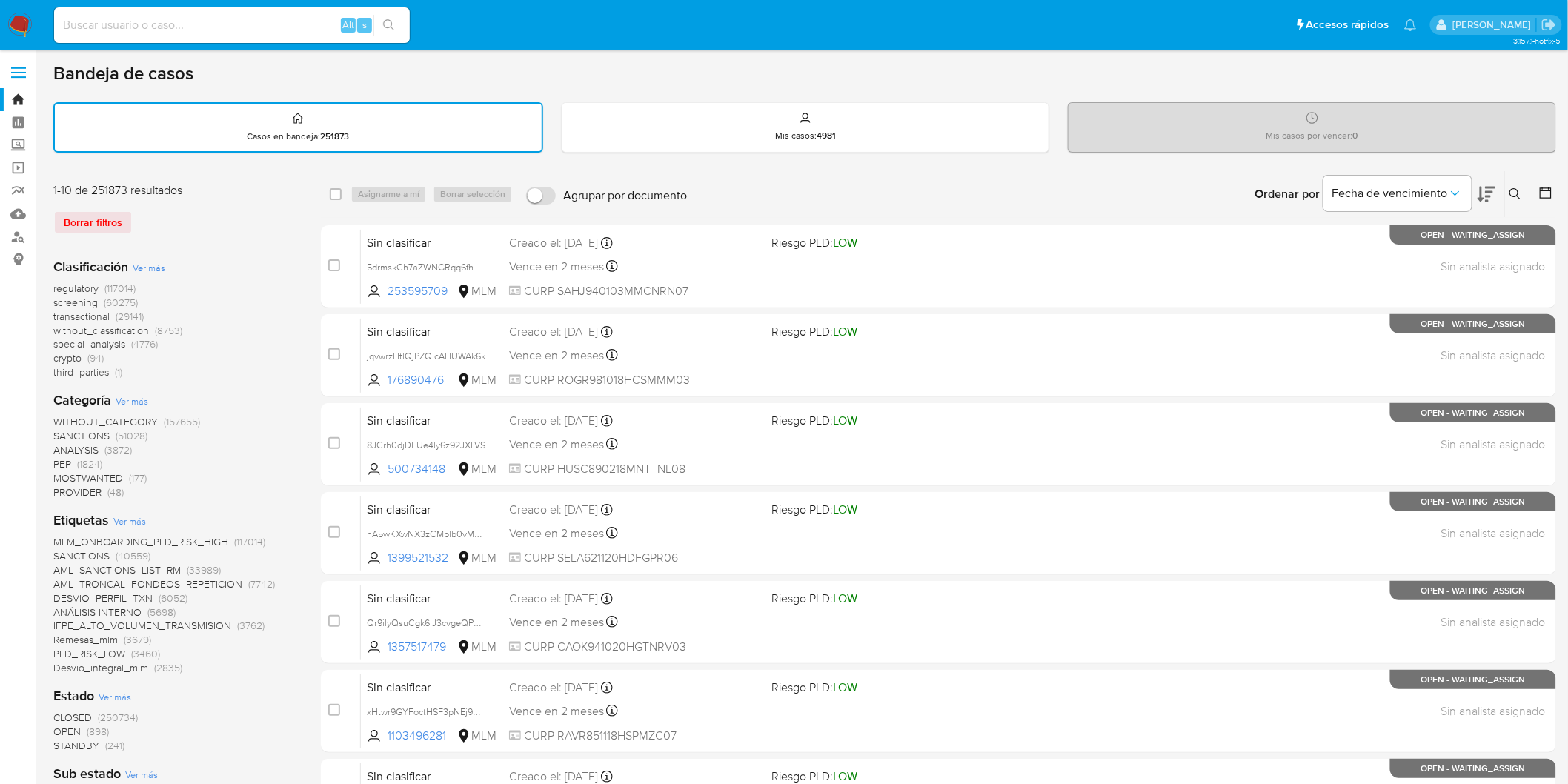
click at [30, 11] on nav "Pausado Ver notificaciones Alt s Accesos rápidos Presiona las siguientes teclas…" at bounding box center [784, 25] width 1568 height 50
click at [13, 30] on img at bounding box center [20, 25] width 25 height 25
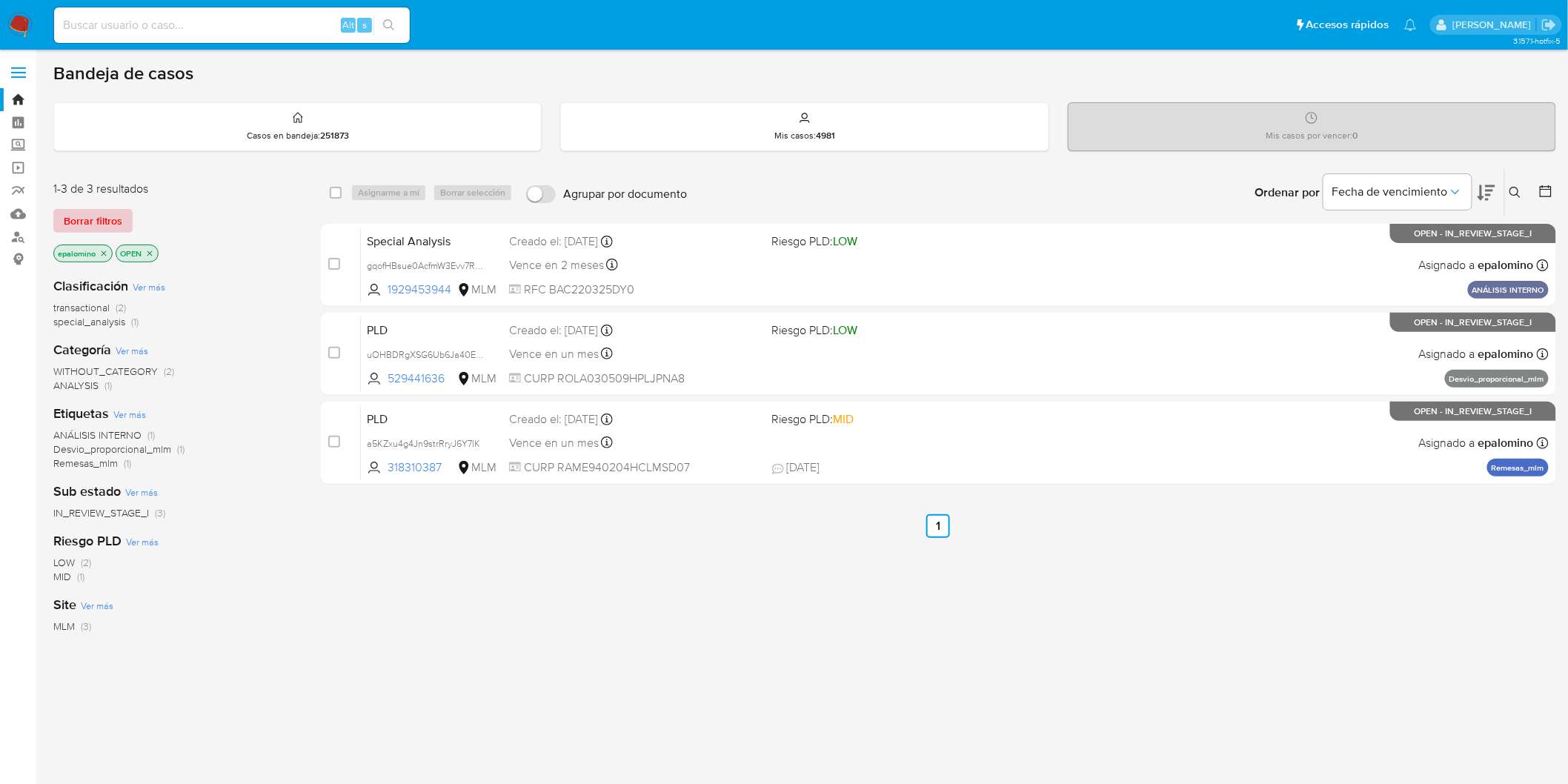
click at [82, 210] on span "Borrar filtros" at bounding box center [94, 220] width 59 height 20
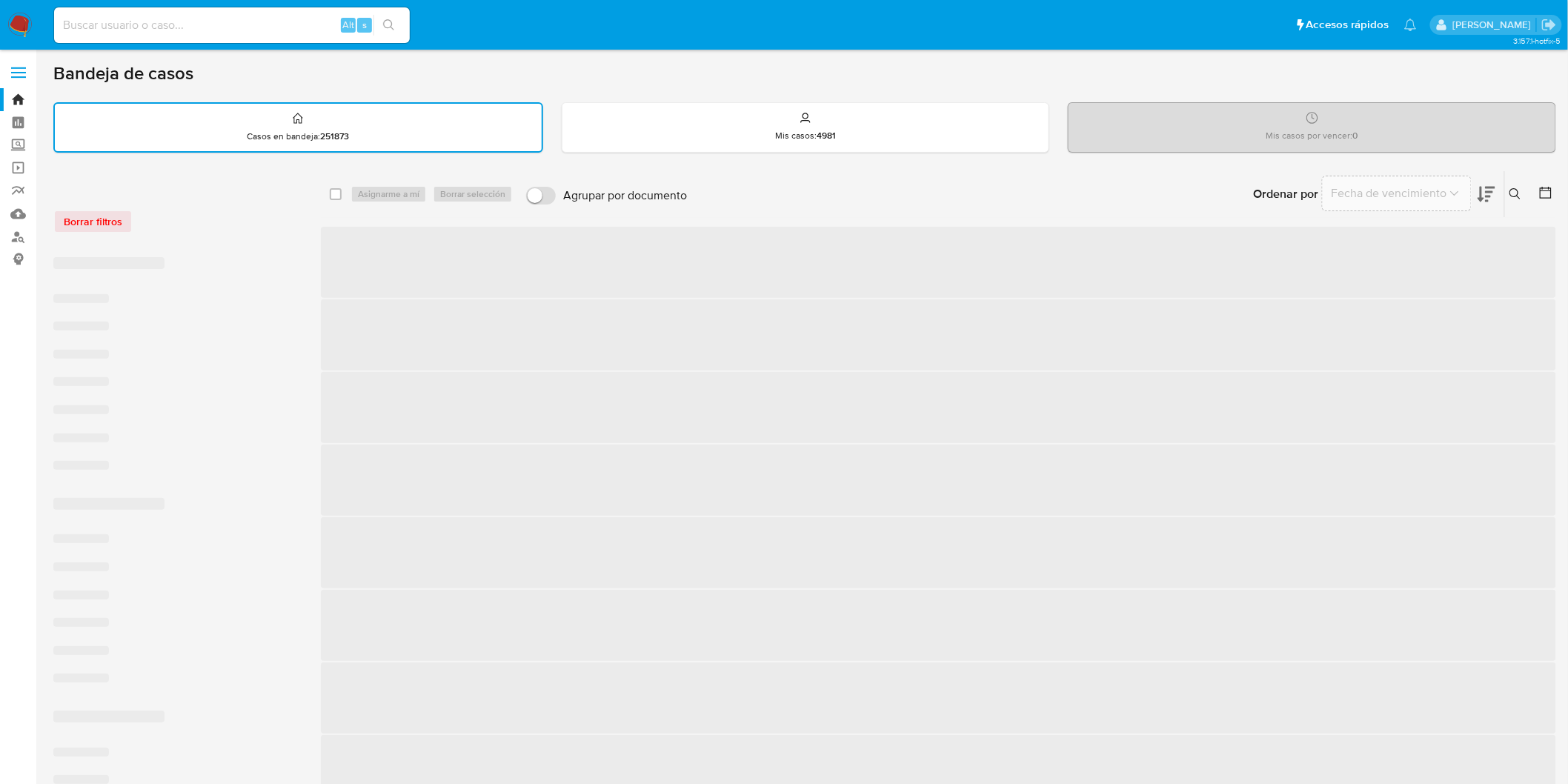
click at [249, 237] on div "Borrar filtros" at bounding box center [172, 214] width 237 height 63
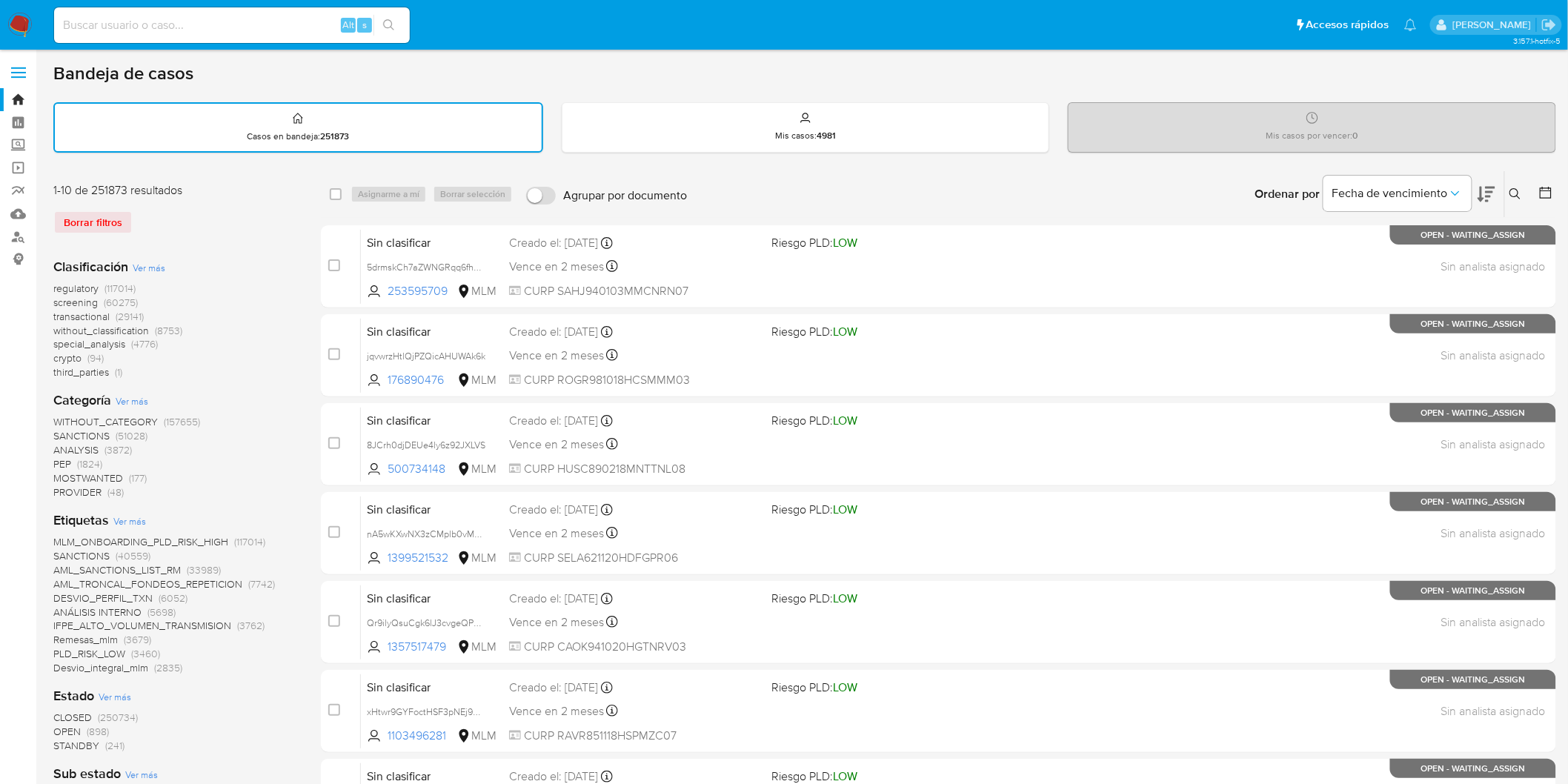
click at [20, 24] on img at bounding box center [20, 25] width 25 height 25
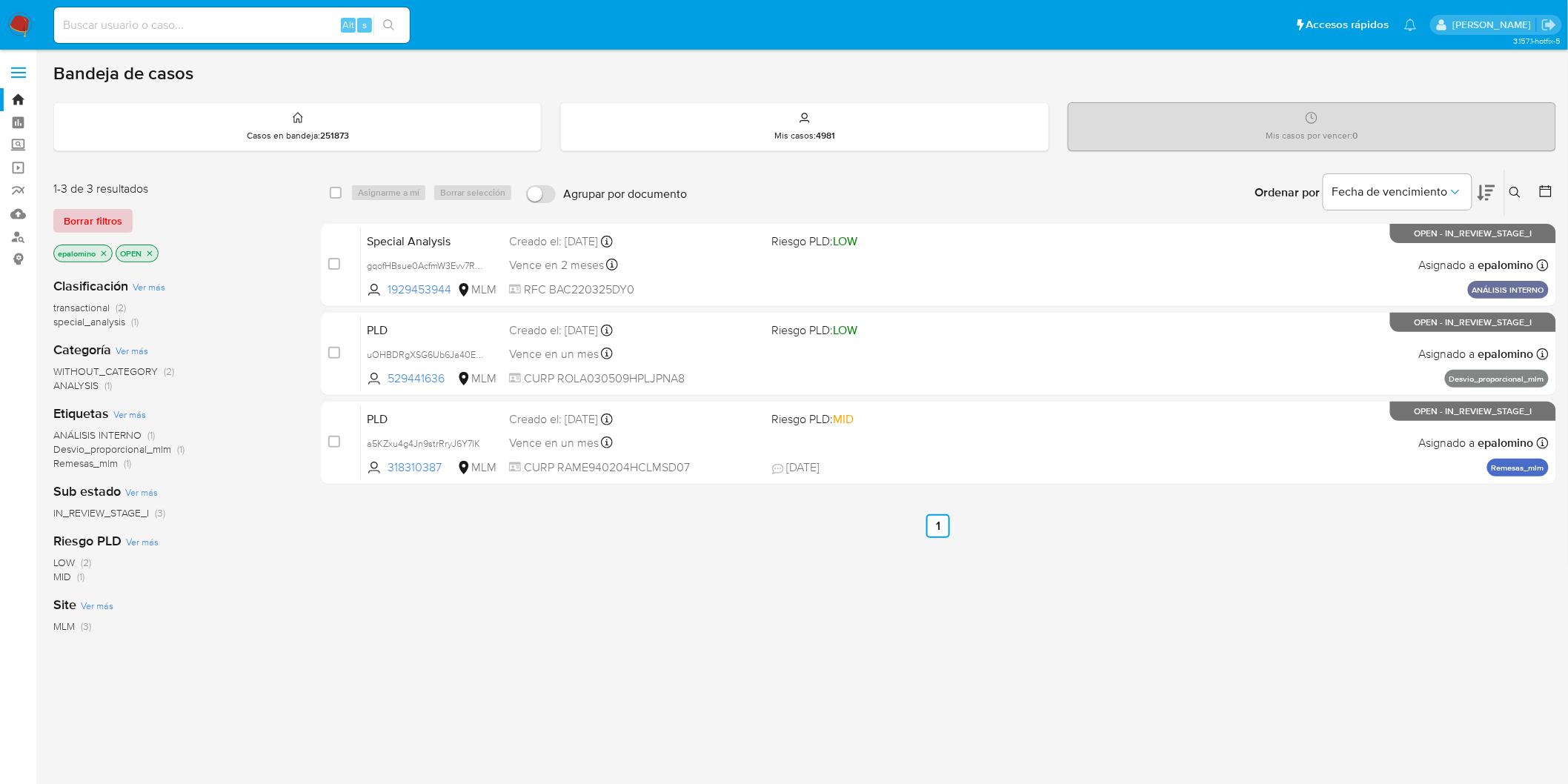
click at [80, 219] on span "Borrar filtros" at bounding box center [94, 220] width 59 height 20
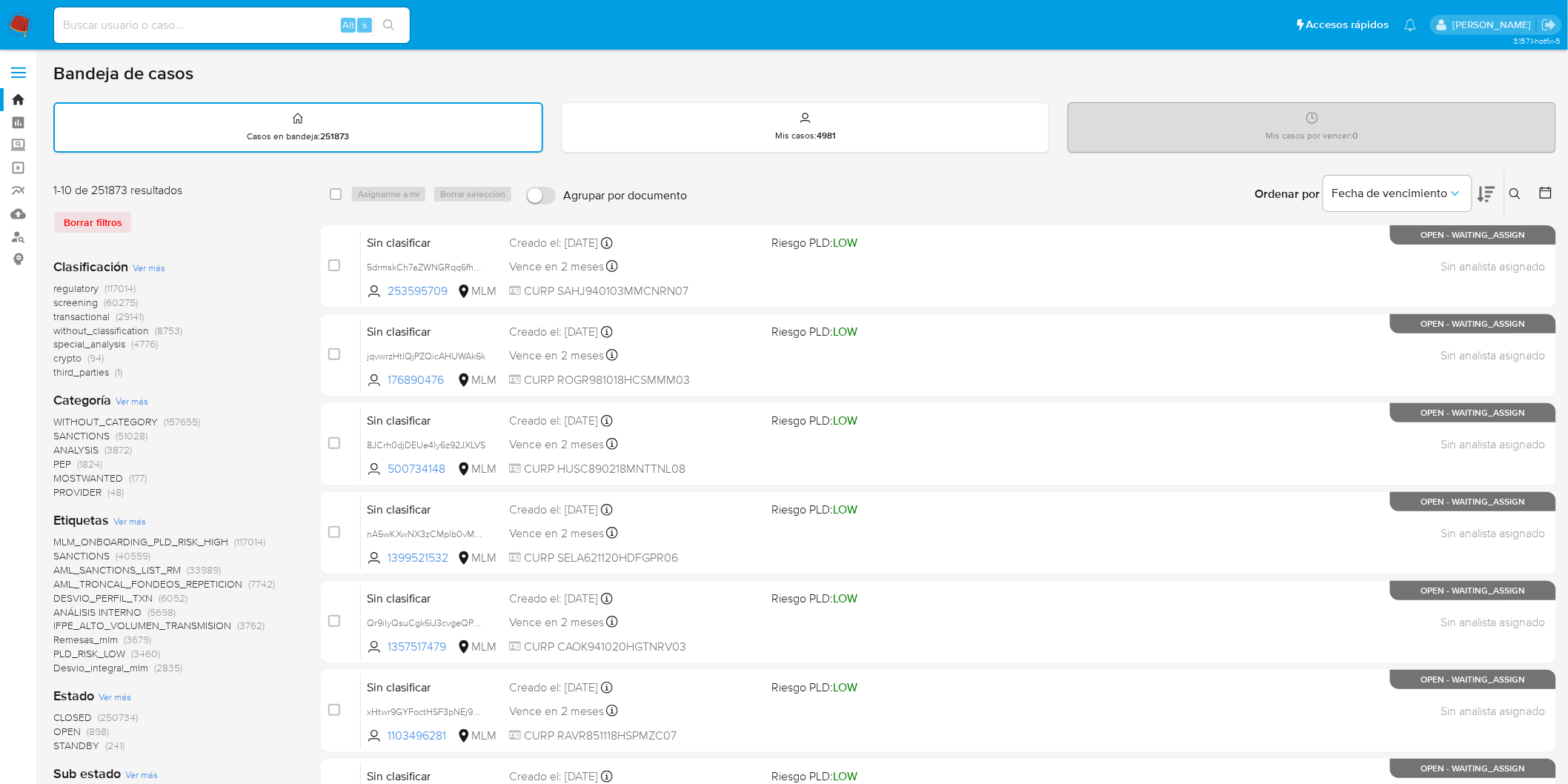
click at [11, 24] on img at bounding box center [20, 25] width 25 height 25
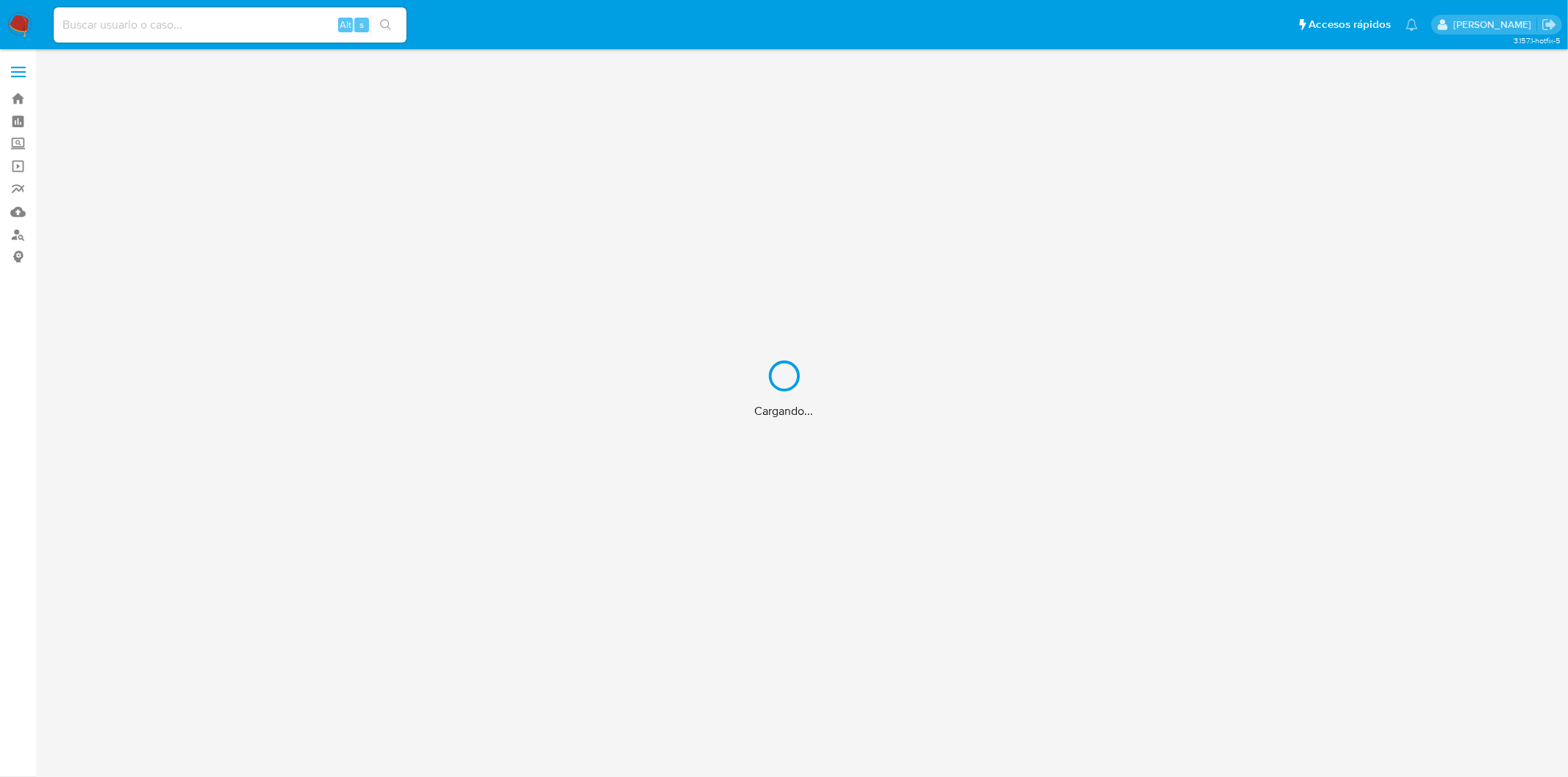
click at [186, 203] on div "Cargando..." at bounding box center [784, 388] width 1568 height 777
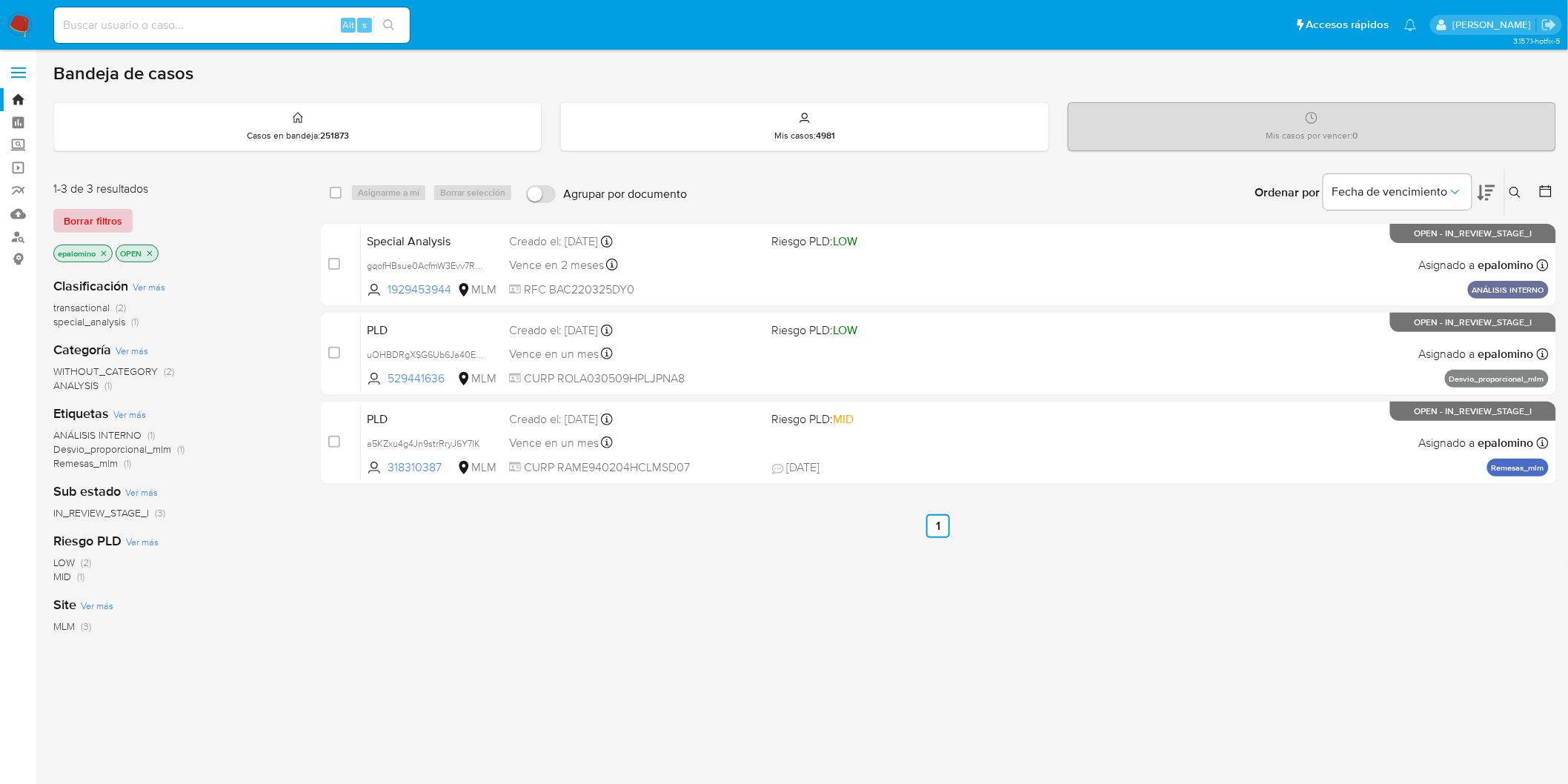
click at [101, 226] on span "Borrar filtros" at bounding box center [94, 220] width 59 height 20
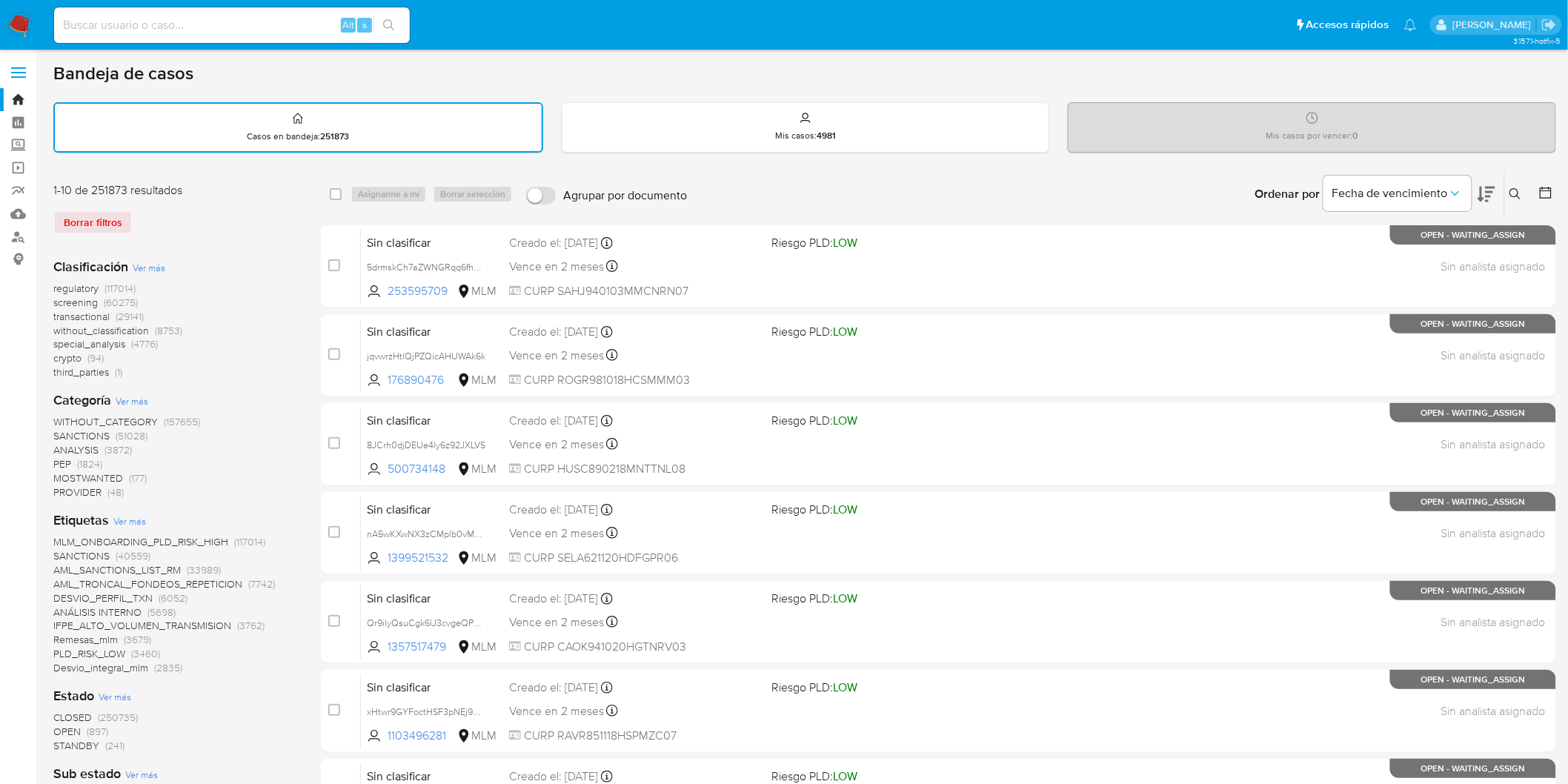
drag, startPoint x: 216, startPoint y: 243, endPoint x: 167, endPoint y: 192, distance: 70.7
click at [217, 246] on div "Clasificación Ver más regulatory (117014) screening (60275) transactional (2914…" at bounding box center [176, 792] width 244 height 1092
click at [19, 24] on img at bounding box center [20, 25] width 25 height 25
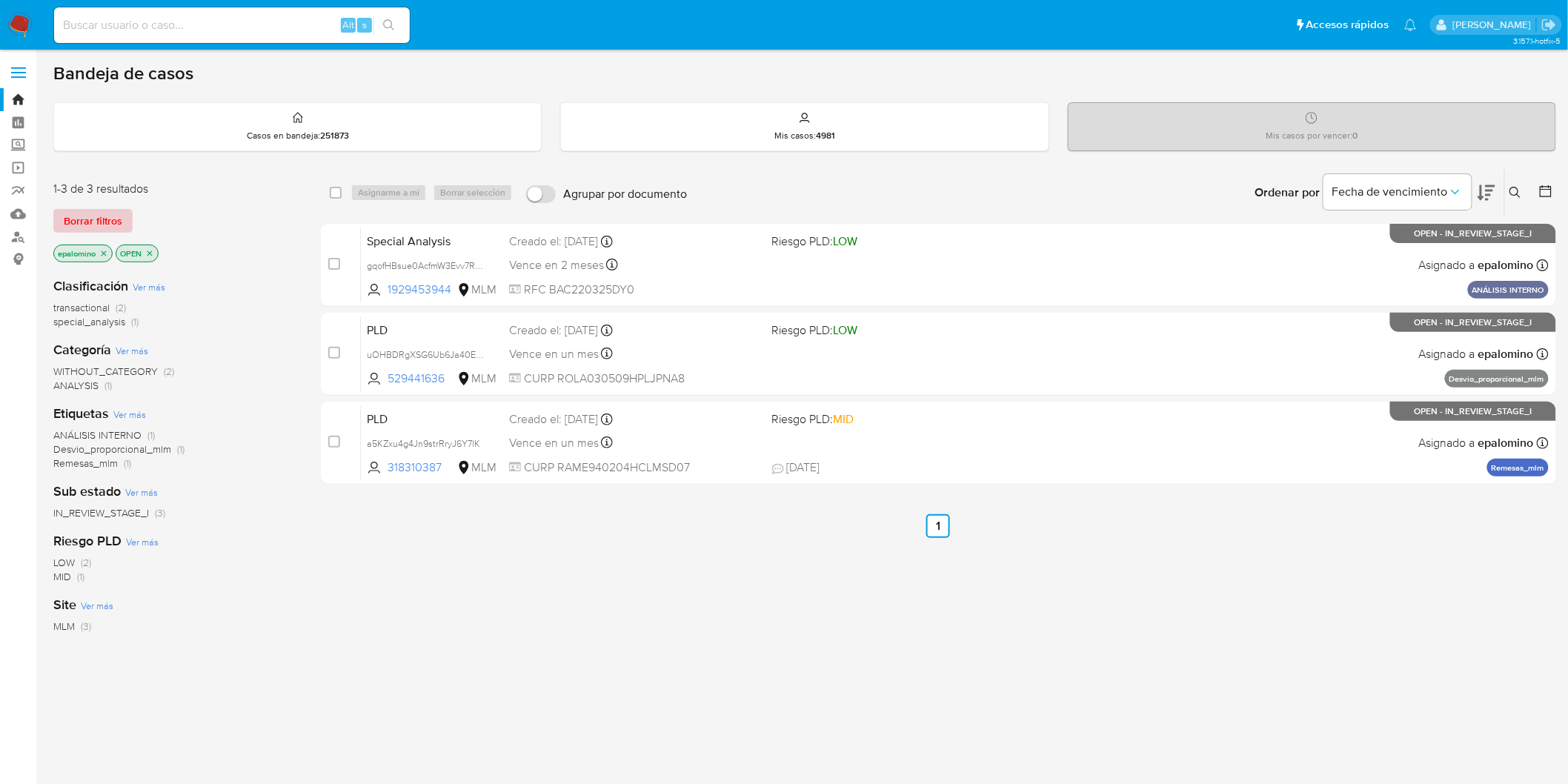
click at [102, 210] on span "Borrar filtros" at bounding box center [94, 220] width 59 height 20
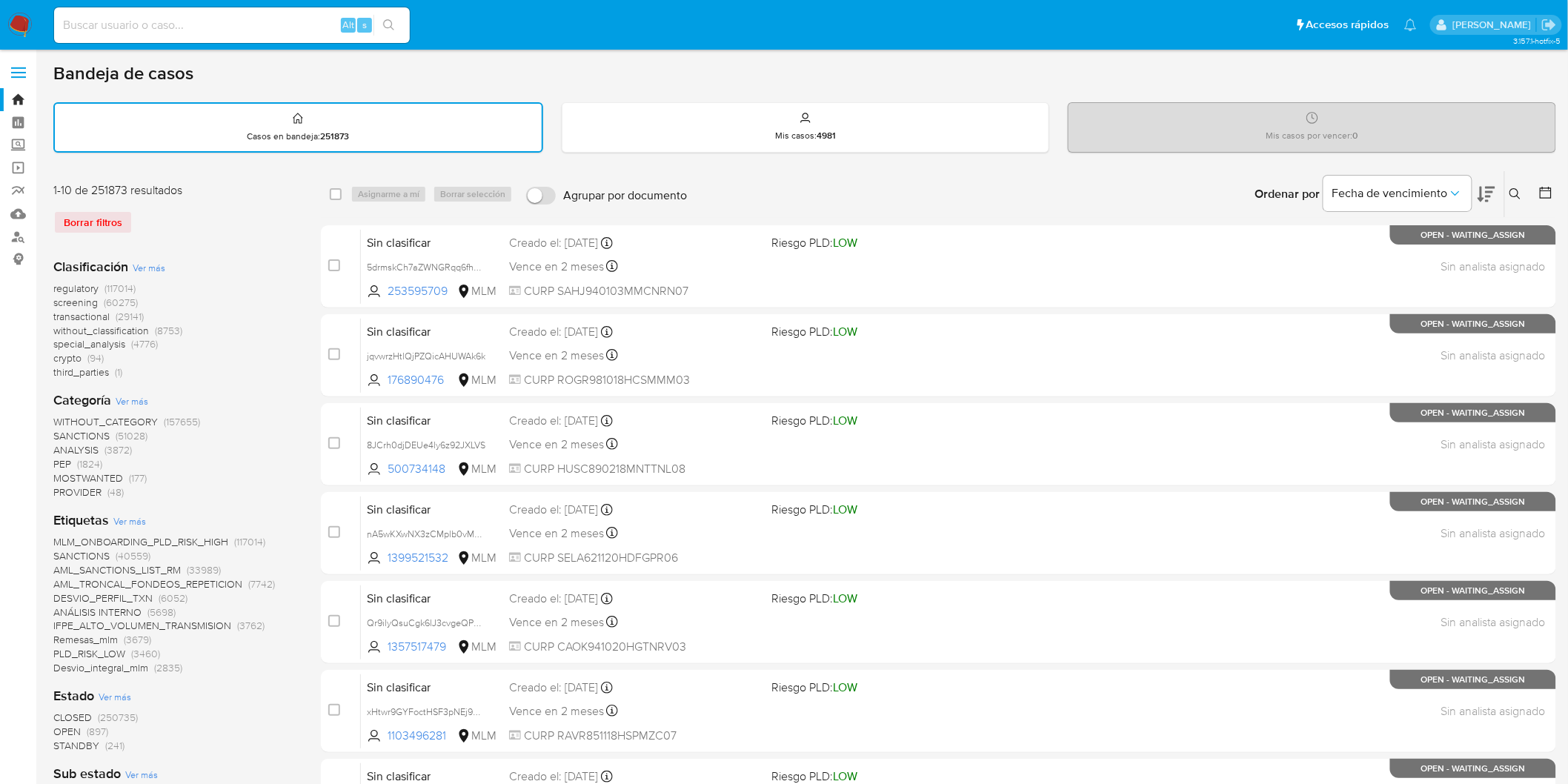
click at [214, 237] on div "1-10 de 251873 resultados Borrar filtros" at bounding box center [172, 215] width 237 height 64
click at [12, 24] on img at bounding box center [20, 25] width 25 height 25
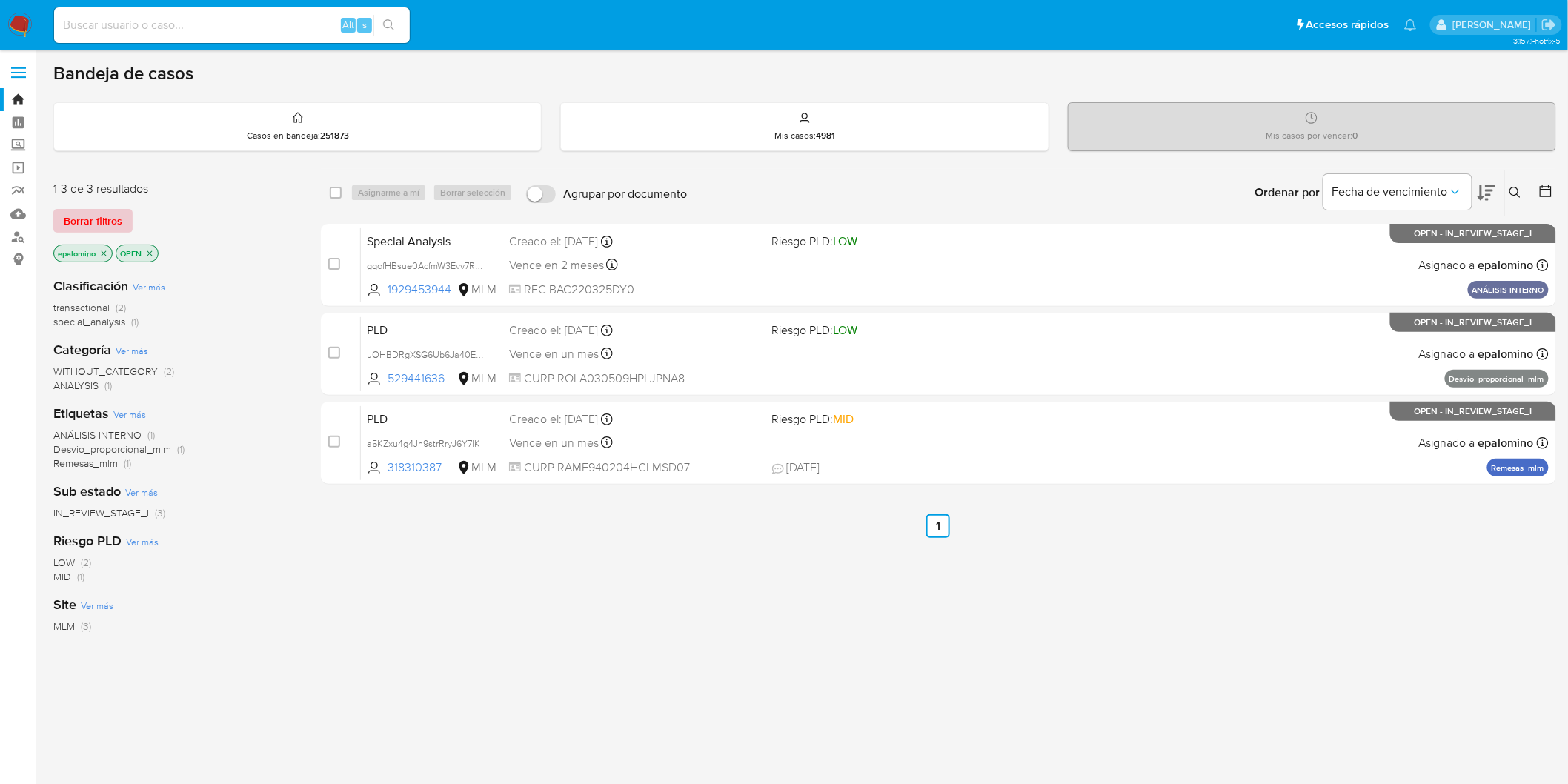
click at [80, 215] on span "Borrar filtros" at bounding box center [94, 220] width 59 height 20
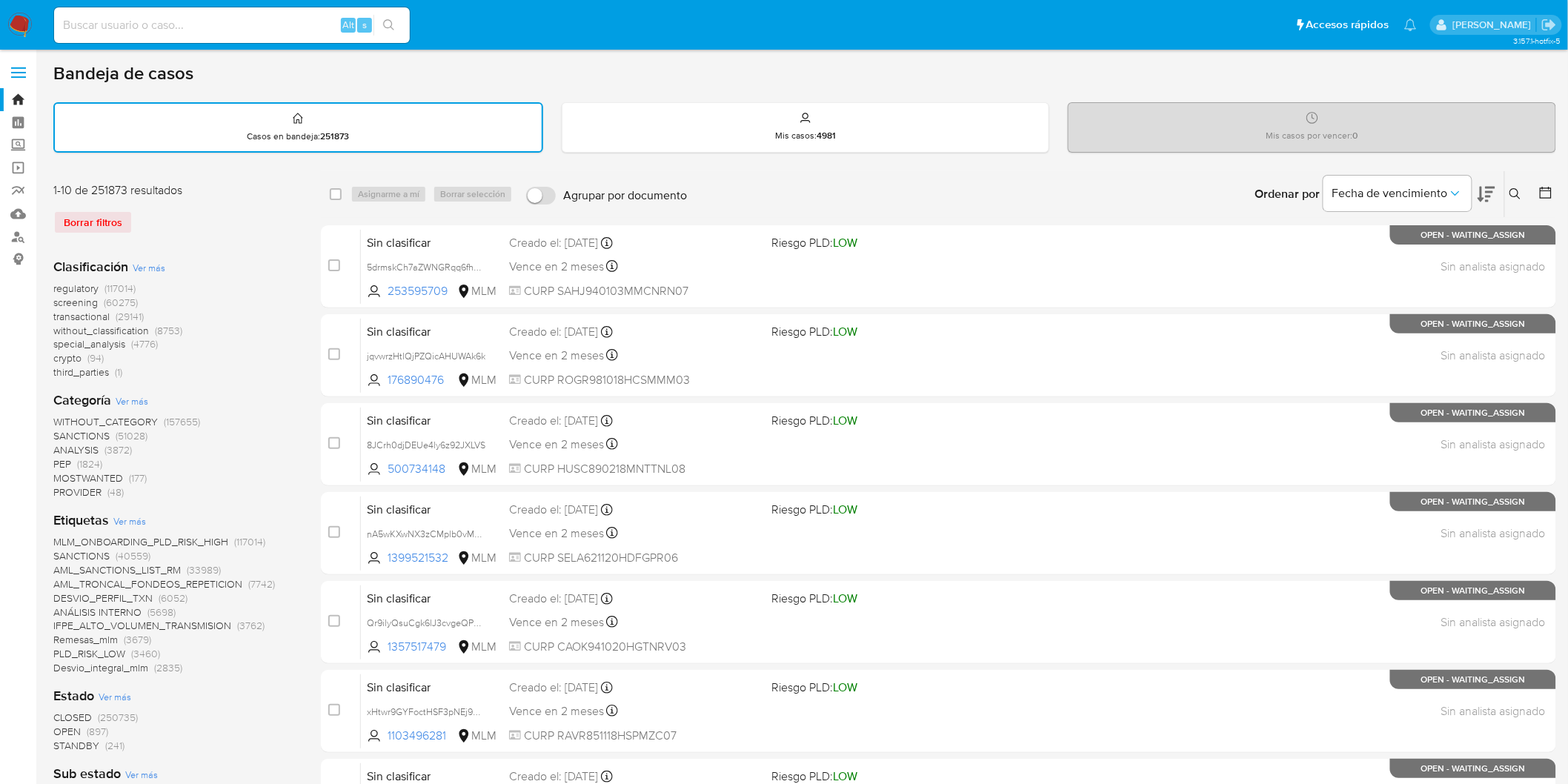
click at [280, 267] on div "Clasificación Ver más regulatory (117014) screening (60275) transactional (2914…" at bounding box center [176, 319] width 244 height 122
click at [19, 33] on img at bounding box center [20, 25] width 25 height 25
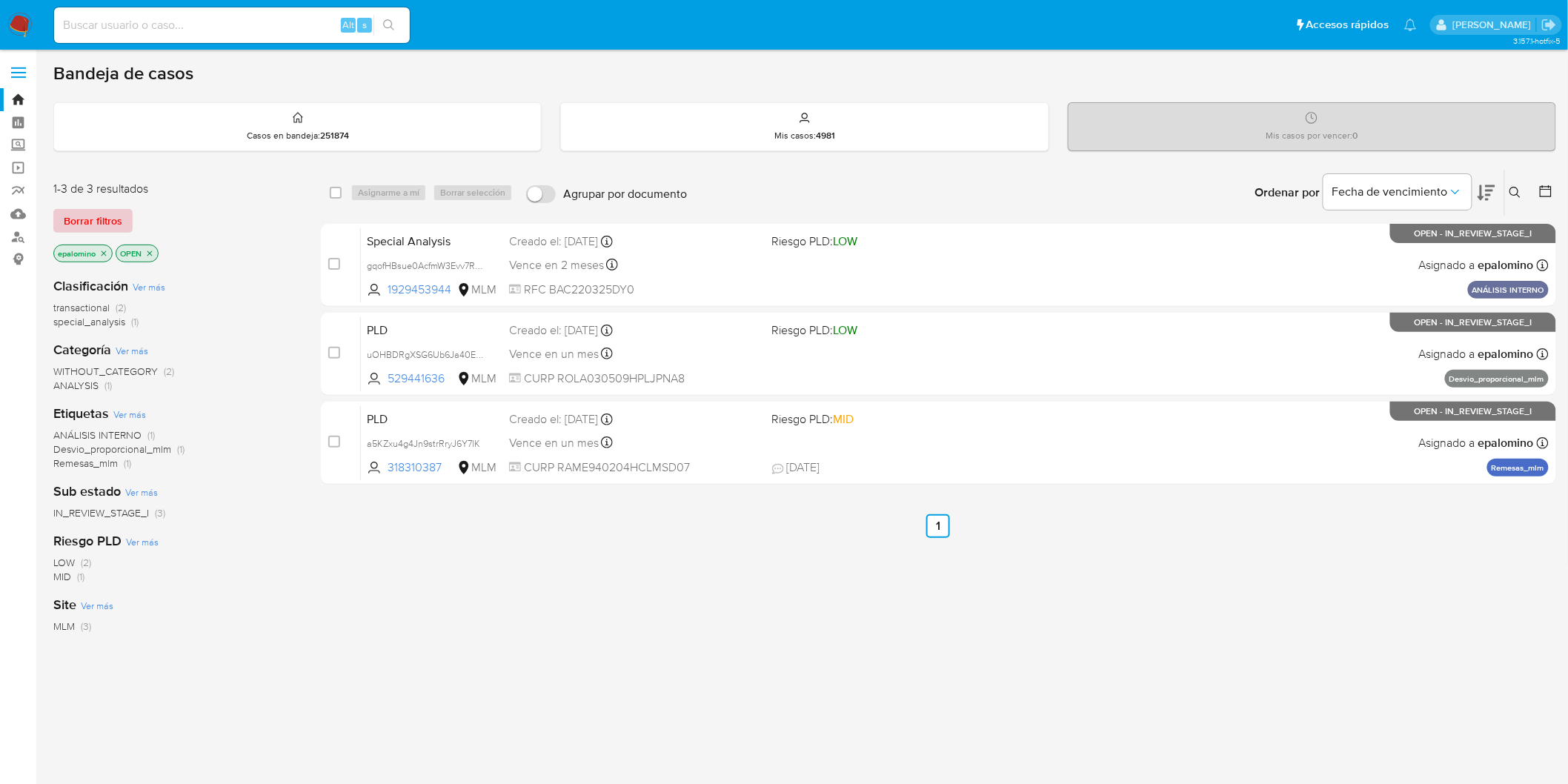
click at [106, 224] on span "Borrar filtros" at bounding box center [94, 220] width 59 height 20
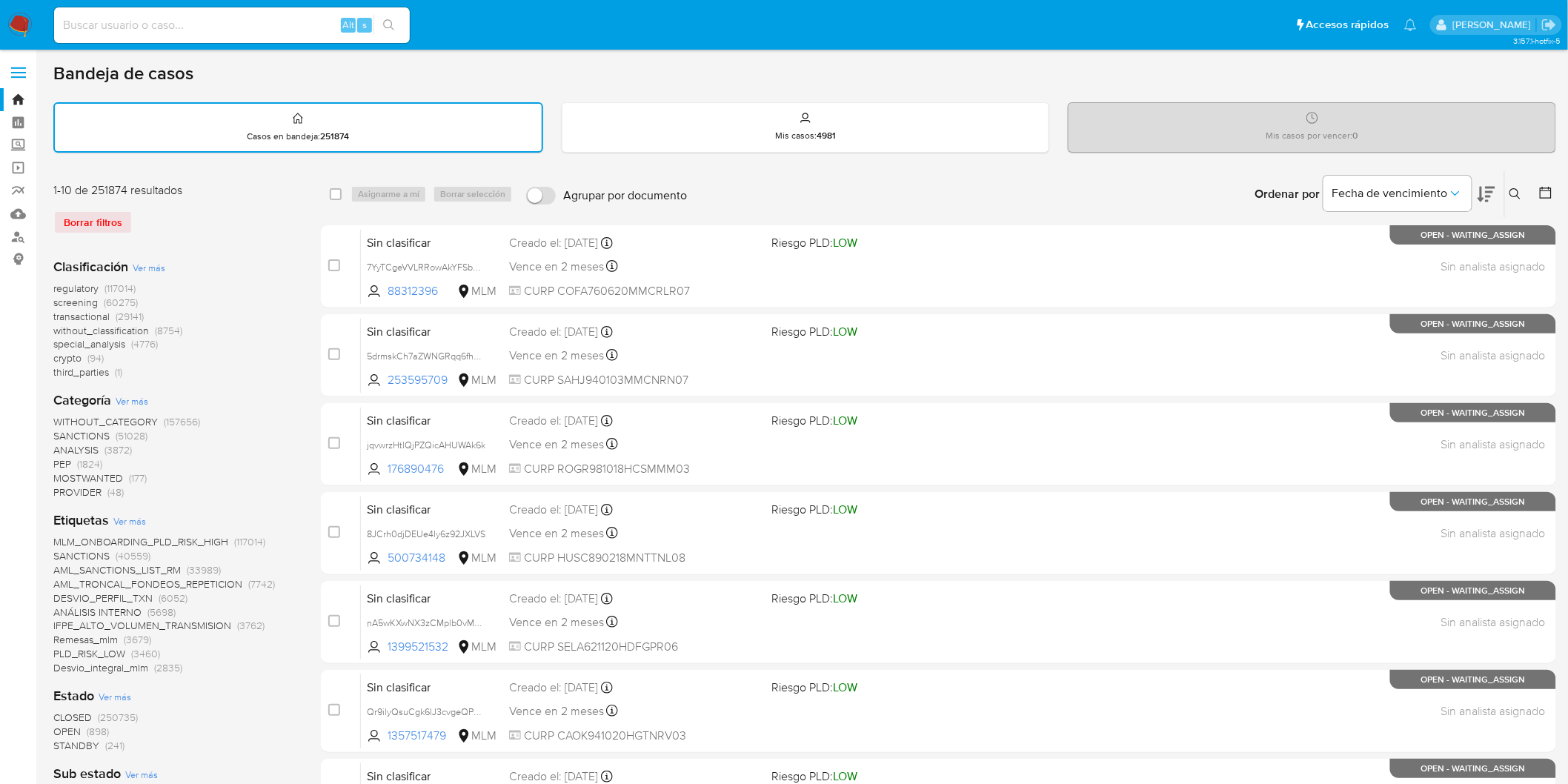
click at [262, 231] on div "Borrar filtros" at bounding box center [172, 222] width 237 height 24
click at [18, 25] on img at bounding box center [20, 25] width 25 height 25
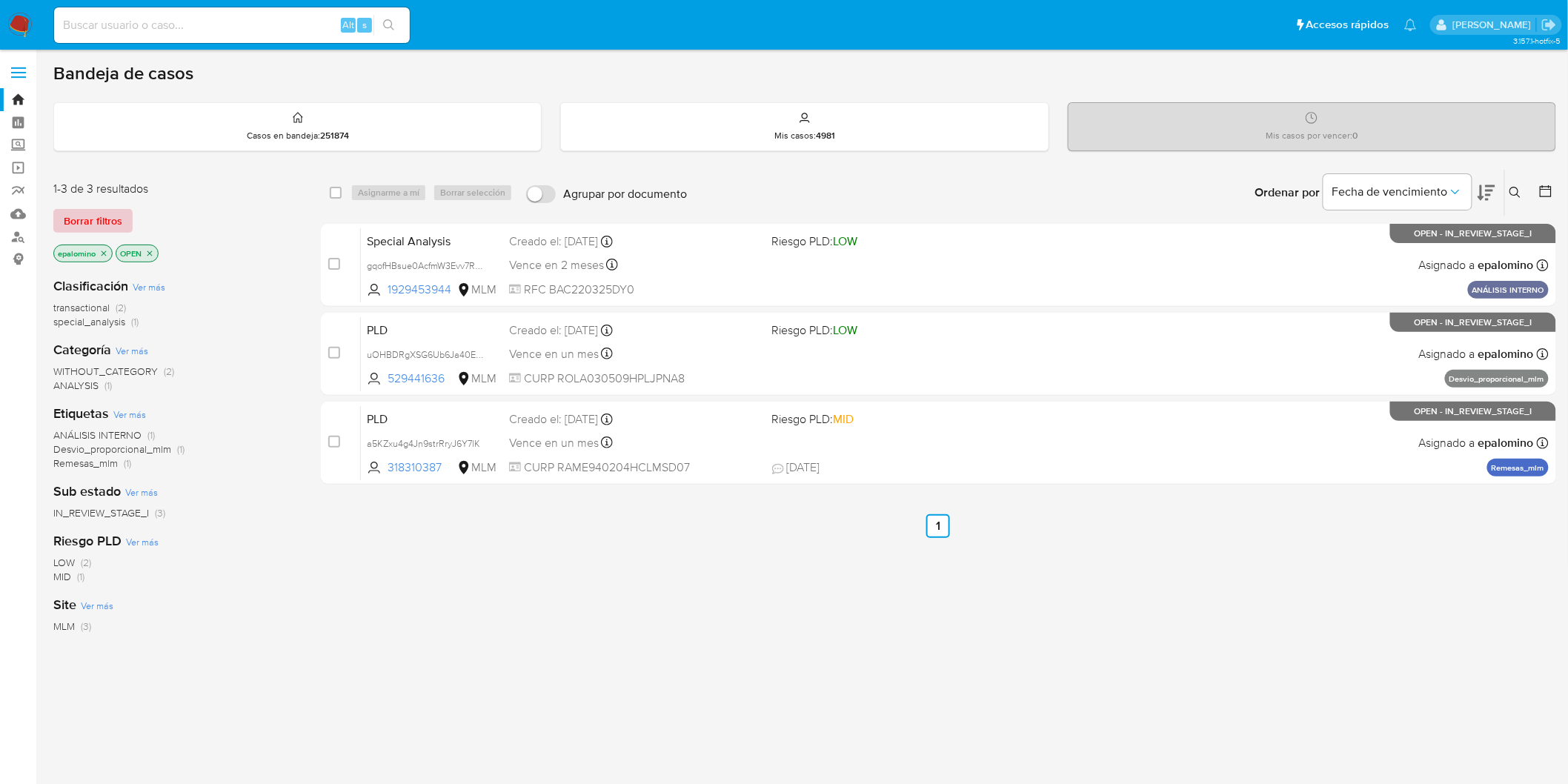
click at [72, 224] on span "Borrar filtros" at bounding box center [94, 220] width 59 height 20
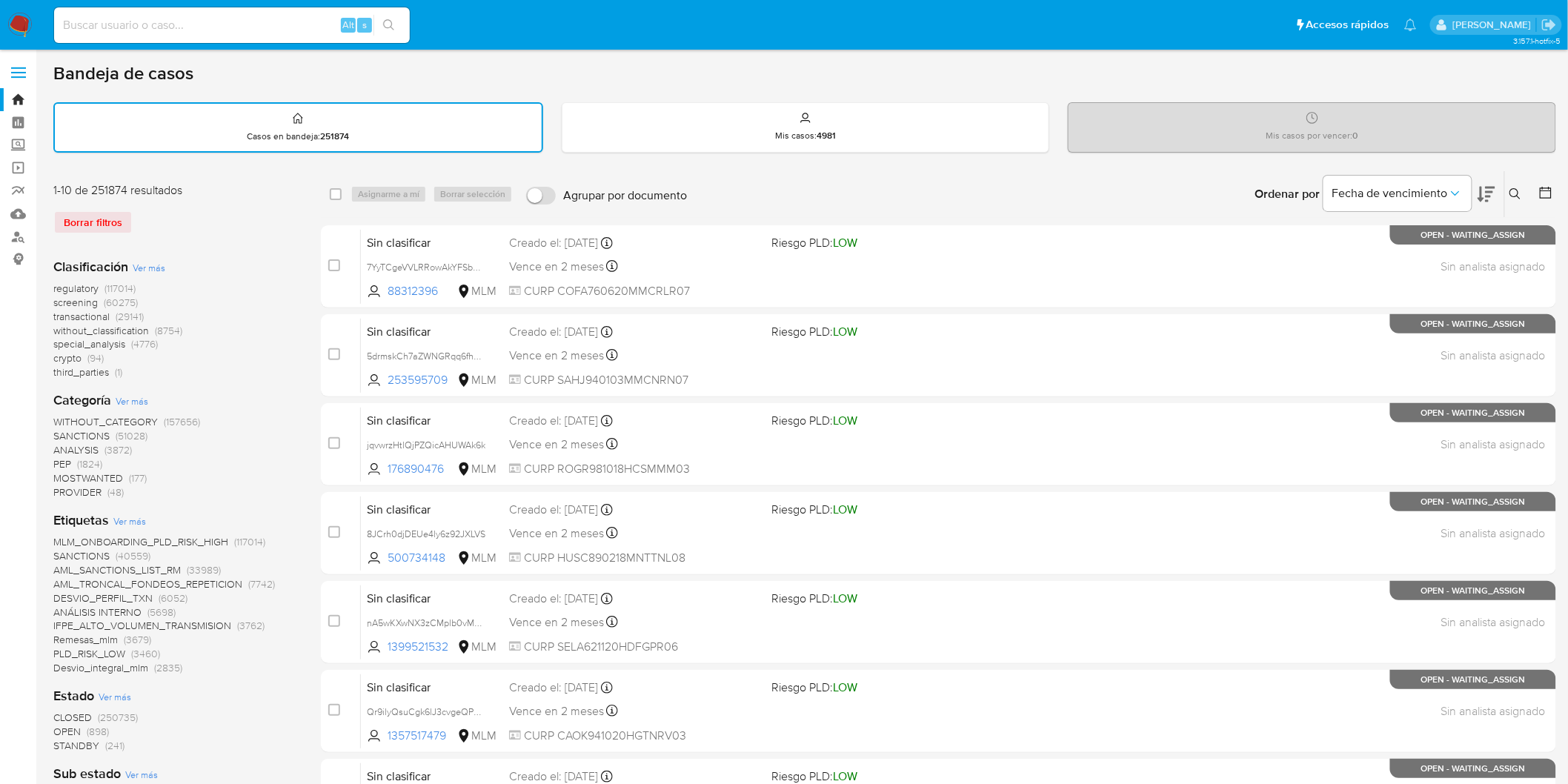
click at [238, 224] on div "Borrar filtros" at bounding box center [172, 222] width 237 height 24
click at [12, 20] on img at bounding box center [20, 25] width 25 height 25
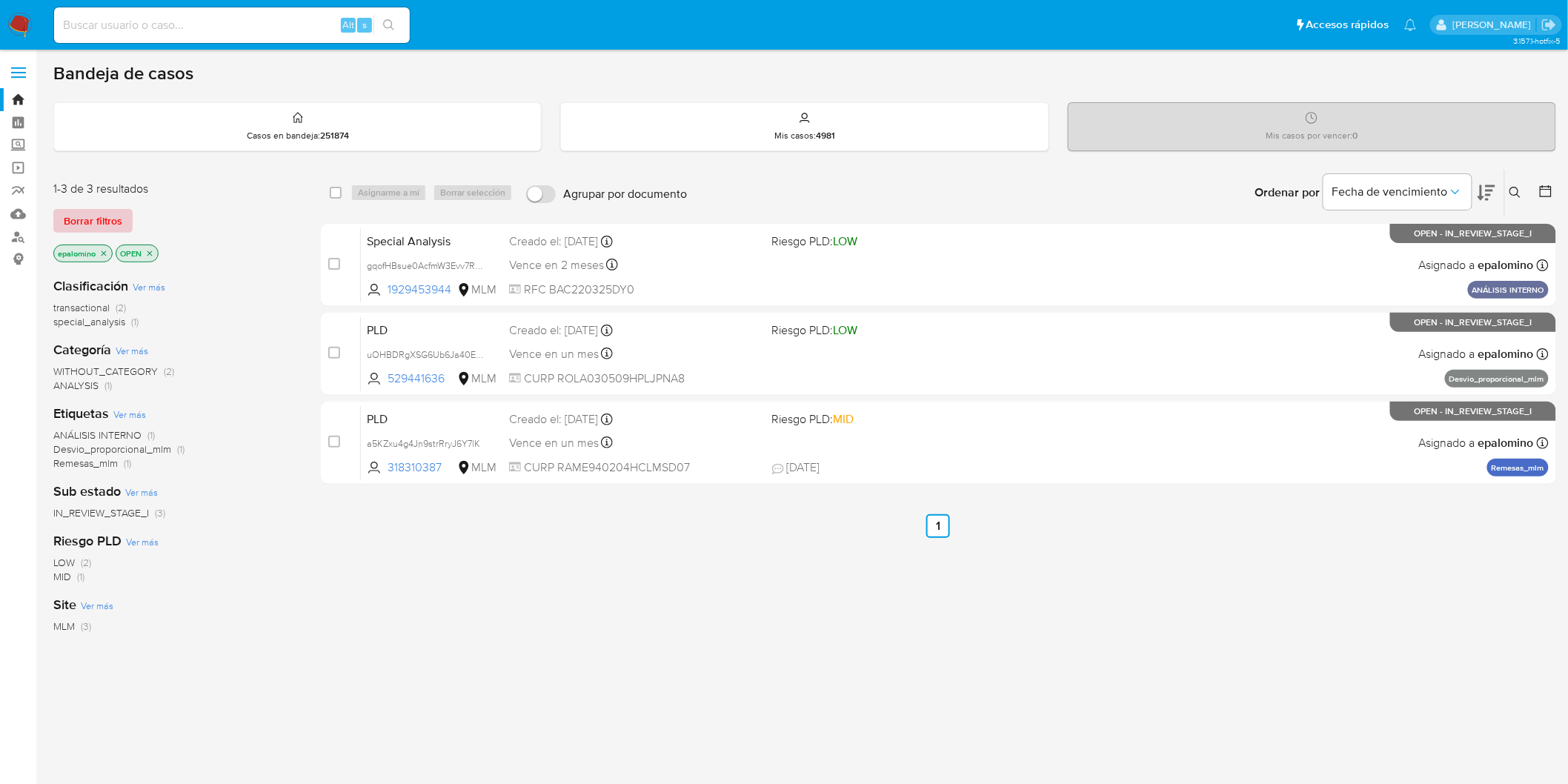
click at [94, 225] on span "Borrar filtros" at bounding box center [94, 220] width 59 height 20
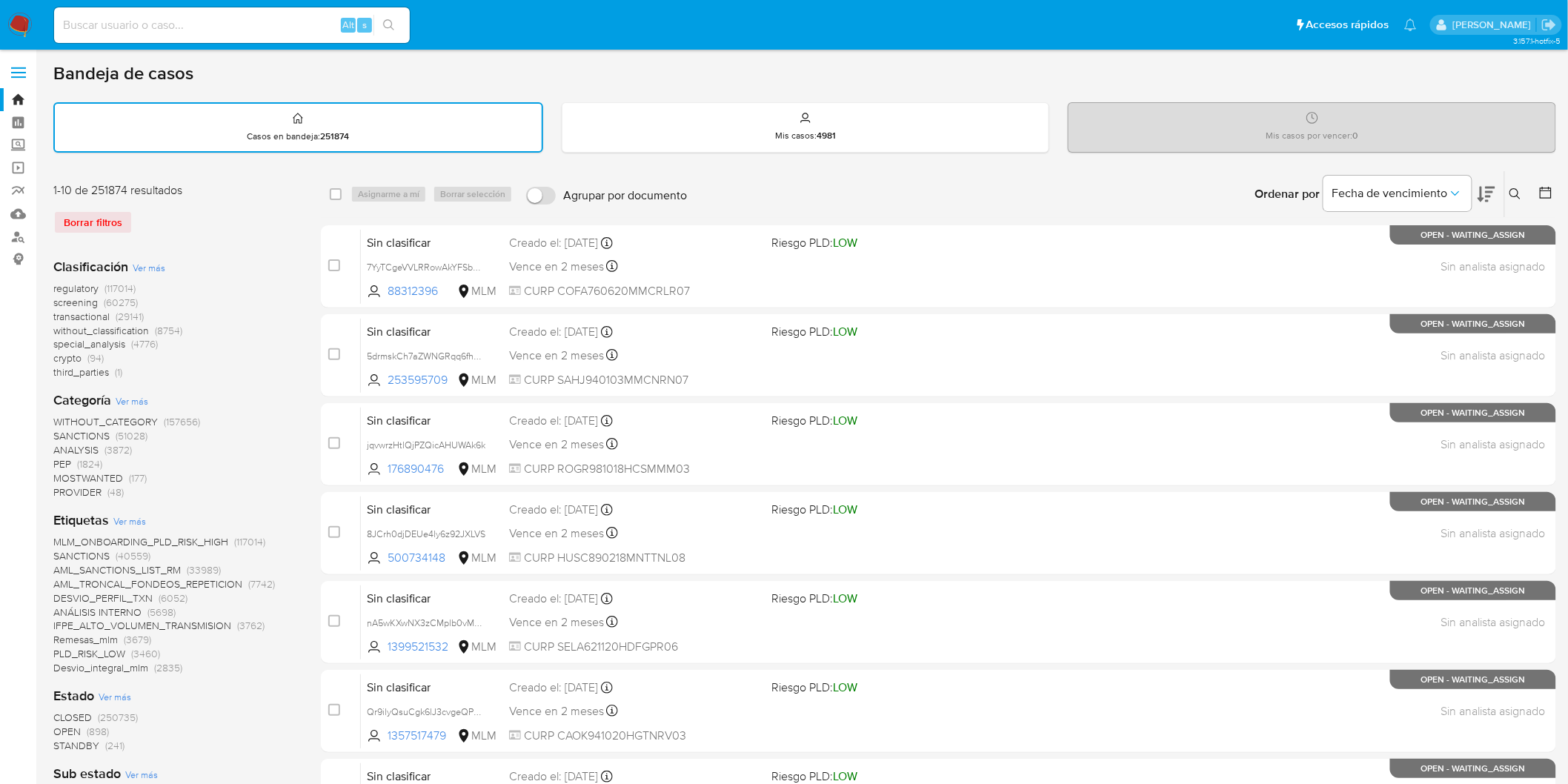
click at [166, 219] on div "Borrar filtros" at bounding box center [172, 222] width 237 height 24
click at [201, 235] on div "1-10 de 251874 resultados Borrar filtros" at bounding box center [172, 215] width 237 height 64
